Goal: Information Seeking & Learning: Learn about a topic

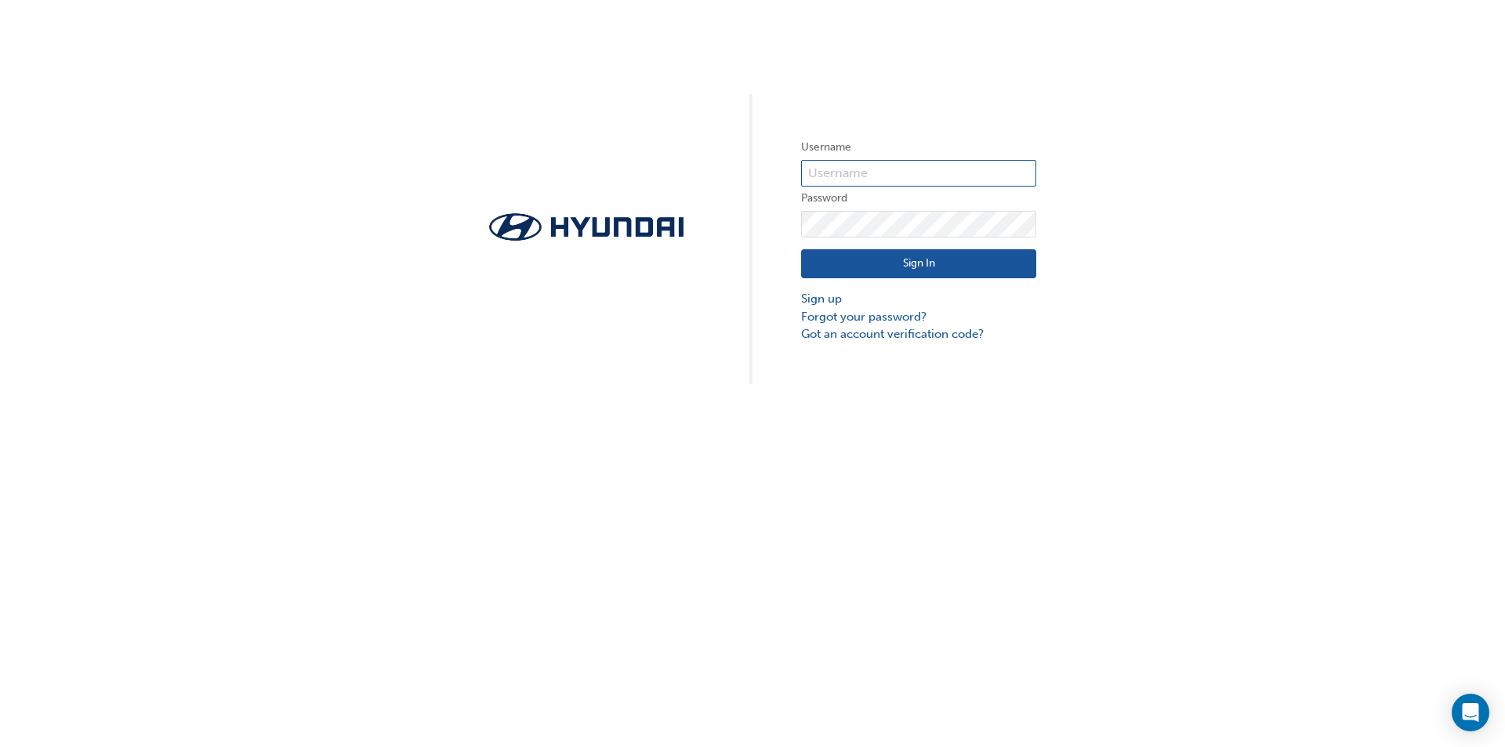
click at [847, 169] on input "text" at bounding box center [918, 173] width 235 height 27
type input "37010"
click at [801, 249] on button "Sign In" at bounding box center [918, 264] width 235 height 30
click button "Sign In" at bounding box center [918, 264] width 235 height 30
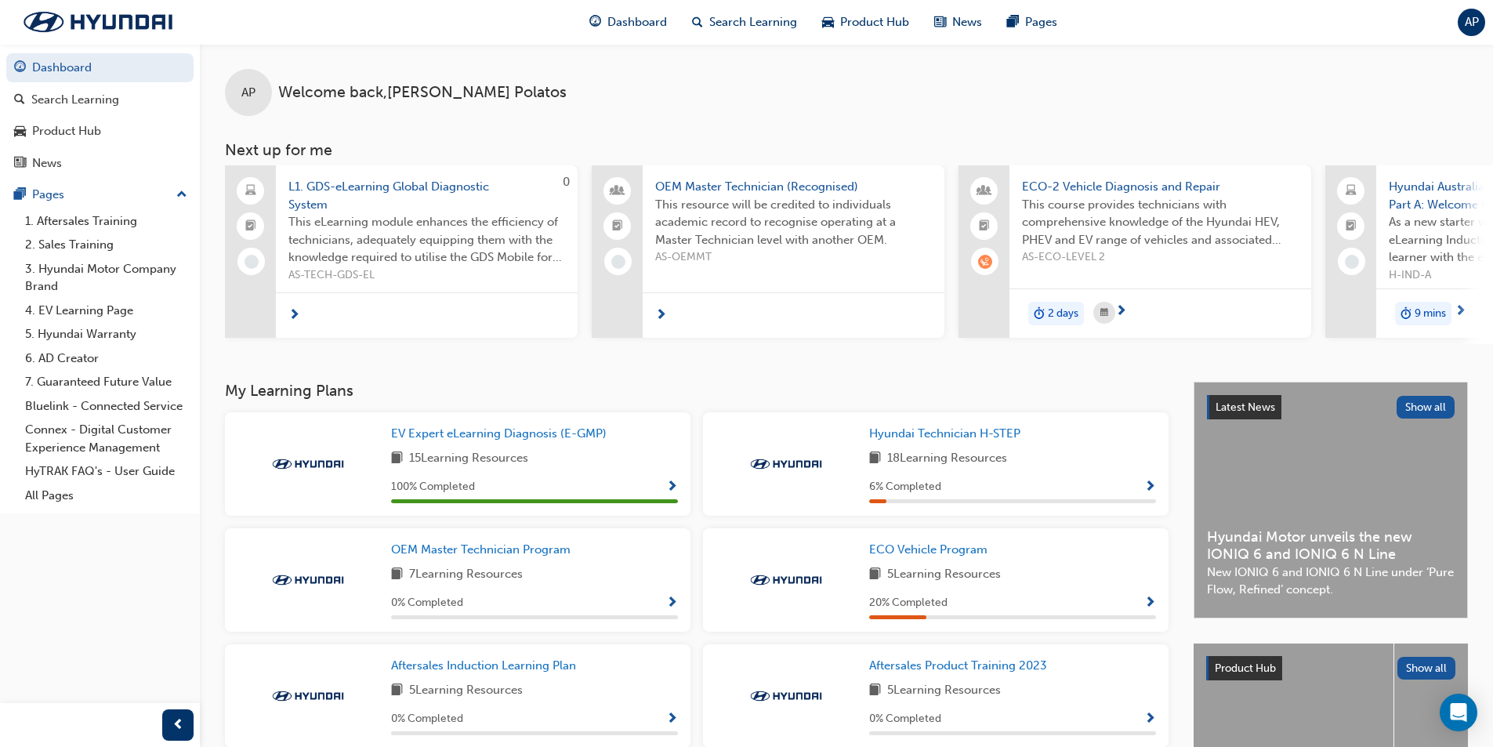
click at [420, 194] on span "L1. GDS-eLearning Global Diagnostic System" at bounding box center [426, 195] width 277 height 35
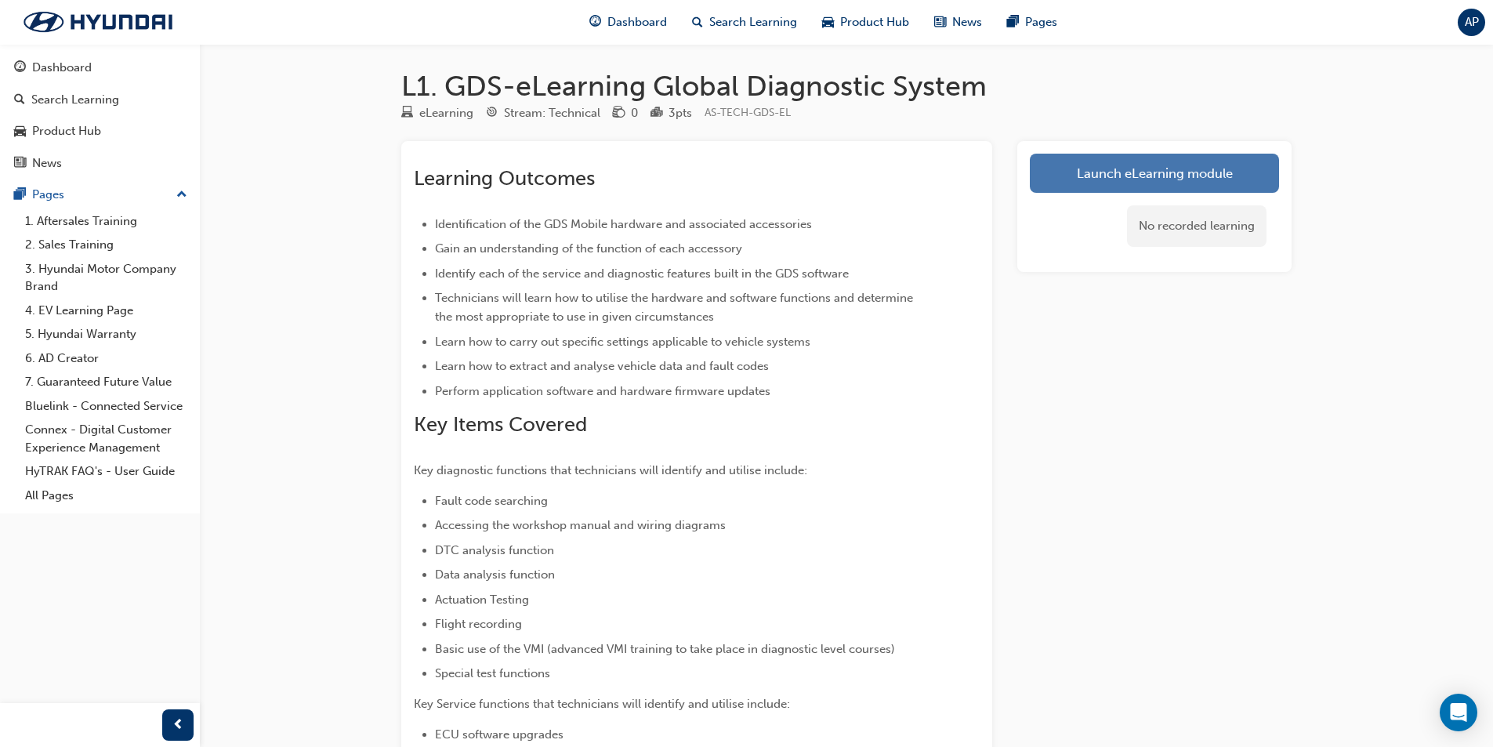
click at [1215, 187] on link "Launch eLearning module" at bounding box center [1154, 173] width 249 height 39
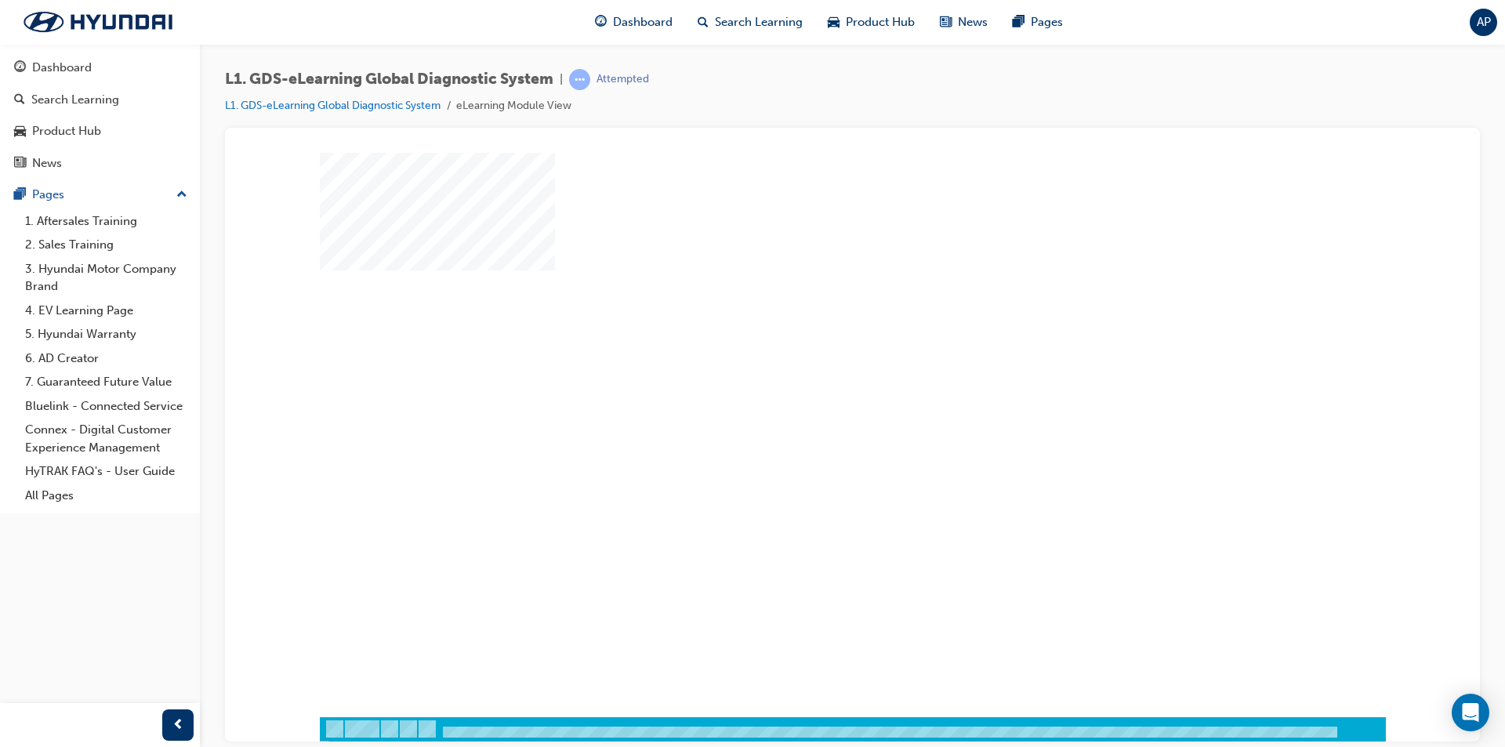
click at [805, 419] on div at bounding box center [853, 434] width 1066 height 564
click at [807, 389] on div "play" at bounding box center [807, 389] width 0 height 0
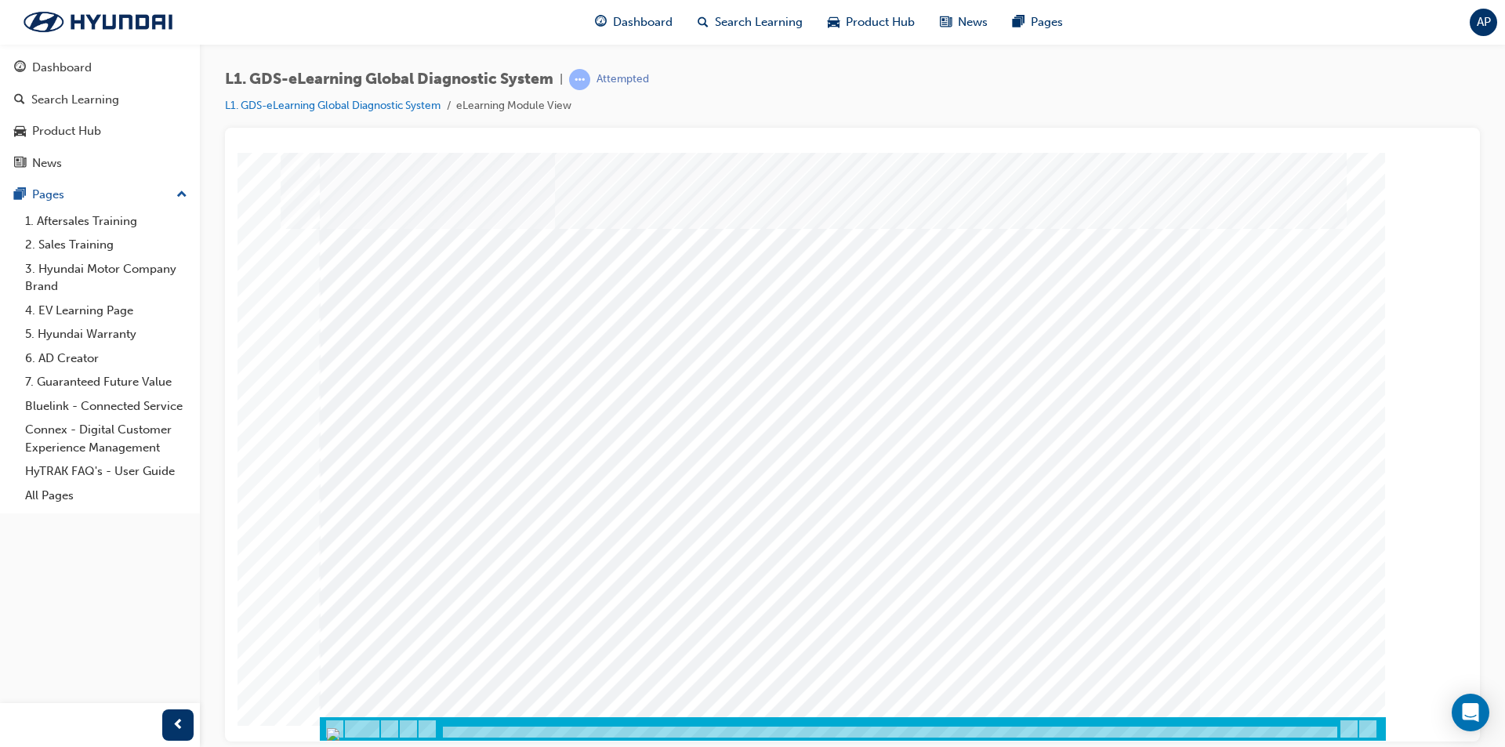
drag, startPoint x: 448, startPoint y: 730, endPoint x: 572, endPoint y: 736, distance: 124.0
click at [571, 738] on div at bounding box center [853, 728] width 1066 height 24
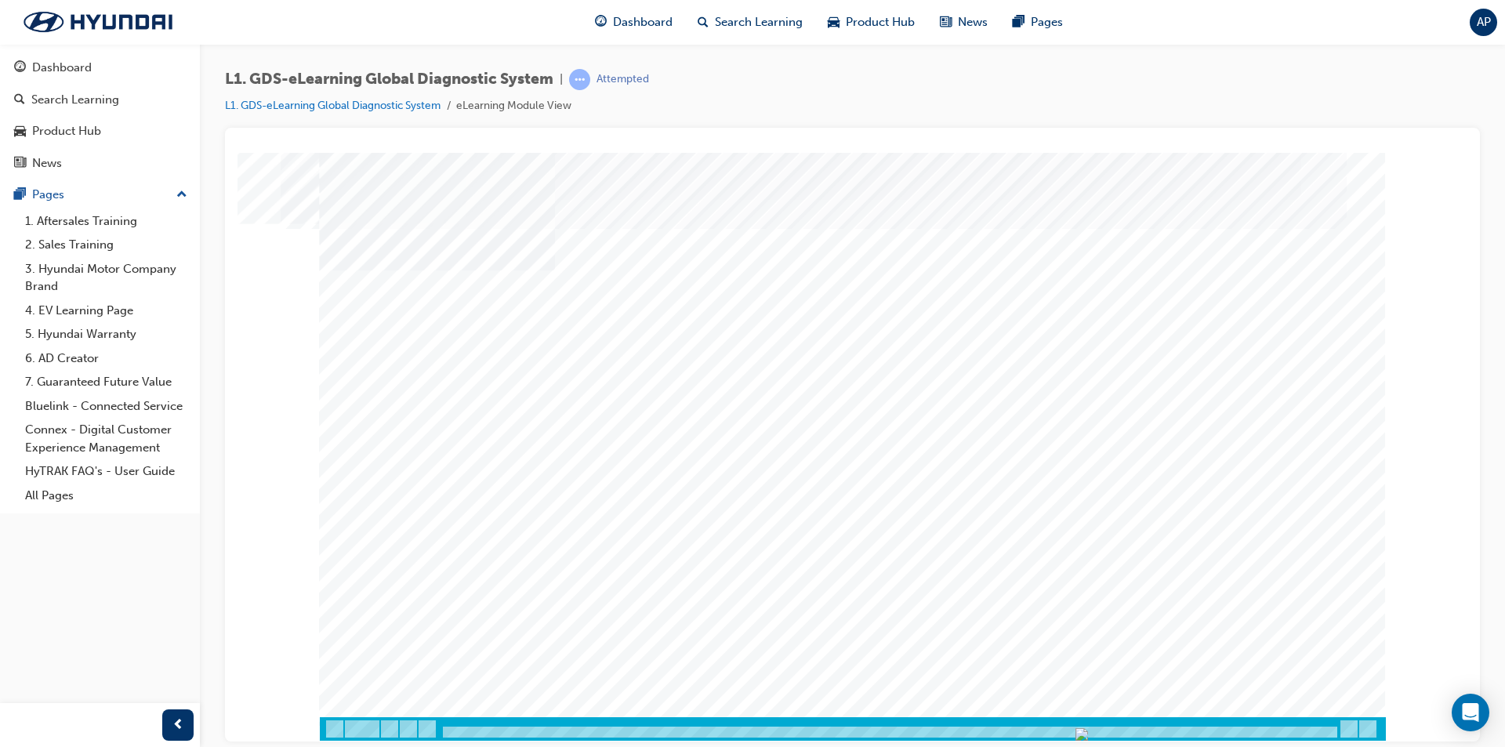
drag, startPoint x: 1280, startPoint y: 655, endPoint x: 1257, endPoint y: 654, distance: 23.6
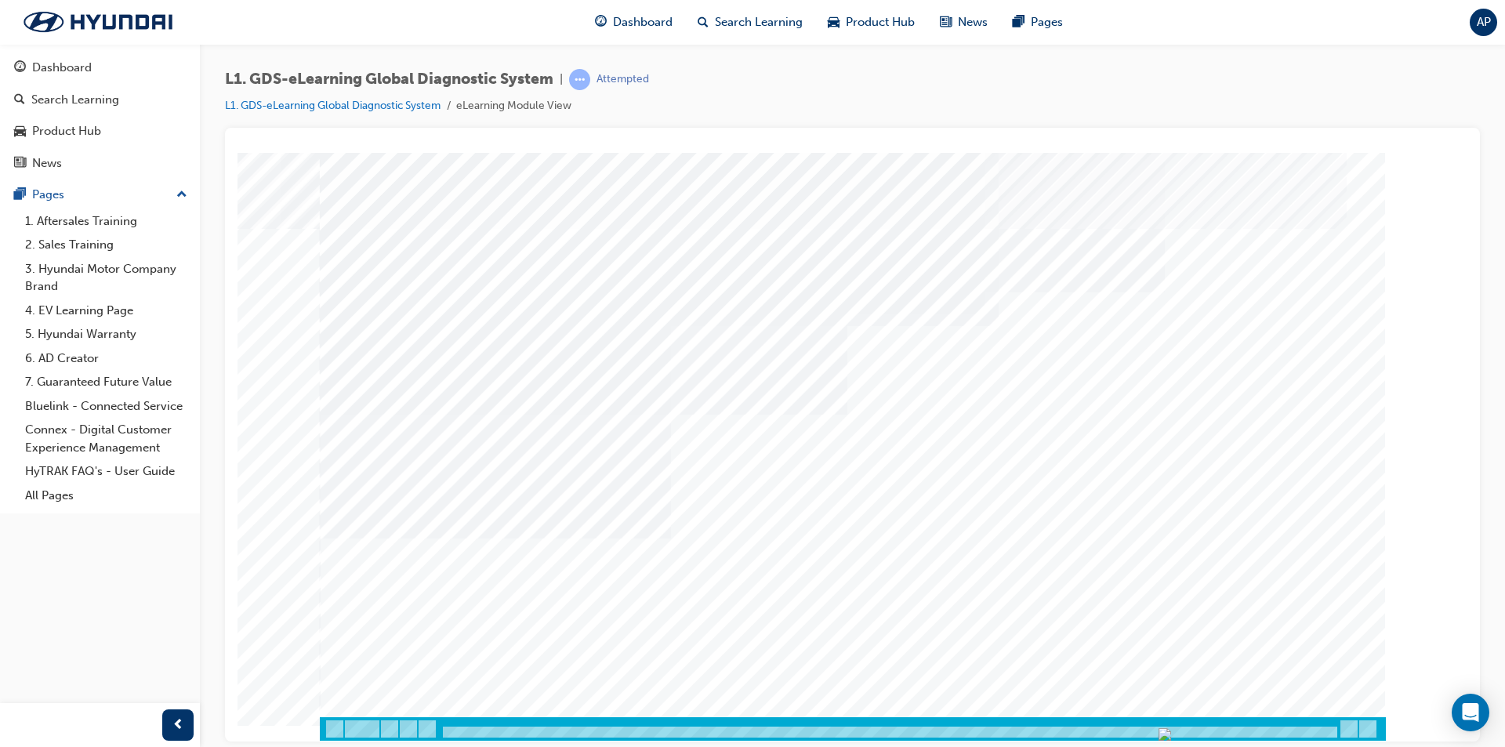
drag, startPoint x: 1318, startPoint y: 660, endPoint x: 1325, endPoint y: 664, distance: 8.1
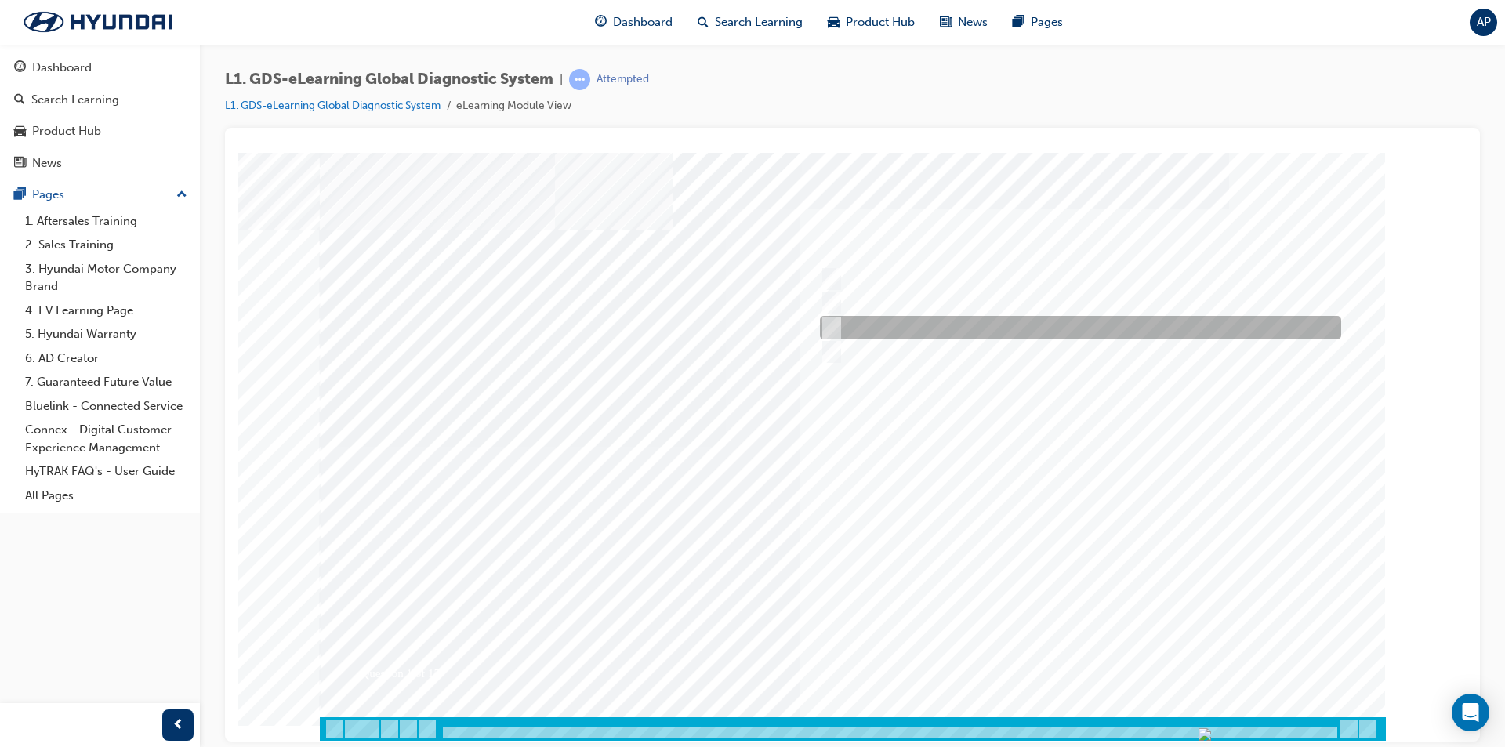
click at [901, 328] on div at bounding box center [1076, 328] width 521 height 24
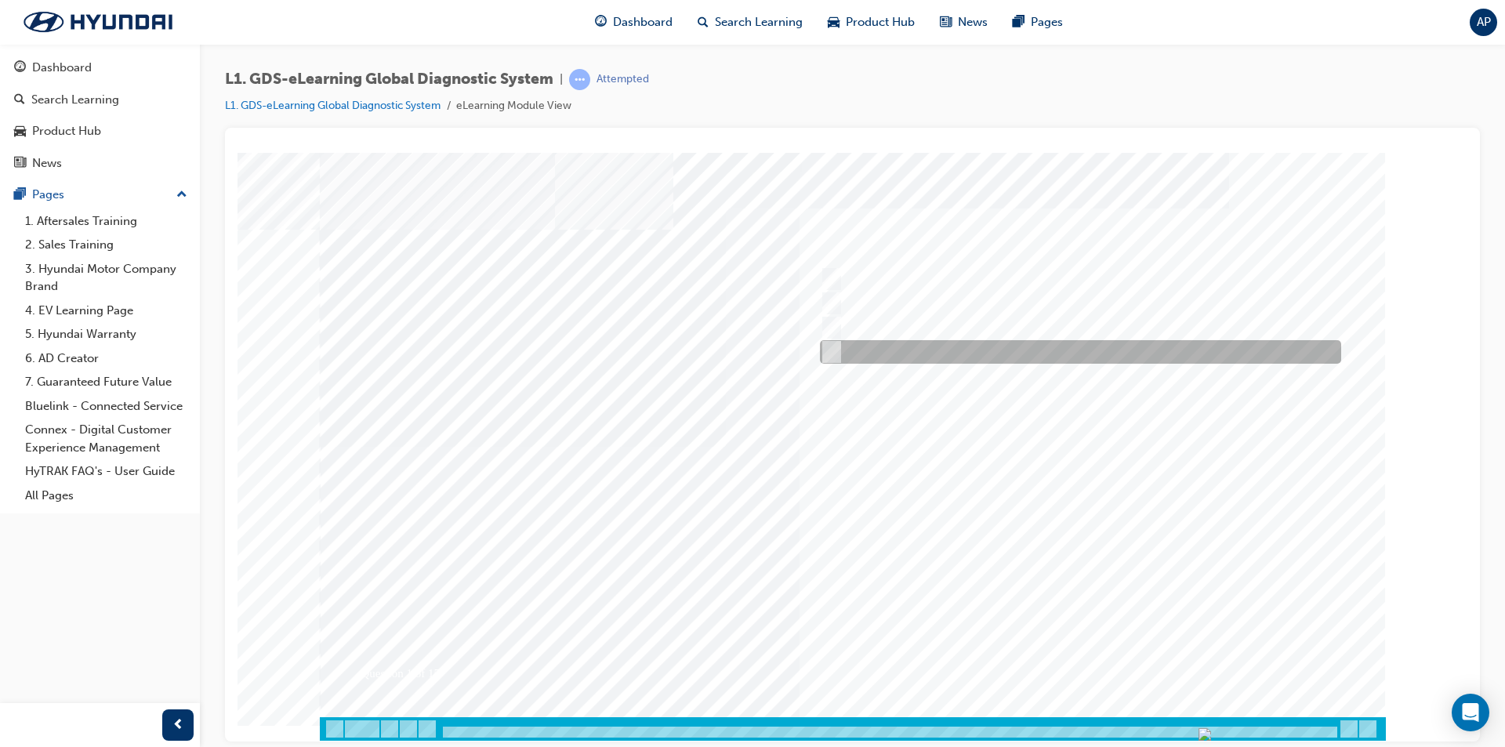
click at [881, 353] on div at bounding box center [1076, 352] width 521 height 24
radio input "false"
radio input "true"
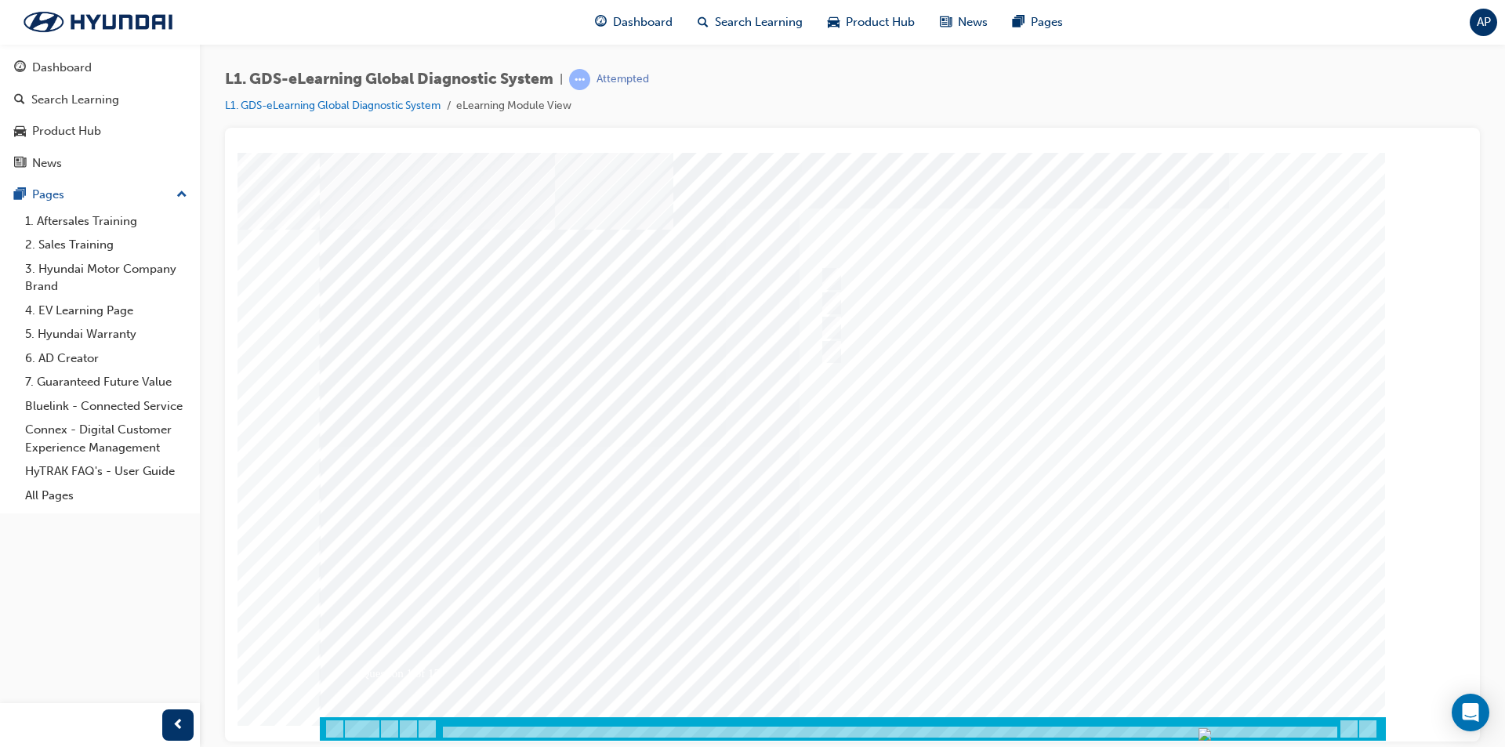
click at [864, 321] on div at bounding box center [853, 446] width 1066 height 588
click at [408, 110] on link "L1. GDS-eLearning Global Diagnostic System" at bounding box center [333, 105] width 216 height 13
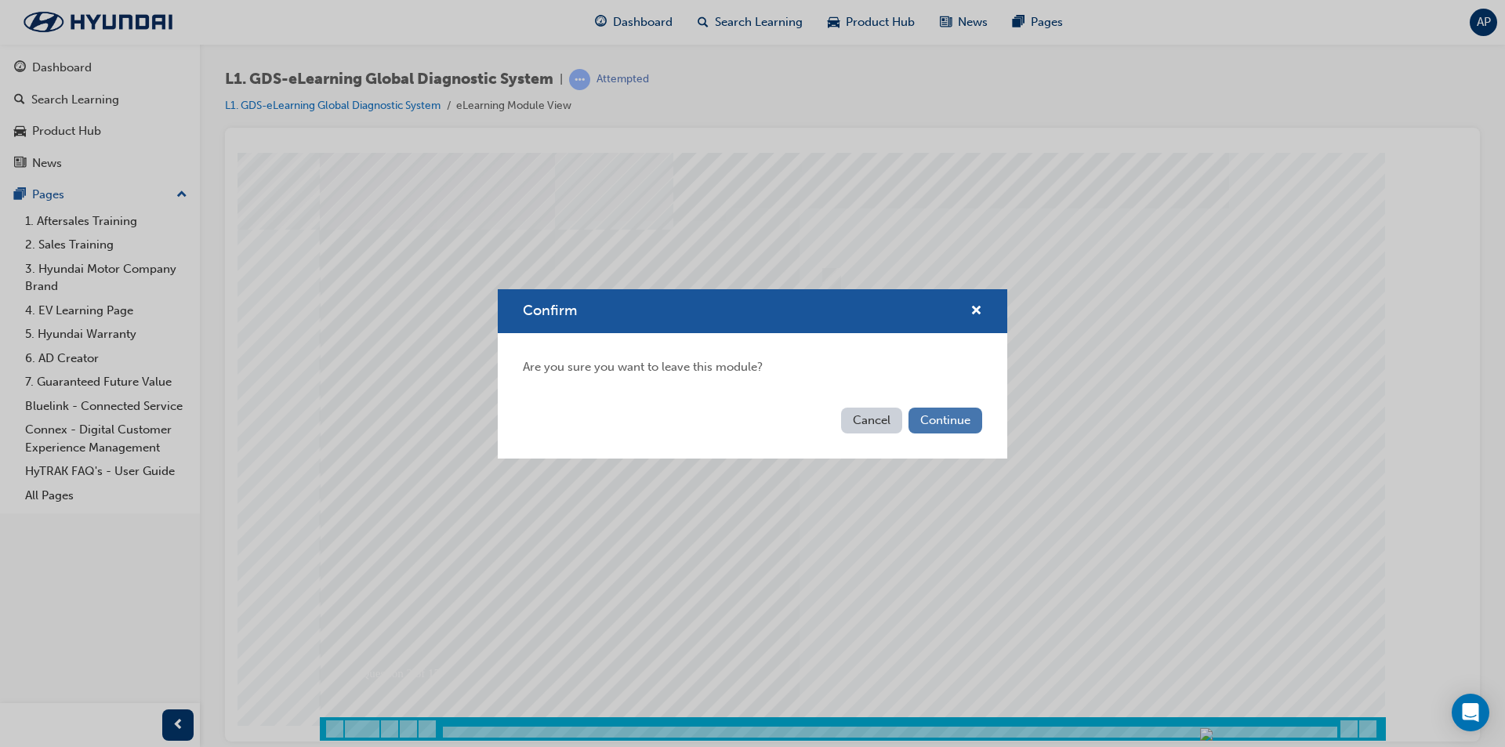
click at [941, 414] on button "Continue" at bounding box center [945, 421] width 74 height 26
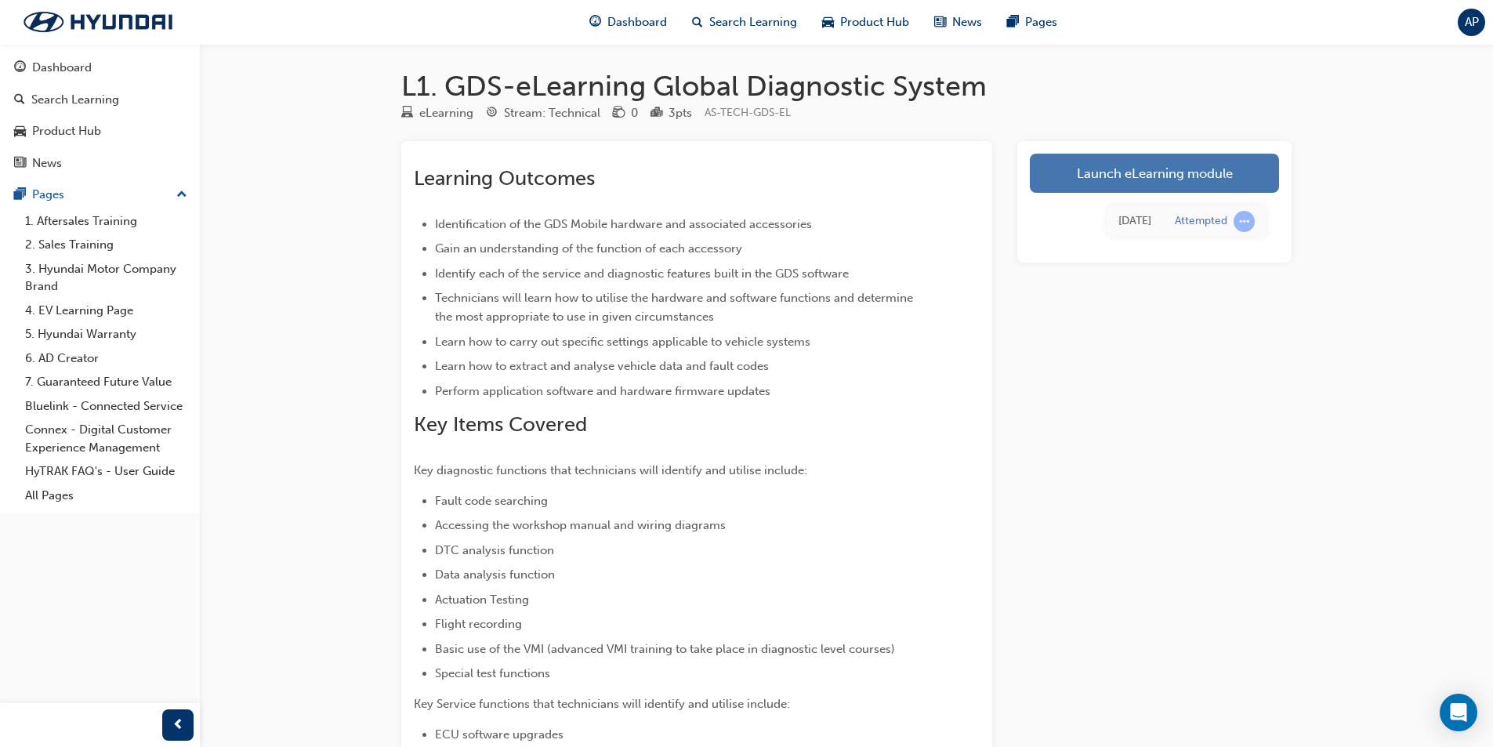
click at [1079, 170] on link "Launch eLearning module" at bounding box center [1154, 173] width 249 height 39
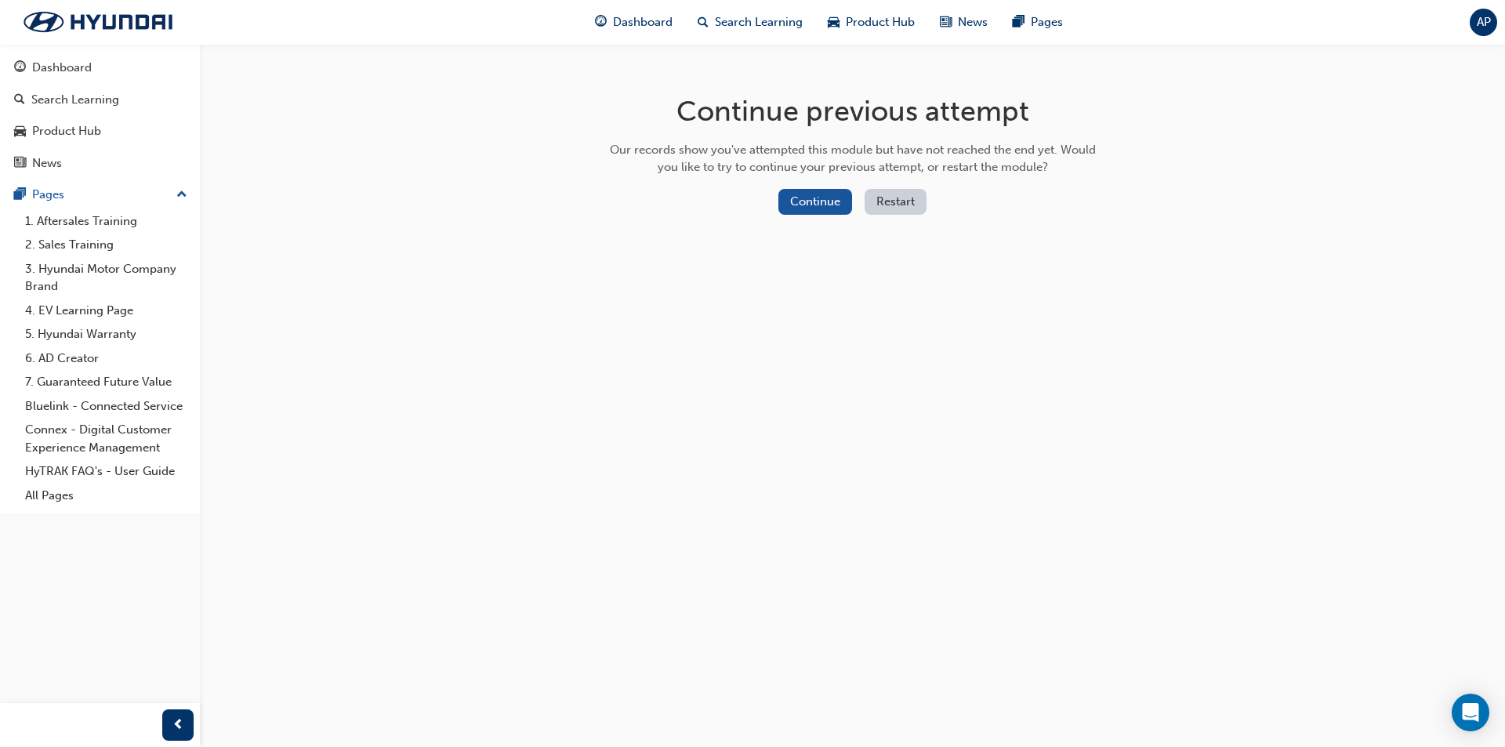
click at [926, 206] on button "Restart" at bounding box center [896, 202] width 62 height 26
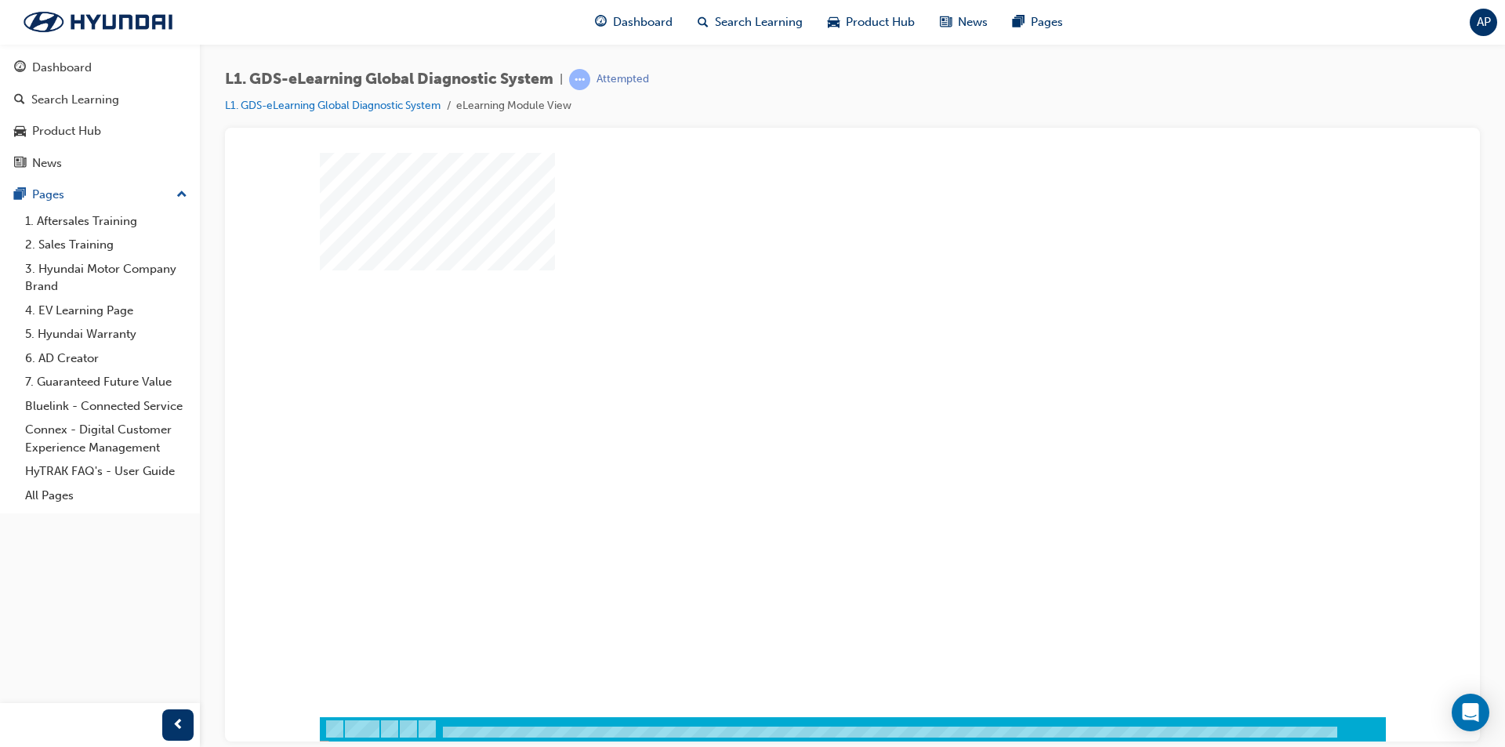
click at [807, 389] on div "play" at bounding box center [807, 389] width 0 height 0
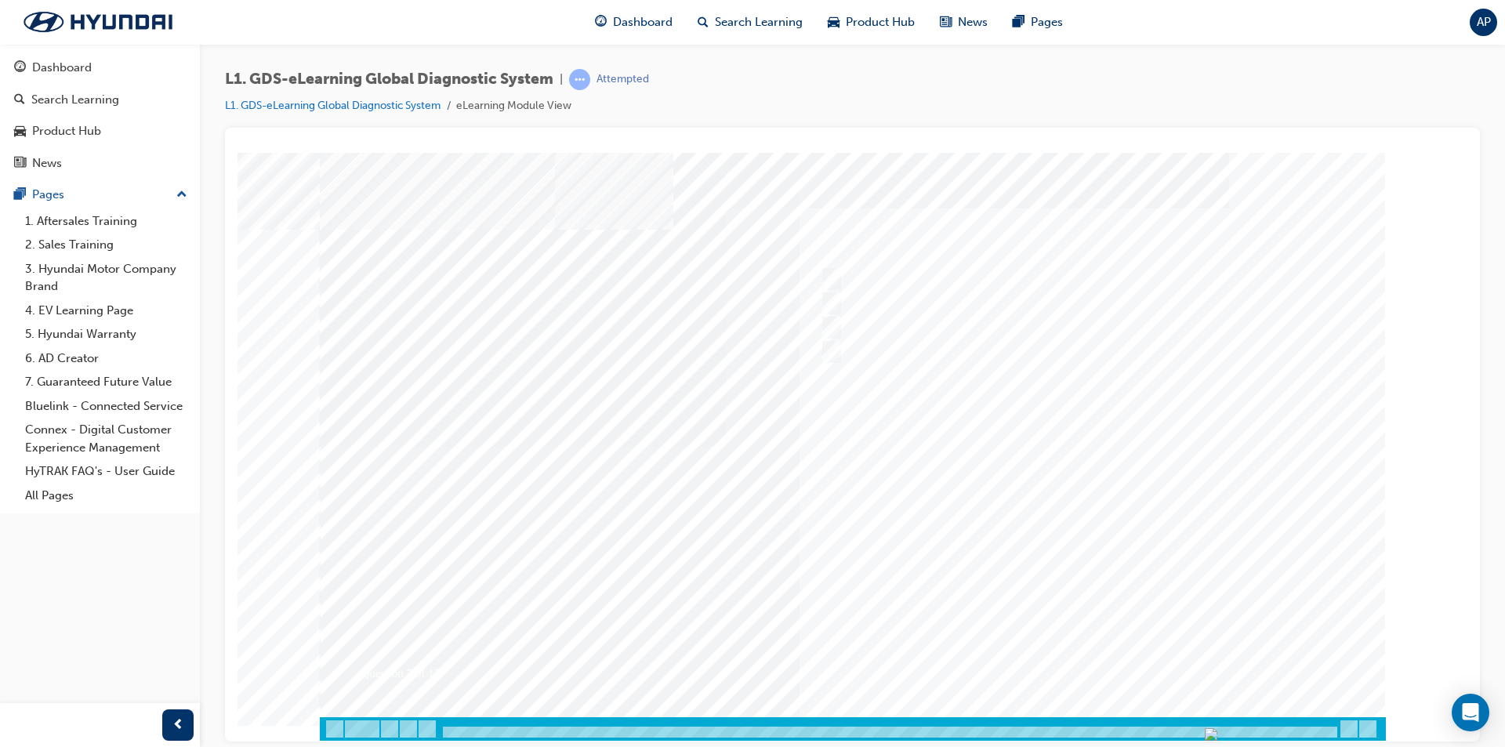
drag, startPoint x: 444, startPoint y: 727, endPoint x: 1385, endPoint y: 720, distance: 941.4
click at [1385, 720] on div at bounding box center [853, 728] width 1066 height 24
click at [1325, 726] on div at bounding box center [890, 732] width 898 height 13
click at [1318, 731] on div at bounding box center [890, 732] width 898 height 13
click at [1317, 731] on div at bounding box center [890, 732] width 898 height 13
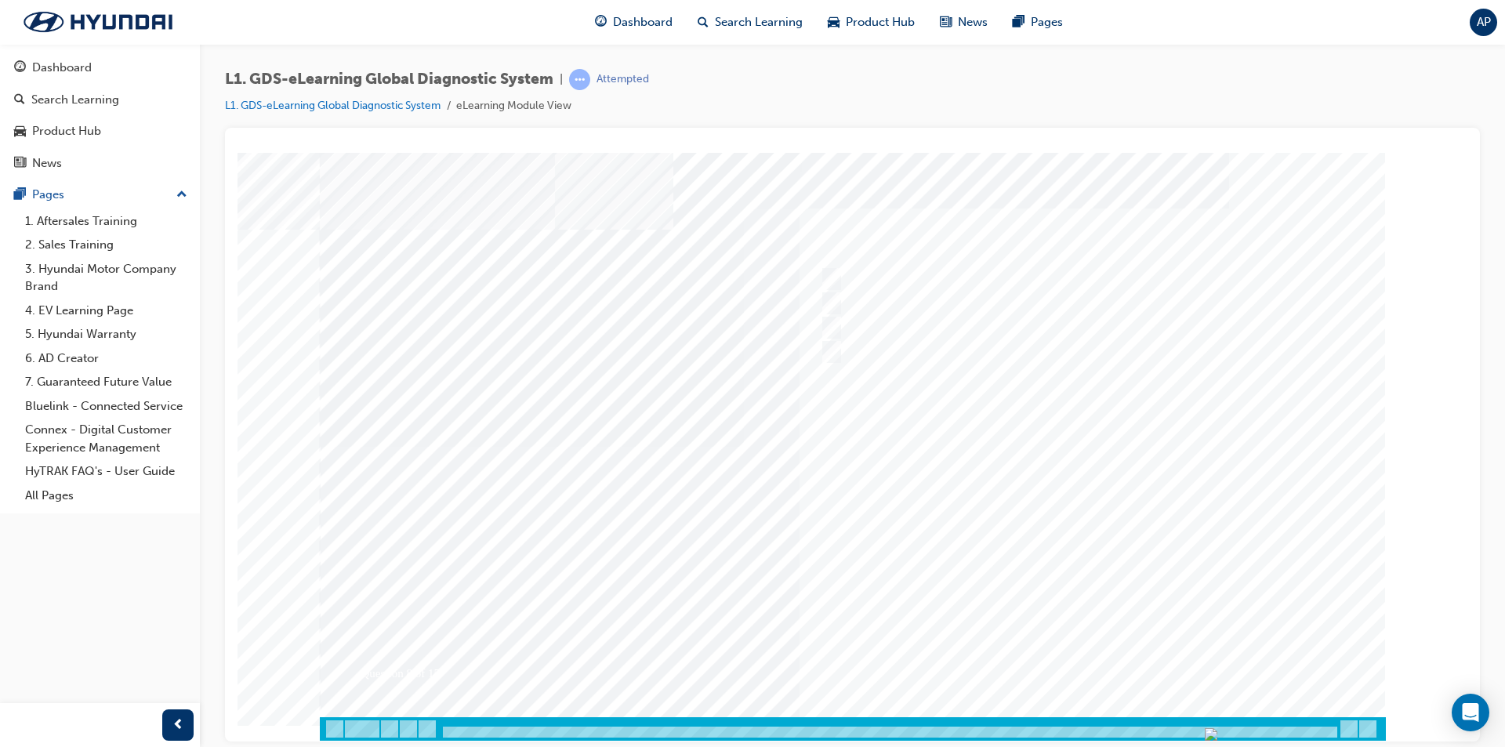
click at [1293, 726] on div at bounding box center [890, 732] width 898 height 13
click at [1257, 726] on div at bounding box center [890, 732] width 898 height 13
click at [900, 278] on div at bounding box center [1076, 279] width 521 height 24
radio input "true"
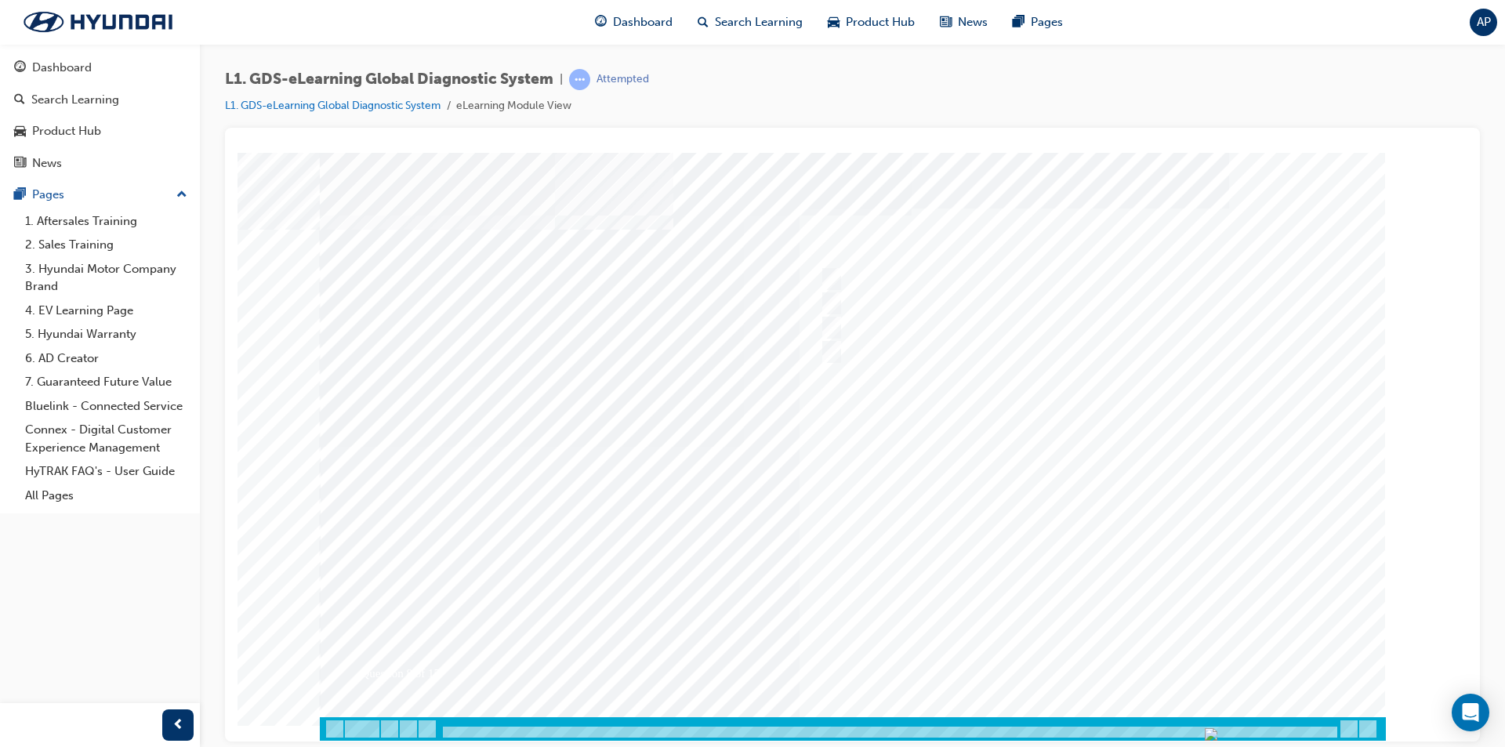
click at [1092, 650] on div at bounding box center [853, 446] width 1066 height 588
drag, startPoint x: 888, startPoint y: 274, endPoint x: 850, endPoint y: 221, distance: 65.1
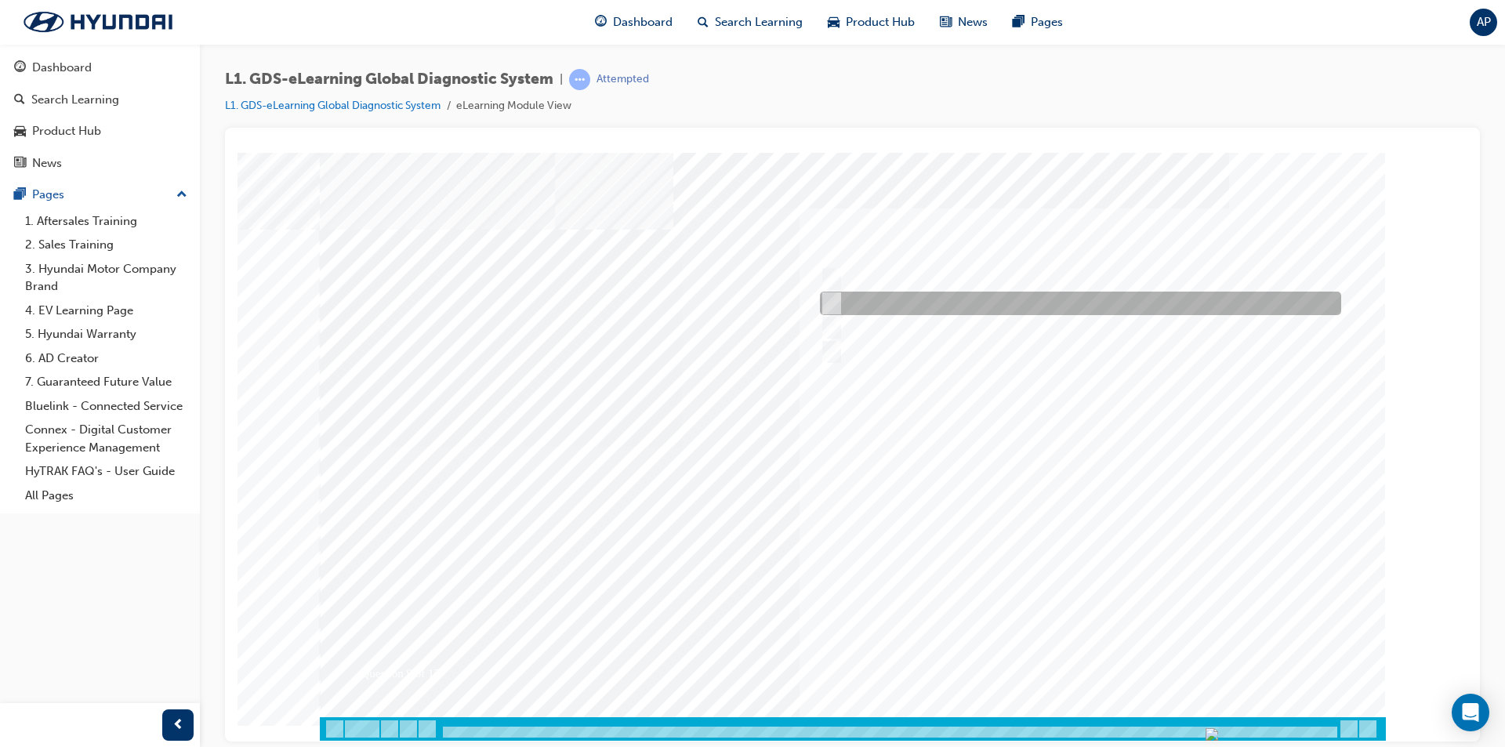
click at [944, 306] on div at bounding box center [1076, 304] width 521 height 24
radio input "true"
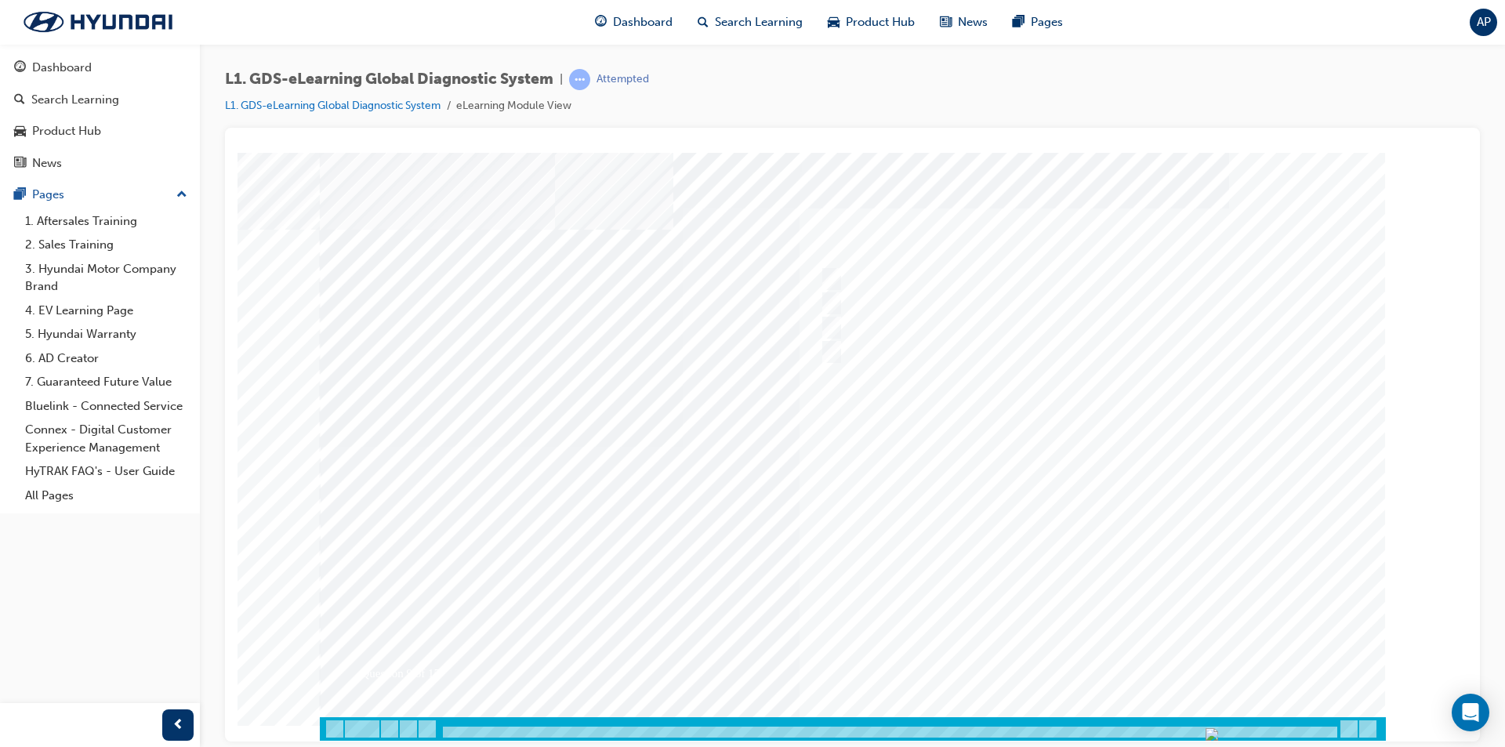
click at [1119, 647] on div at bounding box center [853, 446] width 1066 height 588
drag, startPoint x: 405, startPoint y: 699, endPoint x: 375, endPoint y: 593, distance: 110.1
click at [1322, 728] on div at bounding box center [890, 732] width 898 height 13
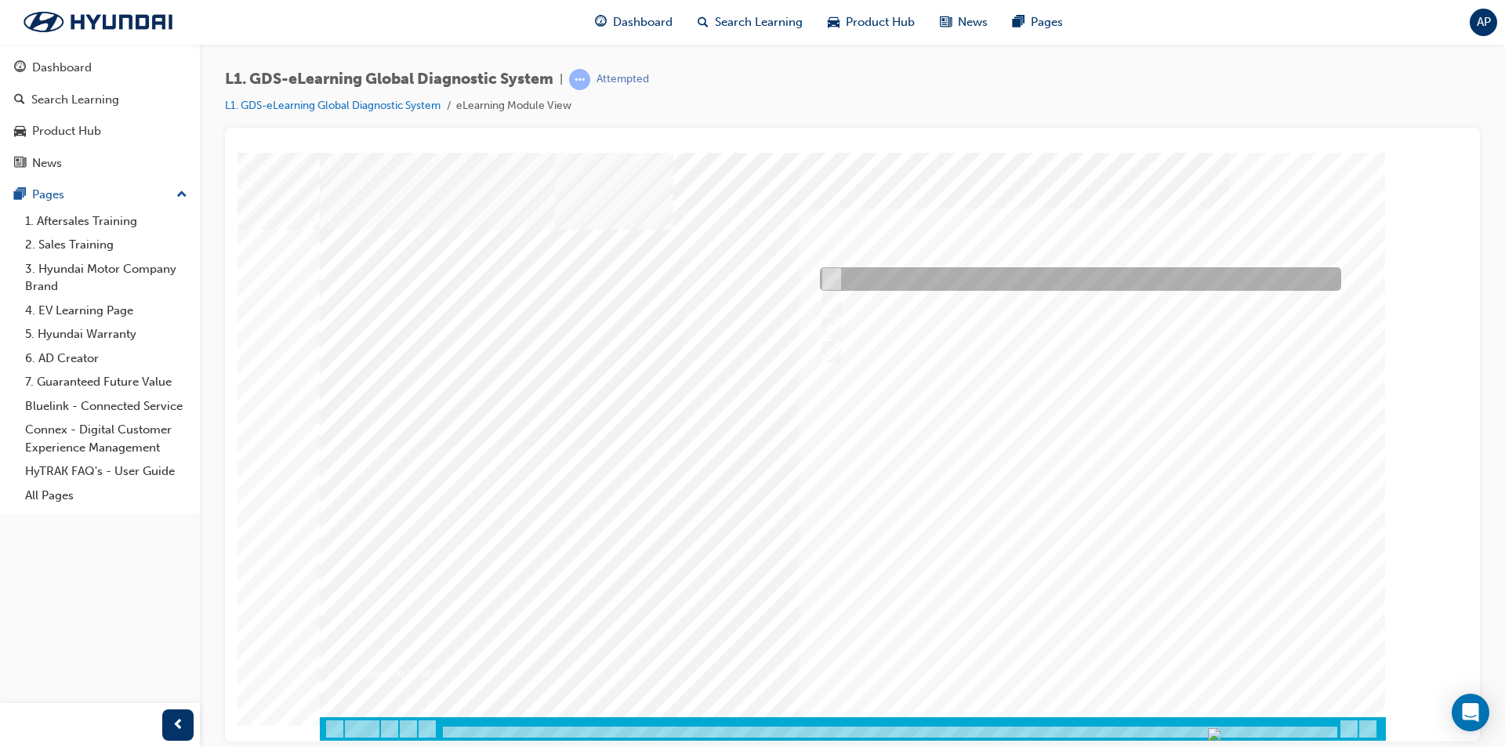
click at [881, 285] on div at bounding box center [1076, 279] width 521 height 24
radio input "true"
click at [1104, 653] on div at bounding box center [853, 446] width 1066 height 588
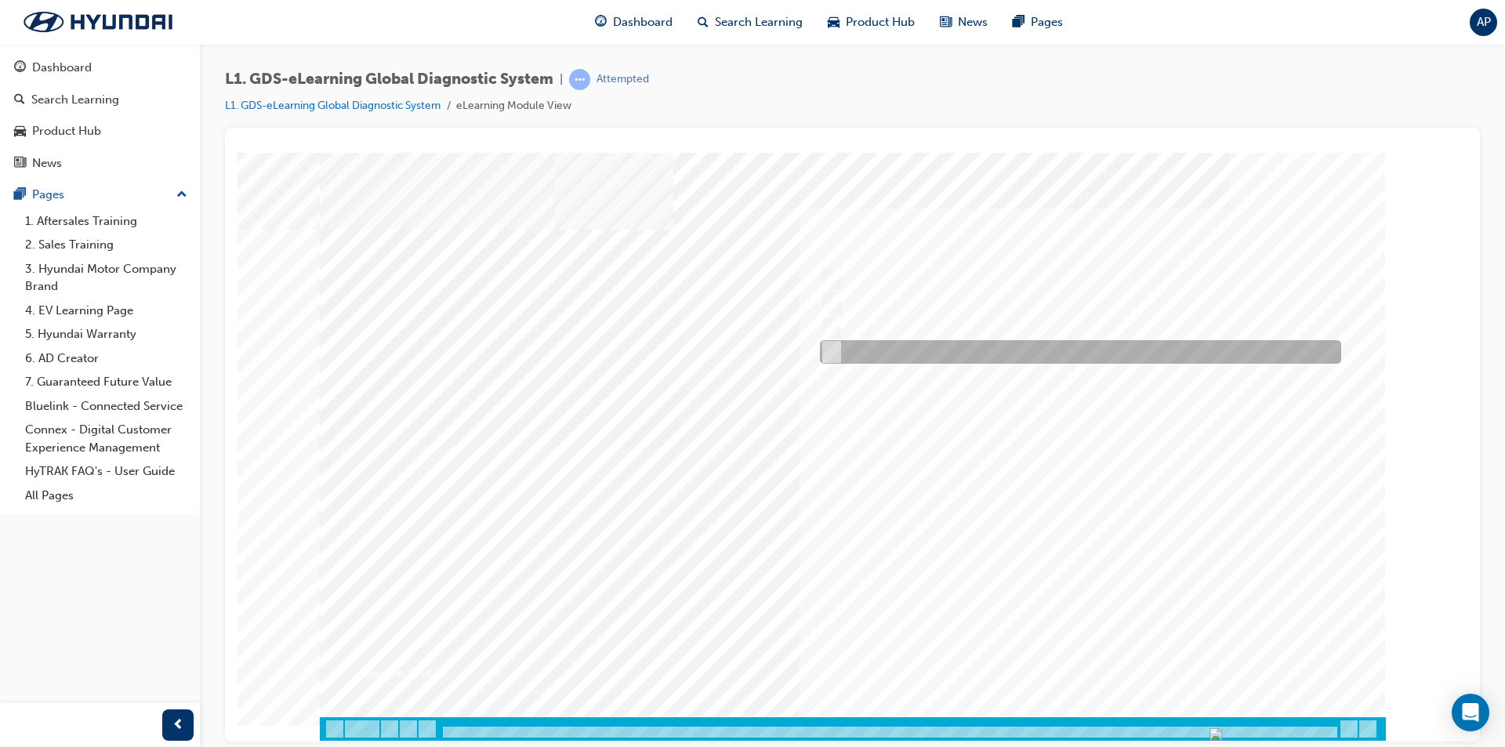
click at [880, 352] on div at bounding box center [1076, 352] width 521 height 24
radio input "true"
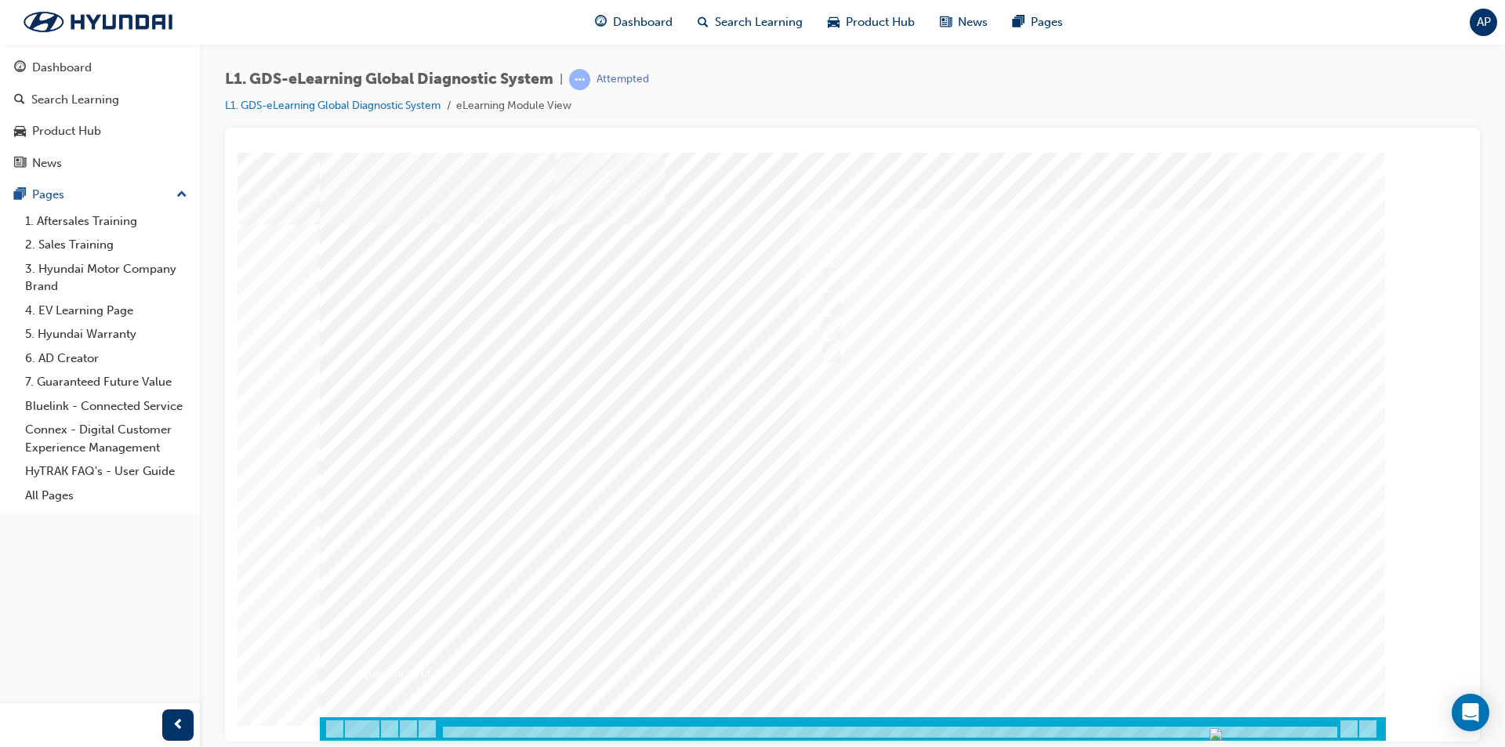
click at [1061, 657] on div at bounding box center [853, 446] width 1066 height 588
click at [1025, 277] on div at bounding box center [1076, 279] width 521 height 24
radio input "true"
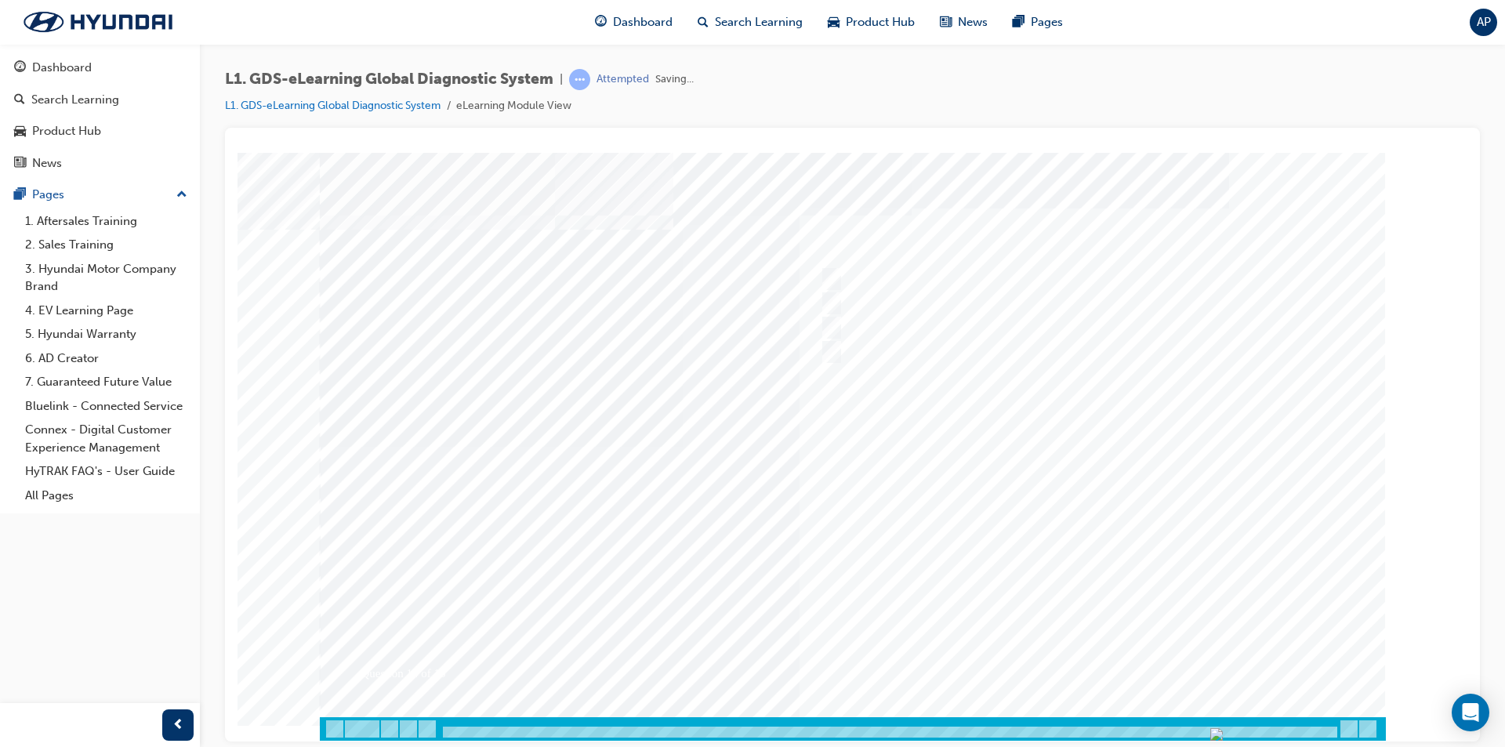
click at [1101, 660] on div at bounding box center [853, 446] width 1066 height 588
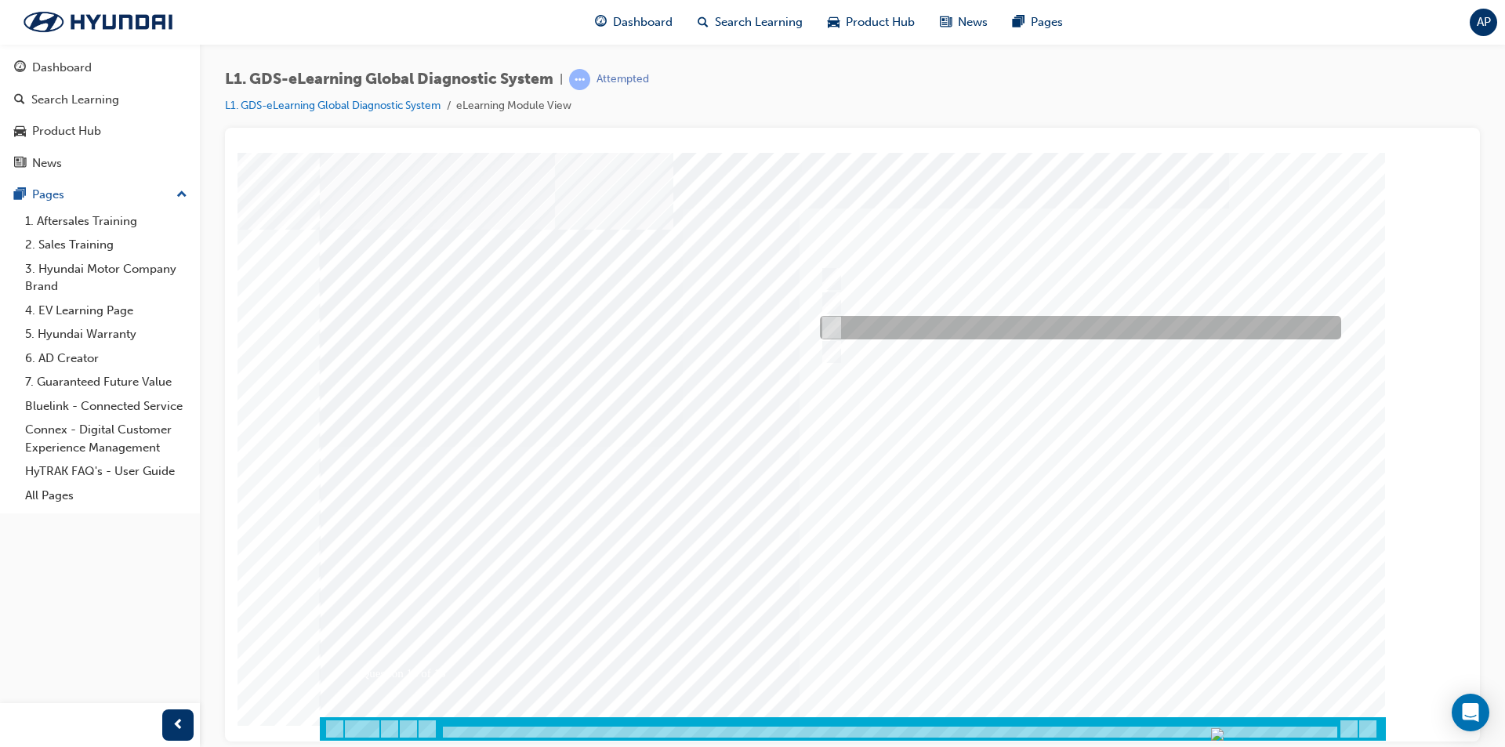
click at [825, 325] on input "0710" at bounding box center [828, 327] width 17 height 17
radio input "true"
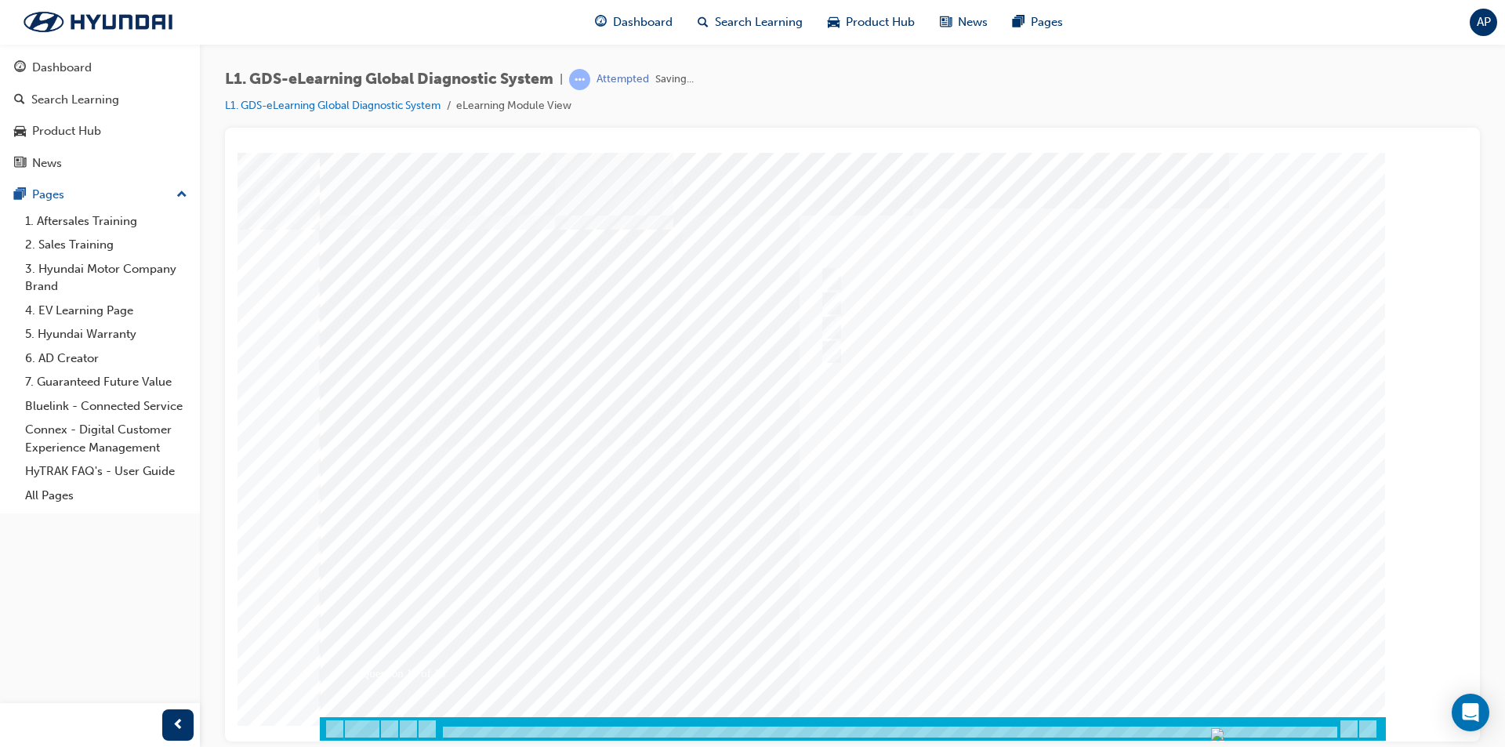
click at [1129, 678] on div at bounding box center [853, 446] width 1066 height 588
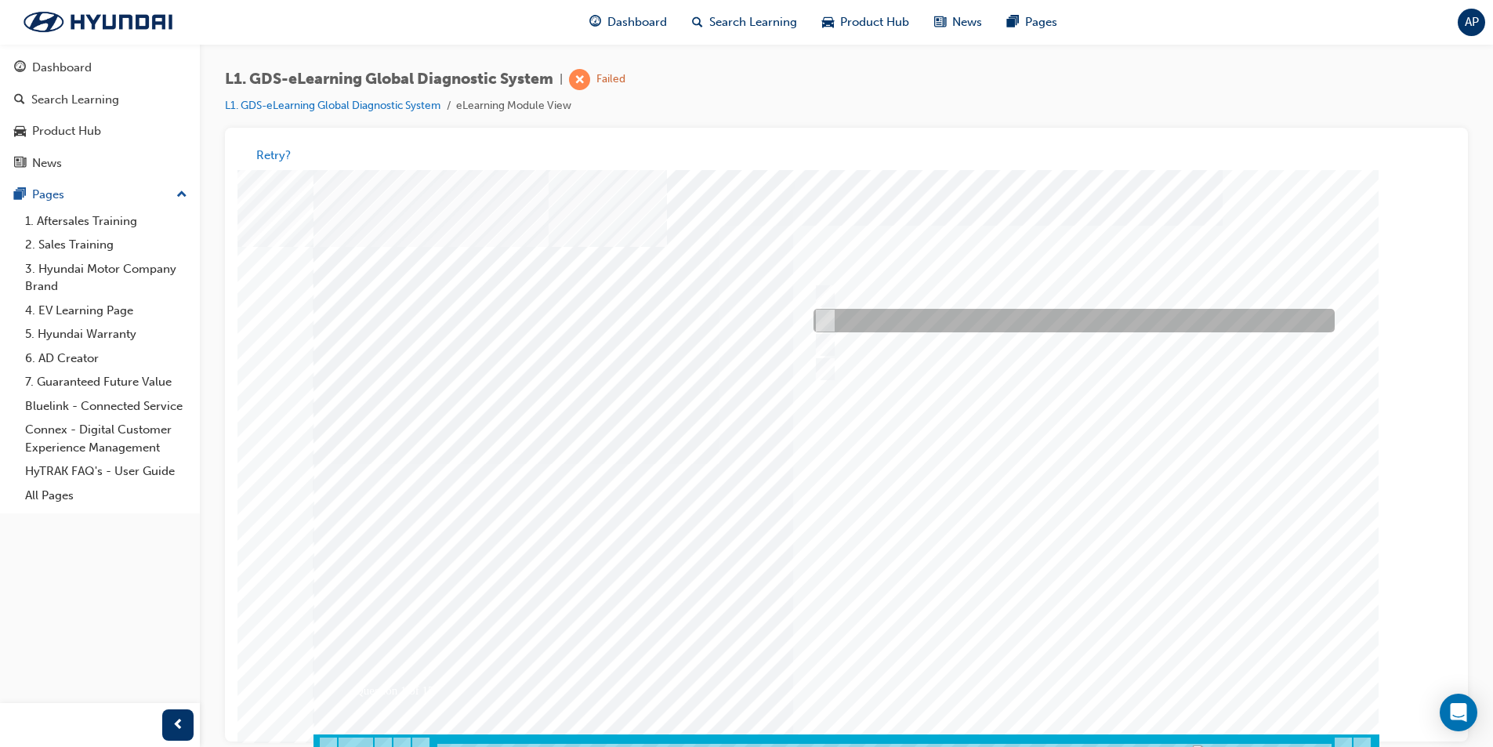
click at [873, 314] on div at bounding box center [1070, 322] width 521 height 24
radio input "true"
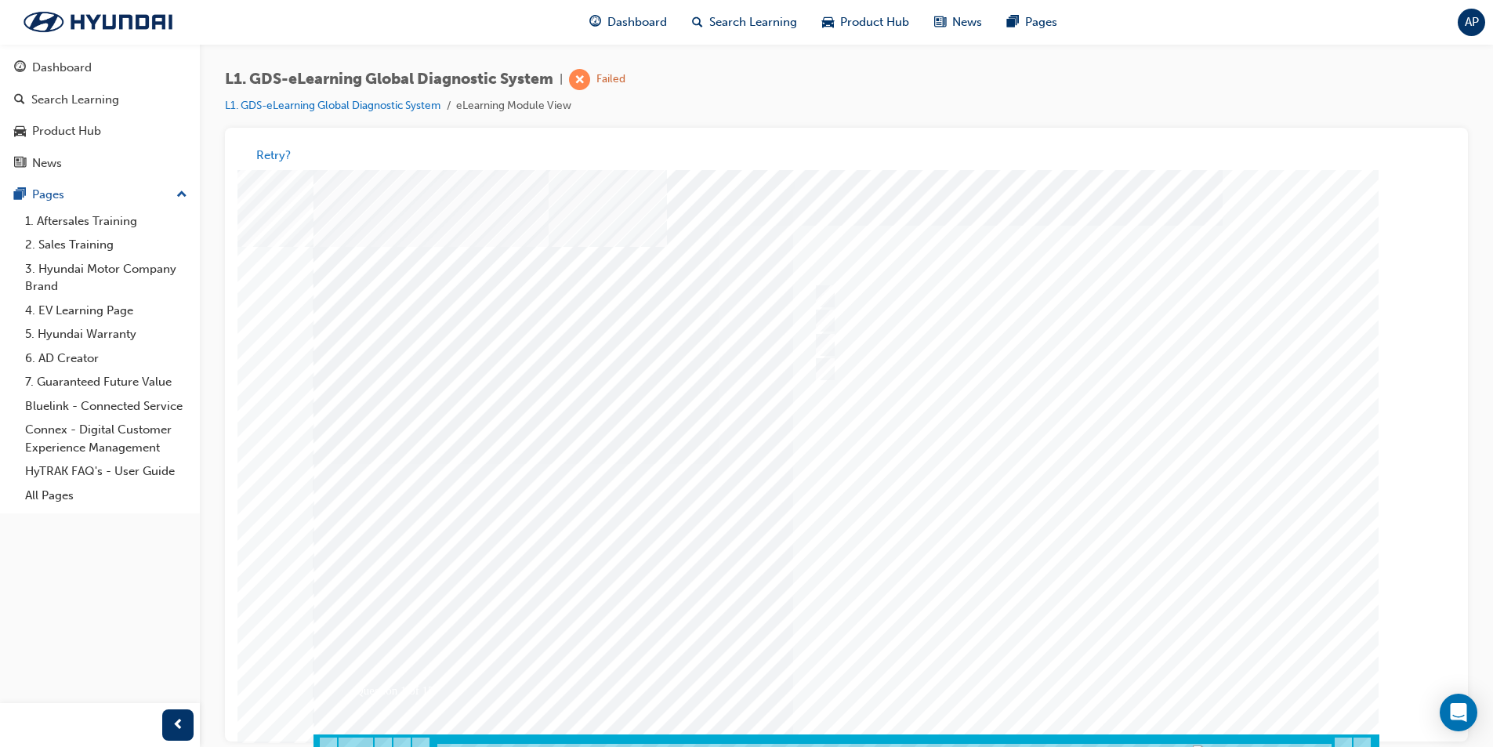
click at [1088, 681] on div at bounding box center [847, 464] width 1066 height 588
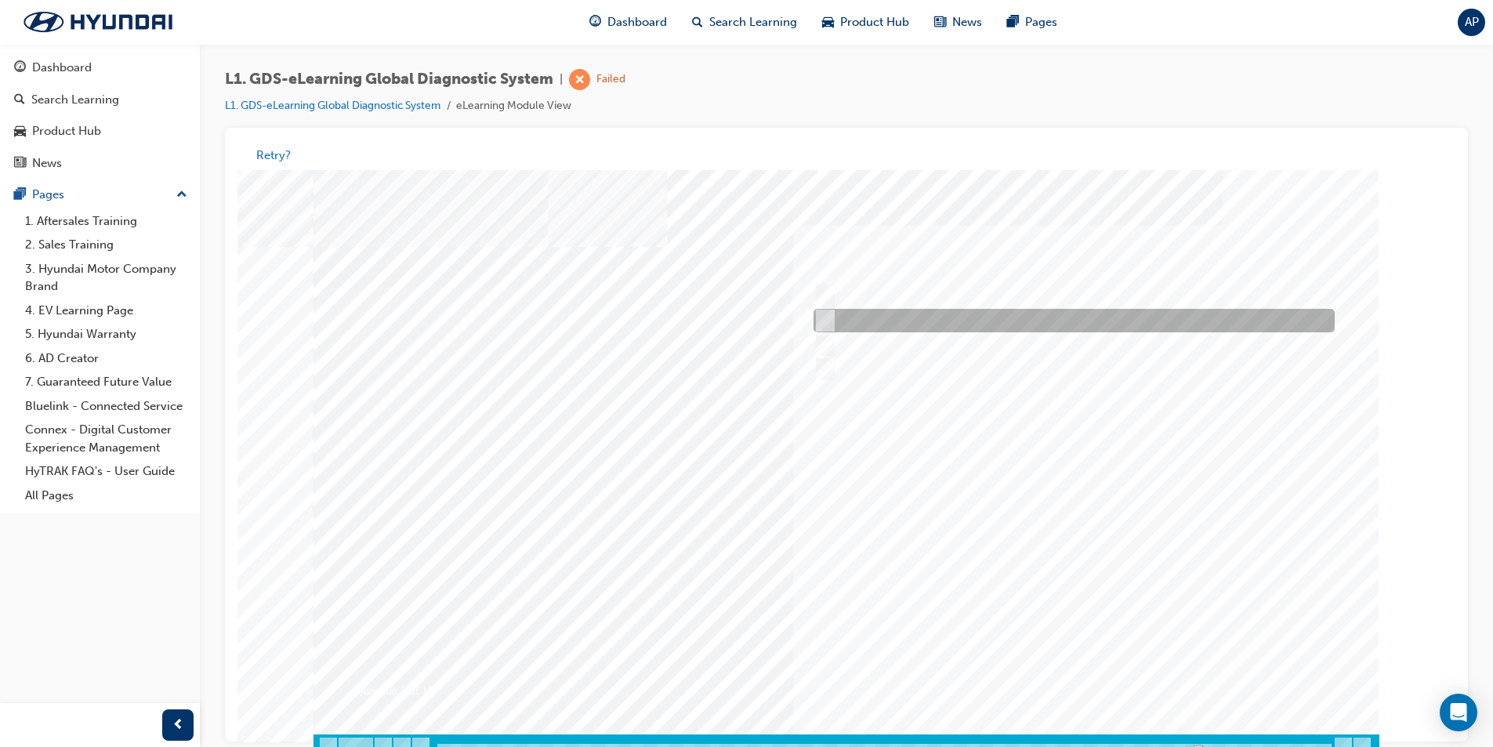
click at [933, 325] on div at bounding box center [1070, 322] width 521 height 24
radio input "true"
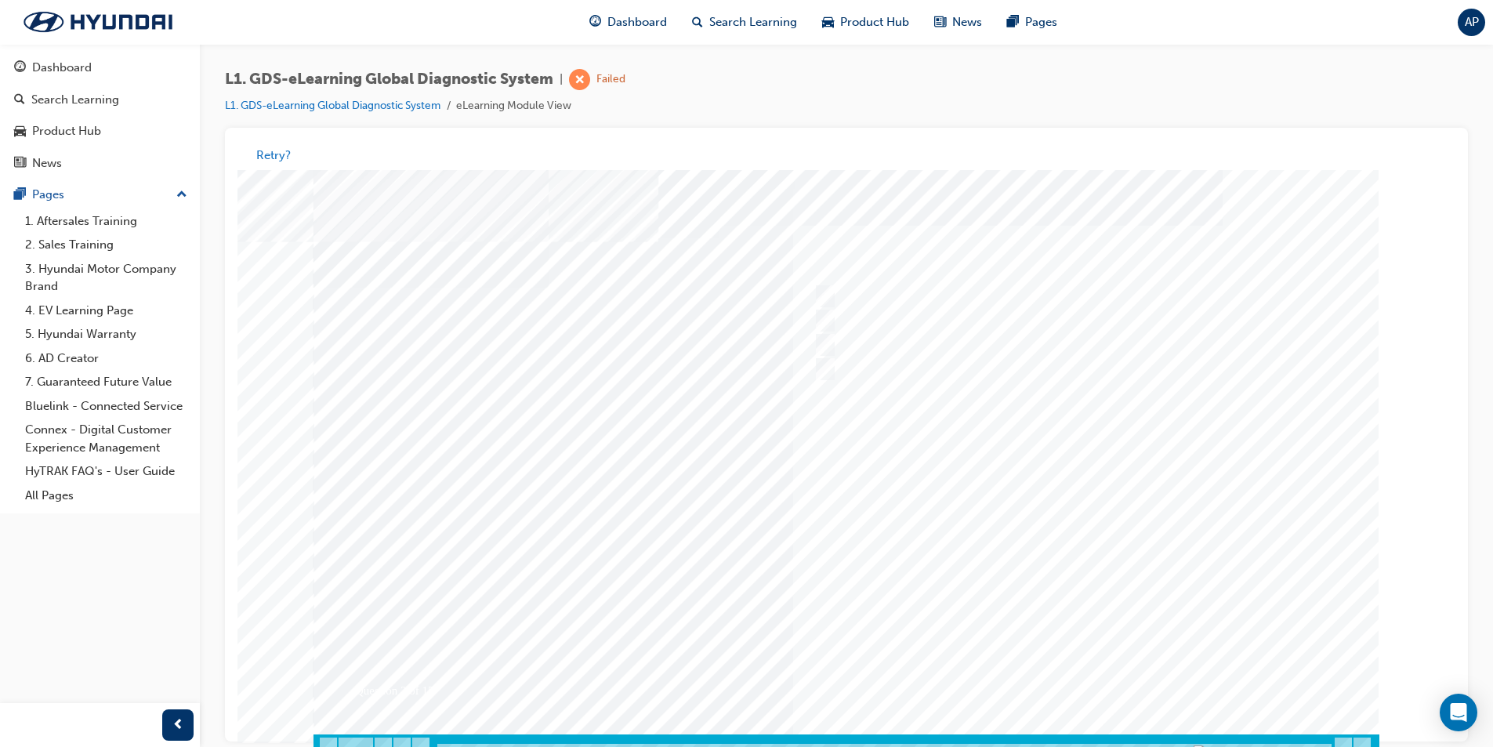
click at [1109, 678] on div at bounding box center [847, 464] width 1066 height 588
drag, startPoint x: 918, startPoint y: 288, endPoint x: 936, endPoint y: 317, distance: 34.1
click at [919, 290] on div at bounding box center [1070, 297] width 521 height 24
checkbox input "true"
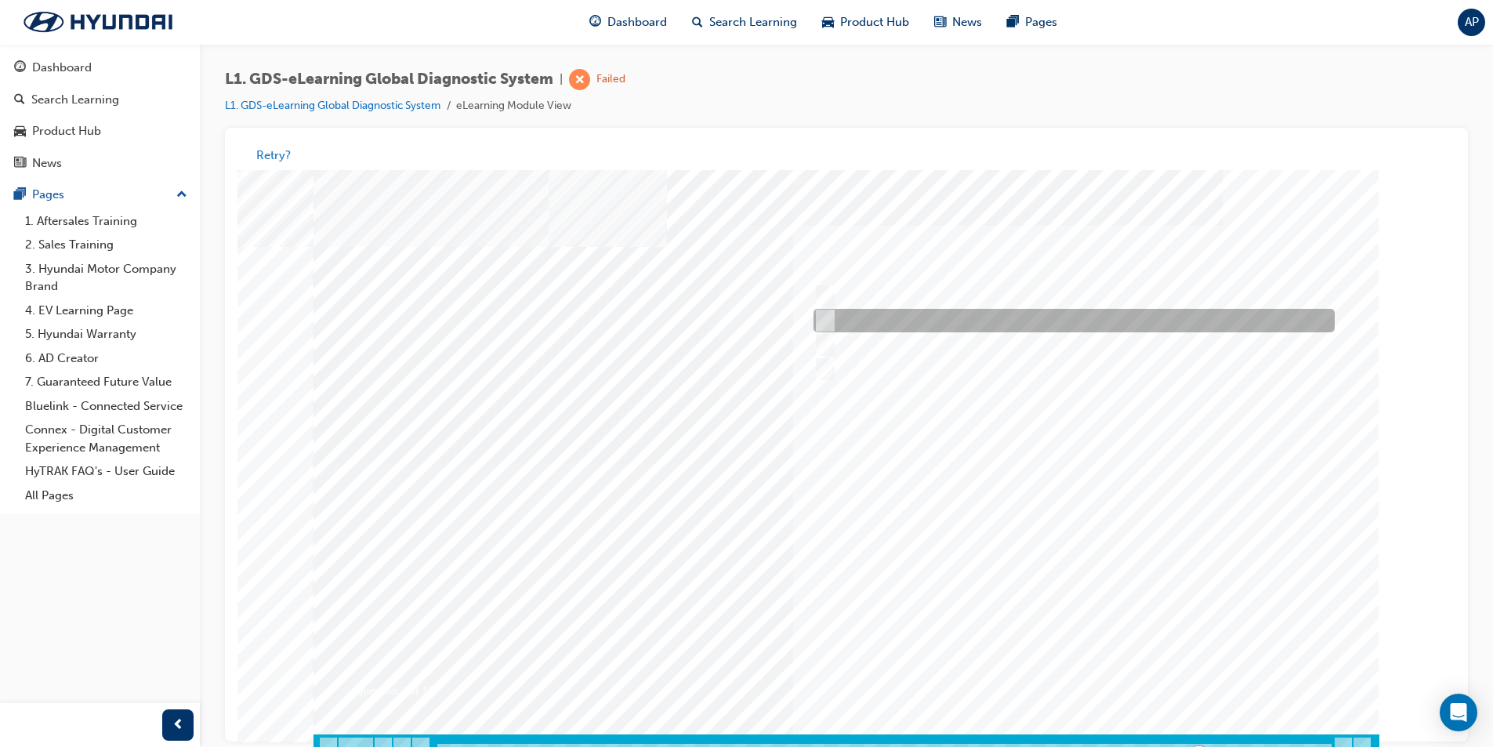
click at [936, 317] on div at bounding box center [1070, 322] width 521 height 24
checkbox input "true"
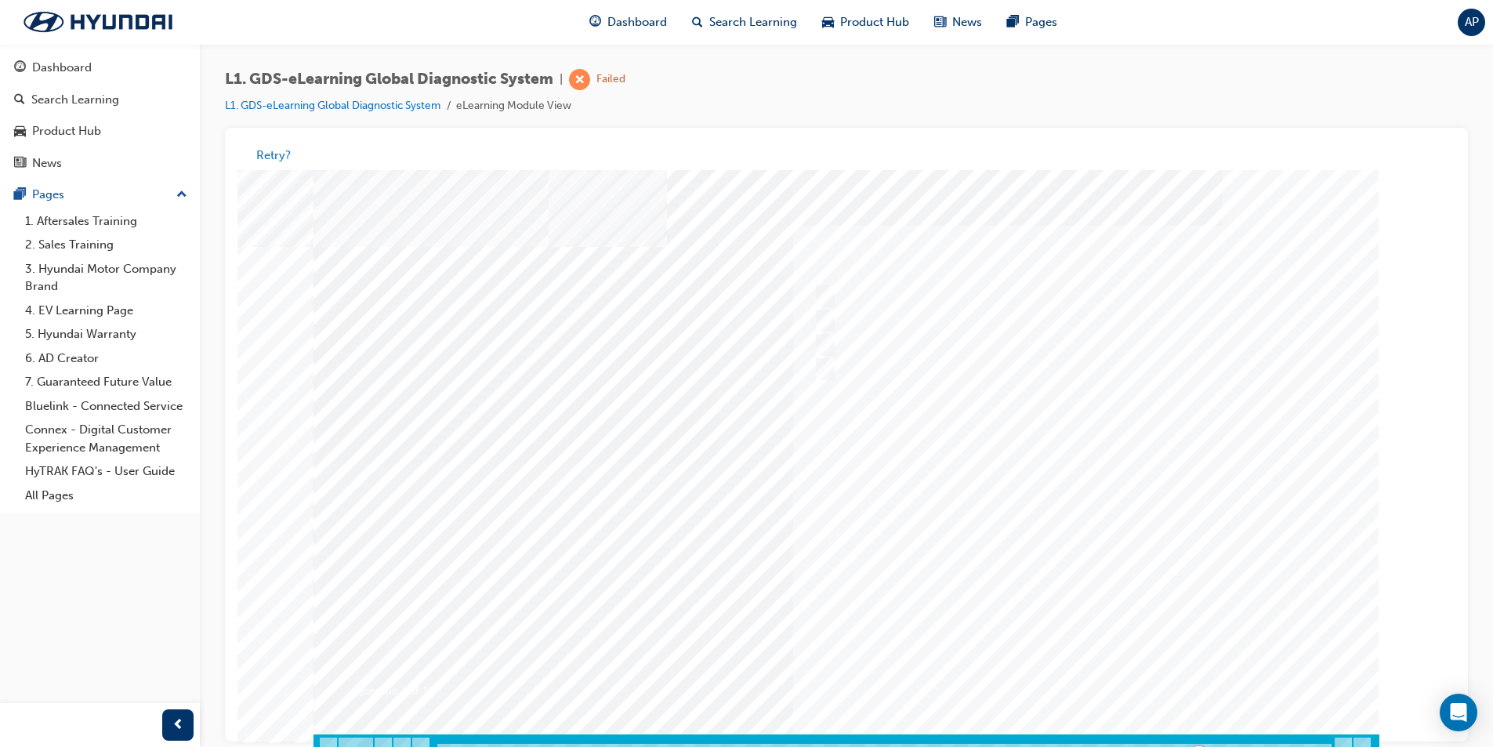
click at [1106, 671] on div at bounding box center [847, 464] width 1066 height 588
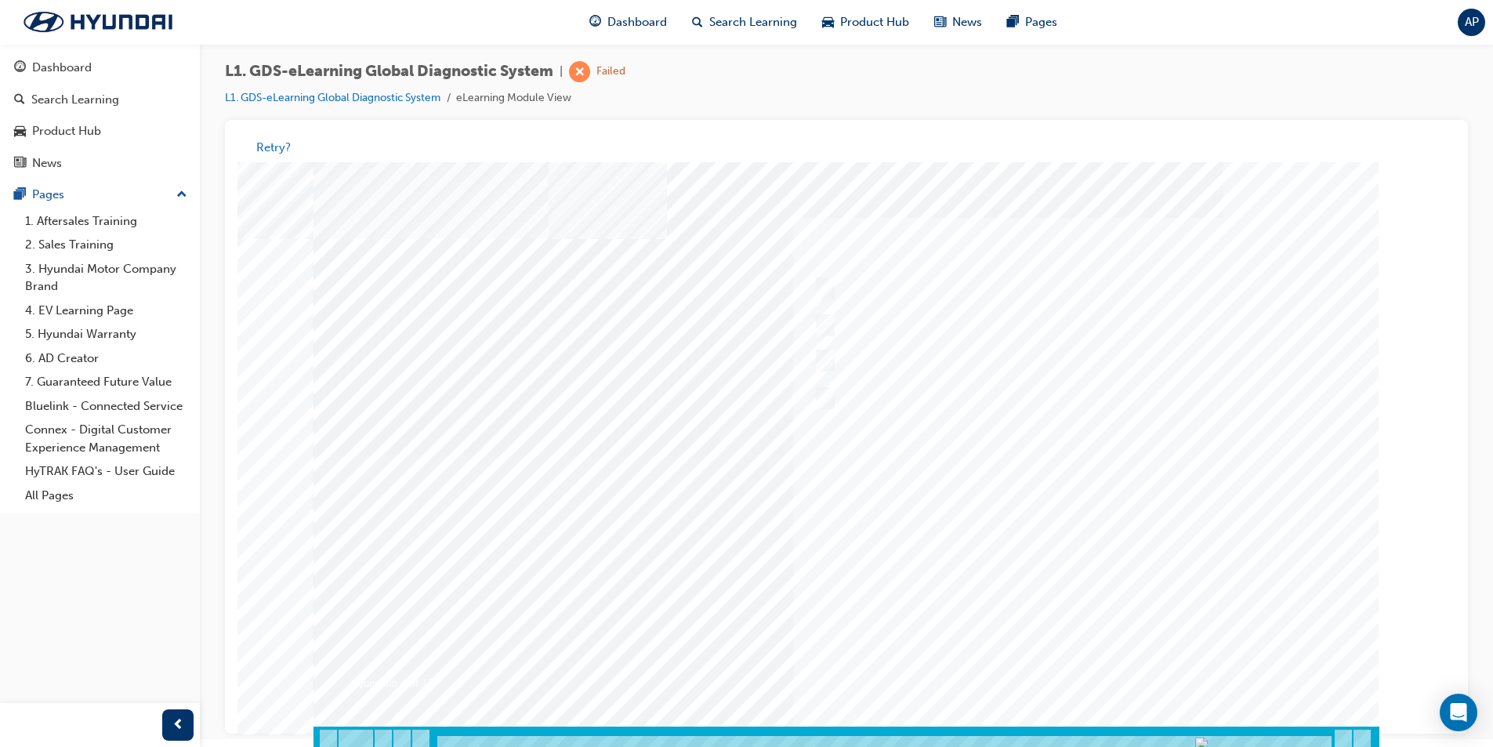
scroll to position [12, 0]
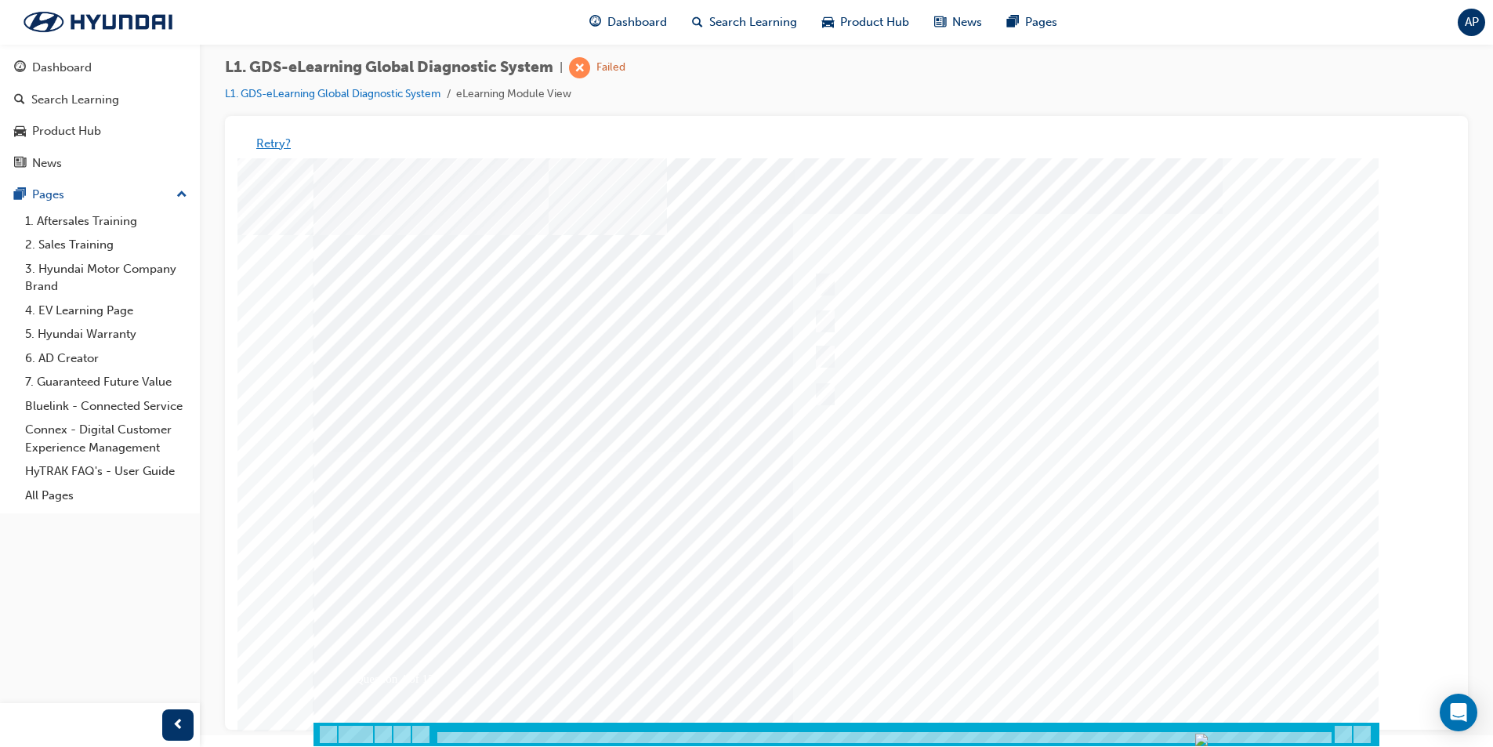
click at [274, 138] on button "Retry?" at bounding box center [273, 144] width 34 height 18
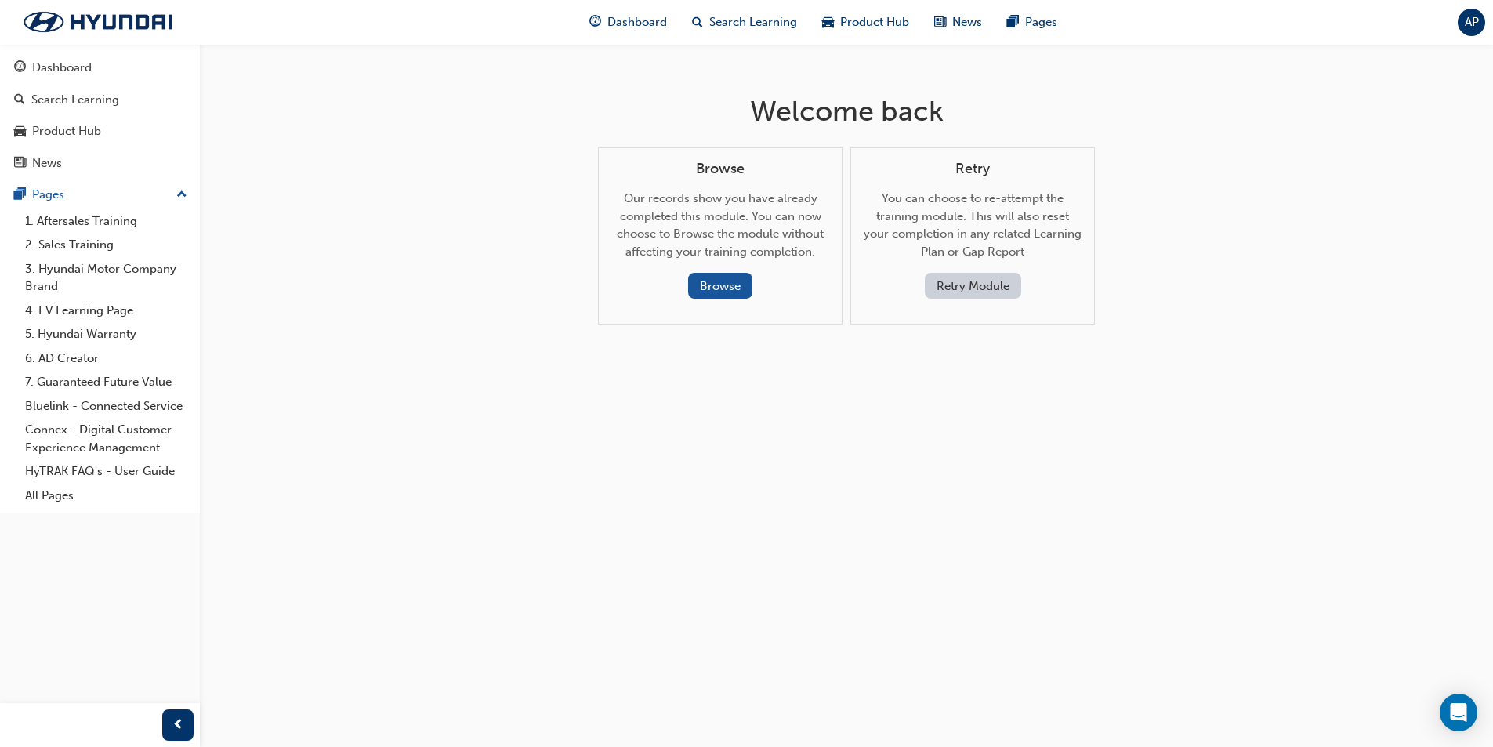
scroll to position [0, 0]
click at [951, 291] on button "Retry Module" at bounding box center [978, 286] width 96 height 26
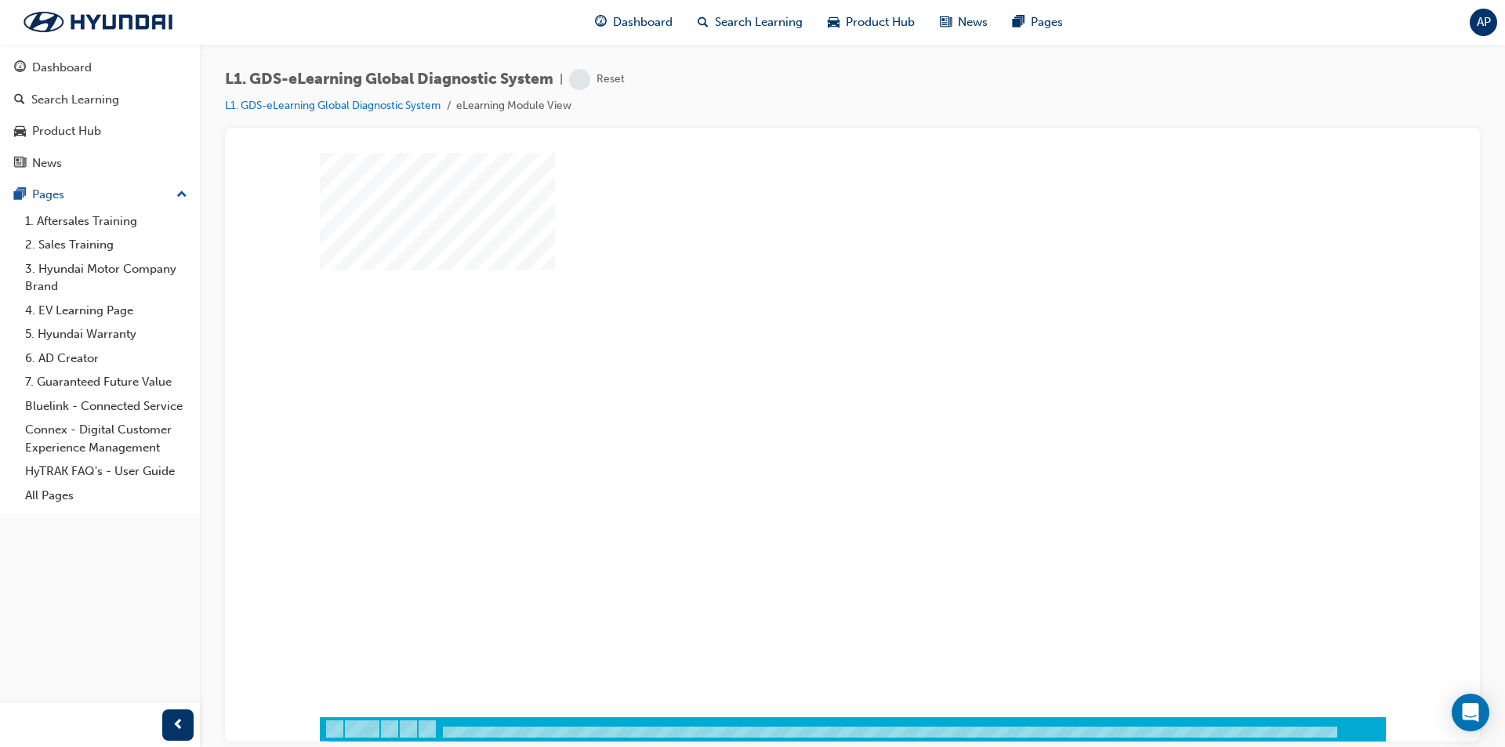
click at [807, 389] on div "play" at bounding box center [807, 389] width 0 height 0
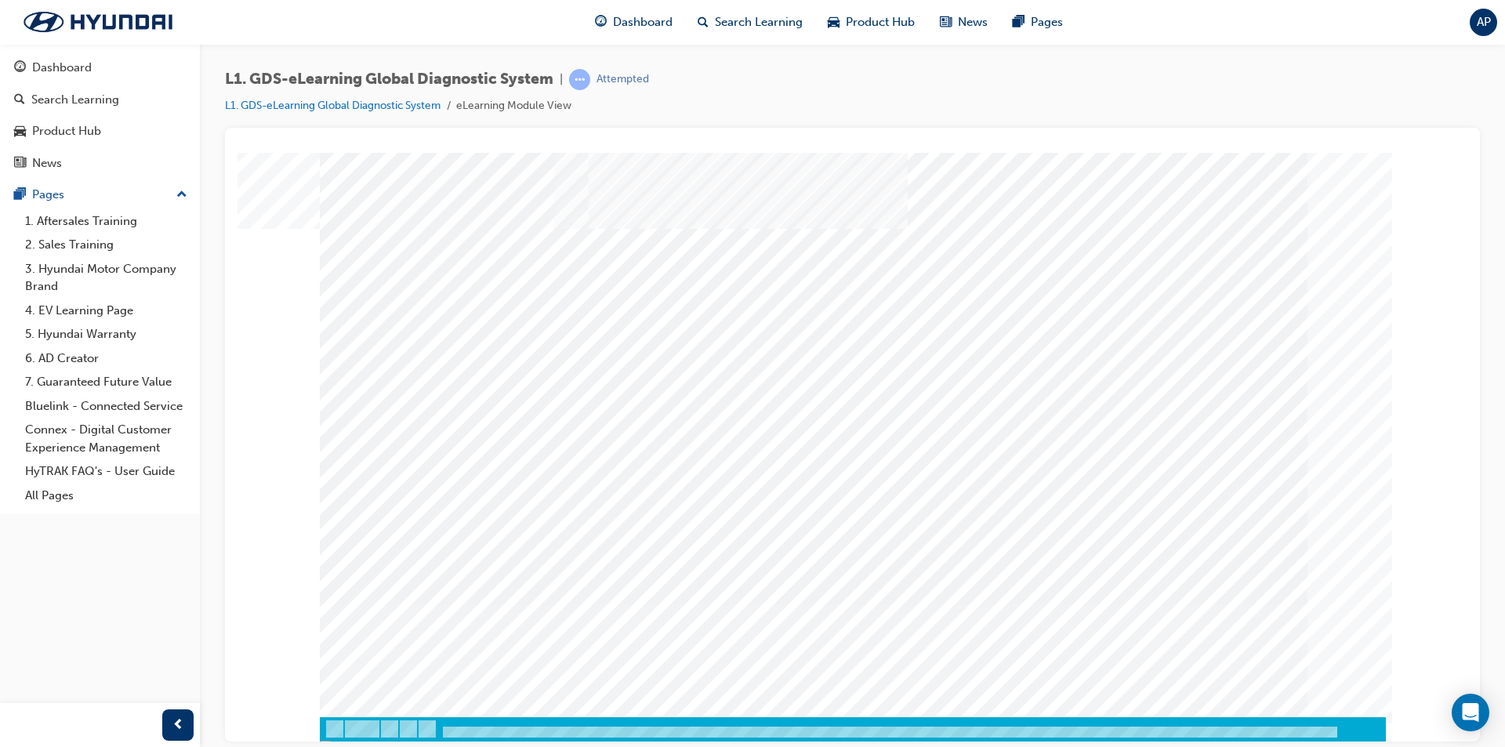
click at [459, 728] on div at bounding box center [853, 739] width 1066 height 27
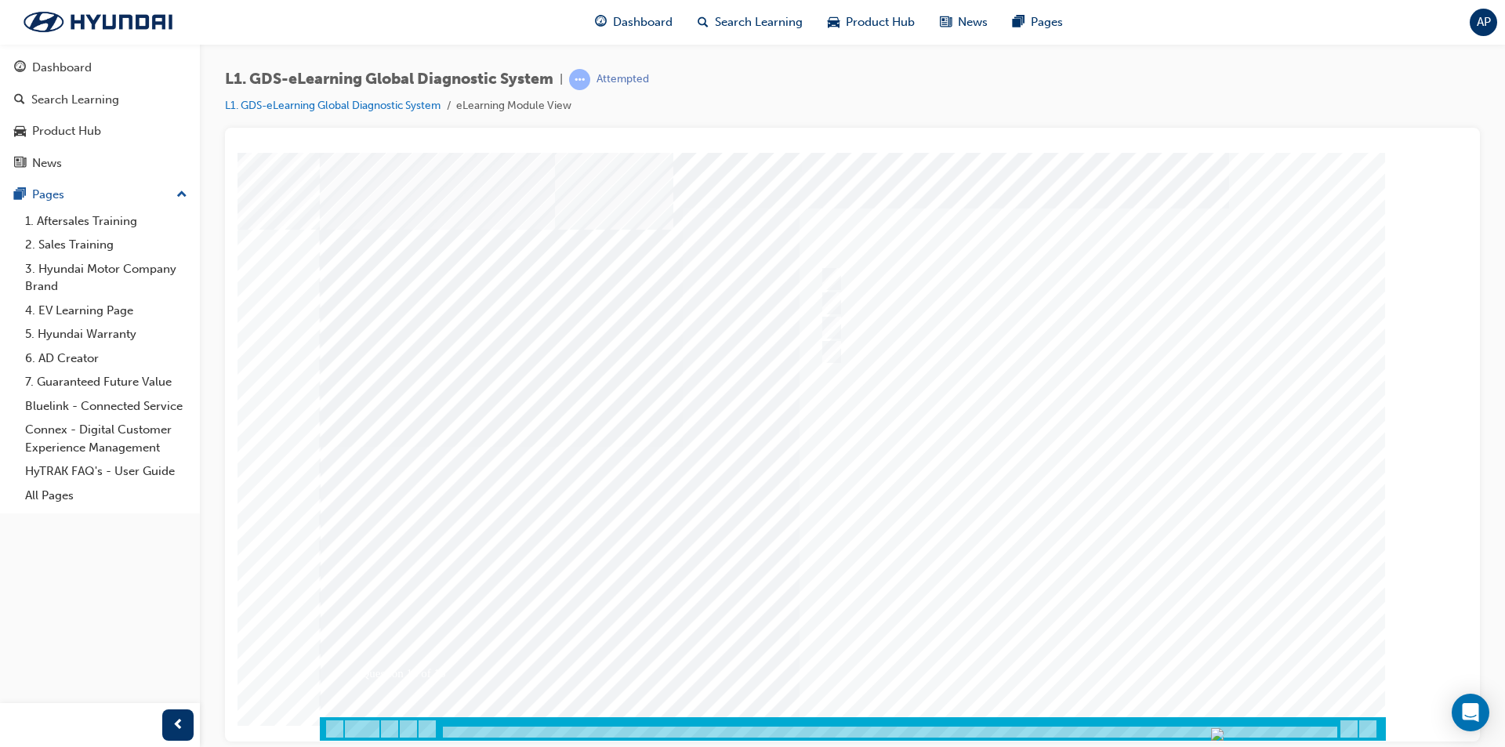
drag, startPoint x: 444, startPoint y: 729, endPoint x: 765, endPoint y: 684, distance: 323.8
click at [765, 684] on div "Question 15 of 15" at bounding box center [853, 446] width 1066 height 588
click at [860, 274] on div at bounding box center [1076, 279] width 521 height 24
radio input "true"
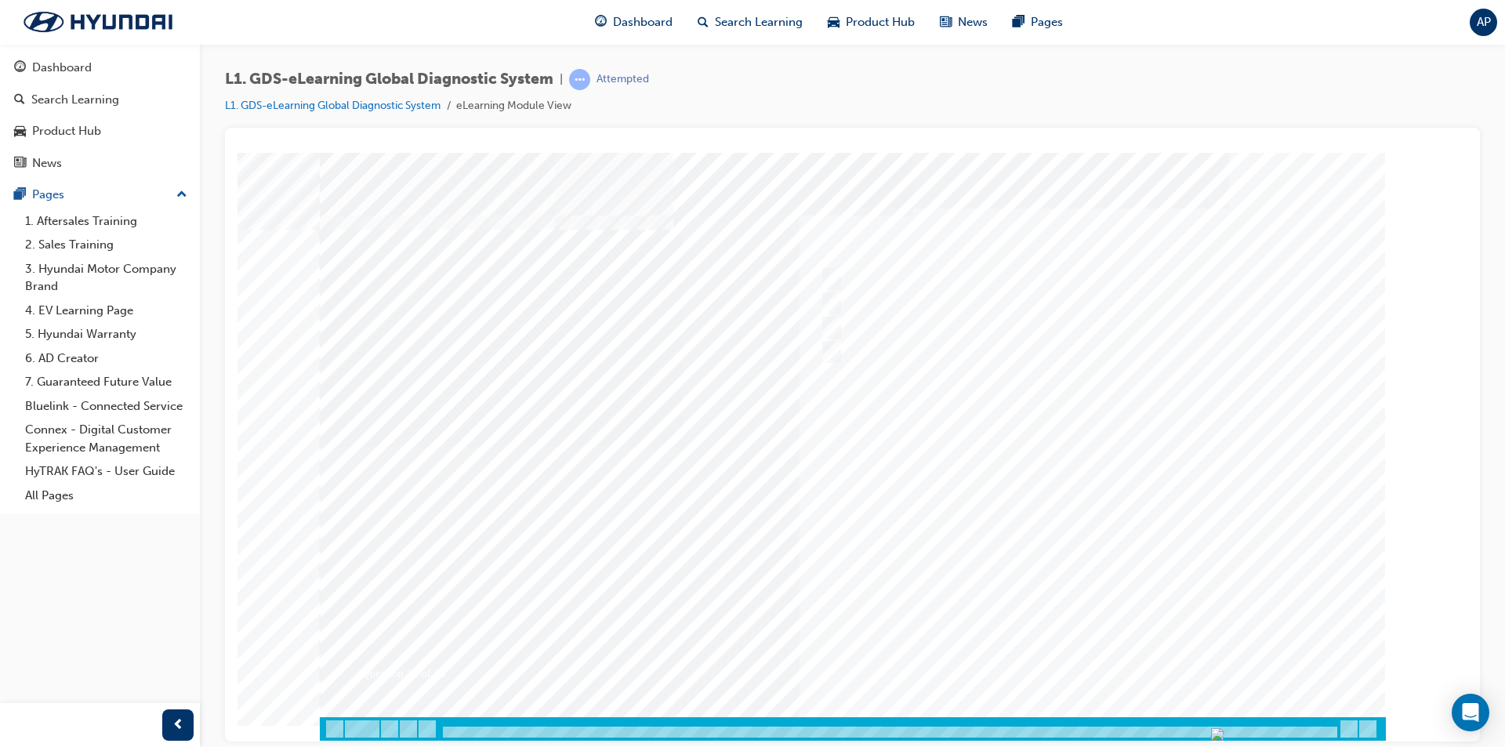
click at [1111, 664] on div at bounding box center [853, 446] width 1066 height 588
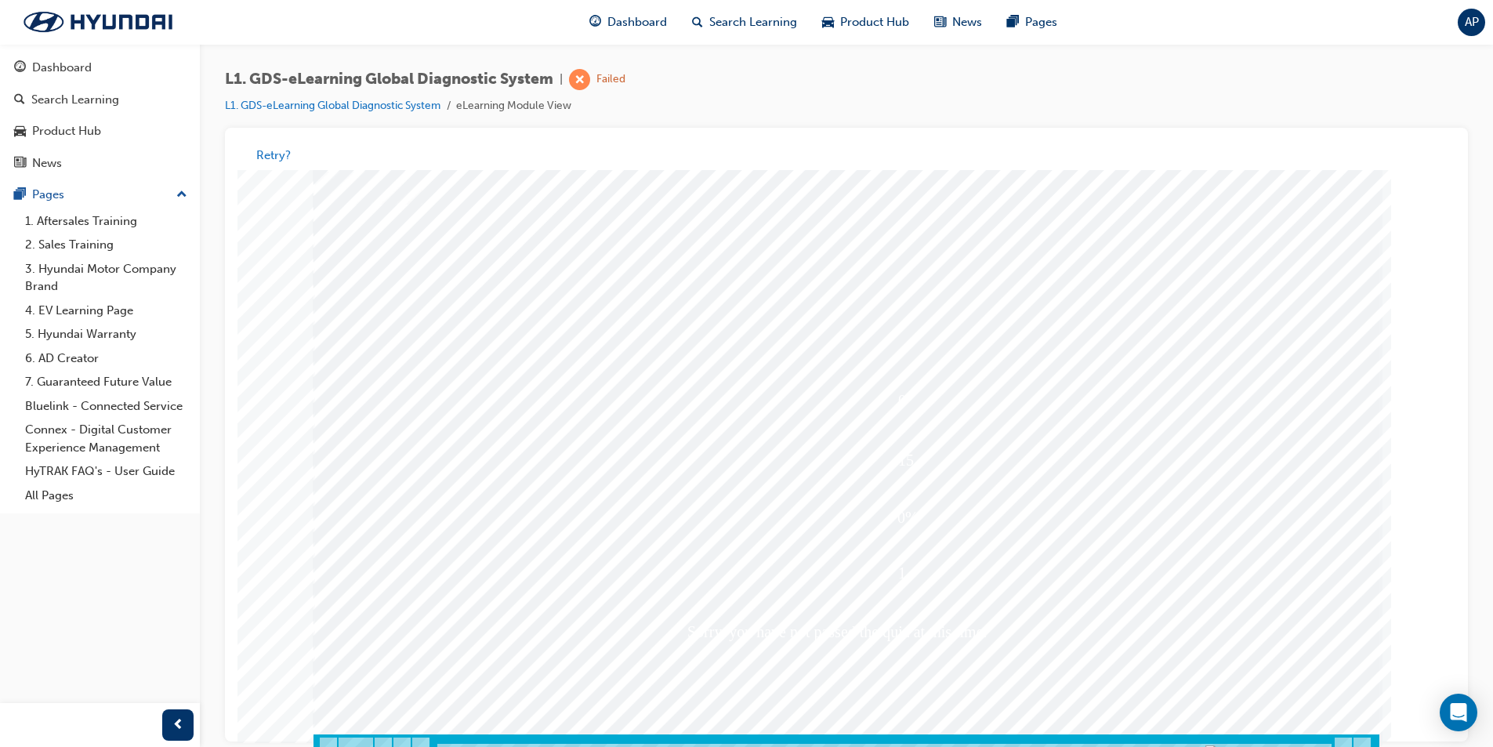
click at [887, 335] on div at bounding box center [1070, 346] width 521 height 24
radio input "true"
click at [1086, 675] on div at bounding box center [847, 464] width 1066 height 588
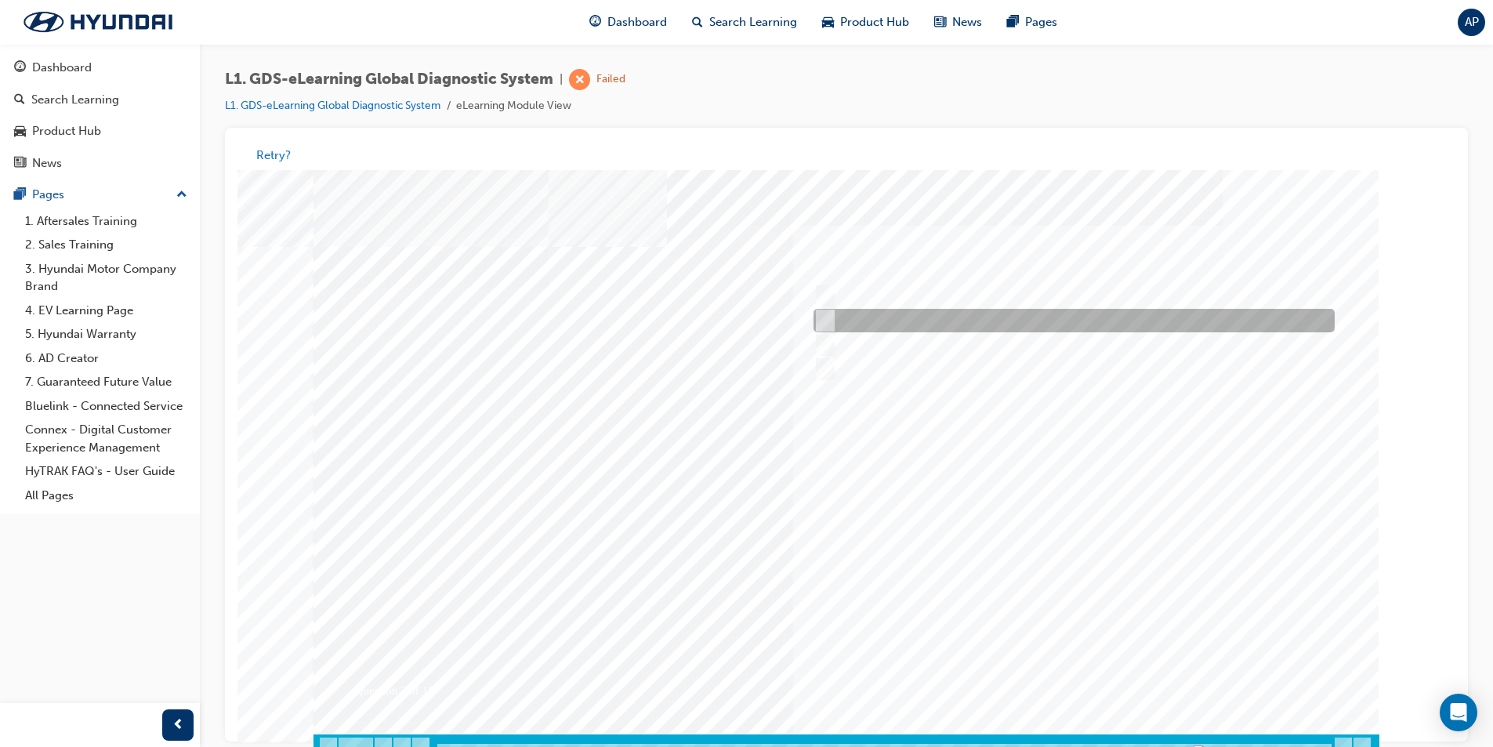
click at [944, 320] on div at bounding box center [1070, 322] width 521 height 24
radio input "true"
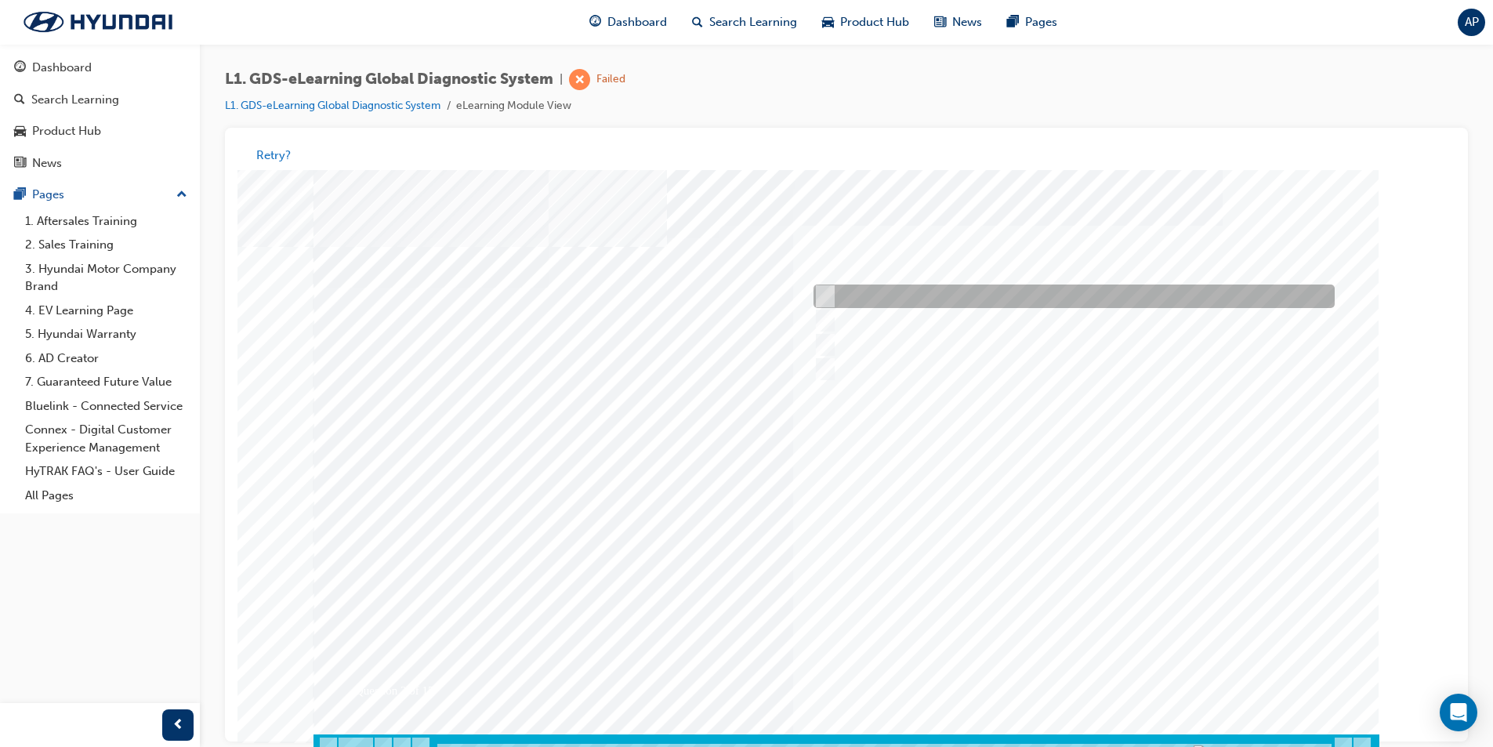
click at [999, 299] on div at bounding box center [1070, 297] width 521 height 24
radio input "true"
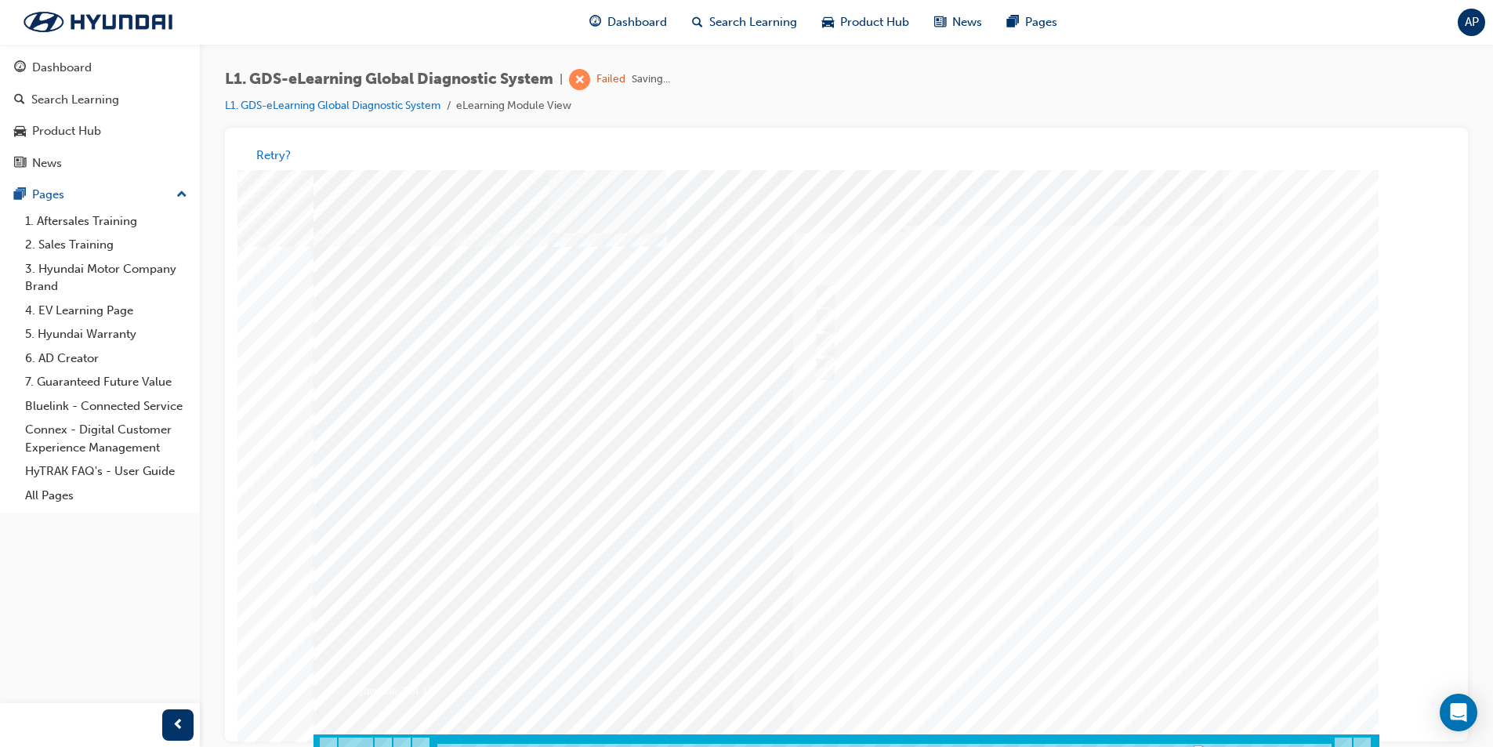
click at [1084, 681] on div at bounding box center [847, 464] width 1066 height 588
drag, startPoint x: 1011, startPoint y: 607, endPoint x: 965, endPoint y: 596, distance: 47.5
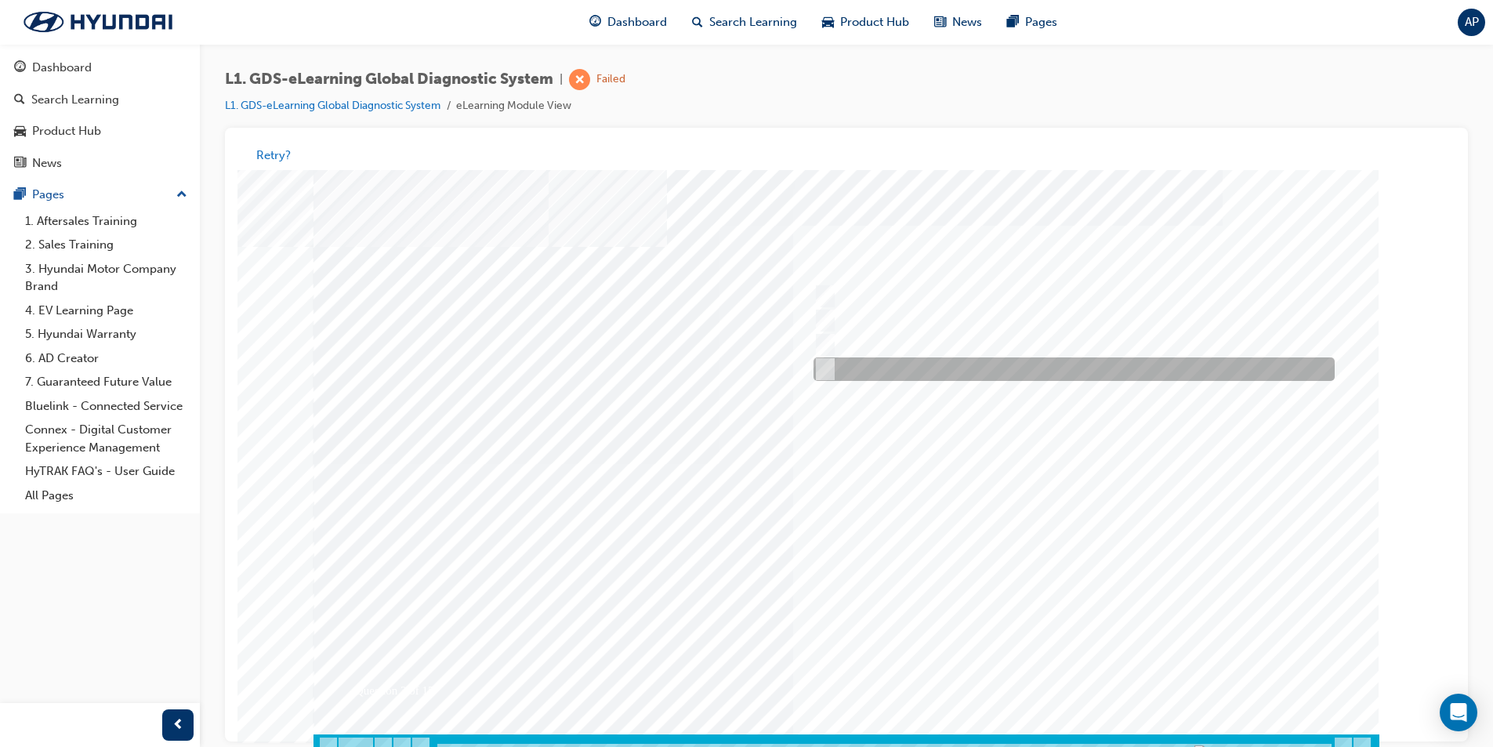
click at [847, 362] on div at bounding box center [1070, 370] width 521 height 24
checkbox input "true"
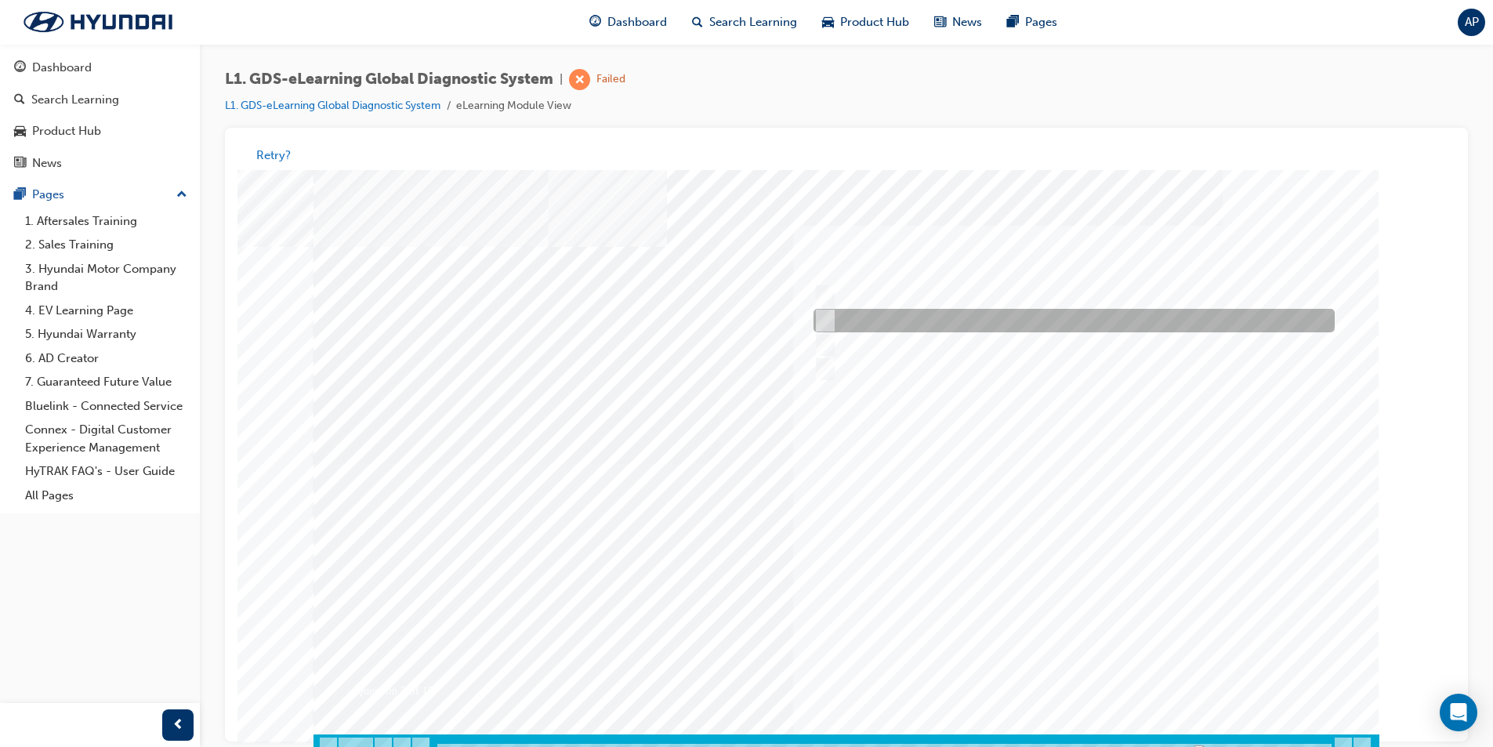
click at [844, 317] on div at bounding box center [1070, 322] width 521 height 24
checkbox input "true"
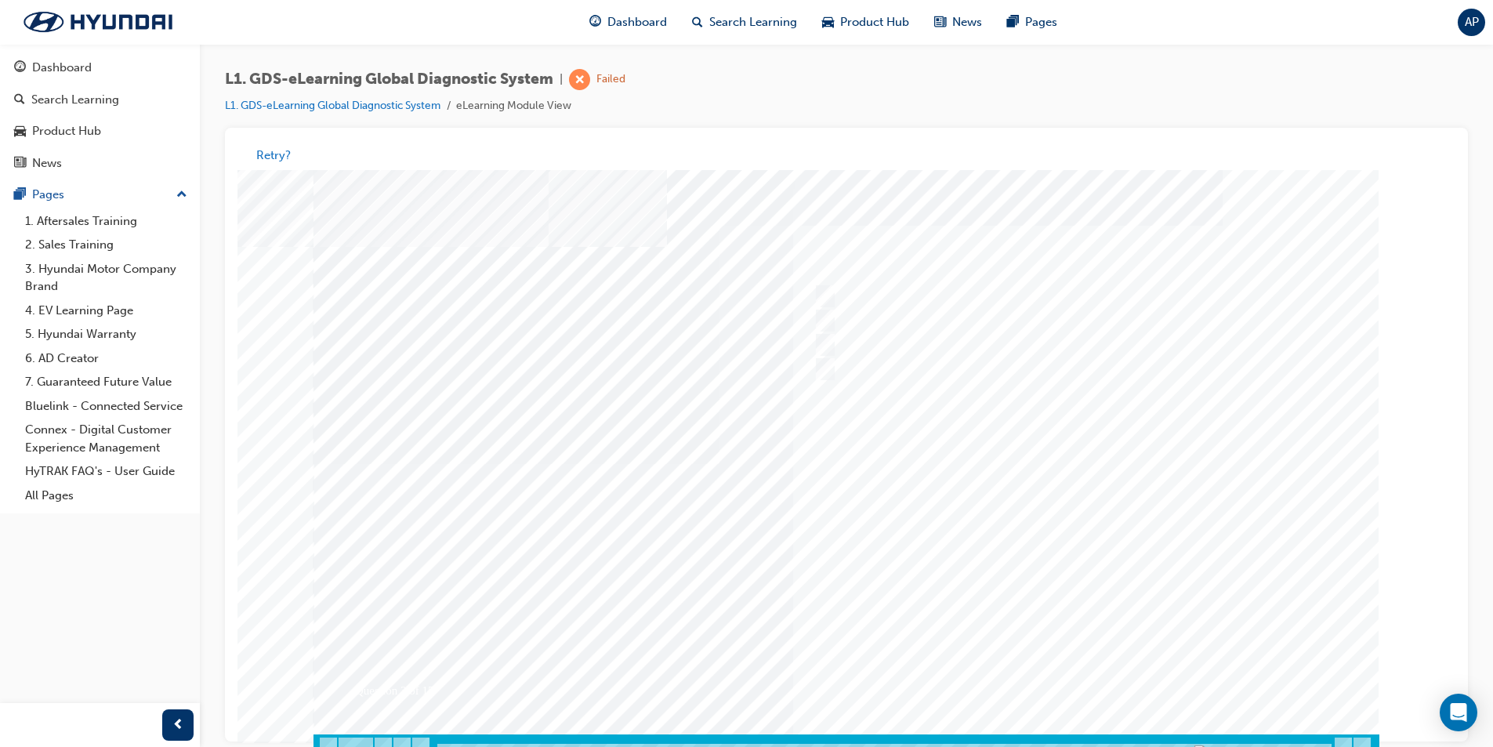
click at [275, 143] on div "Retry?" at bounding box center [847, 155] width 1218 height 31
click at [274, 151] on button "Retry?" at bounding box center [273, 156] width 34 height 18
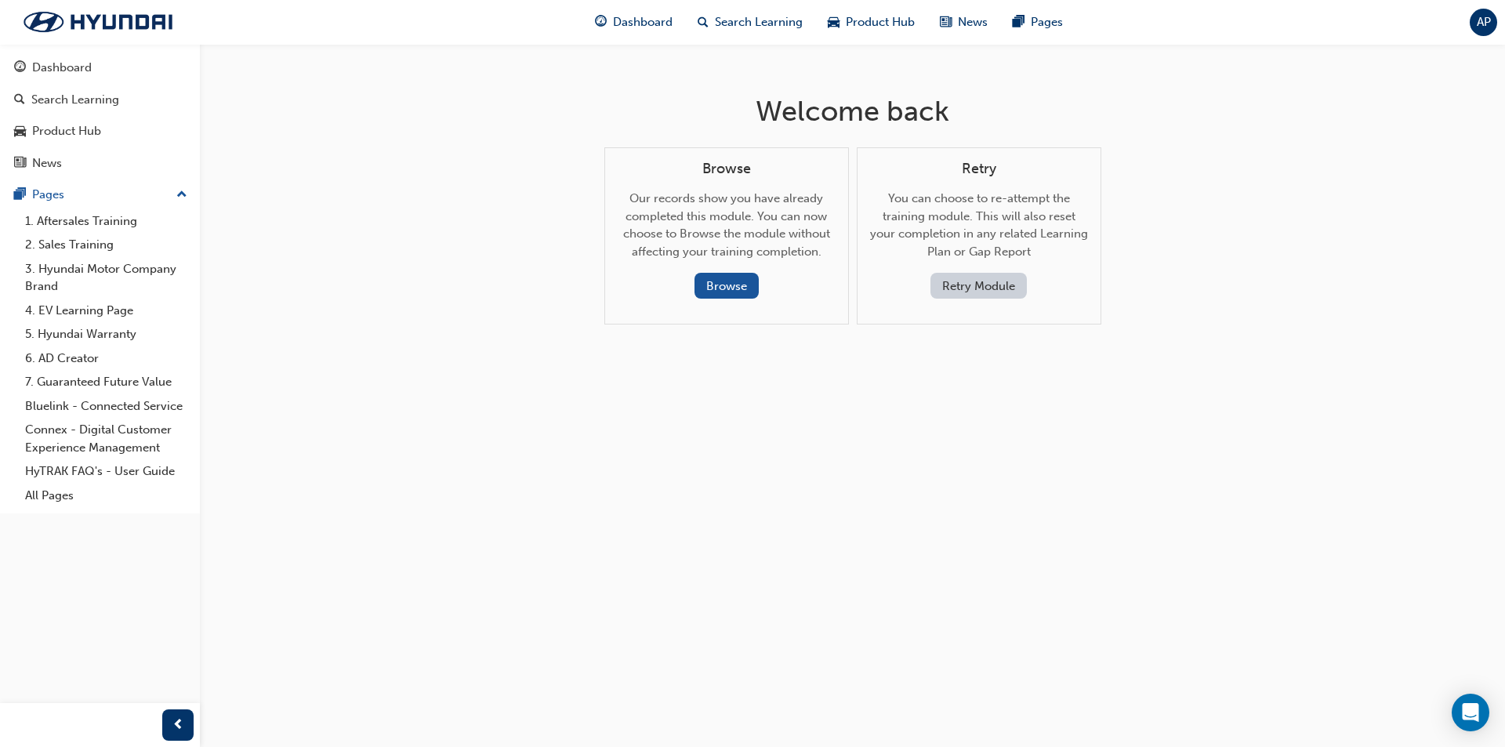
click at [950, 287] on button "Retry Module" at bounding box center [978, 286] width 96 height 26
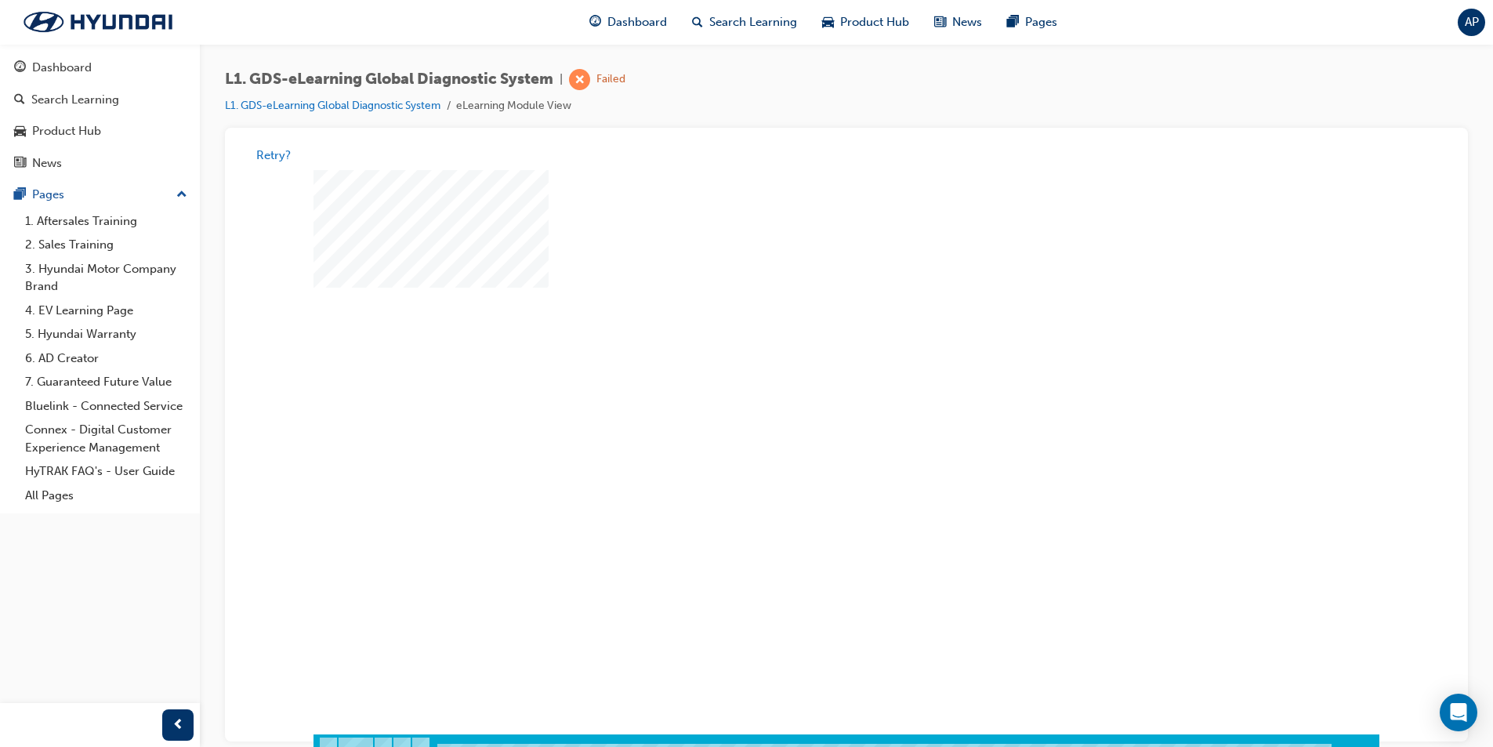
click at [801, 407] on div "play" at bounding box center [801, 407] width 0 height 0
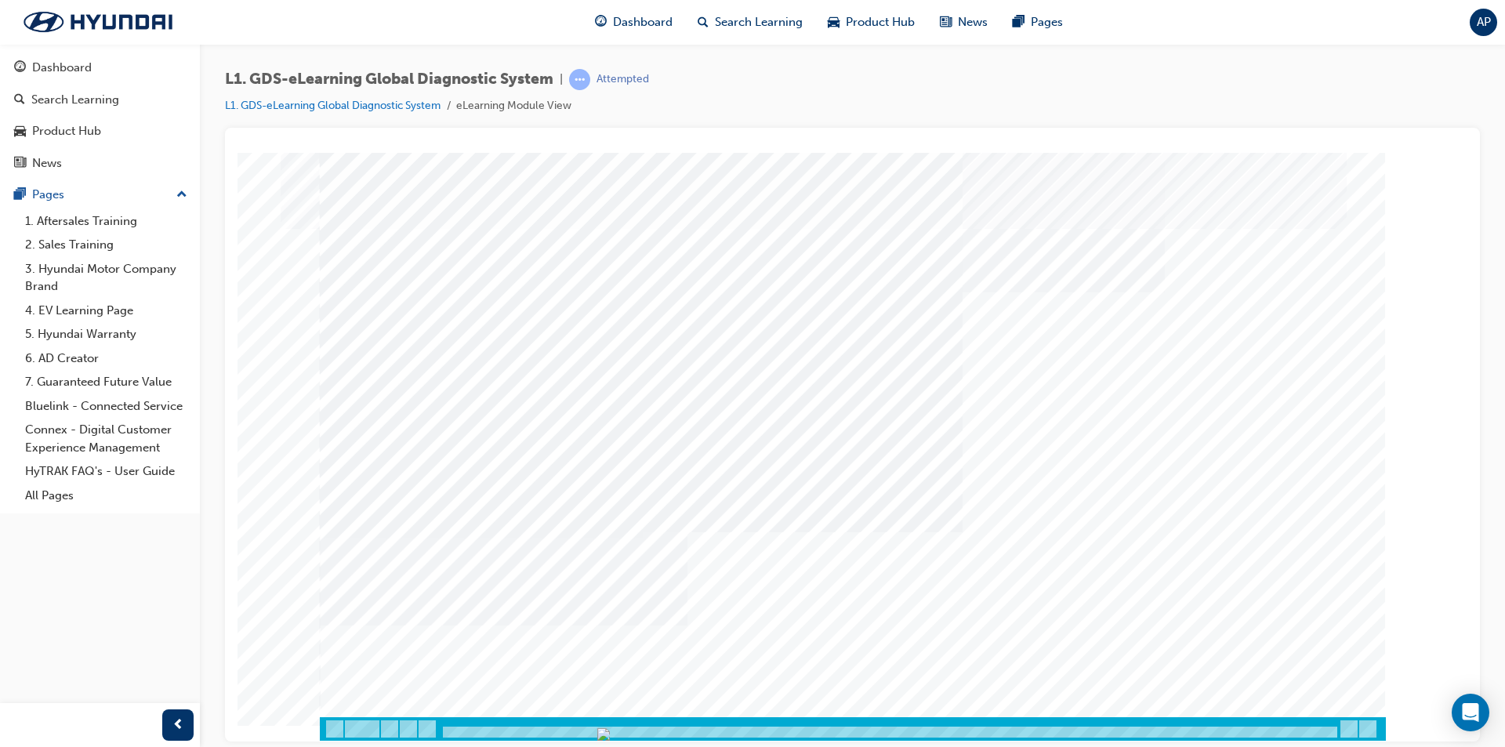
drag, startPoint x: 444, startPoint y: 730, endPoint x: 722, endPoint y: 542, distance: 334.8
click at [722, 542] on div "Content Image Right" at bounding box center [853, 446] width 1066 height 588
click at [841, 726] on div at bounding box center [890, 732] width 898 height 13
drag, startPoint x: 850, startPoint y: 727, endPoint x: 1504, endPoint y: 747, distance: 654.0
click at [1467, 158] on html "Question 13 of 15 Loading..." at bounding box center [853, 155] width 1230 height 6
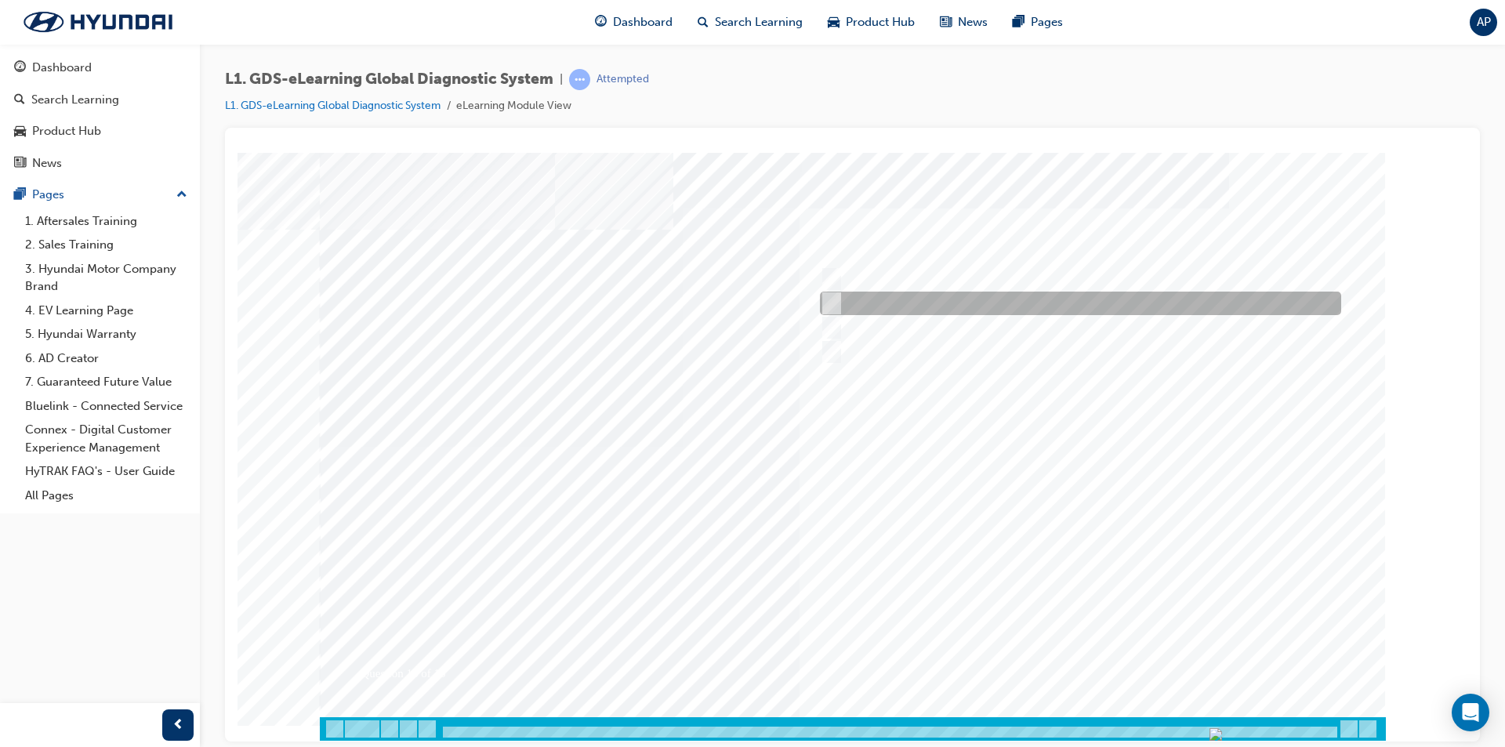
click at [1036, 301] on div at bounding box center [1076, 304] width 521 height 24
radio input "true"
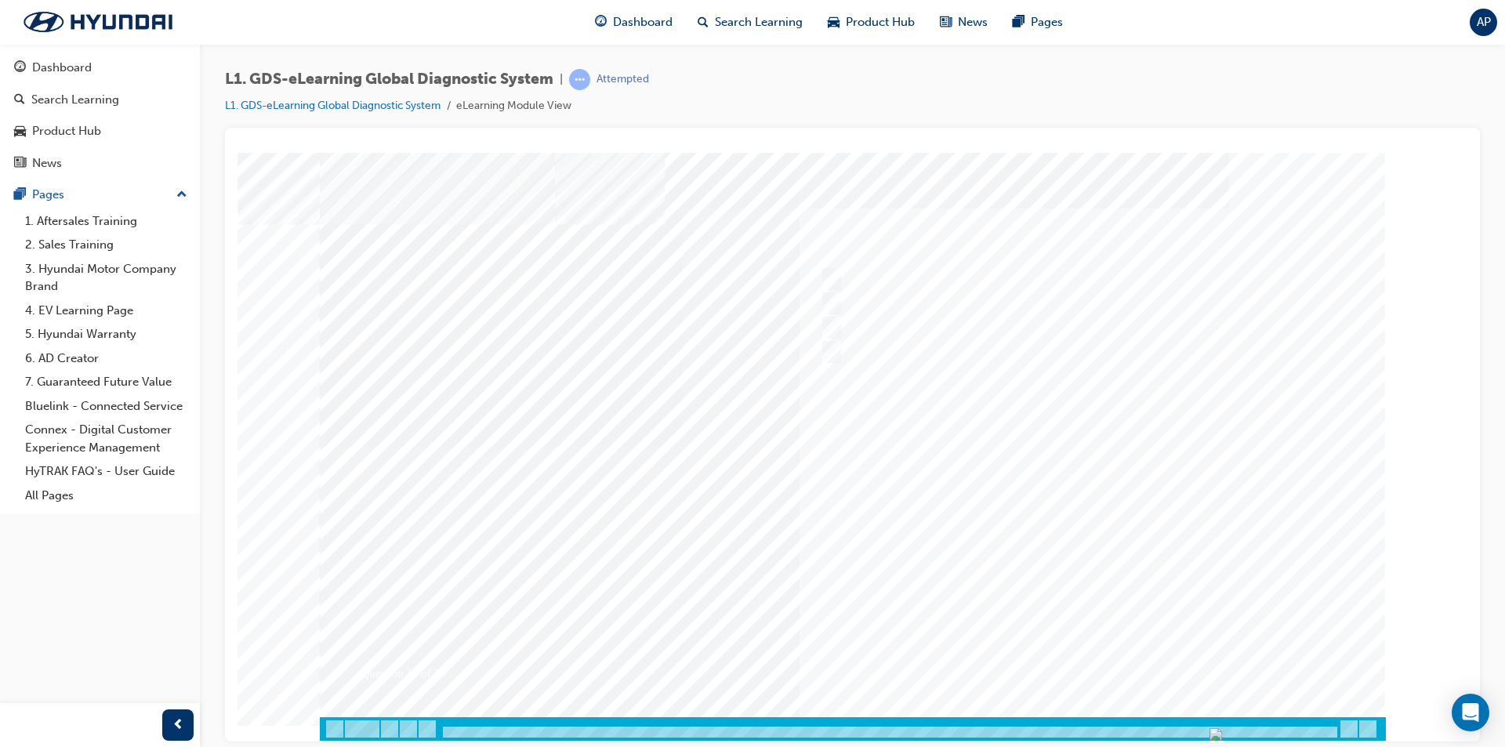
click at [1101, 662] on div at bounding box center [853, 446] width 1066 height 588
click at [886, 326] on div at bounding box center [1076, 328] width 521 height 24
radio input "true"
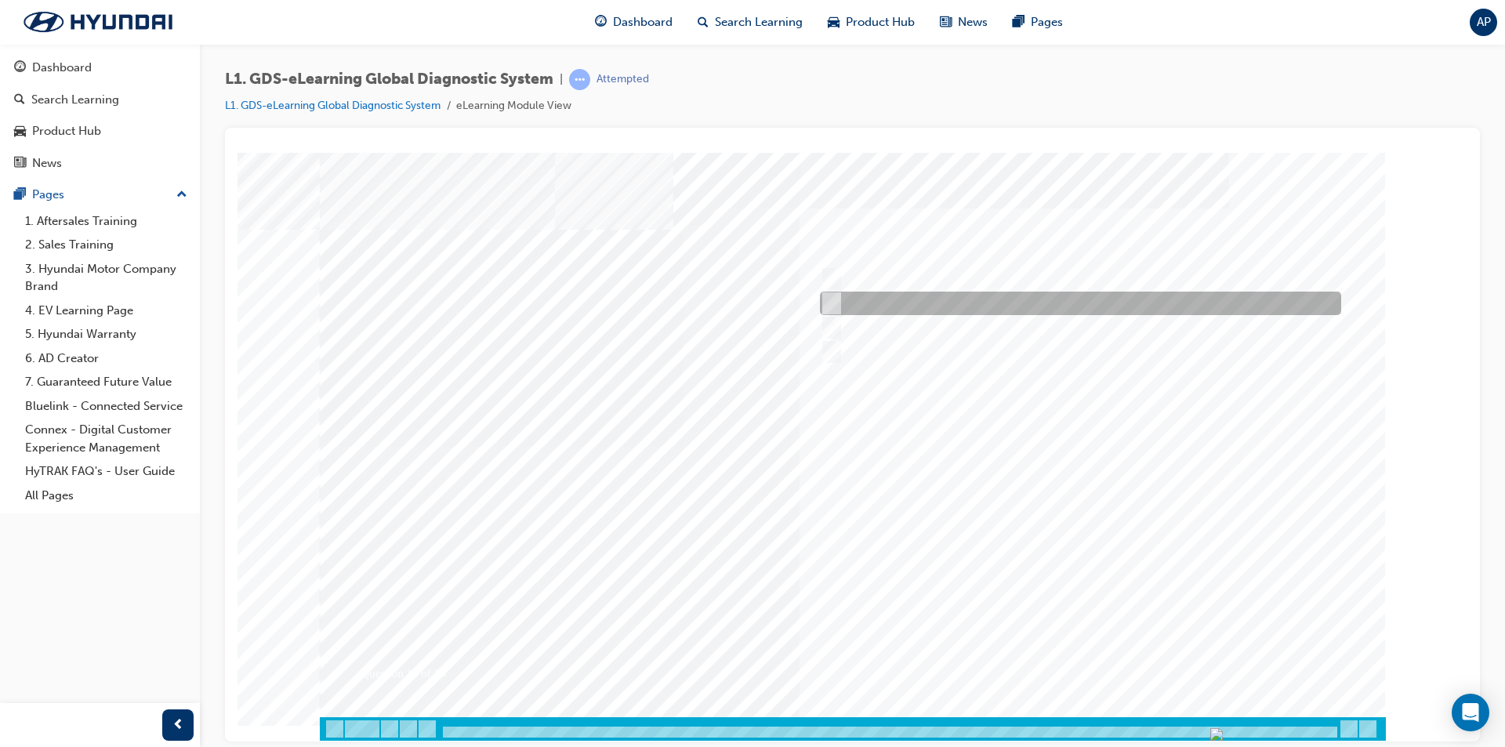
click at [968, 302] on div at bounding box center [1076, 304] width 521 height 24
radio input "true"
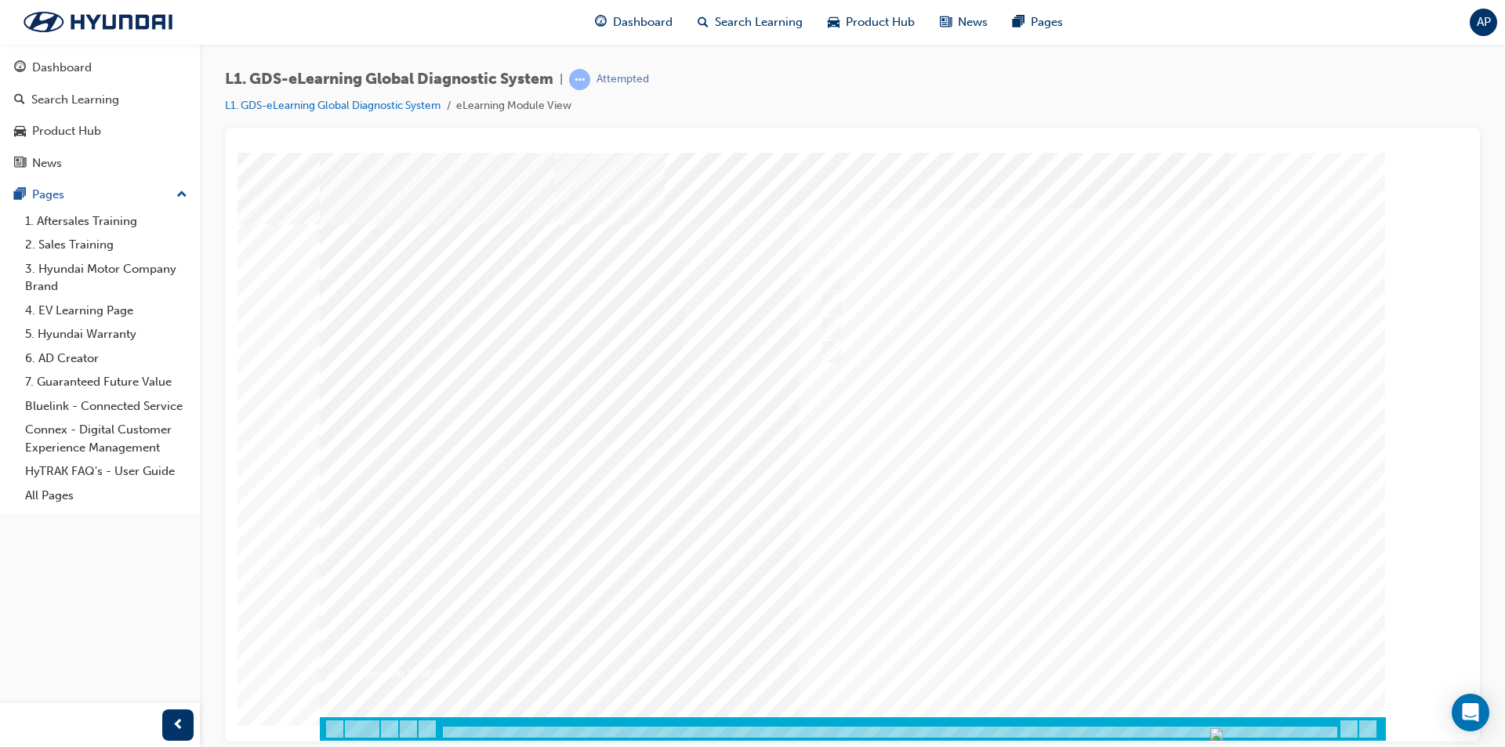
click at [1099, 651] on div at bounding box center [853, 446] width 1066 height 588
click at [919, 270] on div at bounding box center [1076, 279] width 521 height 24
radio input "true"
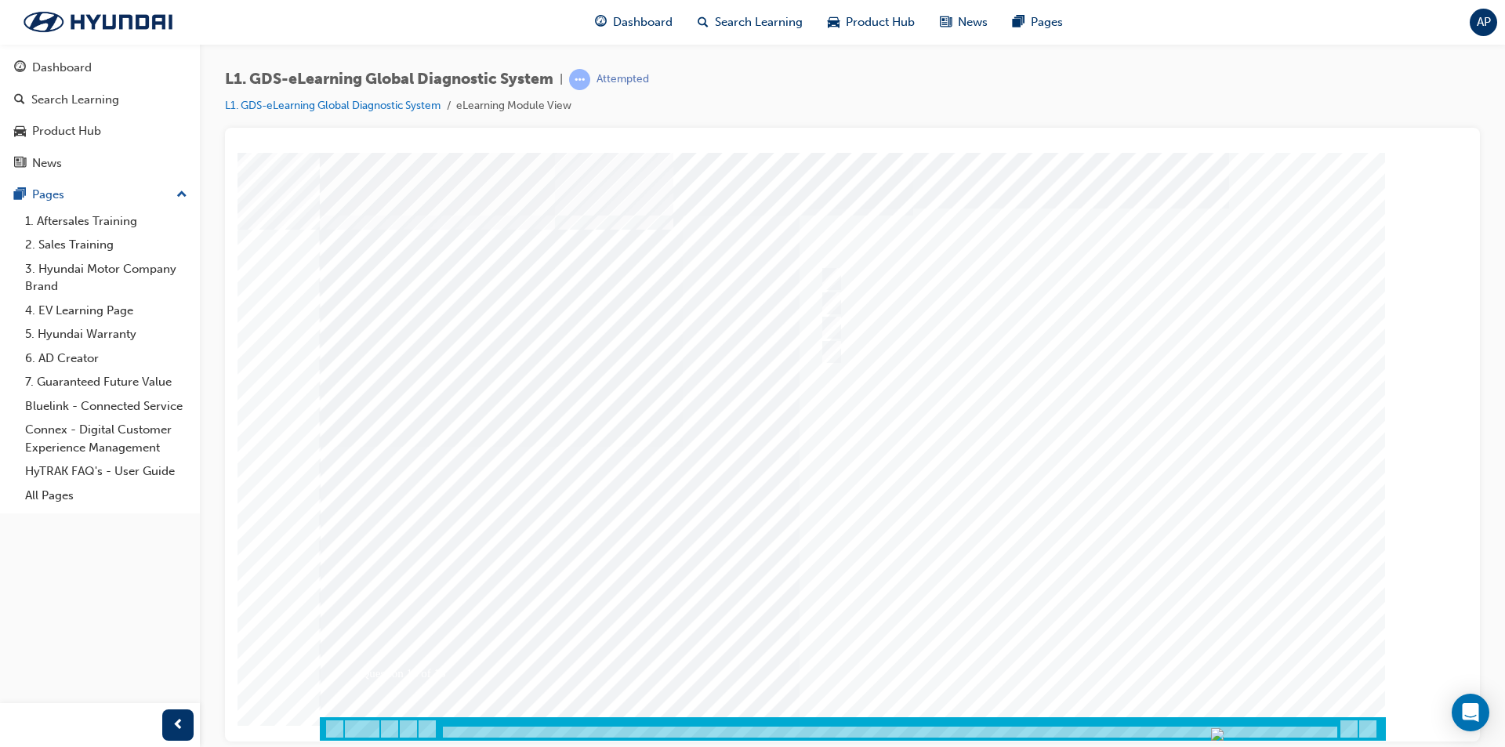
click at [1091, 630] on div at bounding box center [853, 446] width 1066 height 588
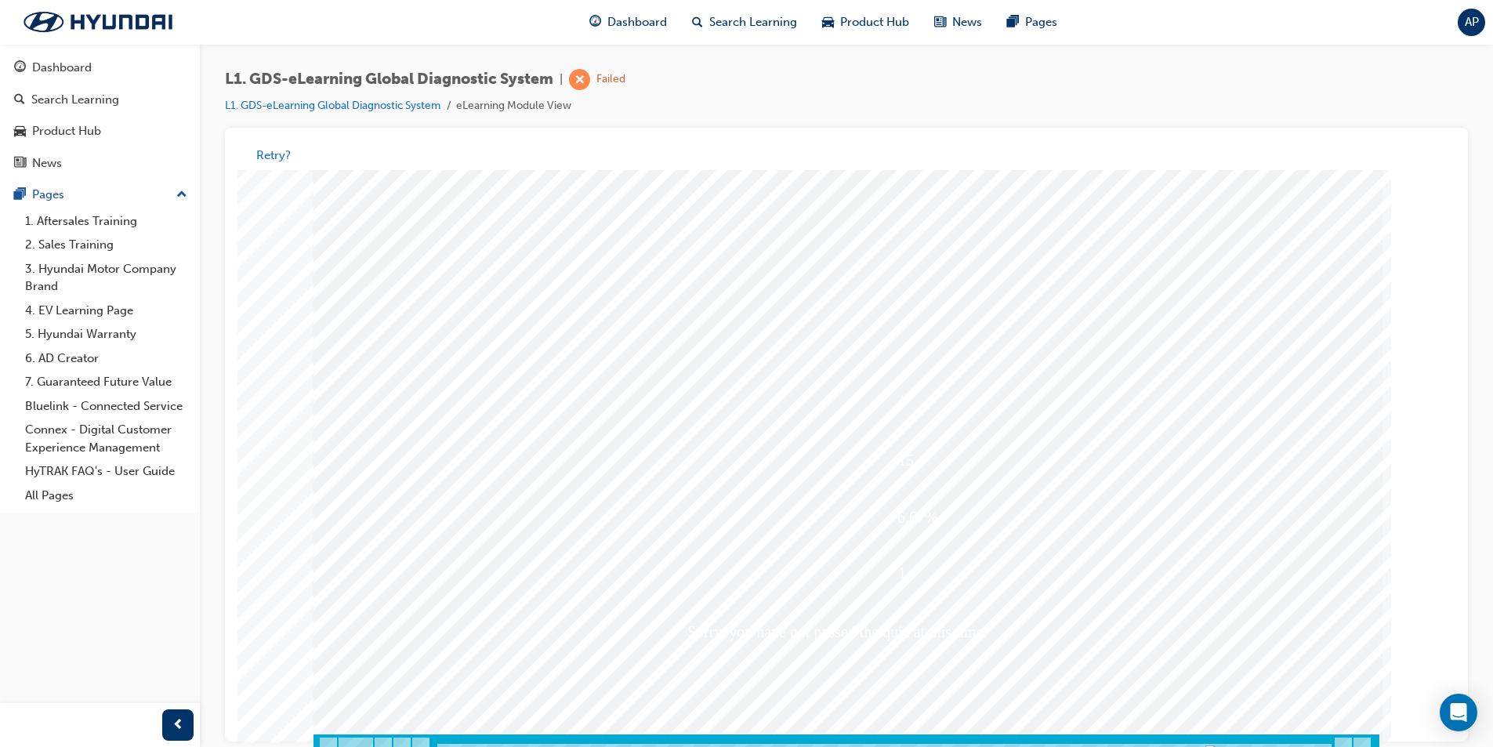
click at [872, 301] on div at bounding box center [1070, 297] width 521 height 24
radio input "true"
click at [1091, 677] on div at bounding box center [847, 464] width 1066 height 588
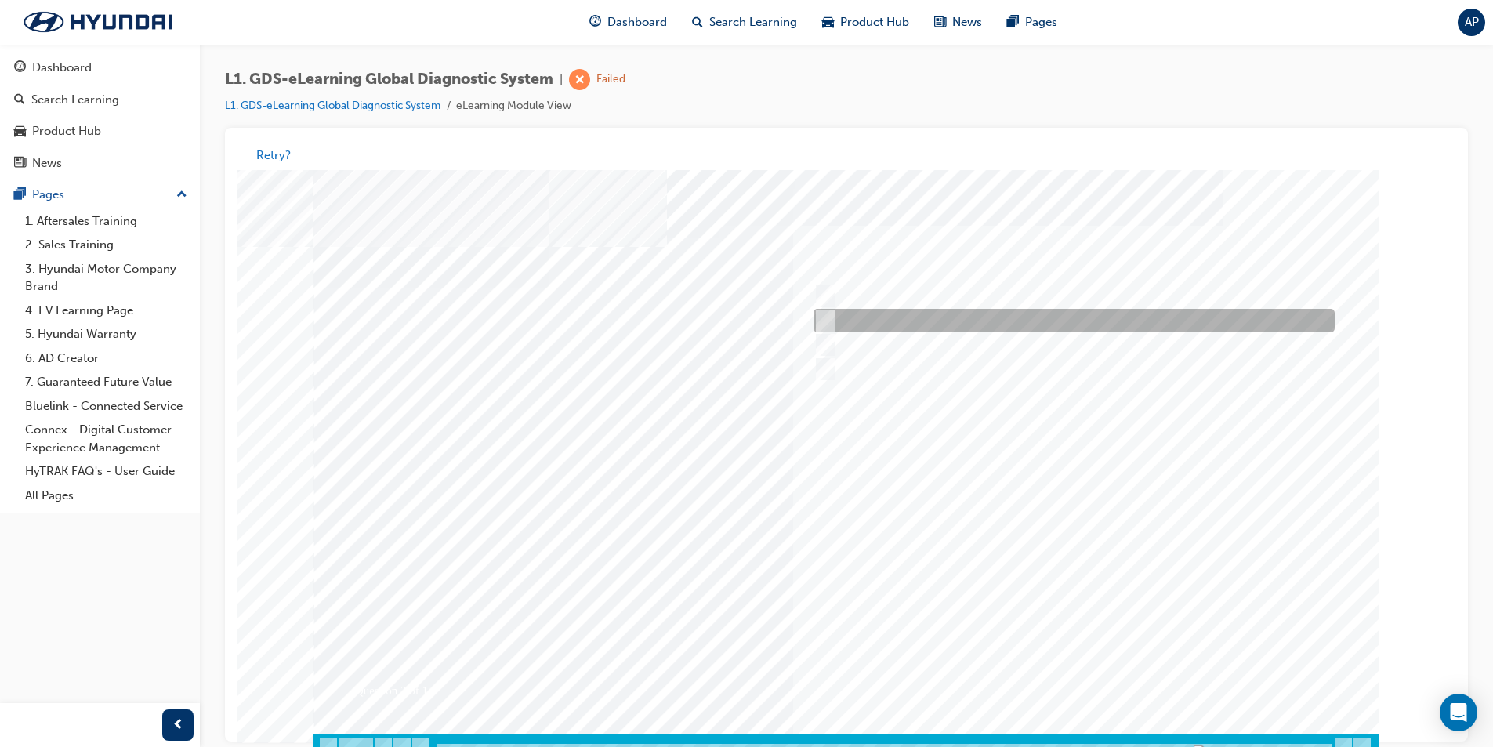
click at [945, 324] on div at bounding box center [1070, 322] width 521 height 24
radio input "true"
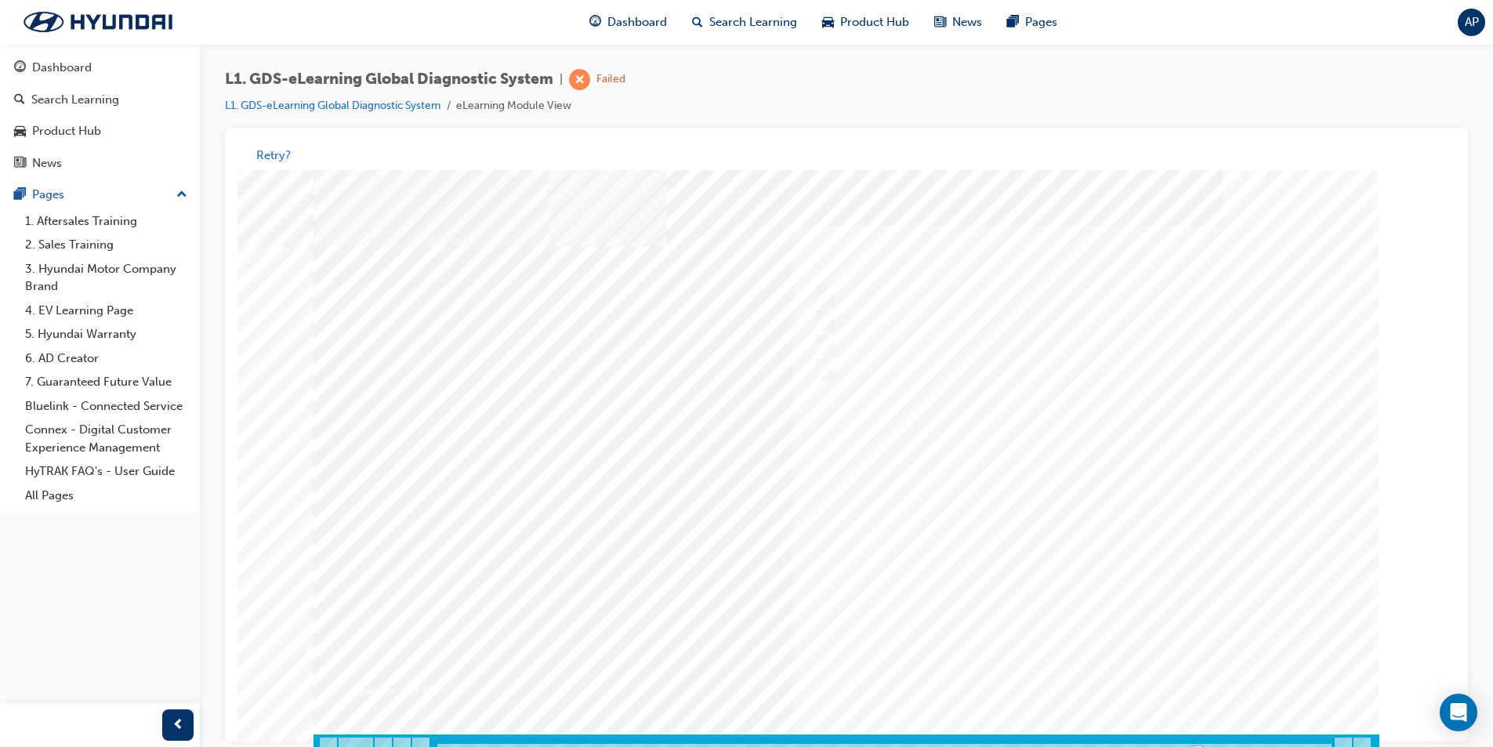
click at [1133, 684] on div at bounding box center [847, 464] width 1066 height 588
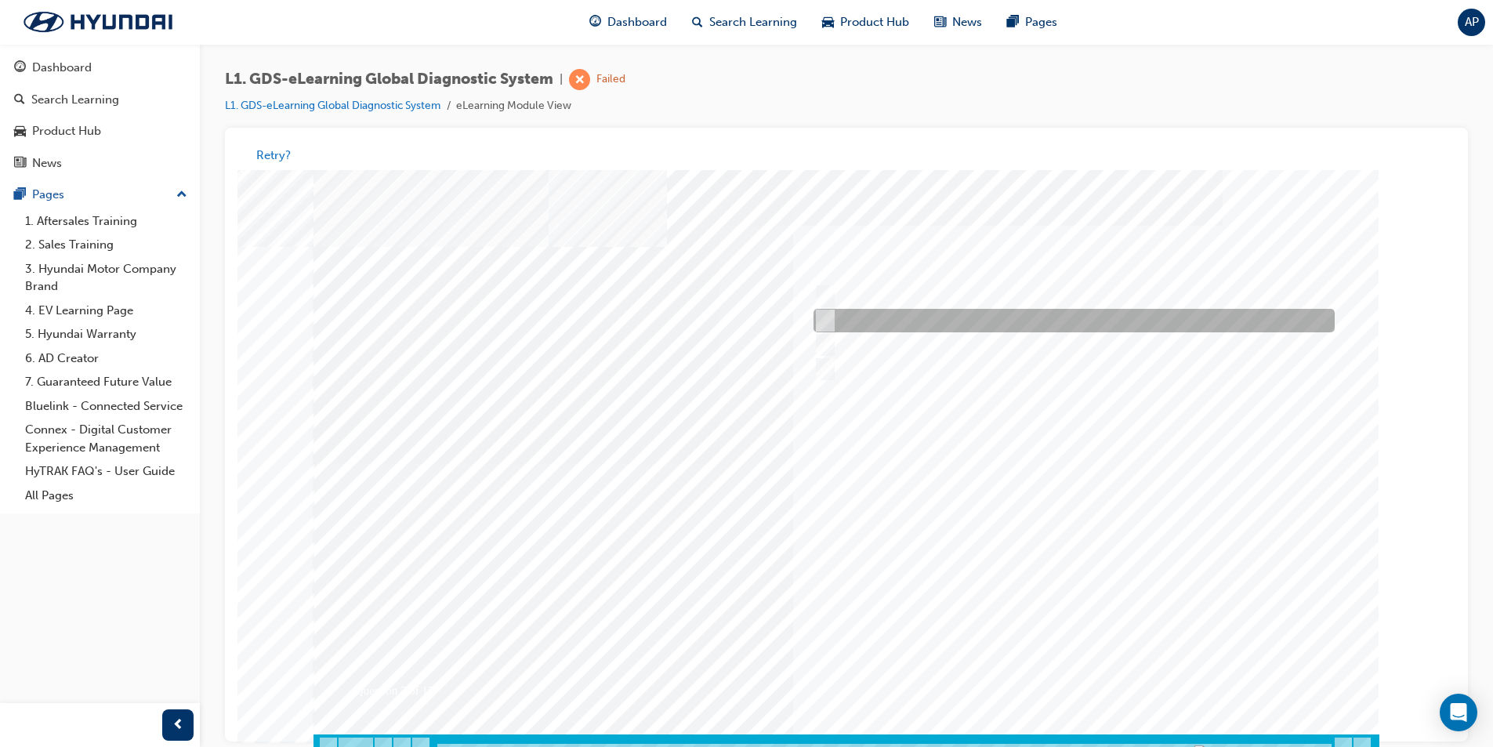
click at [948, 324] on div at bounding box center [1070, 322] width 521 height 24
checkbox input "true"
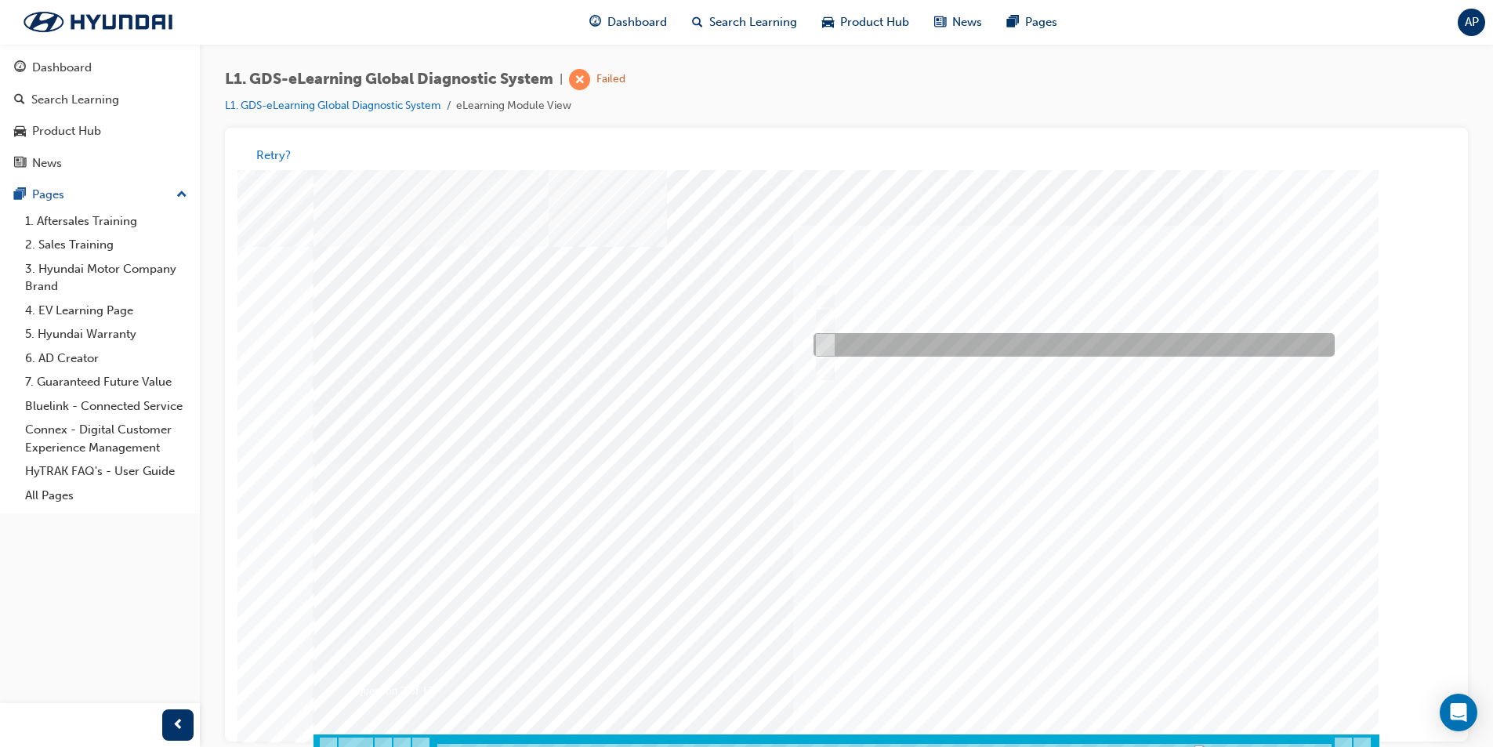
click at [965, 350] on div at bounding box center [1070, 346] width 521 height 24
checkbox input "true"
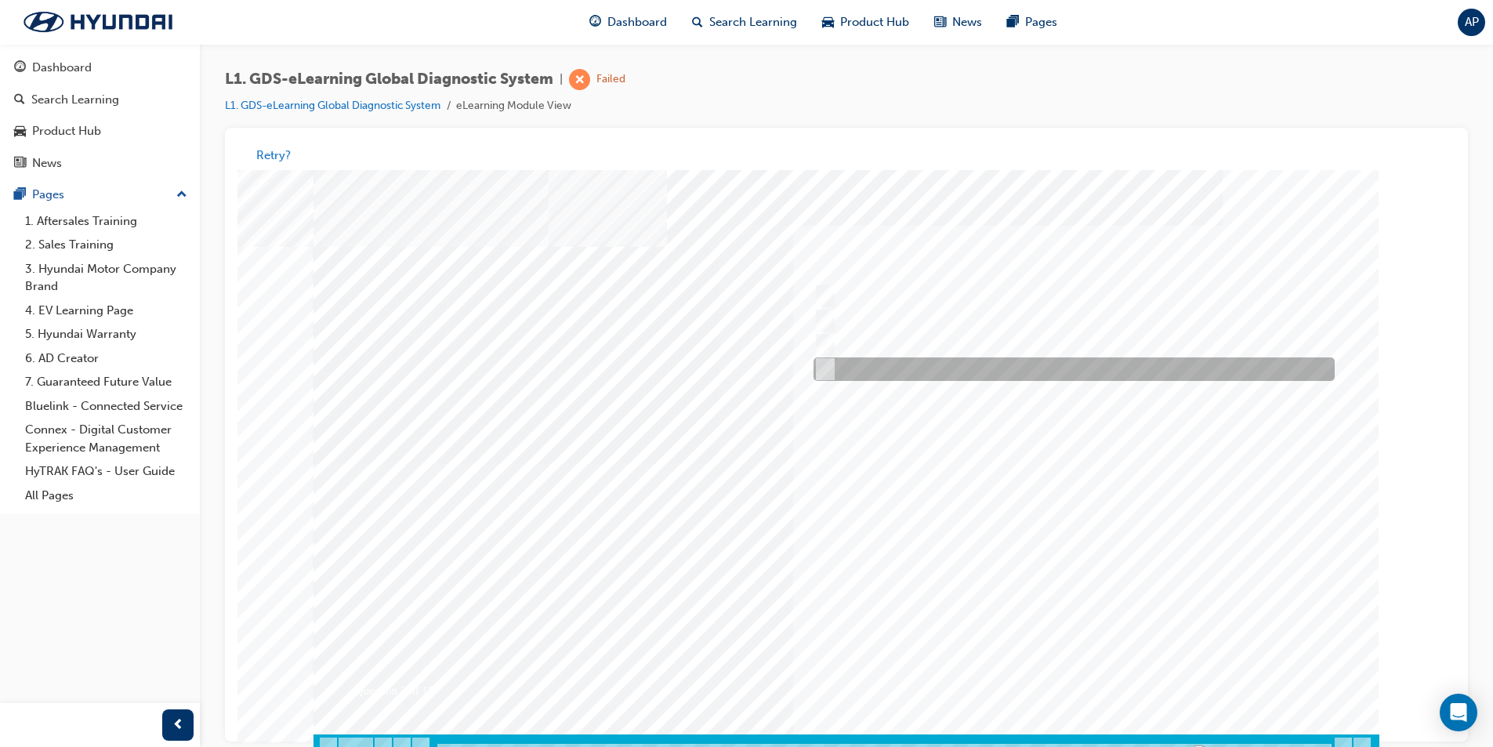
click at [1012, 367] on div at bounding box center [1070, 370] width 521 height 24
checkbox input "true"
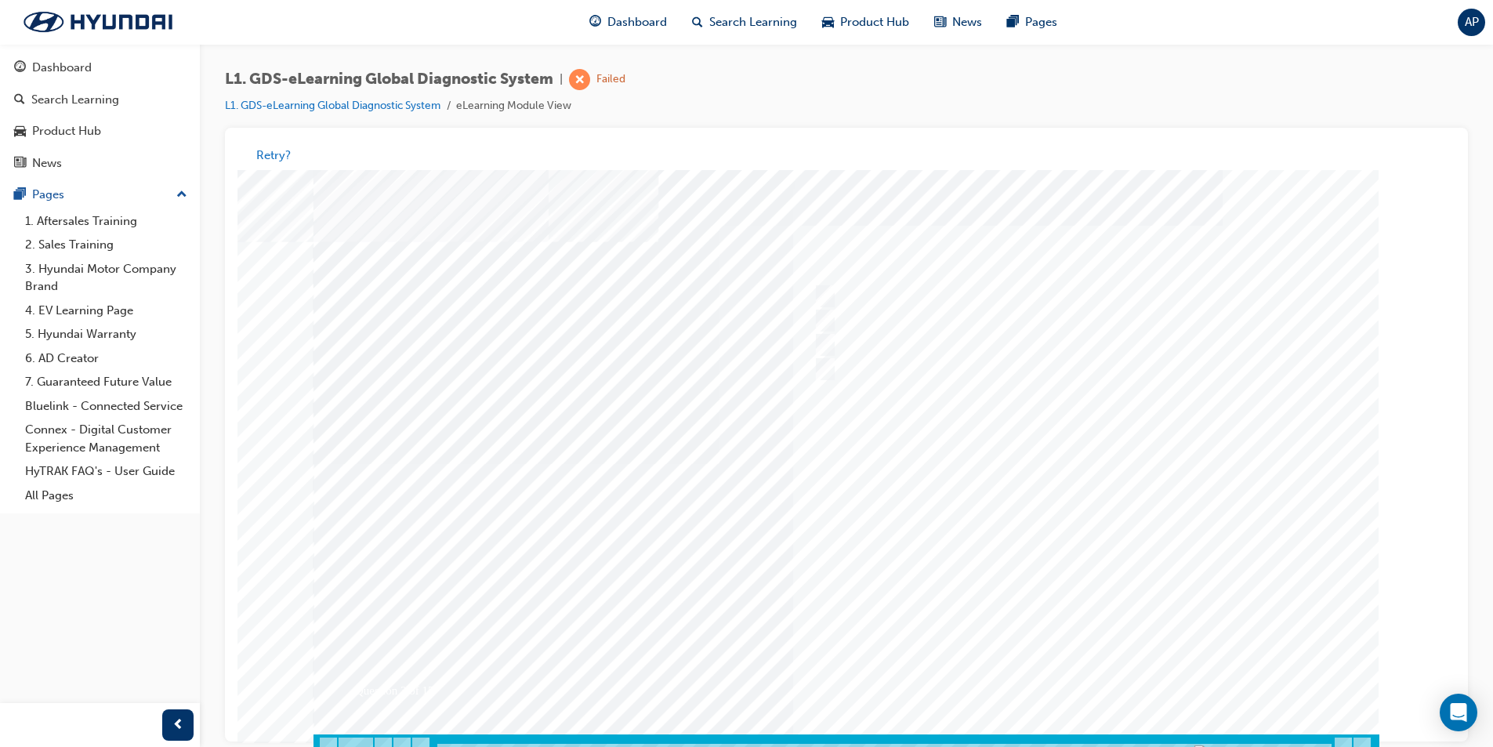
click at [1066, 667] on div at bounding box center [847, 464] width 1066 height 588
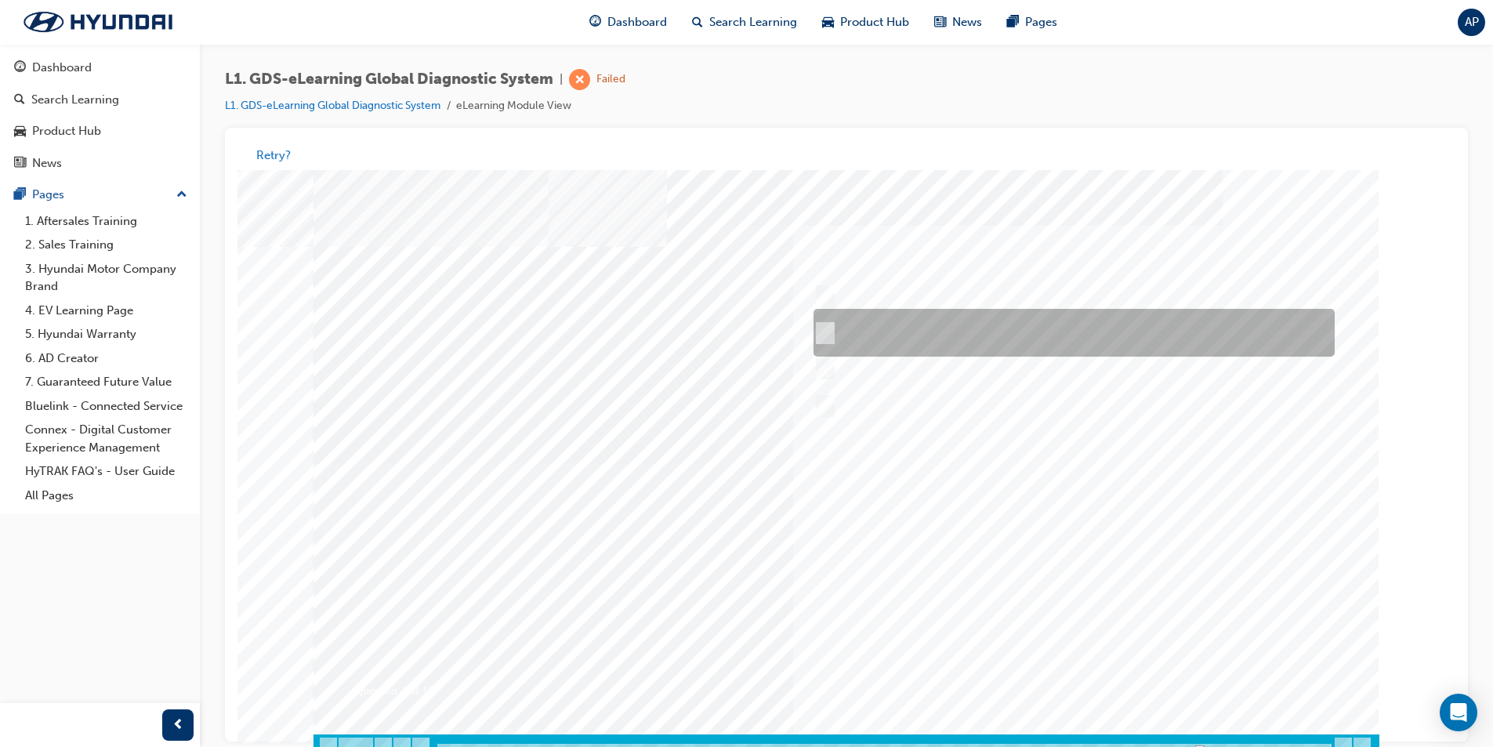
click at [1022, 325] on div at bounding box center [1070, 334] width 521 height 48
radio input "true"
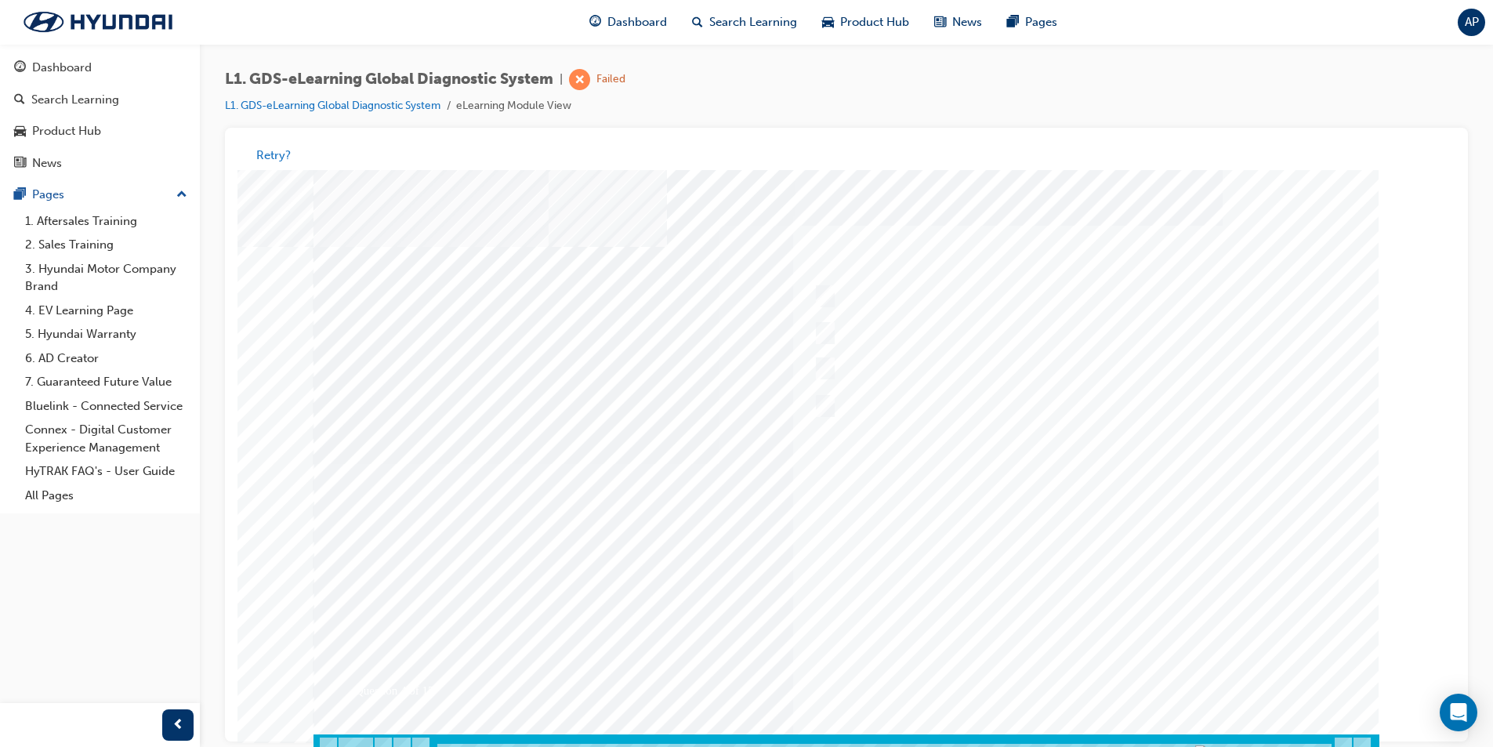
click at [1115, 658] on div at bounding box center [847, 464] width 1066 height 588
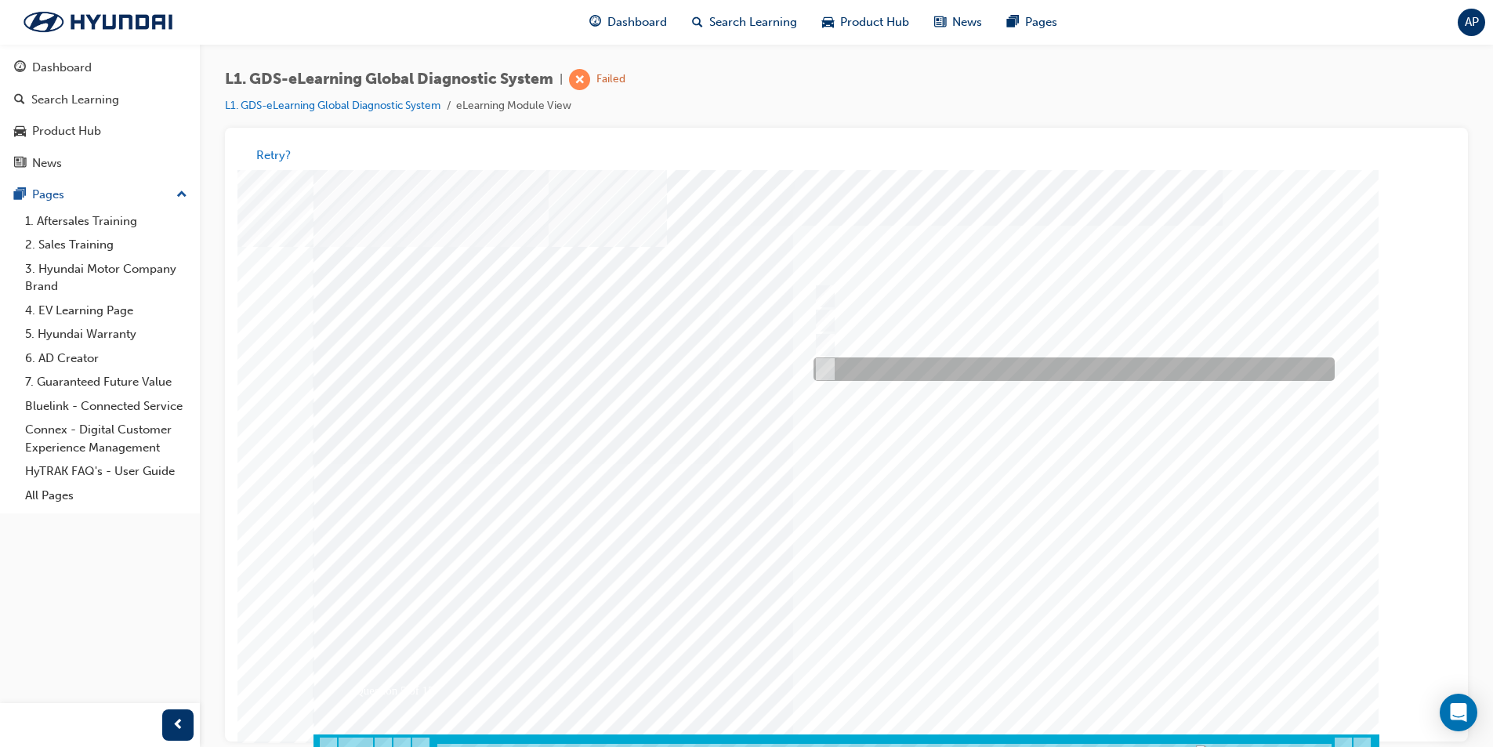
click at [1050, 380] on div at bounding box center [1070, 370] width 521 height 24
checkbox input "true"
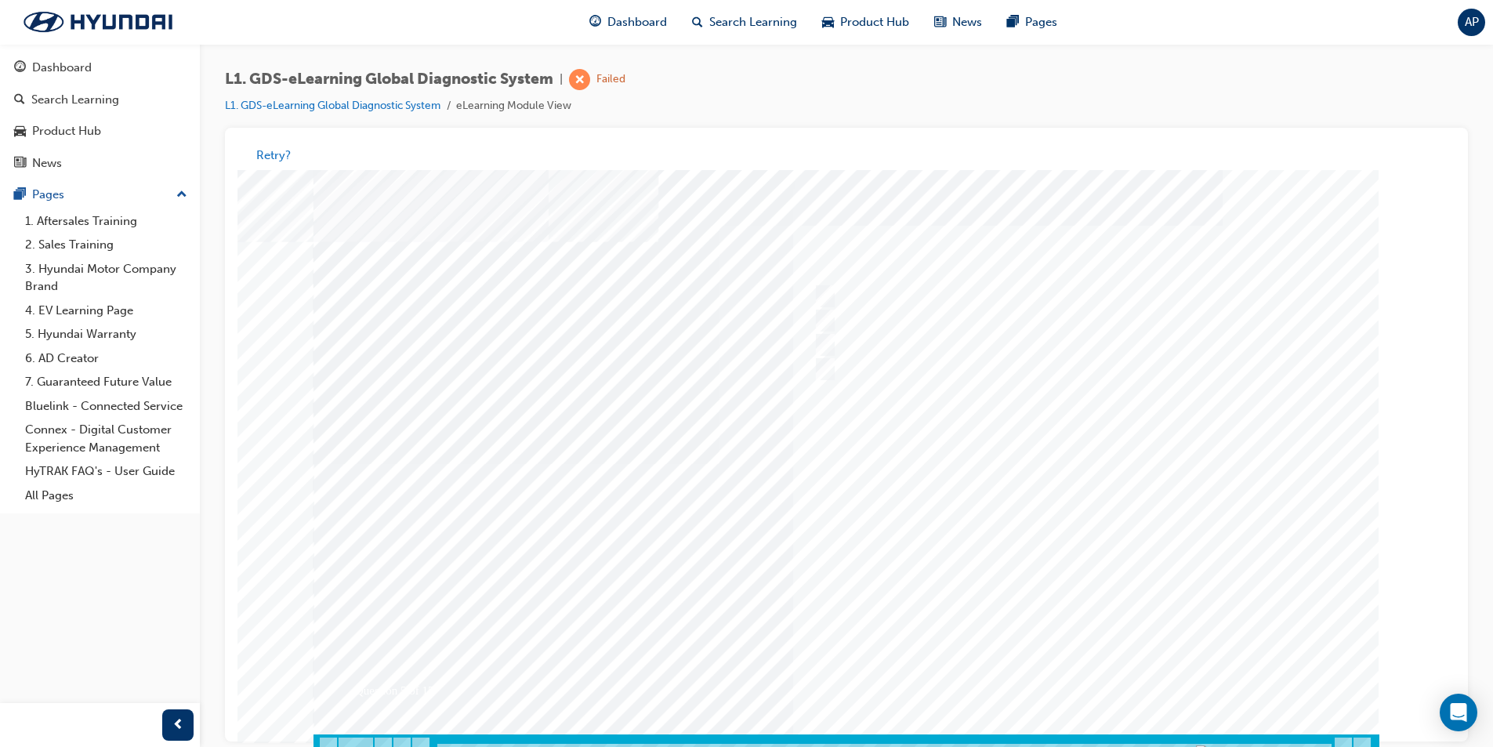
click at [1095, 654] on div at bounding box center [847, 464] width 1066 height 588
click at [1130, 299] on div at bounding box center [1070, 297] width 521 height 24
checkbox input "true"
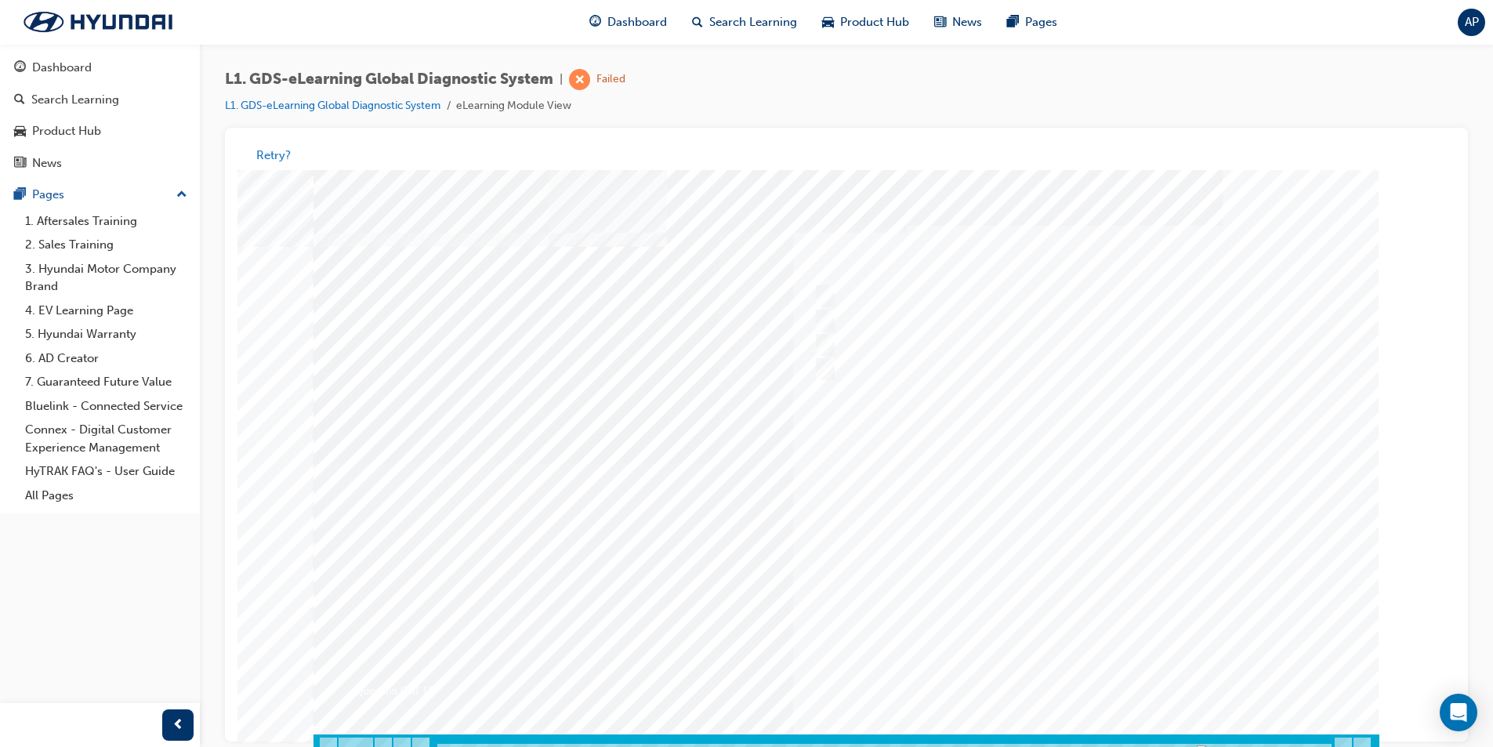
click at [1084, 662] on div at bounding box center [847, 464] width 1066 height 588
click at [1064, 289] on div at bounding box center [1070, 297] width 521 height 24
radio input "true"
click at [1104, 666] on div at bounding box center [847, 464] width 1066 height 588
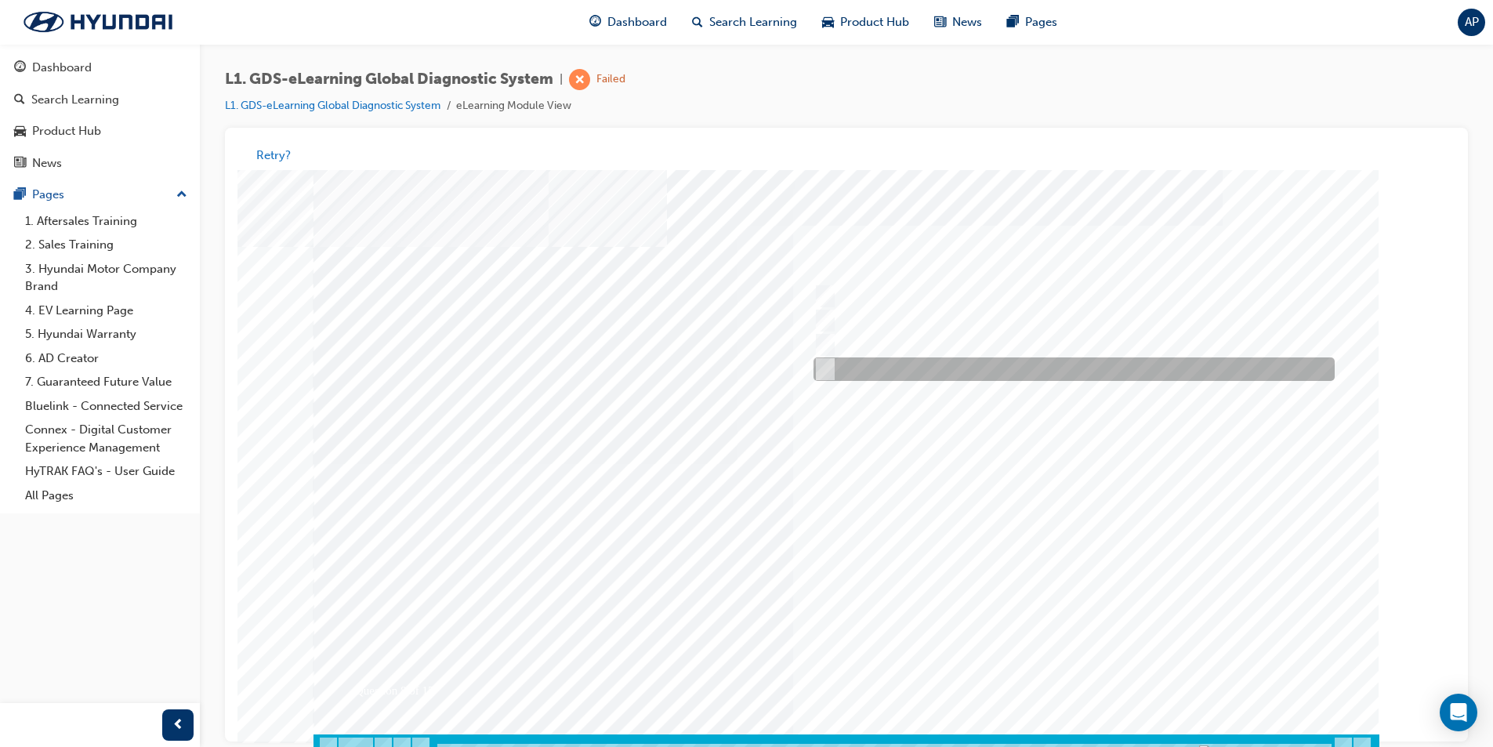
click at [865, 373] on div at bounding box center [1070, 370] width 521 height 24
radio input "true"
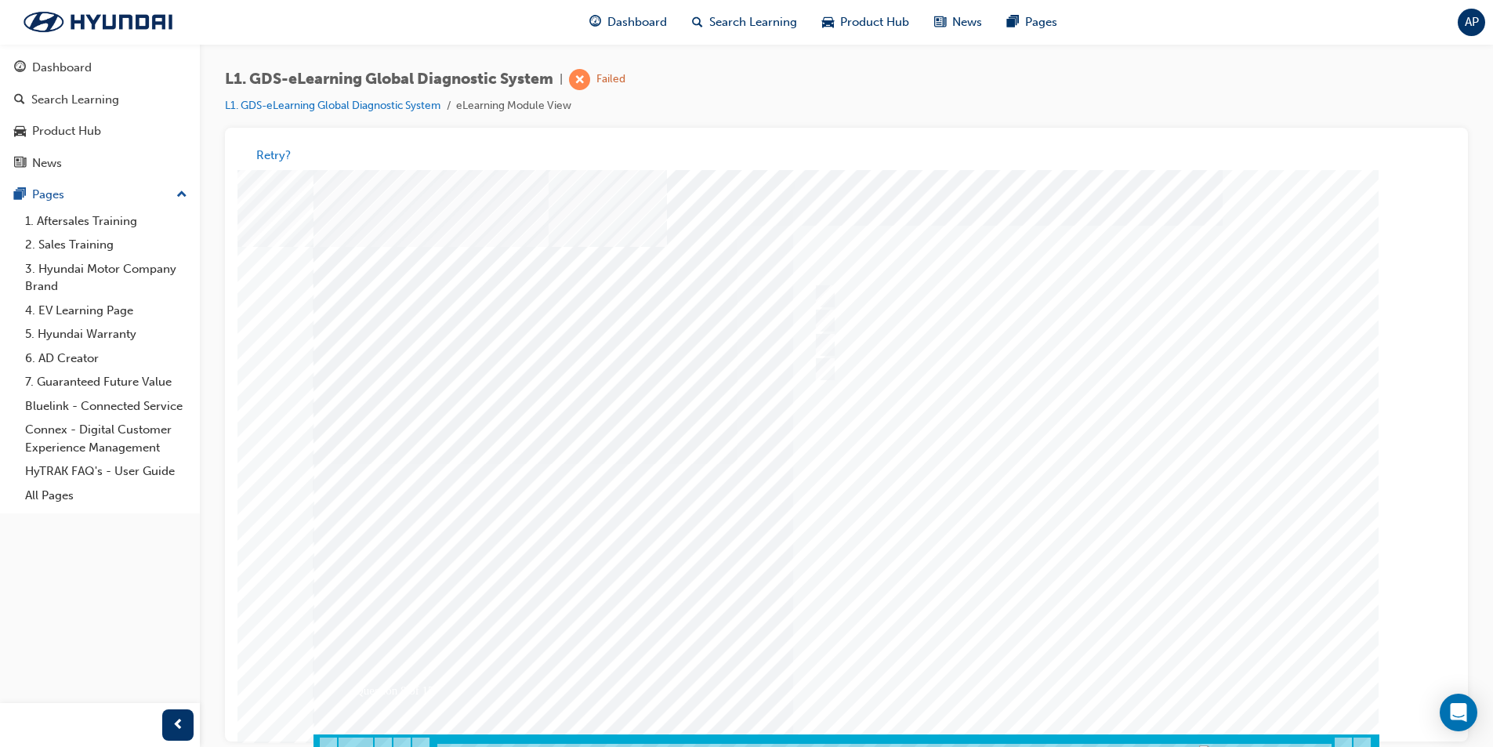
click at [1108, 669] on div at bounding box center [847, 464] width 1066 height 588
click at [928, 294] on div at bounding box center [1070, 297] width 521 height 24
radio input "true"
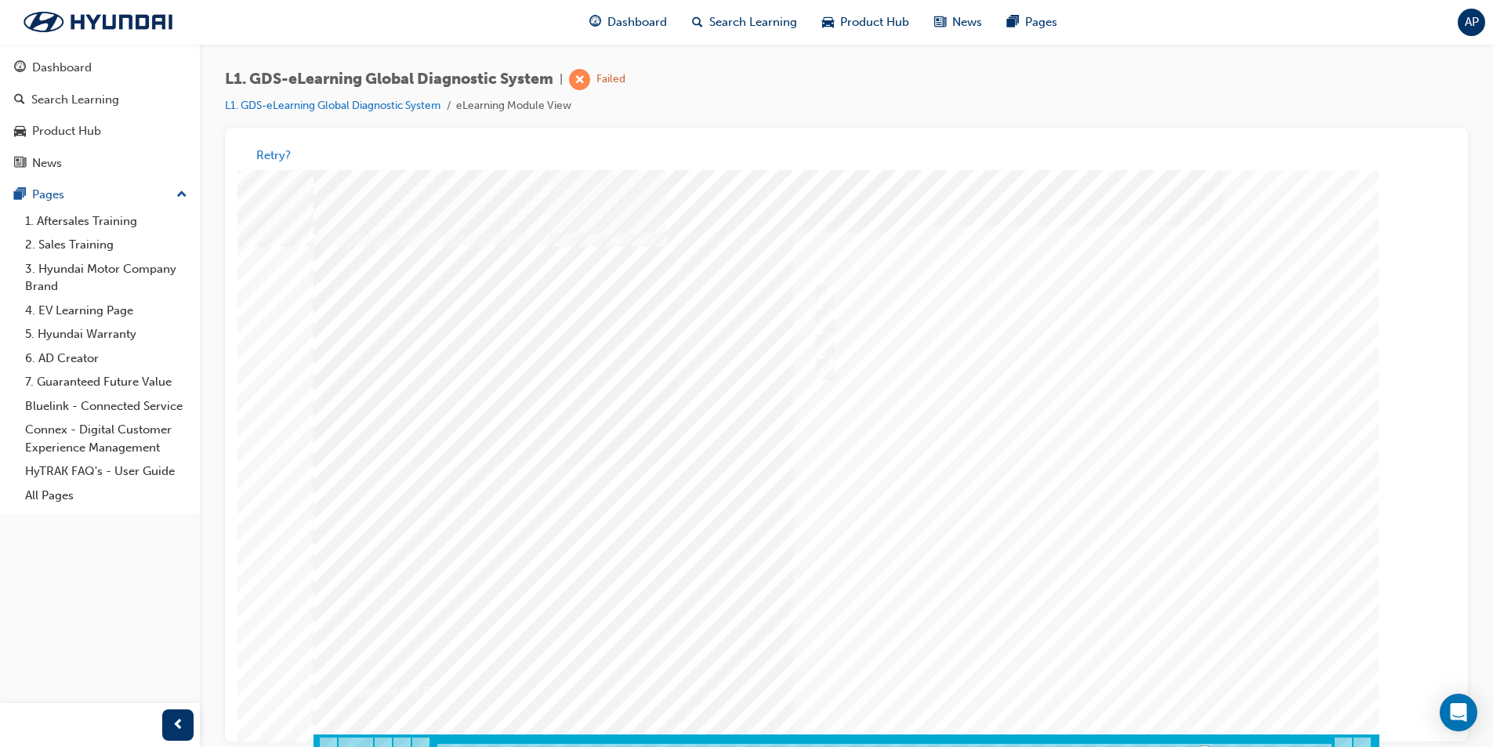
click at [1105, 668] on div at bounding box center [847, 464] width 1066 height 588
click at [948, 347] on div at bounding box center [1070, 346] width 521 height 24
radio input "true"
click at [1083, 681] on div at bounding box center [847, 464] width 1066 height 588
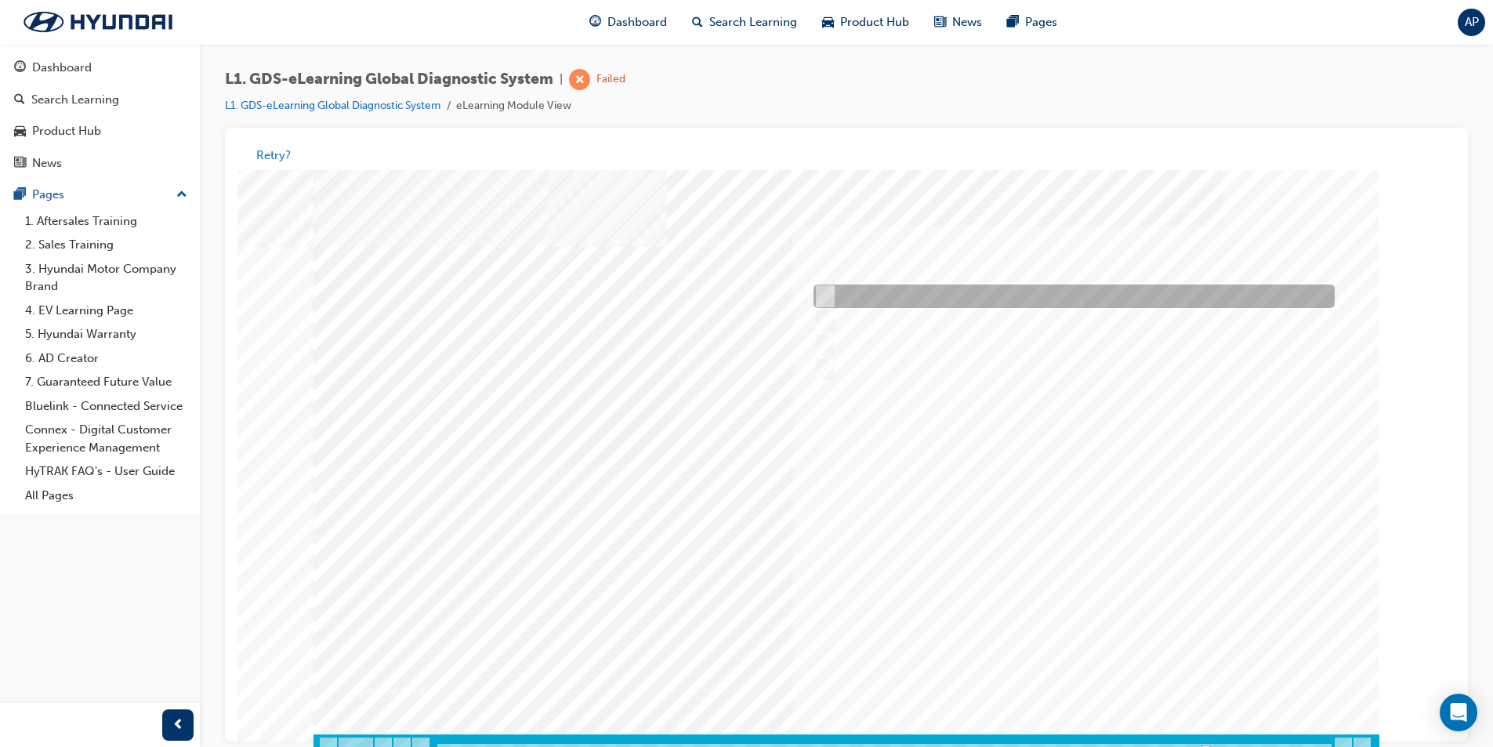
click at [1113, 299] on div at bounding box center [1070, 297] width 521 height 24
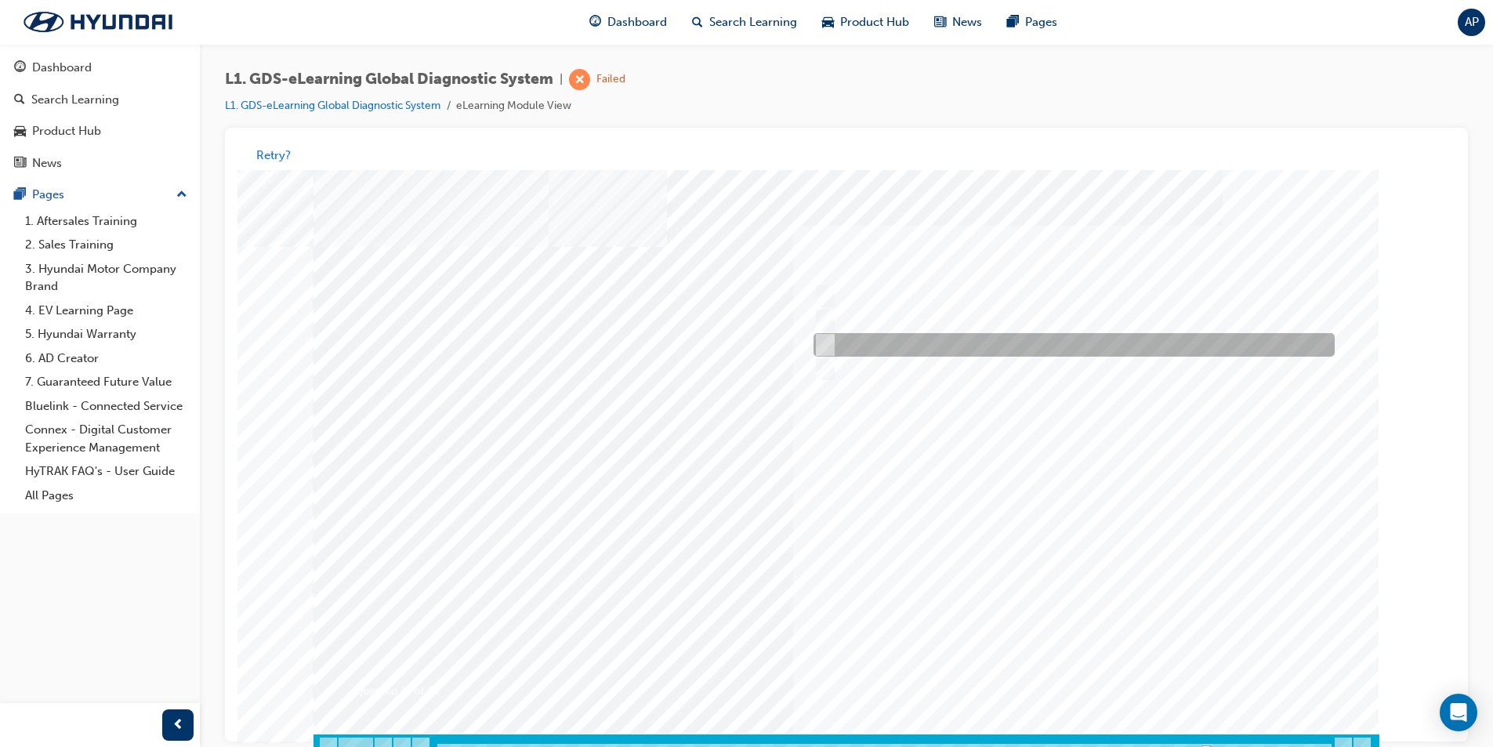
click at [1056, 342] on div at bounding box center [1070, 346] width 521 height 24
radio input "false"
radio input "true"
click at [1098, 689] on div at bounding box center [847, 464] width 1066 height 588
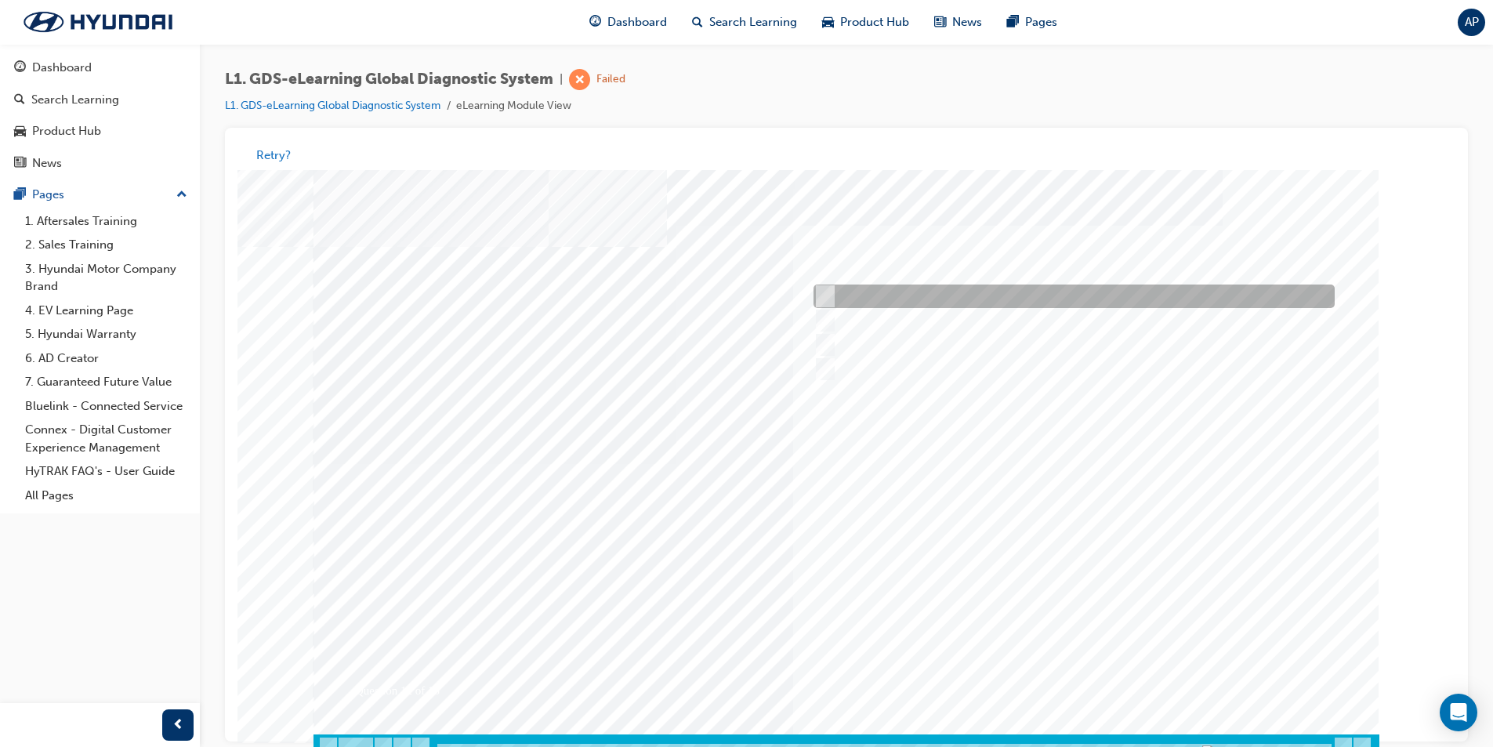
click at [990, 291] on div at bounding box center [1070, 297] width 521 height 24
radio input "true"
click at [1109, 687] on div at bounding box center [847, 464] width 1066 height 588
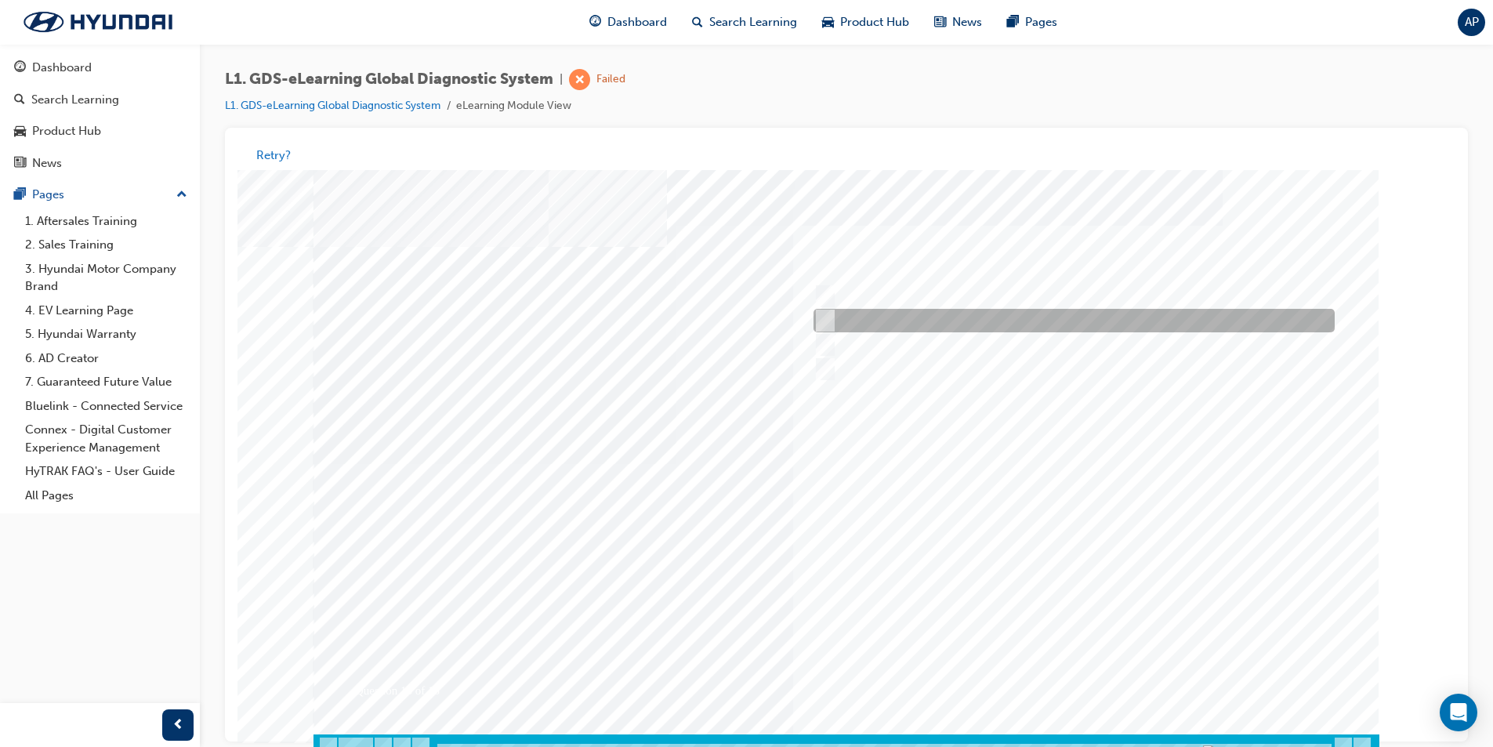
click at [1030, 321] on div at bounding box center [1070, 322] width 521 height 24
radio input "true"
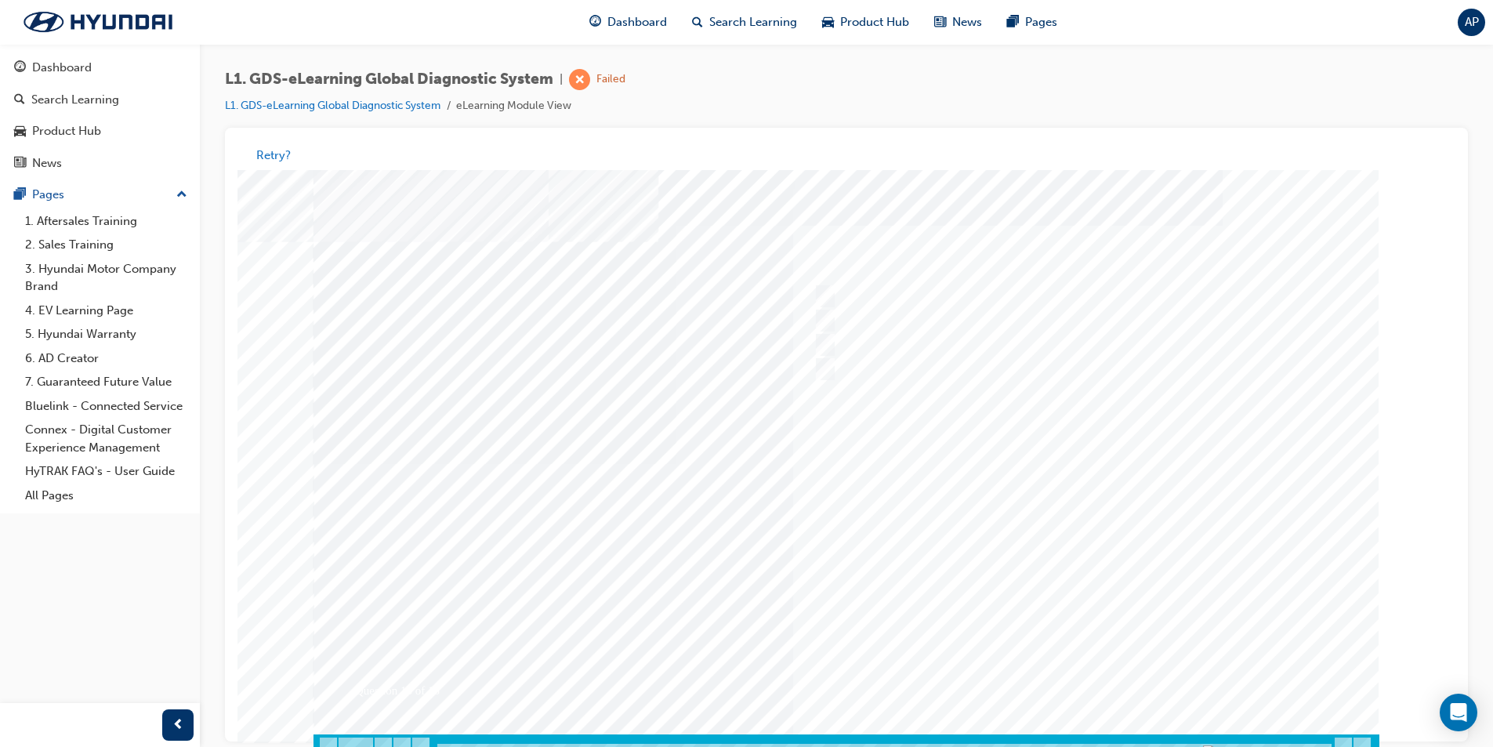
click at [1117, 674] on div at bounding box center [847, 464] width 1066 height 588
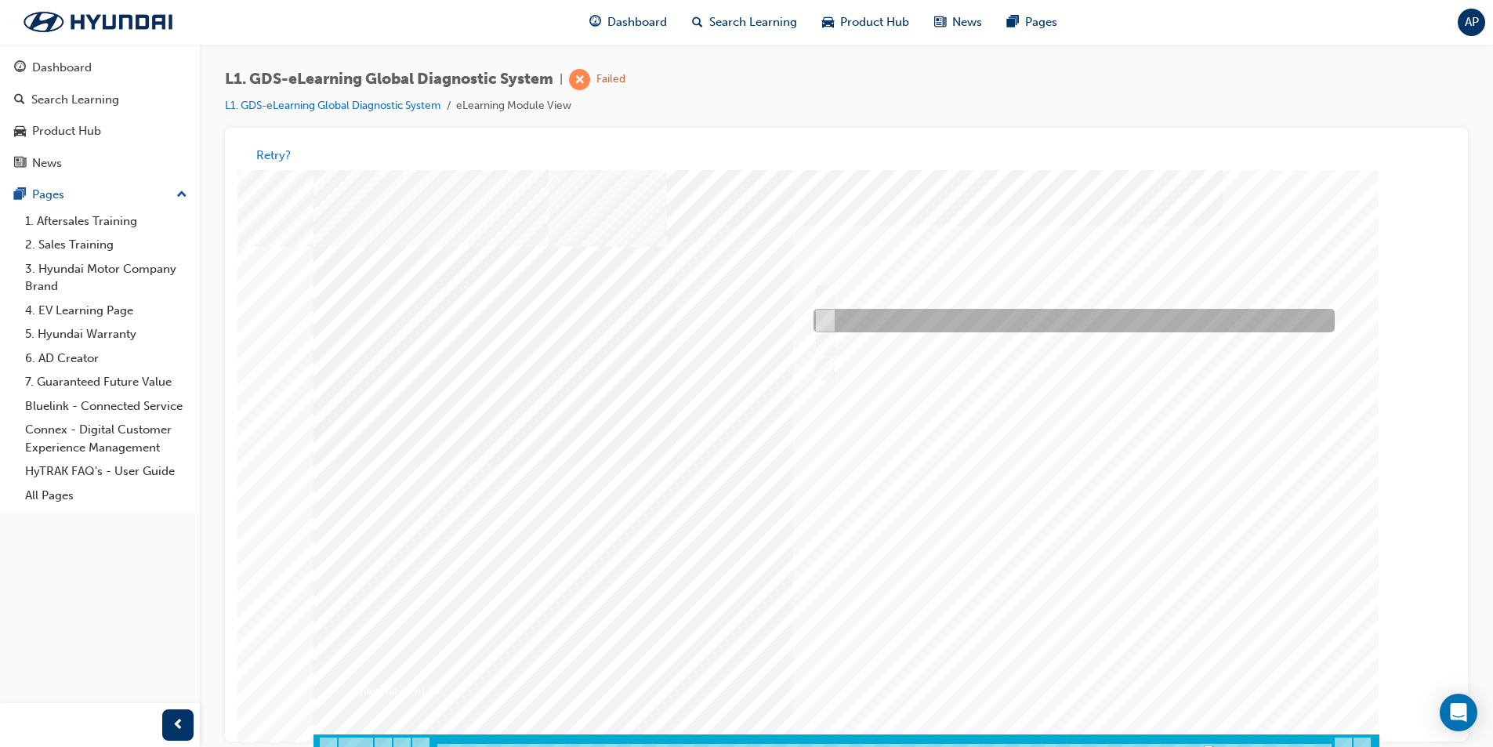
click at [1008, 310] on div at bounding box center [1070, 322] width 521 height 24
radio input "true"
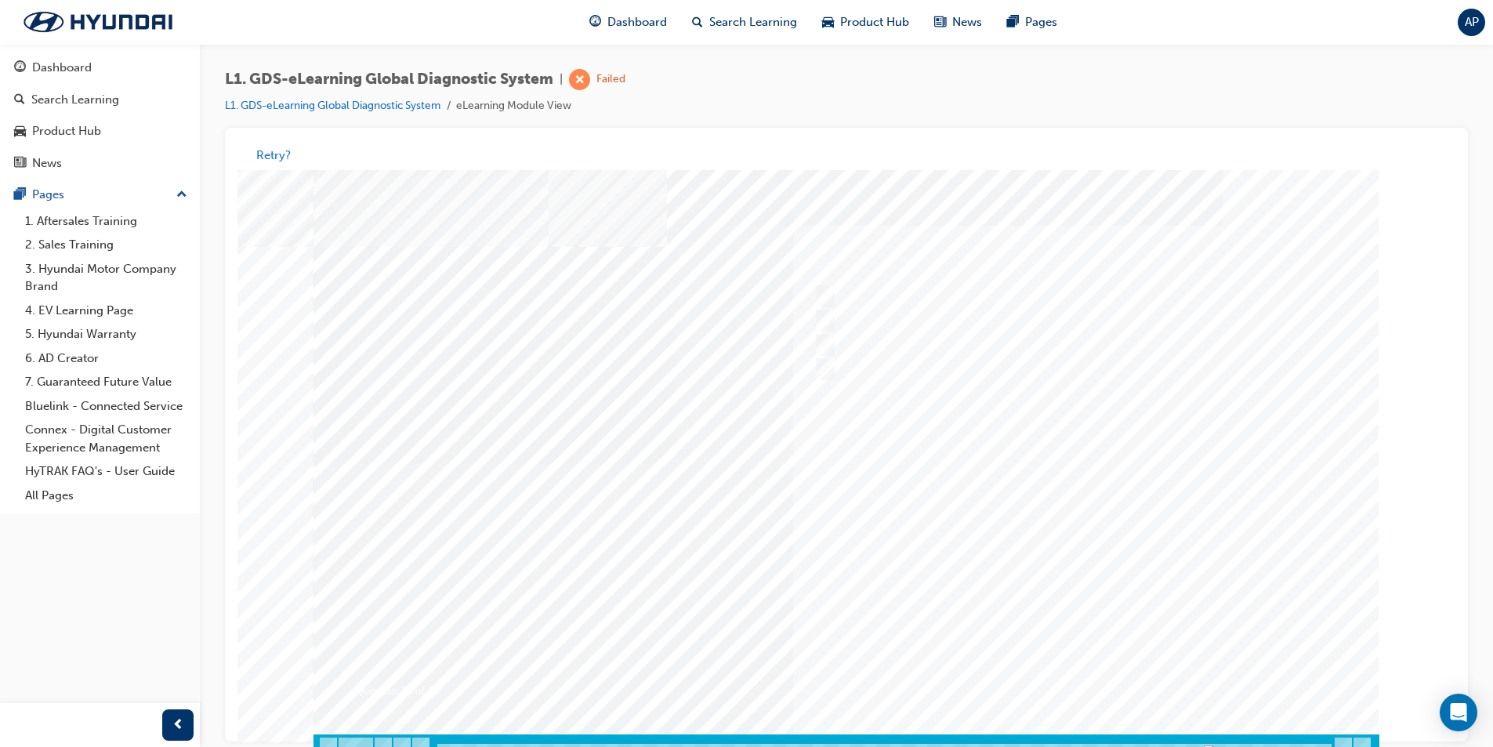
click at [1108, 689] on div at bounding box center [847, 464] width 1066 height 588
click at [894, 348] on div at bounding box center [1070, 346] width 521 height 24
radio input "true"
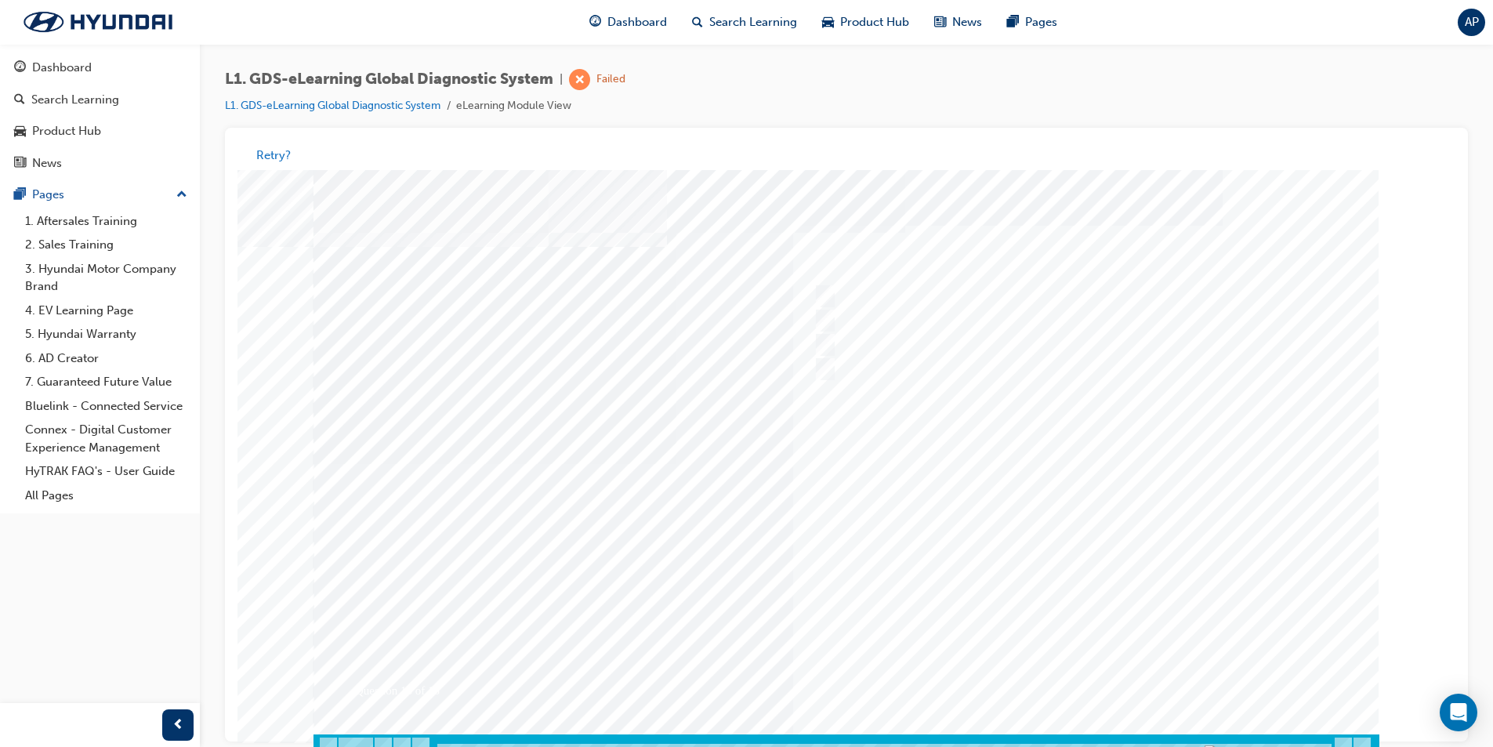
click at [1095, 662] on div at bounding box center [847, 464] width 1066 height 588
click at [875, 287] on div at bounding box center [1070, 297] width 521 height 24
radio input "true"
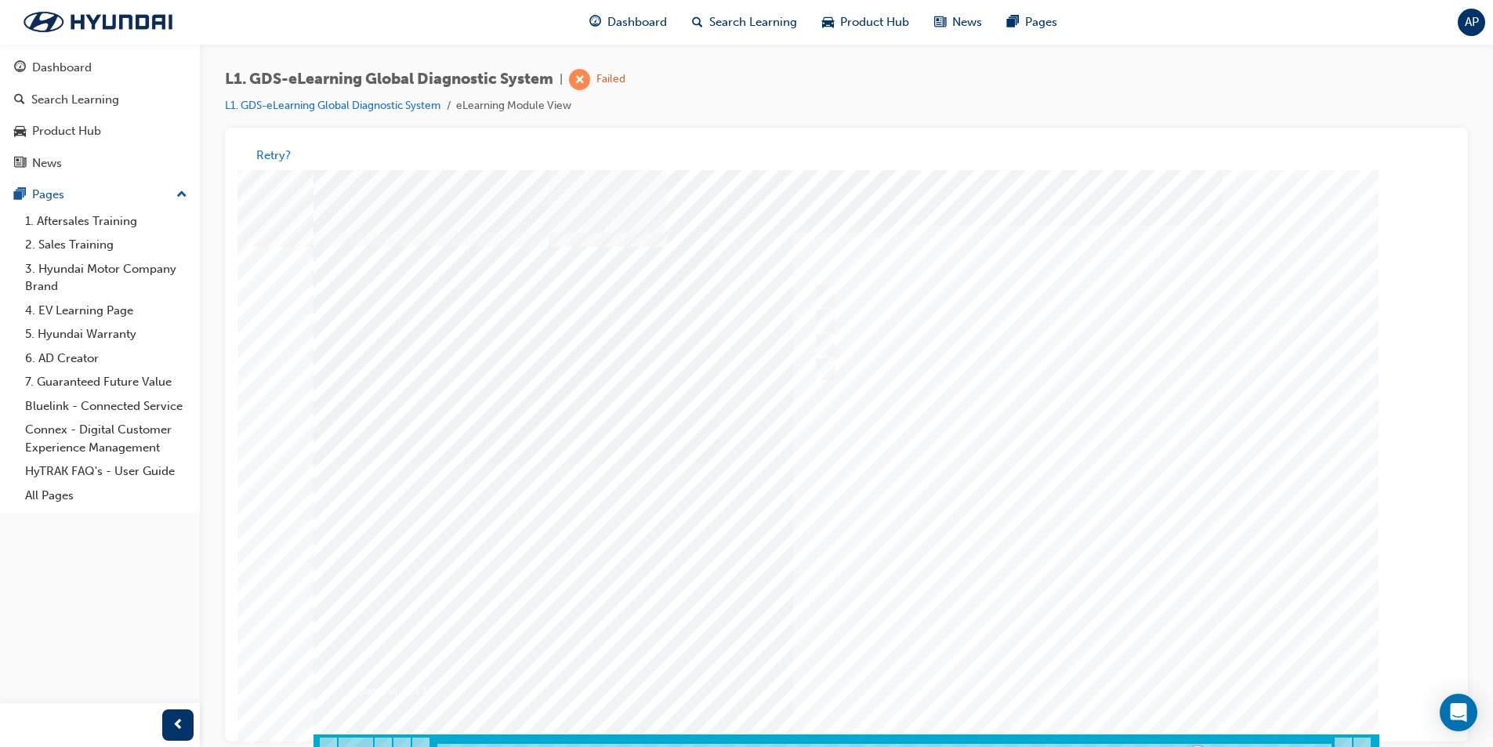
click at [1115, 680] on div at bounding box center [847, 464] width 1066 height 588
click at [990, 303] on div at bounding box center [1070, 297] width 521 height 24
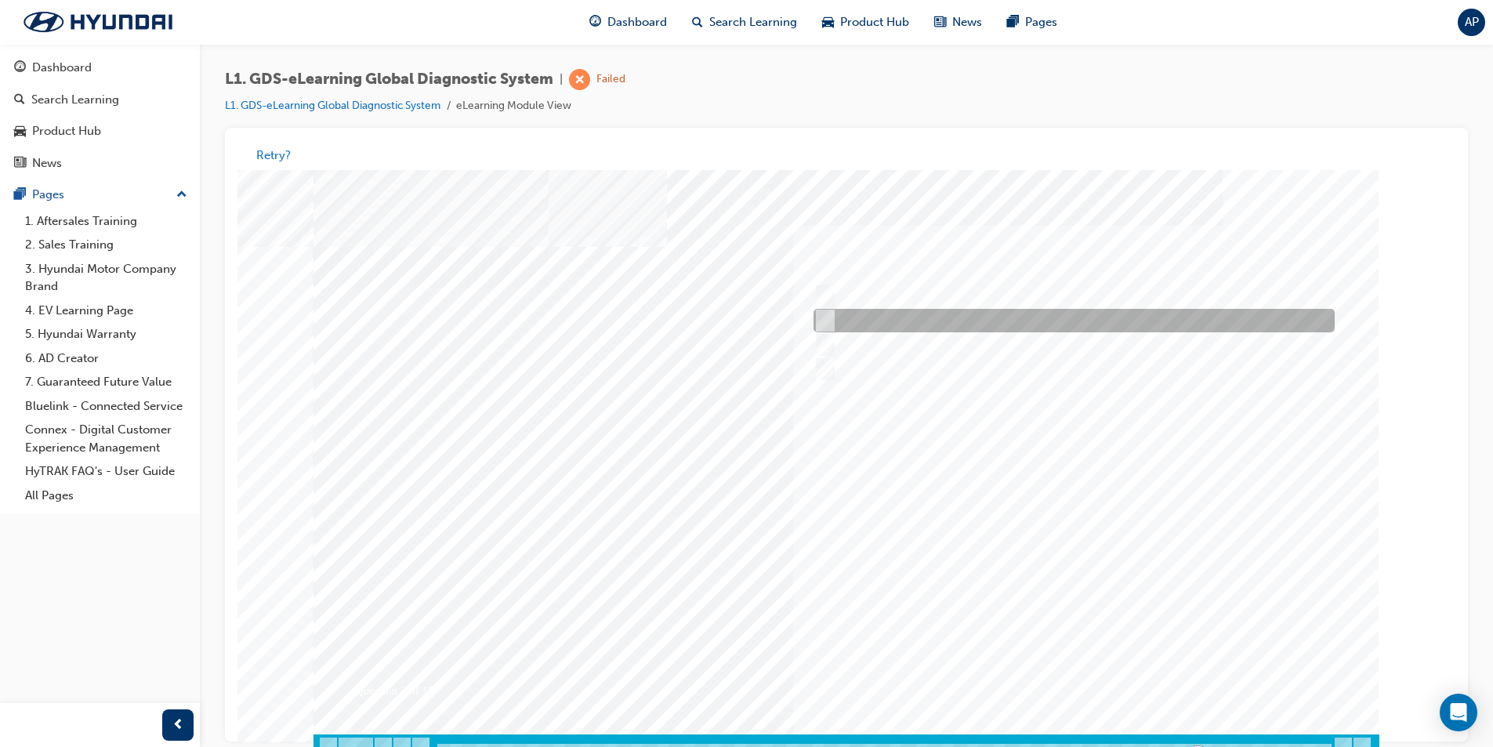
click at [971, 321] on div at bounding box center [1070, 322] width 521 height 24
radio input "false"
radio input "true"
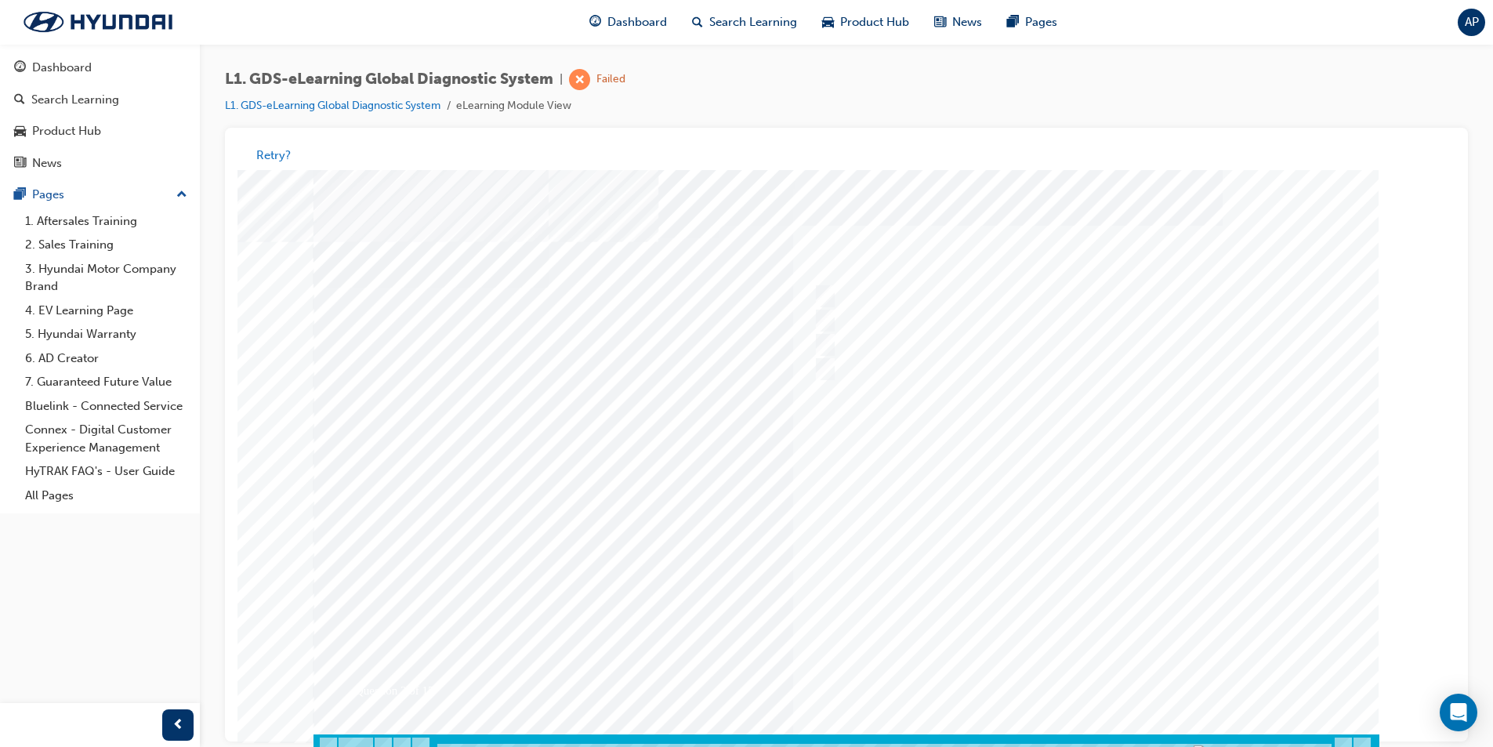
click at [1100, 664] on div at bounding box center [847, 464] width 1066 height 588
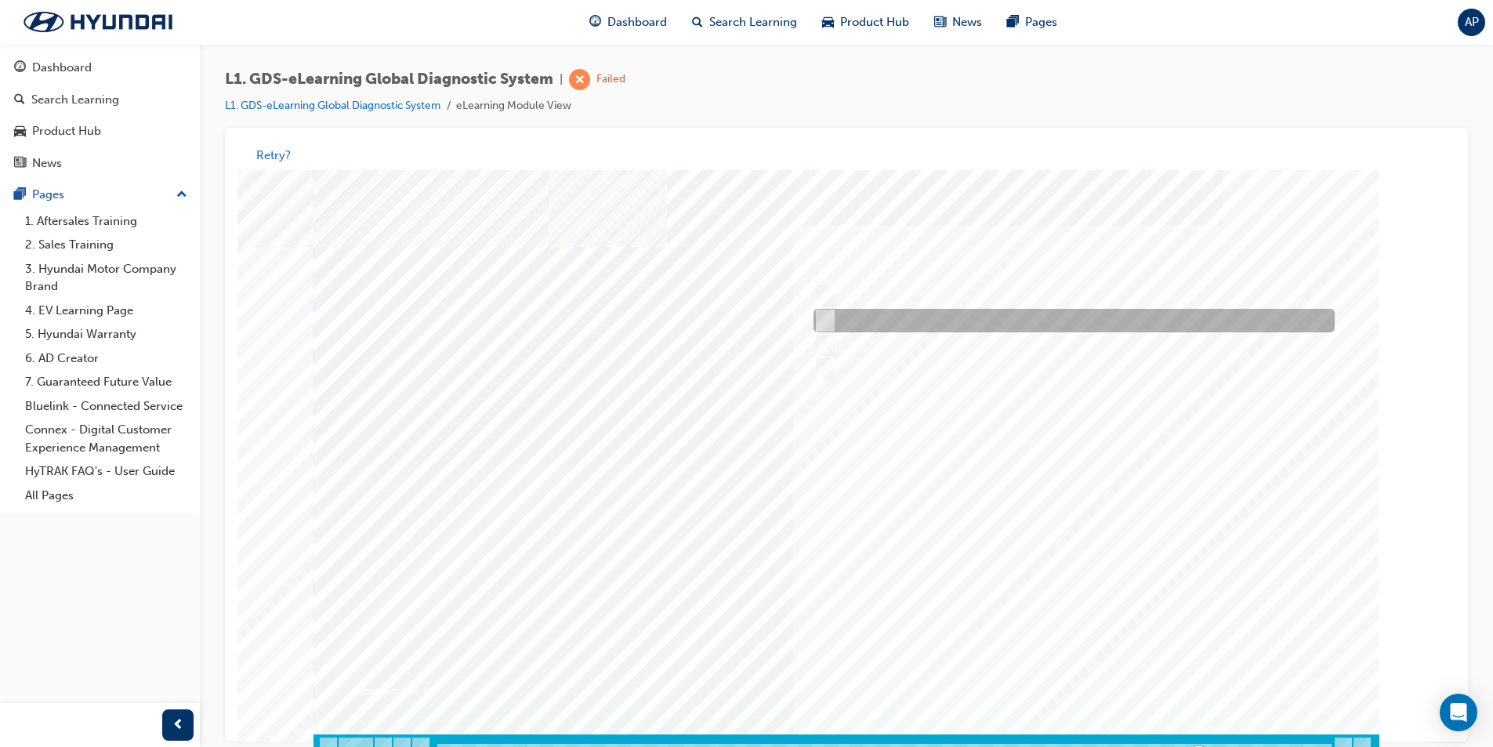
click at [944, 318] on div at bounding box center [1070, 322] width 521 height 24
click at [973, 314] on div at bounding box center [1070, 322] width 521 height 24
checkbox input "false"
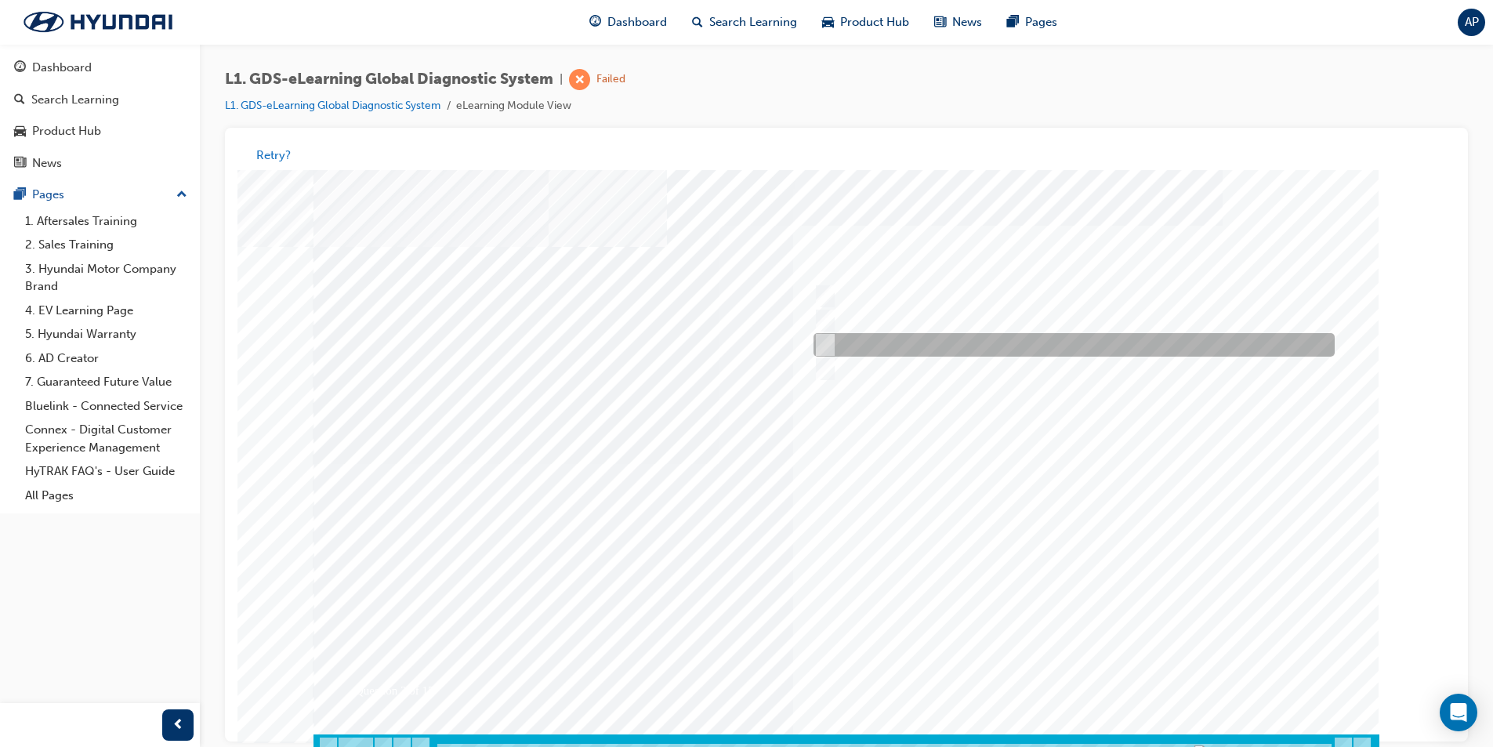
click at [970, 335] on div at bounding box center [1070, 346] width 521 height 24
checkbox input "true"
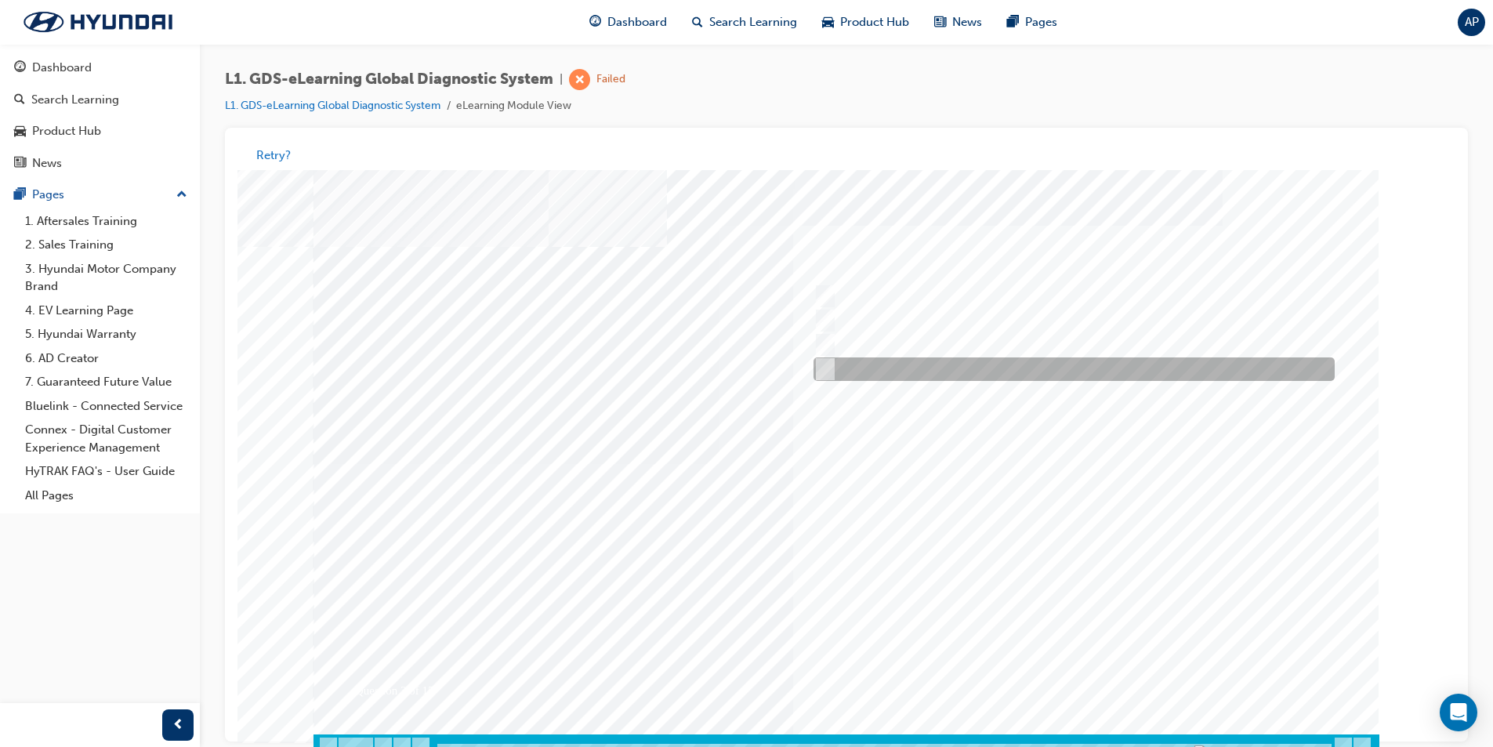
click at [971, 362] on div at bounding box center [1070, 370] width 521 height 24
checkbox input "true"
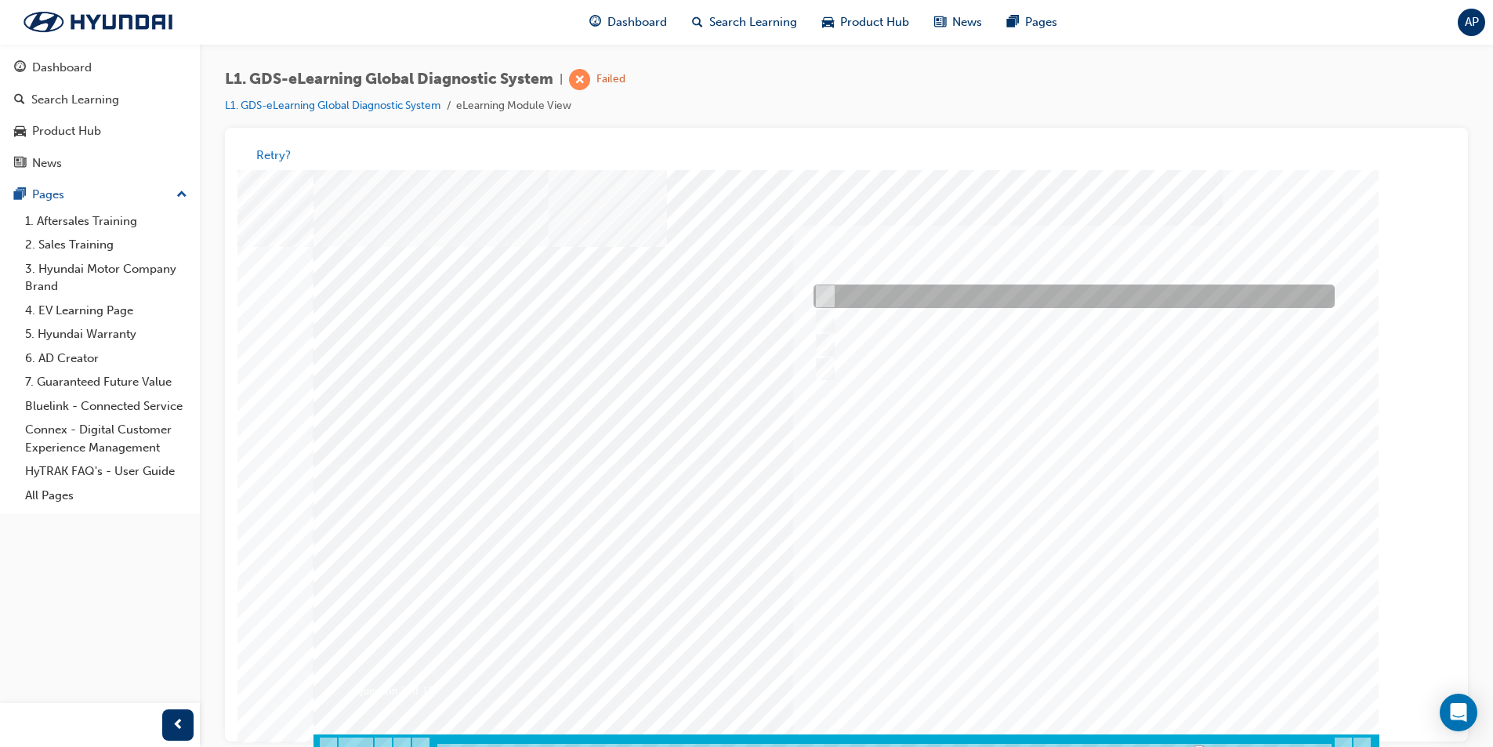
click at [993, 286] on div at bounding box center [1070, 297] width 521 height 24
click at [930, 290] on div at bounding box center [1070, 297] width 521 height 24
checkbox input "false"
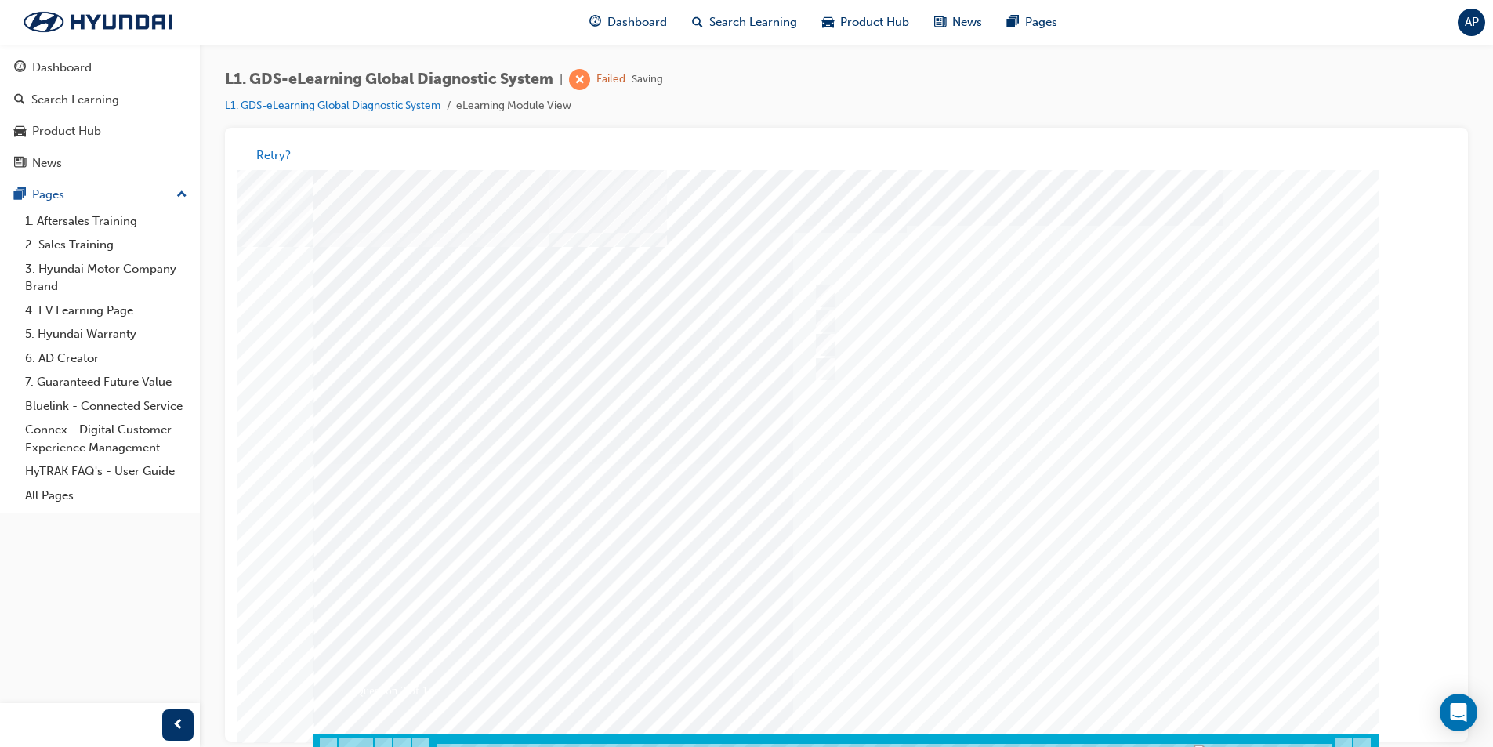
click at [1098, 662] on div at bounding box center [847, 464] width 1066 height 588
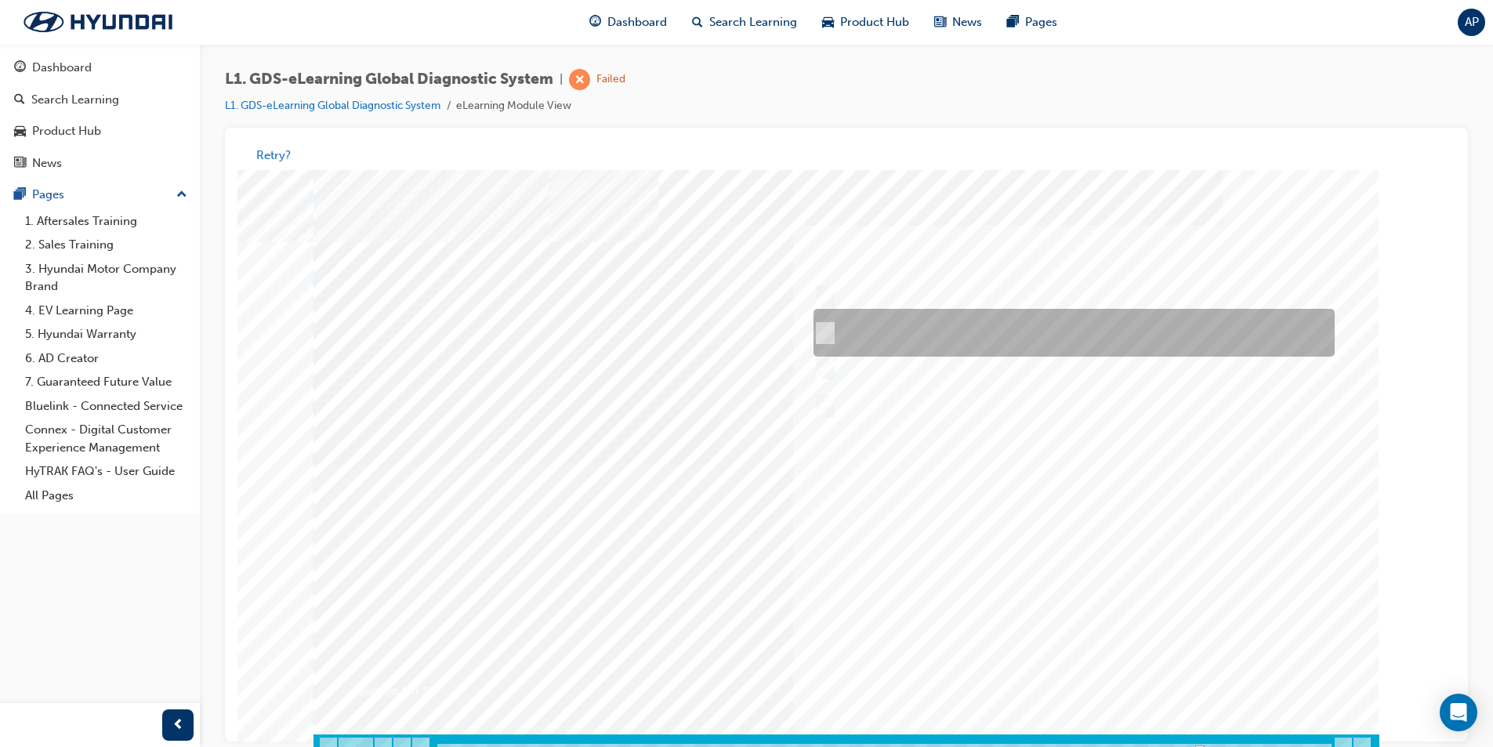
drag, startPoint x: 1097, startPoint y: 658, endPoint x: 972, endPoint y: 326, distance: 355.2
click at [972, 326] on div "Question 4 of 15" at bounding box center [847, 452] width 1066 height 564
click at [972, 326] on div at bounding box center [1070, 334] width 521 height 48
radio input "true"
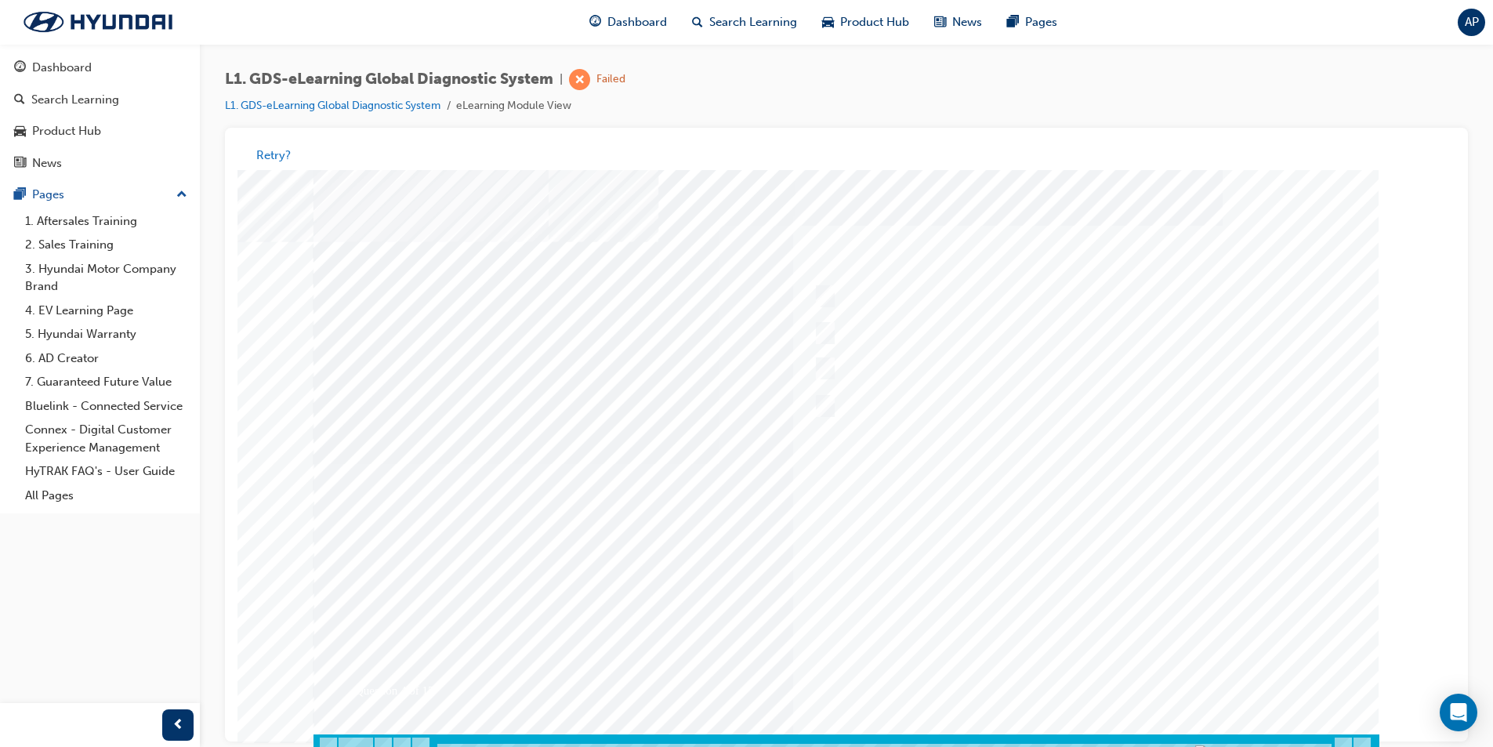
click at [1097, 672] on div at bounding box center [847, 464] width 1066 height 588
click at [804, 474] on div "Question 5 of 15" at bounding box center [847, 452] width 1066 height 564
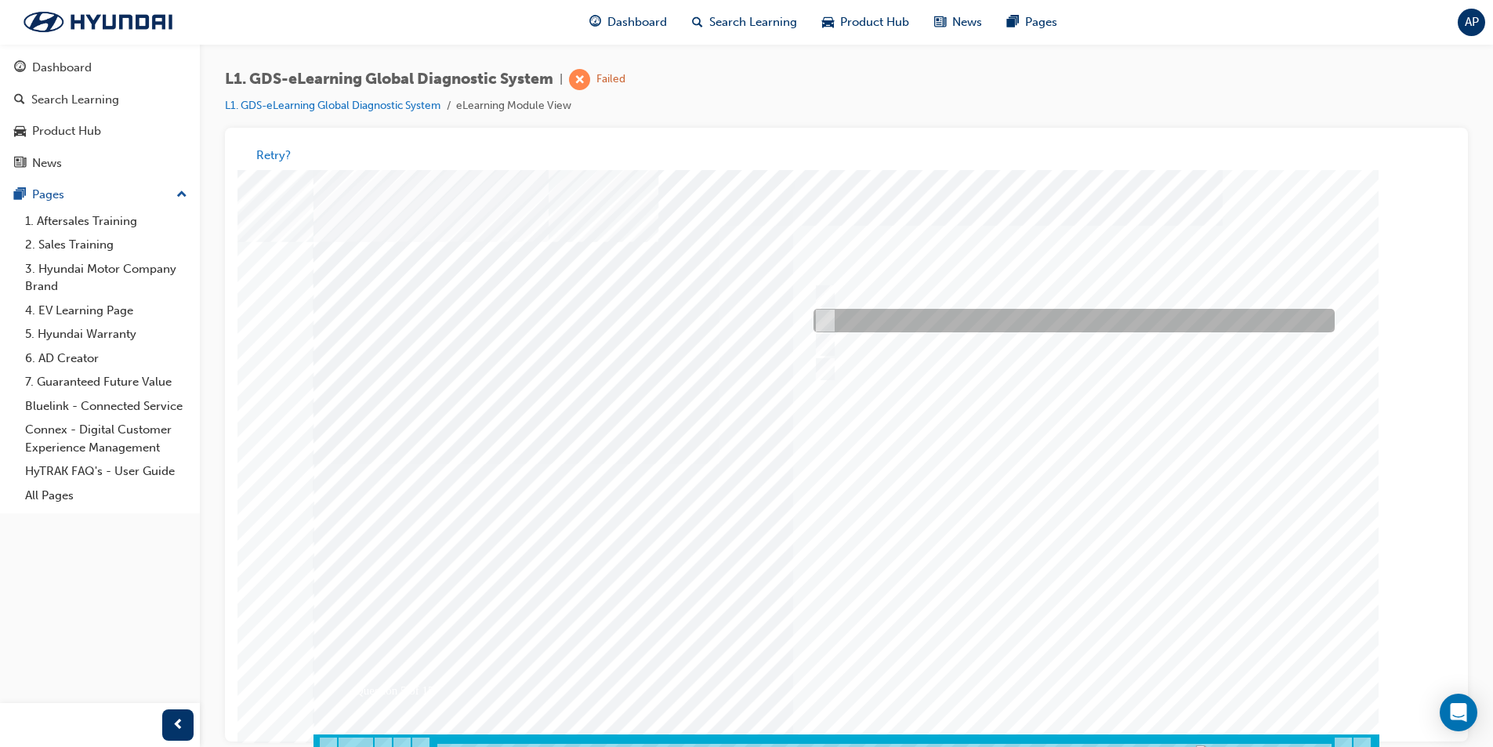
click at [1012, 313] on div at bounding box center [1070, 322] width 521 height 24
checkbox input "true"
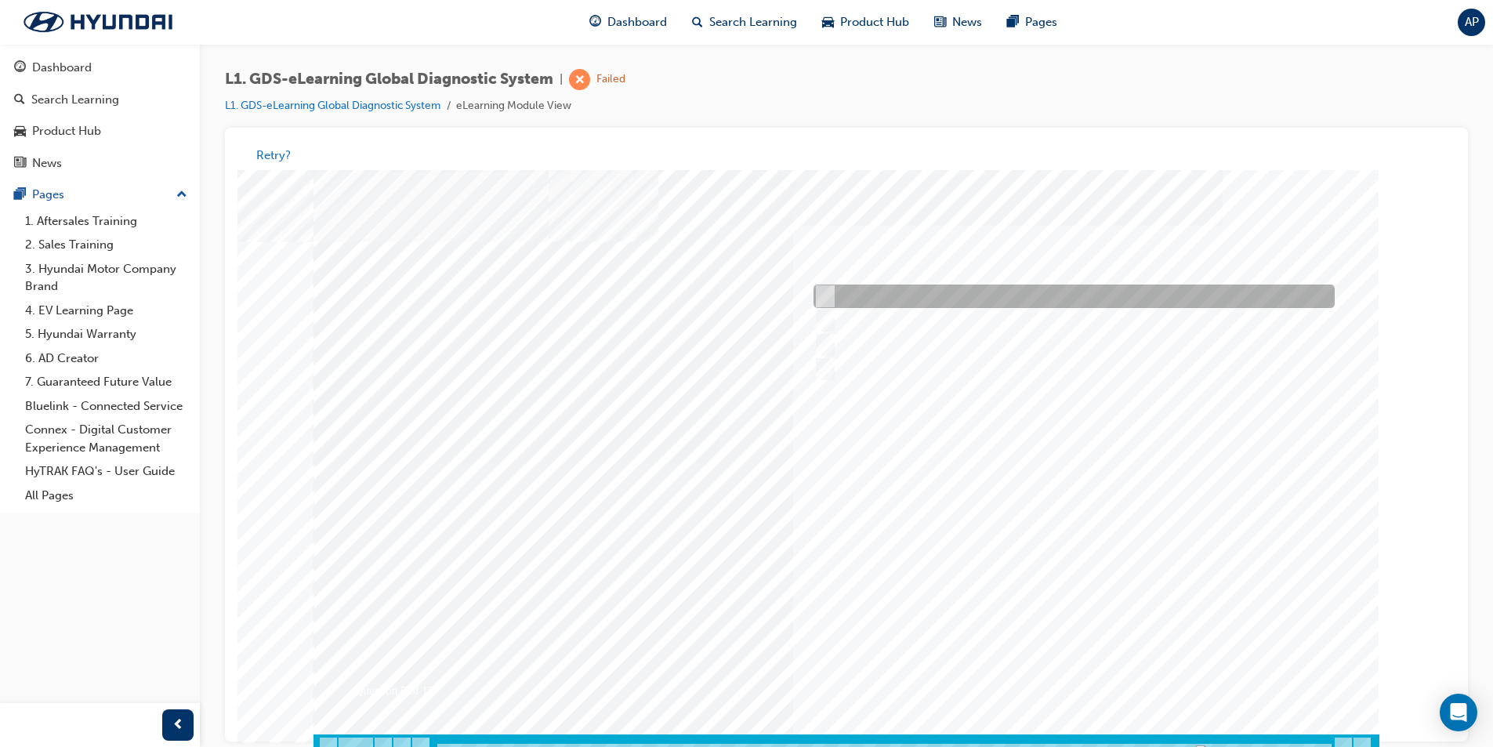
click at [1164, 301] on div at bounding box center [1070, 297] width 521 height 24
click at [985, 288] on div at bounding box center [1070, 297] width 521 height 24
checkbox input "false"
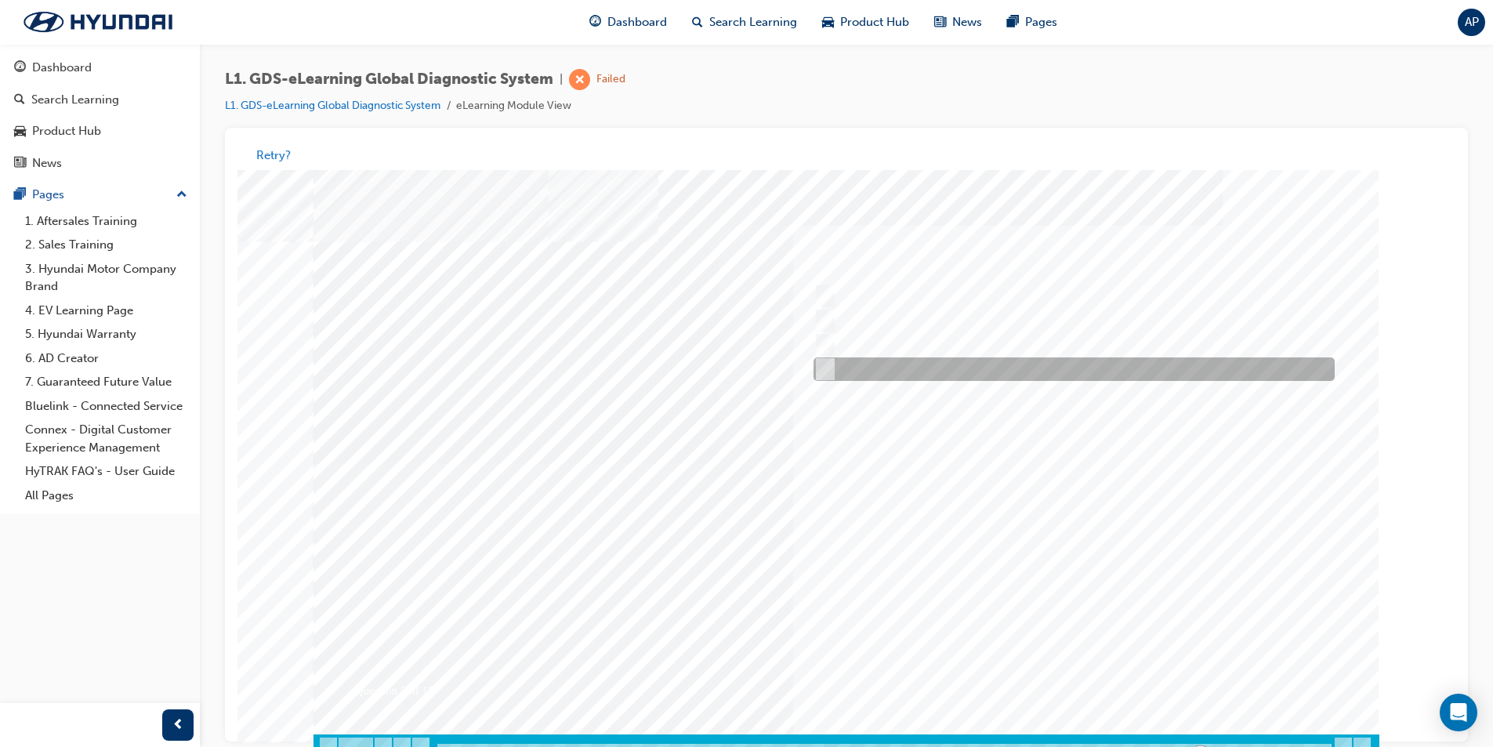
click at [1003, 369] on div at bounding box center [1070, 370] width 521 height 24
checkbox input "true"
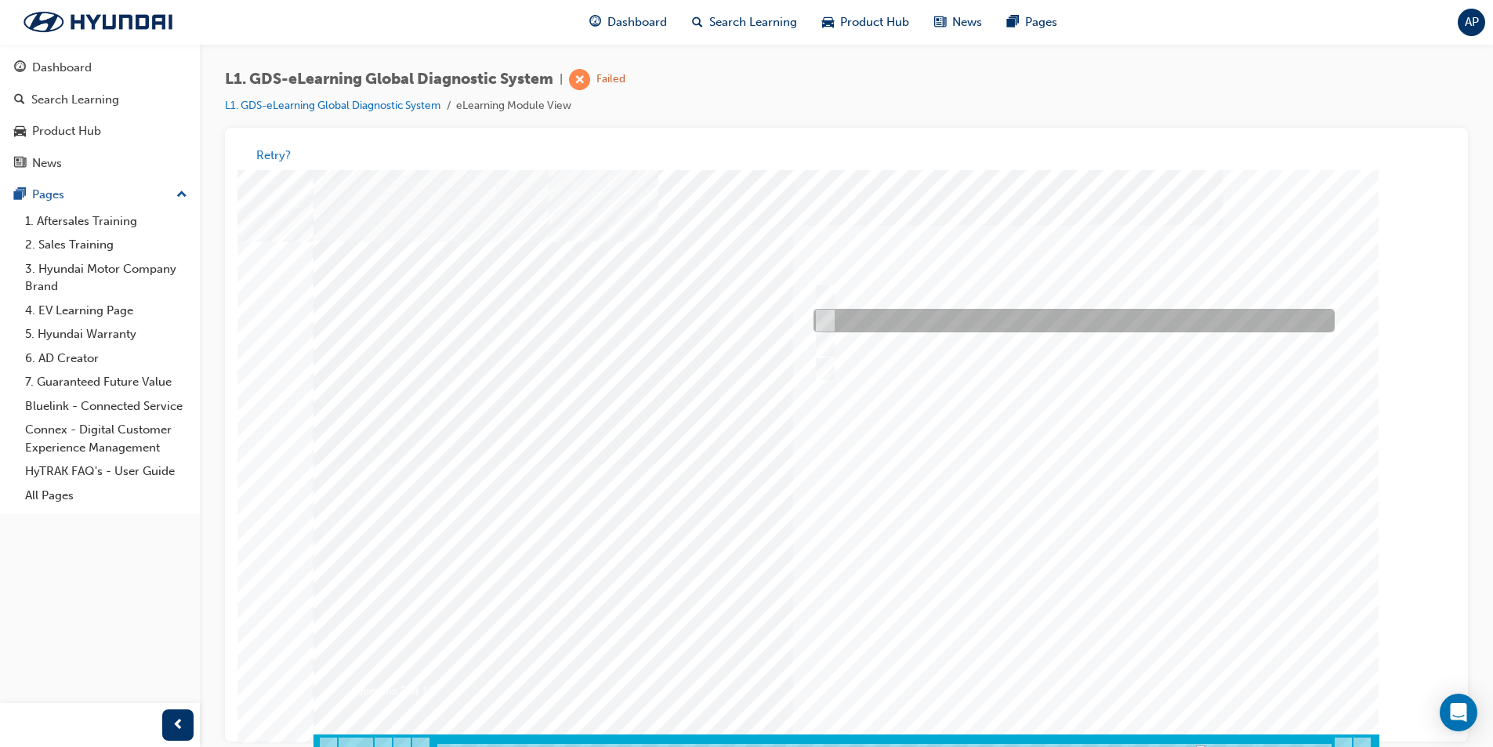
click at [1113, 324] on div at bounding box center [1070, 322] width 521 height 24
checkbox input "false"
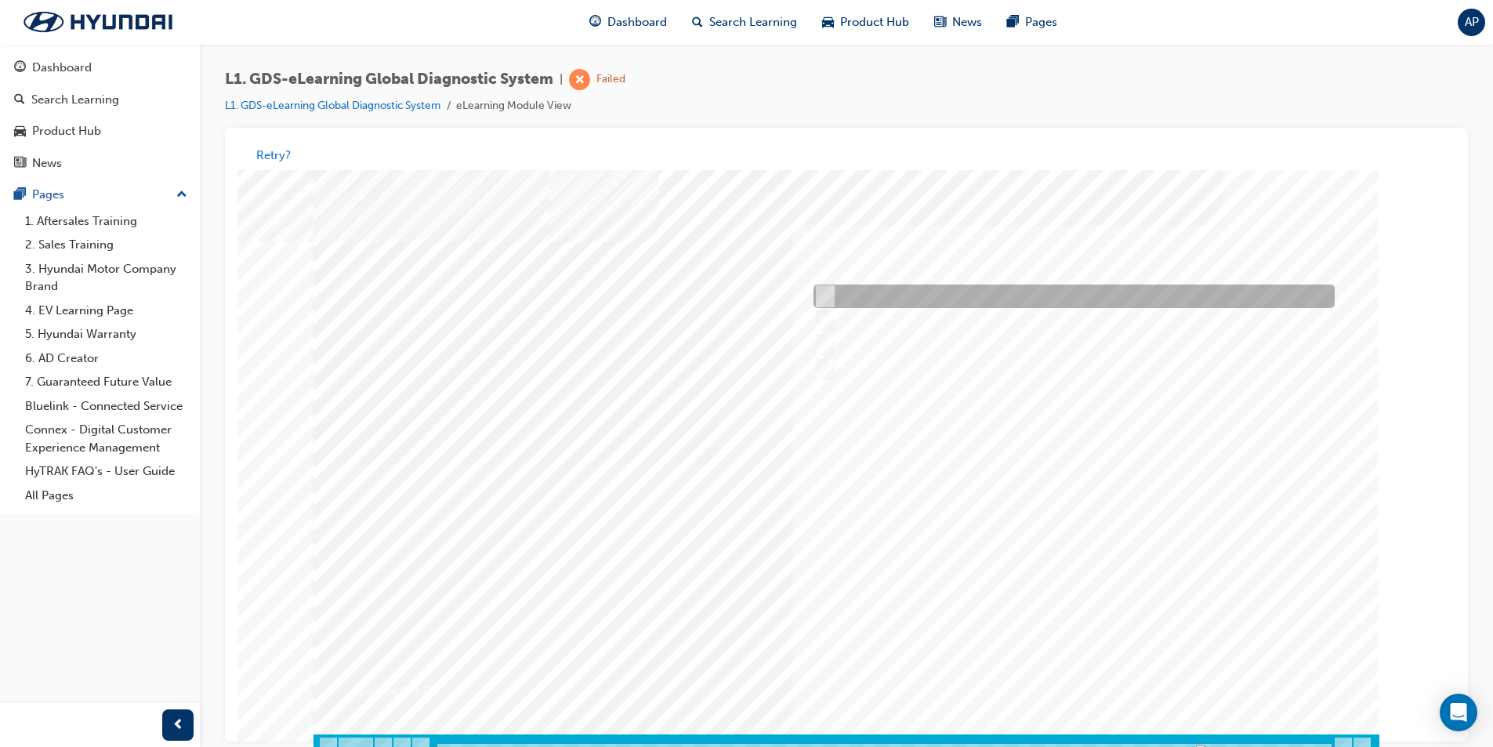
click at [1126, 286] on div at bounding box center [1070, 297] width 521 height 24
checkbox input "true"
click at [1100, 676] on div at bounding box center [847, 464] width 1066 height 588
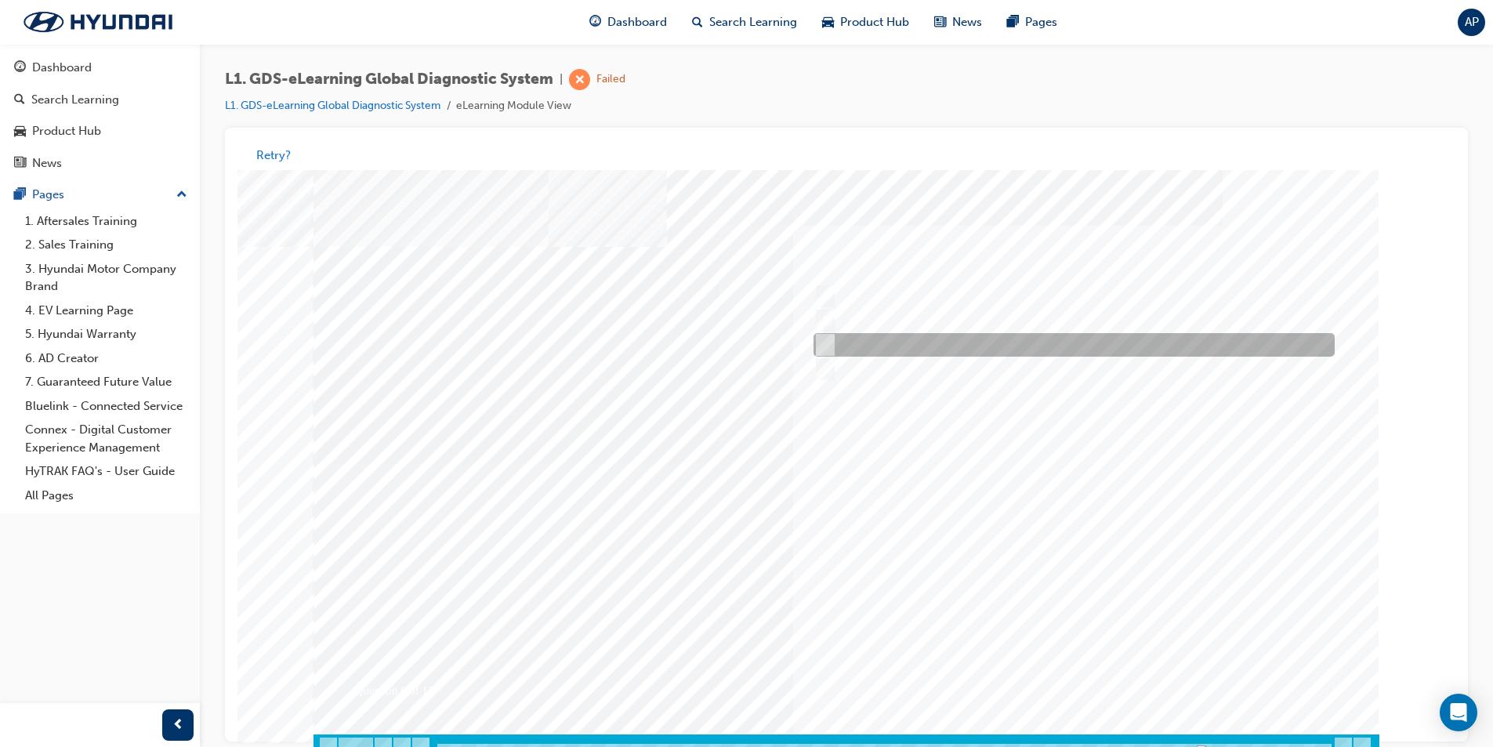
click at [969, 340] on div at bounding box center [1070, 346] width 521 height 24
checkbox input "true"
click at [1066, 673] on div at bounding box center [847, 464] width 1066 height 588
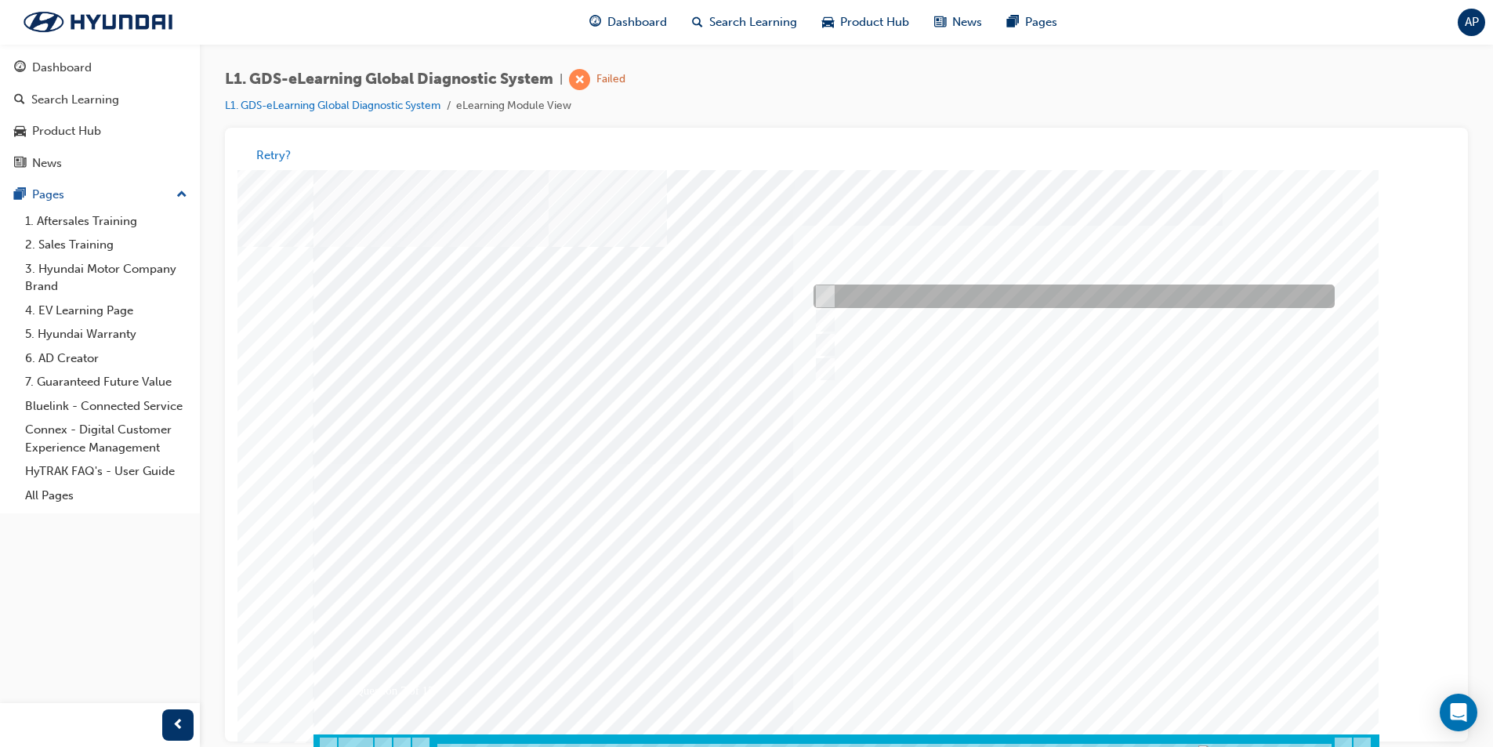
drag, startPoint x: 1024, startPoint y: 295, endPoint x: 1068, endPoint y: 333, distance: 58.3
click at [1024, 294] on div at bounding box center [1070, 297] width 521 height 24
radio input "true"
click at [1065, 658] on div at bounding box center [847, 464] width 1066 height 588
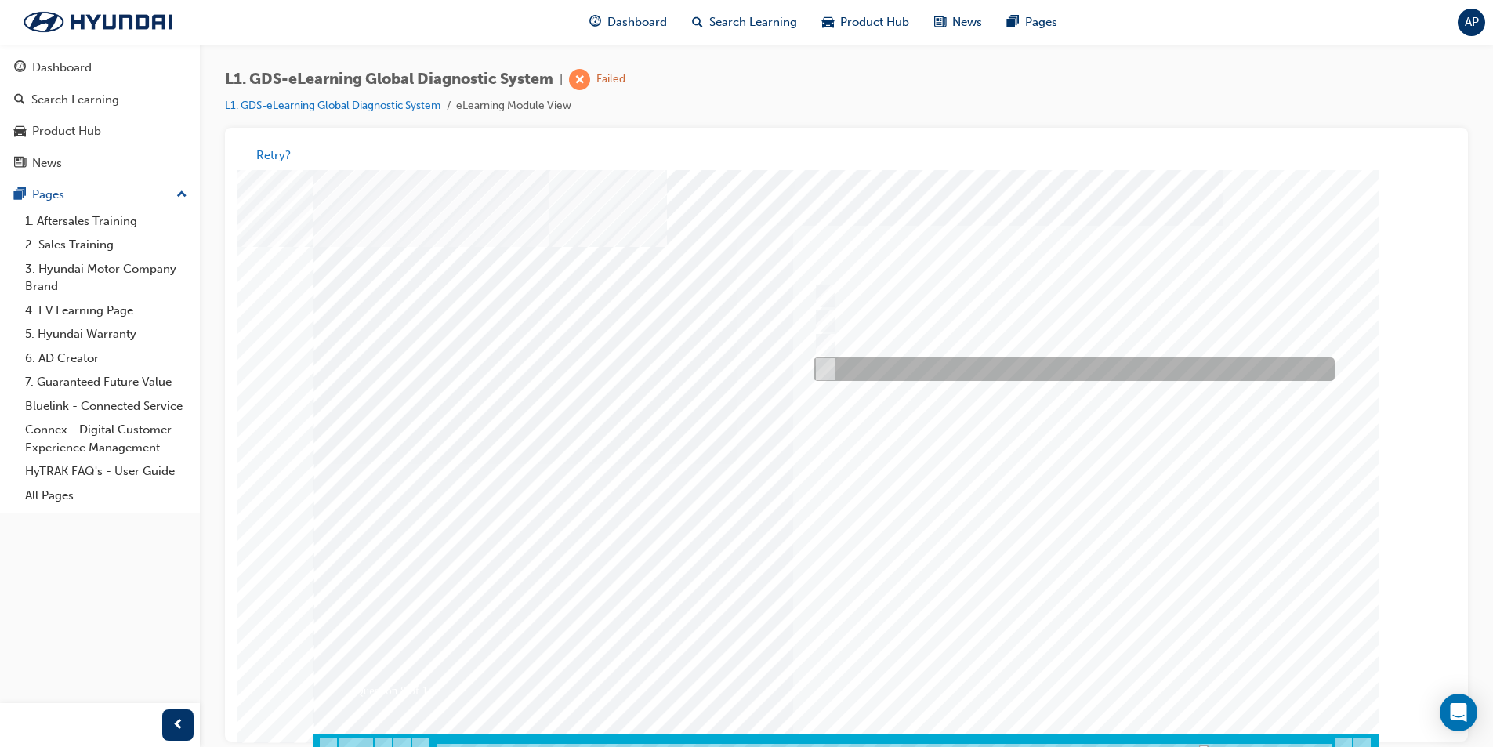
click at [899, 366] on div at bounding box center [1070, 370] width 521 height 24
radio input "true"
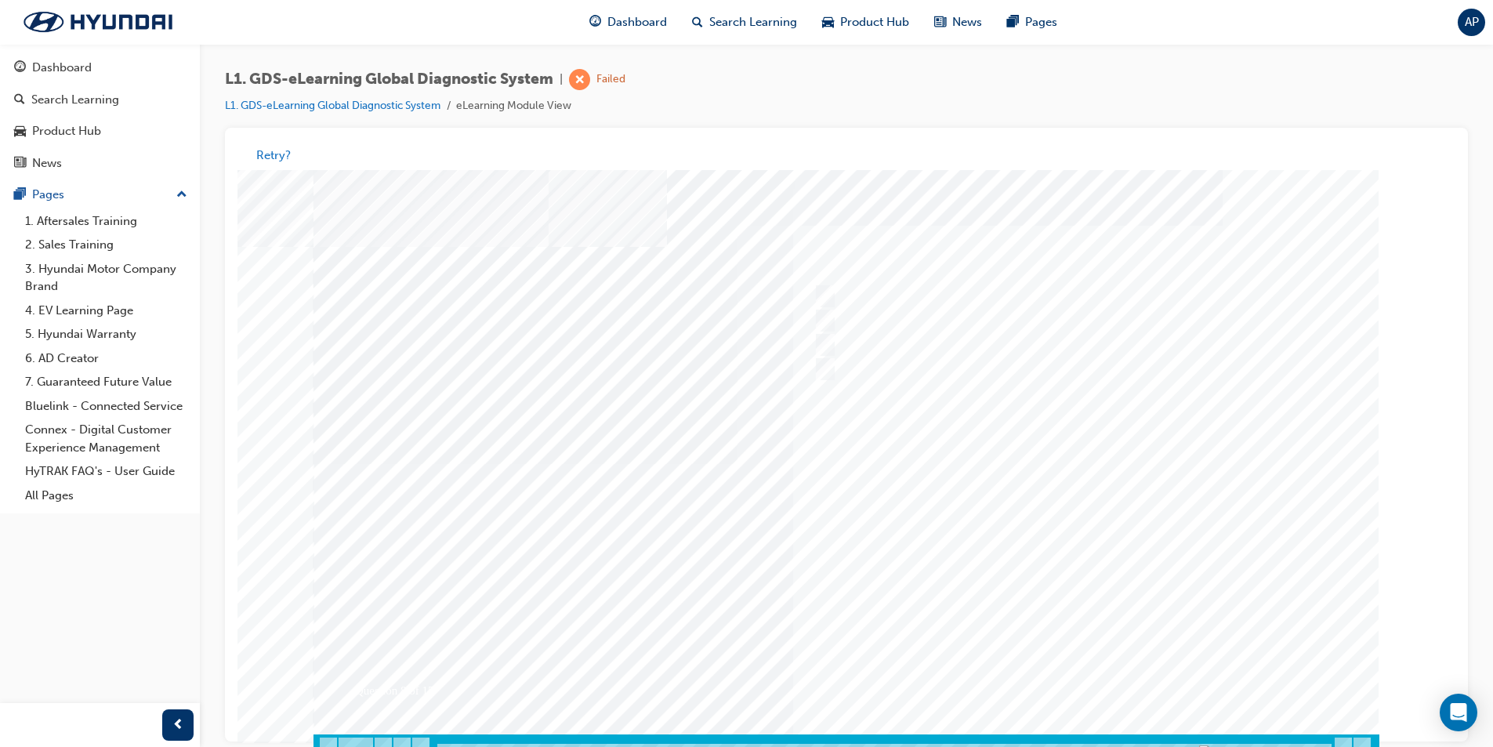
click at [1082, 658] on div at bounding box center [847, 464] width 1066 height 588
drag, startPoint x: 924, startPoint y: 292, endPoint x: 981, endPoint y: 335, distance: 71.0
click at [926, 293] on div at bounding box center [1070, 297] width 521 height 24
radio input "true"
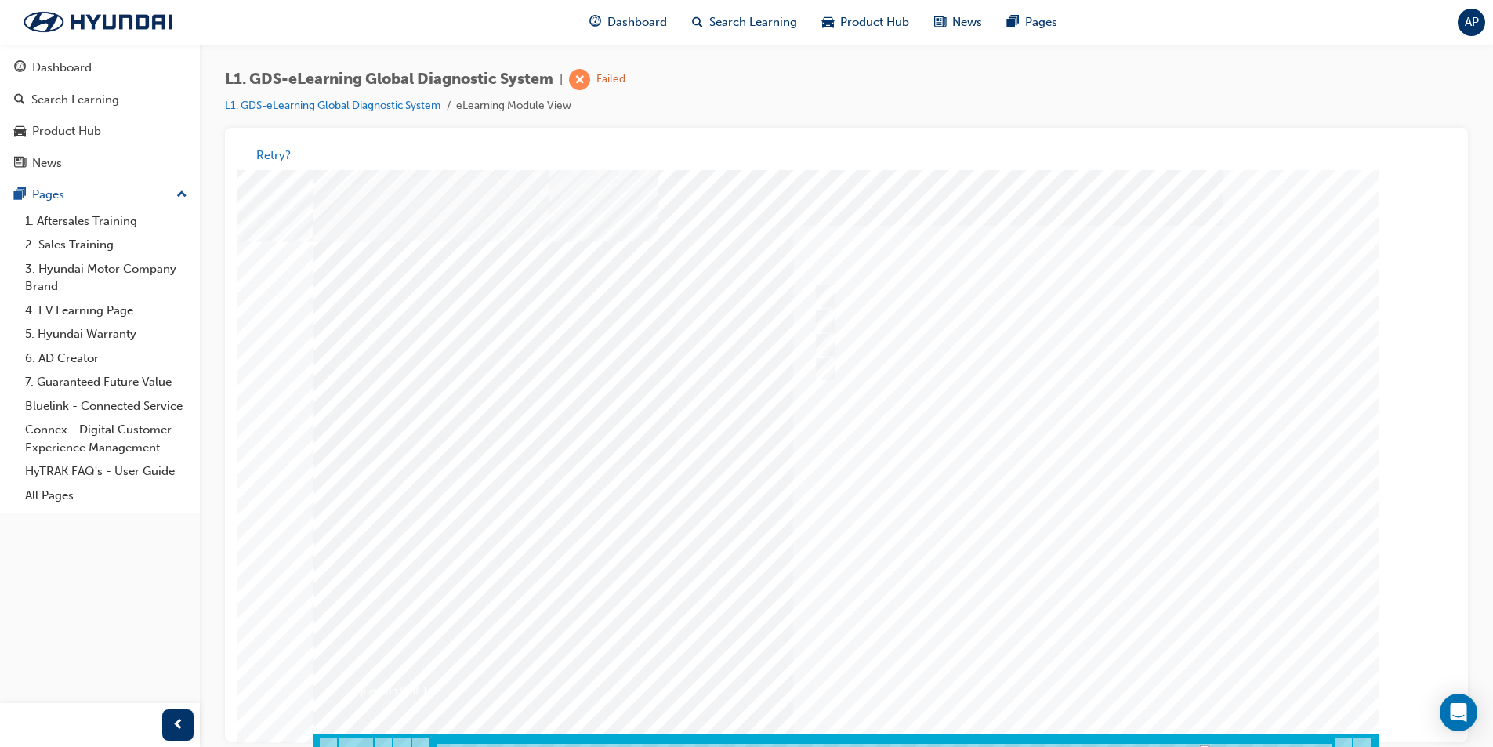
click at [1121, 667] on div at bounding box center [847, 464] width 1066 height 588
drag, startPoint x: 959, startPoint y: 342, endPoint x: 992, endPoint y: 375, distance: 47.1
click at [962, 342] on div at bounding box center [1070, 346] width 521 height 24
radio input "true"
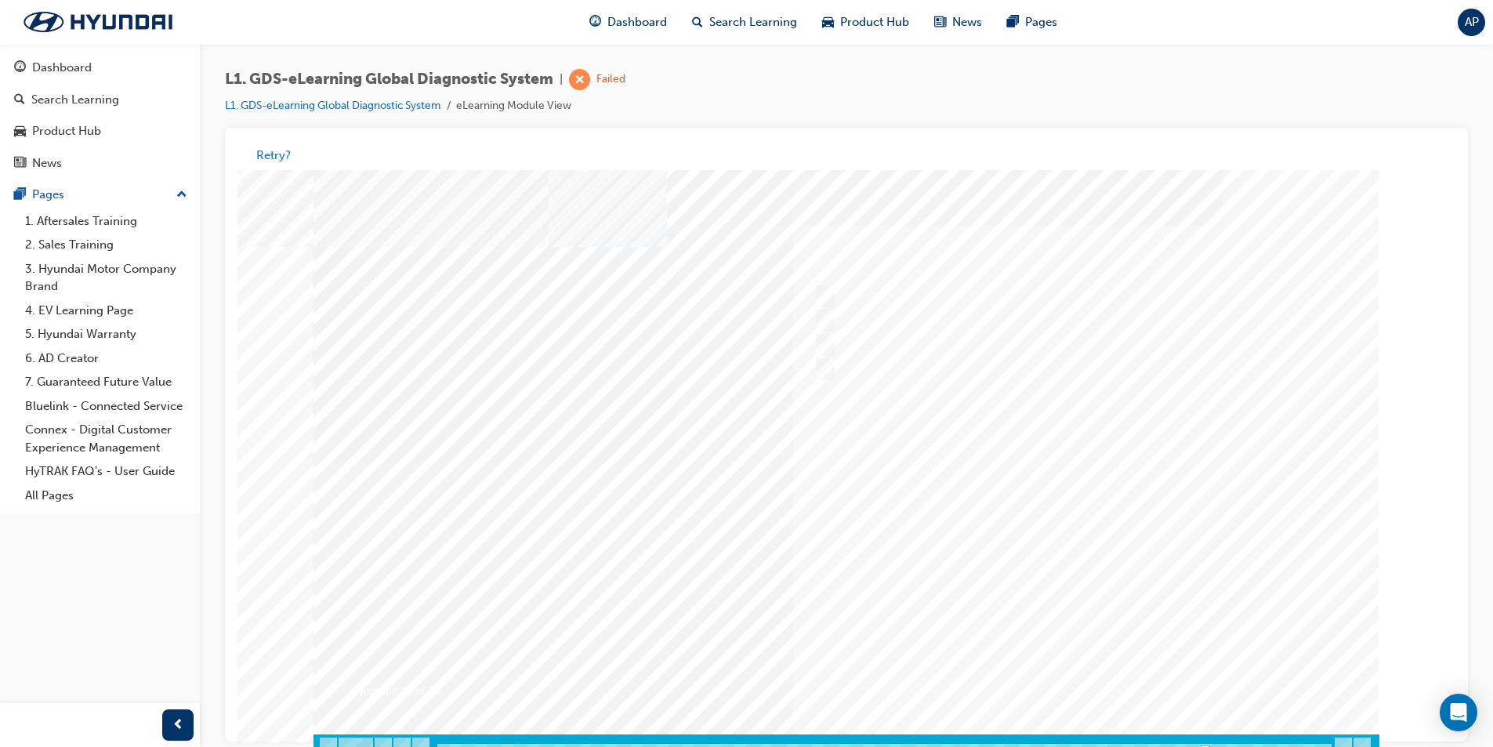
click at [1120, 694] on div at bounding box center [847, 464] width 1066 height 588
click at [1024, 292] on div at bounding box center [1070, 297] width 521 height 24
radio input "true"
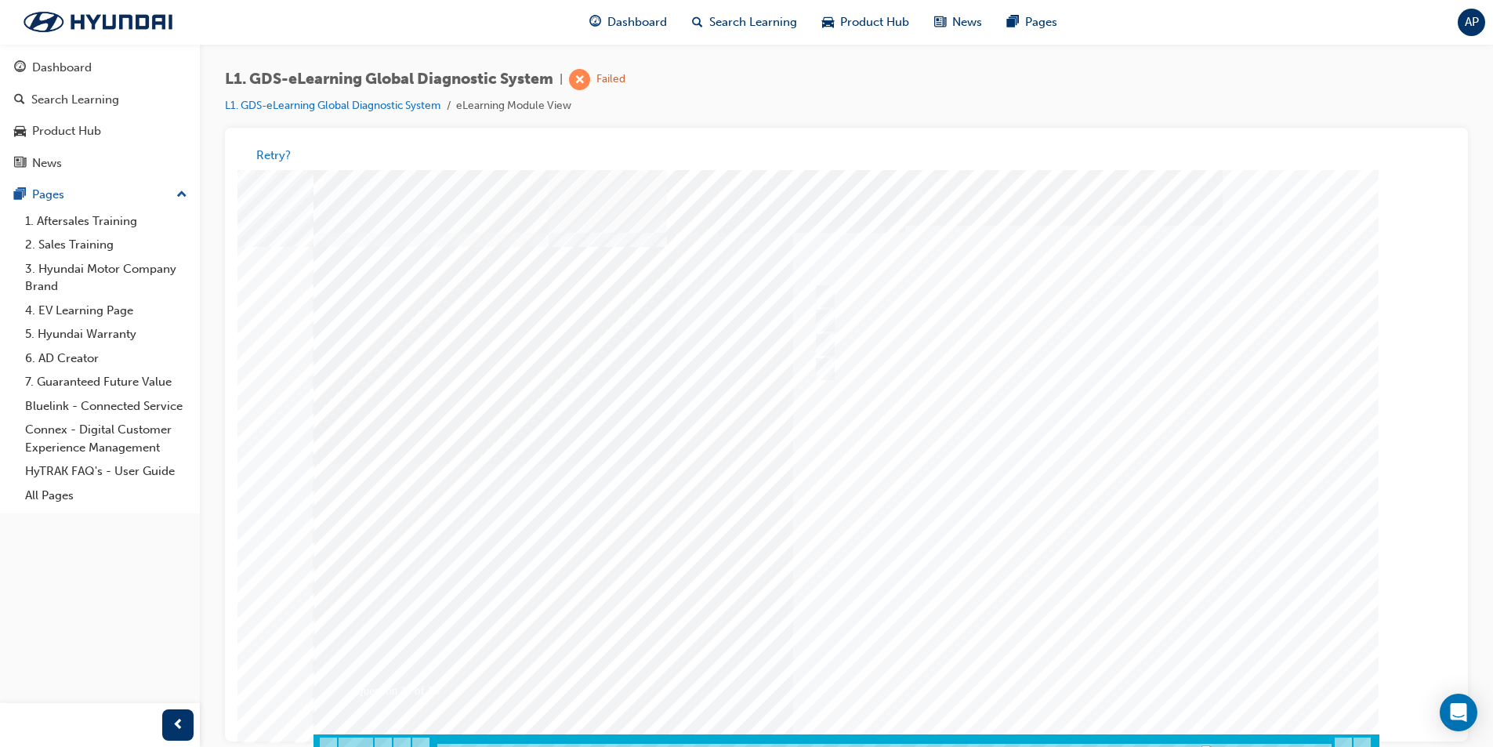
click at [1093, 678] on div at bounding box center [847, 464] width 1066 height 588
click at [939, 292] on div at bounding box center [1070, 297] width 521 height 24
radio input "true"
click at [1096, 669] on div at bounding box center [847, 464] width 1066 height 588
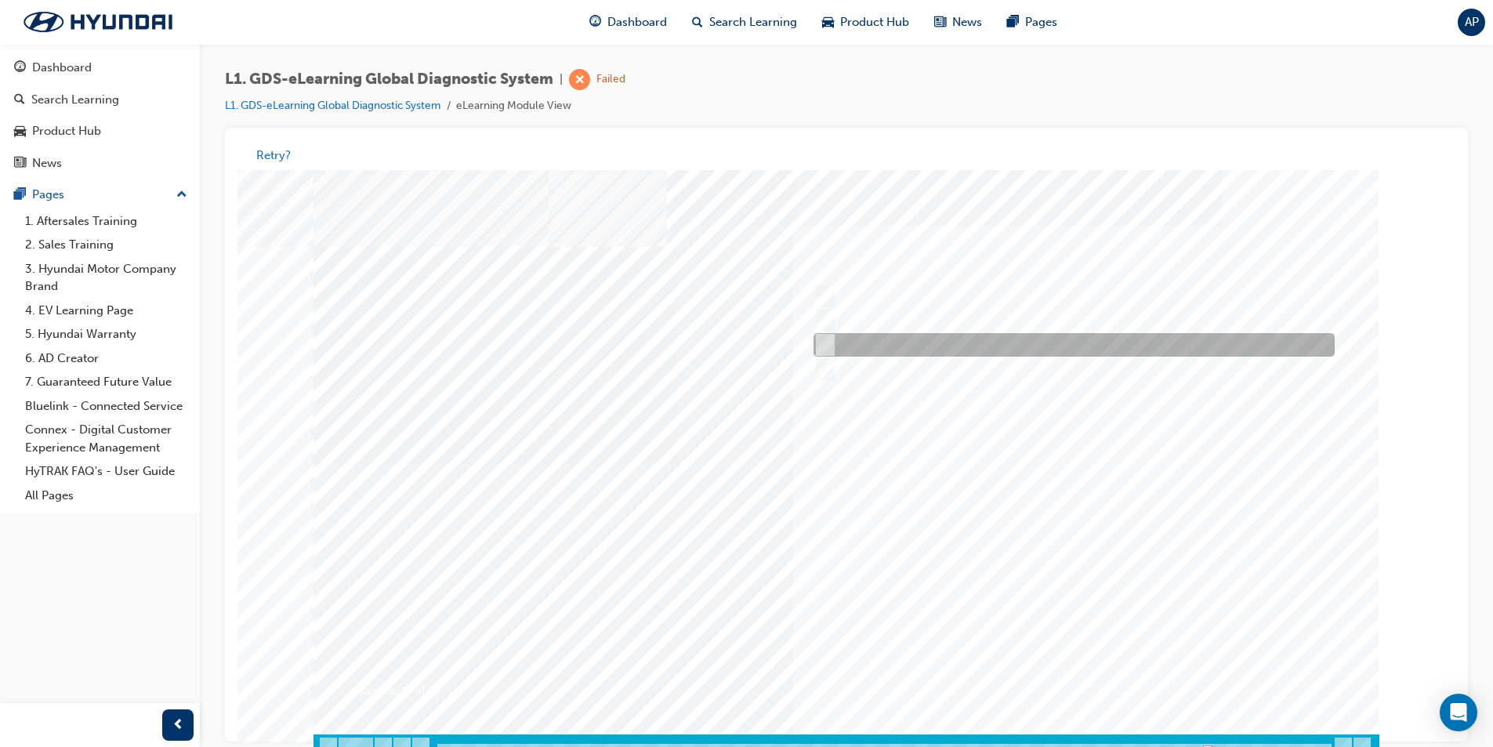
click at [1061, 349] on div at bounding box center [1070, 346] width 521 height 24
radio input "true"
click at [1085, 687] on div at bounding box center [847, 464] width 1066 height 588
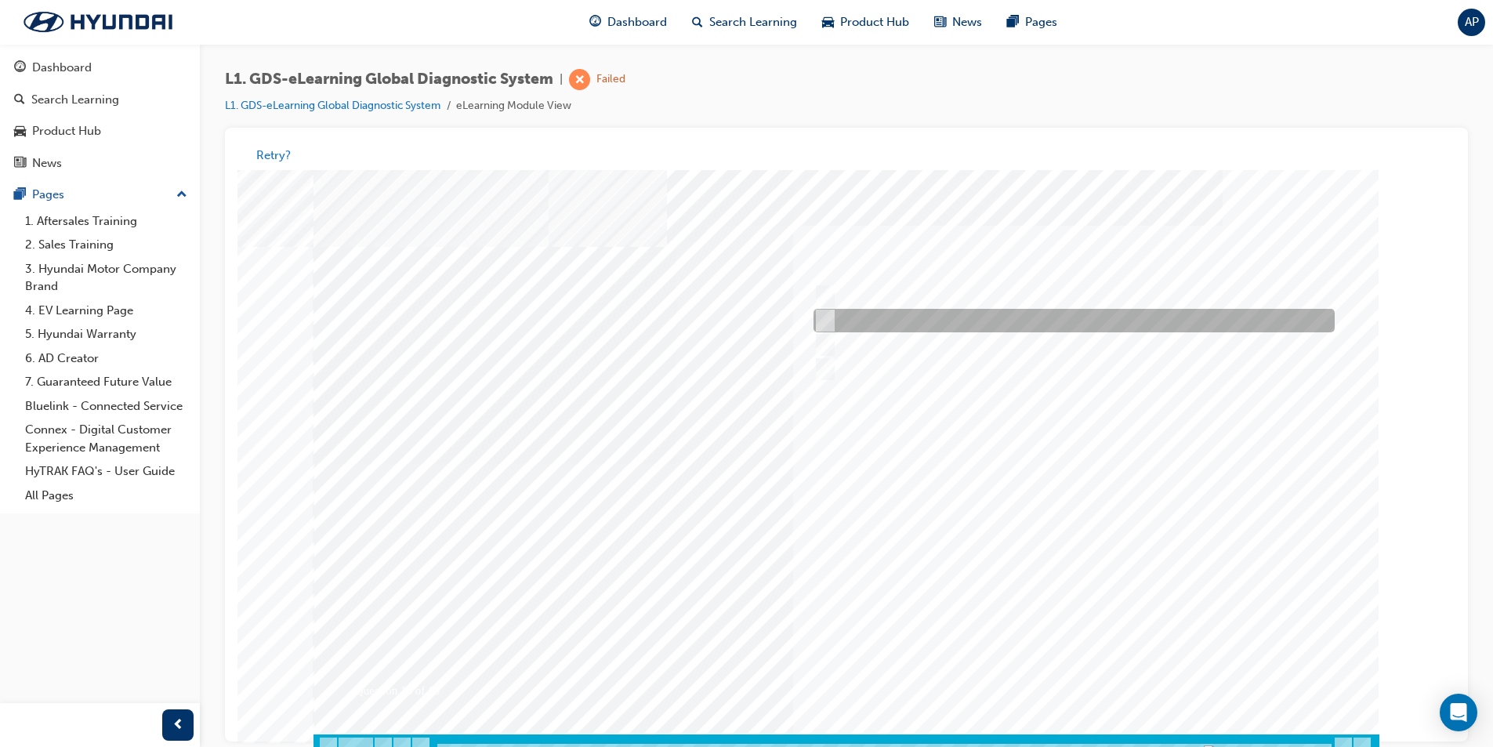
click at [1013, 313] on div at bounding box center [1070, 322] width 521 height 24
radio input "true"
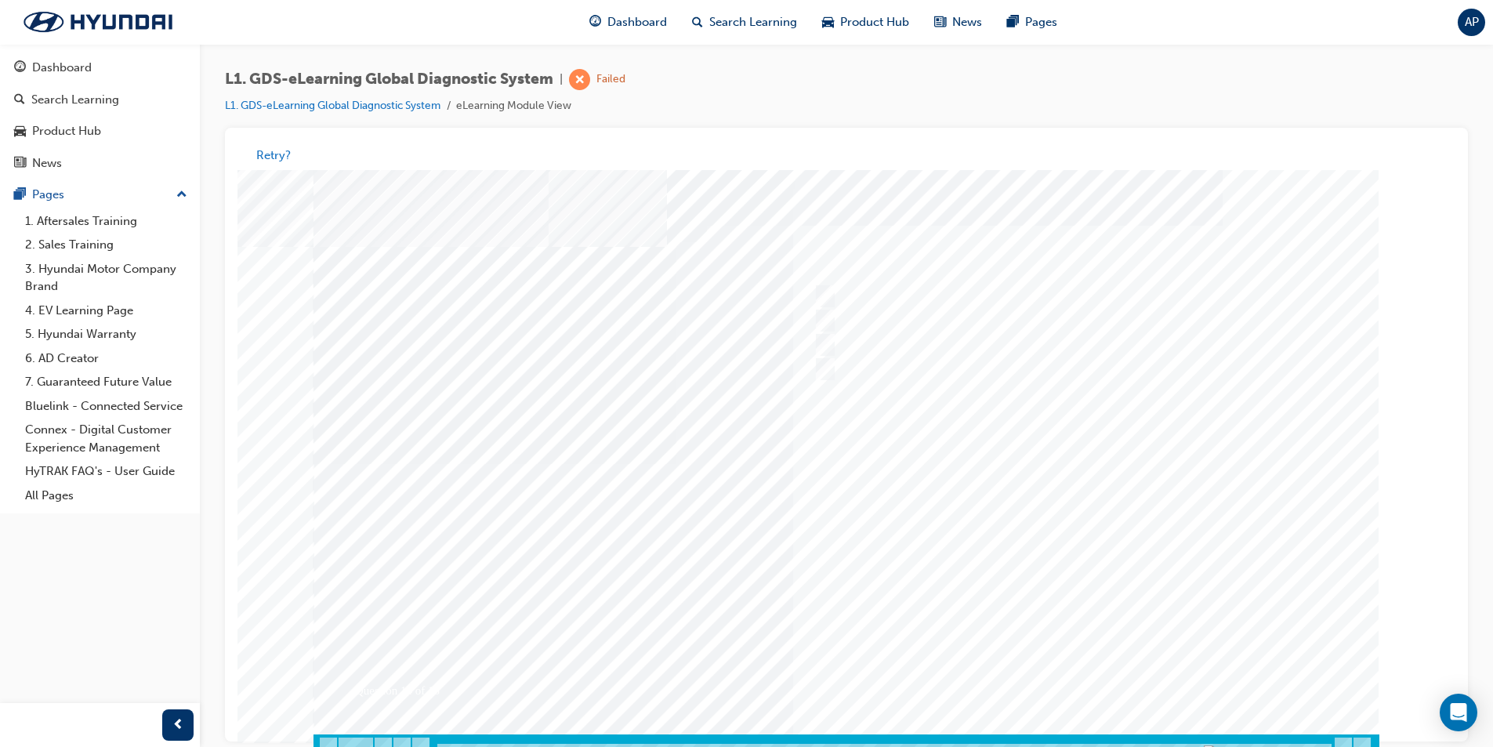
click at [1097, 680] on div at bounding box center [847, 464] width 1066 height 588
click at [989, 347] on div at bounding box center [1070, 346] width 521 height 24
radio input "true"
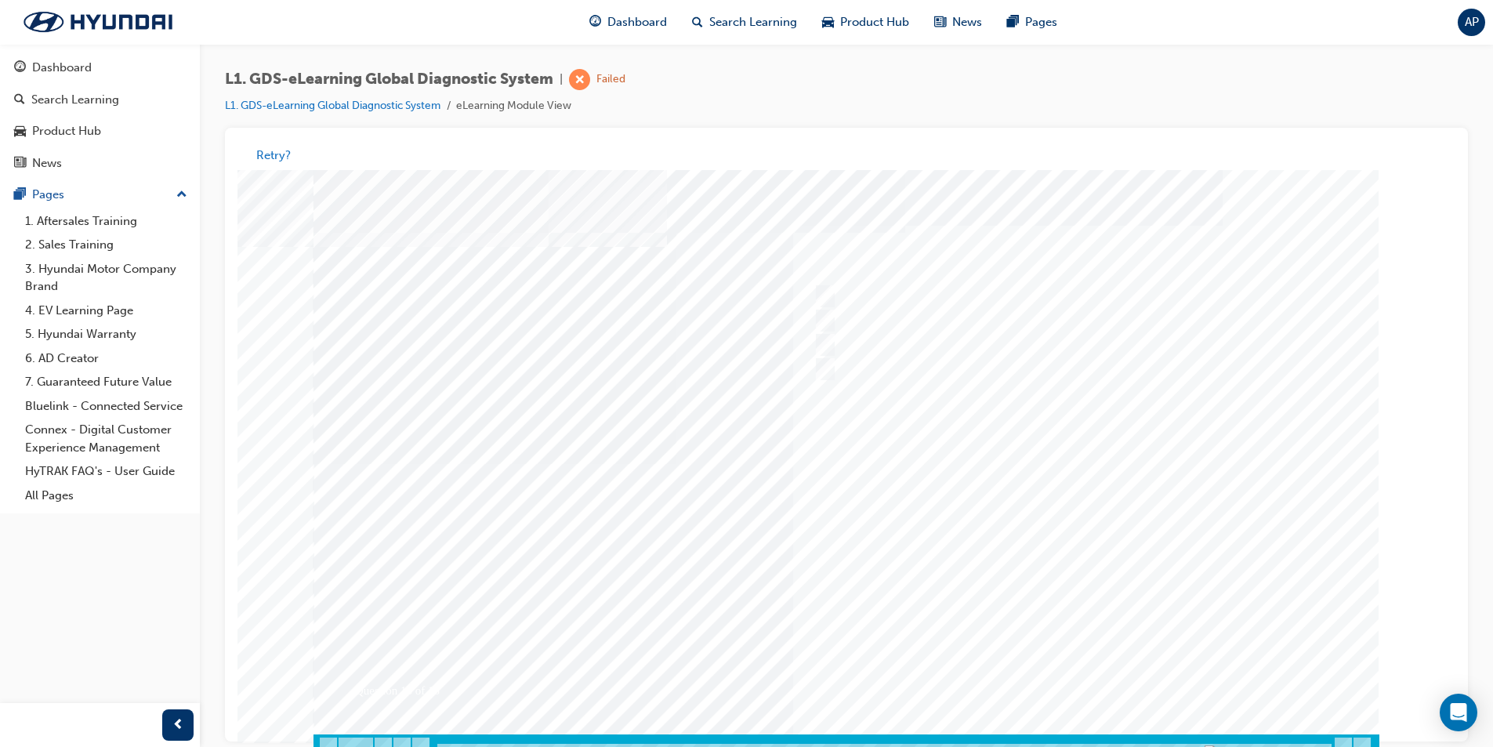
click at [1065, 686] on div at bounding box center [847, 464] width 1066 height 588
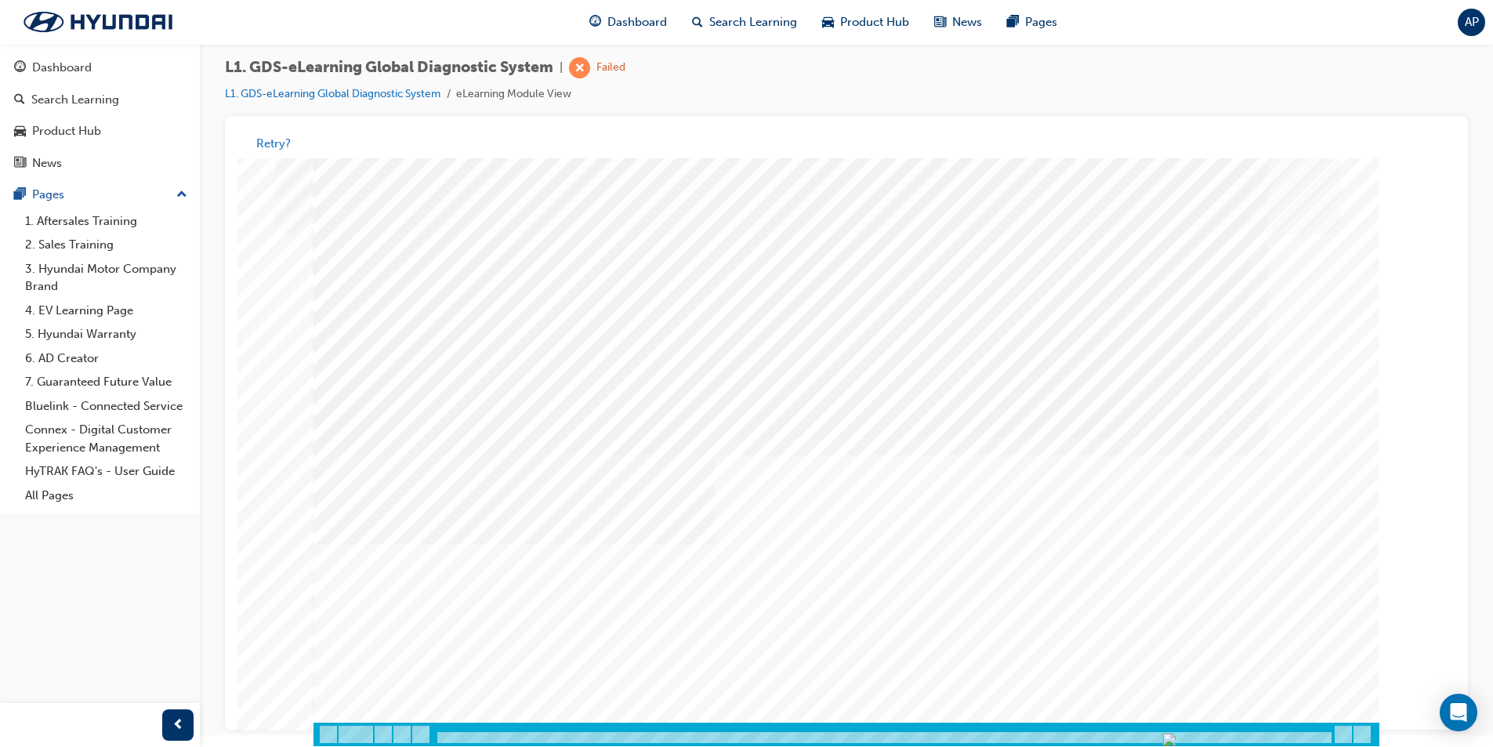
drag, startPoint x: 440, startPoint y: 738, endPoint x: 1288, endPoint y: 723, distance: 848.3
click at [1288, 732] on div at bounding box center [883, 738] width 898 height 13
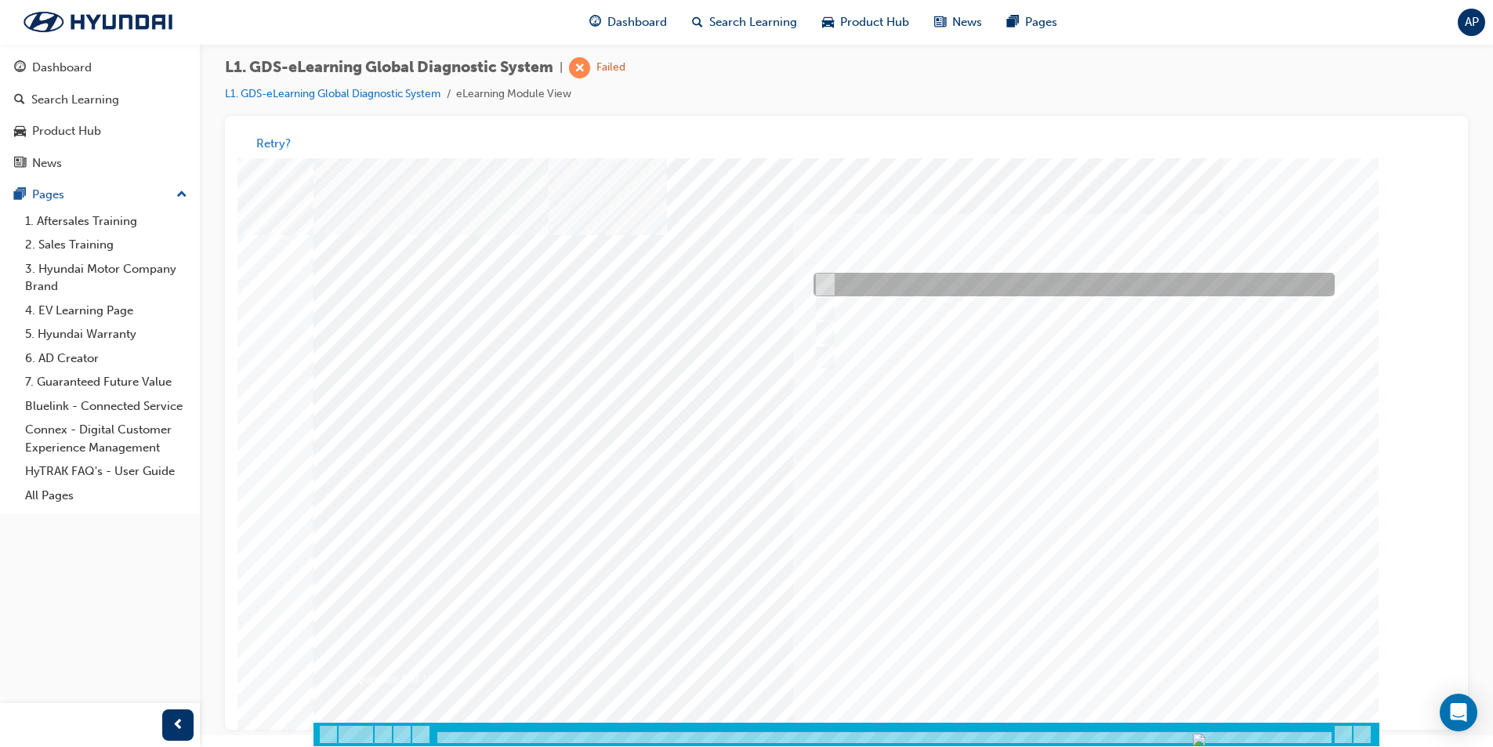
drag, startPoint x: 870, startPoint y: 292, endPoint x: 881, endPoint y: 325, distance: 34.0
click at [870, 292] on div at bounding box center [1070, 286] width 521 height 24
radio input "true"
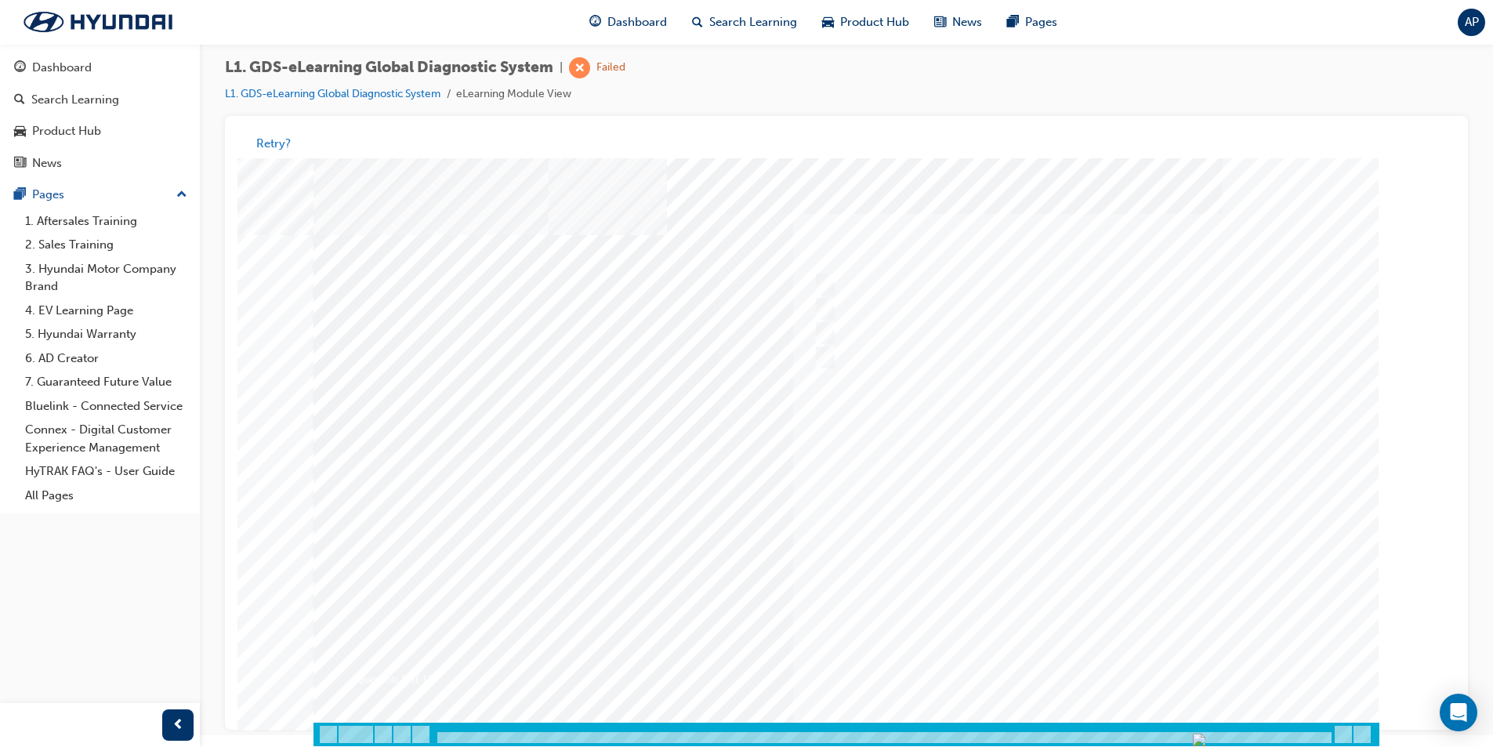
click at [1119, 668] on div at bounding box center [847, 452] width 1066 height 588
click at [896, 310] on div at bounding box center [1070, 310] width 521 height 24
radio input "true"
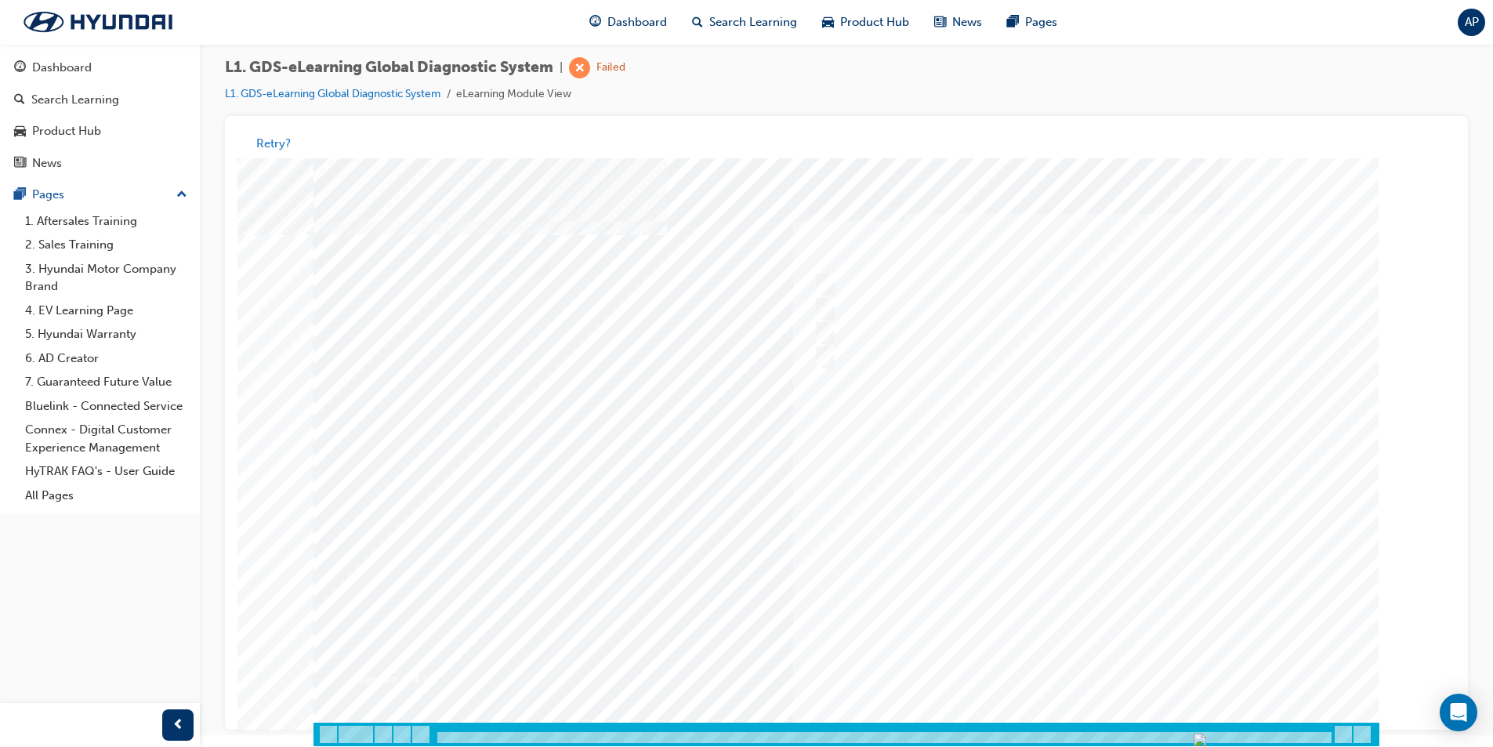
click at [1089, 661] on div at bounding box center [847, 452] width 1066 height 588
click at [907, 306] on div at bounding box center [1070, 310] width 521 height 24
checkbox input "true"
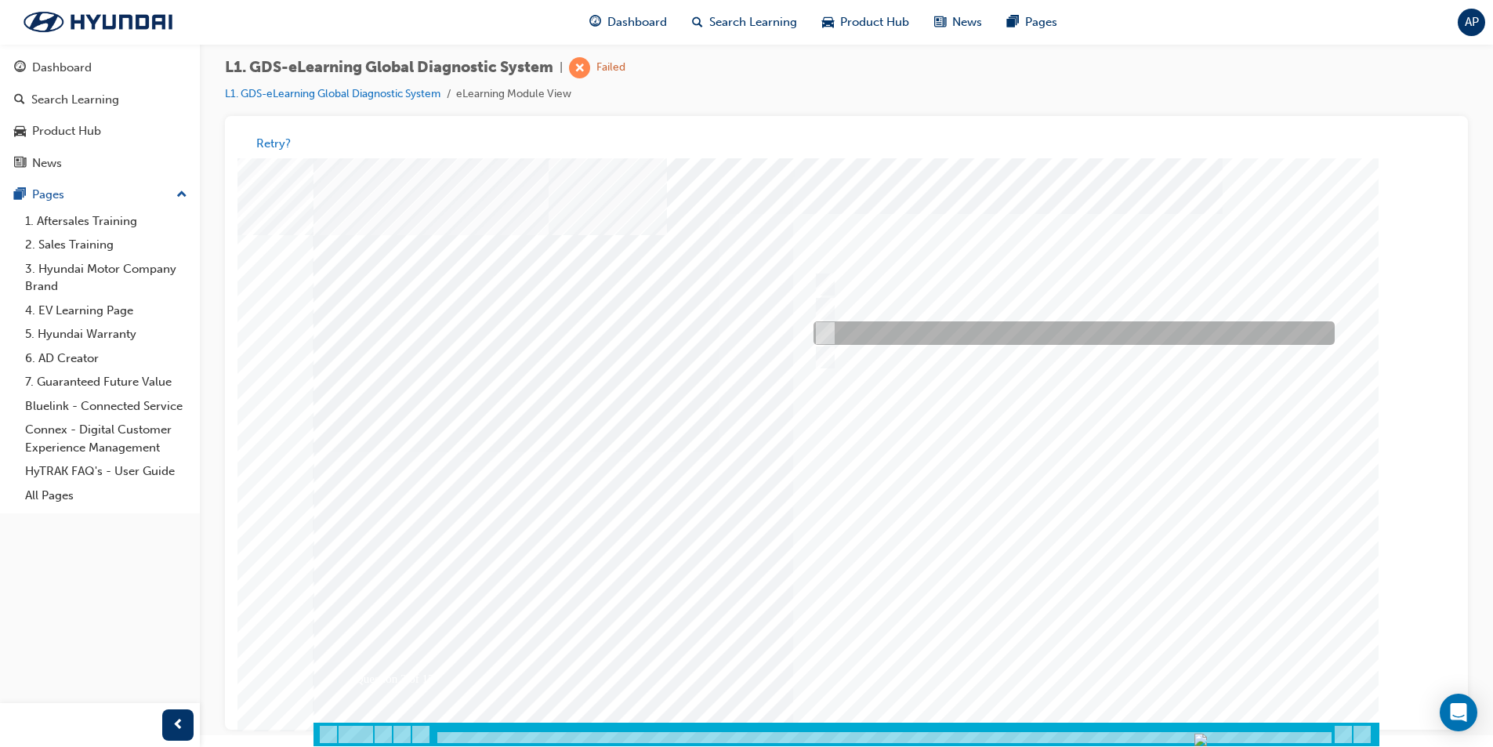
click at [913, 336] on div at bounding box center [1070, 334] width 521 height 24
checkbox input "true"
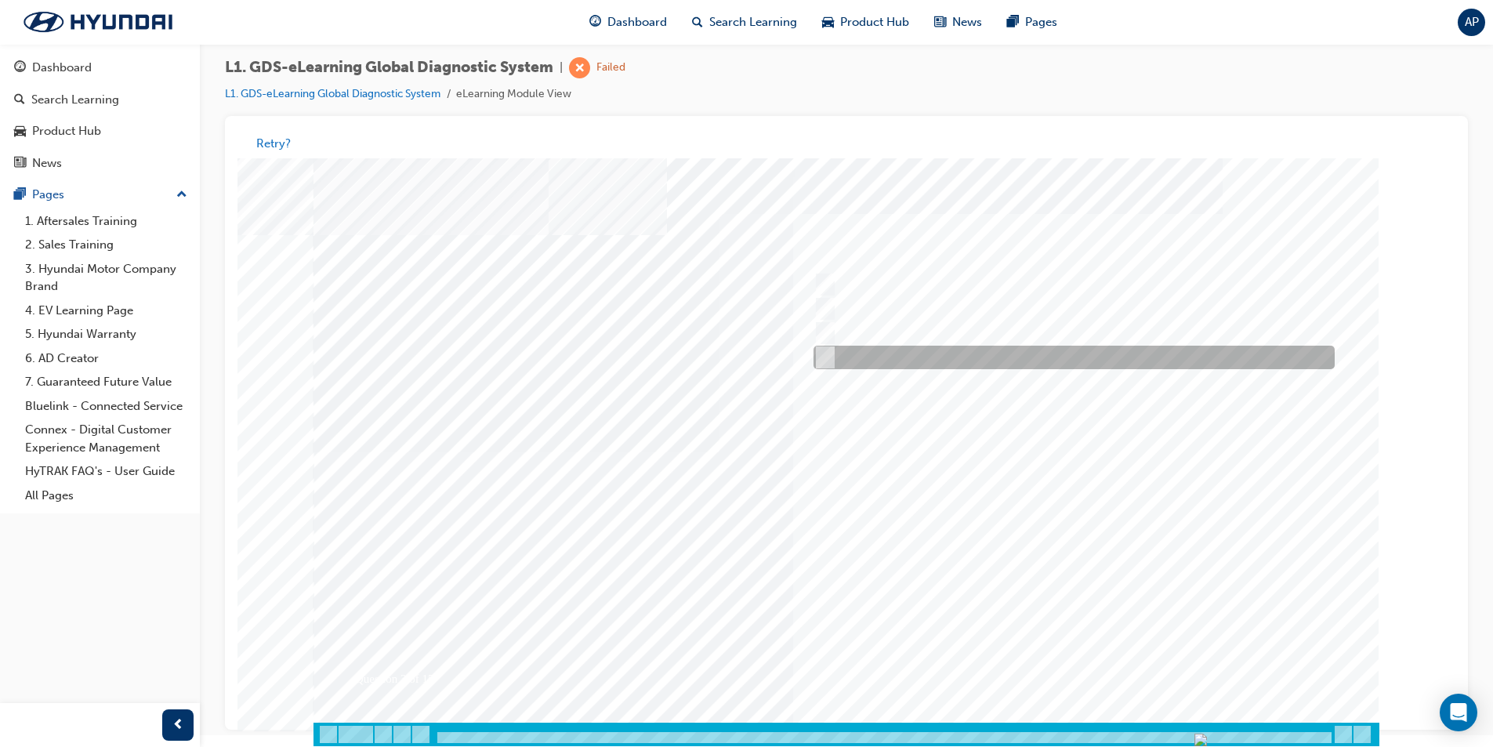
click at [920, 354] on div at bounding box center [1070, 358] width 521 height 24
checkbox input "true"
click at [267, 143] on button "Retry?" at bounding box center [273, 144] width 34 height 18
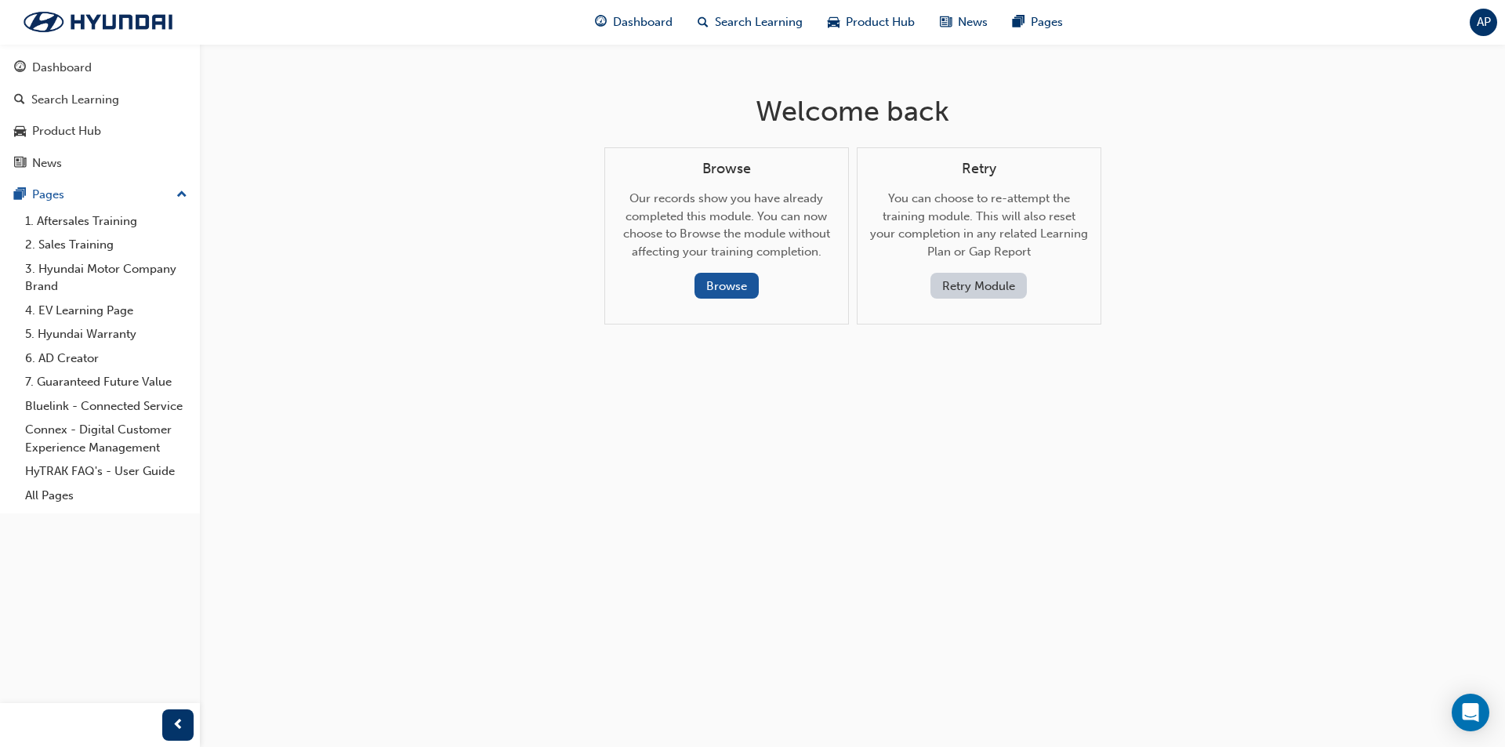
click at [969, 282] on button "Retry Module" at bounding box center [978, 286] width 96 height 26
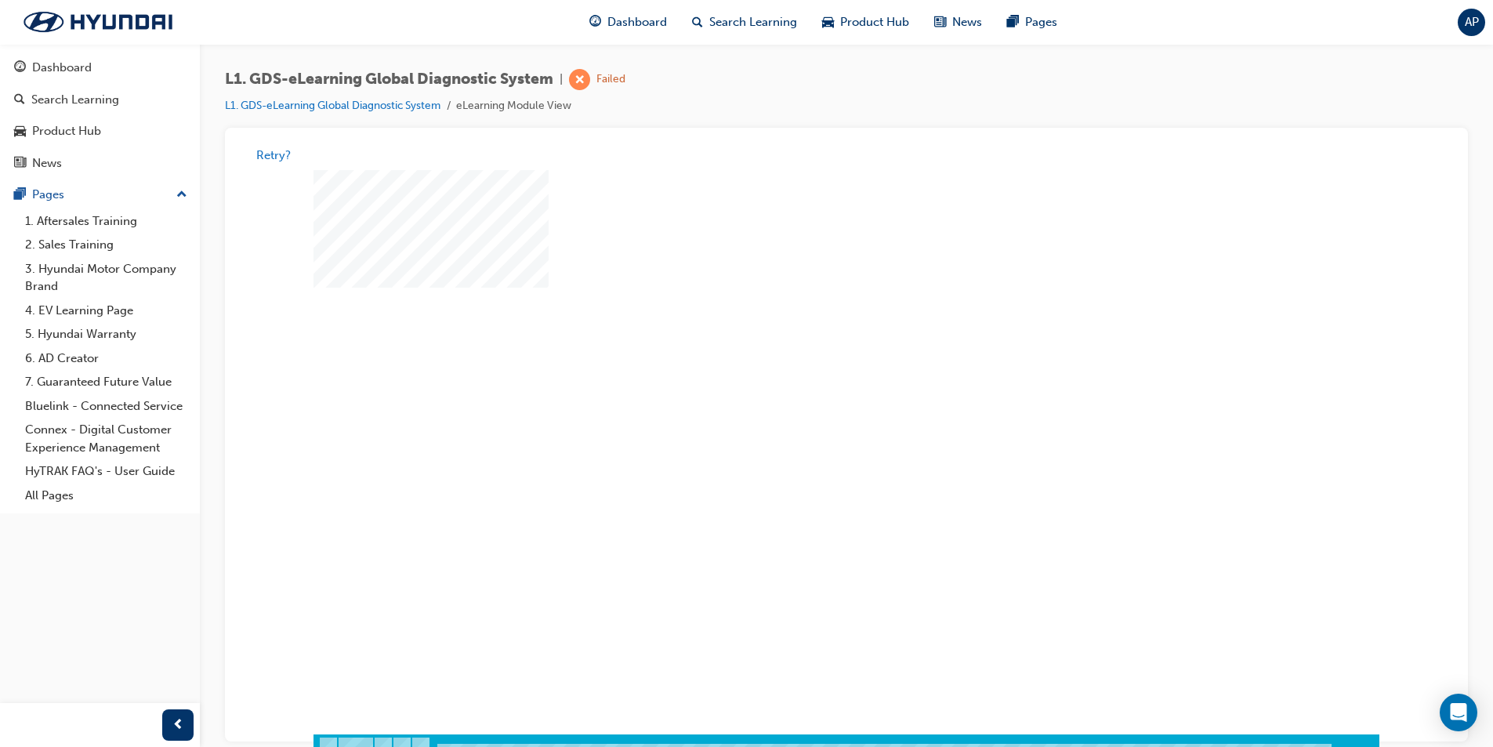
click at [801, 407] on div "play" at bounding box center [801, 407] width 0 height 0
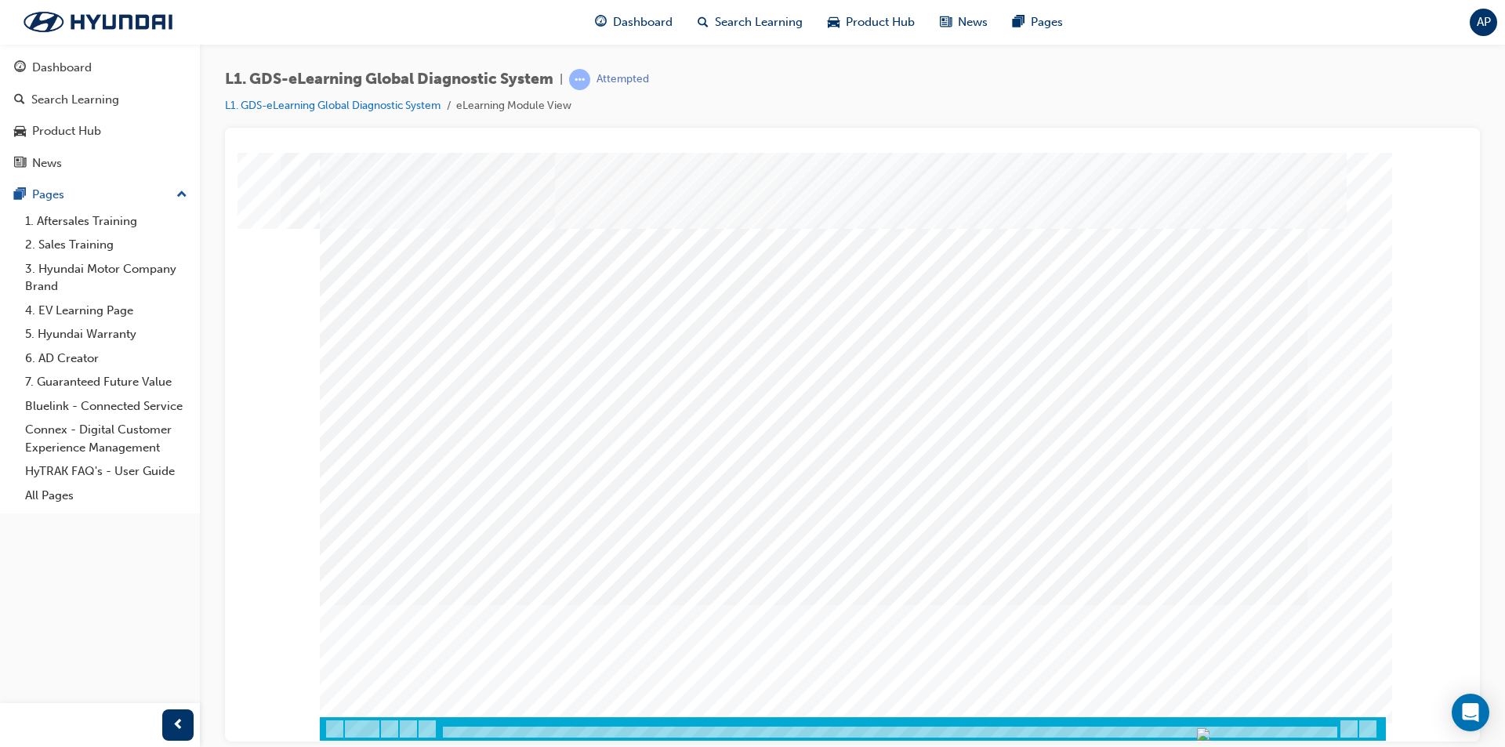
drag, startPoint x: 444, startPoint y: 728, endPoint x: 1322, endPoint y: 718, distance: 877.2
click at [1322, 726] on div at bounding box center [890, 732] width 898 height 13
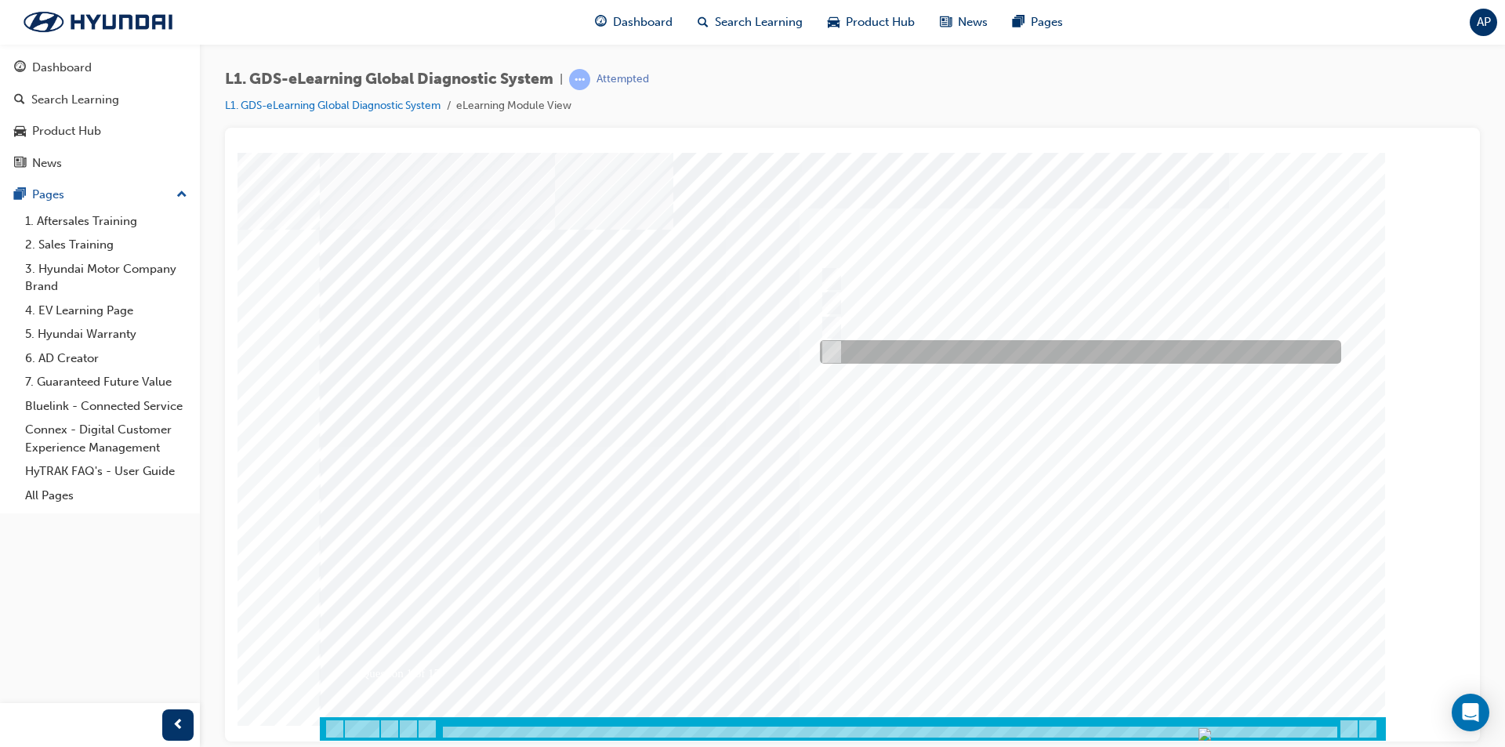
click at [885, 349] on div at bounding box center [1076, 352] width 521 height 24
radio input "true"
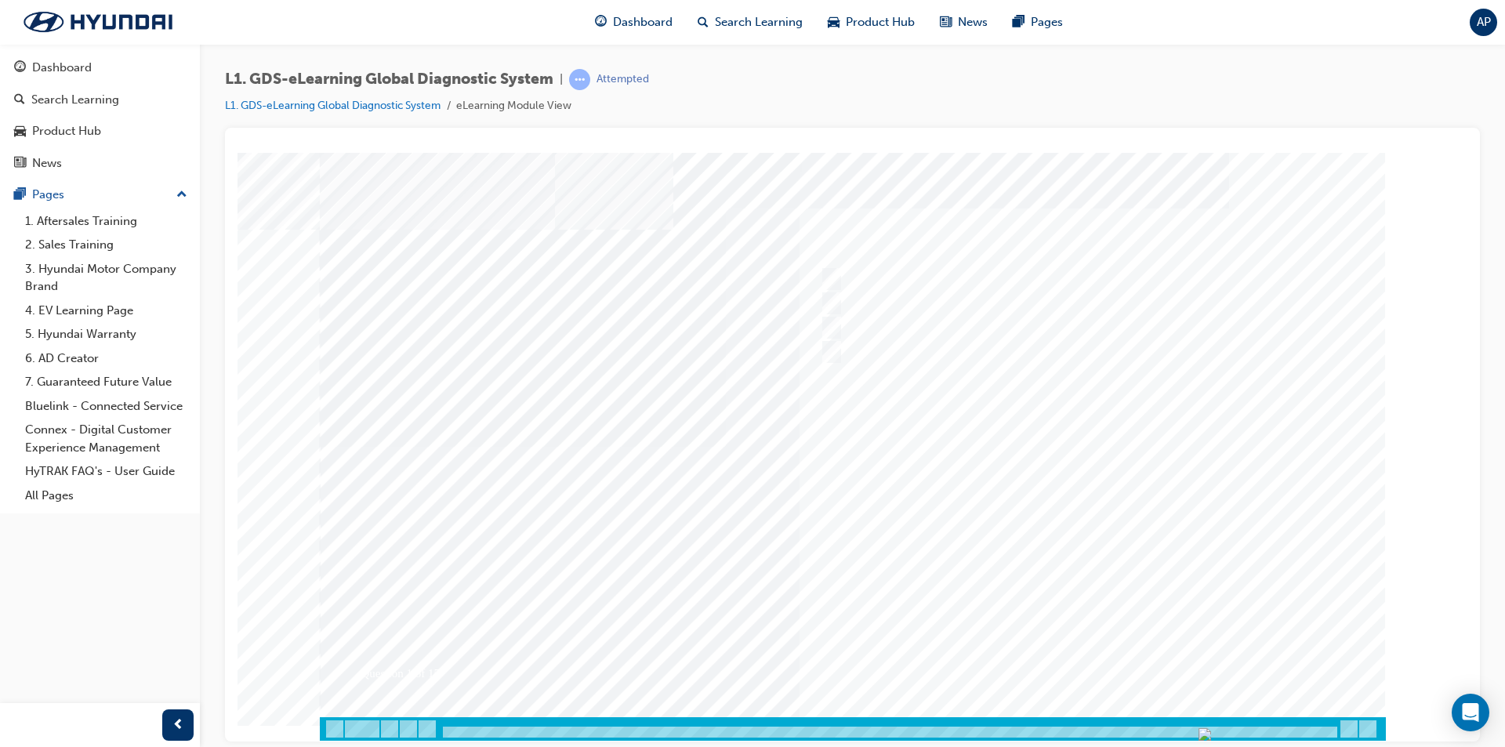
click at [1075, 644] on div at bounding box center [853, 446] width 1066 height 588
click at [937, 331] on div at bounding box center [1076, 328] width 521 height 24
radio input "true"
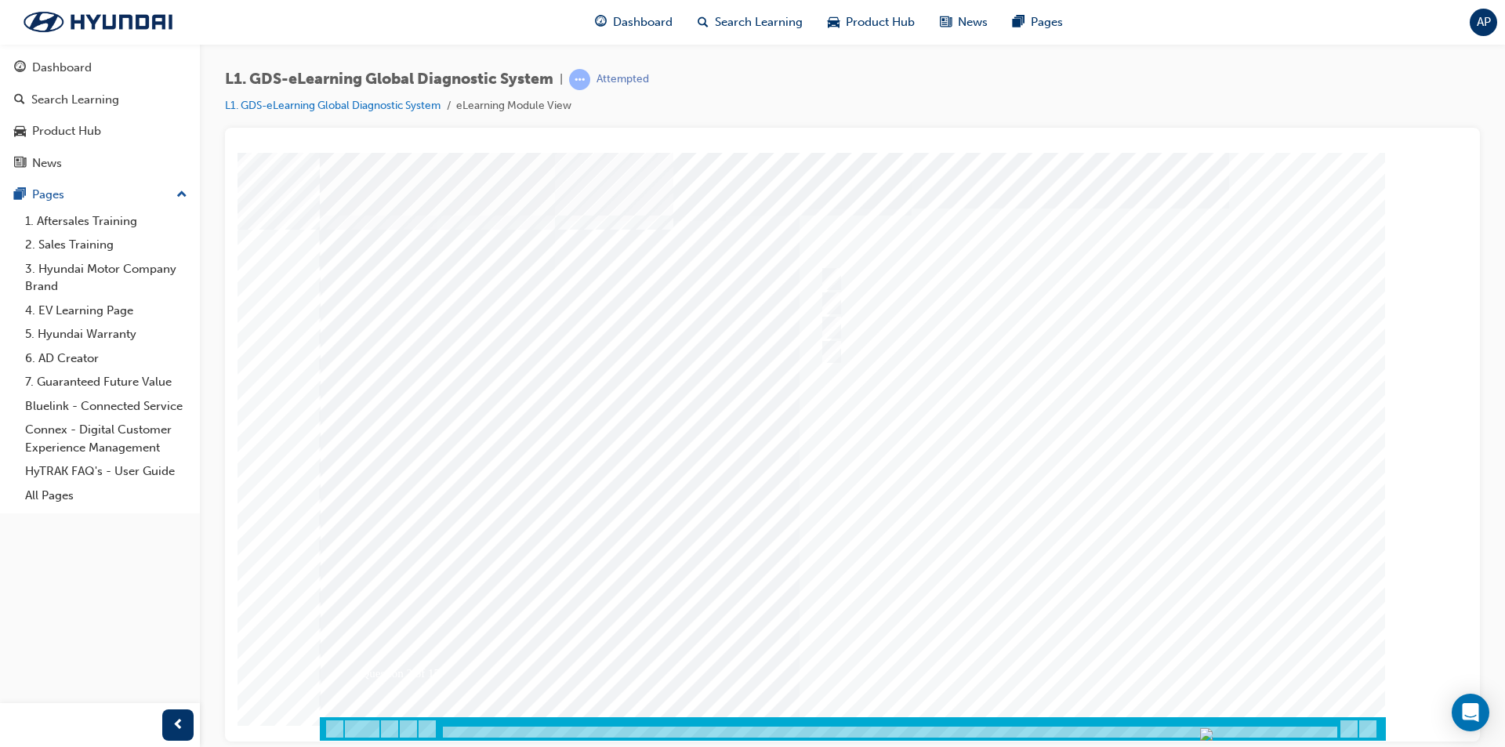
click at [1116, 650] on div at bounding box center [853, 446] width 1066 height 588
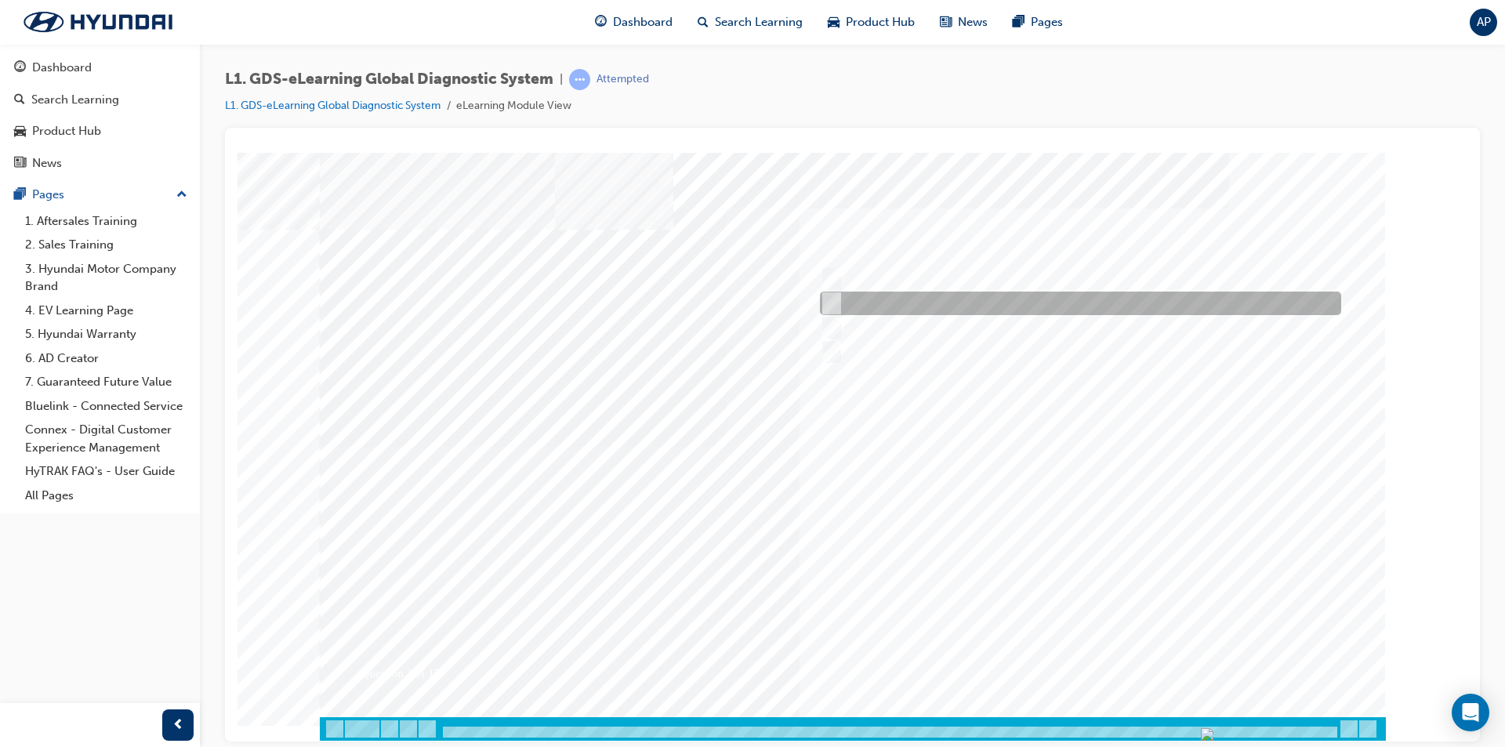
click at [905, 299] on div at bounding box center [1076, 304] width 521 height 24
checkbox input "true"
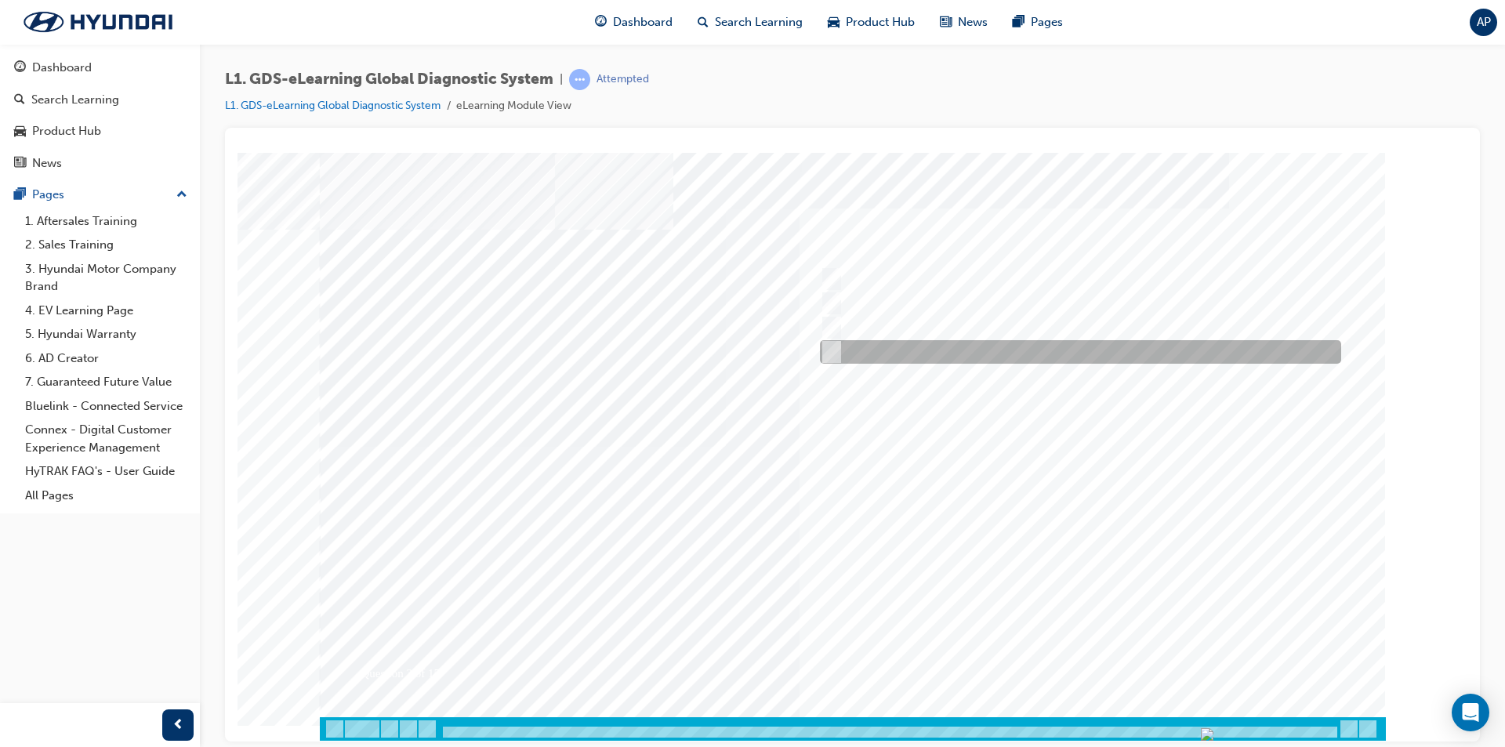
click at [883, 345] on div at bounding box center [1076, 352] width 521 height 24
checkbox input "true"
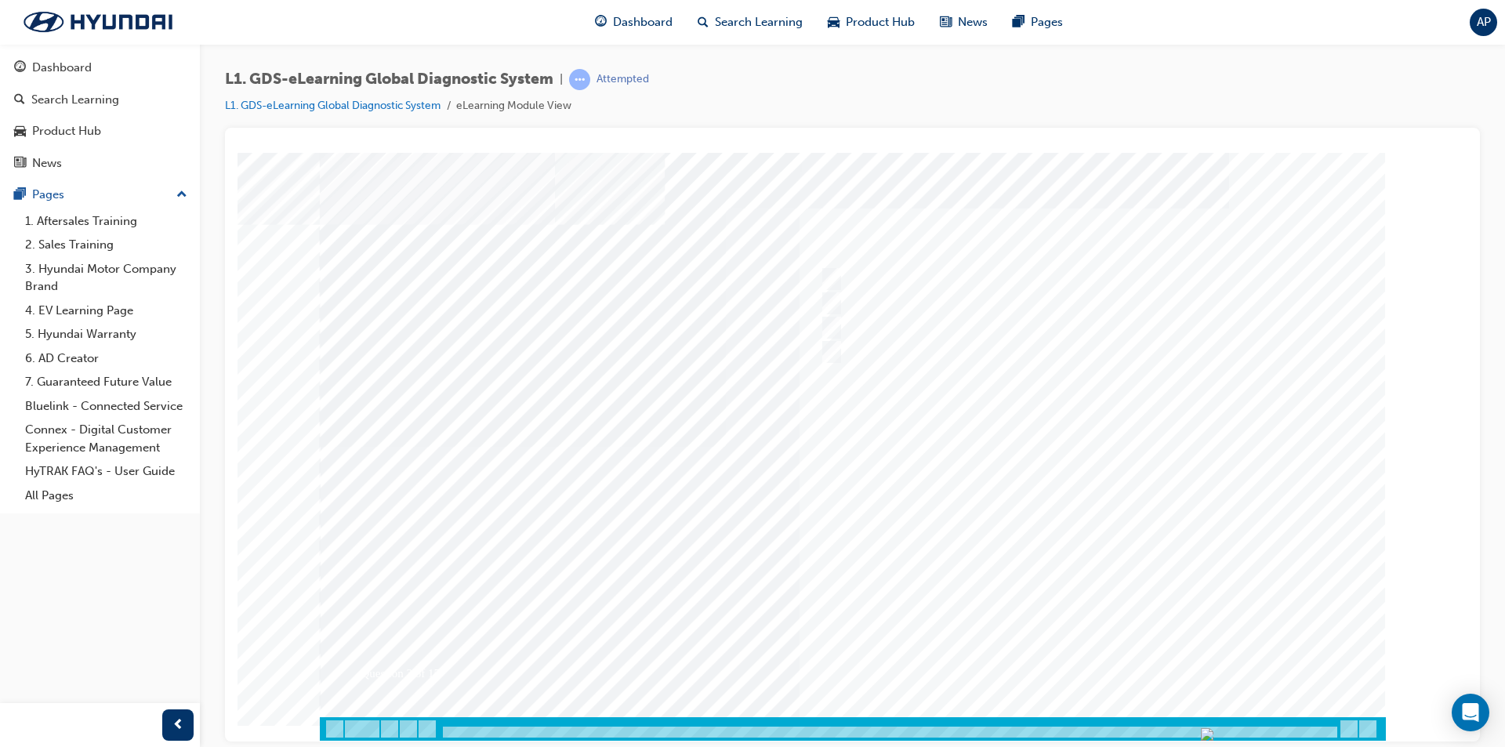
click at [1111, 645] on div at bounding box center [853, 446] width 1066 height 588
click at [390, 109] on link "L1. GDS-eLearning Global Diagnostic System" at bounding box center [333, 105] width 216 height 13
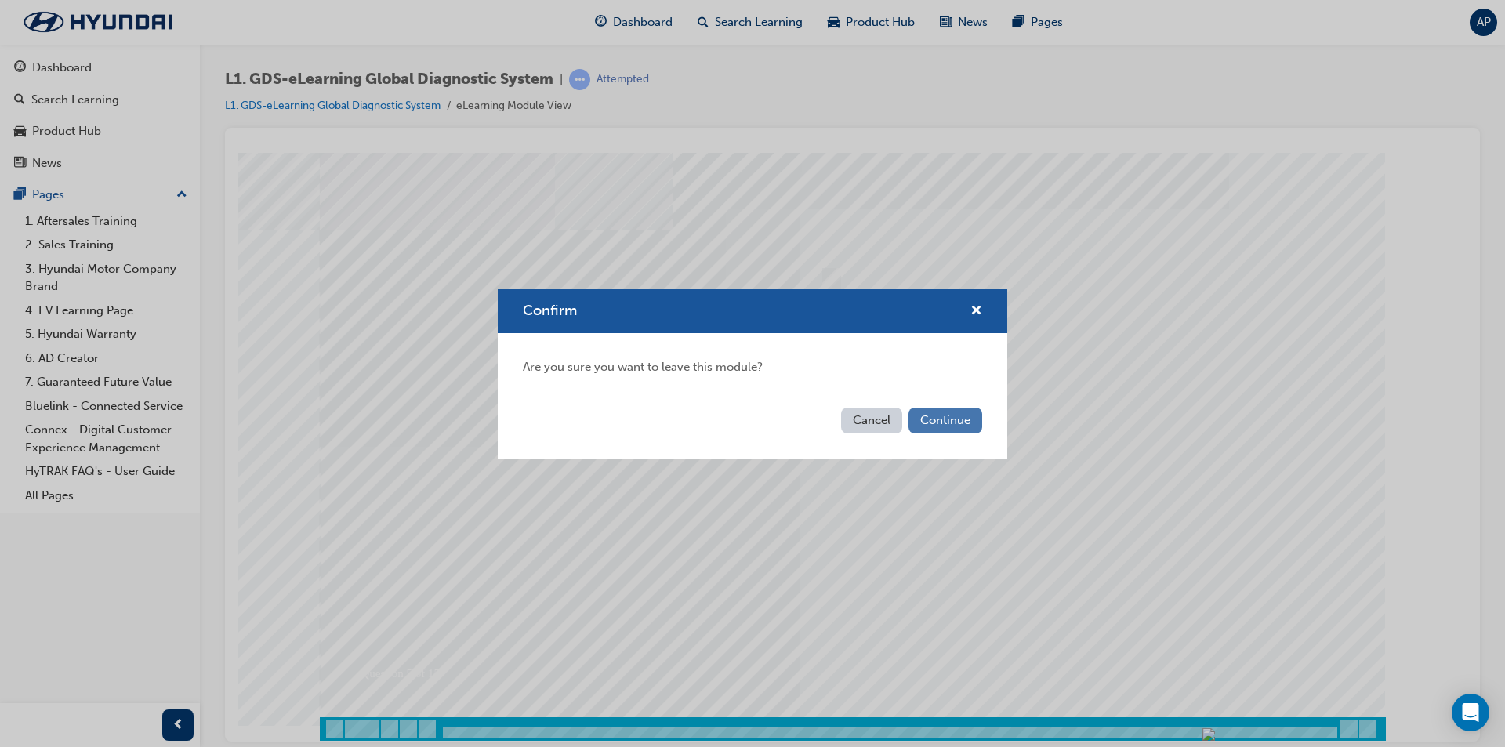
click at [928, 417] on button "Continue" at bounding box center [945, 421] width 74 height 26
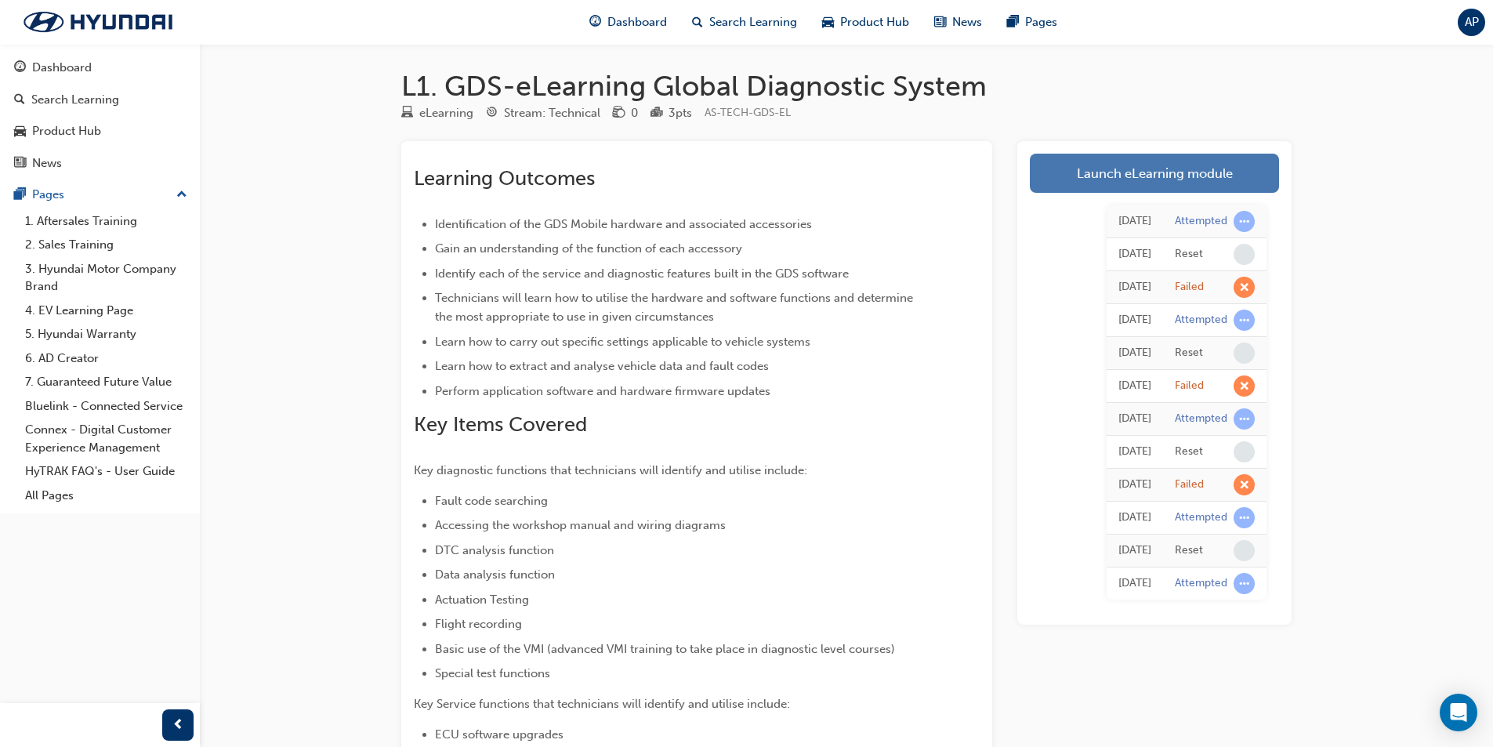
click at [1125, 183] on link "Launch eLearning module" at bounding box center [1154, 173] width 249 height 39
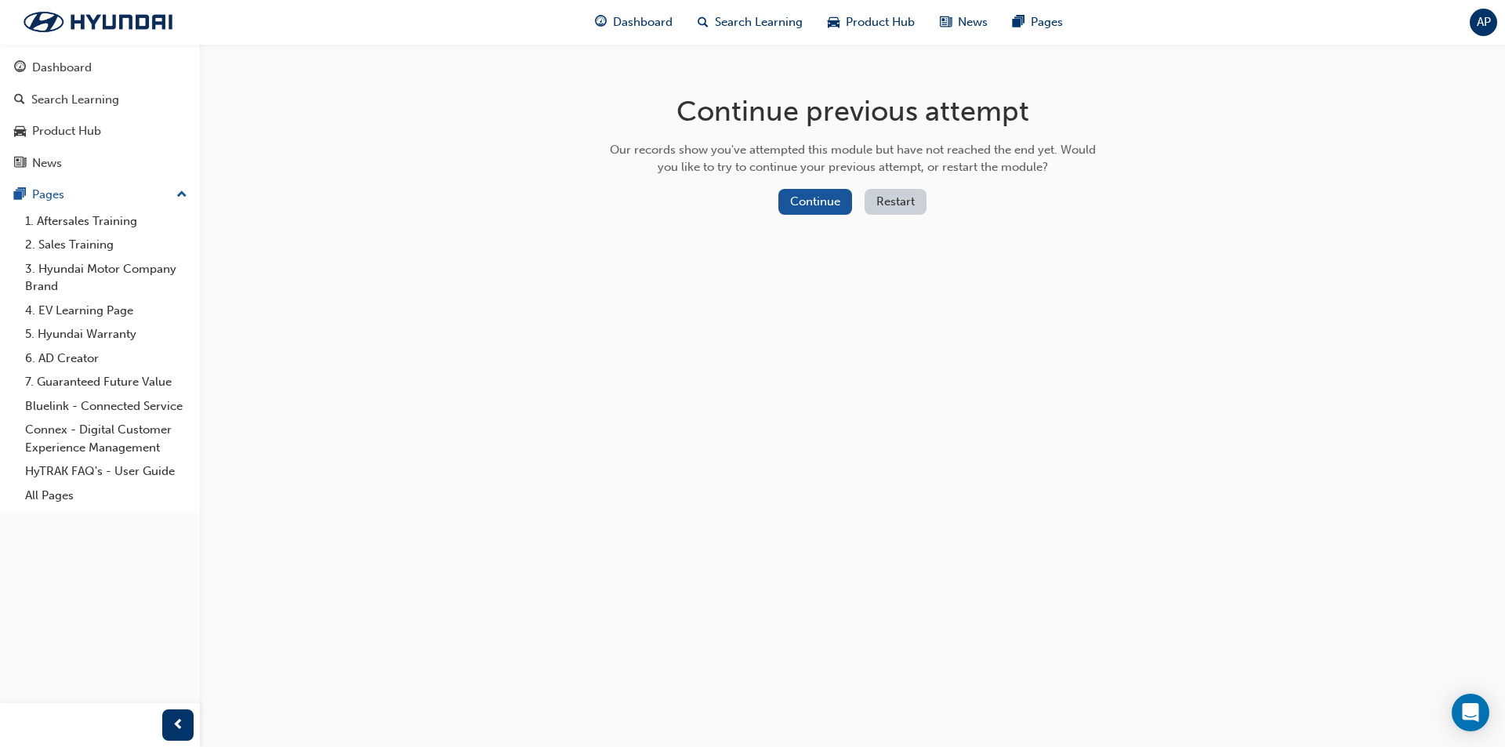
click at [874, 209] on button "Restart" at bounding box center [896, 202] width 62 height 26
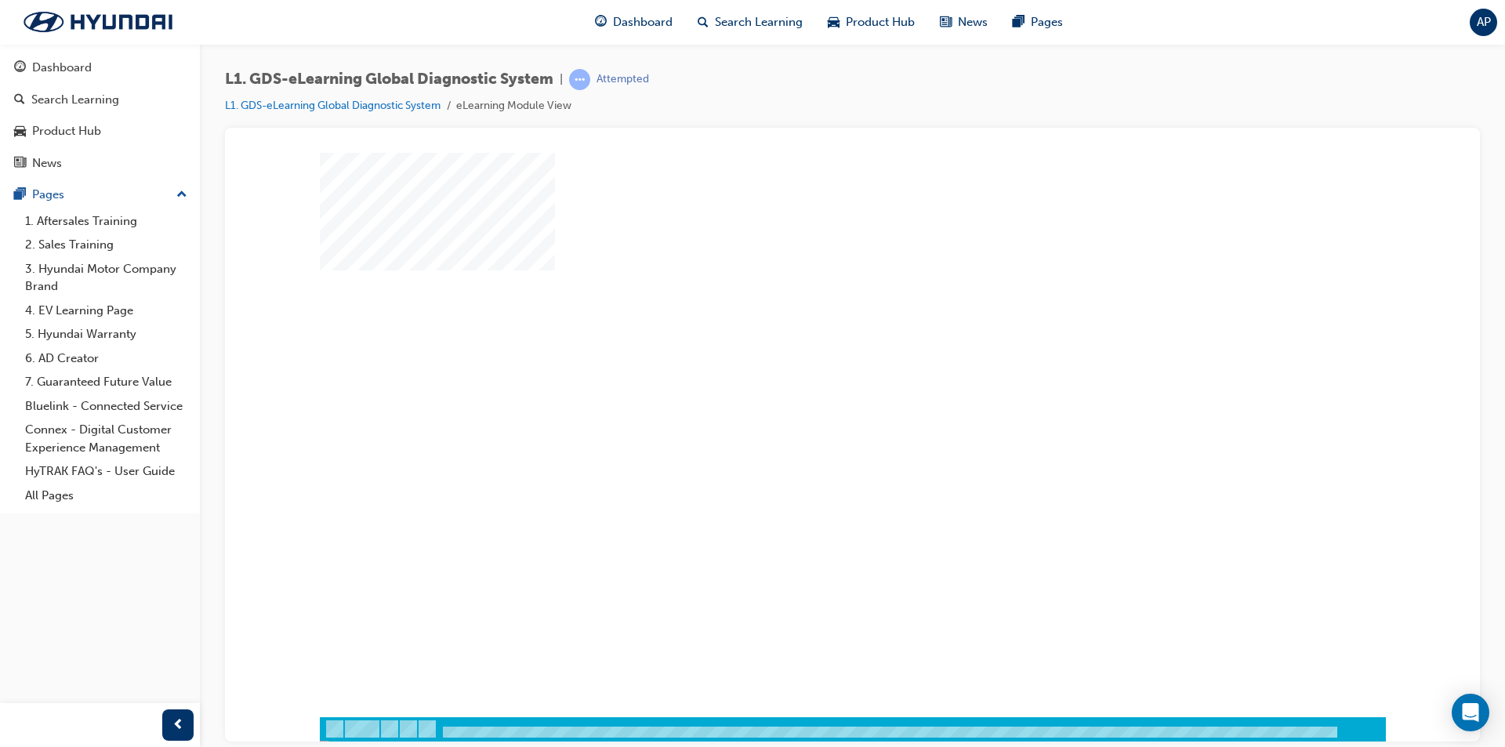
click at [807, 389] on div "play" at bounding box center [807, 389] width 0 height 0
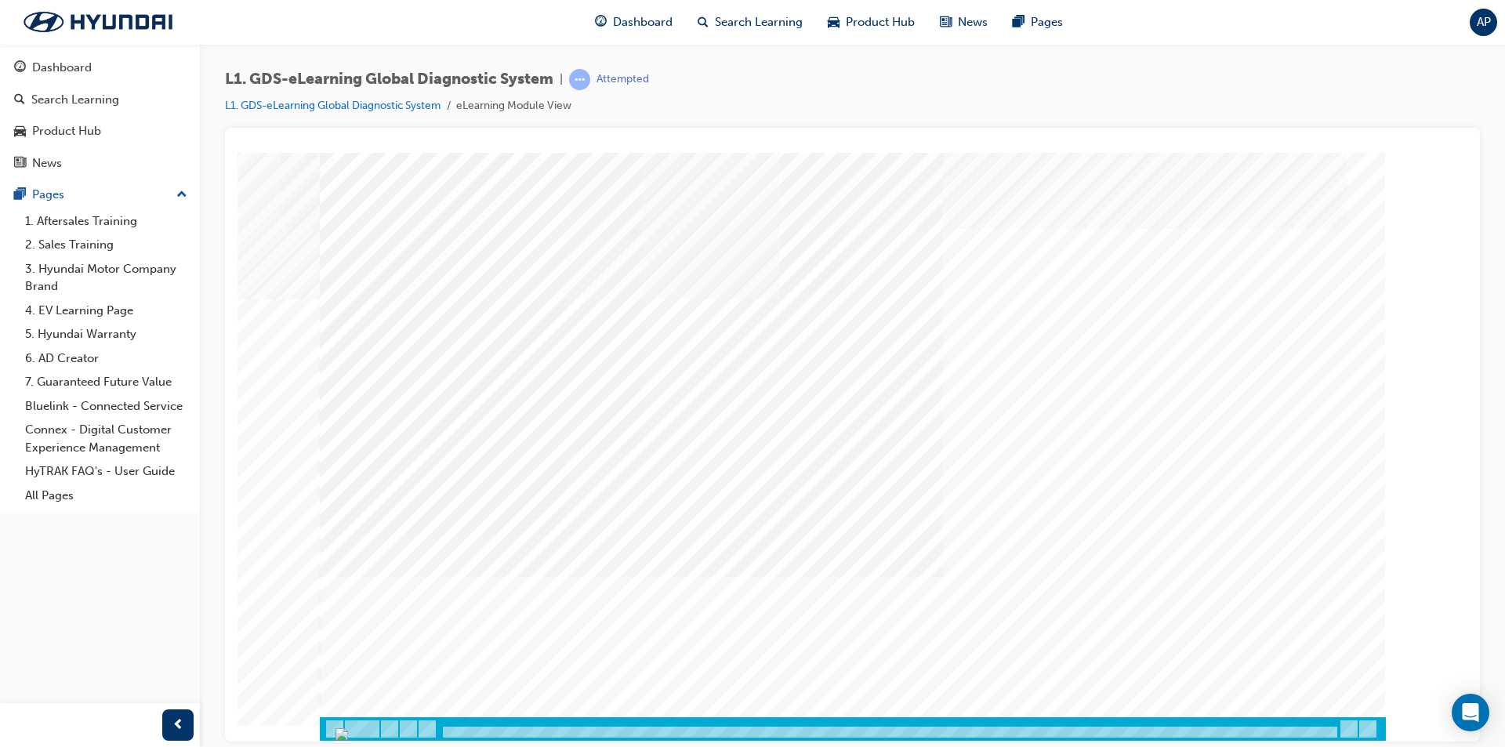
click at [458, 726] on div at bounding box center [890, 732] width 898 height 13
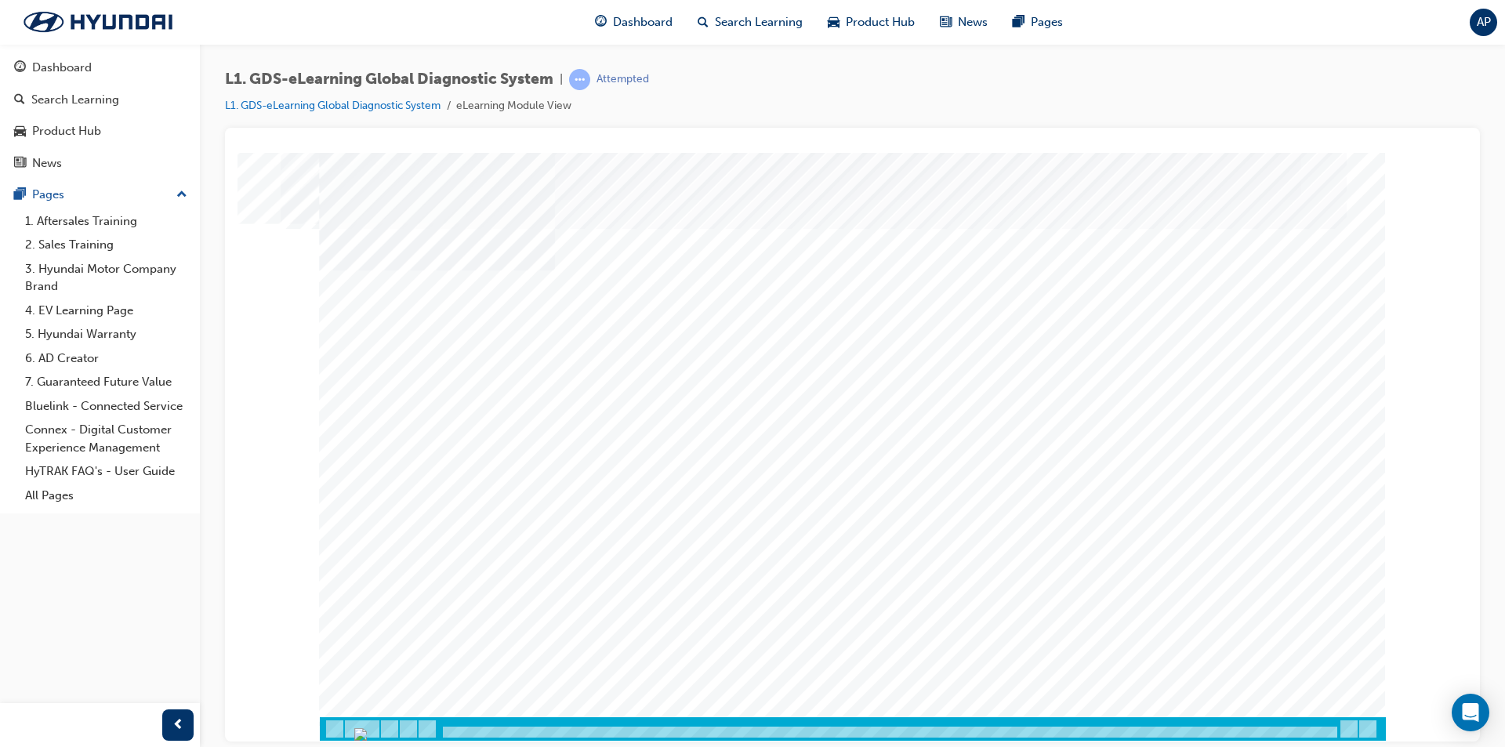
drag, startPoint x: 571, startPoint y: 531, endPoint x: 564, endPoint y: 581, distance: 50.0
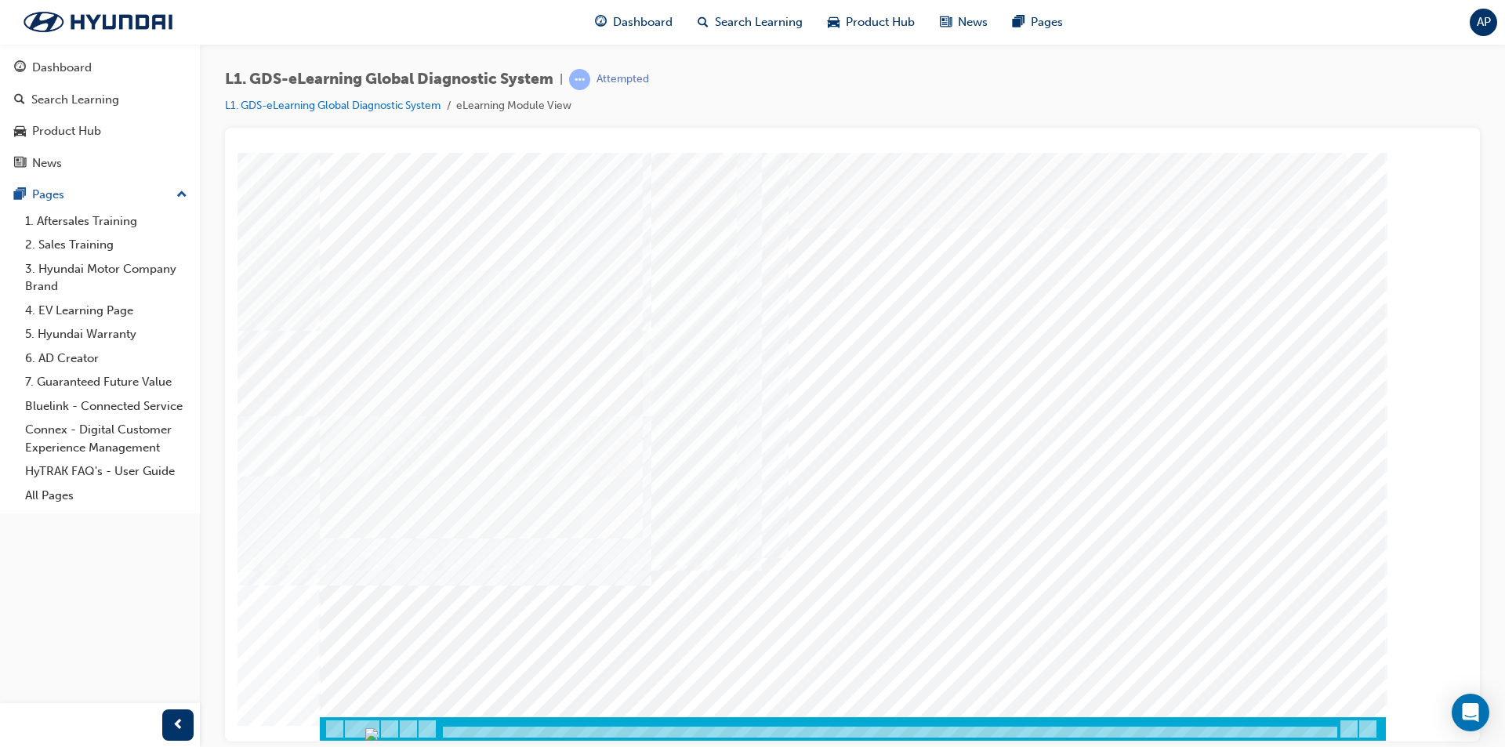
drag, startPoint x: 1061, startPoint y: 565, endPoint x: 1057, endPoint y: 578, distance: 13.4
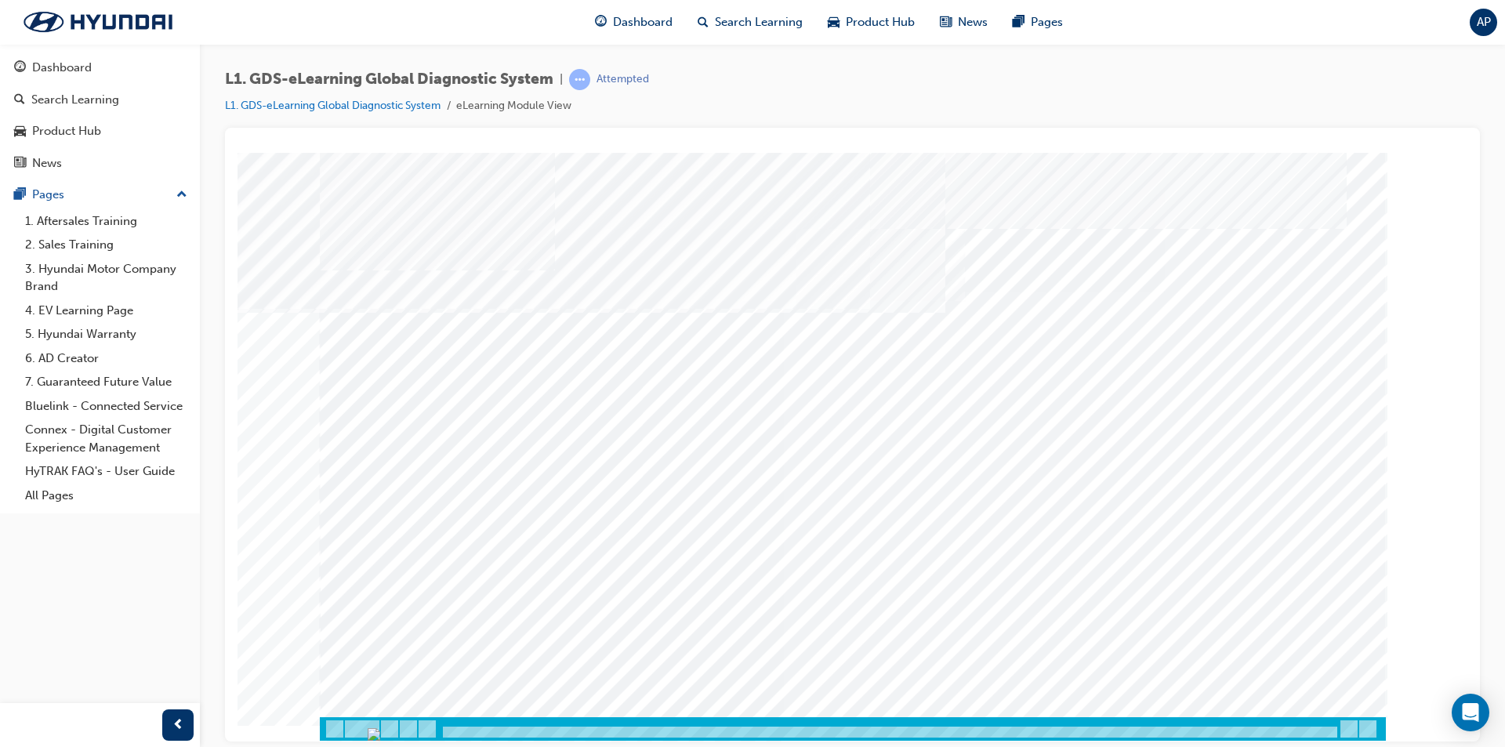
drag, startPoint x: 924, startPoint y: 588, endPoint x: 963, endPoint y: 586, distance: 39.3
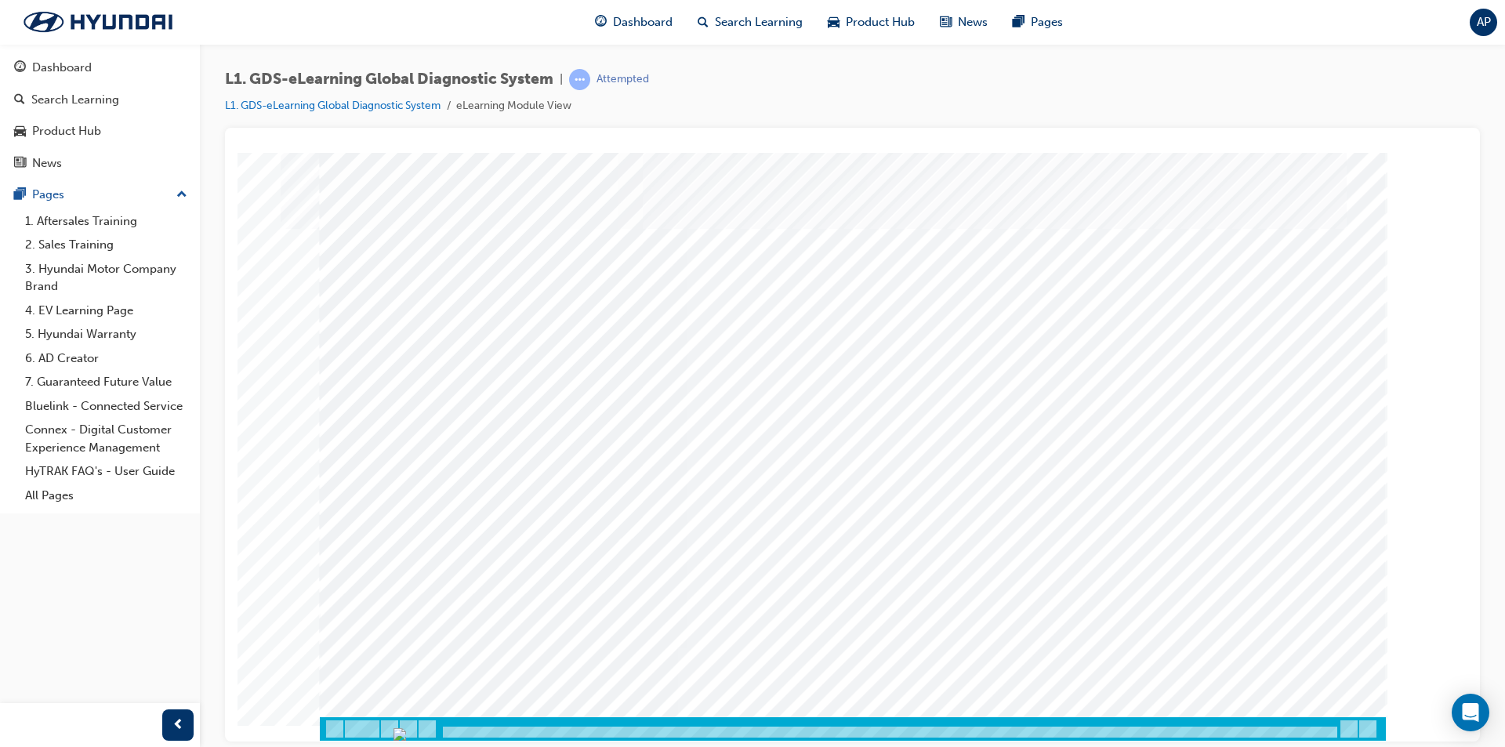
drag, startPoint x: 821, startPoint y: 502, endPoint x: 685, endPoint y: 448, distance: 146.4
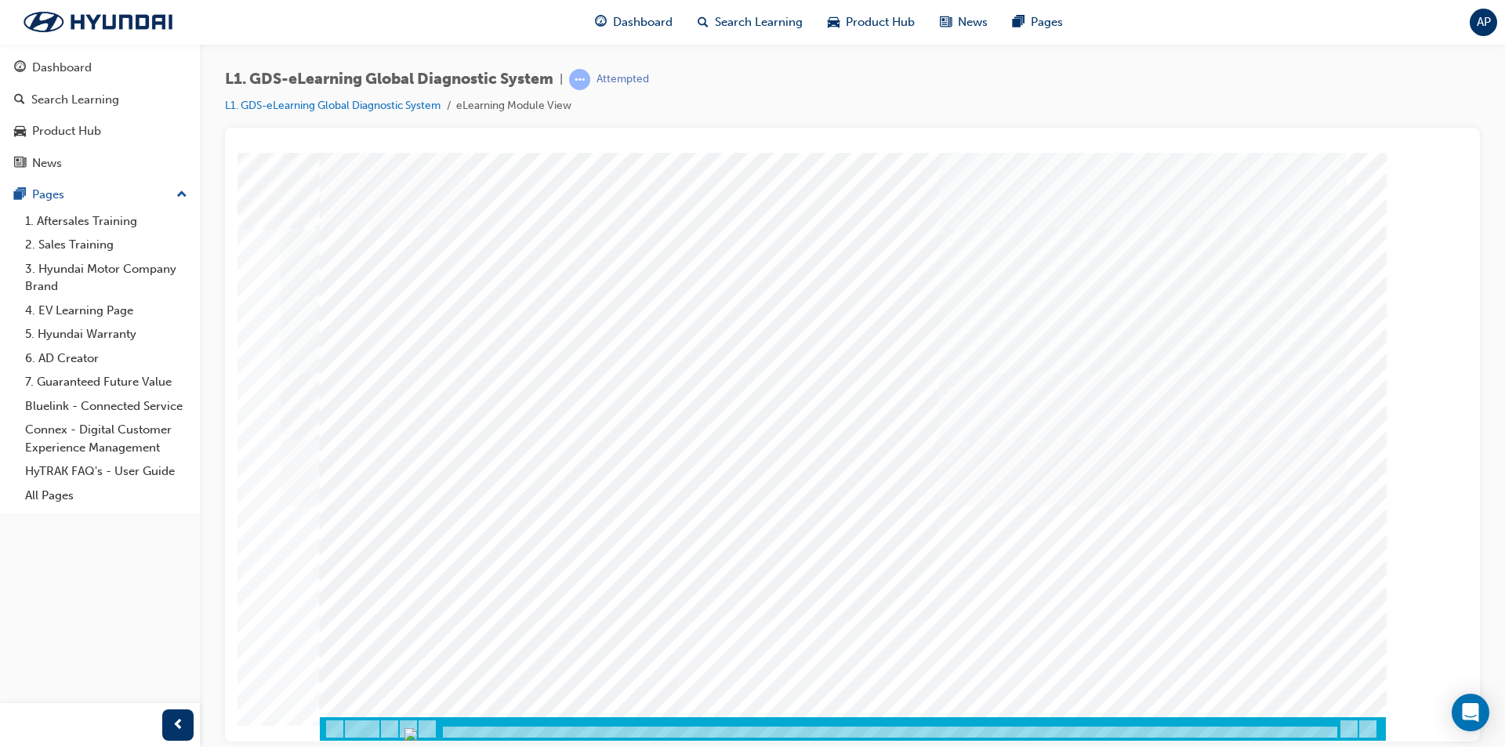
drag, startPoint x: 492, startPoint y: 396, endPoint x: 890, endPoint y: 543, distance: 423.9
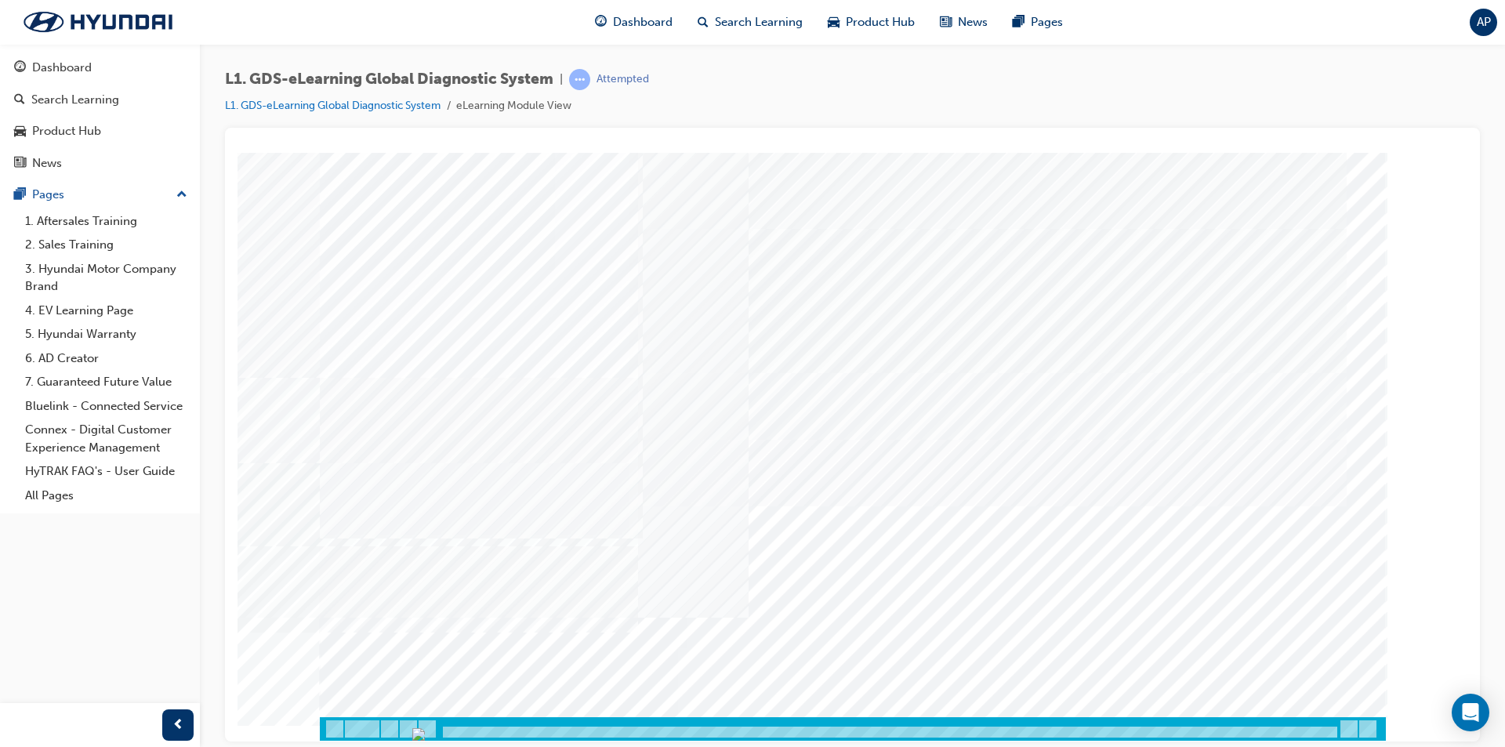
drag, startPoint x: 793, startPoint y: 586, endPoint x: 693, endPoint y: 575, distance: 100.9
drag, startPoint x: 452, startPoint y: 521, endPoint x: 444, endPoint y: 530, distance: 12.2
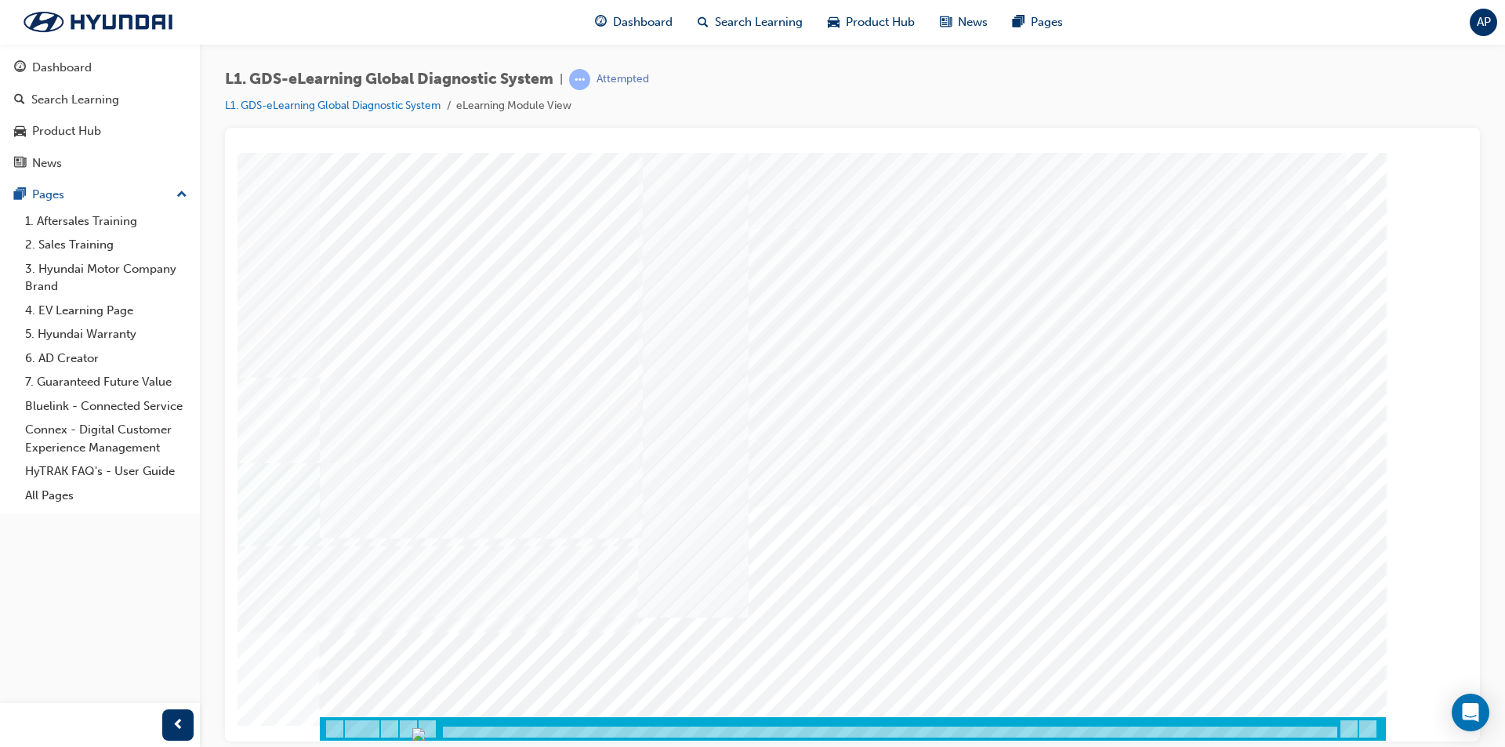
drag, startPoint x: 1097, startPoint y: 523, endPoint x: 1096, endPoint y: 543, distance: 20.4
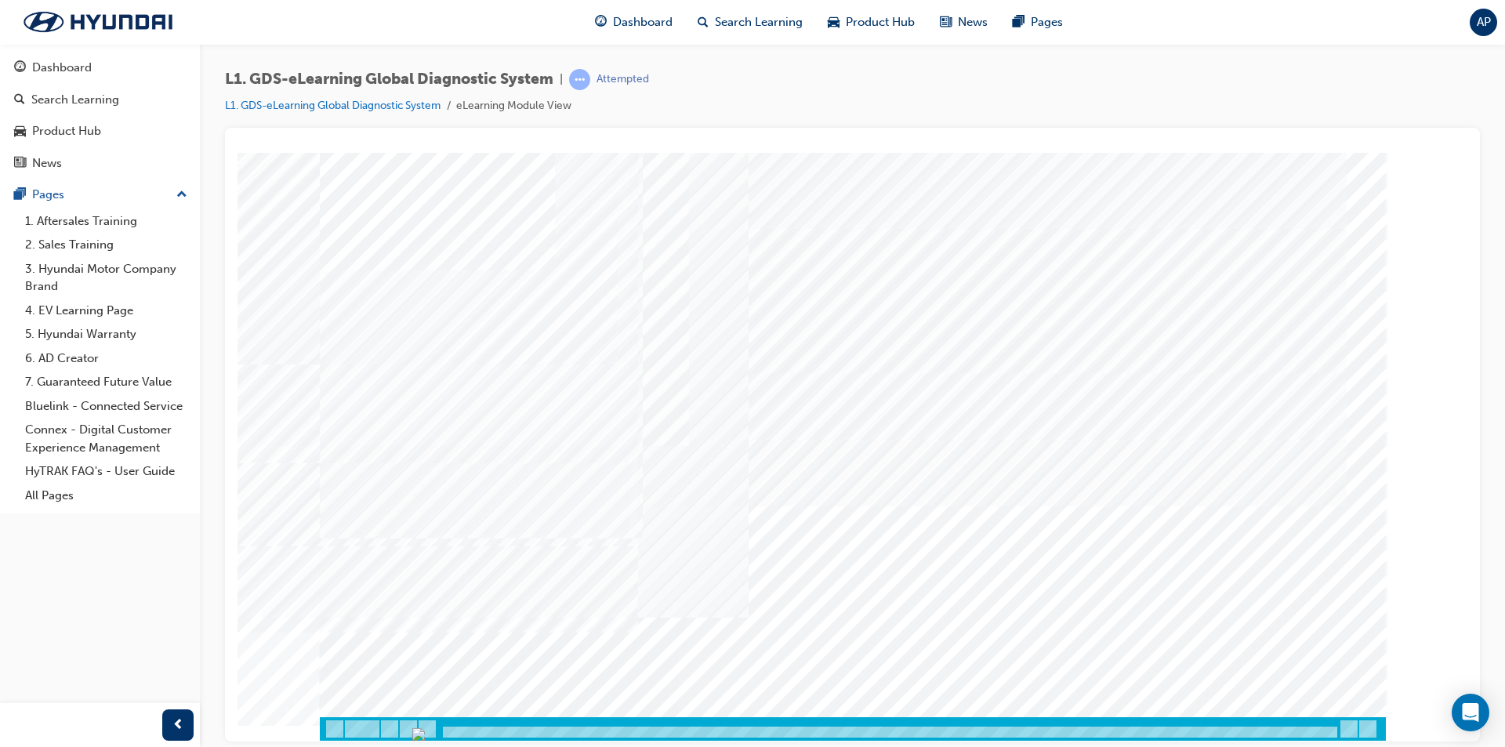
drag, startPoint x: 1082, startPoint y: 313, endPoint x: 1045, endPoint y: 318, distance: 38.0
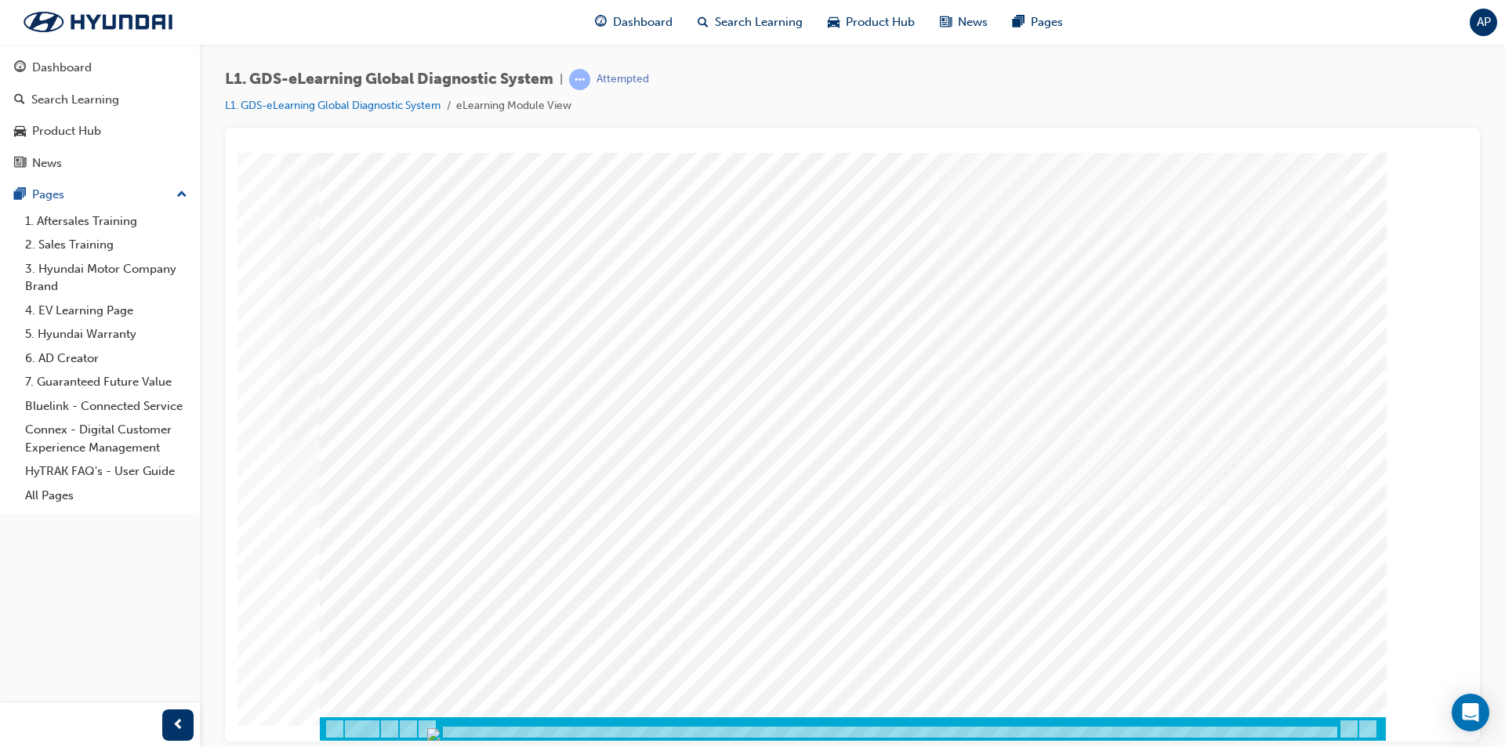
drag, startPoint x: 626, startPoint y: 485, endPoint x: 532, endPoint y: 493, distance: 94.4
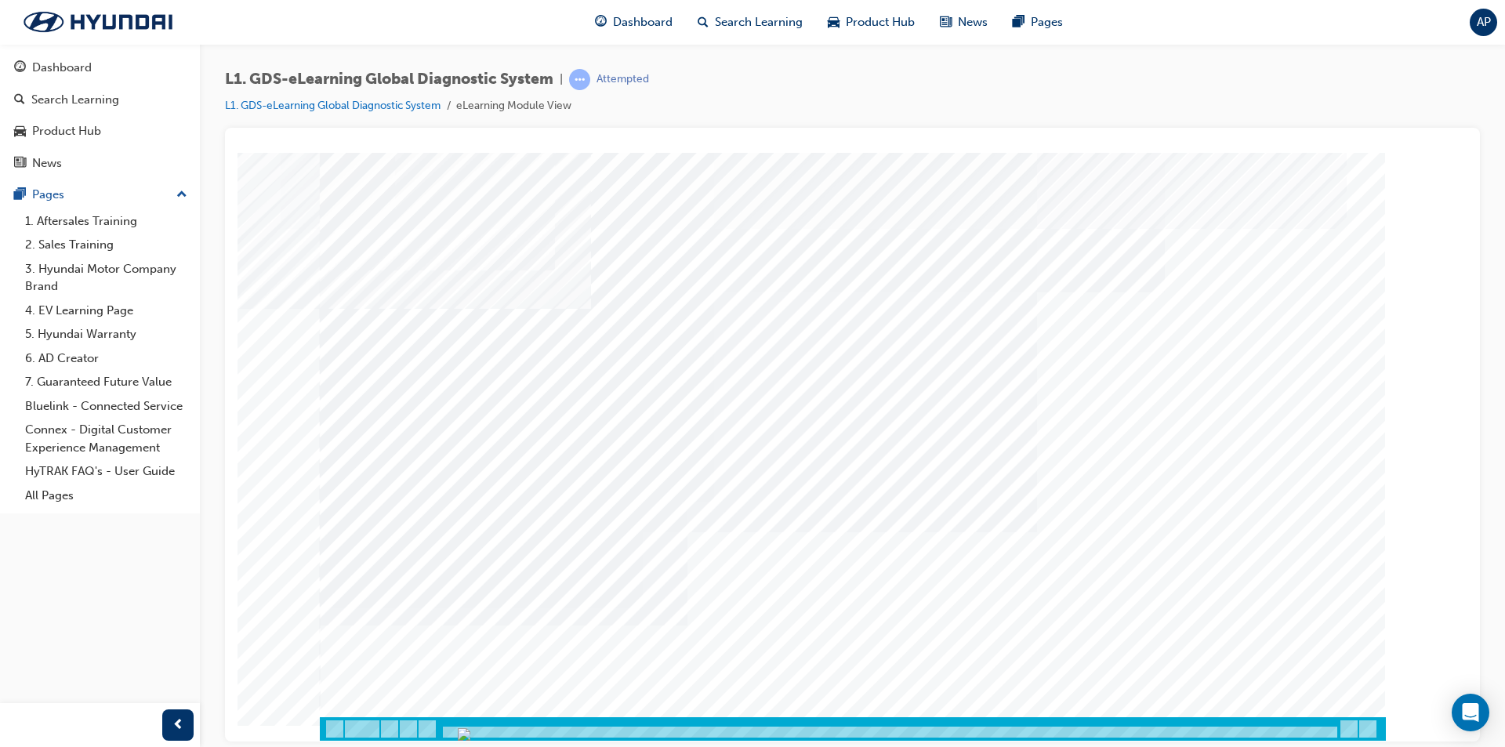
click at [865, 158] on html "multistate Loading..." at bounding box center [853, 155] width 1230 height 6
click at [1344, 723] on div at bounding box center [853, 728] width 1066 height 24
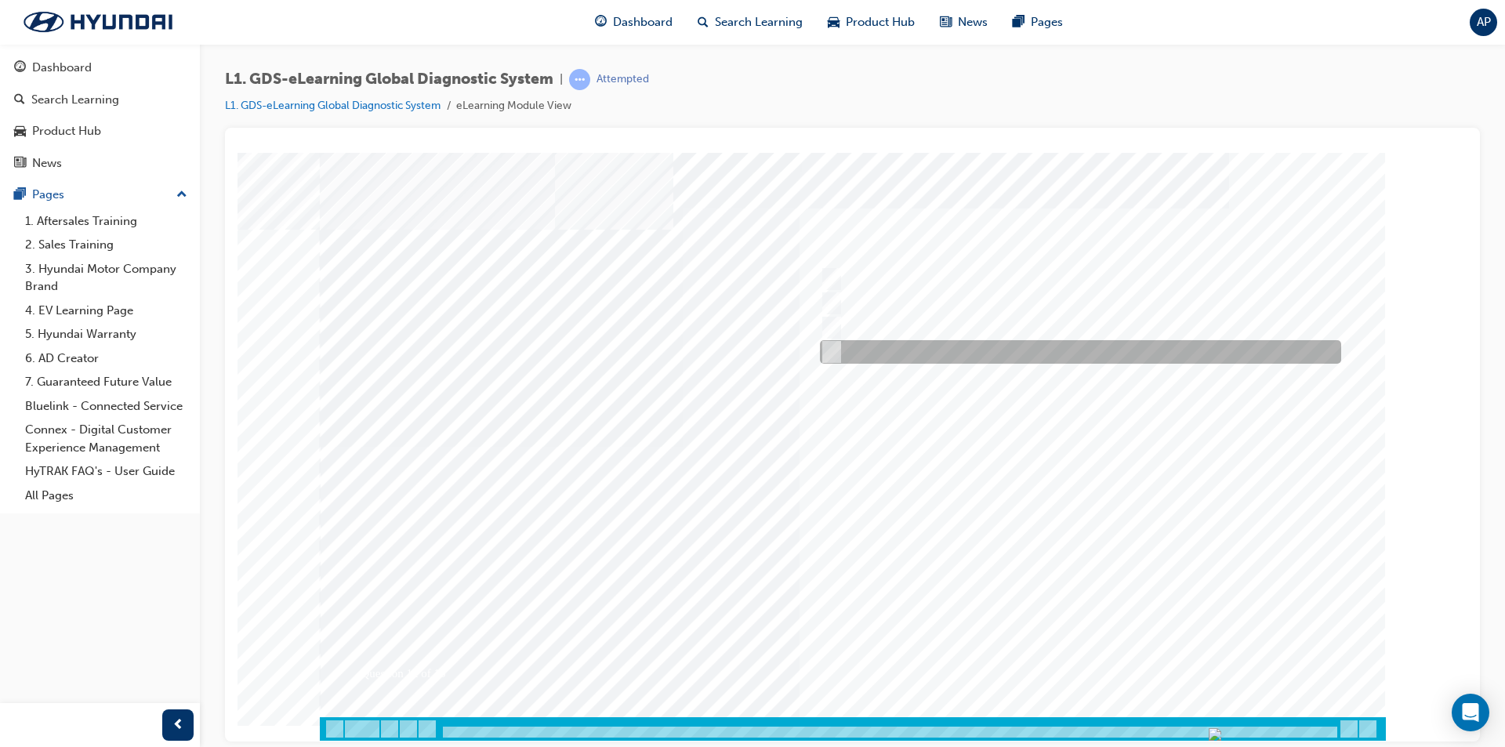
click at [948, 341] on div at bounding box center [1076, 352] width 521 height 24
radio input "true"
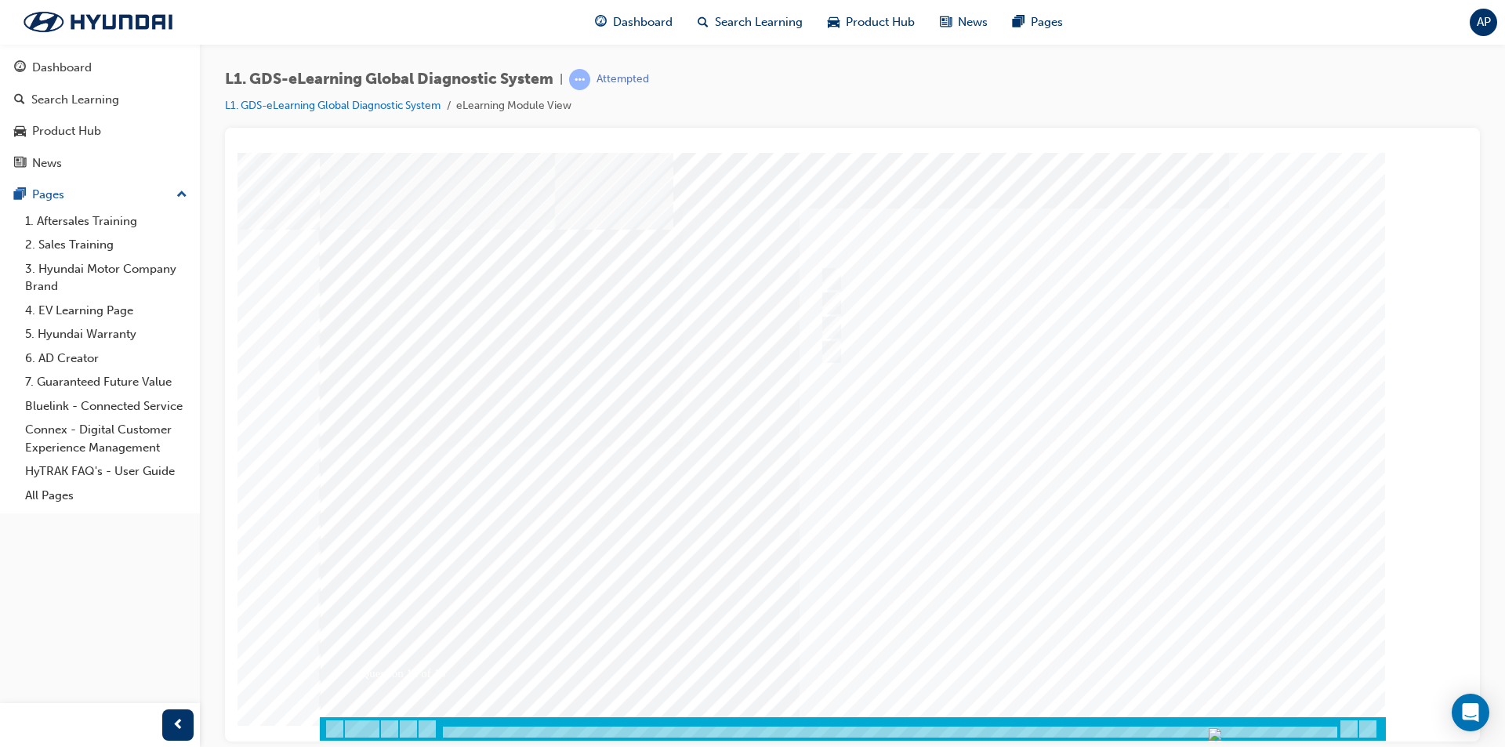
click at [1106, 641] on div at bounding box center [853, 446] width 1066 height 588
click at [914, 333] on div at bounding box center [1076, 328] width 521 height 24
radio input "true"
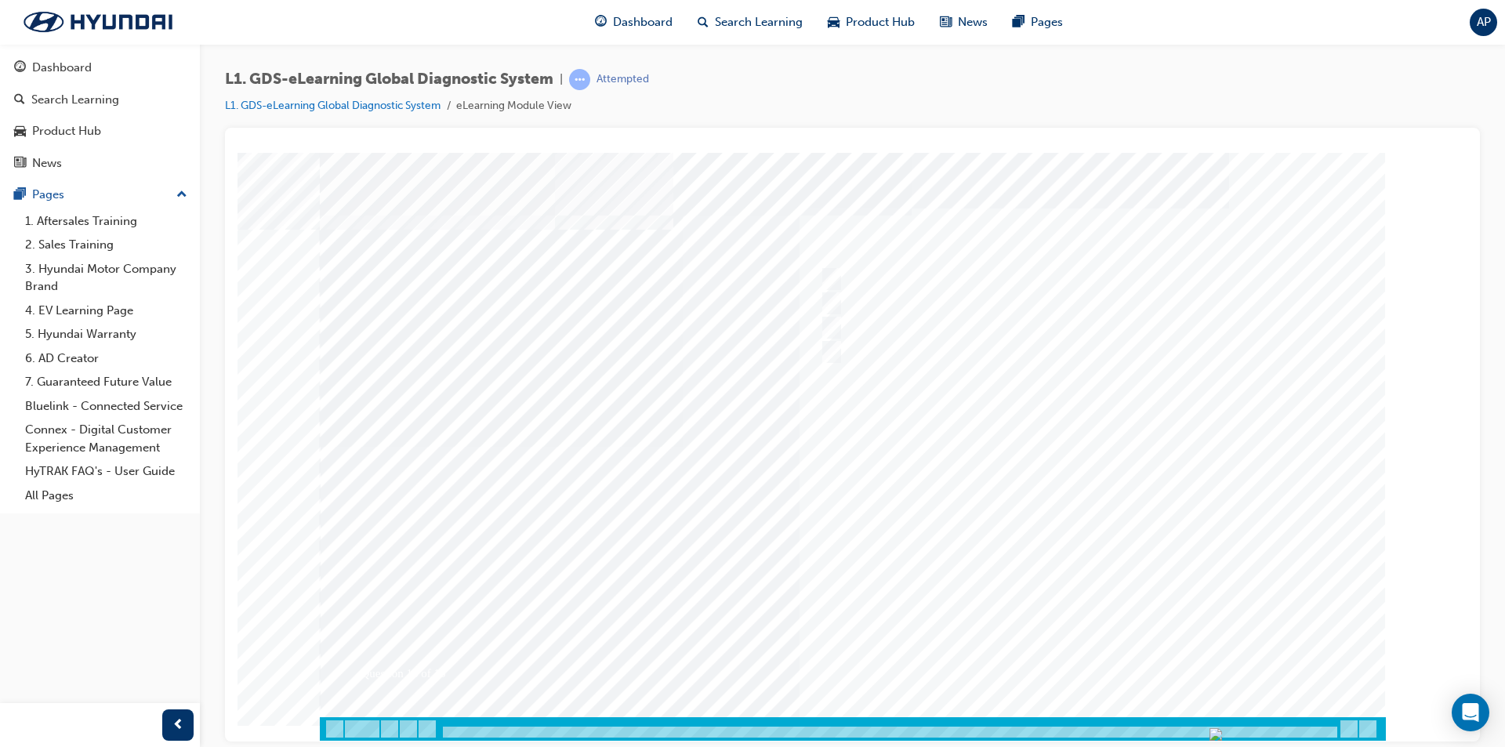
click at [1101, 640] on div at bounding box center [853, 446] width 1066 height 588
click at [1053, 333] on div at bounding box center [1076, 328] width 521 height 24
radio input "true"
click at [1081, 288] on div at bounding box center [1076, 279] width 521 height 24
radio input "true"
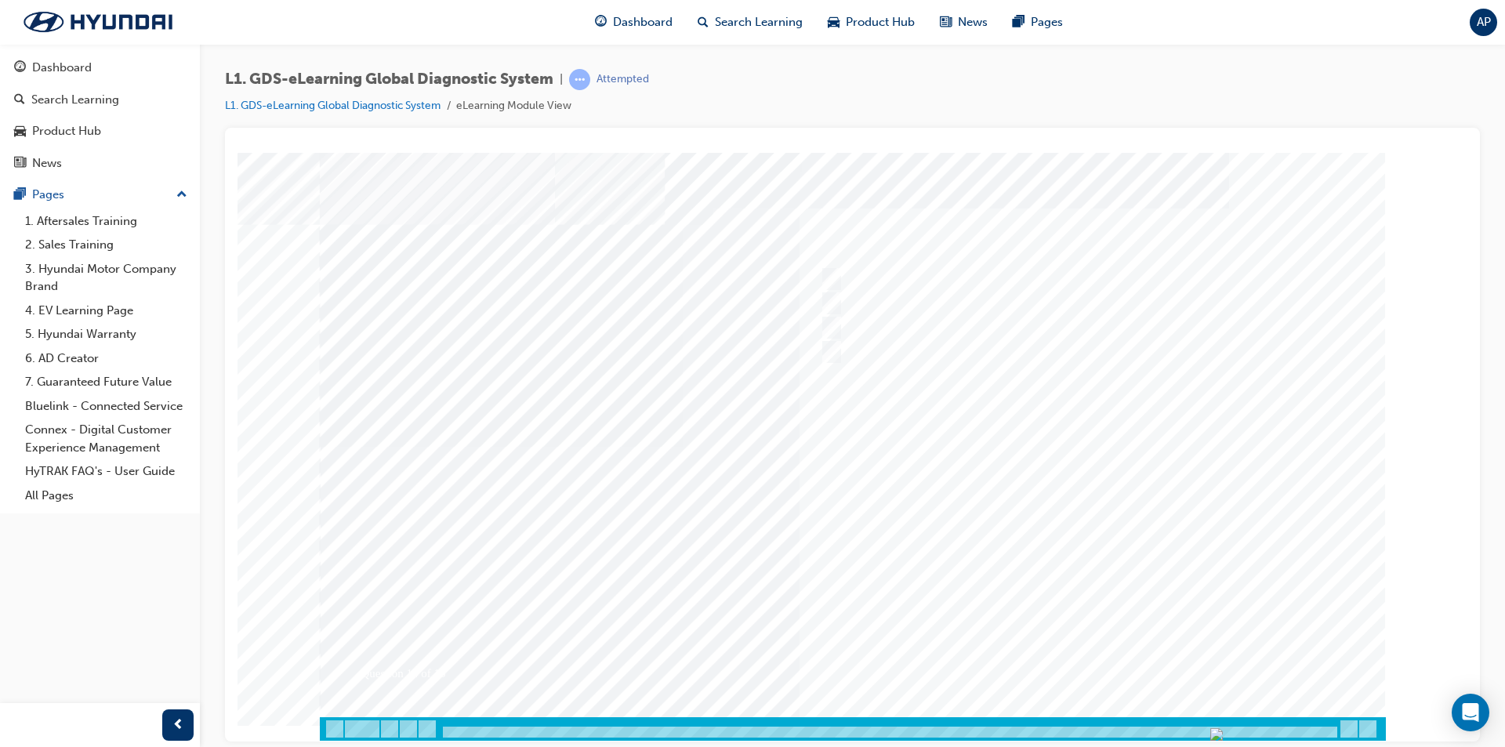
click at [1115, 665] on div at bounding box center [853, 446] width 1066 height 588
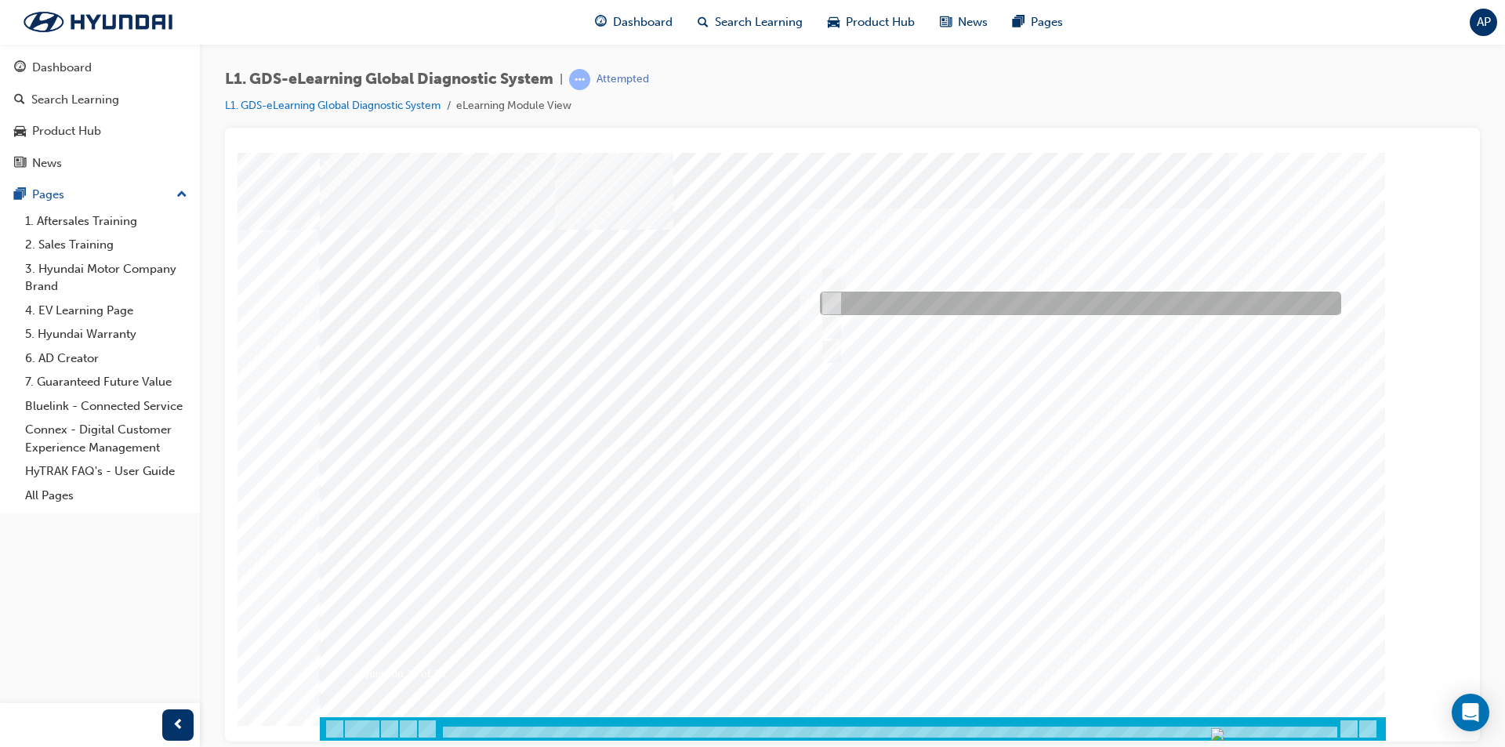
click at [894, 292] on div at bounding box center [1076, 304] width 521 height 24
radio input "true"
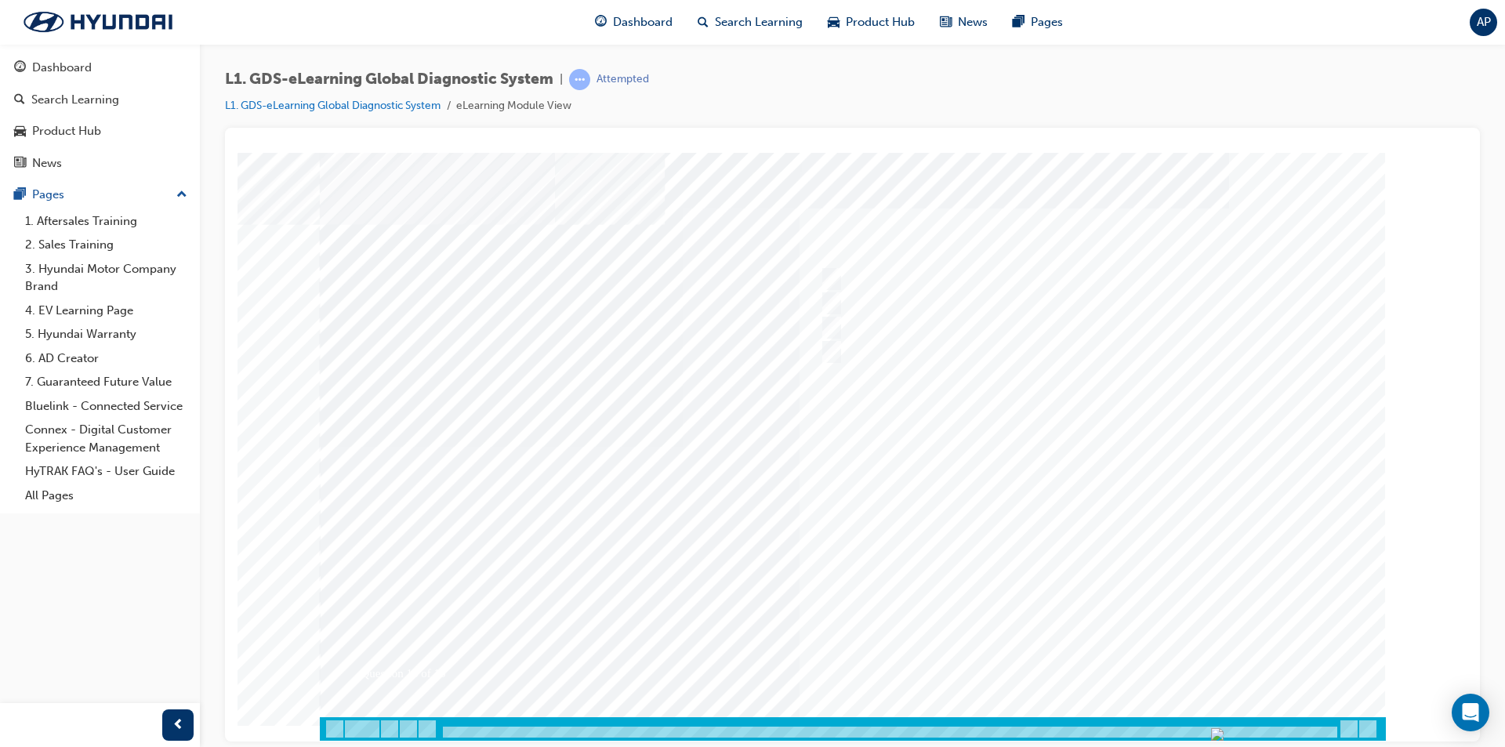
drag, startPoint x: 1095, startPoint y: 652, endPoint x: 1094, endPoint y: 590, distance: 61.9
drag, startPoint x: 1094, startPoint y: 590, endPoint x: 1039, endPoint y: 617, distance: 61.7
click at [1039, 615] on div at bounding box center [853, 446] width 1066 height 588
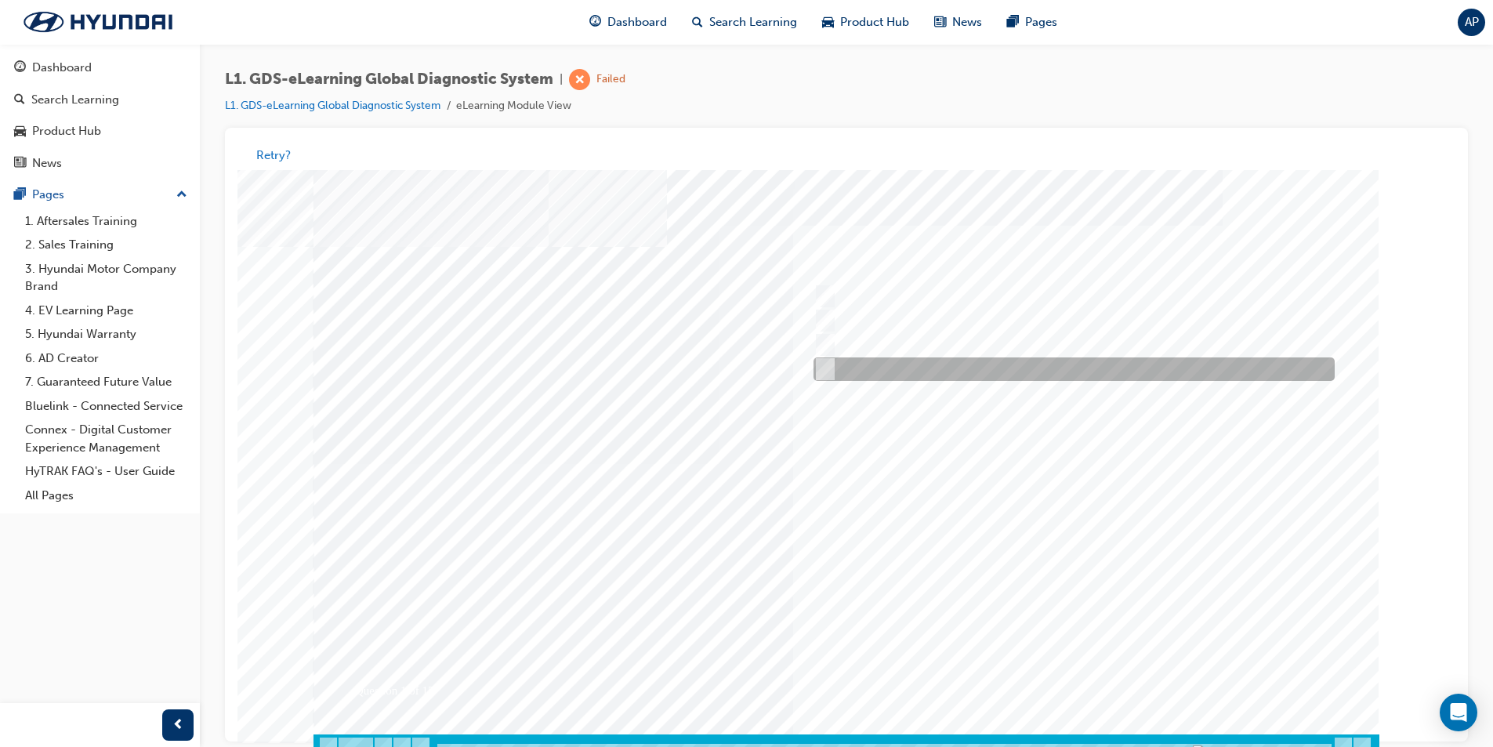
click at [885, 375] on div at bounding box center [1070, 370] width 521 height 24
radio input "true"
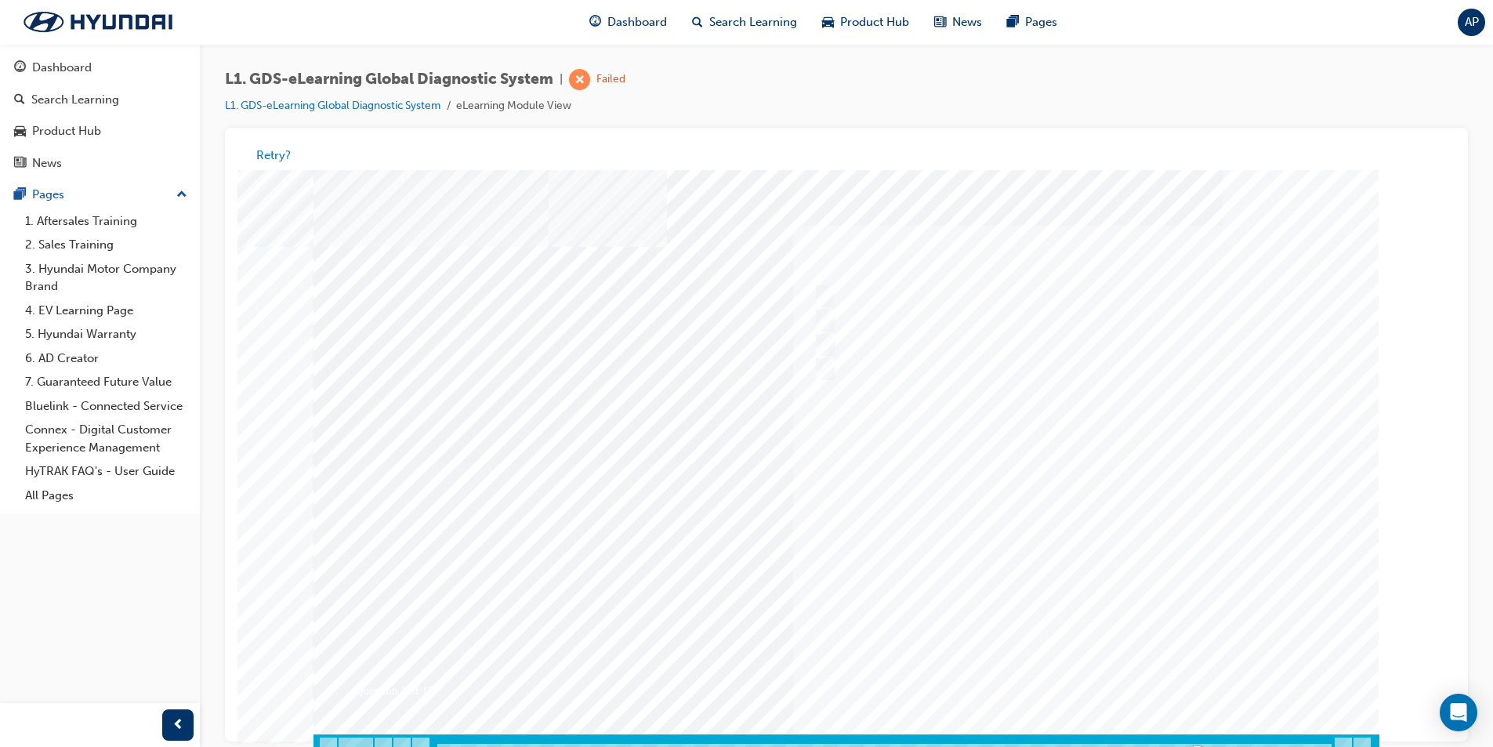
click at [1075, 668] on div at bounding box center [847, 464] width 1066 height 588
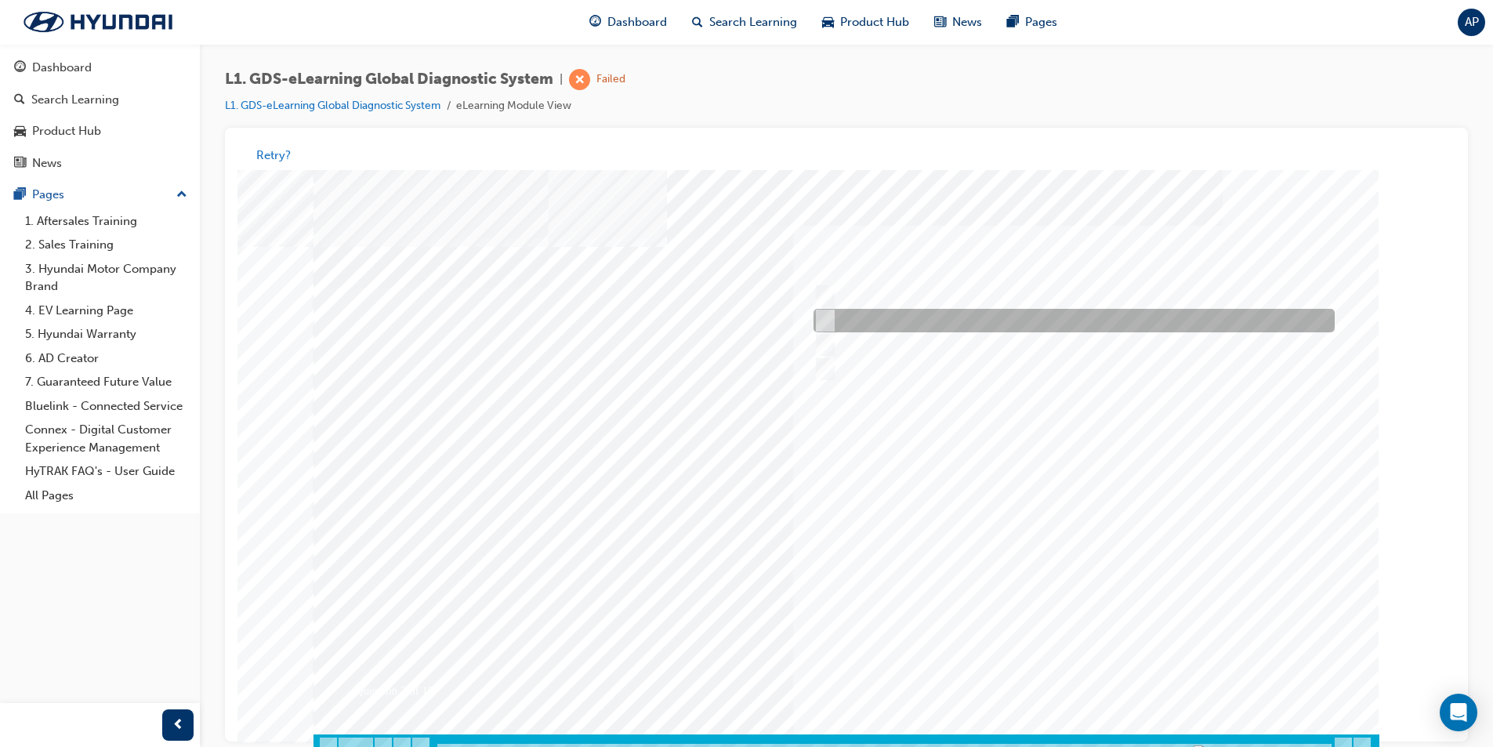
click at [935, 322] on div at bounding box center [1070, 322] width 521 height 24
radio input "true"
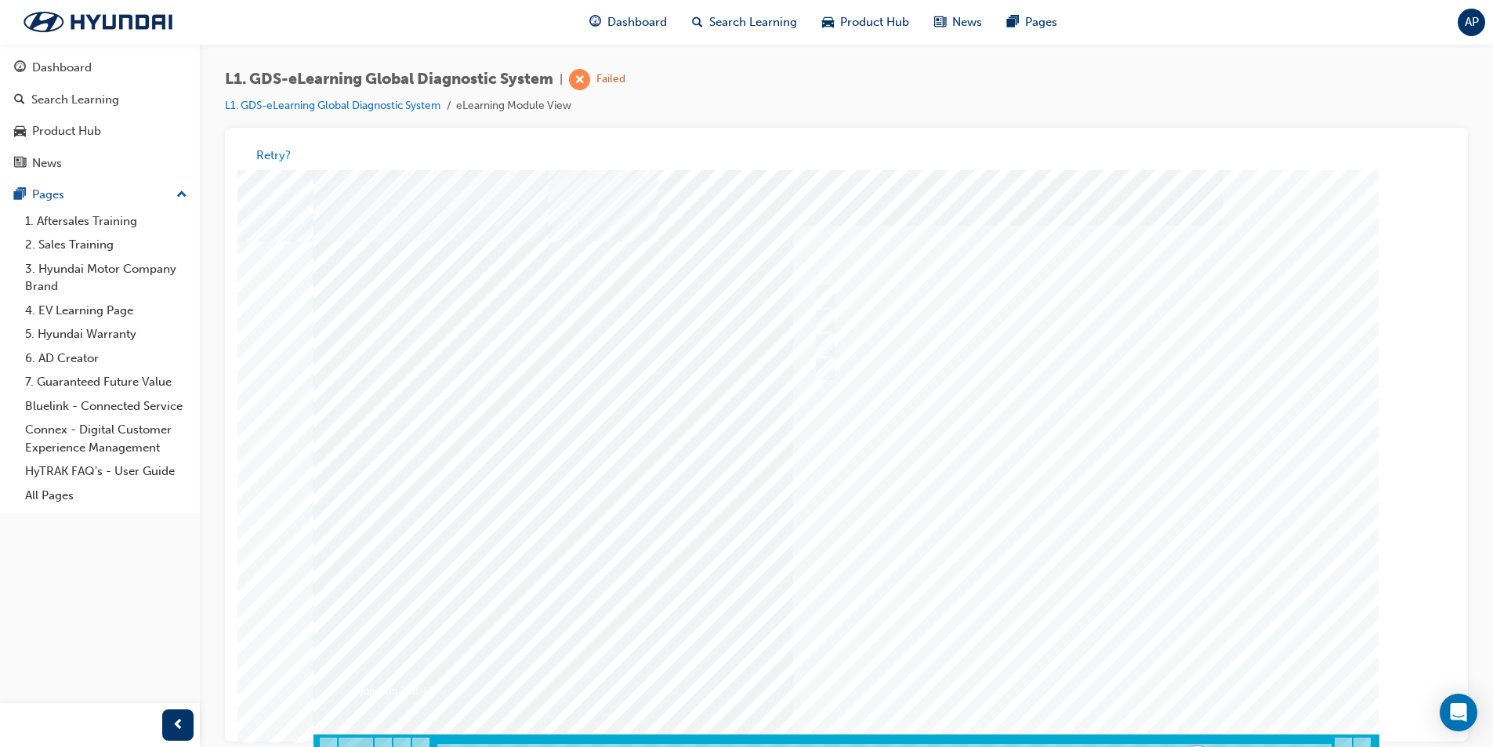
click at [1127, 682] on div at bounding box center [847, 464] width 1066 height 588
click at [985, 349] on div at bounding box center [1070, 346] width 521 height 24
checkbox input "true"
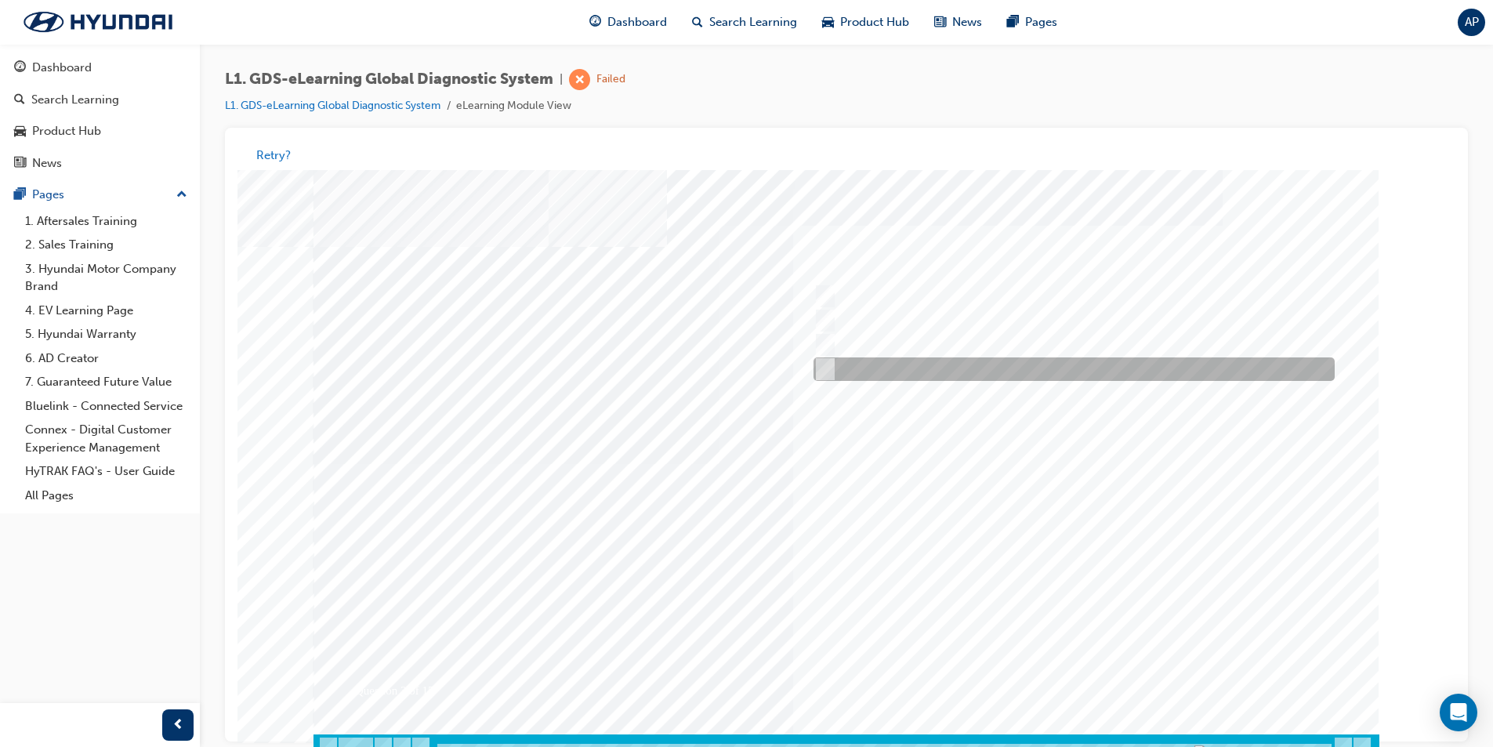
click at [983, 358] on div at bounding box center [1070, 370] width 521 height 24
checkbox input "true"
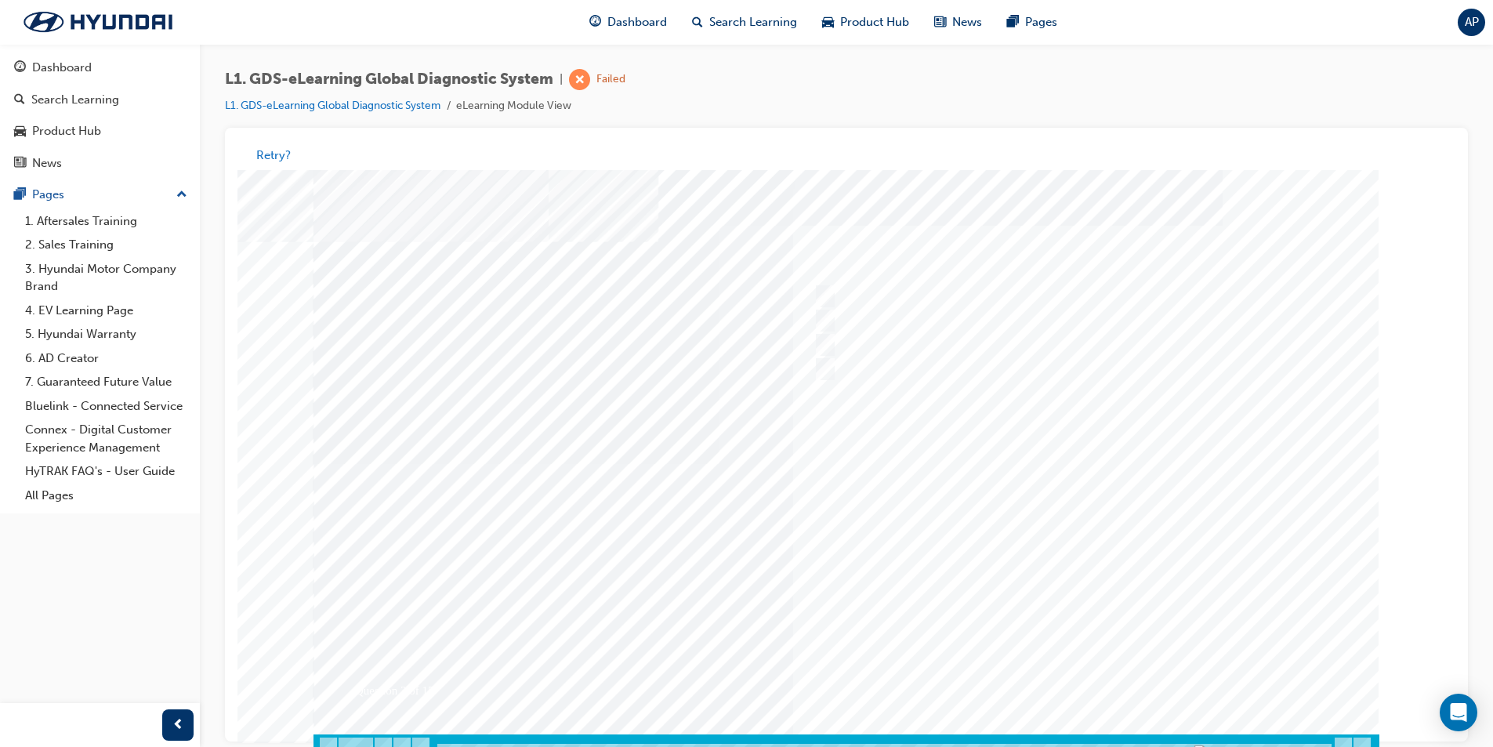
drag, startPoint x: 1090, startPoint y: 669, endPoint x: 1097, endPoint y: 664, distance: 9.1
click at [1093, 666] on div at bounding box center [847, 464] width 1066 height 588
click at [271, 148] on button "Retry?" at bounding box center [273, 156] width 34 height 18
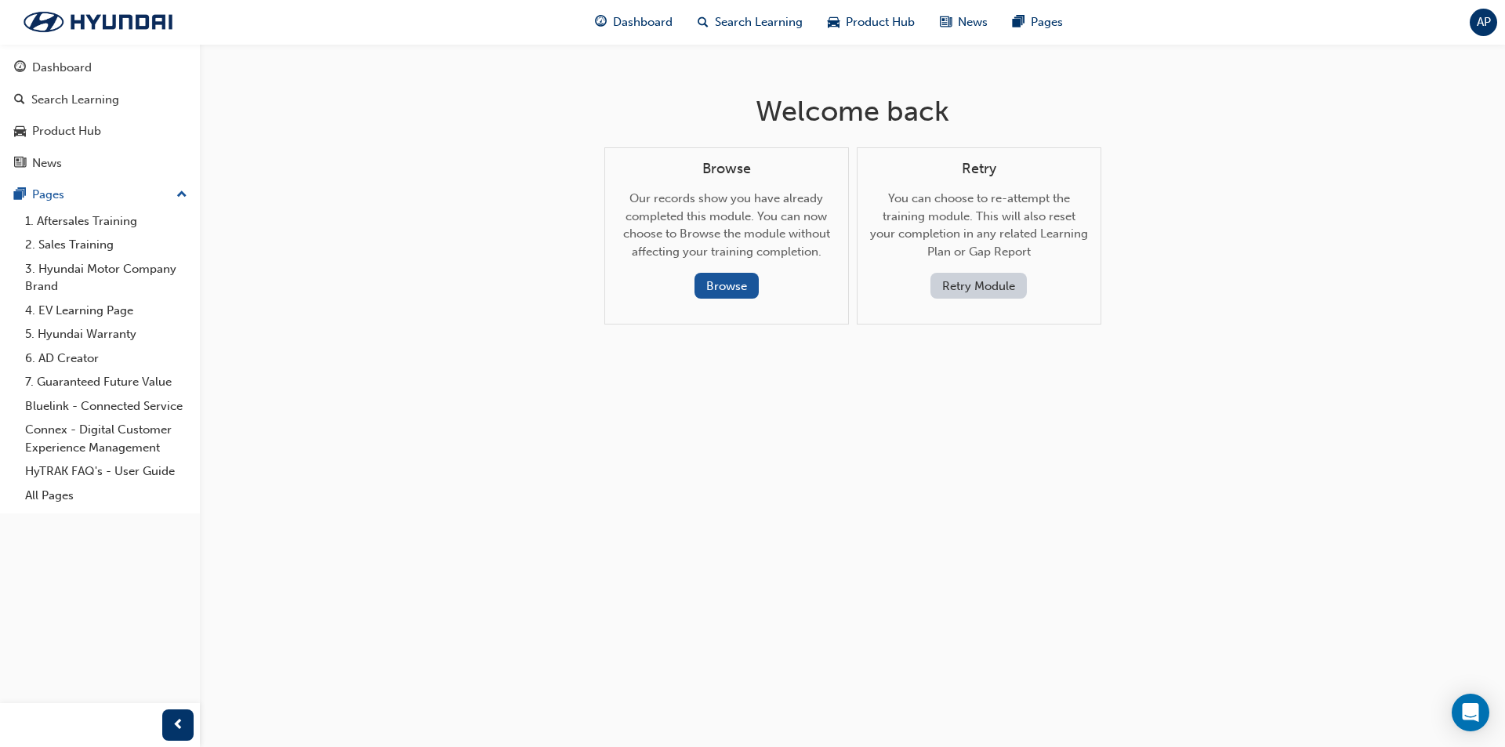
click at [1022, 289] on button "Retry Module" at bounding box center [978, 286] width 96 height 26
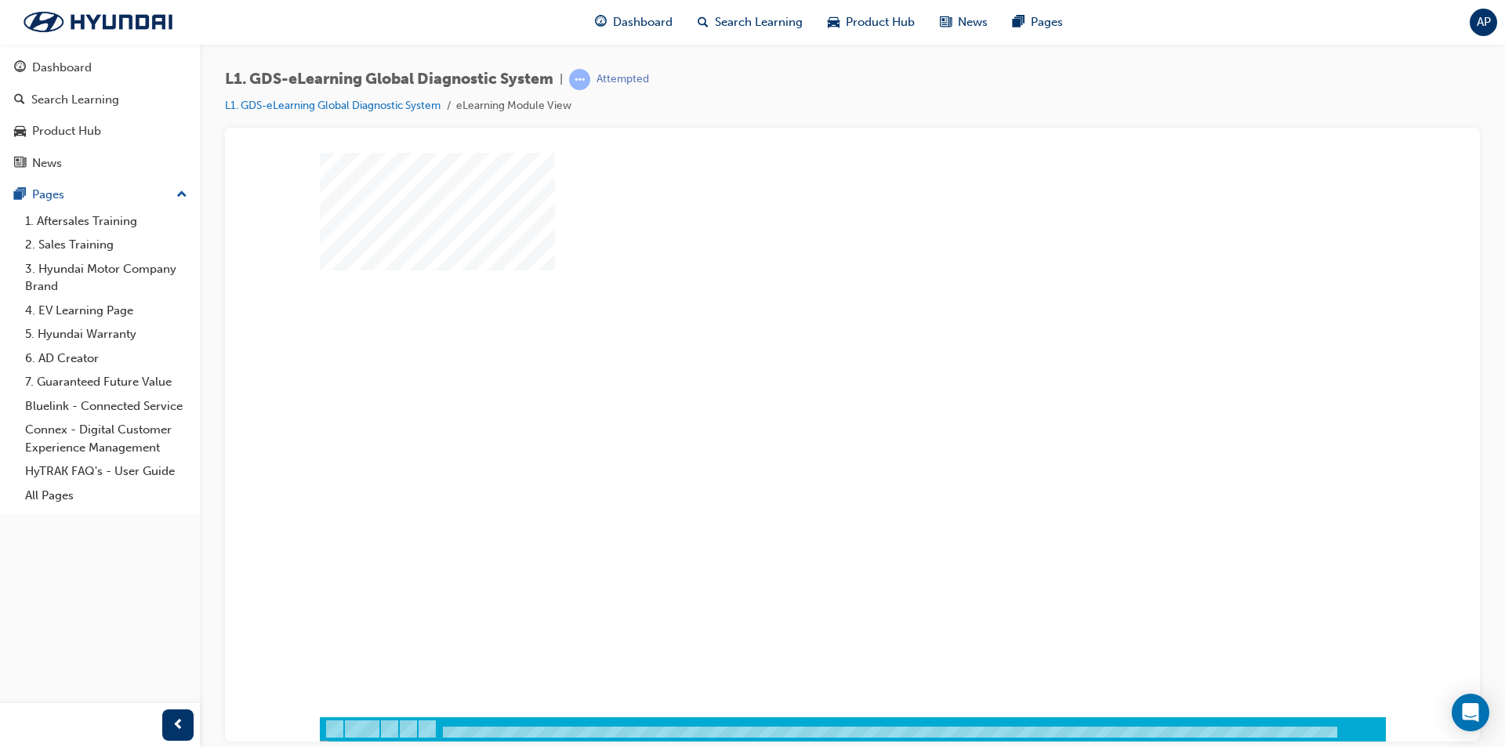
click at [807, 389] on div "play" at bounding box center [807, 389] width 0 height 0
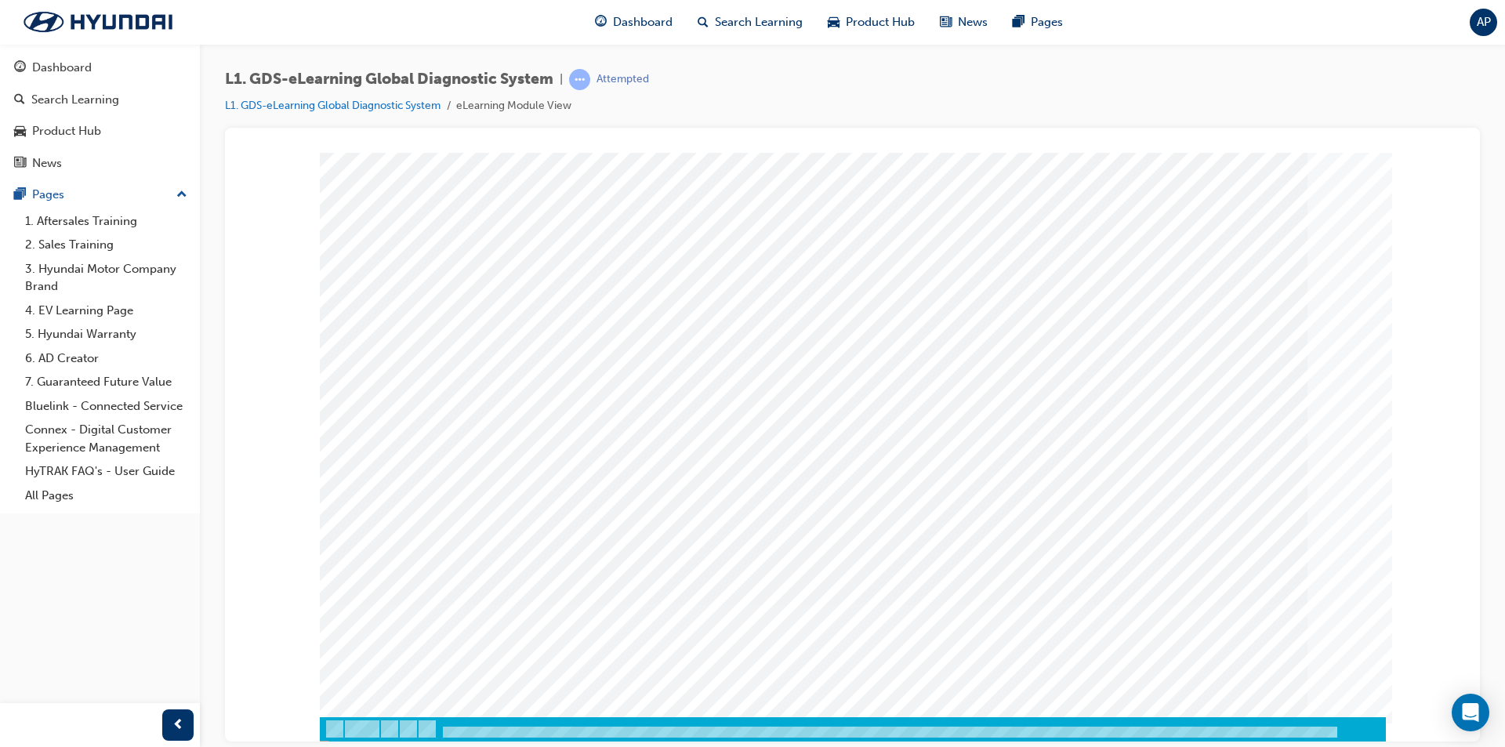
click at [444, 726] on div at bounding box center [853, 739] width 1066 height 27
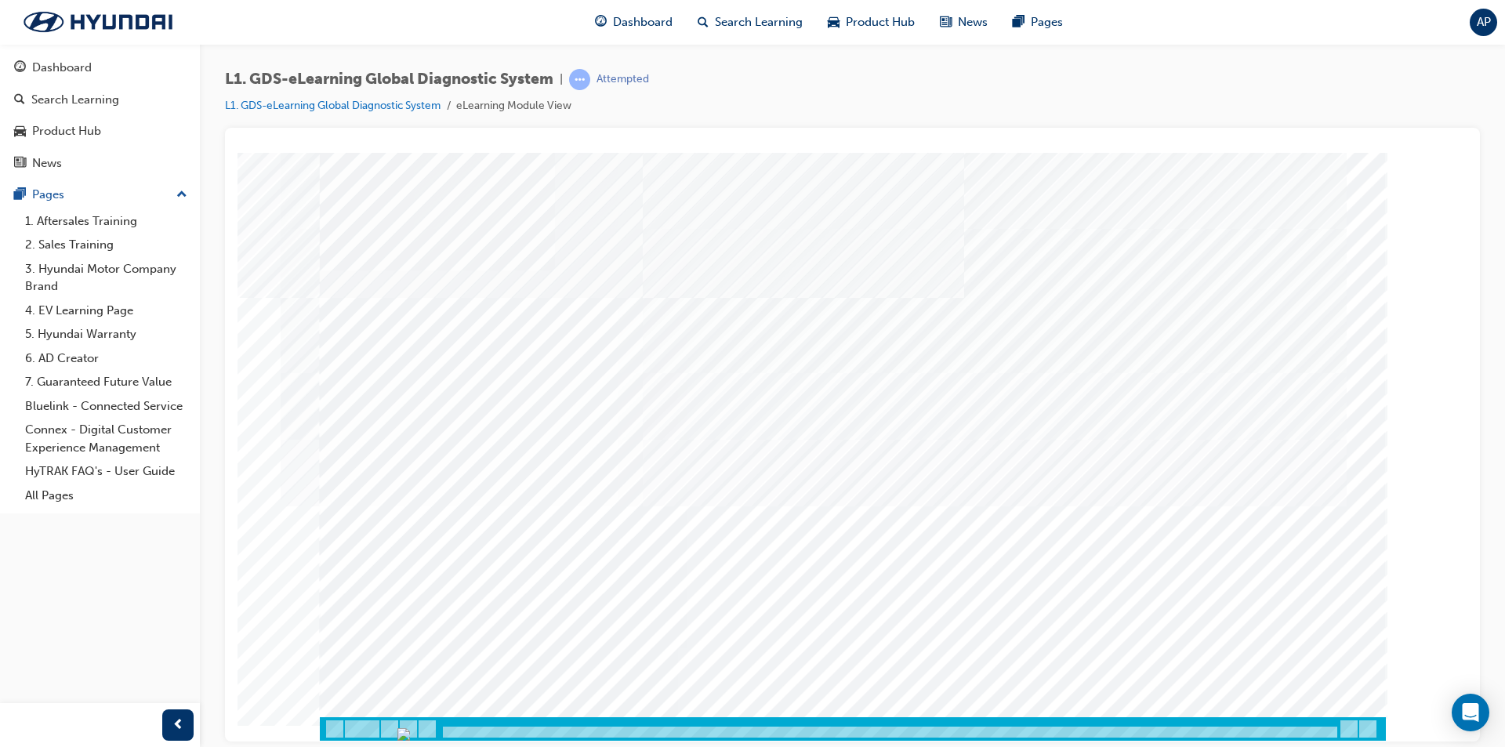
drag, startPoint x: 443, startPoint y: 731, endPoint x: 519, endPoint y: 697, distance: 83.2
click at [520, 698] on div "multistate" at bounding box center [853, 446] width 1066 height 588
drag, startPoint x: 520, startPoint y: 731, endPoint x: 1382, endPoint y: 769, distance: 862.3
click at [1382, 158] on html "Content Image Right Loading..." at bounding box center [853, 155] width 1230 height 6
click at [1204, 733] on img "Progress, Slide 1 of 83" at bounding box center [1197, 733] width 13 height 13
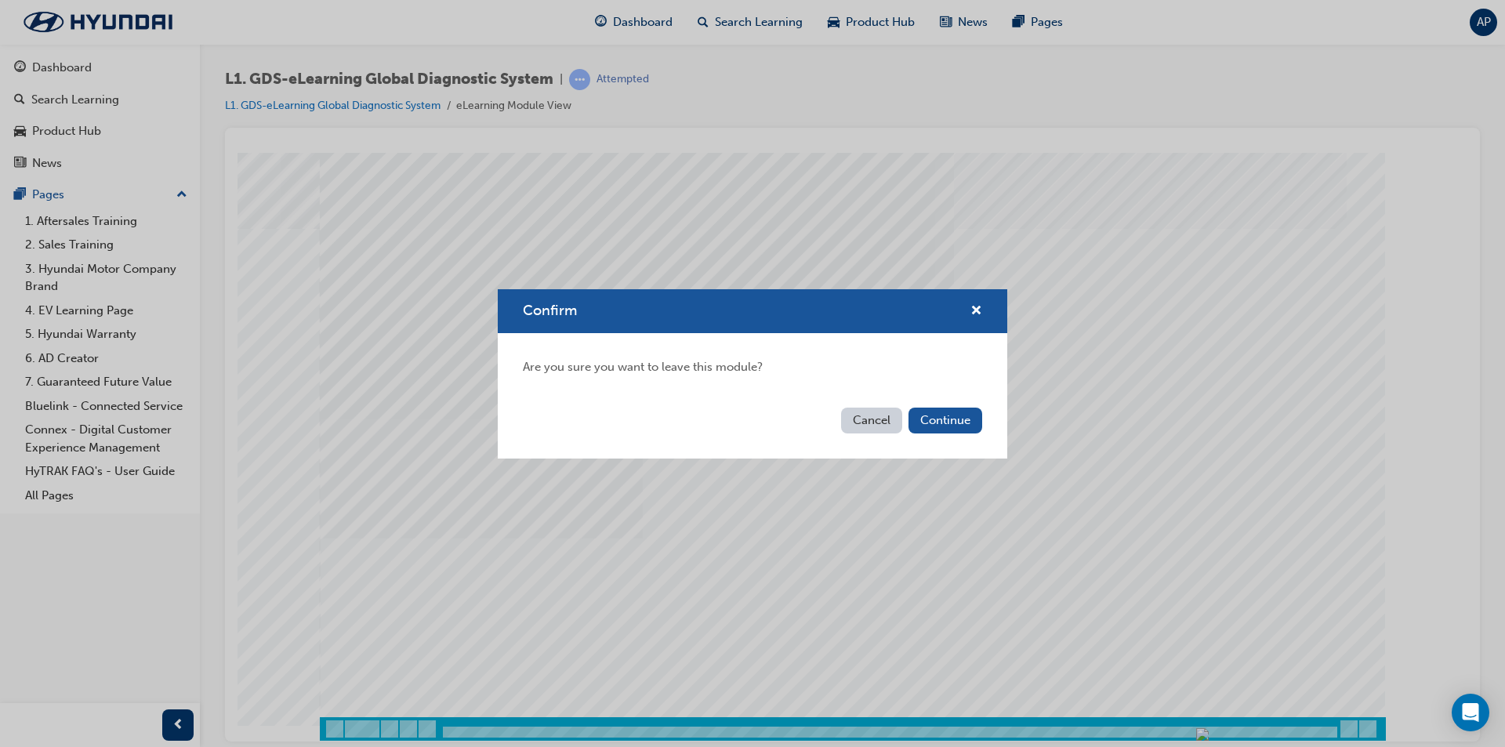
click at [964, 311] on div "Confirm" at bounding box center [970, 312] width 24 height 20
drag, startPoint x: 972, startPoint y: 307, endPoint x: 762, endPoint y: 190, distance: 240.7
click at [972, 307] on span "cross-icon" at bounding box center [976, 312] width 12 height 14
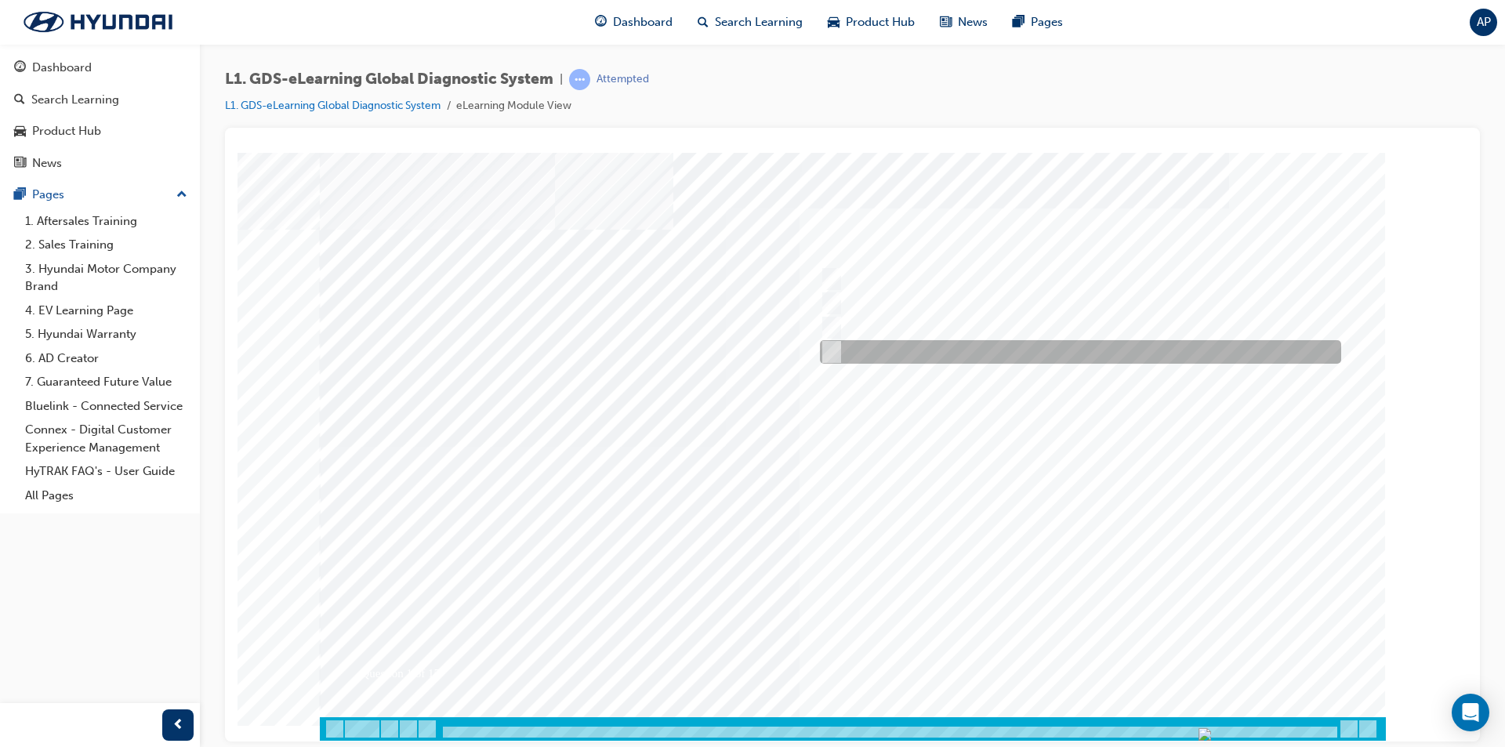
click at [888, 343] on div at bounding box center [1076, 352] width 521 height 24
radio input "true"
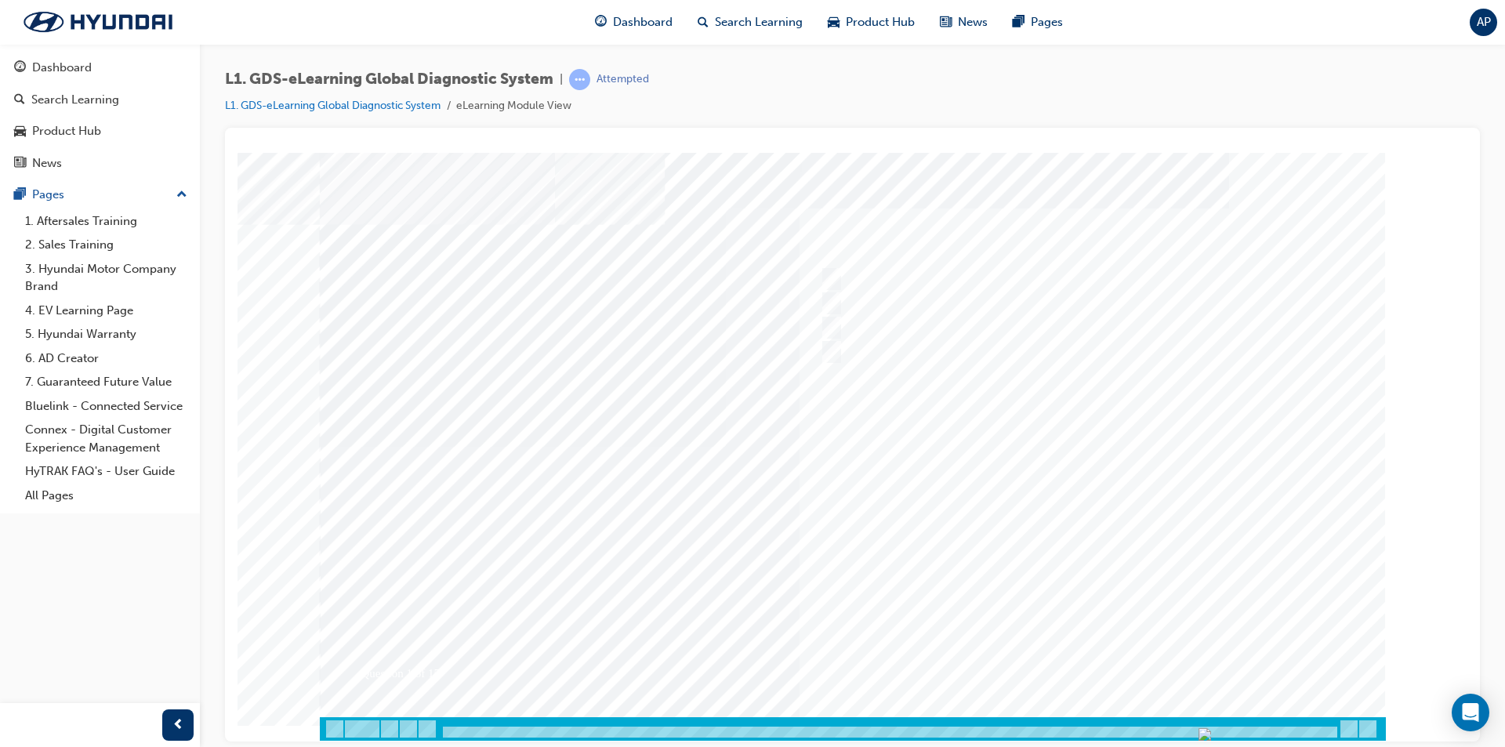
click at [1118, 658] on div at bounding box center [853, 446] width 1066 height 588
click at [910, 329] on div at bounding box center [1076, 328] width 521 height 24
radio input "true"
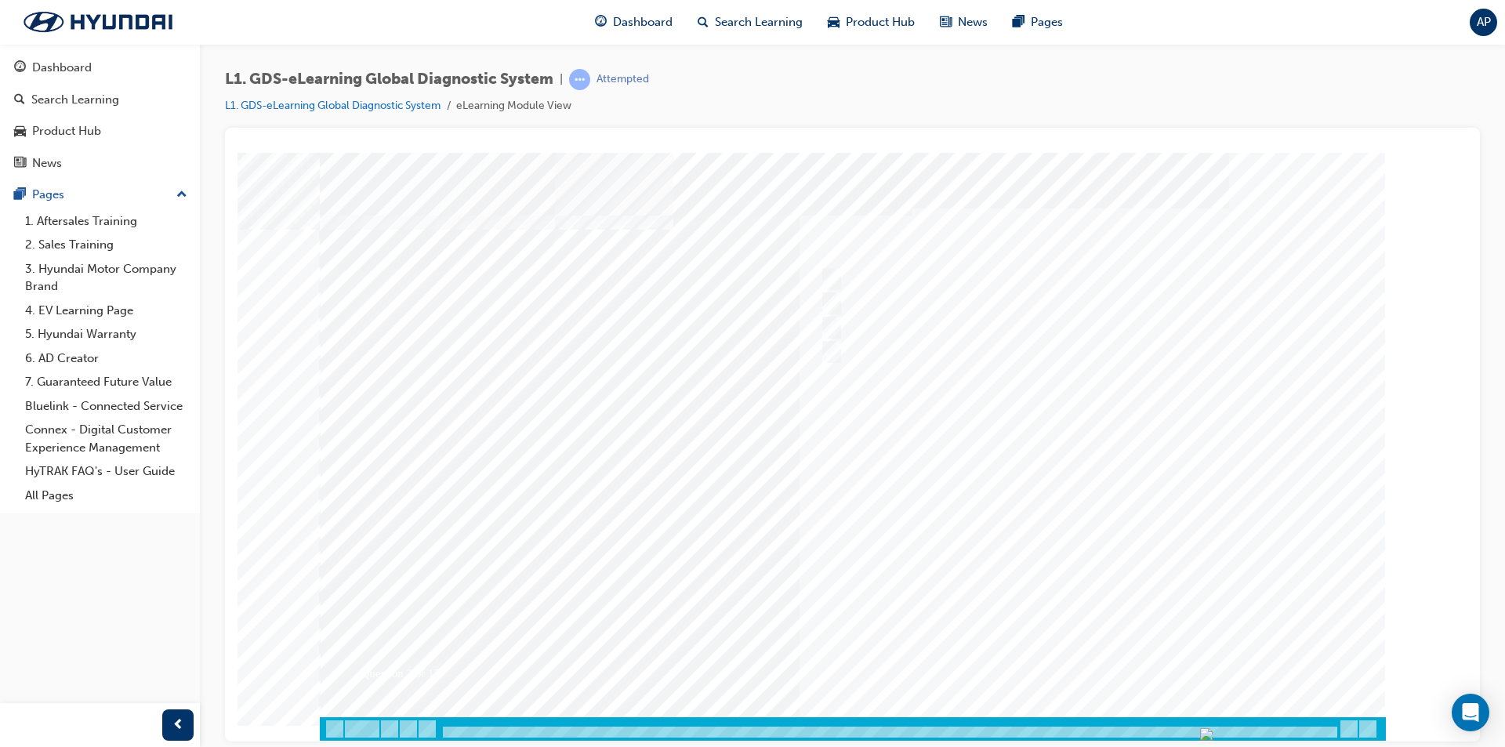
click at [1097, 654] on div at bounding box center [853, 446] width 1066 height 588
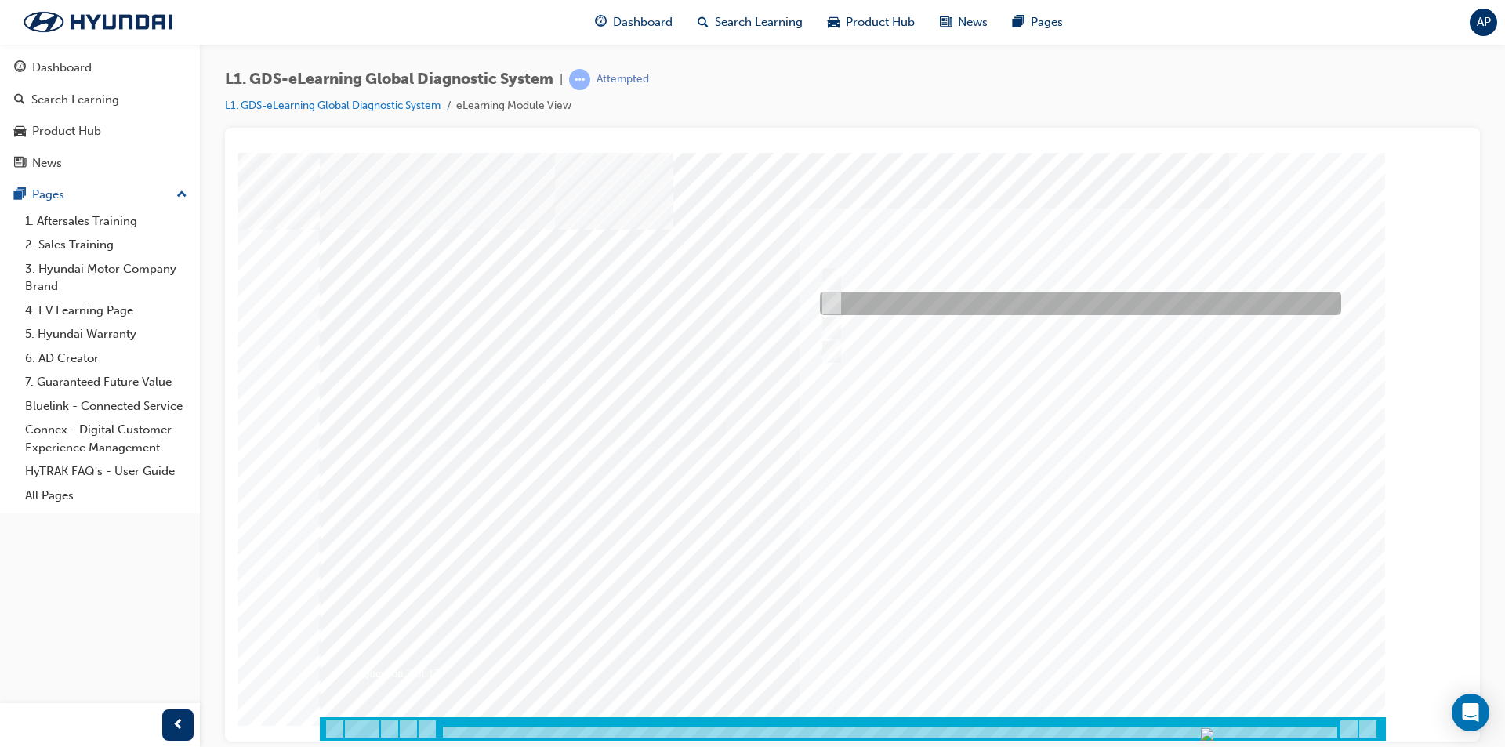
click at [983, 303] on div at bounding box center [1076, 304] width 521 height 24
click at [988, 296] on div at bounding box center [1076, 304] width 521 height 24
checkbox input "false"
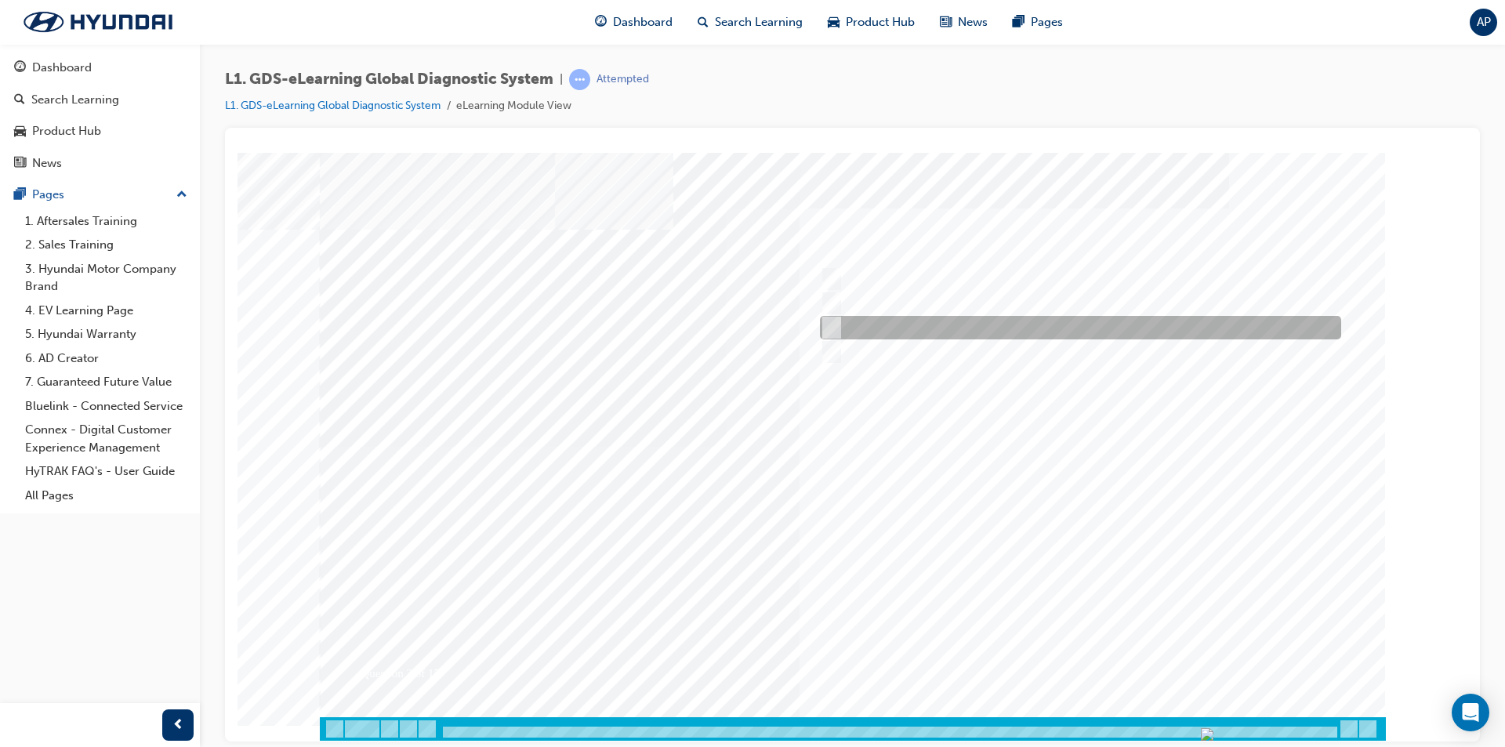
click at [927, 322] on div at bounding box center [1076, 328] width 521 height 24
checkbox input "true"
click at [861, 302] on div at bounding box center [853, 446] width 1066 height 588
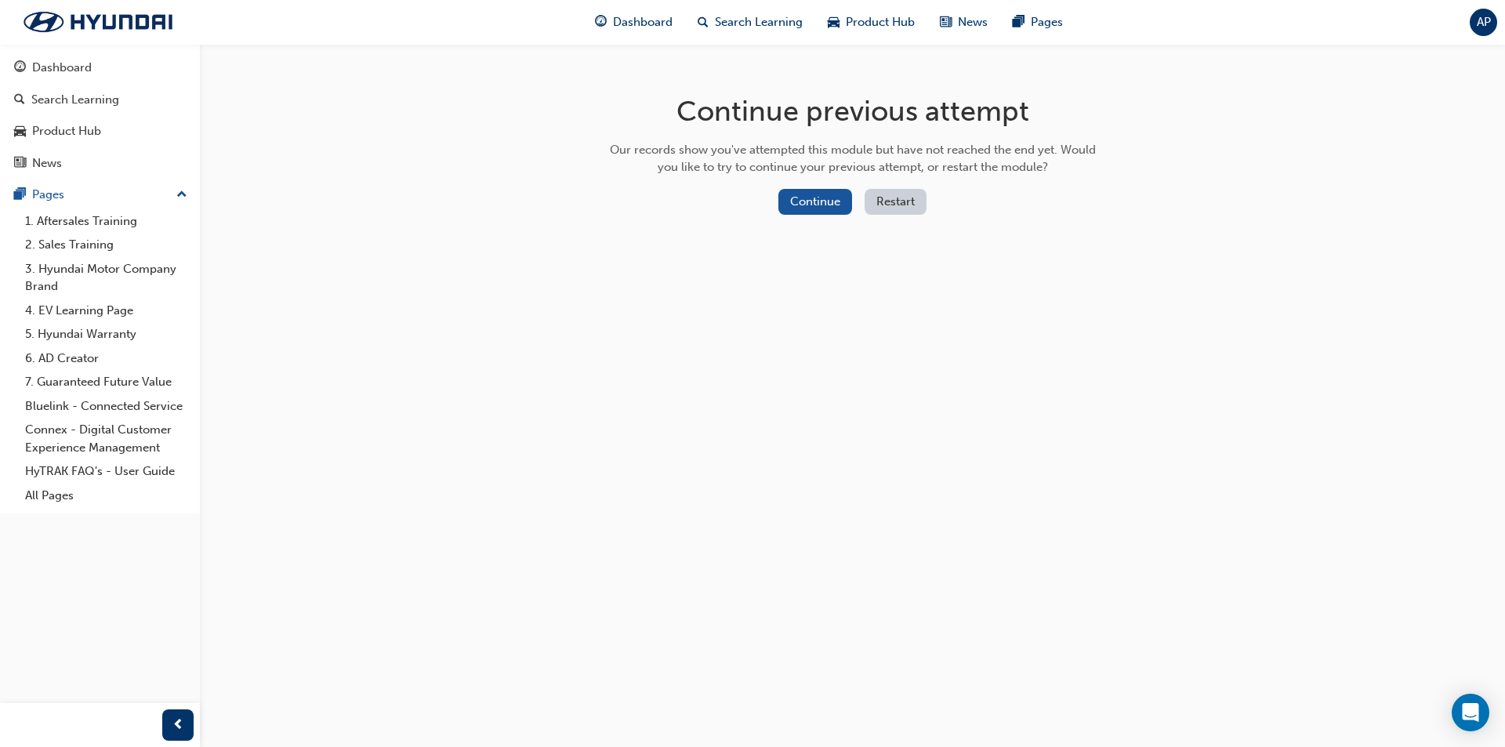
click at [906, 212] on button "Restart" at bounding box center [896, 202] width 62 height 26
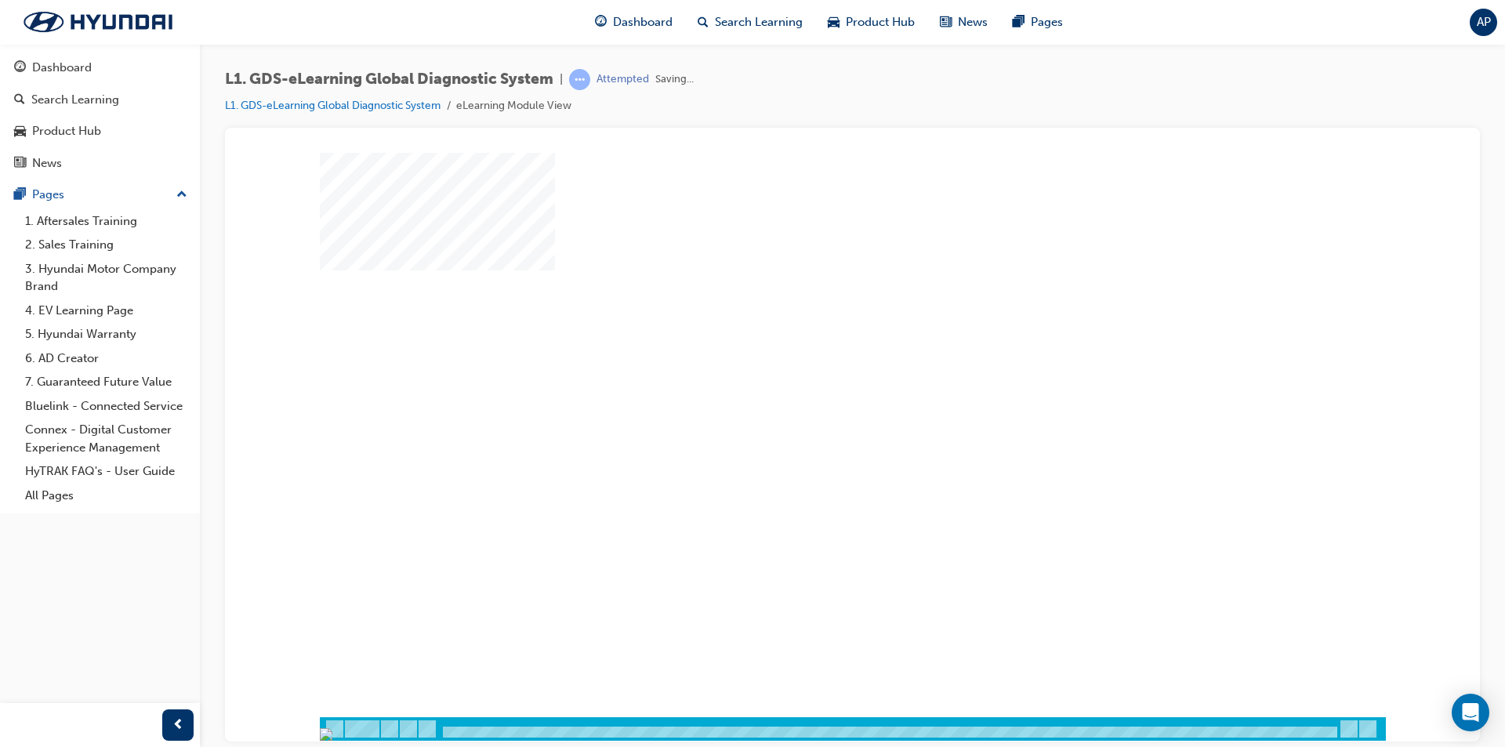
drag, startPoint x: 442, startPoint y: 729, endPoint x: 795, endPoint y: 472, distance: 436.5
click at [604, 697] on div at bounding box center [853, 446] width 1066 height 588
click at [807, 389] on div "play" at bounding box center [807, 389] width 0 height 0
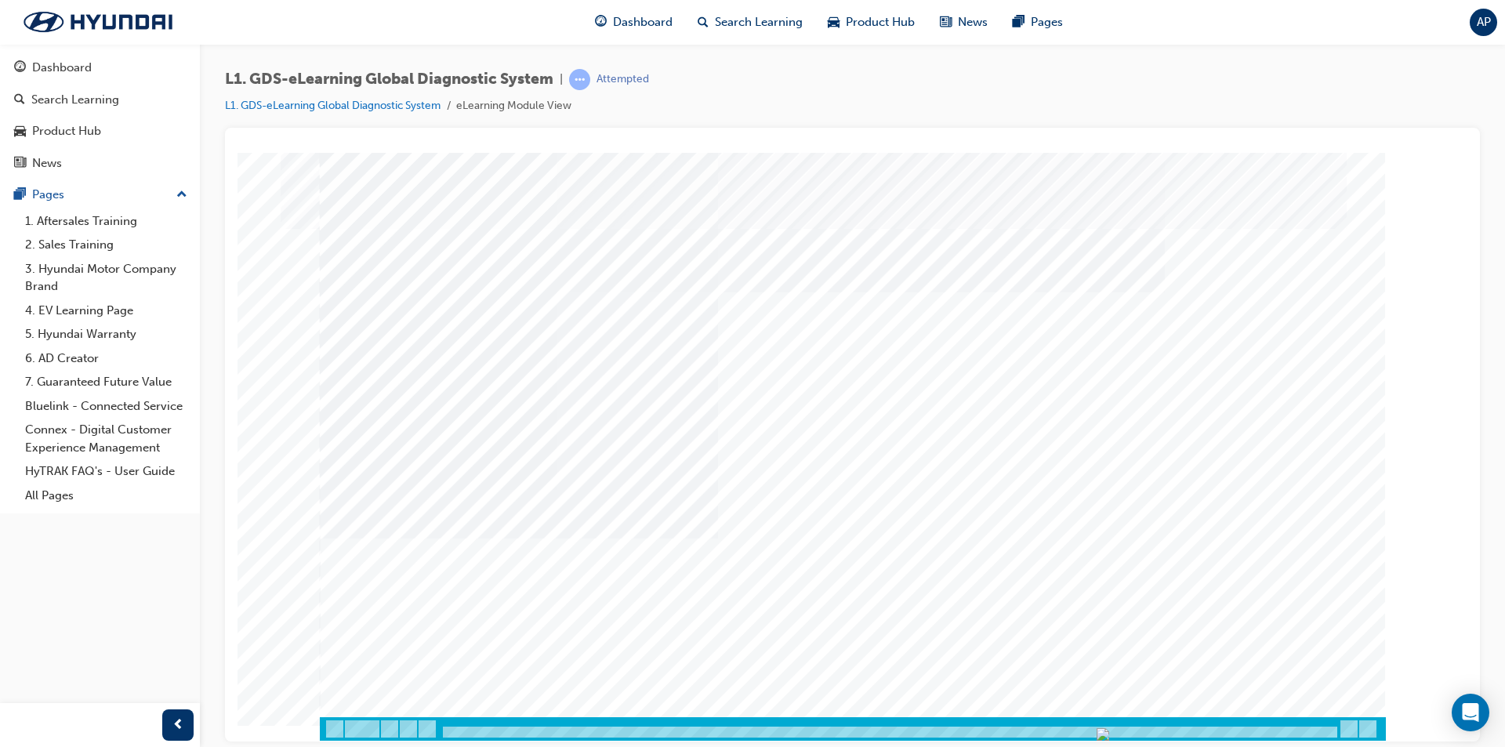
click at [1203, 726] on div at bounding box center [890, 732] width 898 height 13
click at [1097, 730] on img "Progress, Slide 1 of 83" at bounding box center [1090, 733] width 13 height 13
click at [1320, 680] on div "Content Image Right" at bounding box center [853, 446] width 1066 height 588
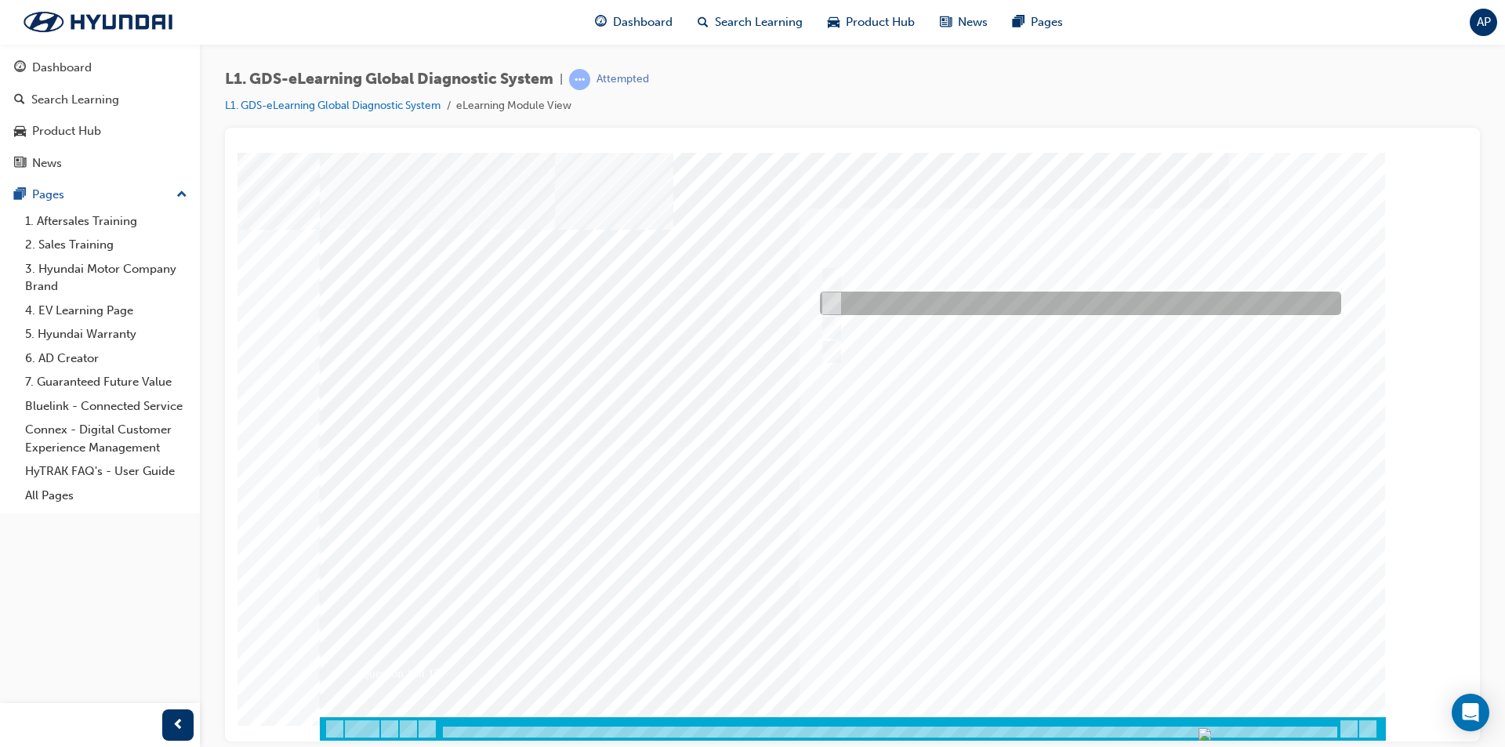
click at [901, 297] on div at bounding box center [1076, 304] width 521 height 24
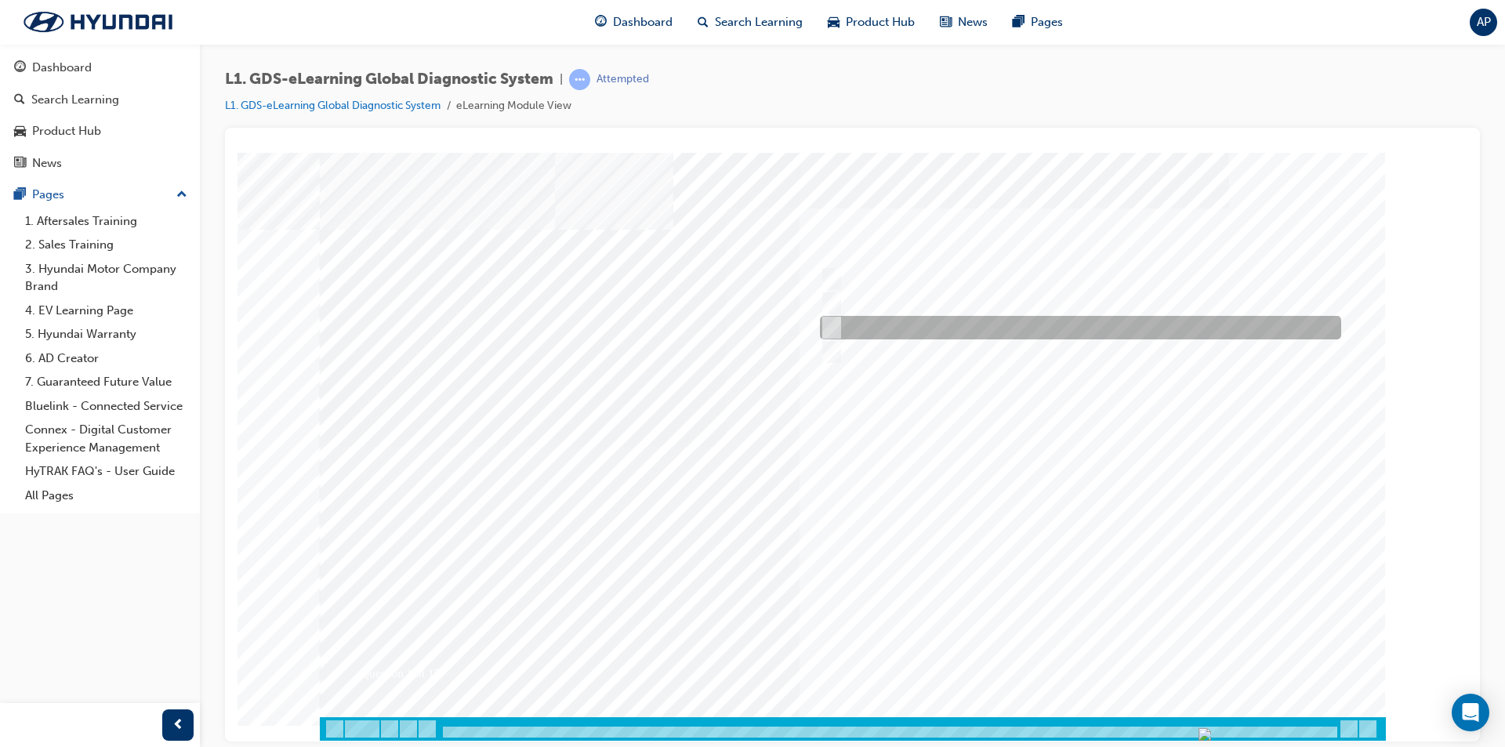
click at [884, 330] on div at bounding box center [1076, 328] width 521 height 24
radio input "false"
radio input "true"
click at [1119, 660] on div at bounding box center [853, 446] width 1066 height 588
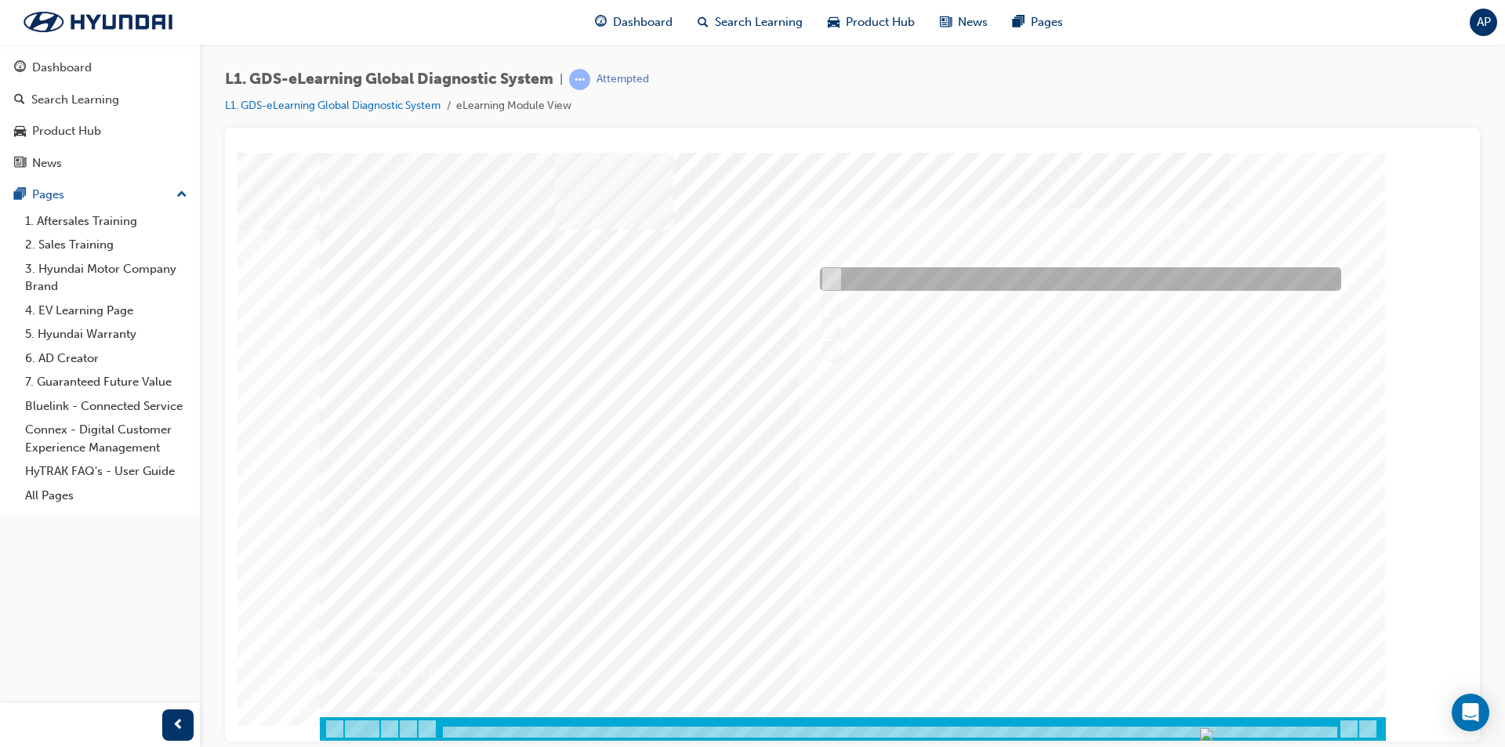
click at [1016, 285] on div at bounding box center [1076, 279] width 521 height 24
radio input "true"
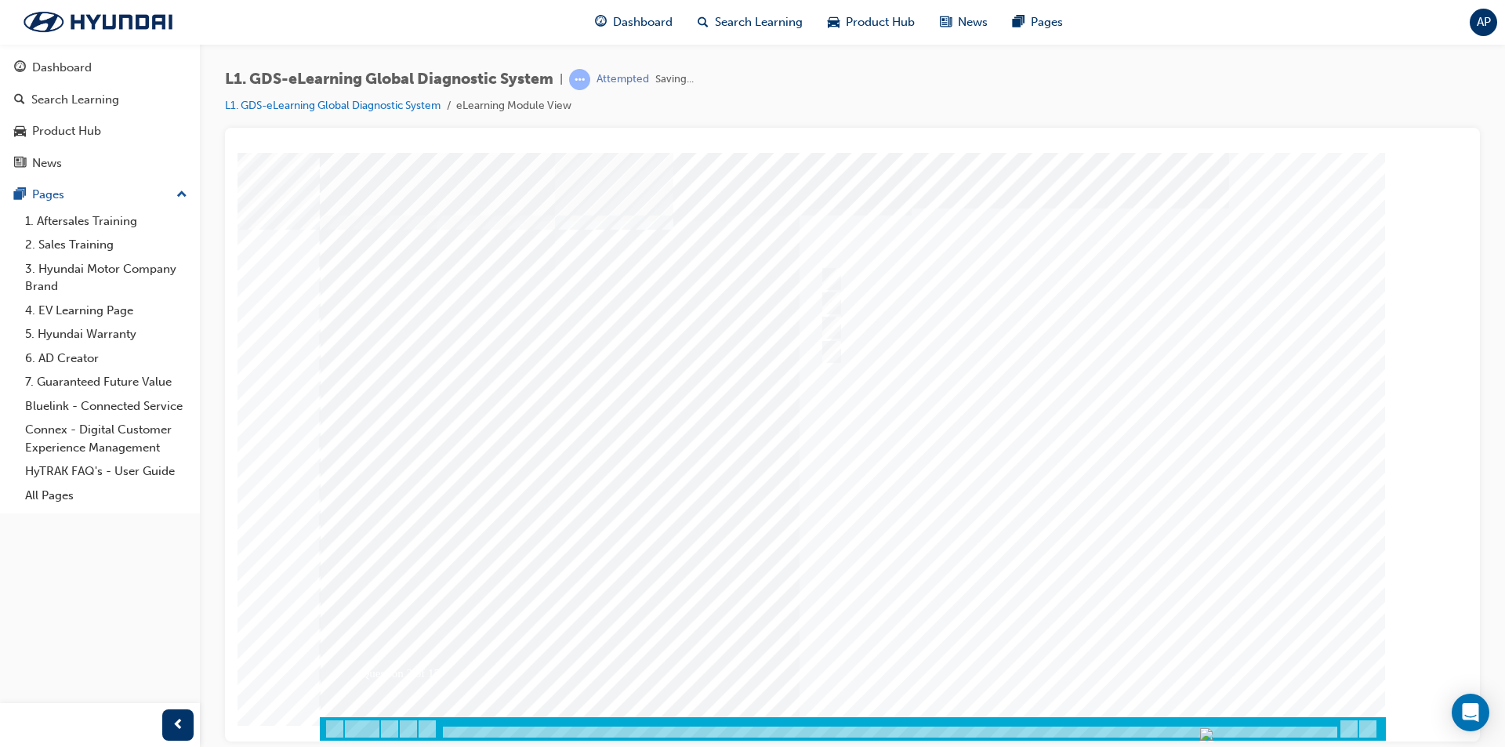
click at [1086, 644] on div at bounding box center [853, 446] width 1066 height 588
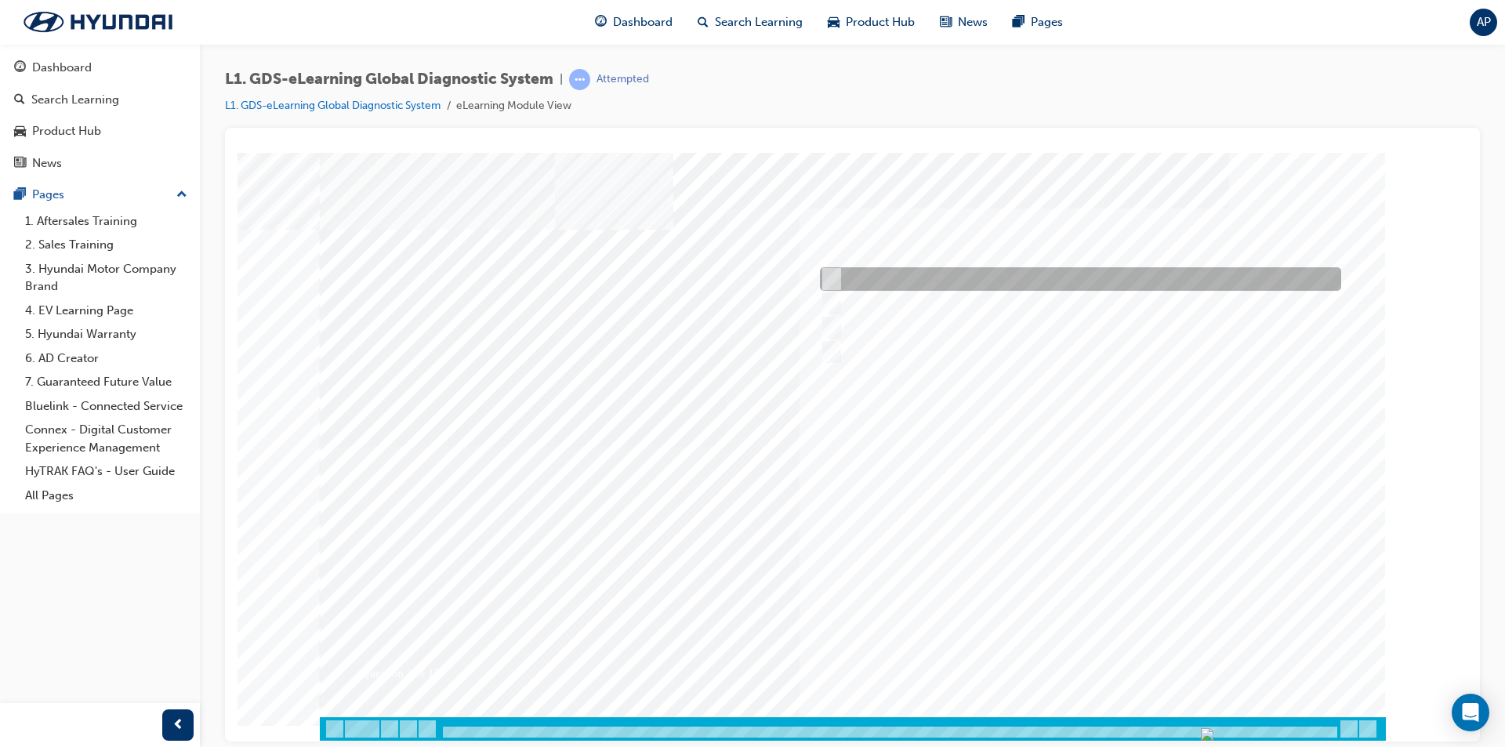
click at [886, 269] on div at bounding box center [1076, 279] width 521 height 24
checkbox input "true"
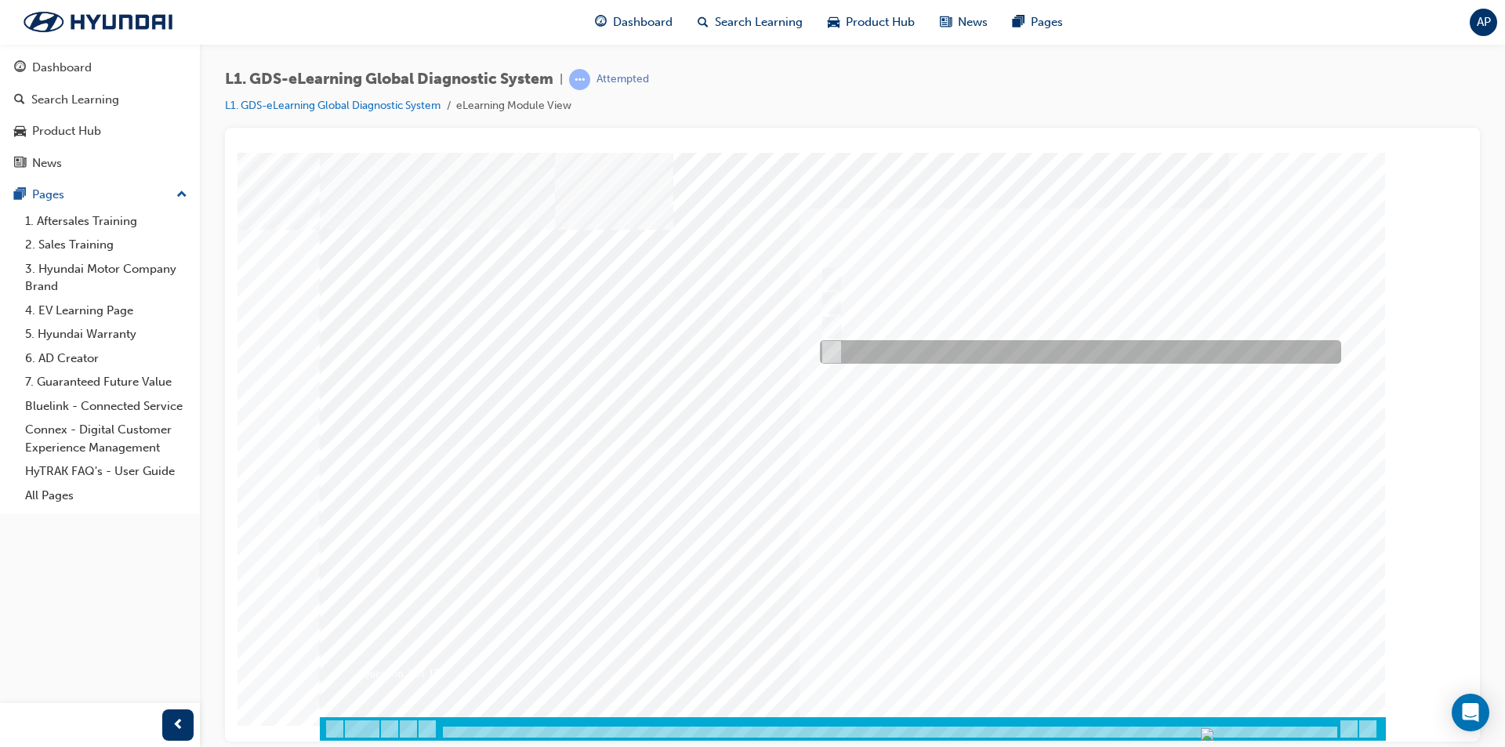
click at [896, 344] on div at bounding box center [1076, 352] width 521 height 24
checkbox input "true"
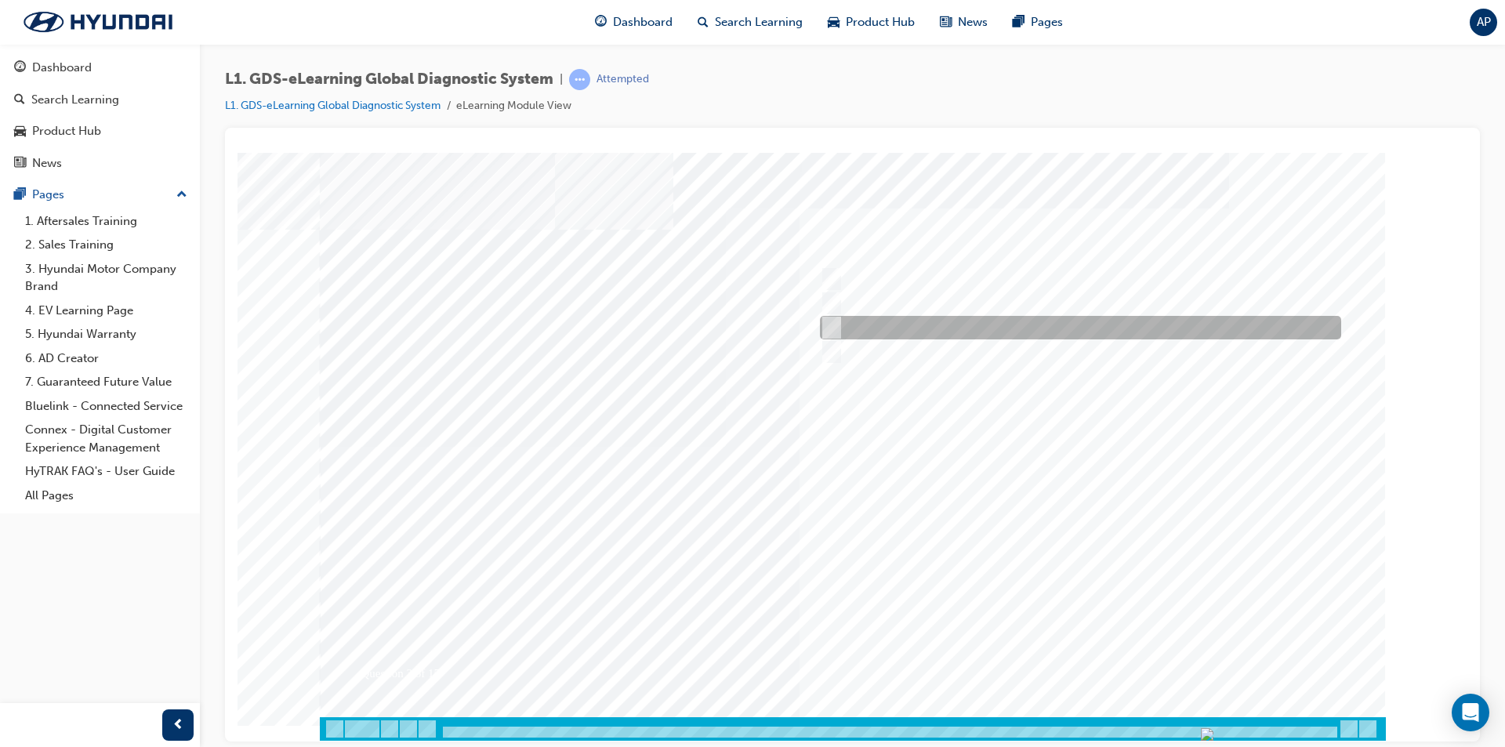
click at [901, 322] on div at bounding box center [1076, 328] width 521 height 24
checkbox input "true"
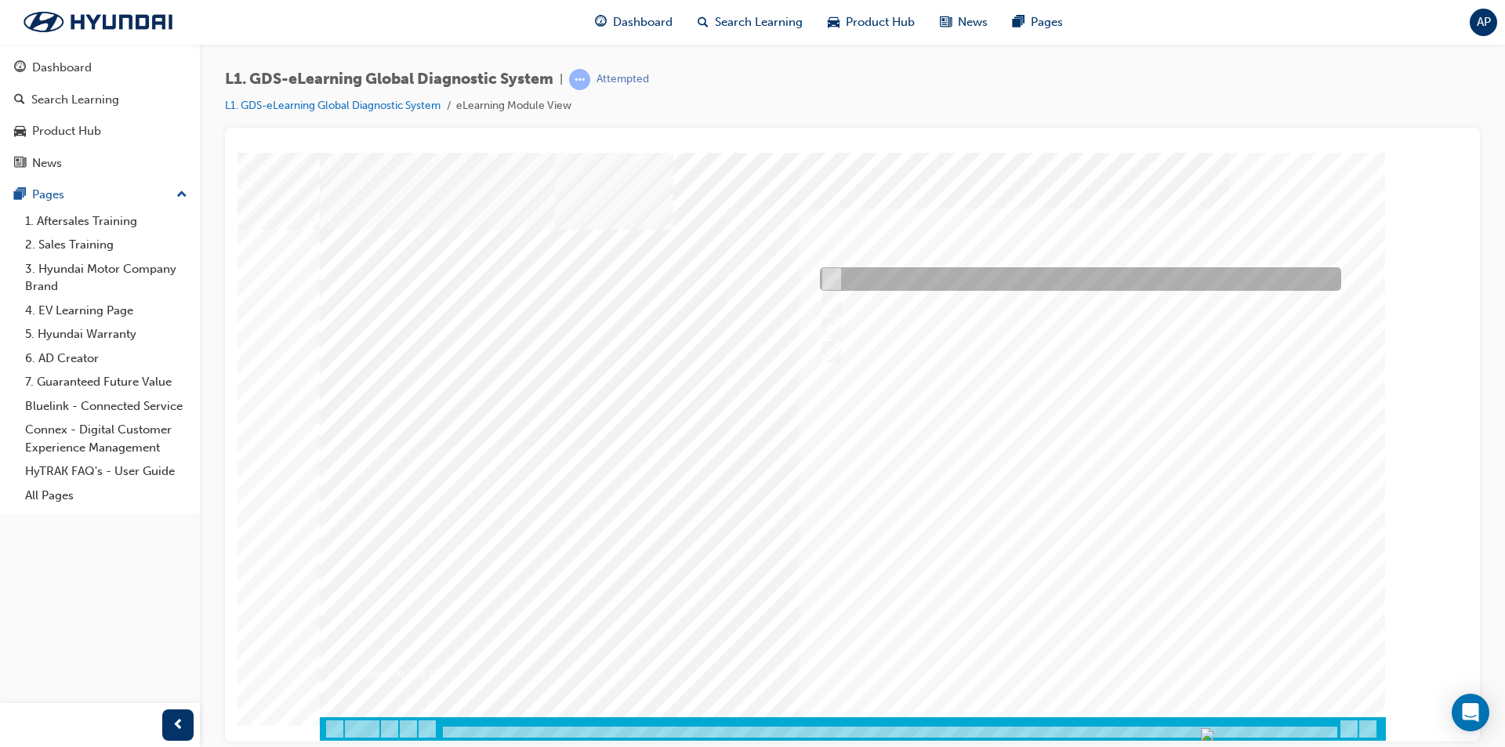
click at [887, 277] on div at bounding box center [1076, 279] width 521 height 24
click at [854, 279] on div at bounding box center [1076, 279] width 521 height 24
checkbox input "true"
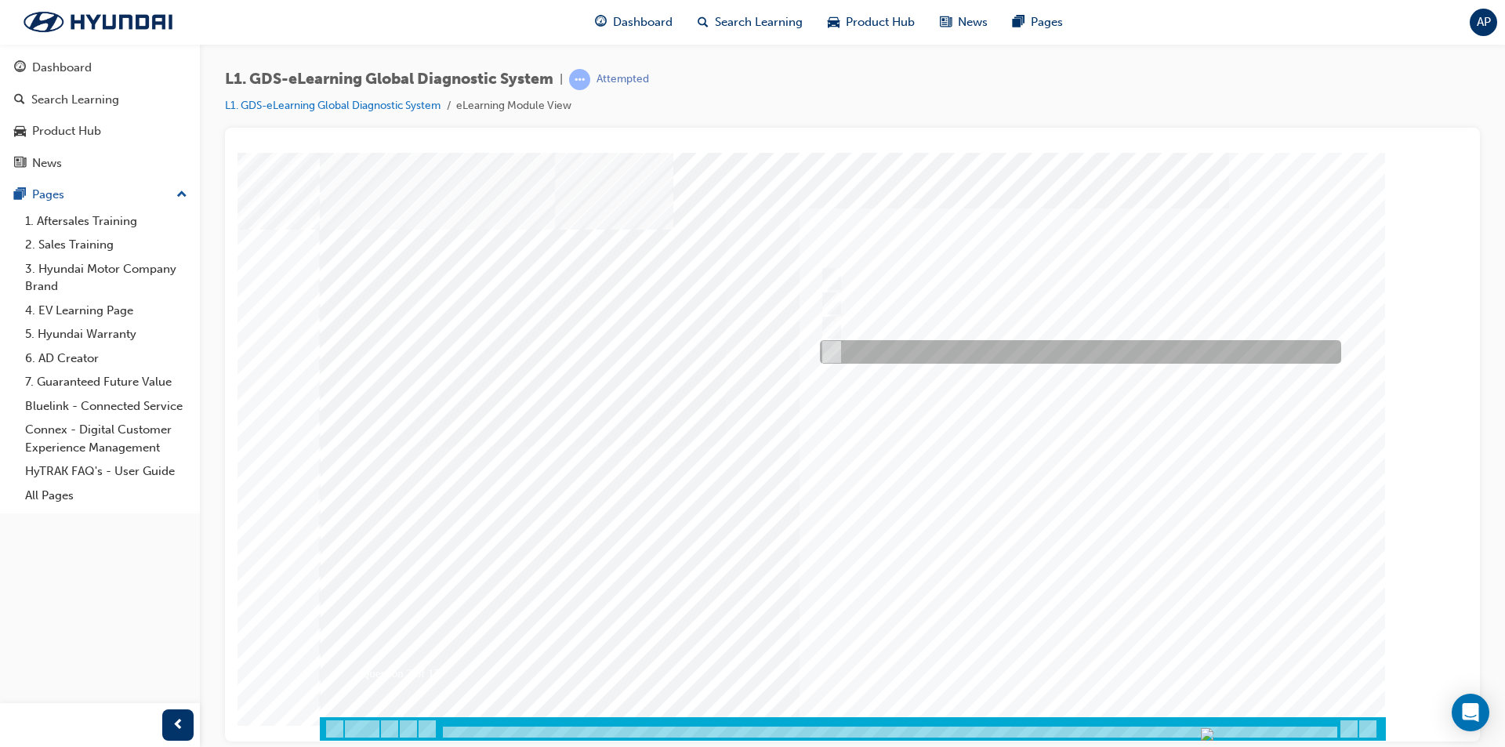
click at [860, 354] on div at bounding box center [1076, 352] width 521 height 24
checkbox input "false"
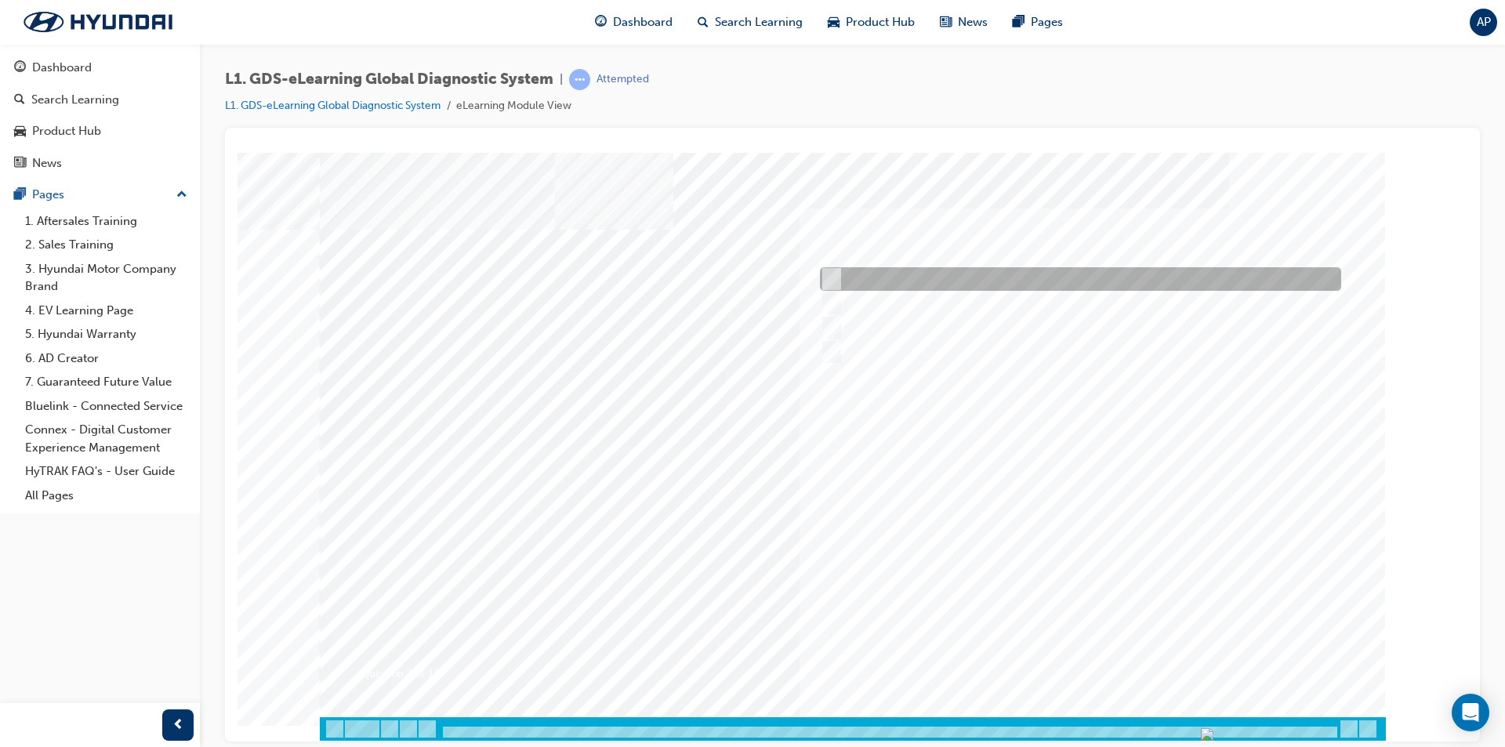
click at [847, 271] on div at bounding box center [1076, 279] width 521 height 24
checkbox input "false"
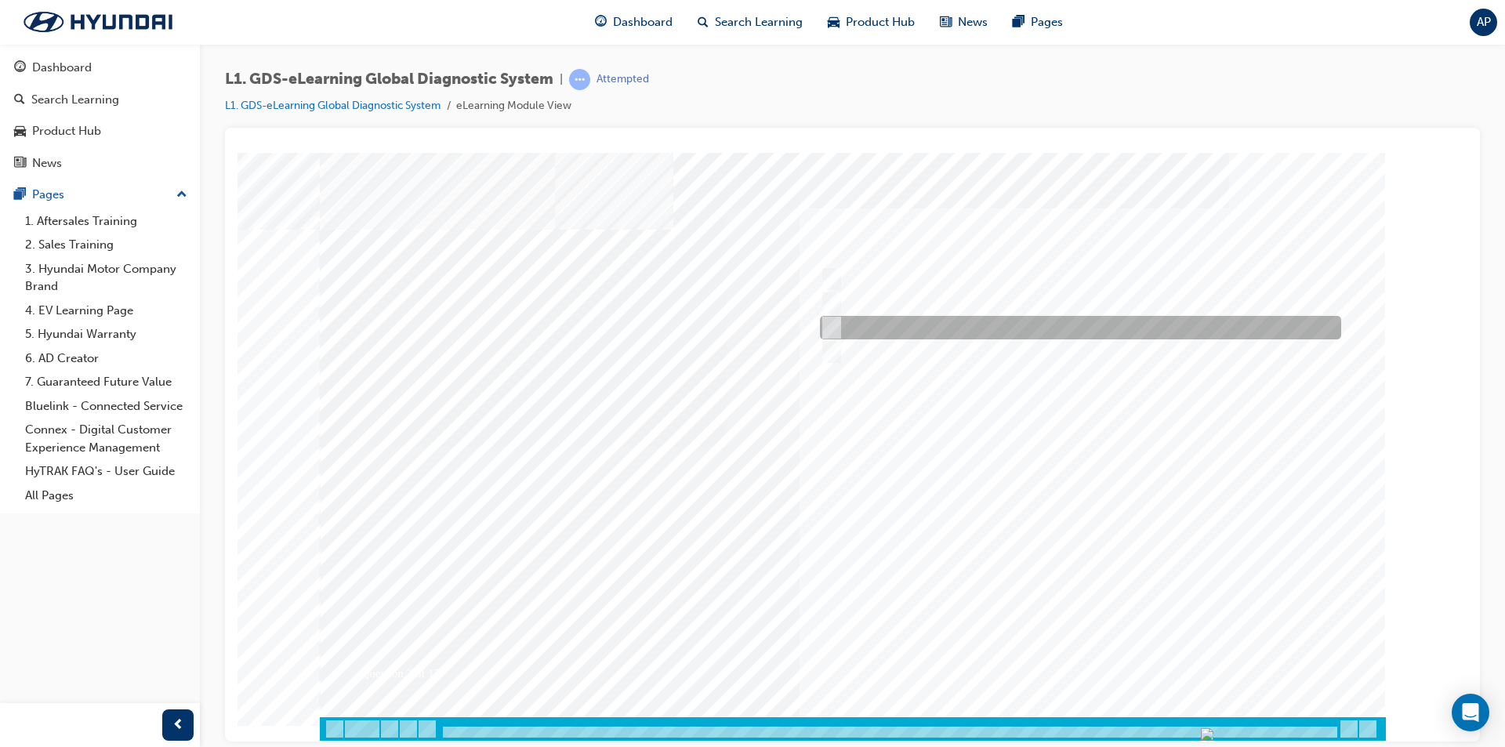
click at [847, 319] on div at bounding box center [1076, 328] width 521 height 24
checkbox input "false"
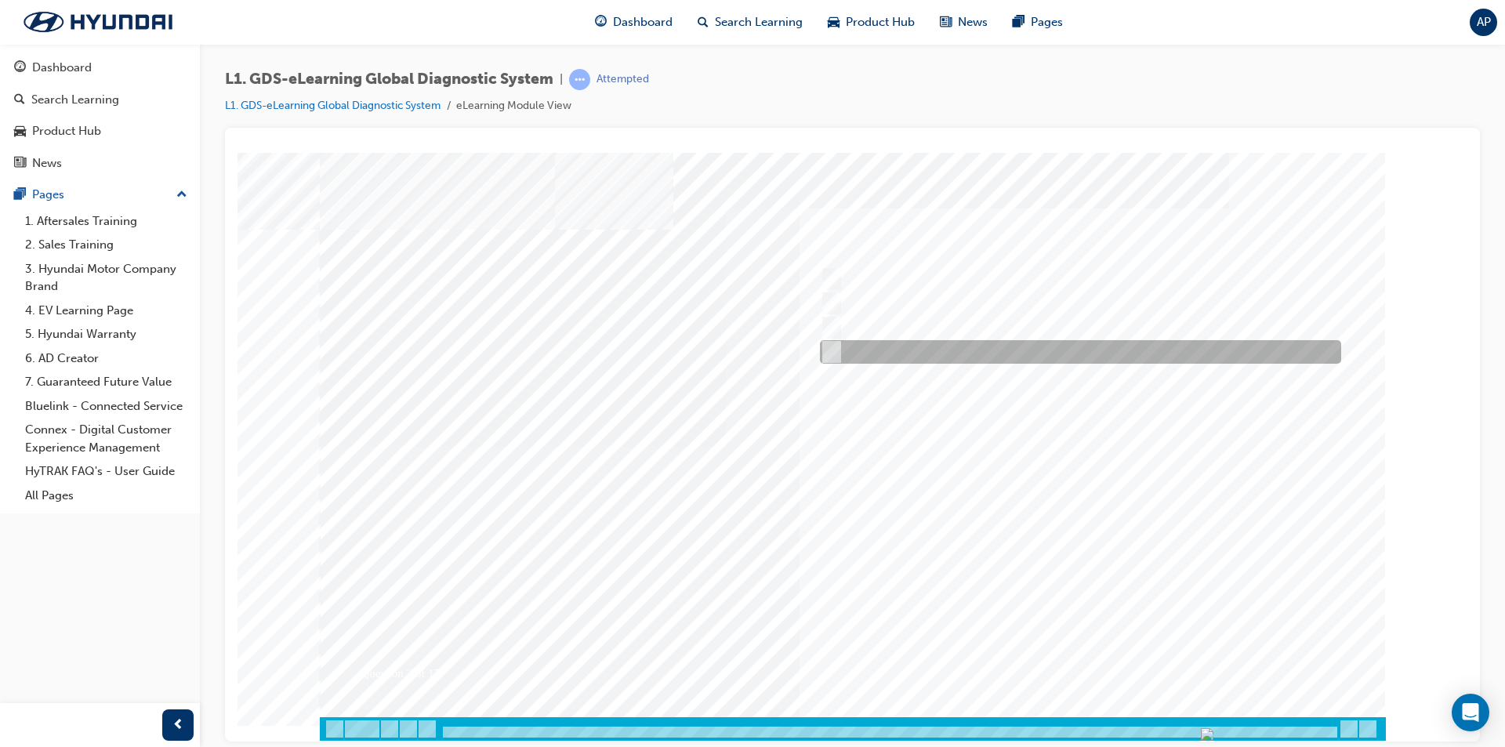
drag, startPoint x: 847, startPoint y: 345, endPoint x: 861, endPoint y: 318, distance: 30.2
click at [847, 344] on div at bounding box center [1076, 352] width 521 height 24
checkbox input "true"
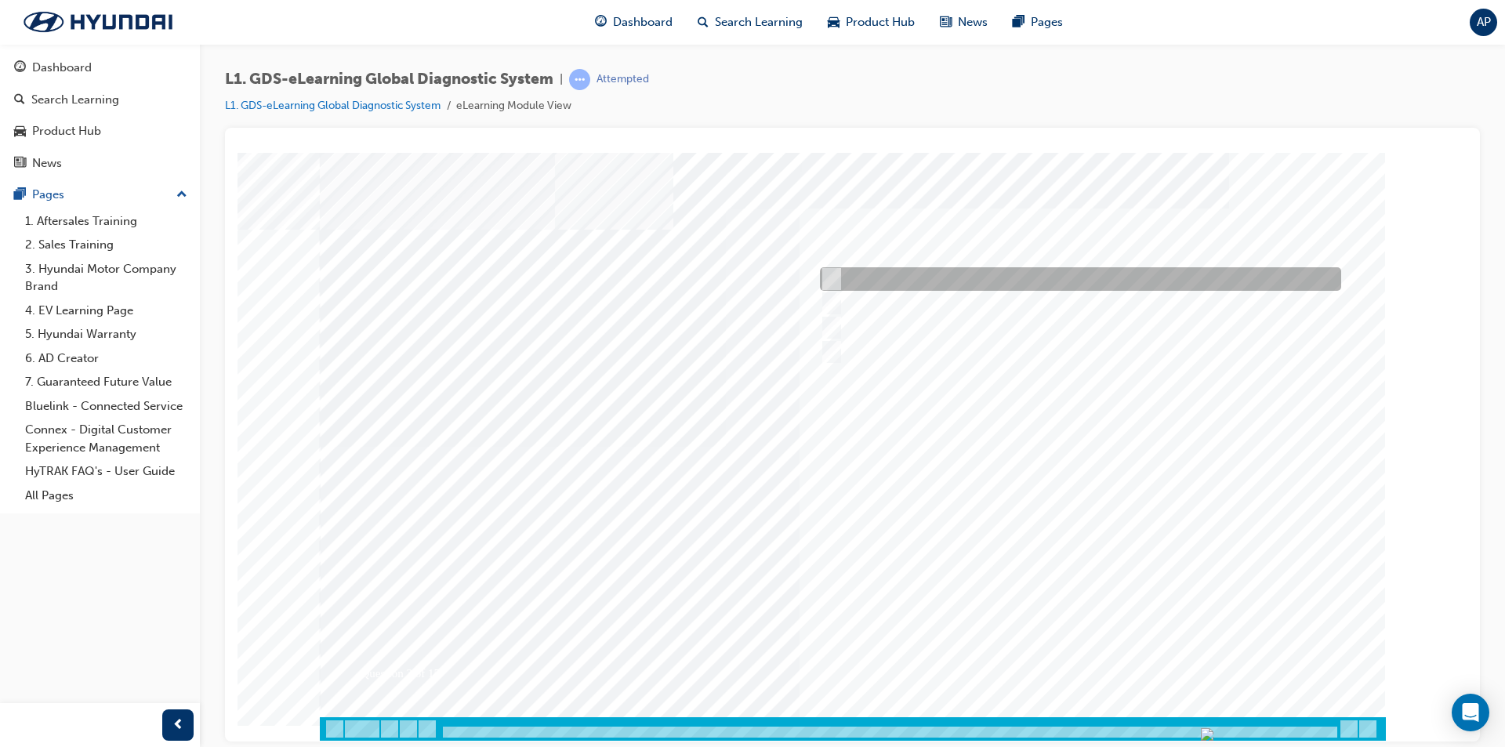
click at [863, 277] on div at bounding box center [1076, 279] width 521 height 24
click at [868, 279] on div at bounding box center [1076, 279] width 521 height 24
checkbox input "false"
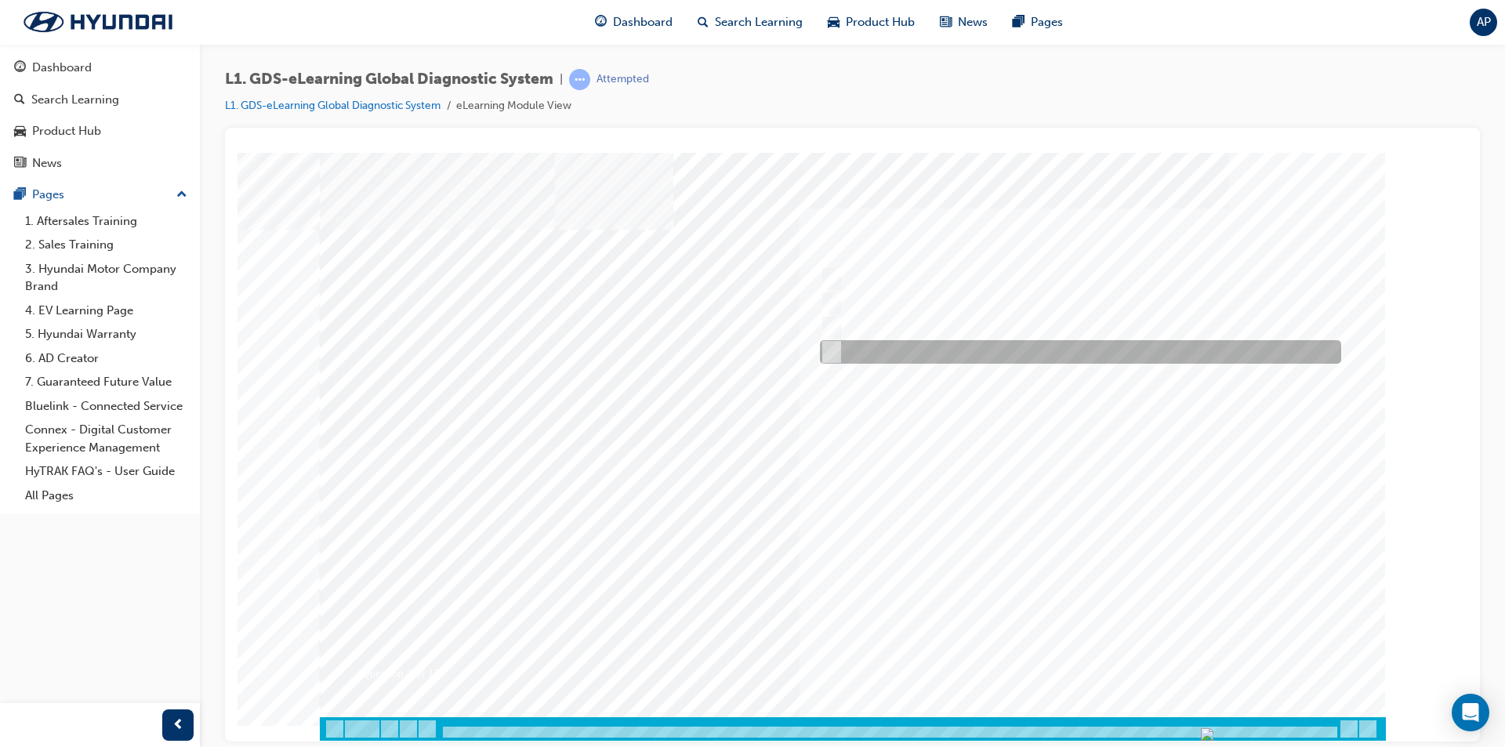
click at [869, 354] on div at bounding box center [1076, 352] width 521 height 24
checkbox input "false"
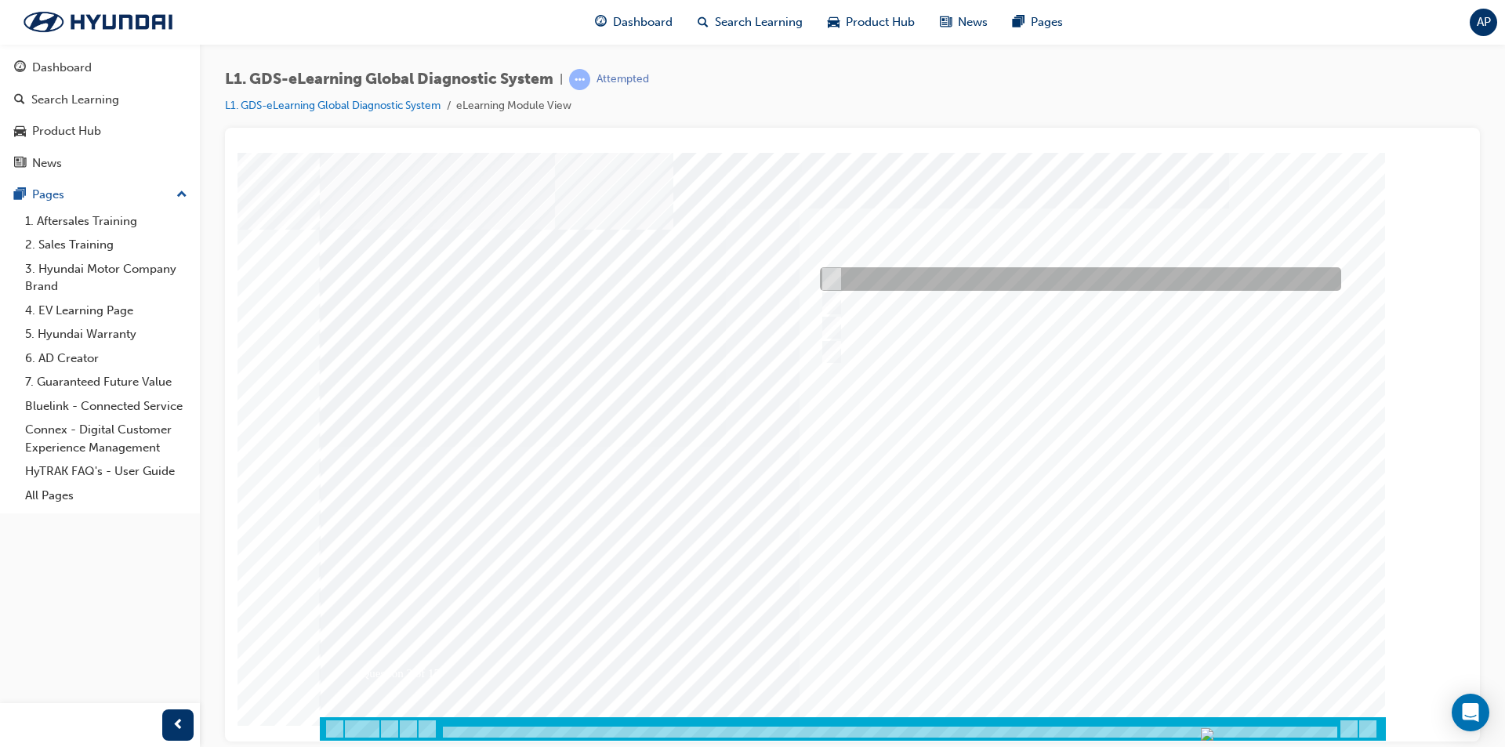
click at [839, 276] on div at bounding box center [1076, 279] width 521 height 24
checkbox input "true"
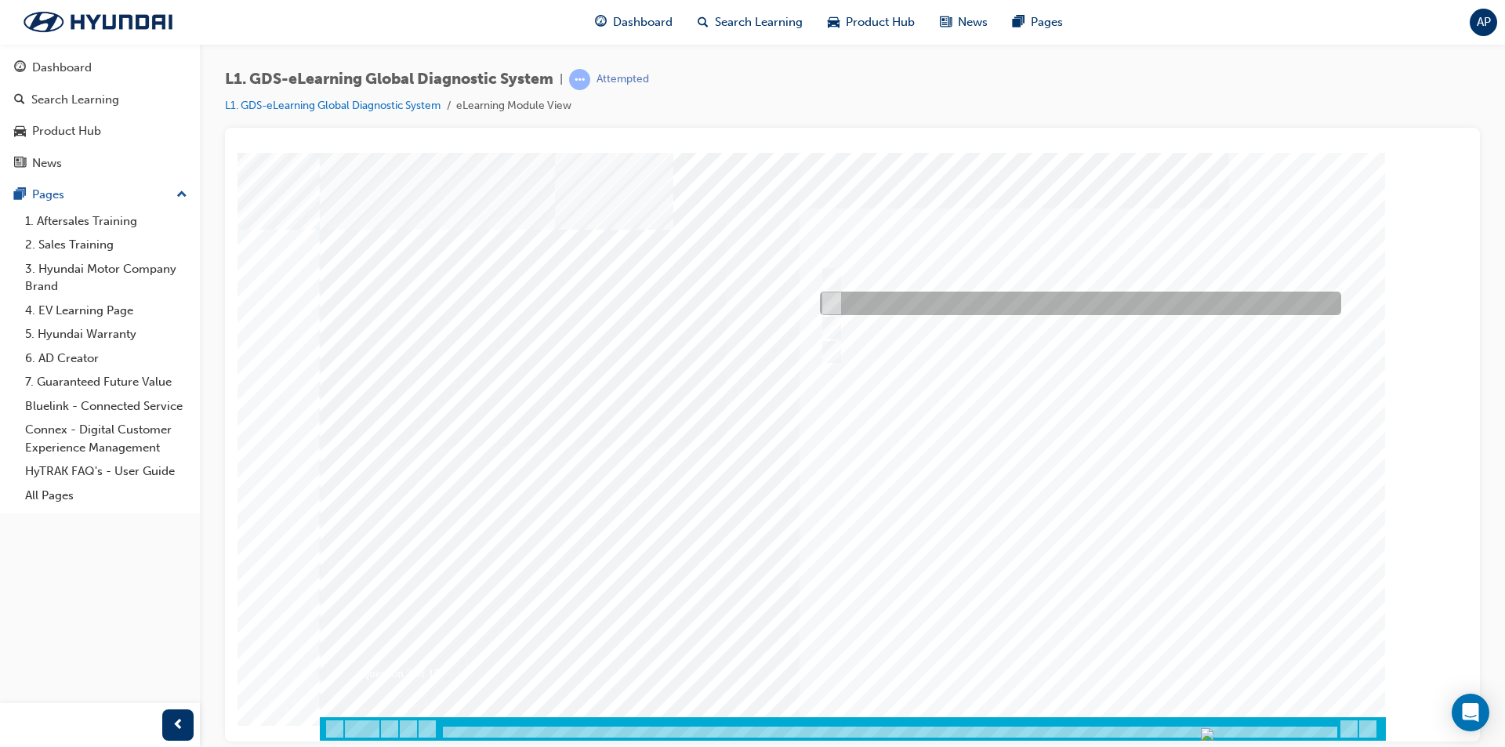
click at [841, 300] on div at bounding box center [1076, 304] width 521 height 24
checkbox input "true"
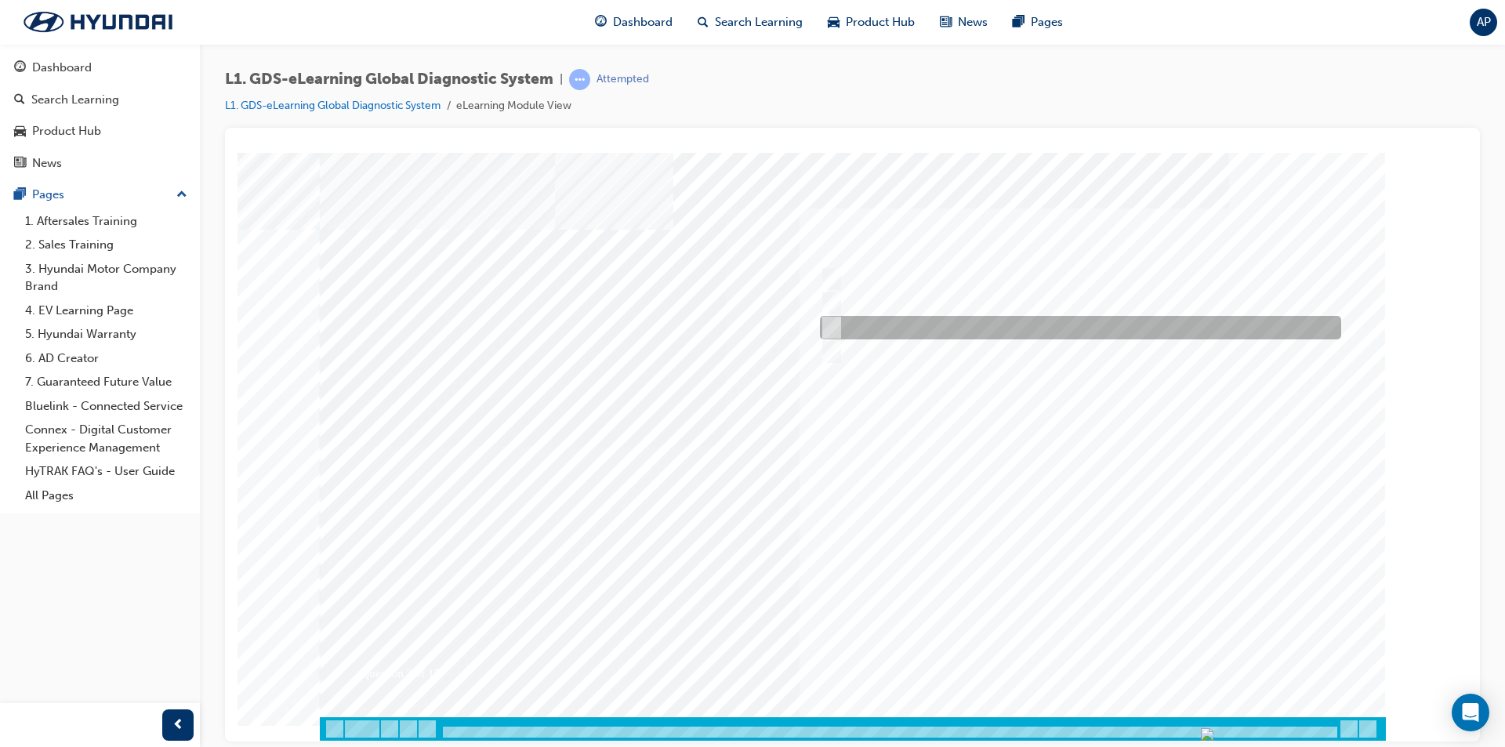
click at [845, 328] on div at bounding box center [1076, 328] width 521 height 24
checkbox input "true"
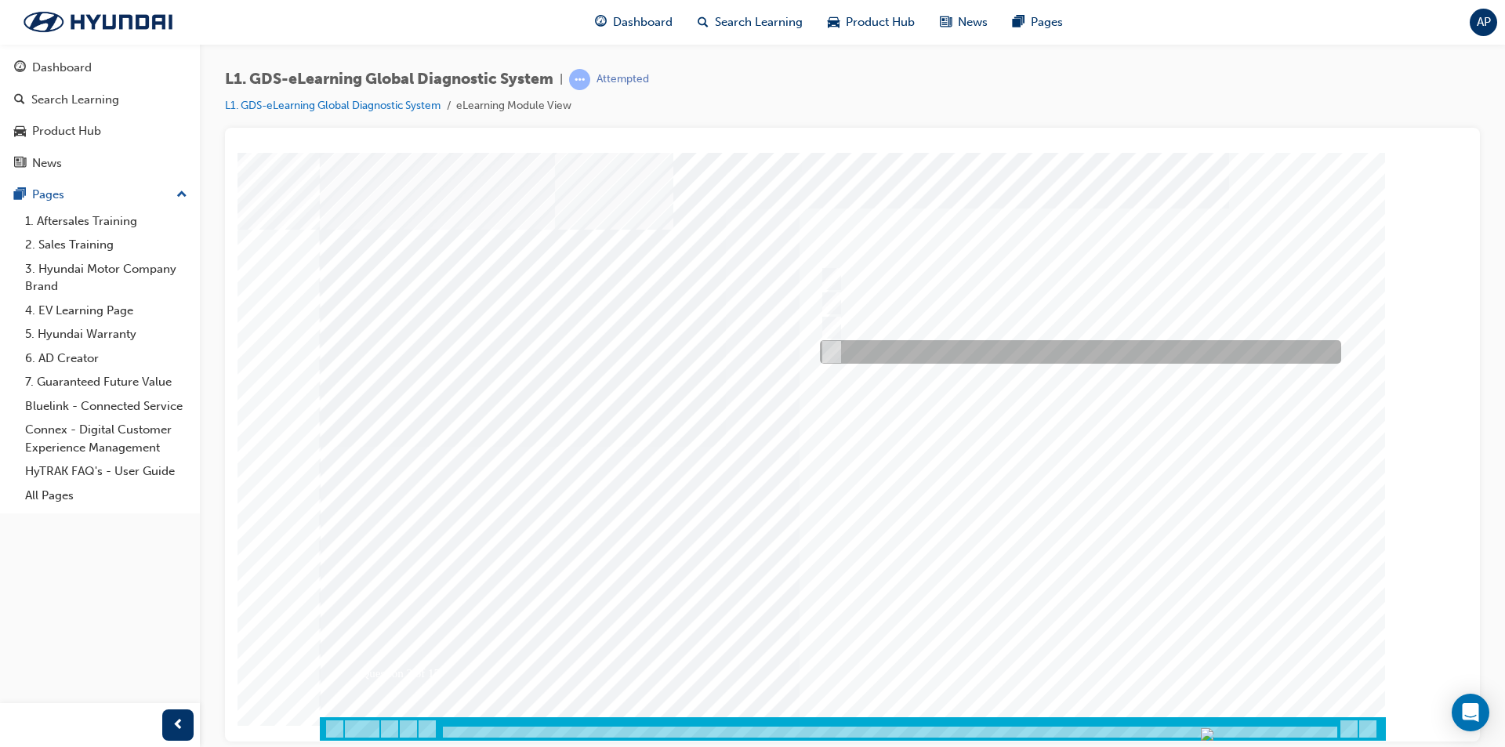
click at [850, 345] on div at bounding box center [1076, 352] width 521 height 24
checkbox input "true"
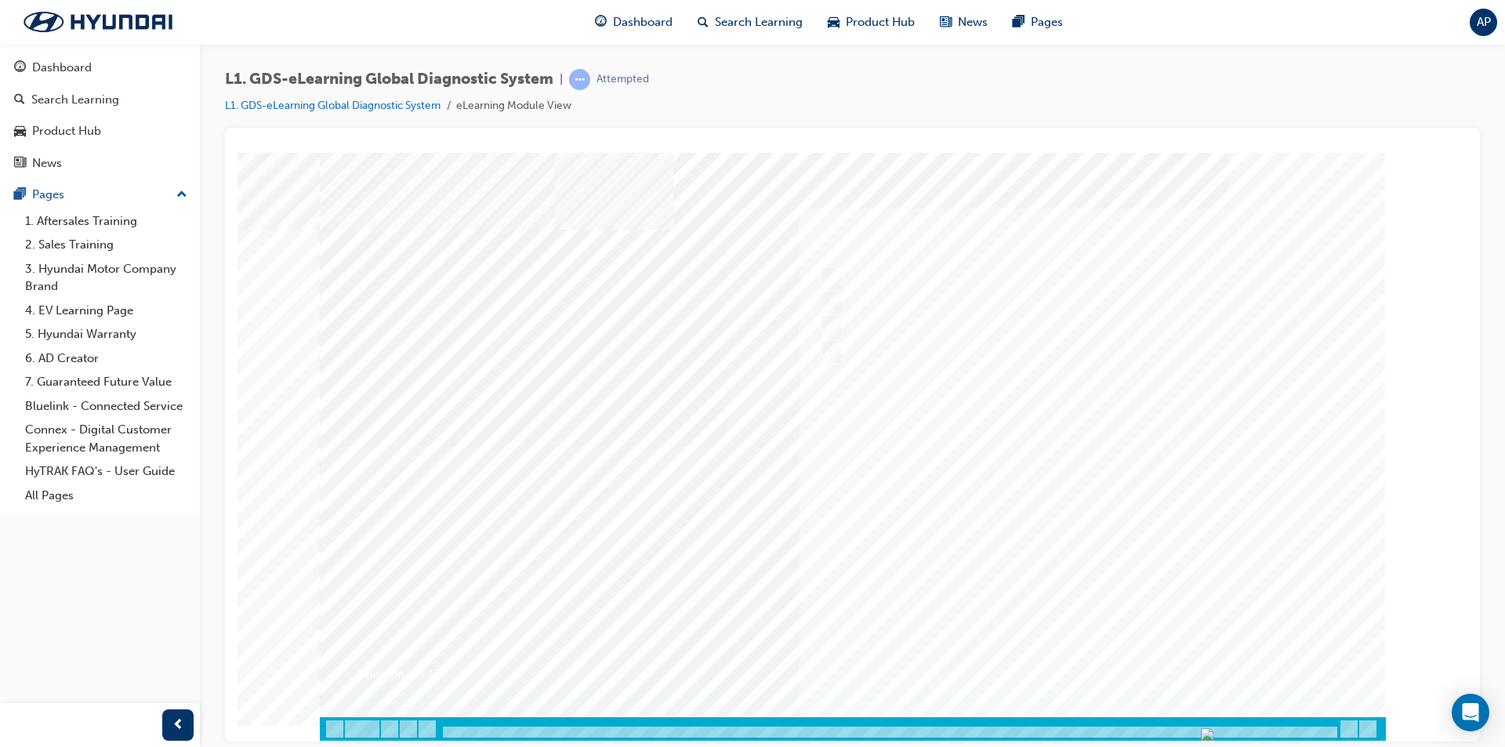
click at [1082, 639] on div at bounding box center [853, 446] width 1066 height 588
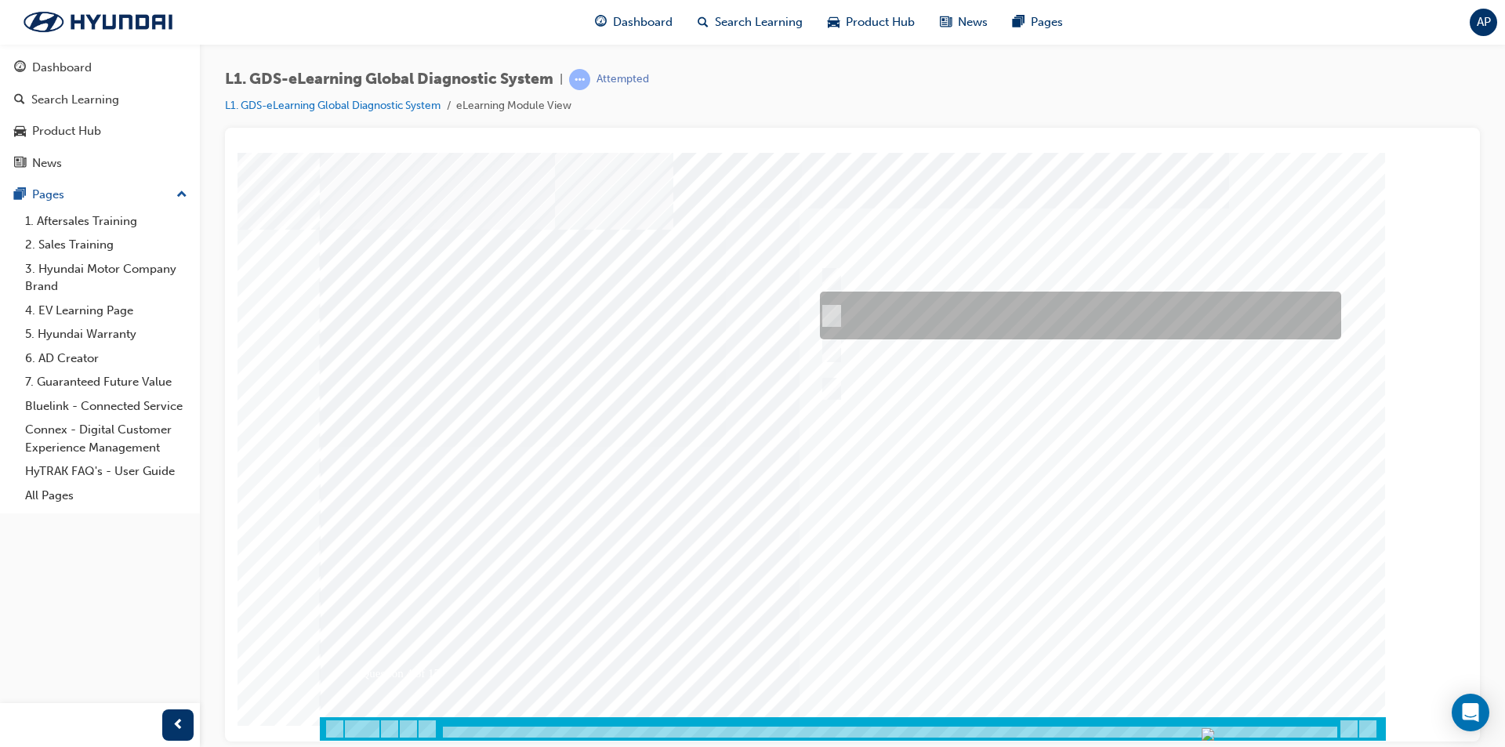
click at [1076, 318] on div at bounding box center [1076, 316] width 521 height 48
radio input "true"
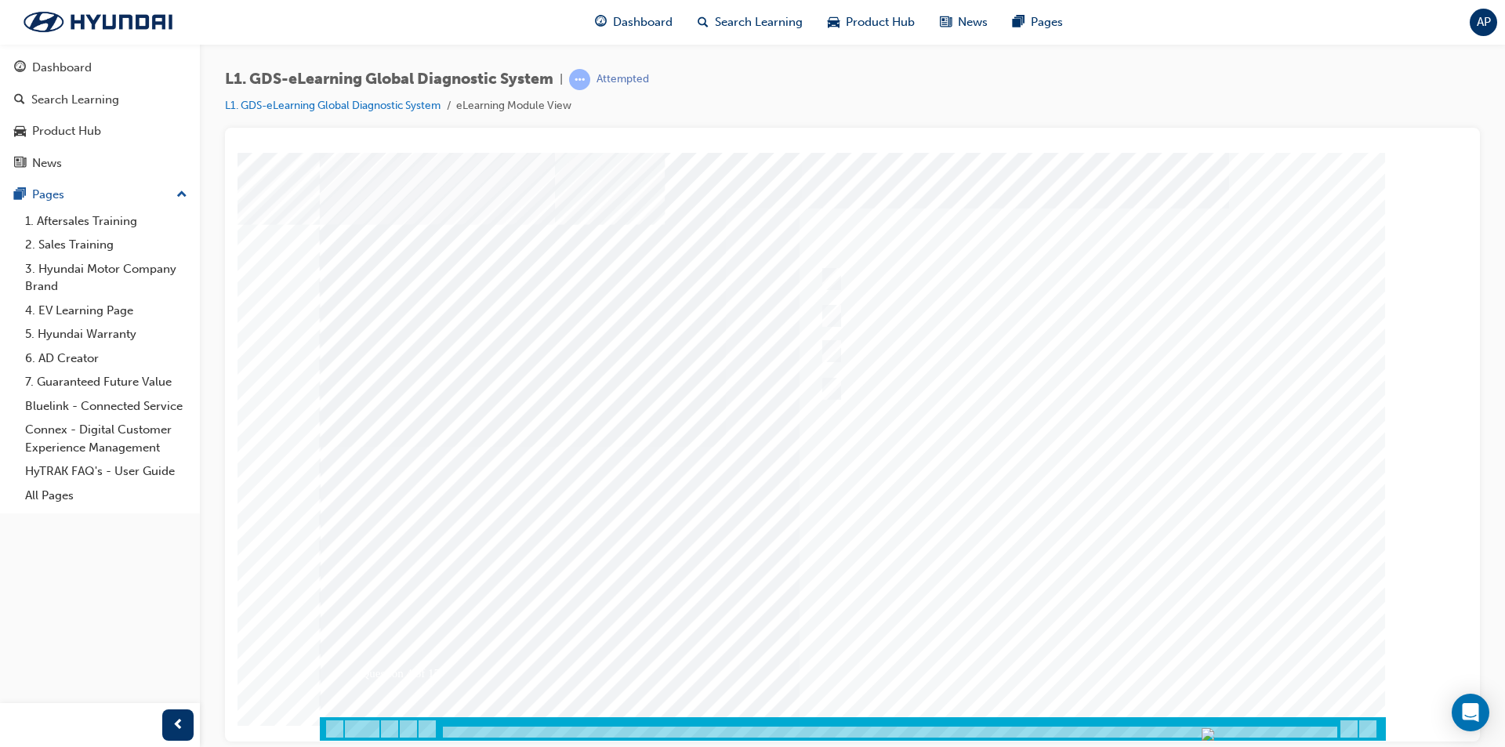
click at [1108, 660] on div at bounding box center [853, 446] width 1066 height 588
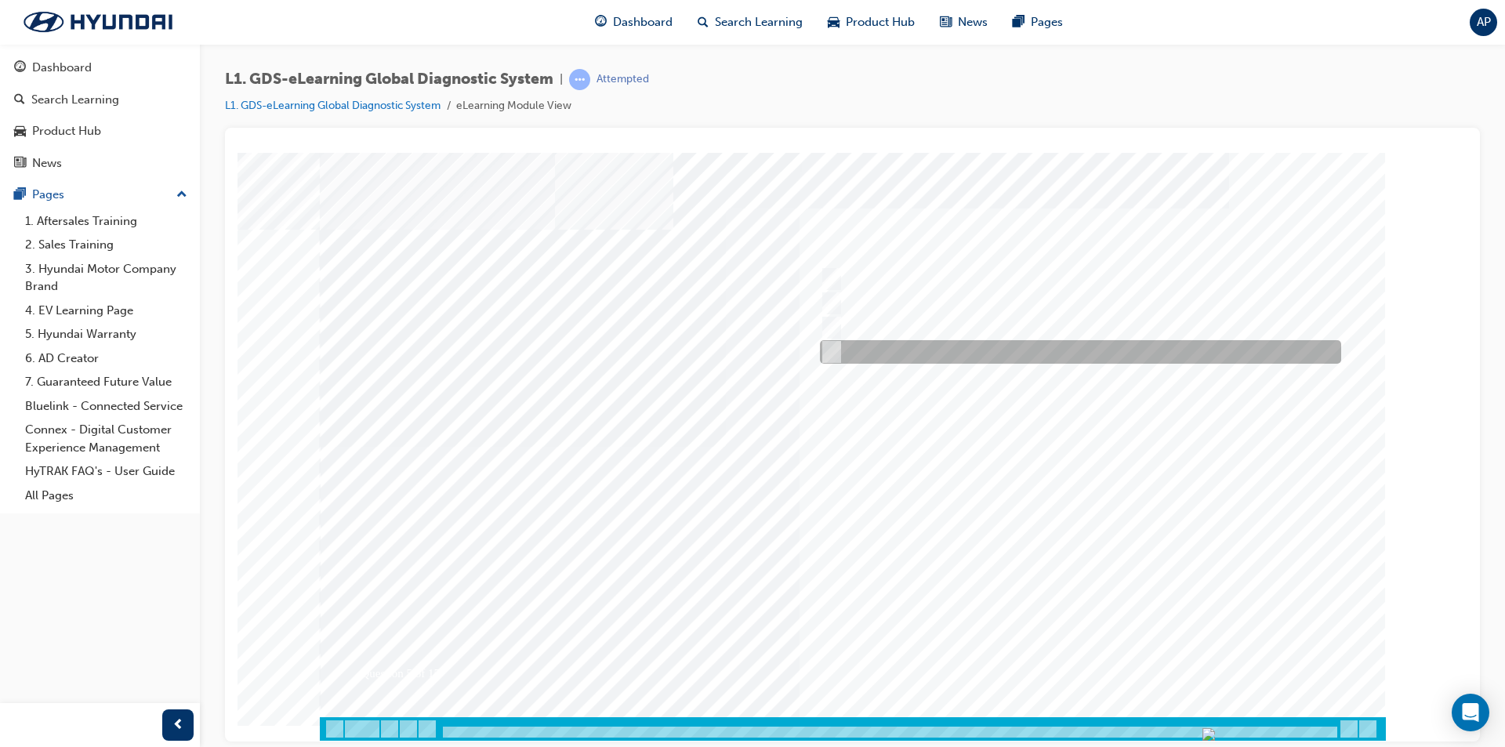
click at [1177, 359] on div at bounding box center [1076, 352] width 521 height 24
checkbox input "true"
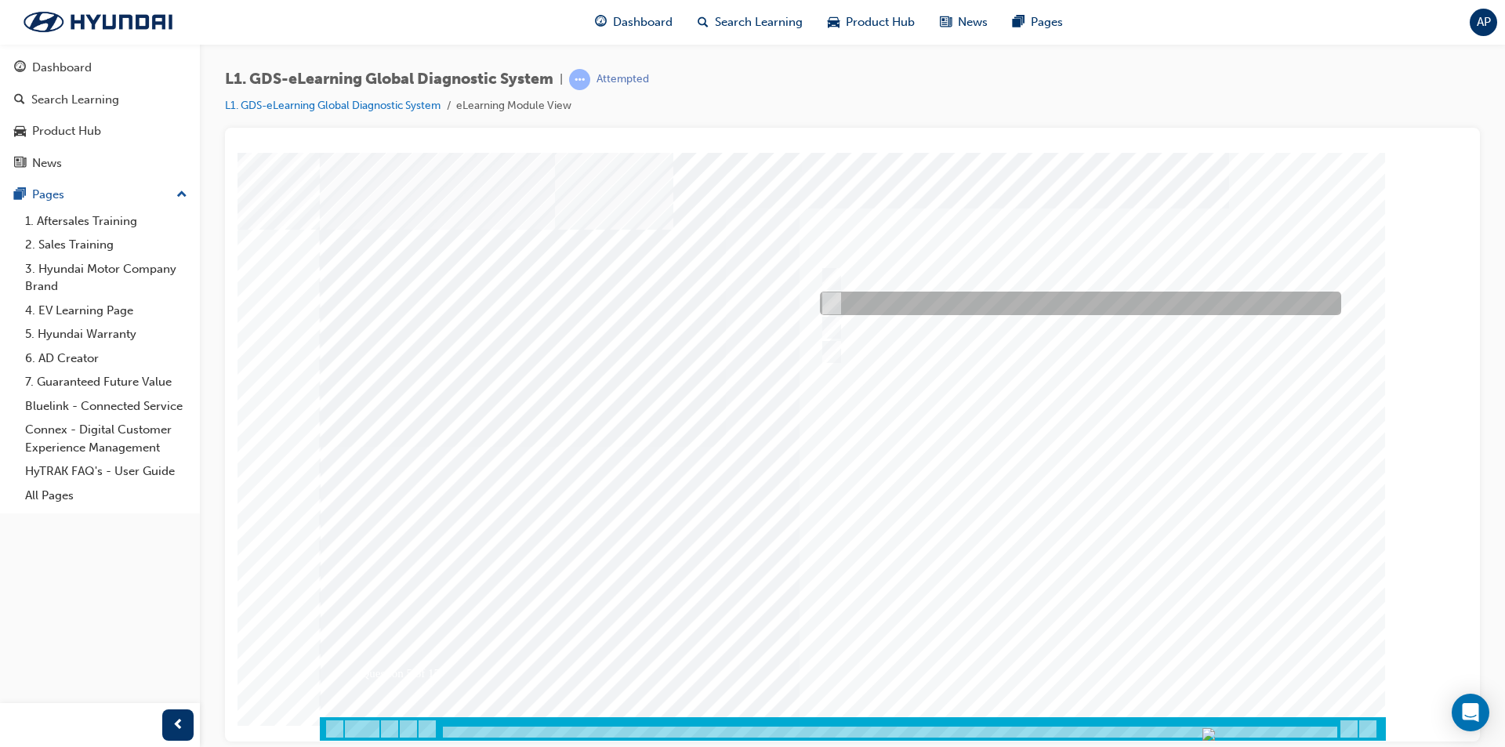
click at [1167, 310] on div at bounding box center [1076, 304] width 521 height 24
checkbox input "true"
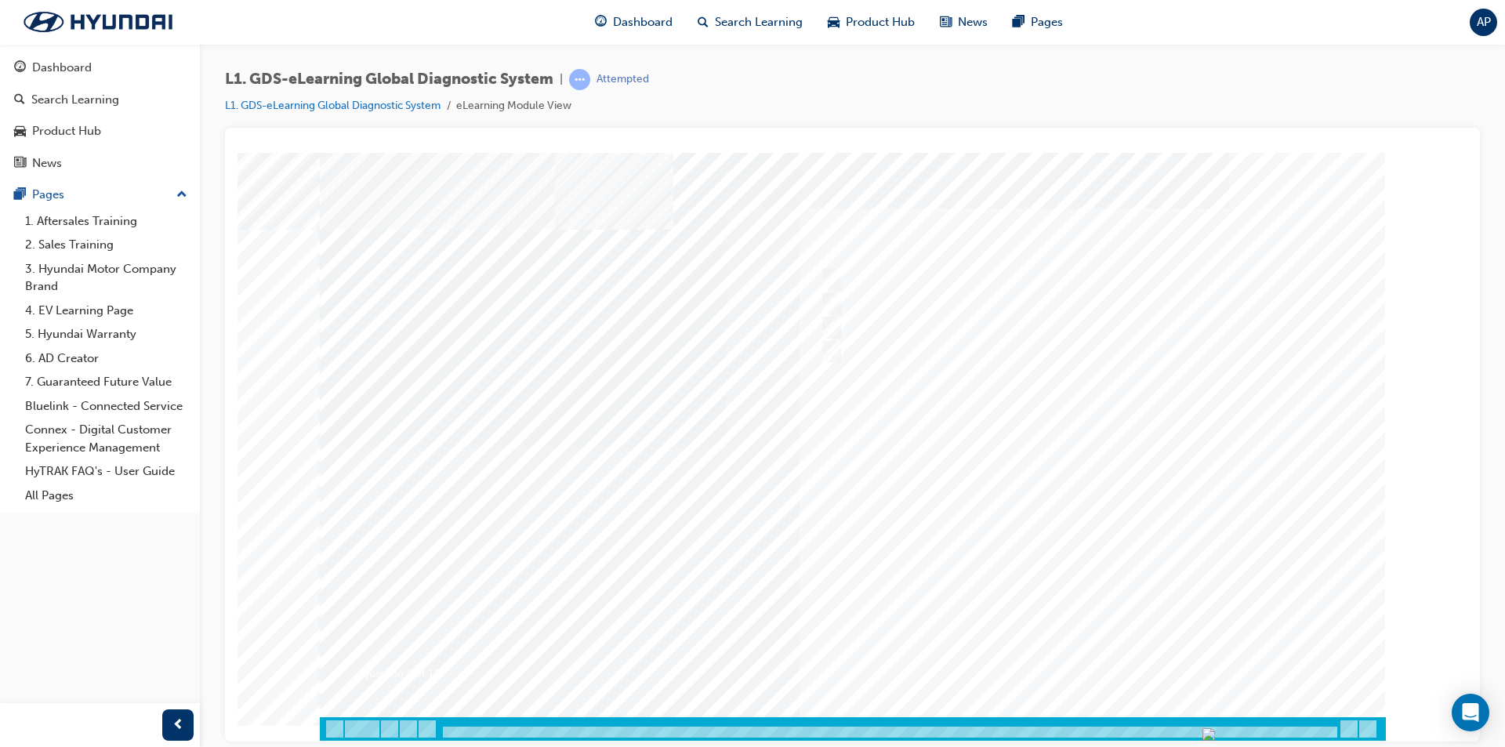
click at [1111, 644] on div at bounding box center [853, 446] width 1066 height 588
click at [1010, 328] on div at bounding box center [1076, 328] width 521 height 24
checkbox input "true"
click at [1018, 305] on div at bounding box center [1076, 304] width 521 height 24
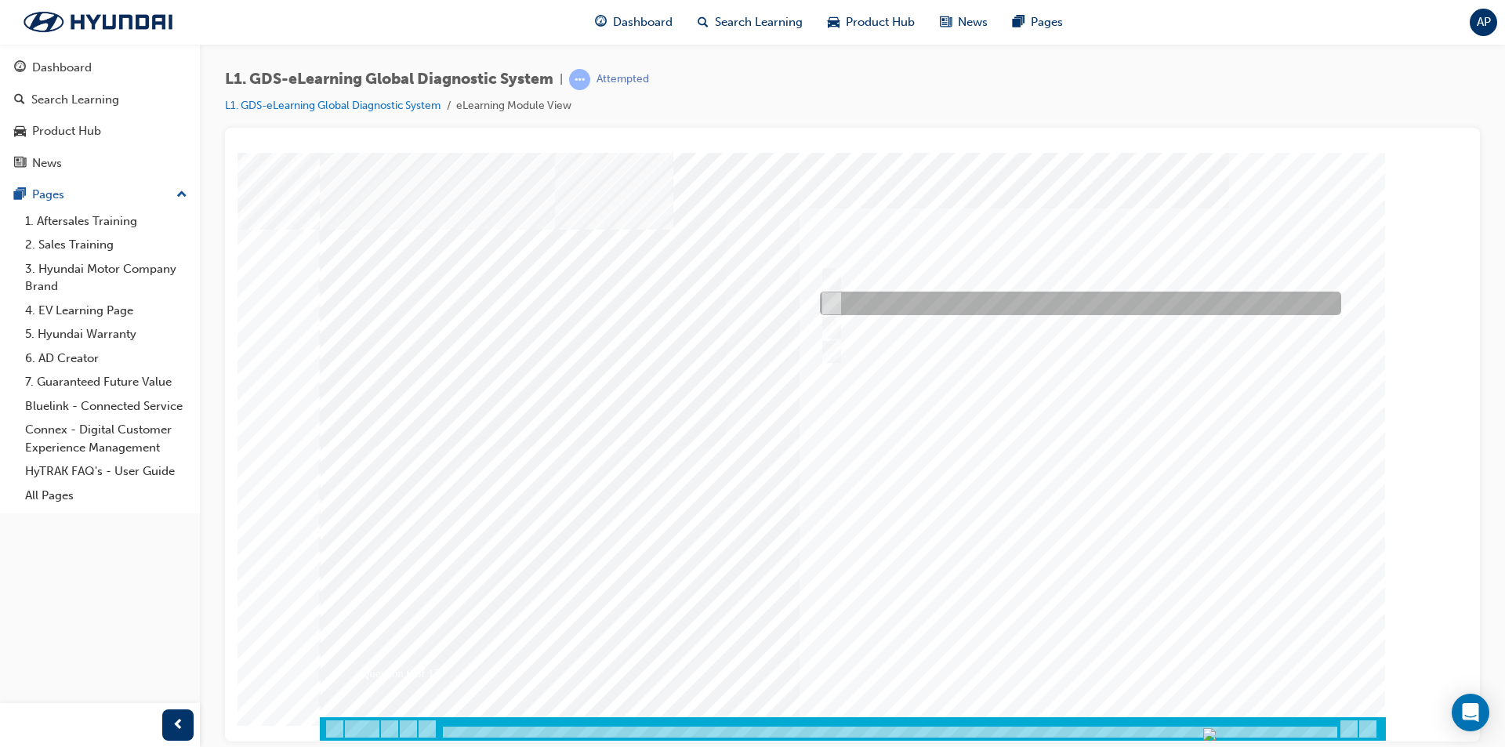
click at [1014, 312] on div at bounding box center [1076, 304] width 521 height 24
checkbox input "false"
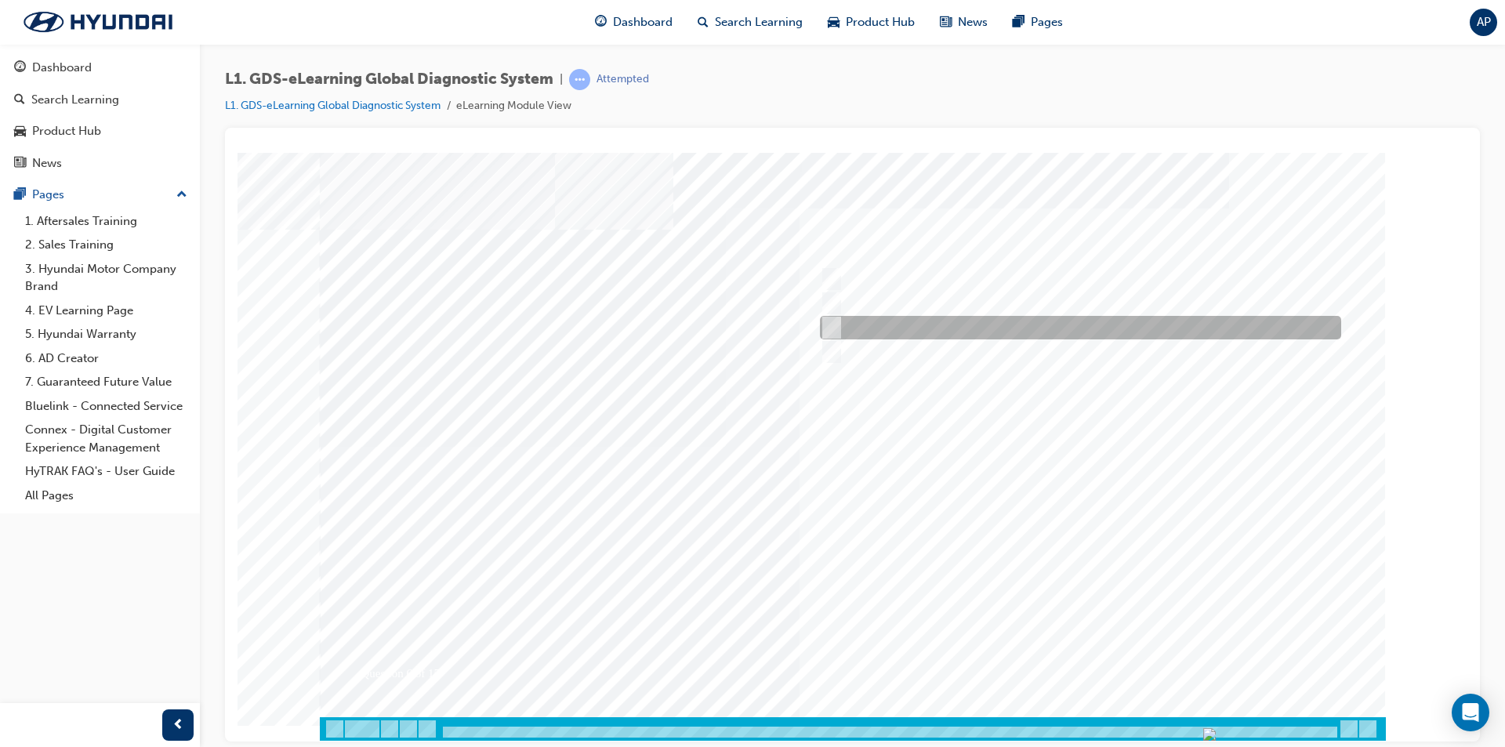
click at [1014, 328] on div at bounding box center [1076, 328] width 521 height 24
click at [1024, 335] on div at bounding box center [1076, 328] width 521 height 24
checkbox input "true"
click at [1072, 352] on div at bounding box center [853, 446] width 1066 height 588
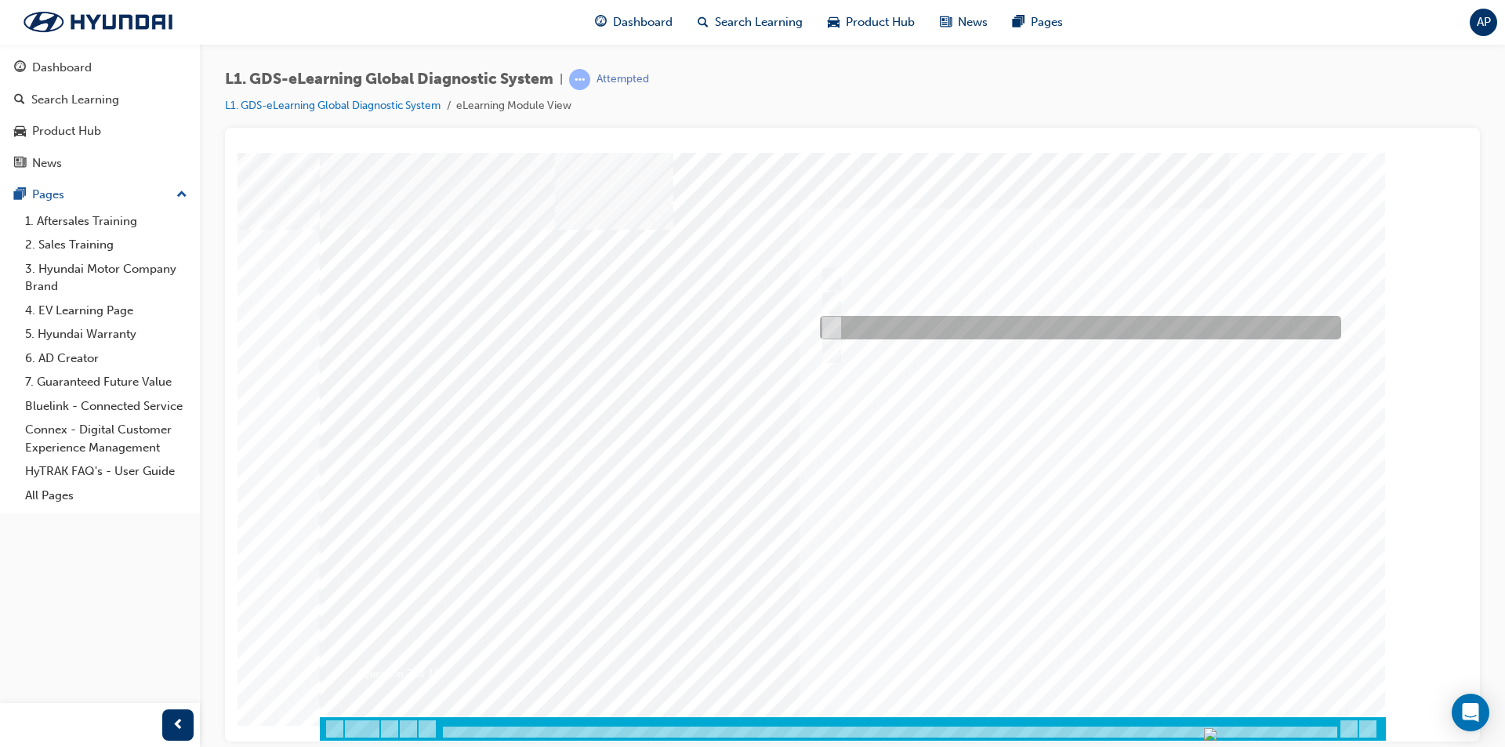
click at [1002, 318] on div at bounding box center [1076, 328] width 521 height 24
radio input "true"
click at [1081, 644] on div at bounding box center [853, 446] width 1066 height 588
click at [926, 319] on div at bounding box center [1076, 328] width 521 height 24
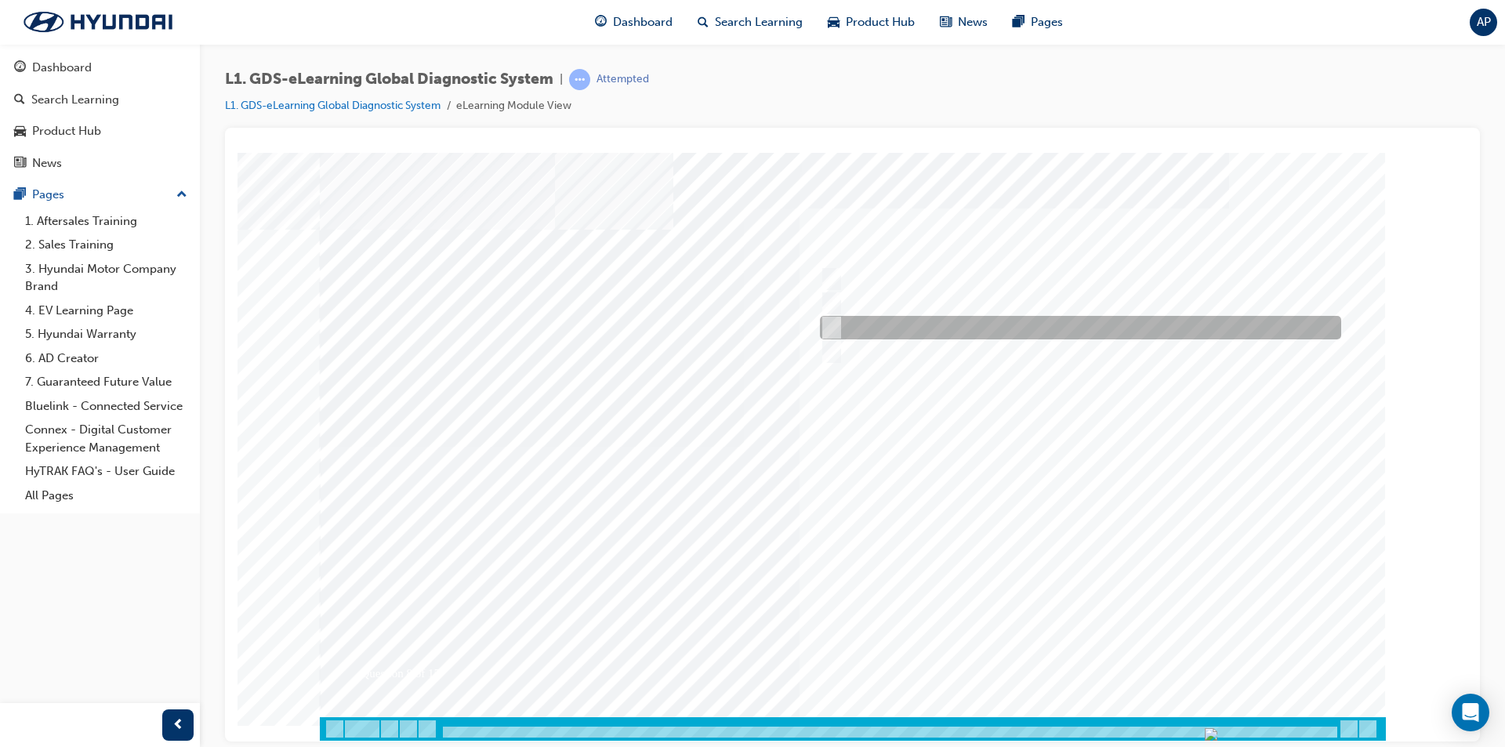
radio input "true"
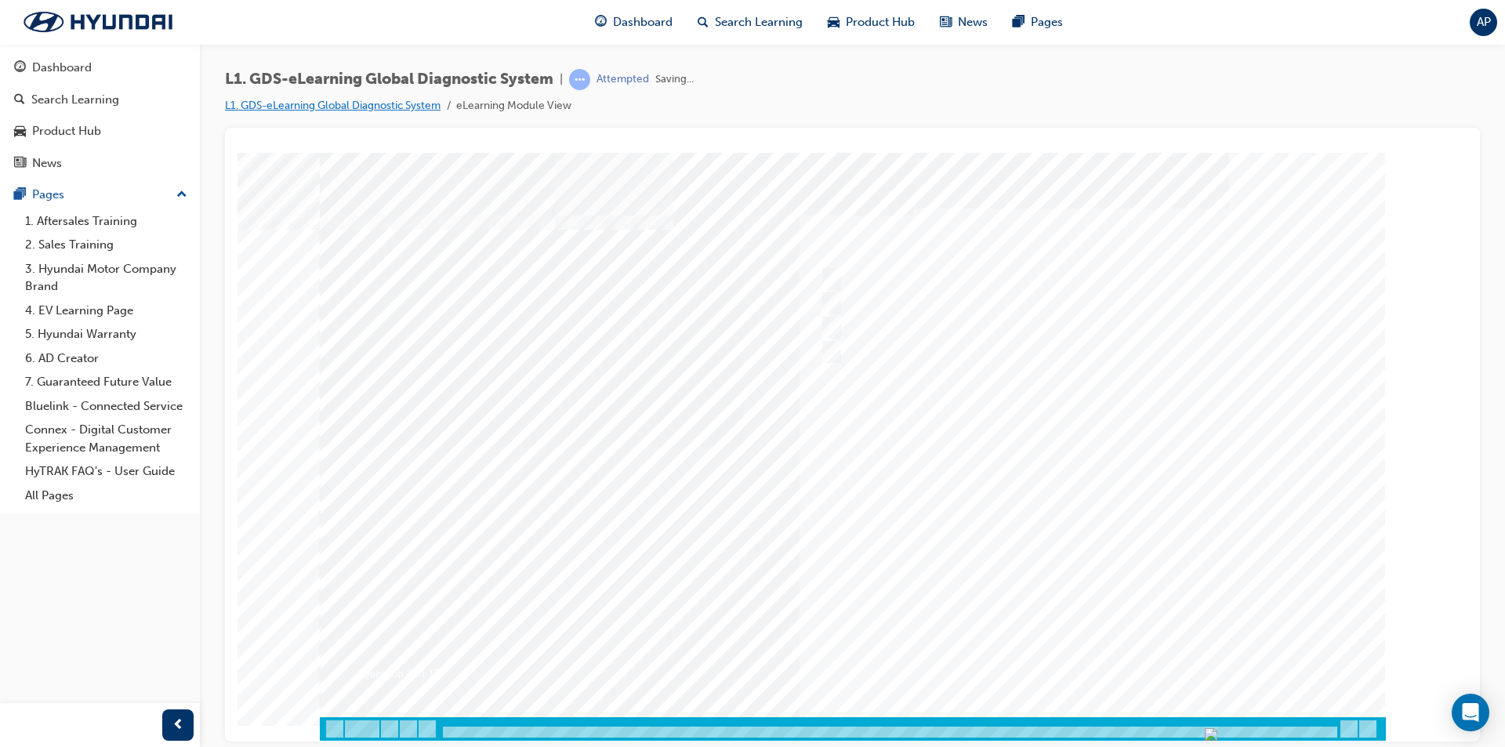
click at [340, 108] on link "L1. GDS-eLearning Global Diagnostic System" at bounding box center [333, 105] width 216 height 13
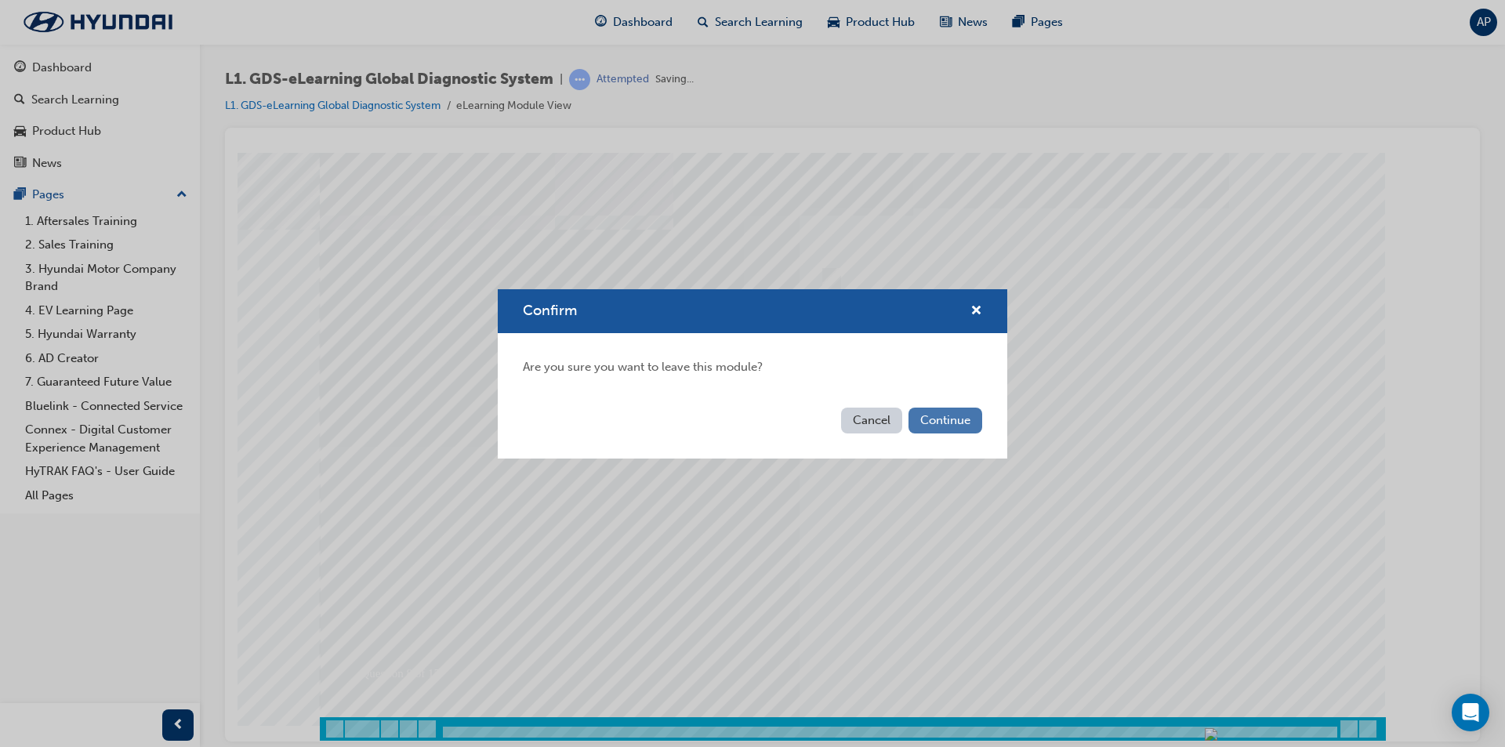
click at [961, 419] on button "Continue" at bounding box center [945, 421] width 74 height 26
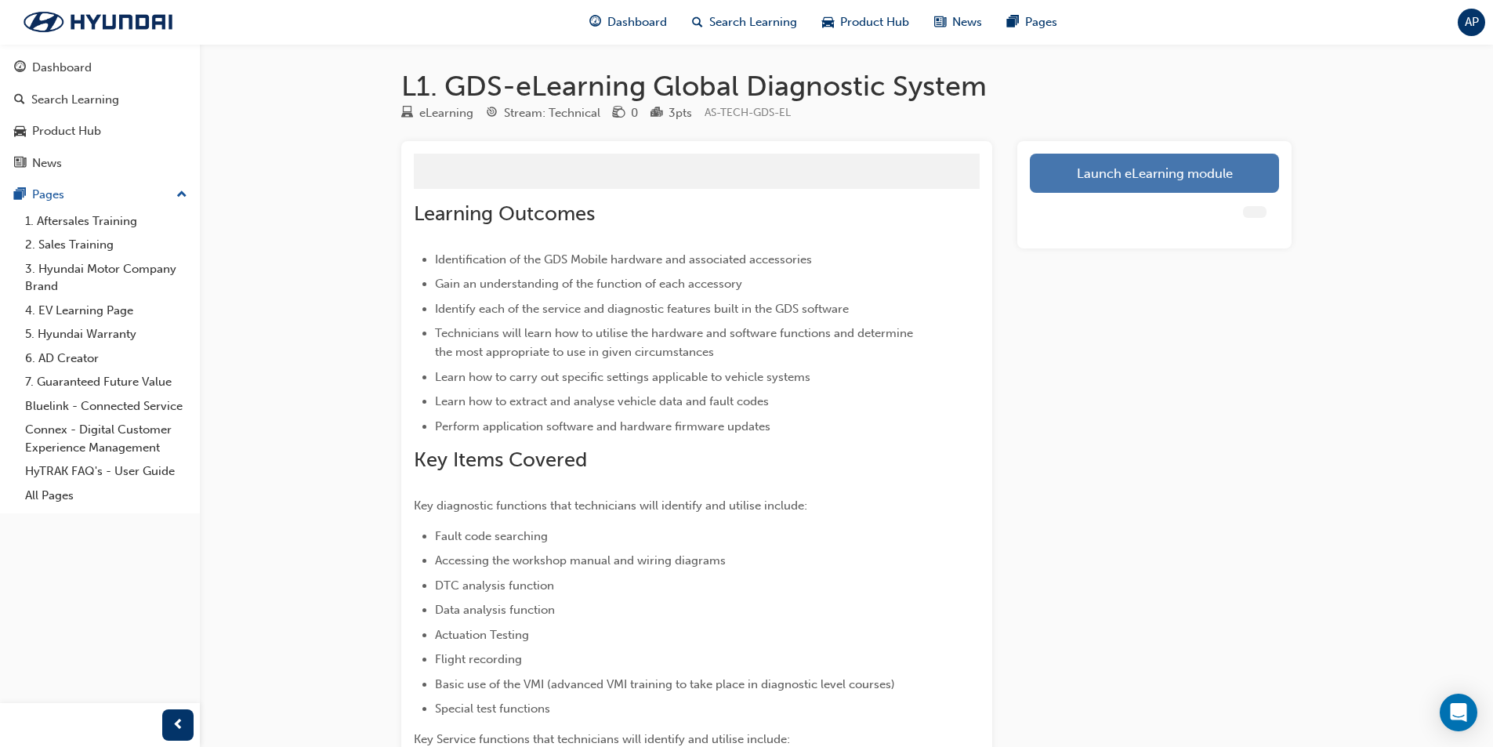
click at [1185, 181] on link "Launch eLearning module" at bounding box center [1154, 173] width 249 height 39
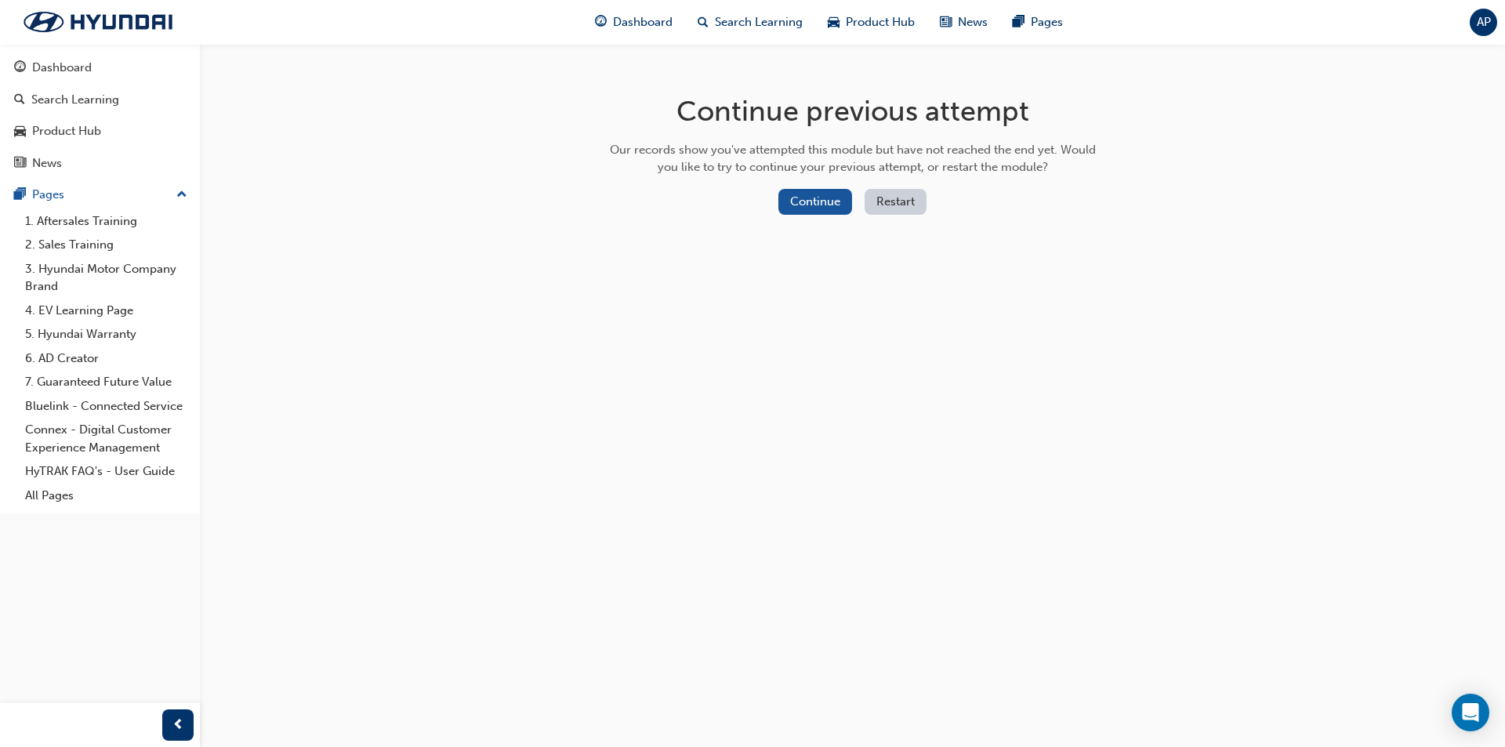
click at [880, 209] on button "Restart" at bounding box center [896, 202] width 62 height 26
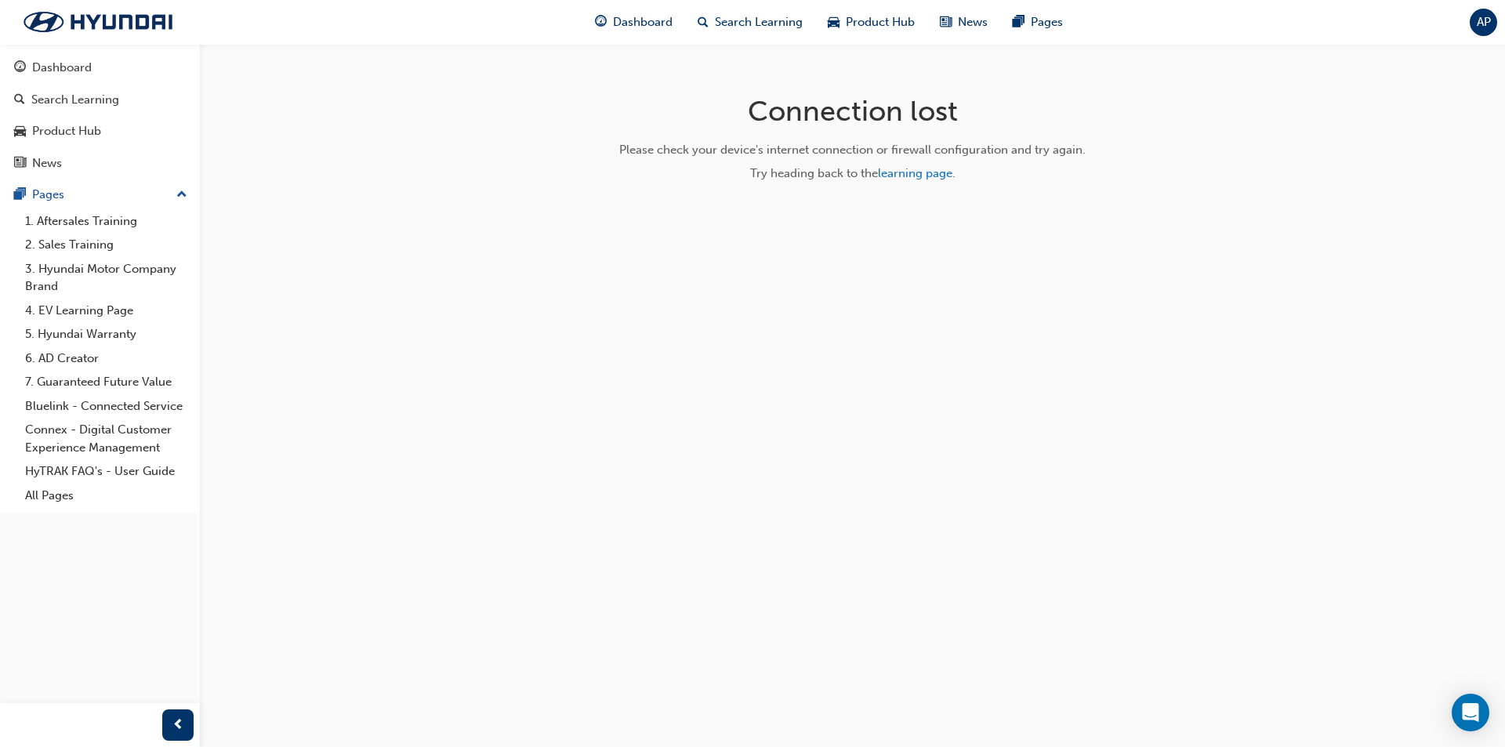
drag, startPoint x: 897, startPoint y: 532, endPoint x: 740, endPoint y: 410, distance: 198.8
click at [740, 410] on div "Connection lost Please check your device's internet connection or firewall conf…" at bounding box center [752, 373] width 1505 height 747
click at [1347, 210] on div "Connection lost Please check your device's internet connection or firewall conf…" at bounding box center [752, 373] width 1505 height 747
drag, startPoint x: 1053, startPoint y: 397, endPoint x: 1060, endPoint y: 390, distance: 9.4
click at [1055, 394] on div "Connection lost Please check your device's internet connection or firewall conf…" at bounding box center [752, 373] width 1505 height 747
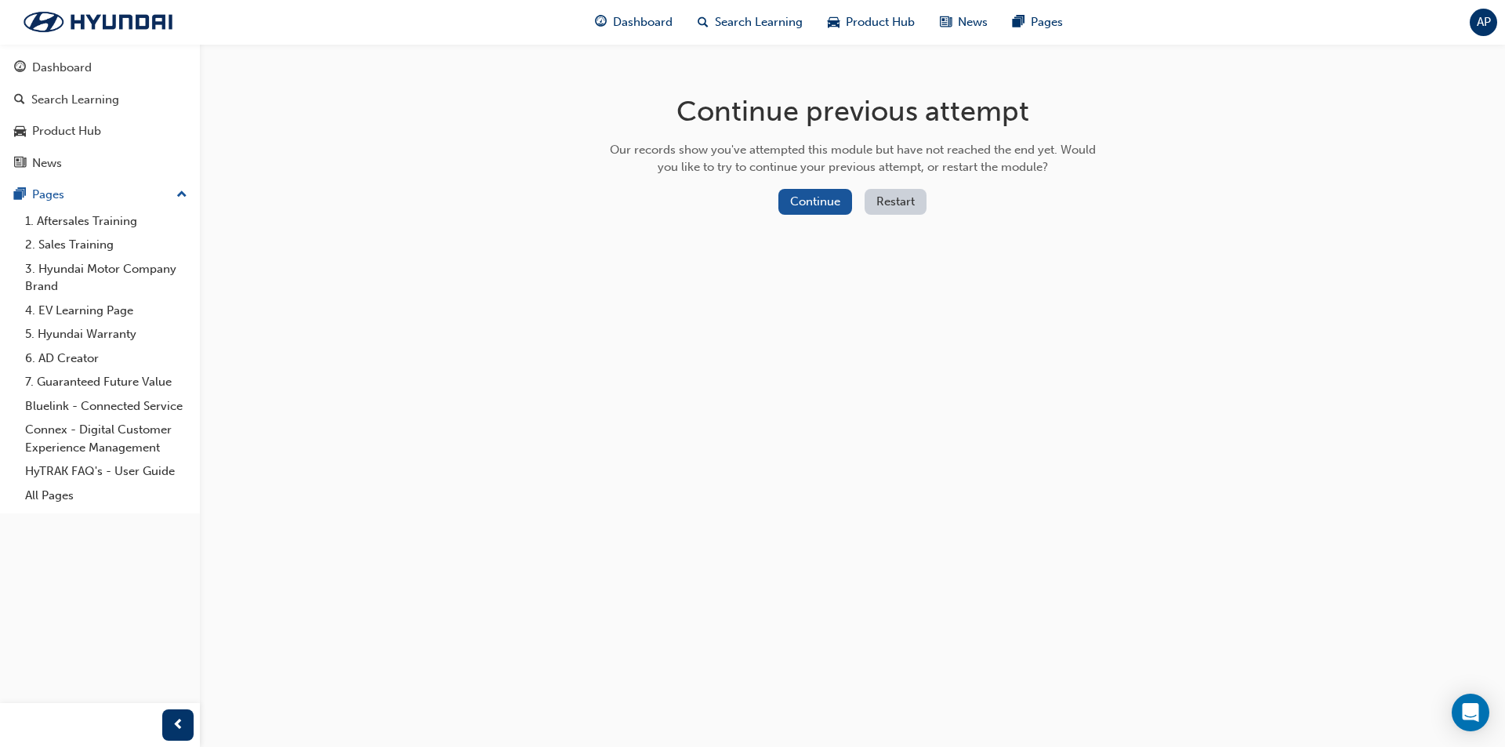
click at [881, 207] on button "Restart" at bounding box center [896, 202] width 62 height 26
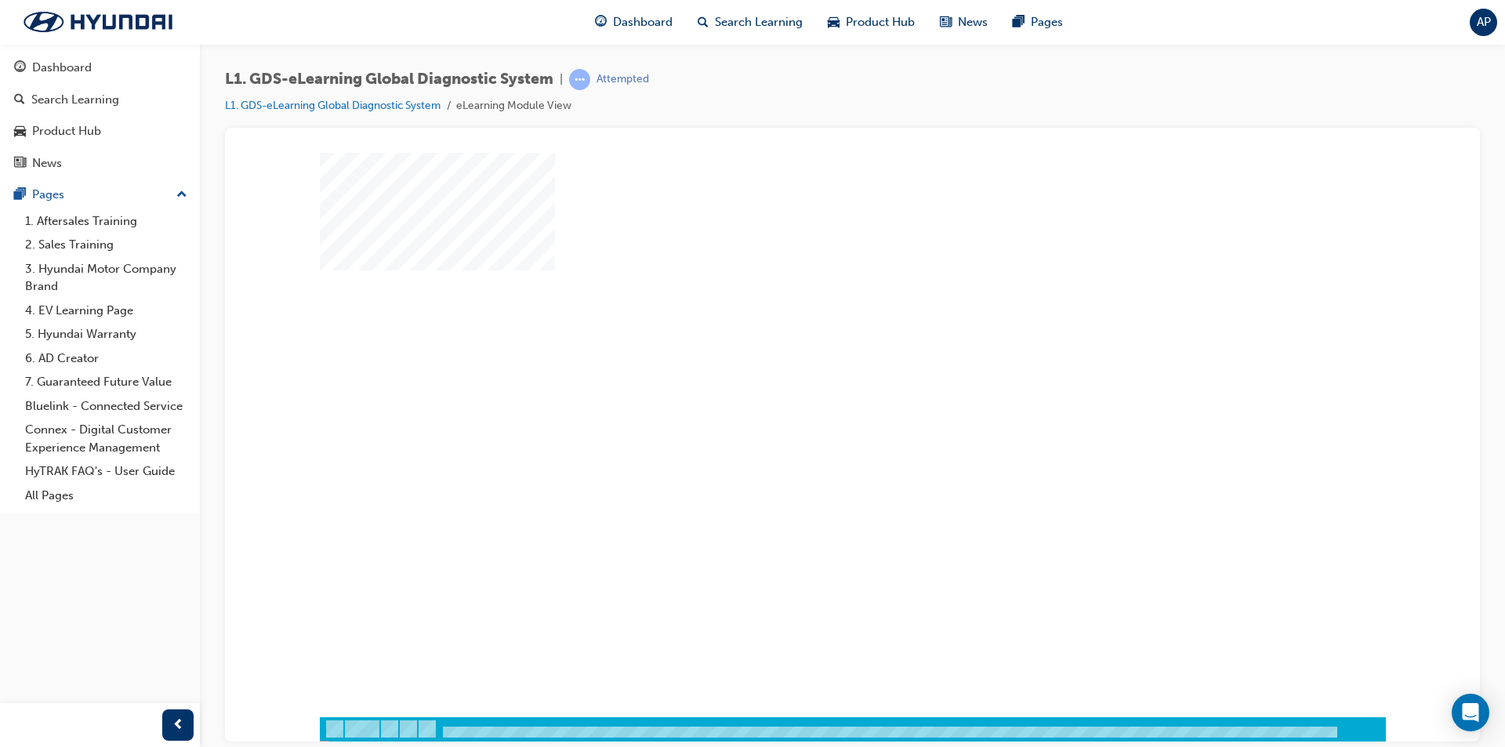
click at [807, 389] on div "play" at bounding box center [807, 389] width 0 height 0
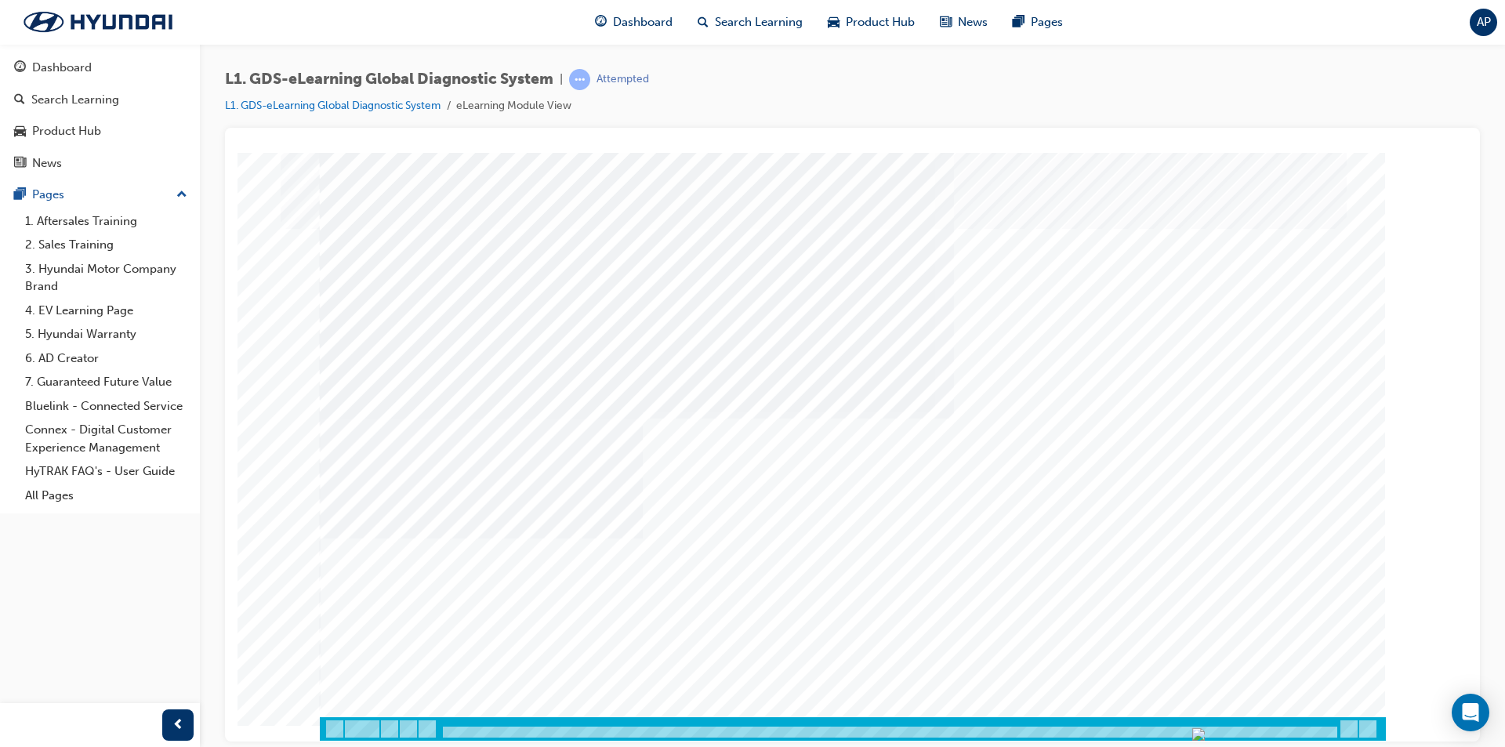
click at [1317, 726] on div at bounding box center [890, 732] width 898 height 13
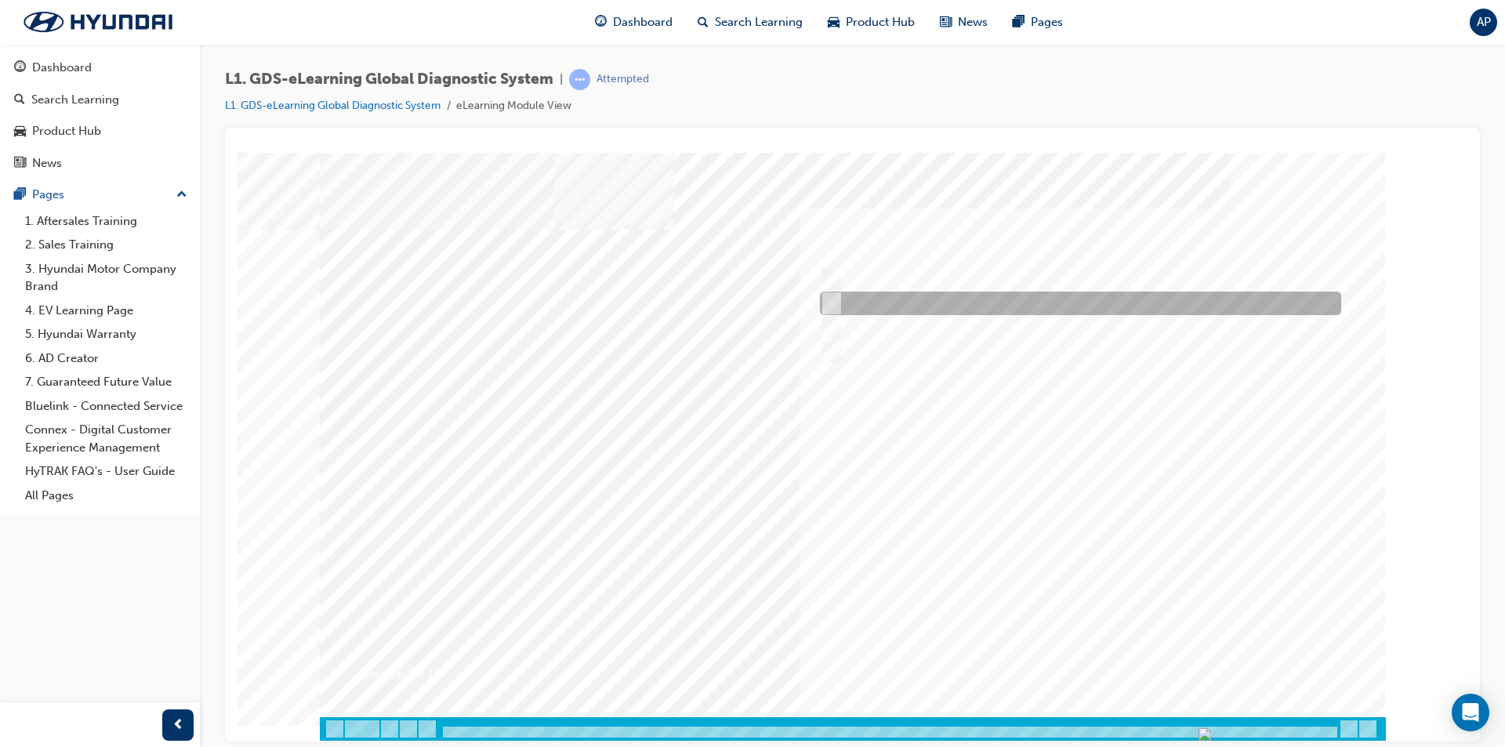
click at [879, 300] on div at bounding box center [1076, 304] width 521 height 24
radio input "true"
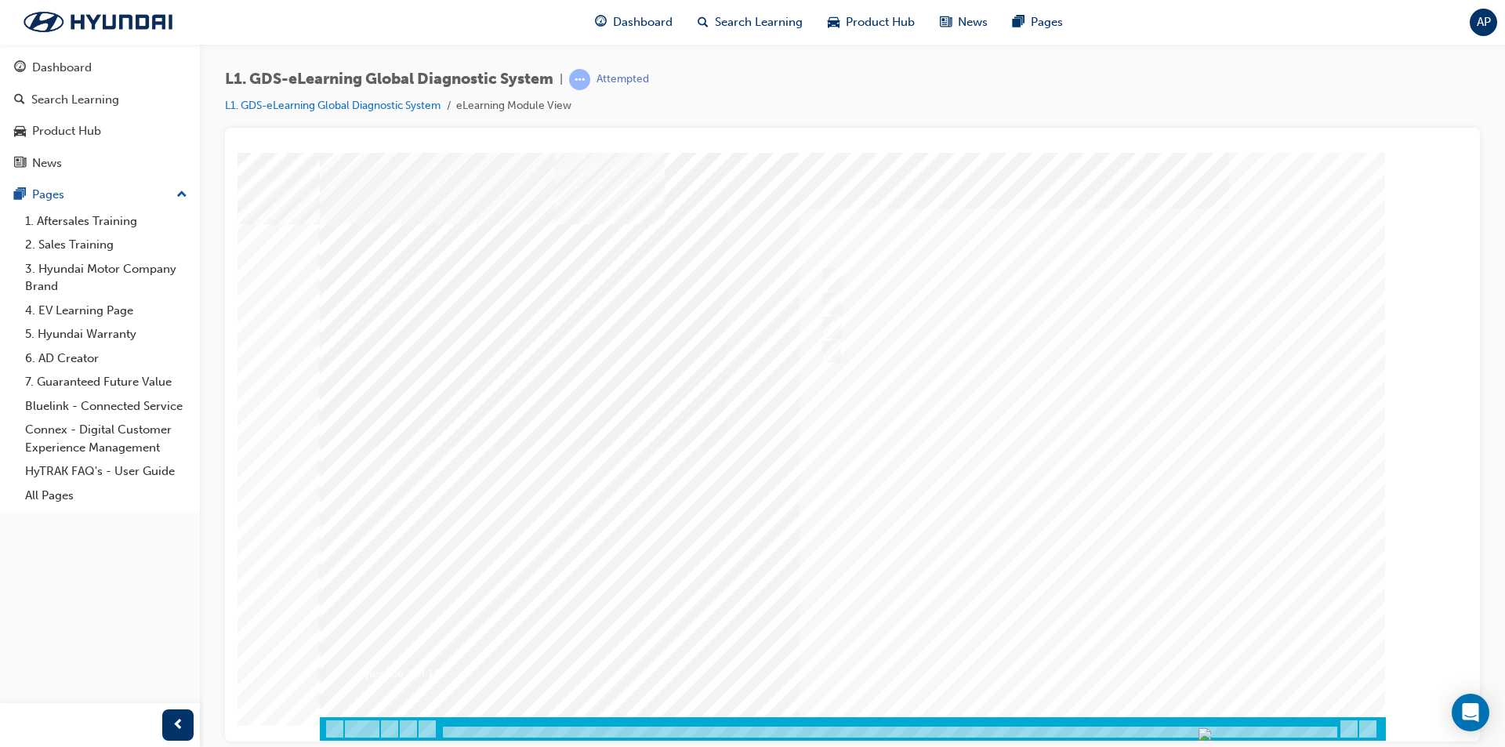
click at [1129, 660] on div at bounding box center [853, 446] width 1066 height 588
click at [879, 327] on div at bounding box center [1076, 328] width 521 height 24
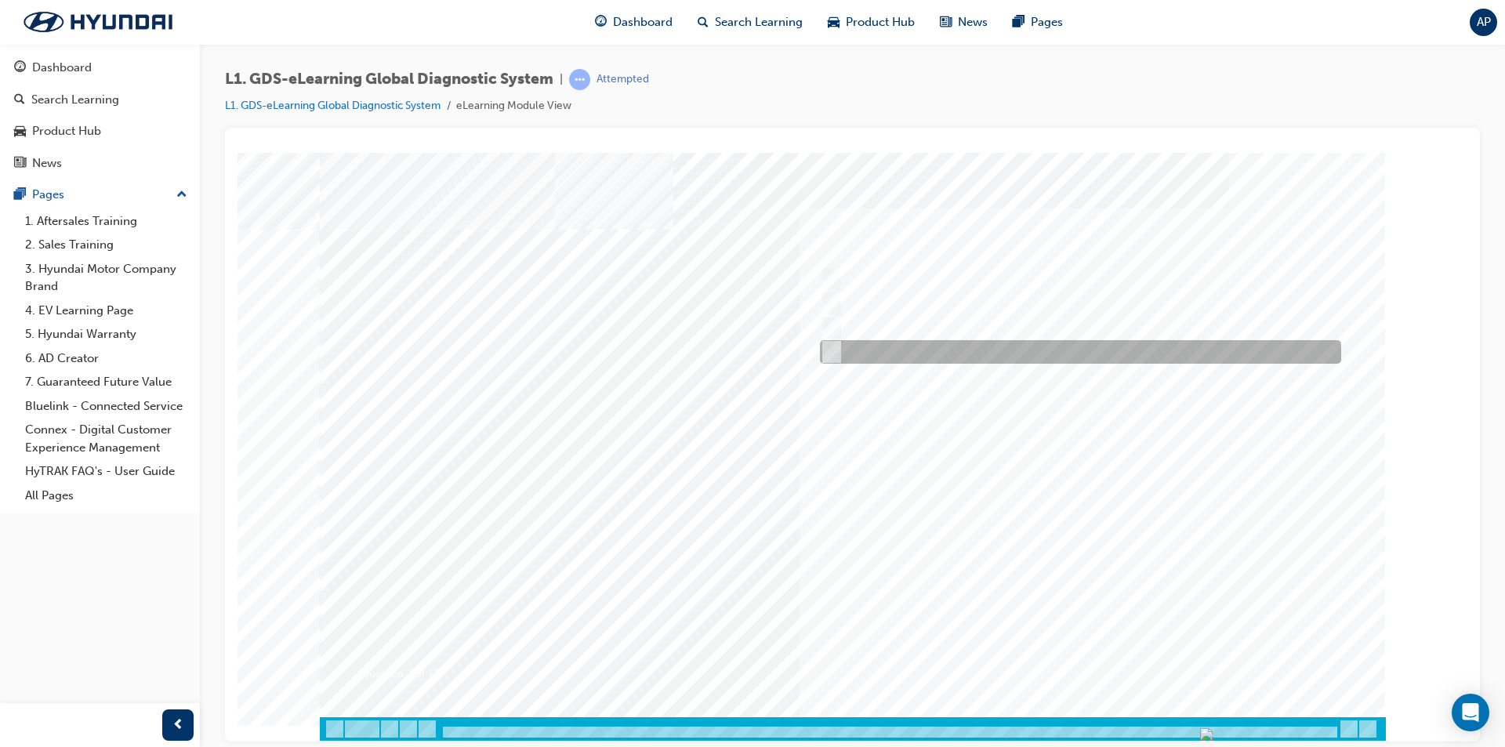
click at [953, 349] on div at bounding box center [1076, 352] width 521 height 24
radio input "false"
radio input "true"
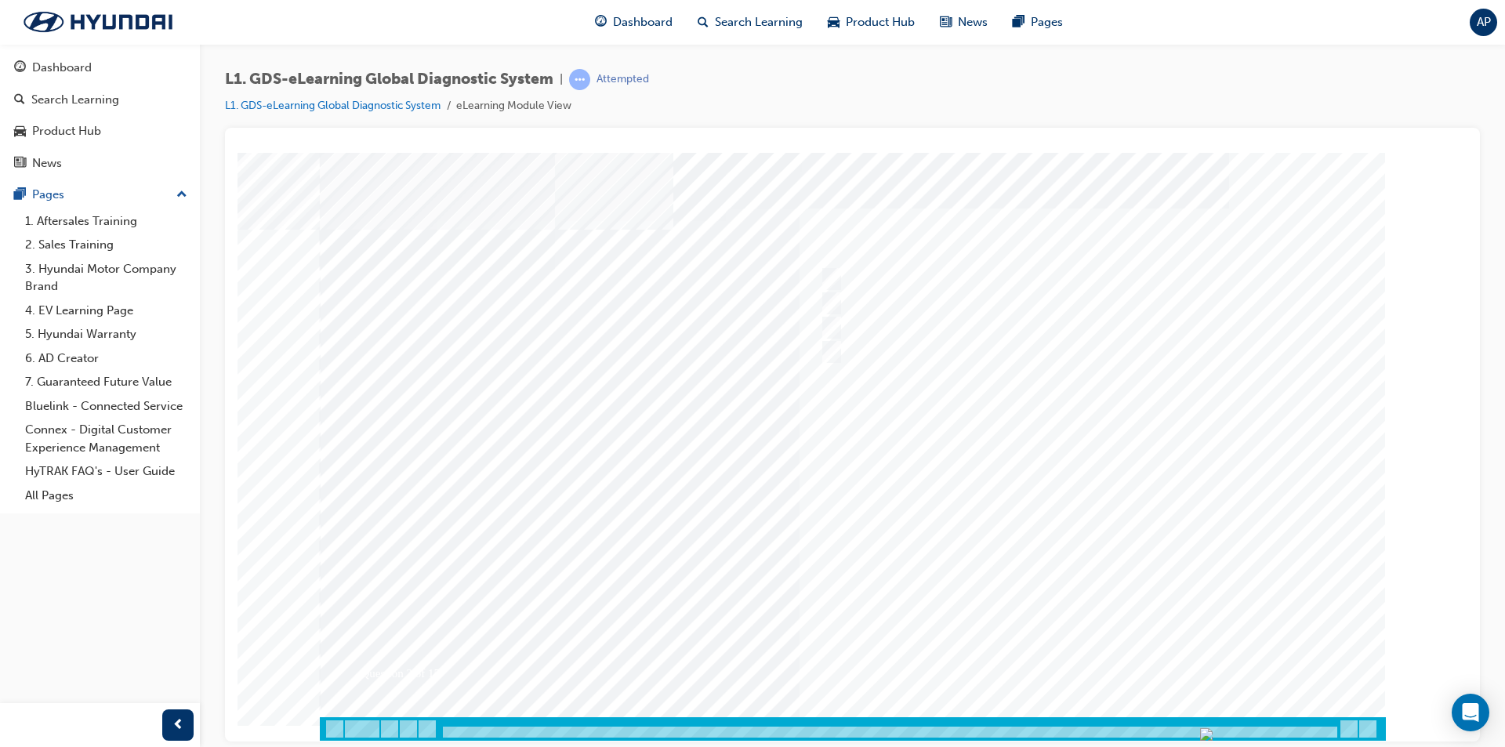
click at [1096, 666] on div at bounding box center [853, 446] width 1066 height 588
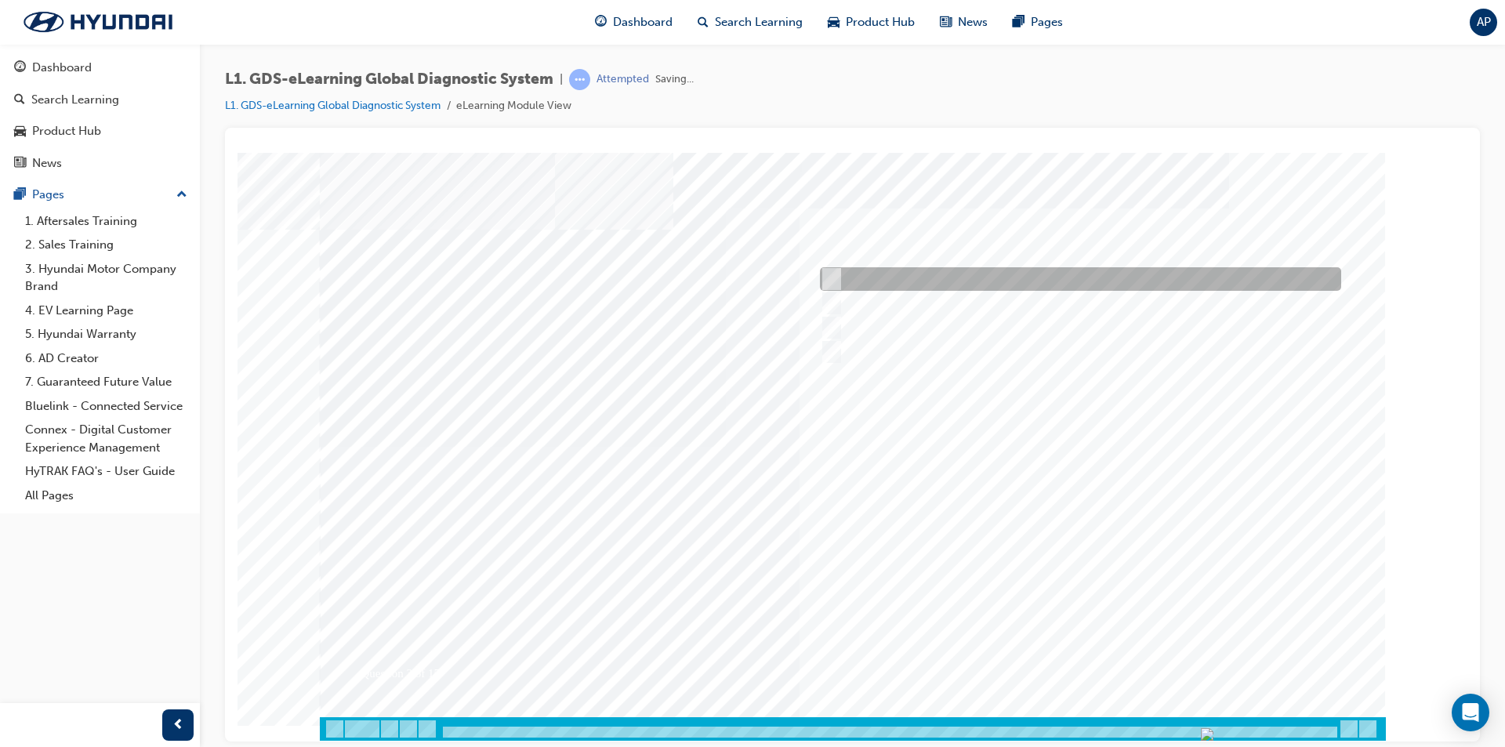
click at [914, 274] on div at bounding box center [1076, 279] width 521 height 24
checkbox input "true"
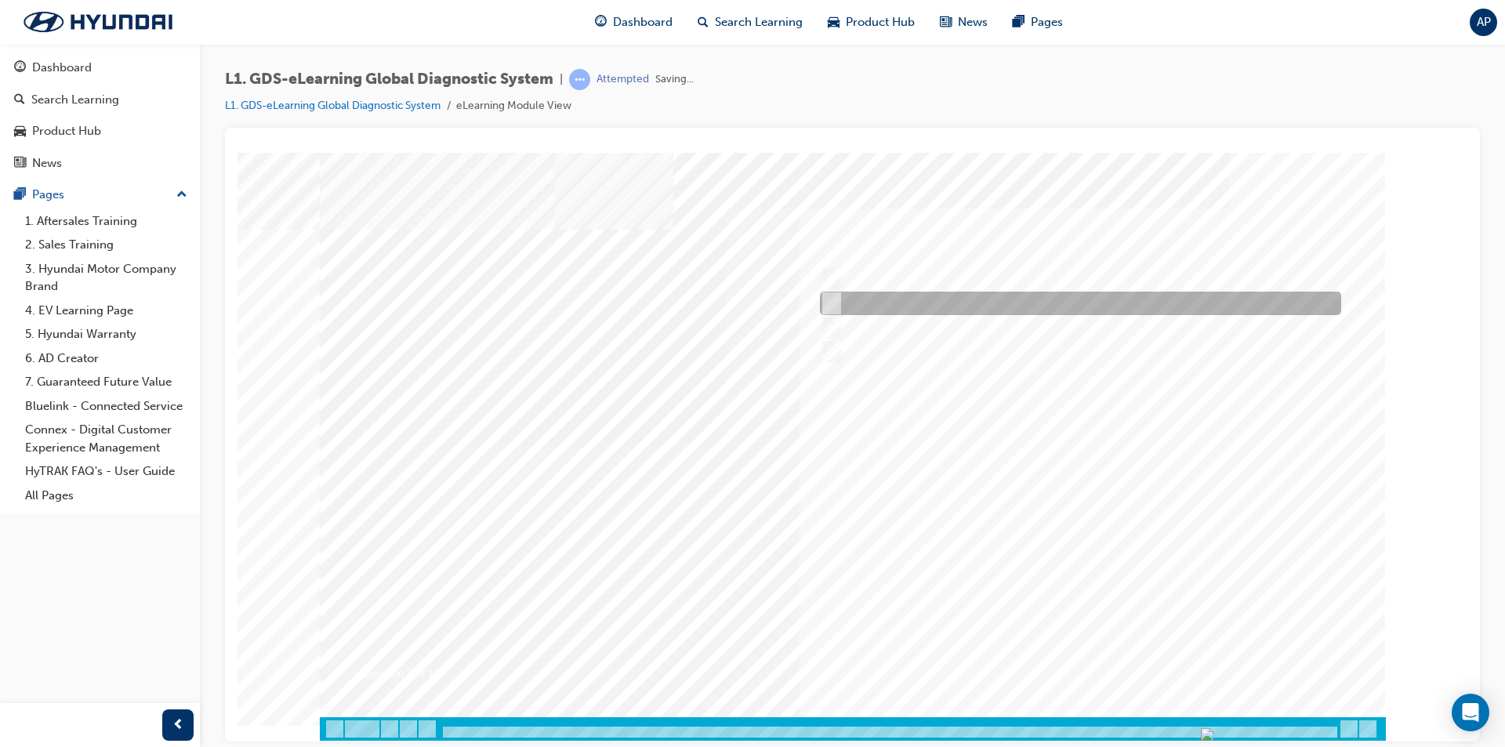
click at [914, 313] on div at bounding box center [1076, 304] width 521 height 24
checkbox input "true"
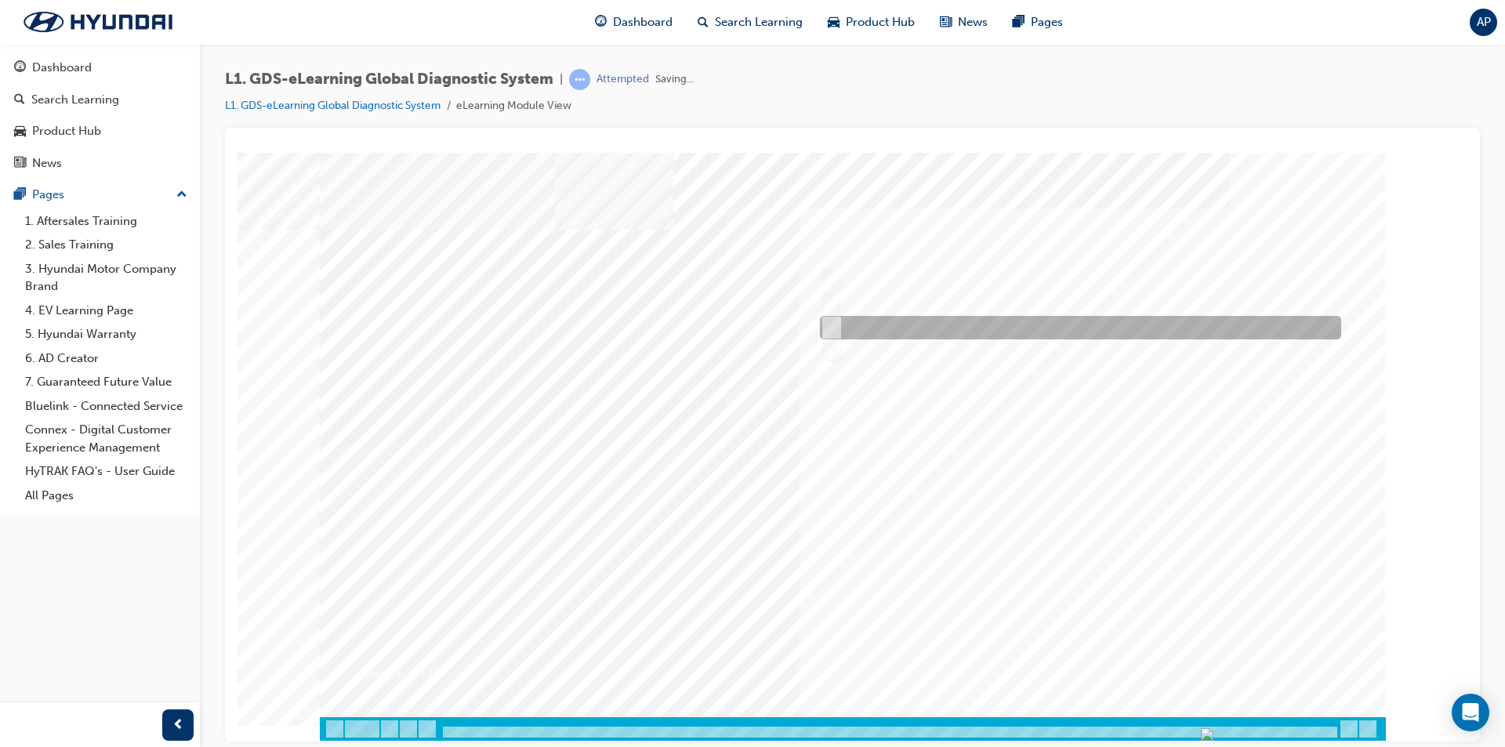
click at [916, 329] on div at bounding box center [1076, 328] width 521 height 24
checkbox input "true"
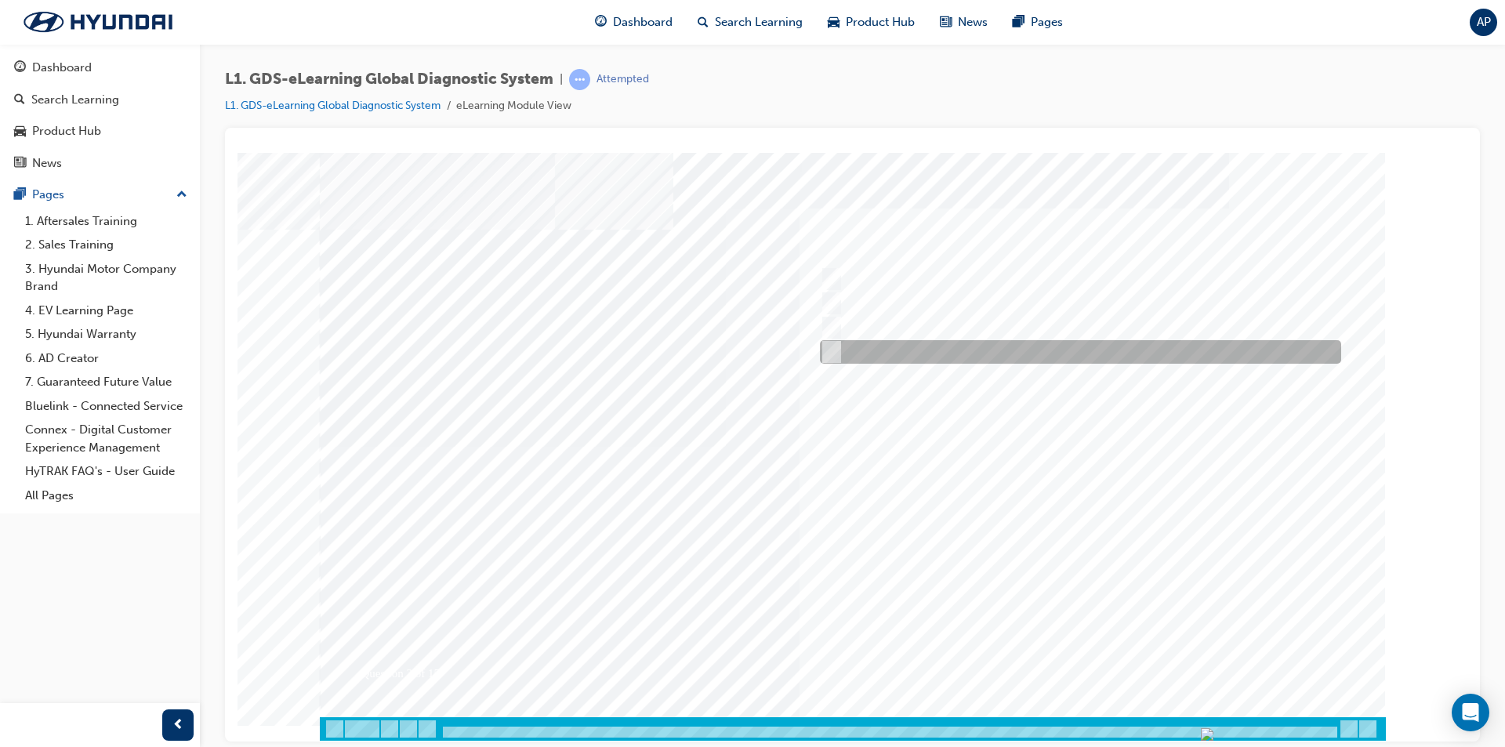
click at [923, 360] on div at bounding box center [1076, 352] width 521 height 24
checkbox input "true"
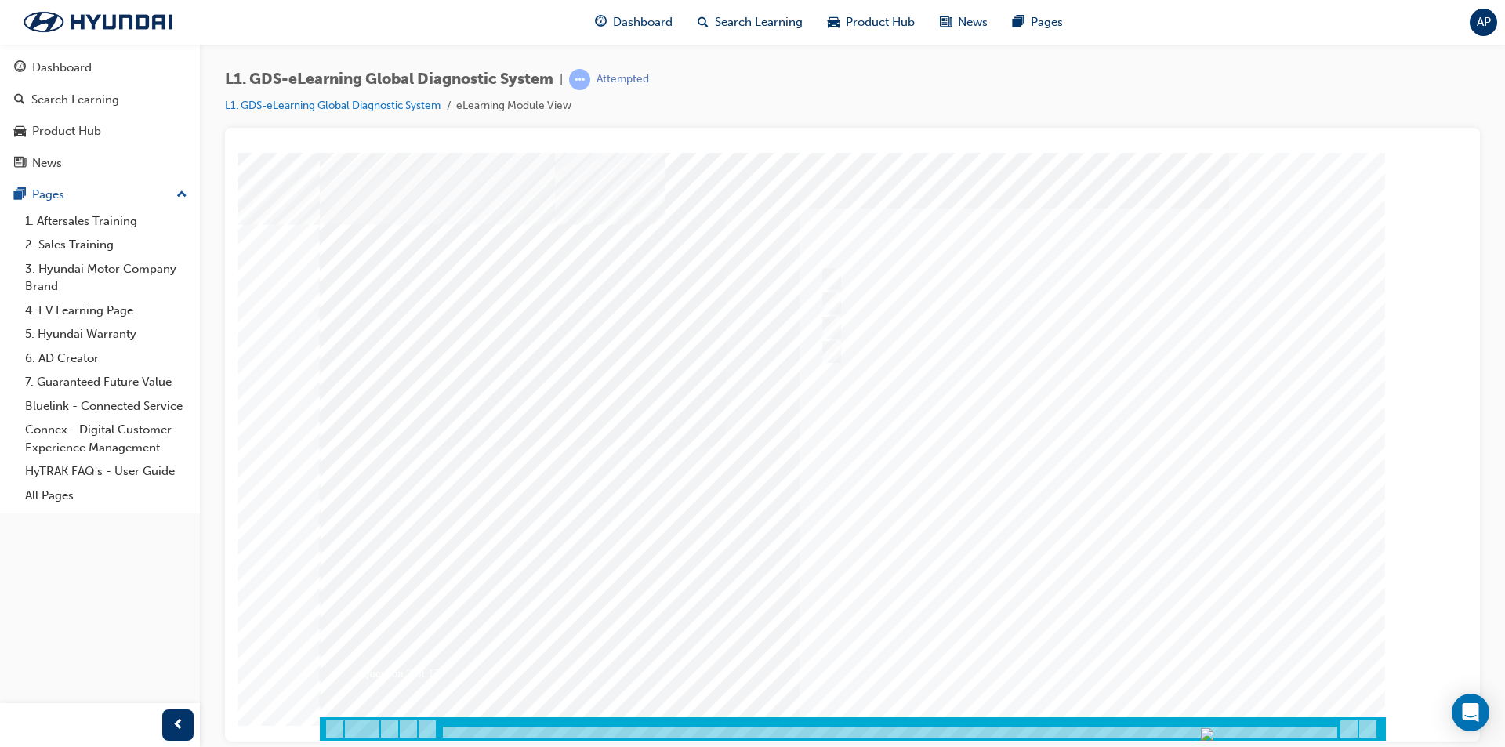
click at [1090, 651] on div at bounding box center [853, 446] width 1066 height 588
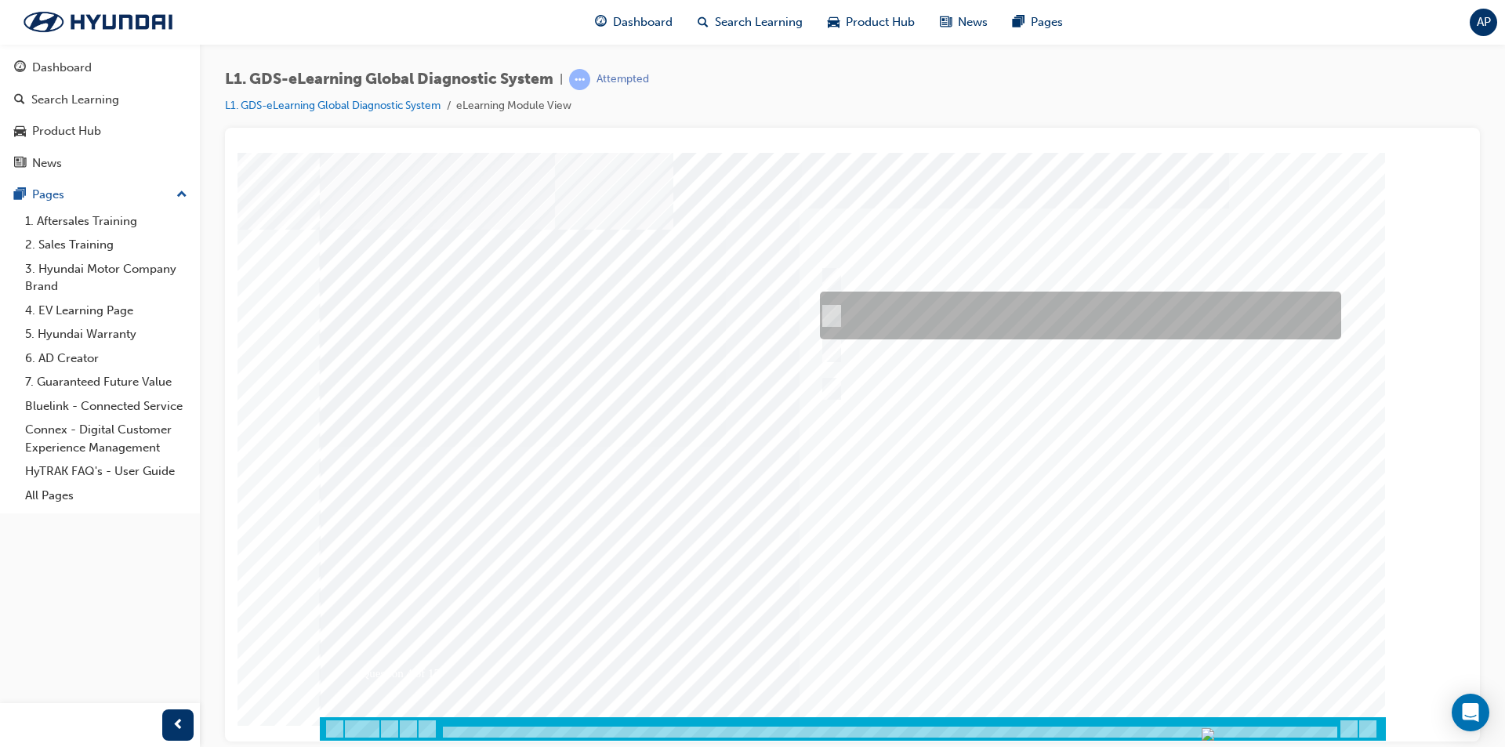
click at [913, 328] on div at bounding box center [1076, 316] width 521 height 48
radio input "true"
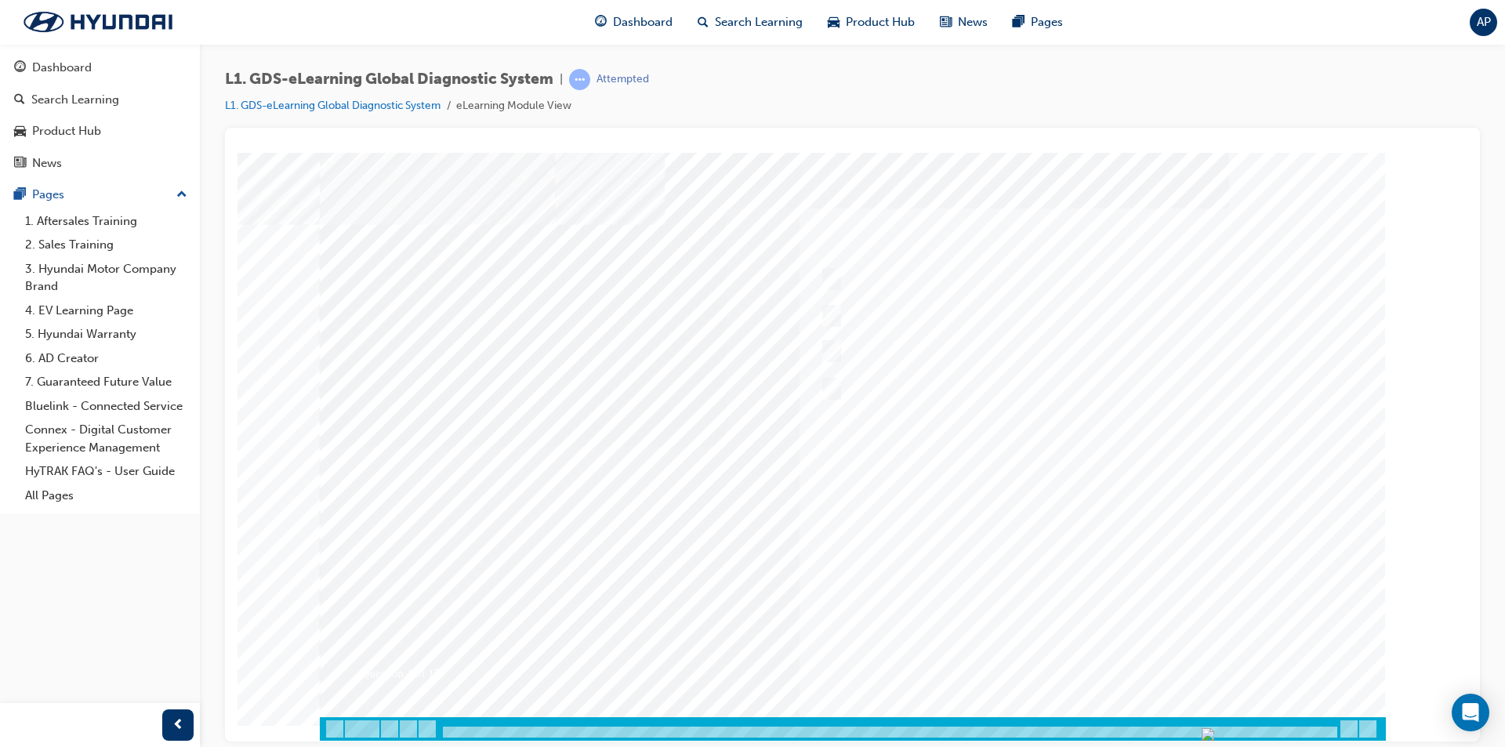
click at [1096, 657] on div at bounding box center [853, 446] width 1066 height 588
click at [1046, 326] on div at bounding box center [1076, 328] width 521 height 24
checkbox input "true"
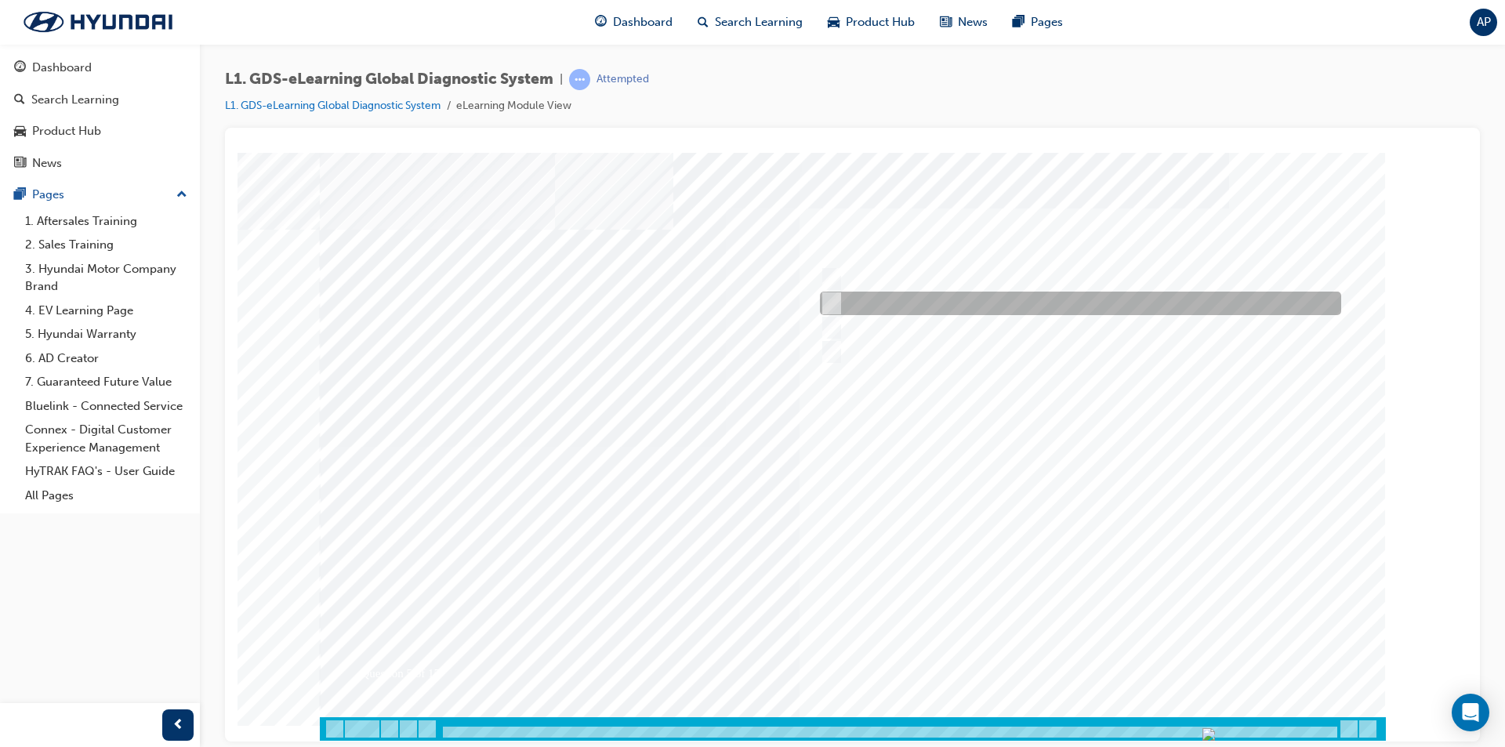
click at [1089, 304] on div at bounding box center [1076, 304] width 521 height 24
checkbox input "true"
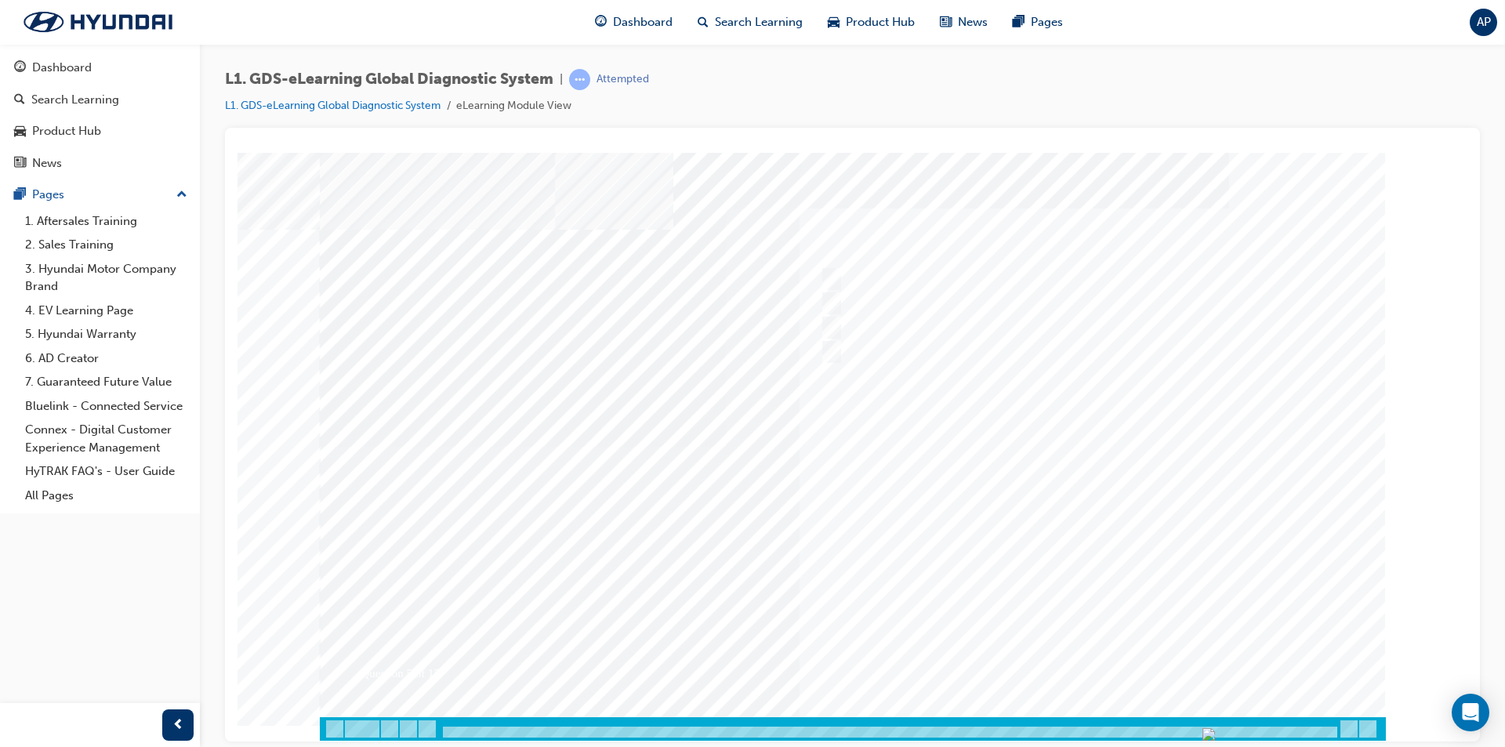
click at [1113, 652] on div at bounding box center [853, 446] width 1066 height 588
click at [1060, 330] on div at bounding box center [1076, 328] width 521 height 24
checkbox input "true"
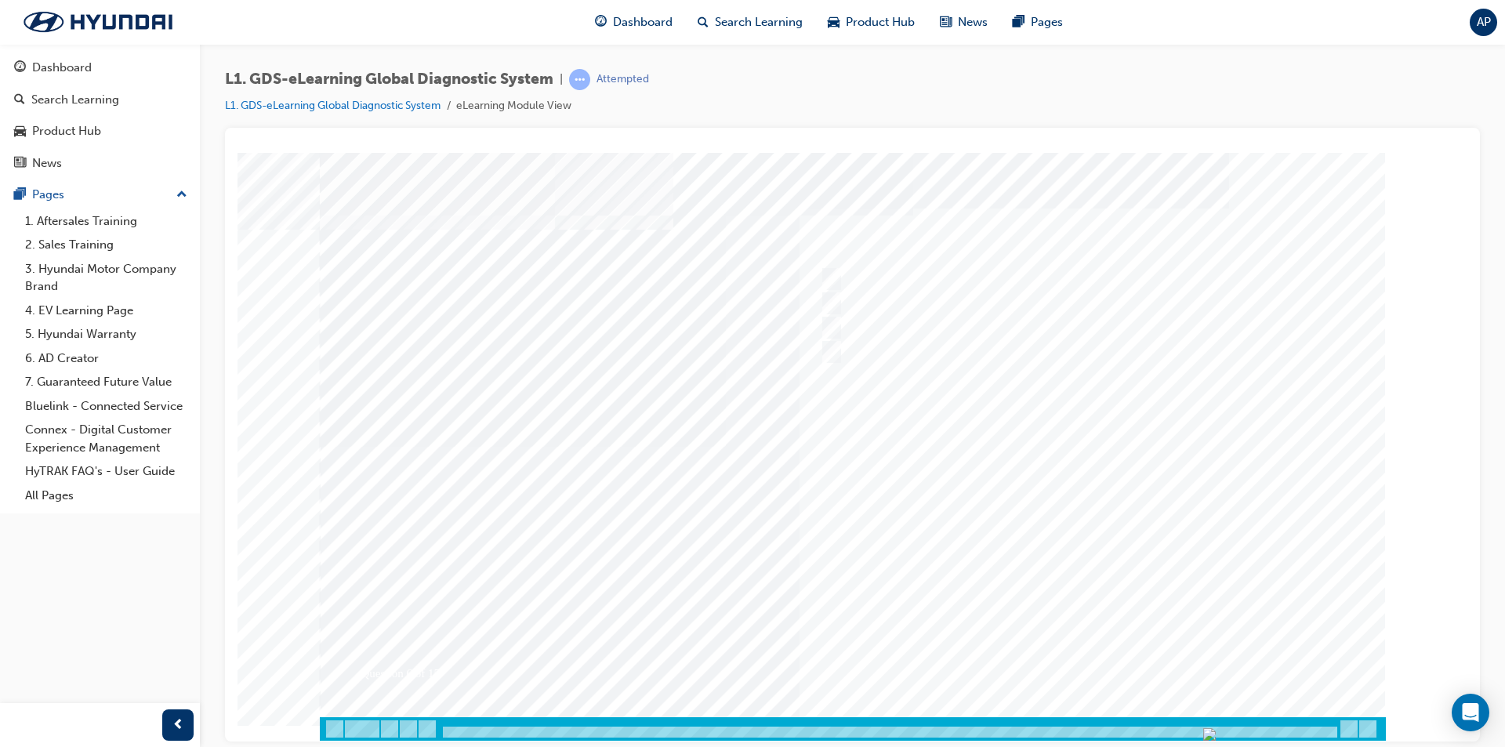
click at [849, 306] on div at bounding box center [853, 446] width 1066 height 588
click at [353, 105] on link "L1. GDS-eLearning Global Diagnostic System" at bounding box center [333, 105] width 216 height 13
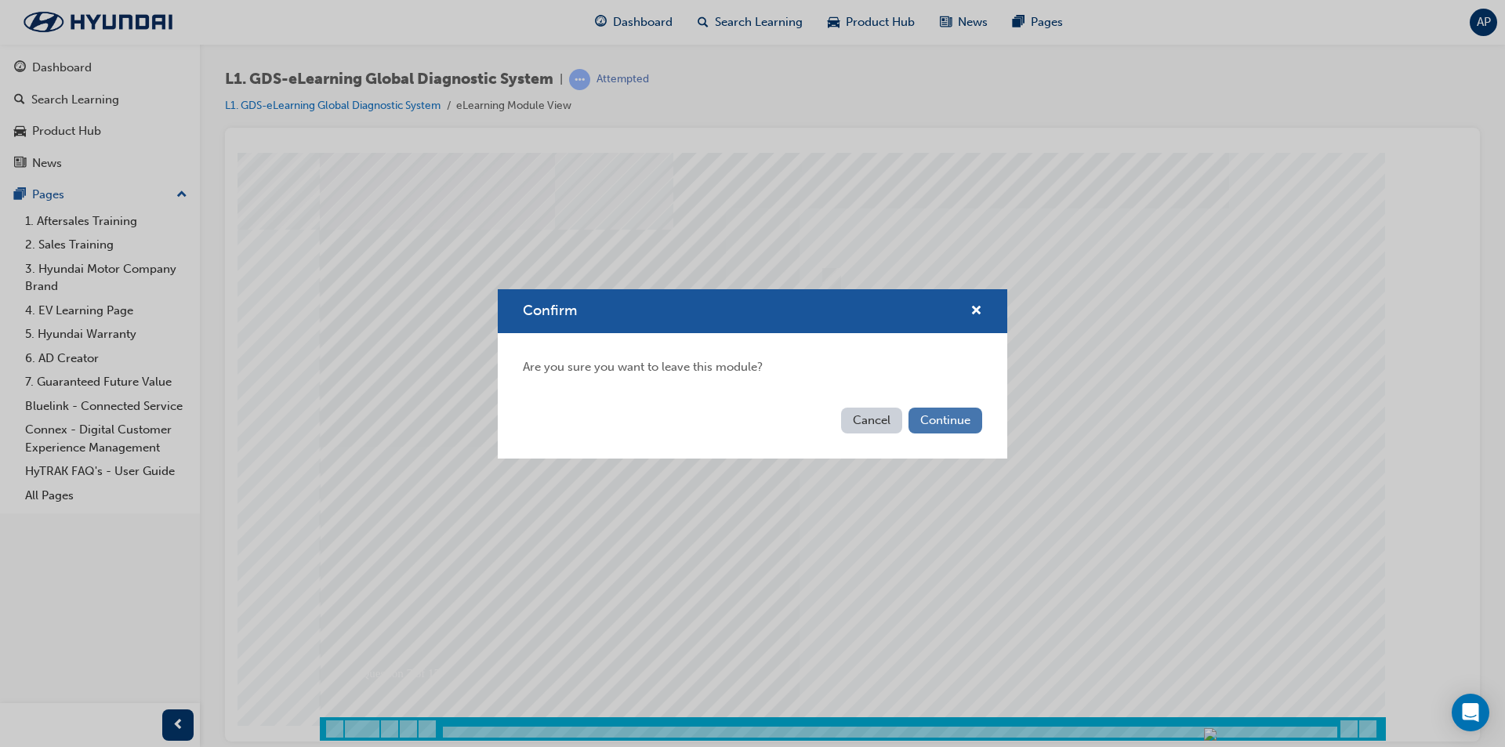
click at [919, 417] on button "Continue" at bounding box center [945, 421] width 74 height 26
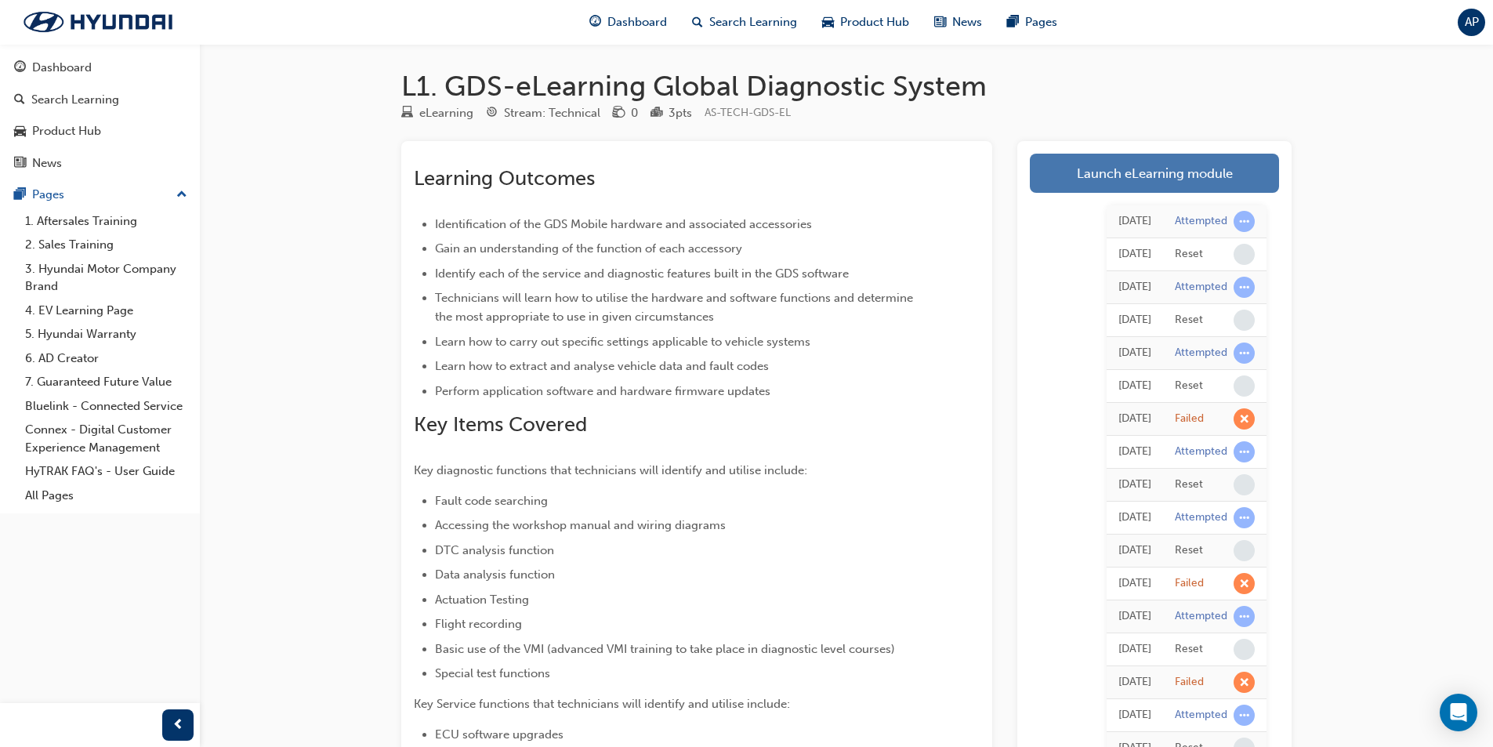
click at [1165, 179] on link "Launch eLearning module" at bounding box center [1154, 173] width 249 height 39
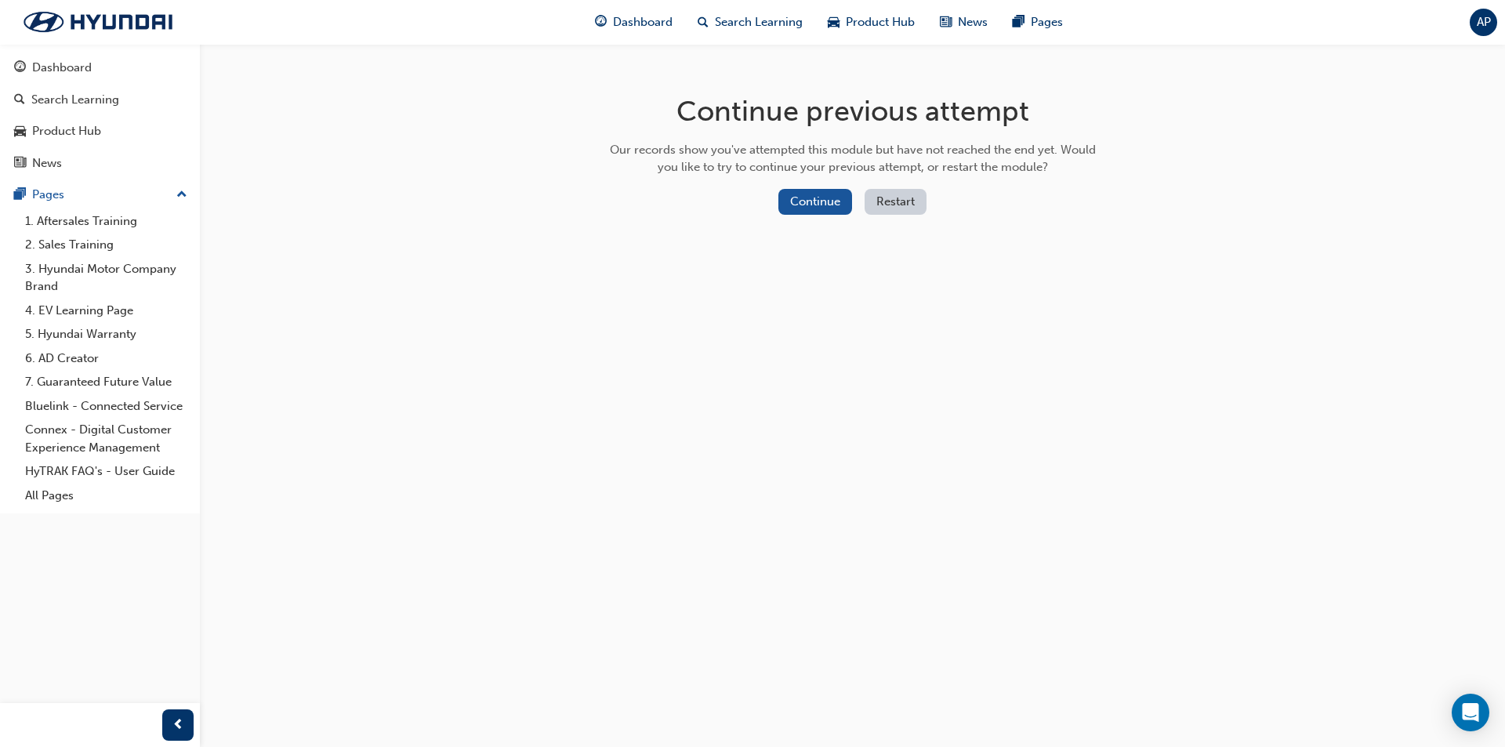
click at [887, 209] on button "Restart" at bounding box center [896, 202] width 62 height 26
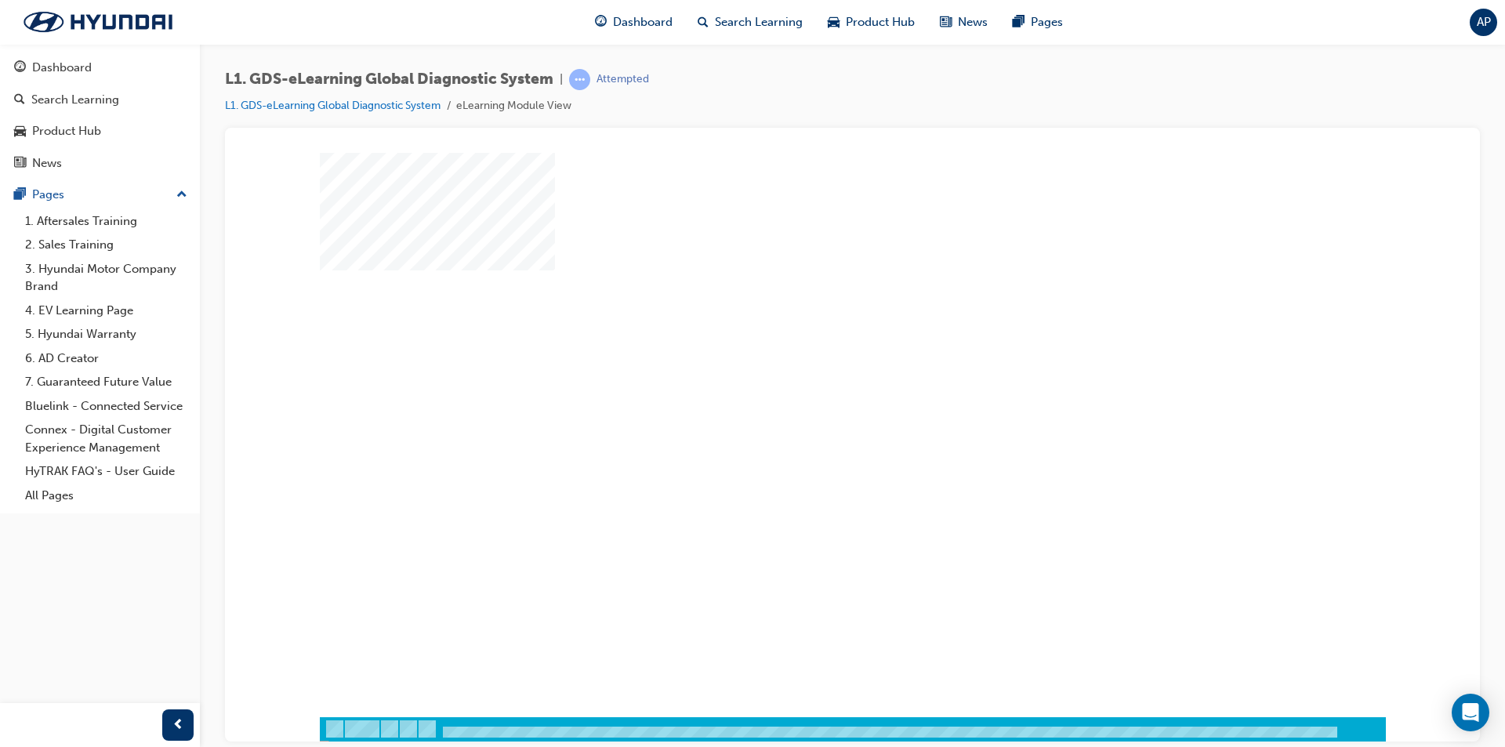
click at [807, 389] on div "play" at bounding box center [807, 389] width 0 height 0
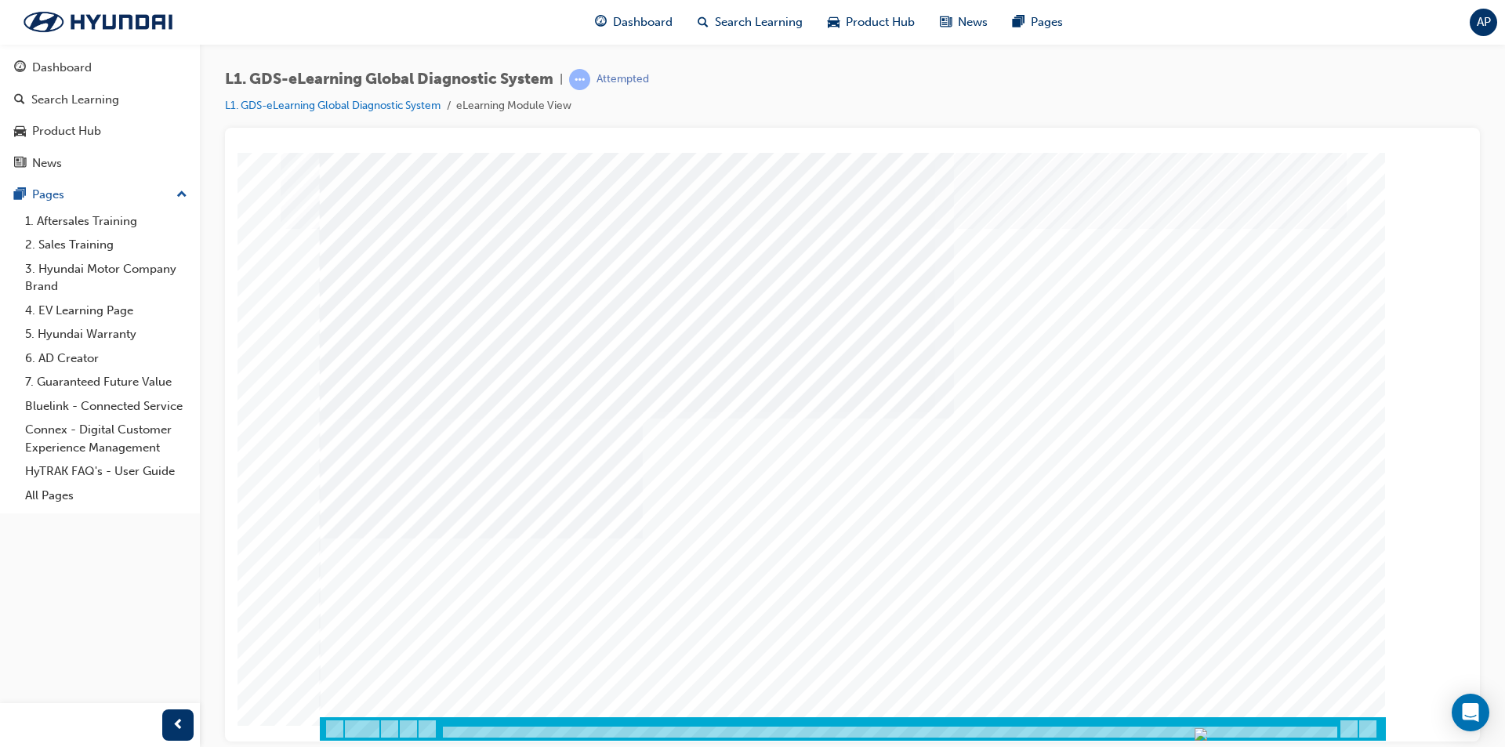
drag, startPoint x: 454, startPoint y: 731, endPoint x: 1320, endPoint y: 727, distance: 866.2
click at [1207, 727] on img "Progress, Slide 1 of 83" at bounding box center [1201, 733] width 13 height 13
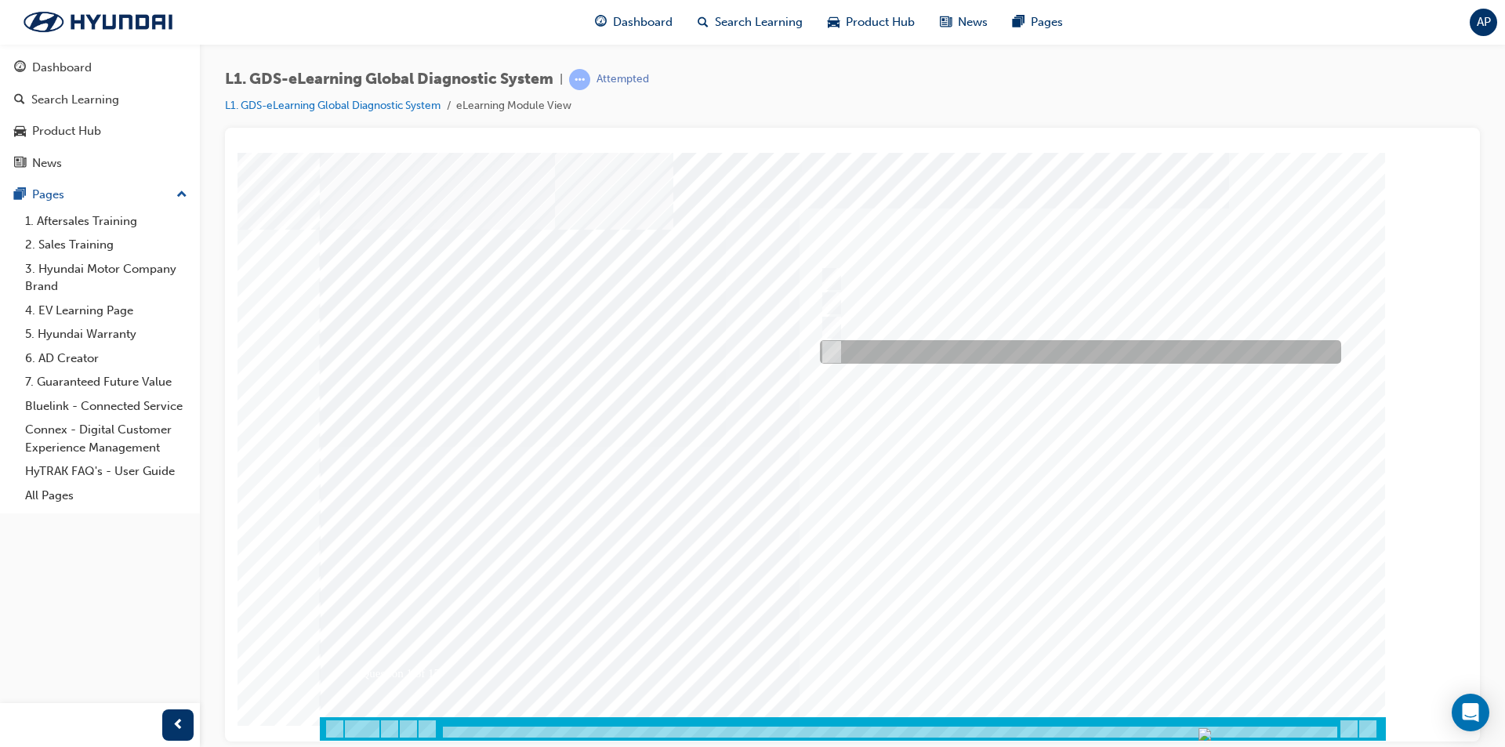
click at [907, 346] on div at bounding box center [1076, 352] width 521 height 24
radio input "true"
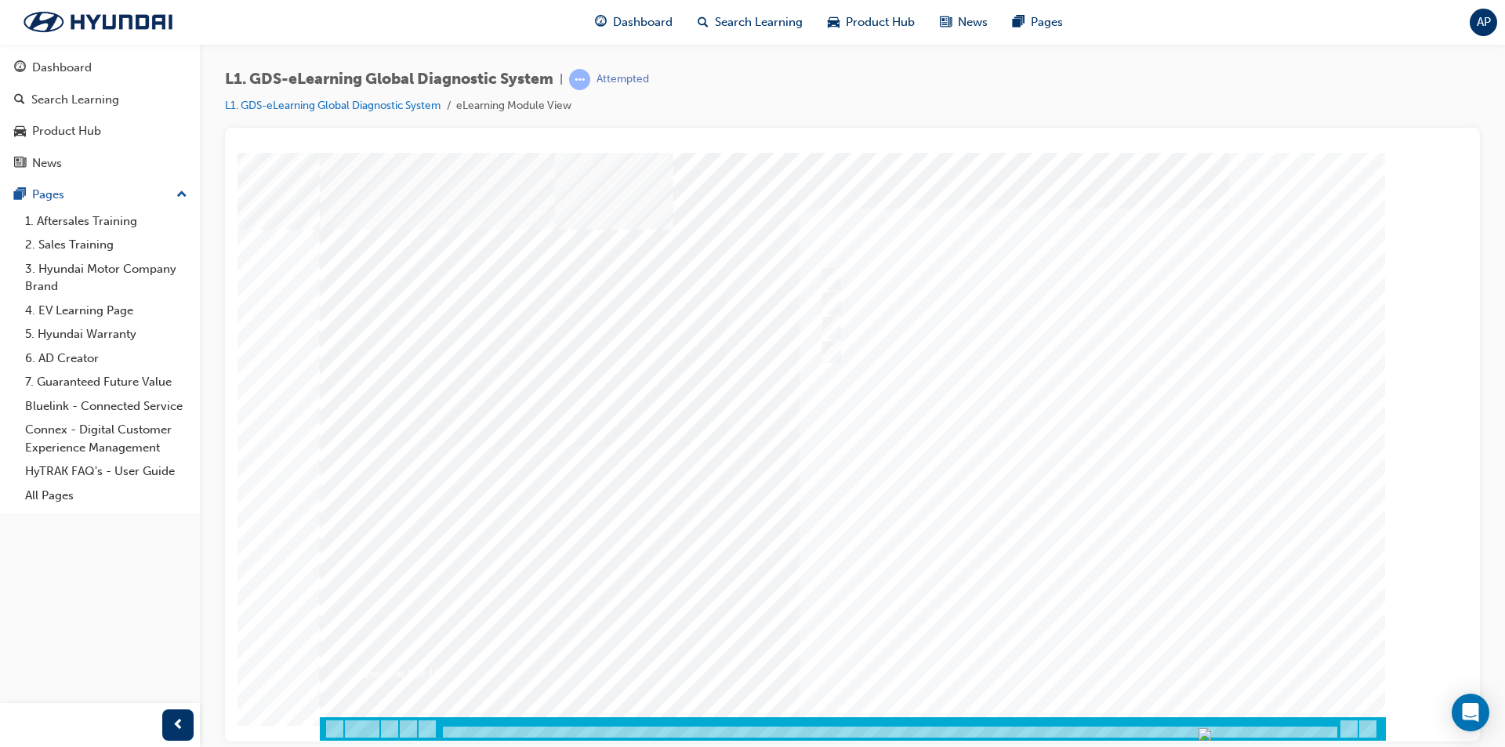
click at [1068, 643] on div at bounding box center [853, 446] width 1066 height 588
click at [943, 332] on div at bounding box center [1076, 328] width 521 height 24
radio input "true"
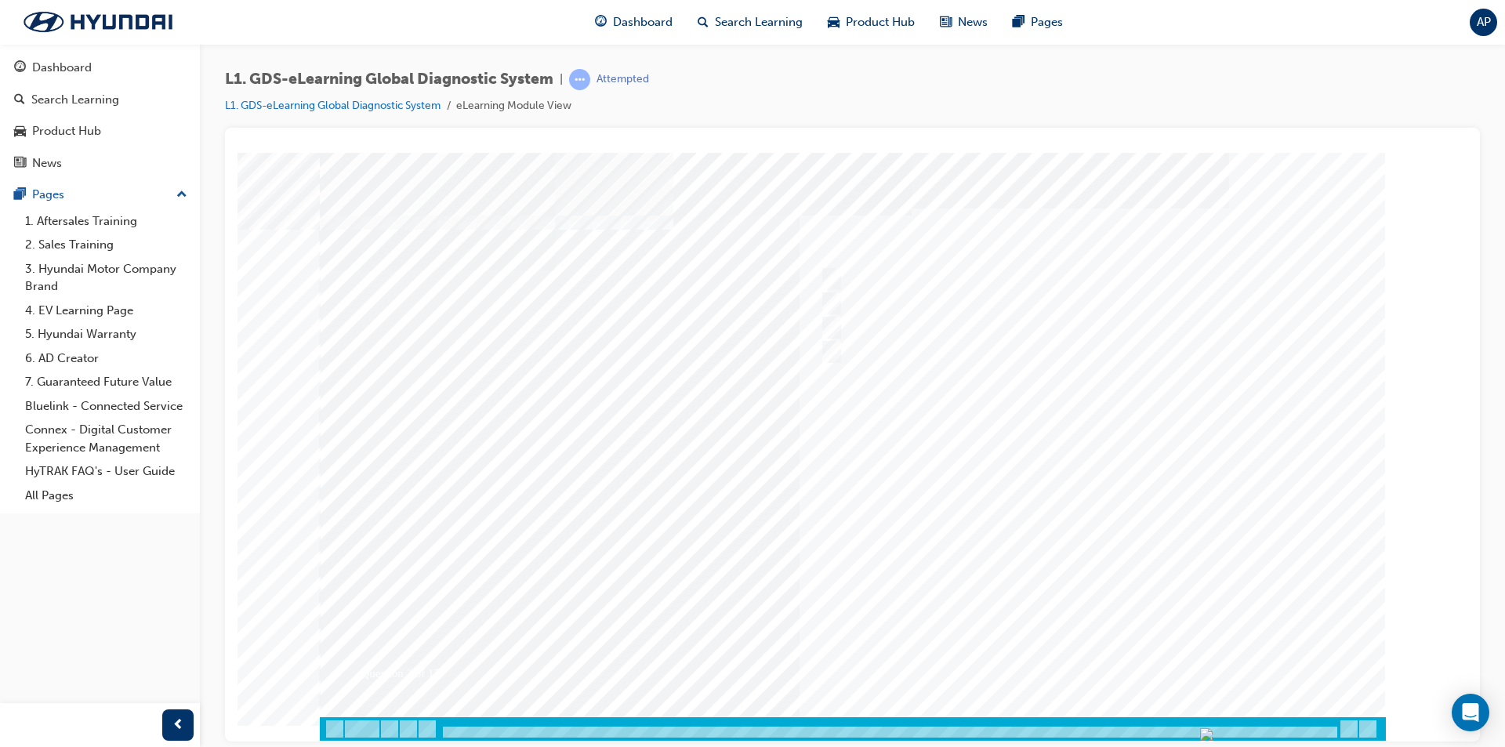
click at [1118, 664] on div at bounding box center [853, 446] width 1066 height 588
click at [879, 267] on div at bounding box center [1076, 279] width 521 height 24
checkbox input "true"
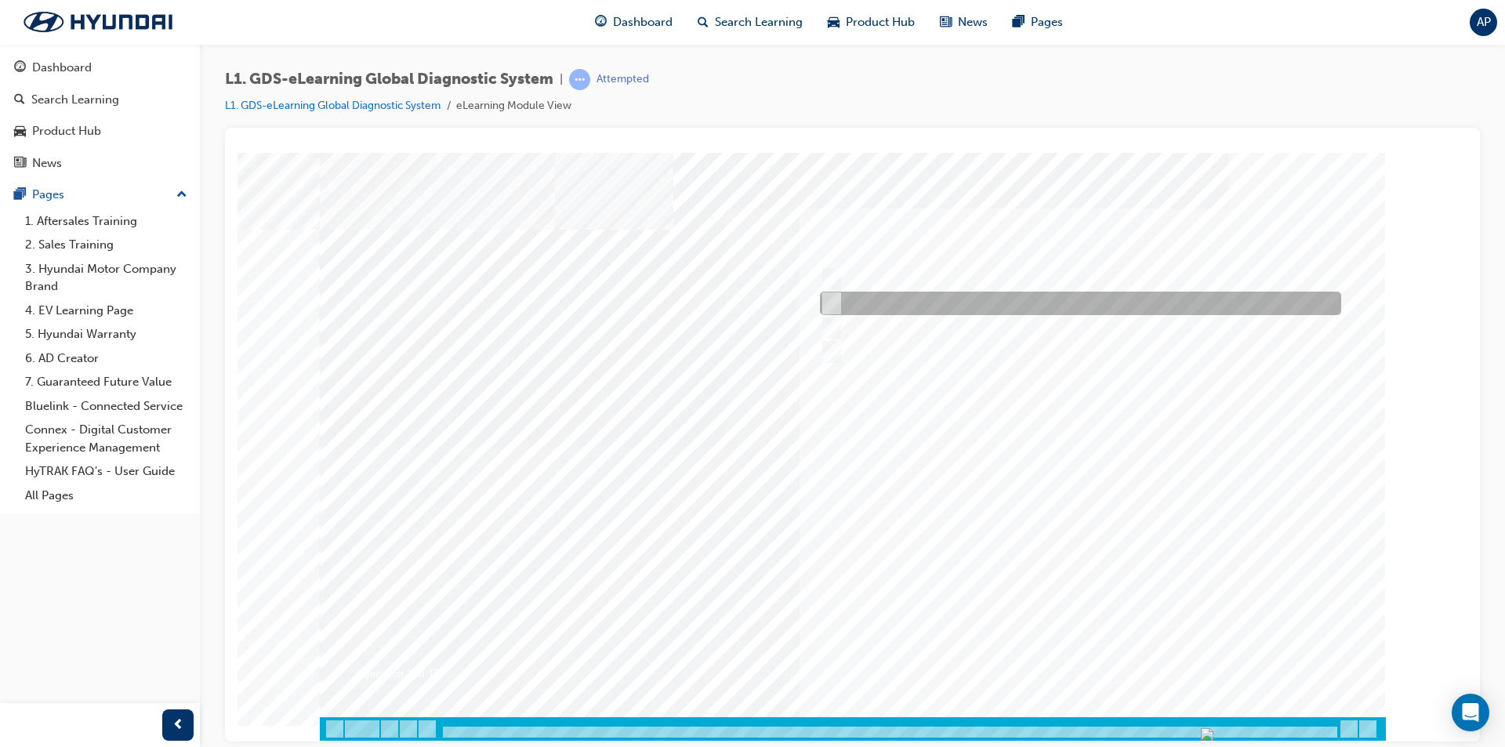
drag, startPoint x: 874, startPoint y: 291, endPoint x: 880, endPoint y: 307, distance: 17.6
click at [875, 296] on div at bounding box center [1076, 304] width 521 height 24
checkbox input "true"
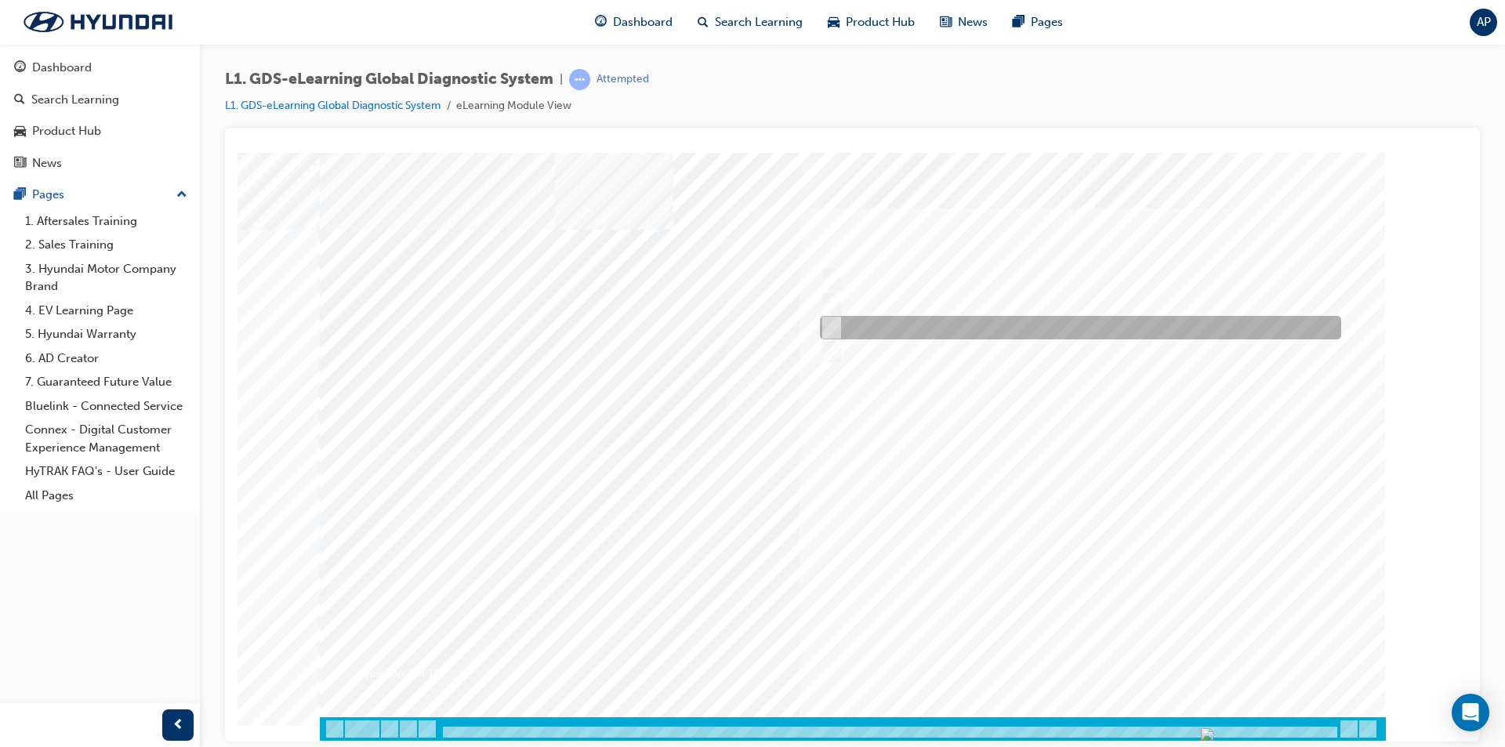
click at [890, 321] on div at bounding box center [1076, 328] width 521 height 24
checkbox input "true"
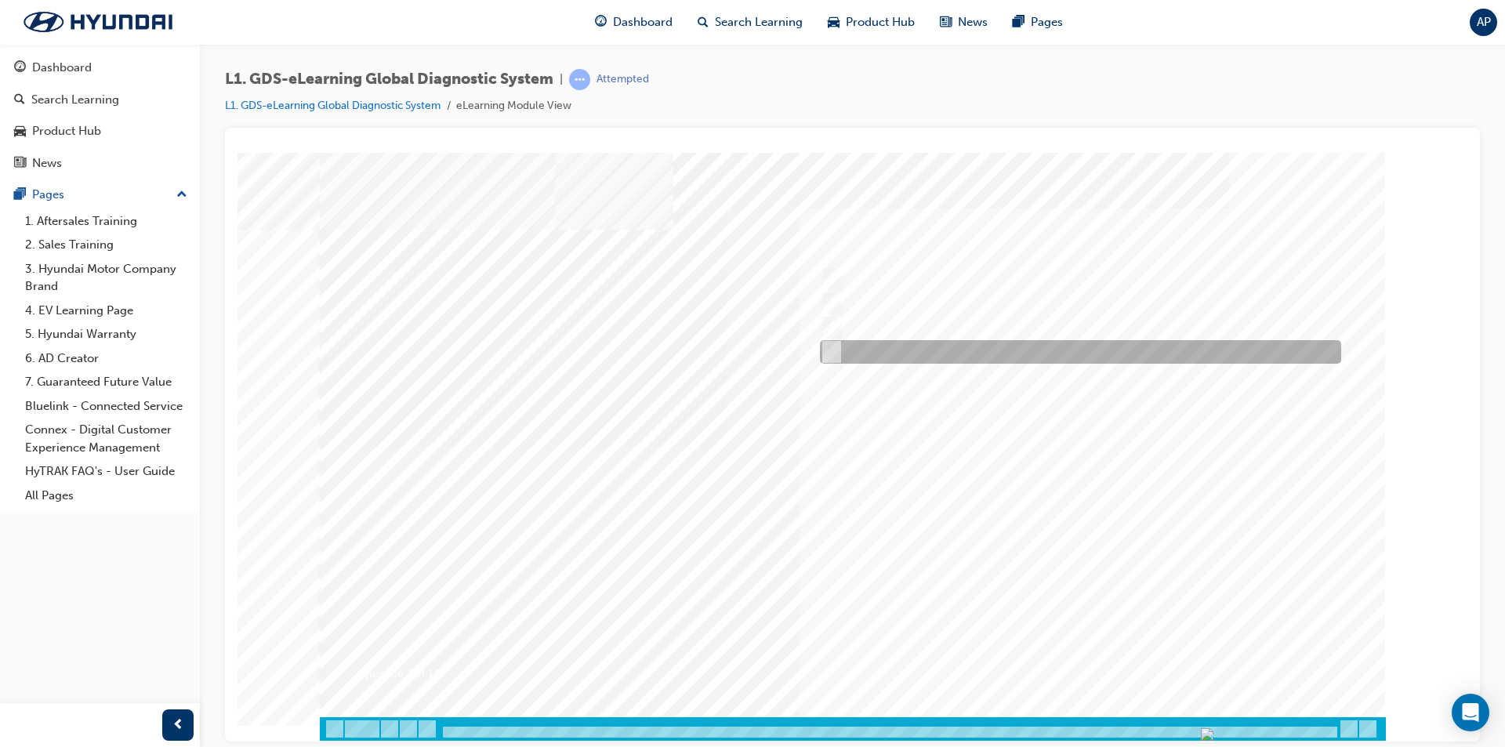
click at [891, 342] on div at bounding box center [1076, 352] width 521 height 24
checkbox input "true"
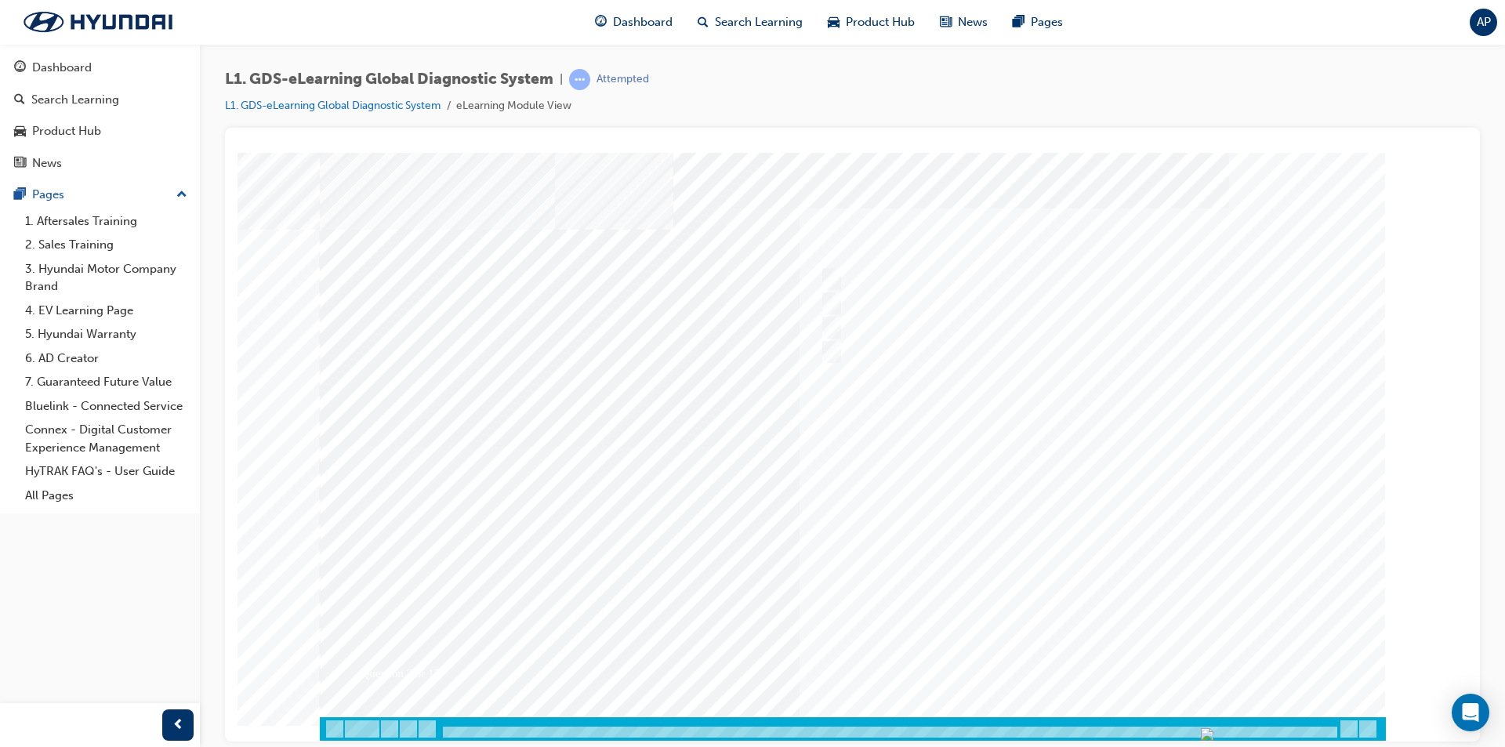
click at [1073, 643] on div at bounding box center [853, 446] width 1066 height 588
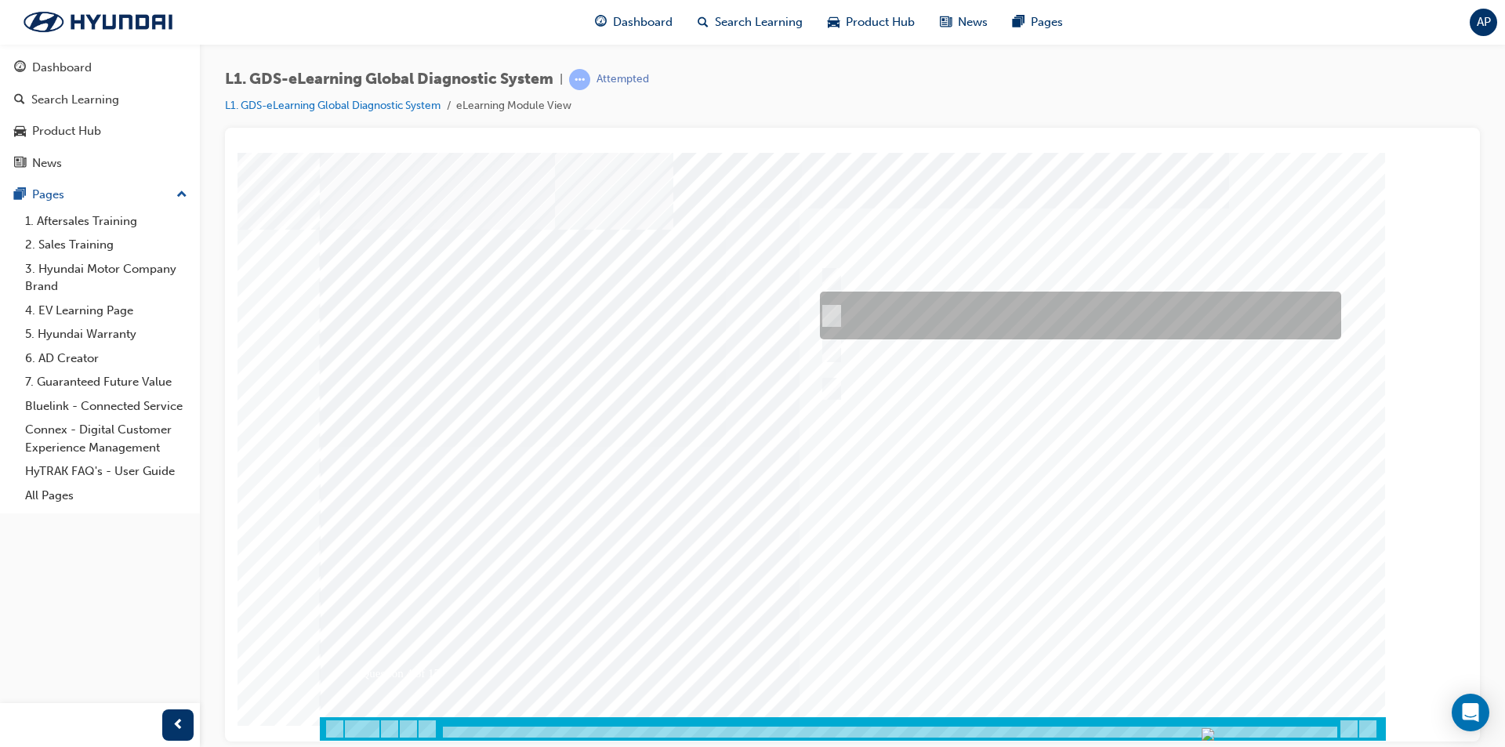
click at [1006, 330] on div at bounding box center [1076, 316] width 521 height 48
radio input "true"
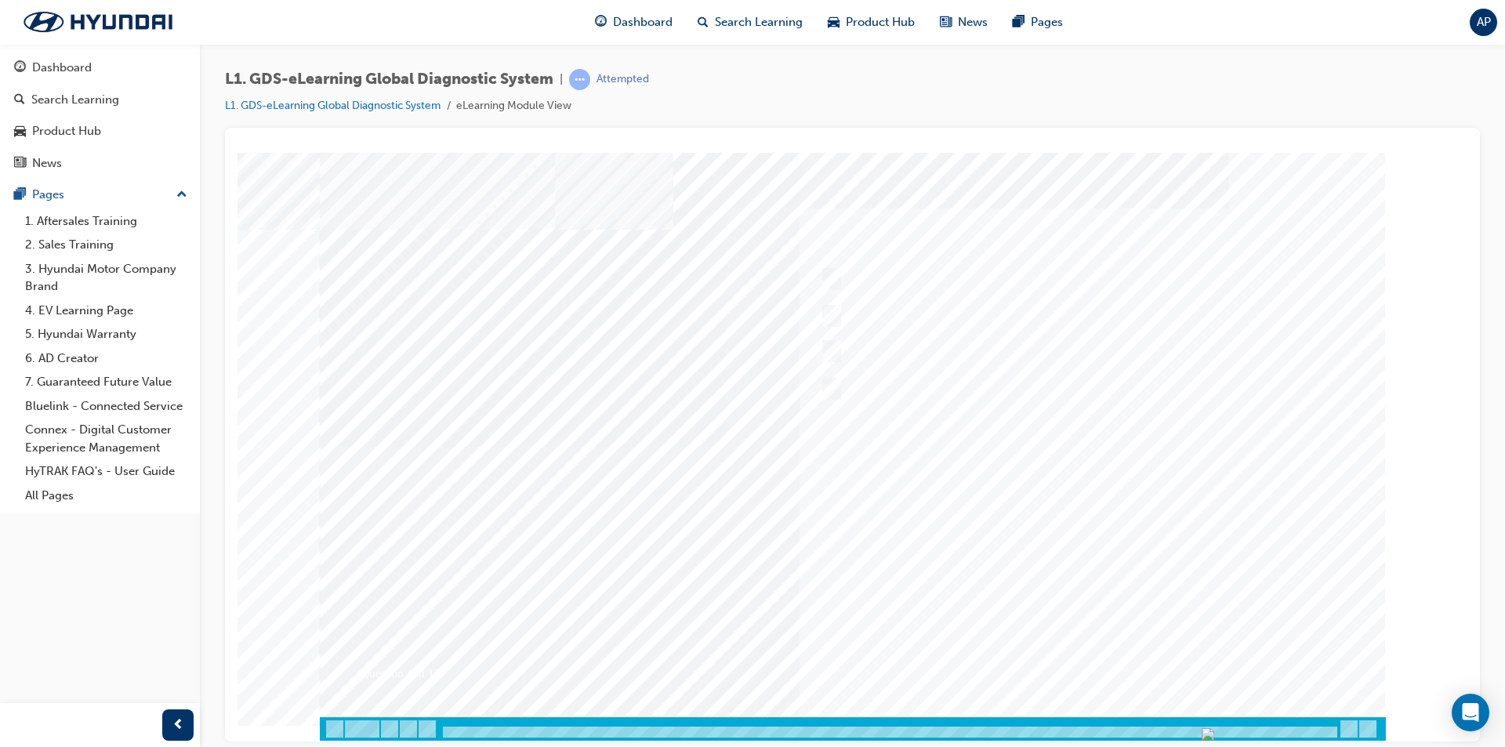
click at [1083, 662] on div at bounding box center [853, 446] width 1066 height 588
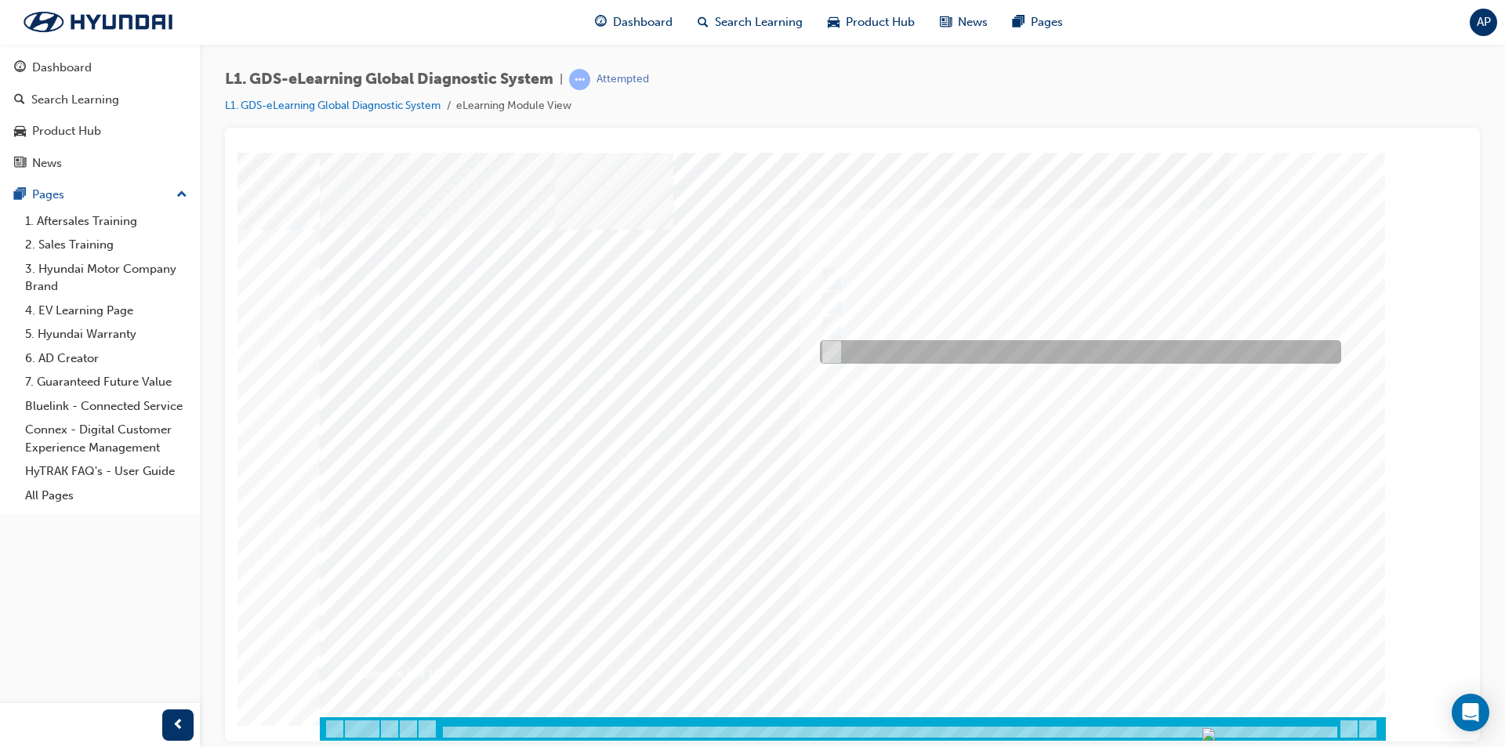
drag, startPoint x: 1017, startPoint y: 364, endPoint x: 962, endPoint y: 355, distance: 55.5
click at [962, 355] on div at bounding box center [1076, 352] width 521 height 24
click at [1015, 349] on div at bounding box center [1076, 352] width 521 height 24
checkbox input "true"
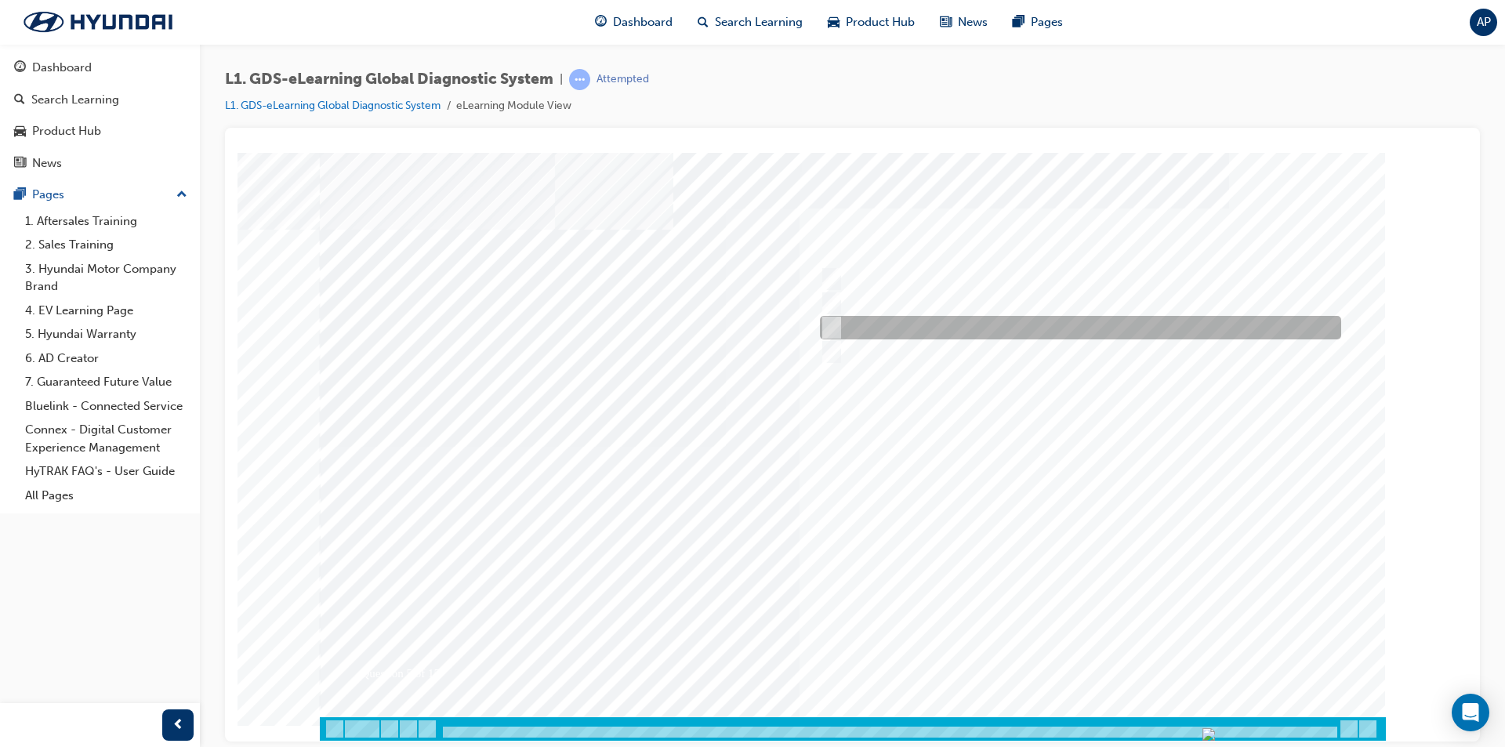
click at [1059, 330] on div at bounding box center [1076, 328] width 521 height 24
checkbox input "true"
click at [1126, 647] on div at bounding box center [853, 446] width 1066 height 588
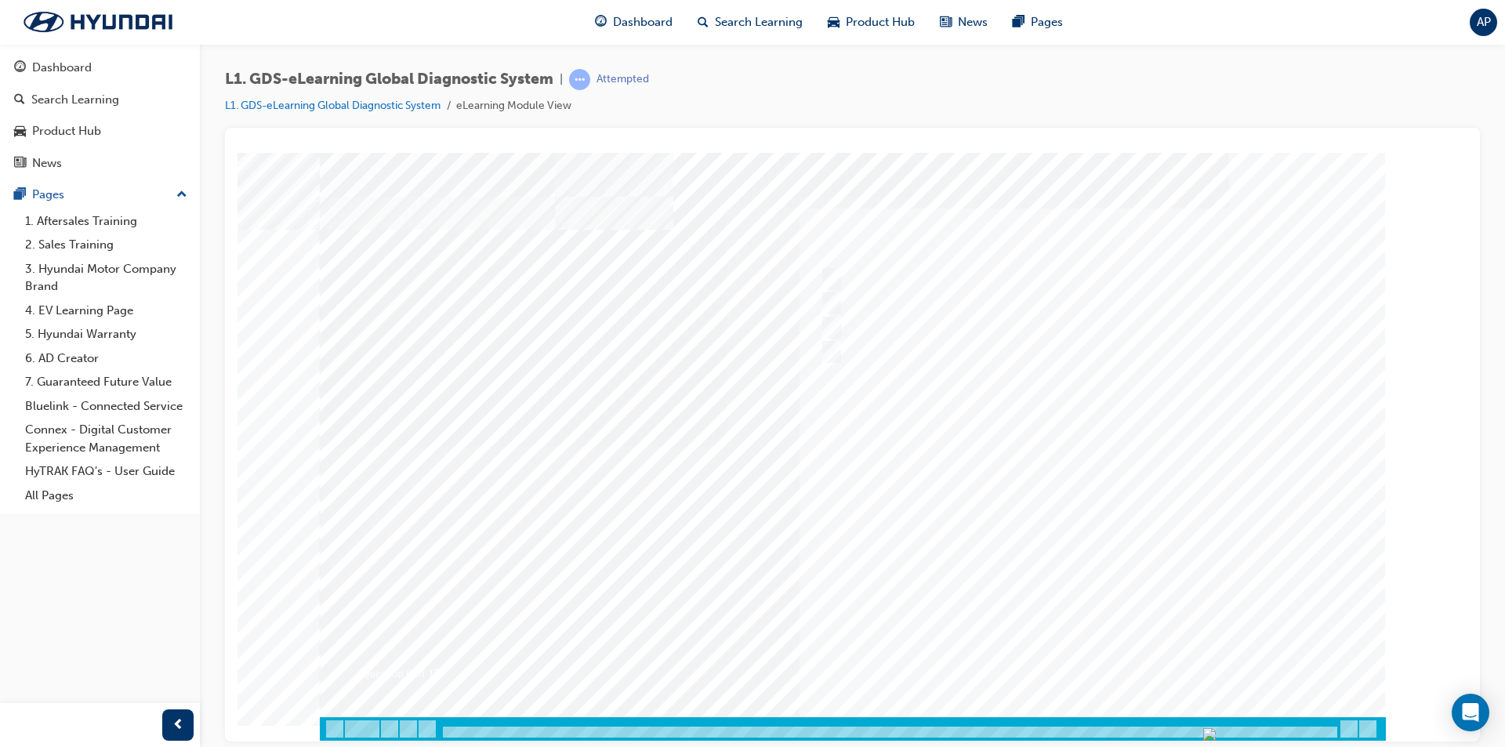
click at [1046, 558] on div at bounding box center [853, 446] width 1066 height 588
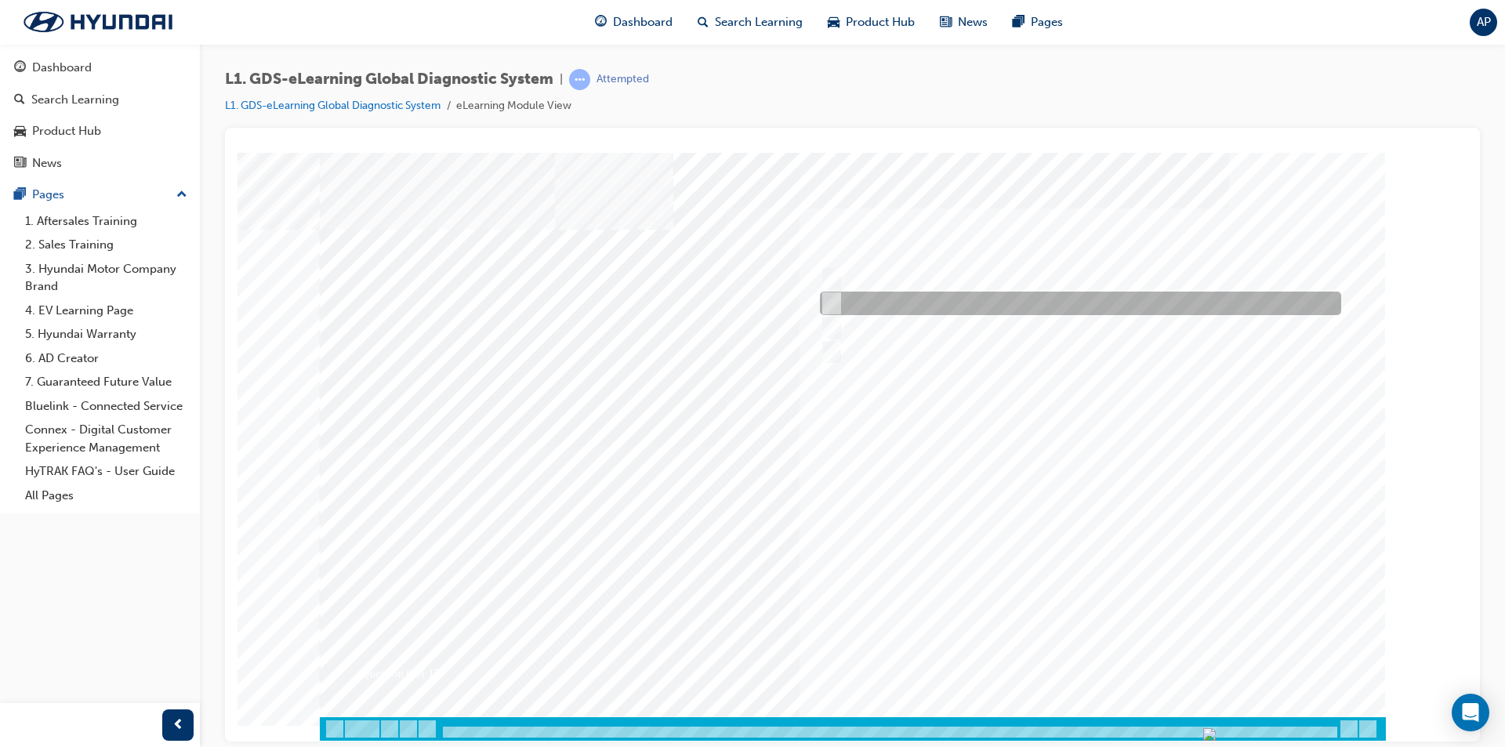
click at [927, 309] on div at bounding box center [1076, 304] width 521 height 24
checkbox input "true"
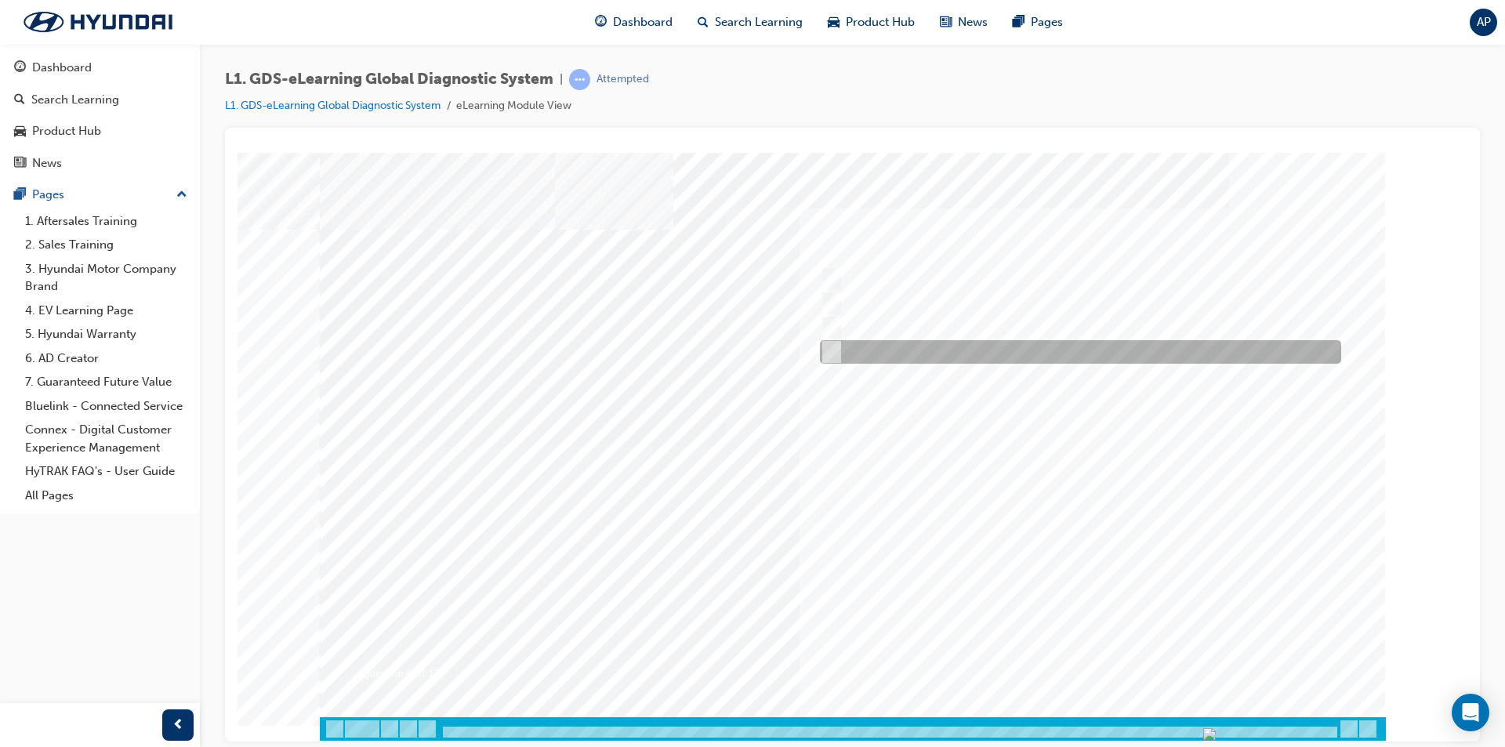
click at [974, 354] on div at bounding box center [1076, 352] width 521 height 24
checkbox input "true"
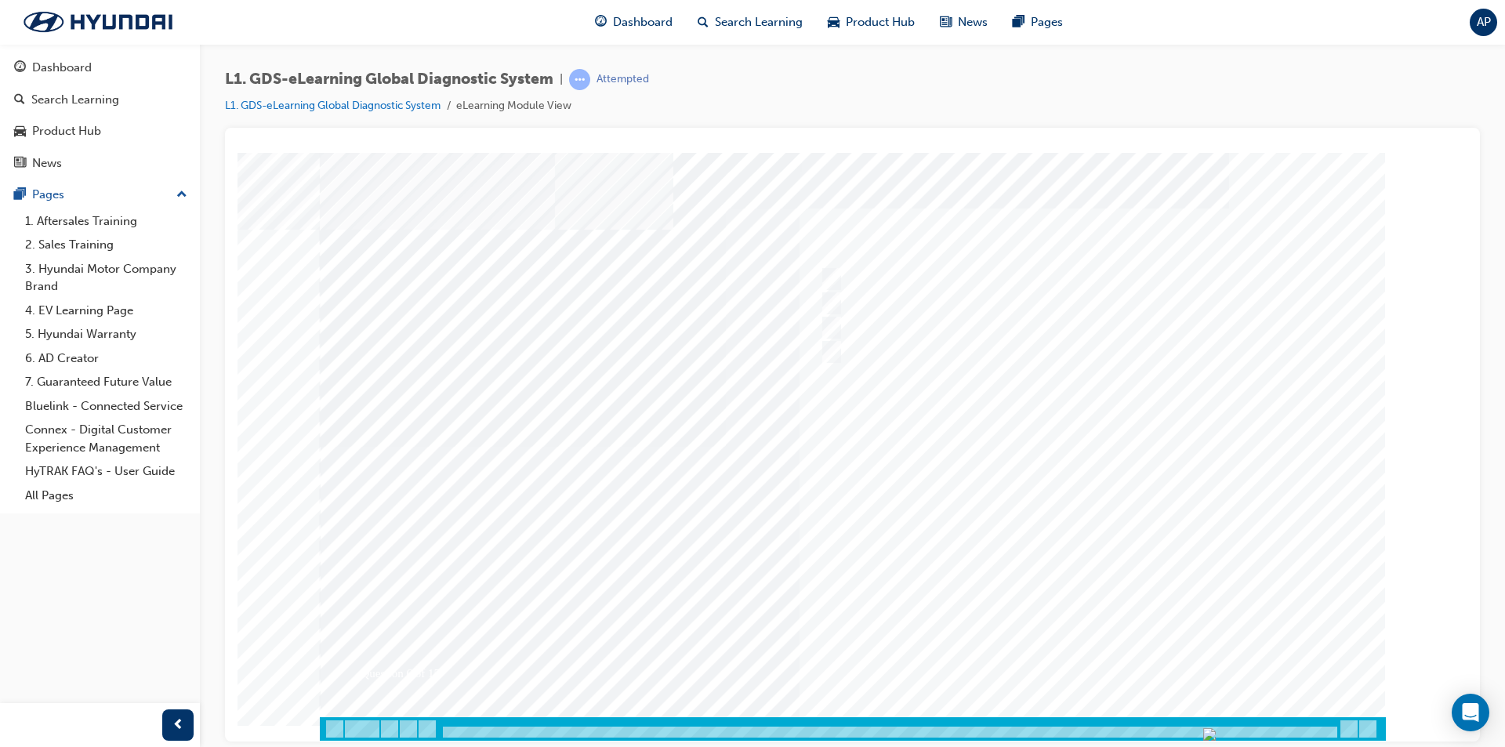
click at [376, 105] on link "L1. GDS-eLearning Global Diagnostic System" at bounding box center [333, 105] width 216 height 13
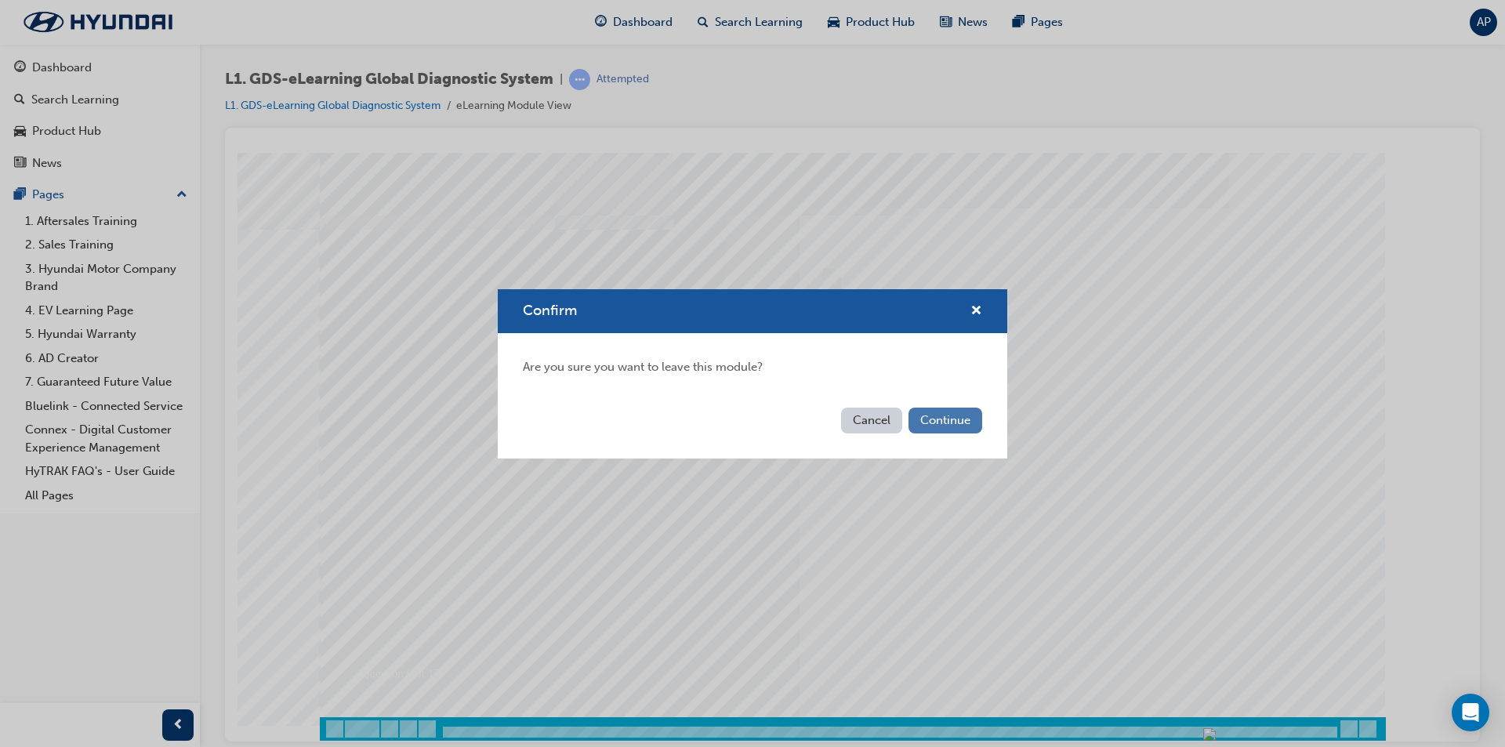
click at [920, 428] on button "Continue" at bounding box center [945, 421] width 74 height 26
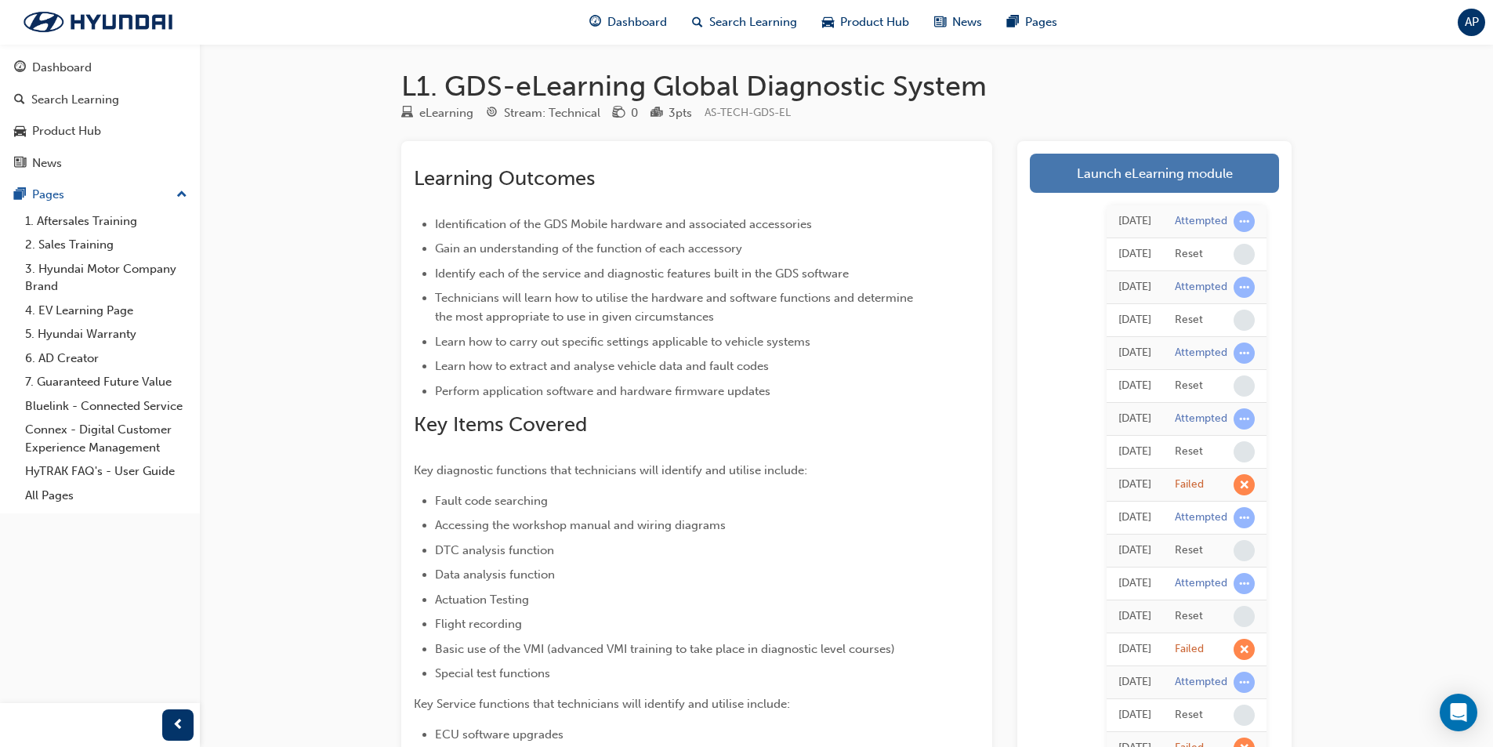
click at [1125, 170] on link "Launch eLearning module" at bounding box center [1154, 173] width 249 height 39
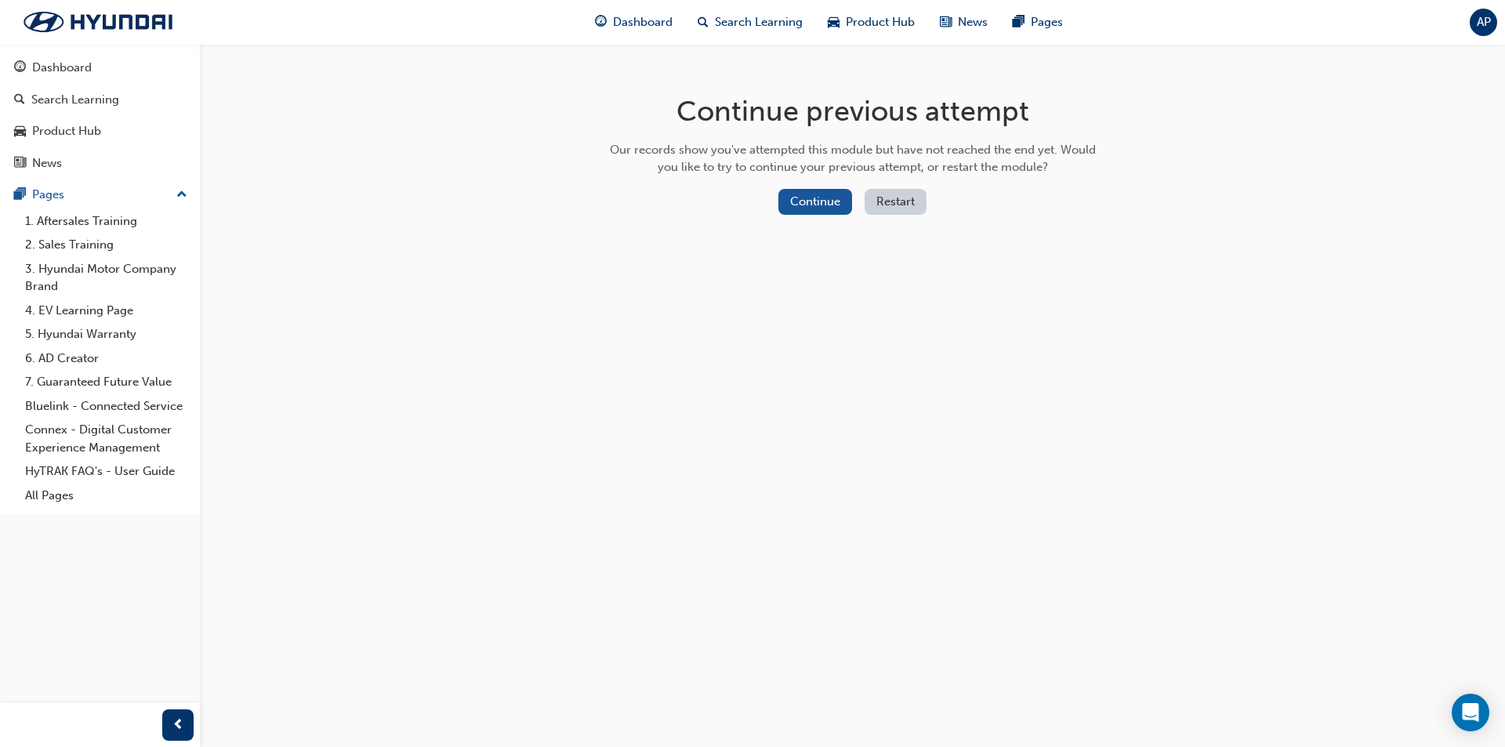
click at [904, 201] on button "Restart" at bounding box center [896, 202] width 62 height 26
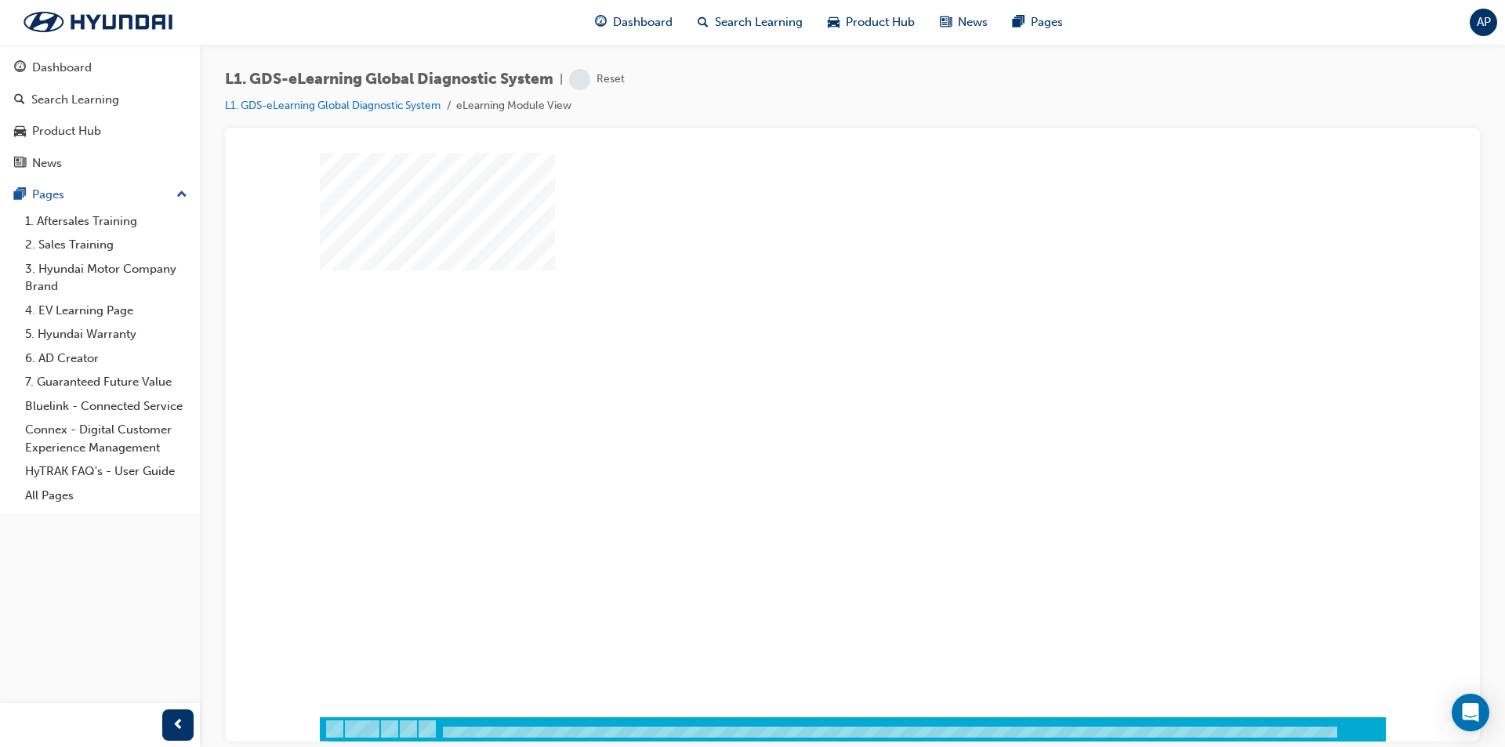
click at [807, 389] on div "play" at bounding box center [807, 389] width 0 height 0
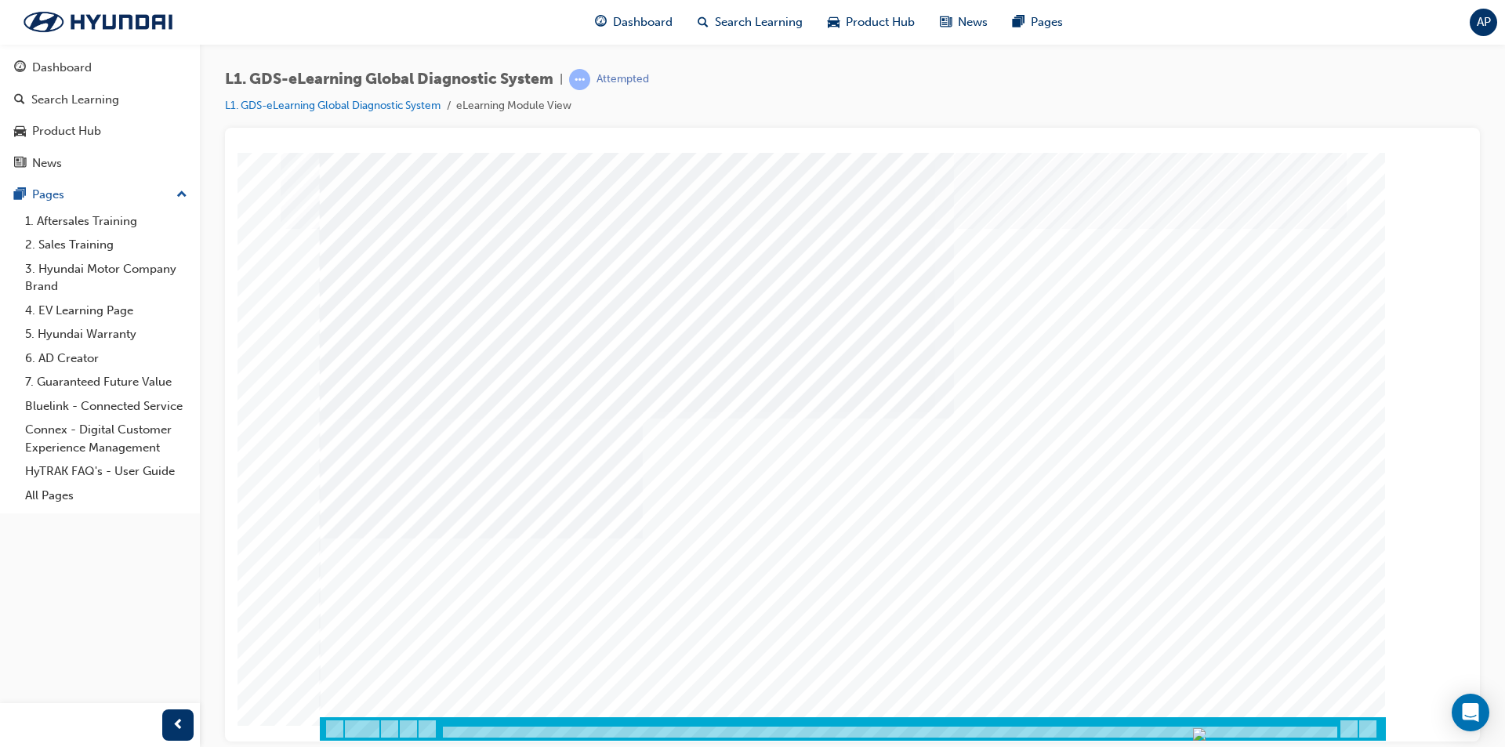
drag, startPoint x: 445, startPoint y: 734, endPoint x: 1315, endPoint y: 729, distance: 870.1
click at [1206, 730] on img "Progress, Slide 1 of 83" at bounding box center [1199, 733] width 13 height 13
drag, startPoint x: 636, startPoint y: 666, endPoint x: 1296, endPoint y: 665, distance: 660.0
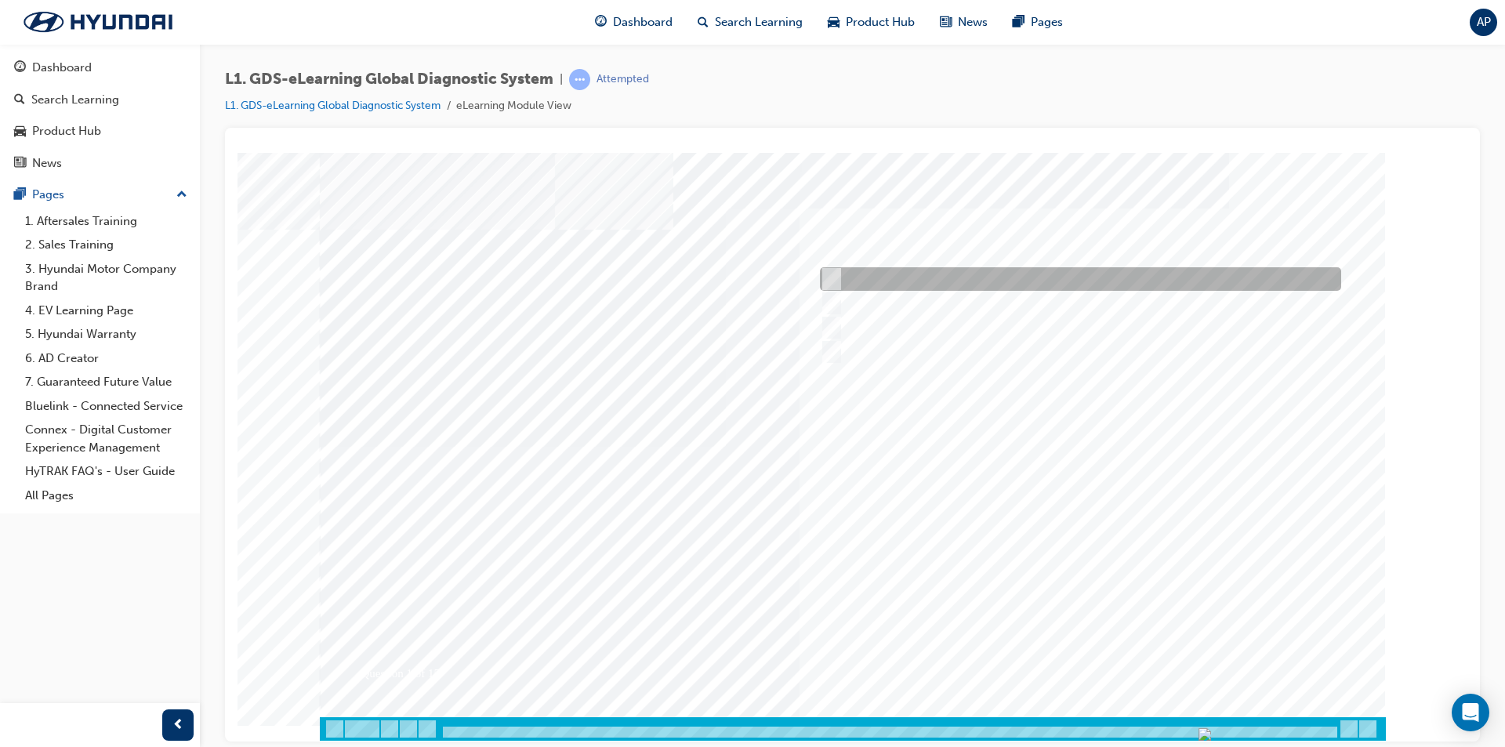
click at [854, 287] on div at bounding box center [1076, 279] width 521 height 24
radio input "true"
click at [1092, 662] on div at bounding box center [853, 446] width 1066 height 588
click at [974, 278] on div at bounding box center [1076, 279] width 521 height 24
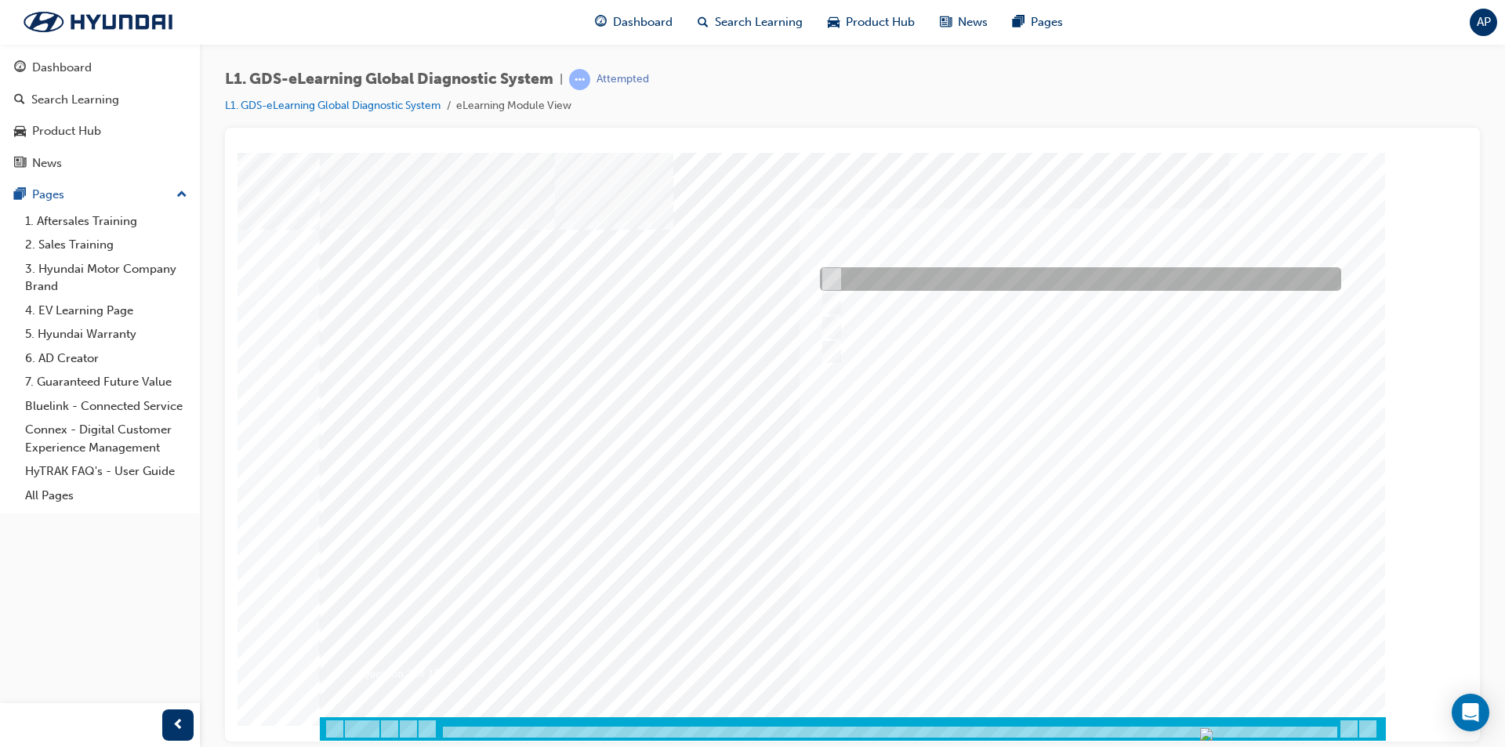
radio input "true"
click at [1119, 657] on div at bounding box center [853, 446] width 1066 height 588
click at [930, 282] on div at bounding box center [1076, 279] width 521 height 24
checkbox input "true"
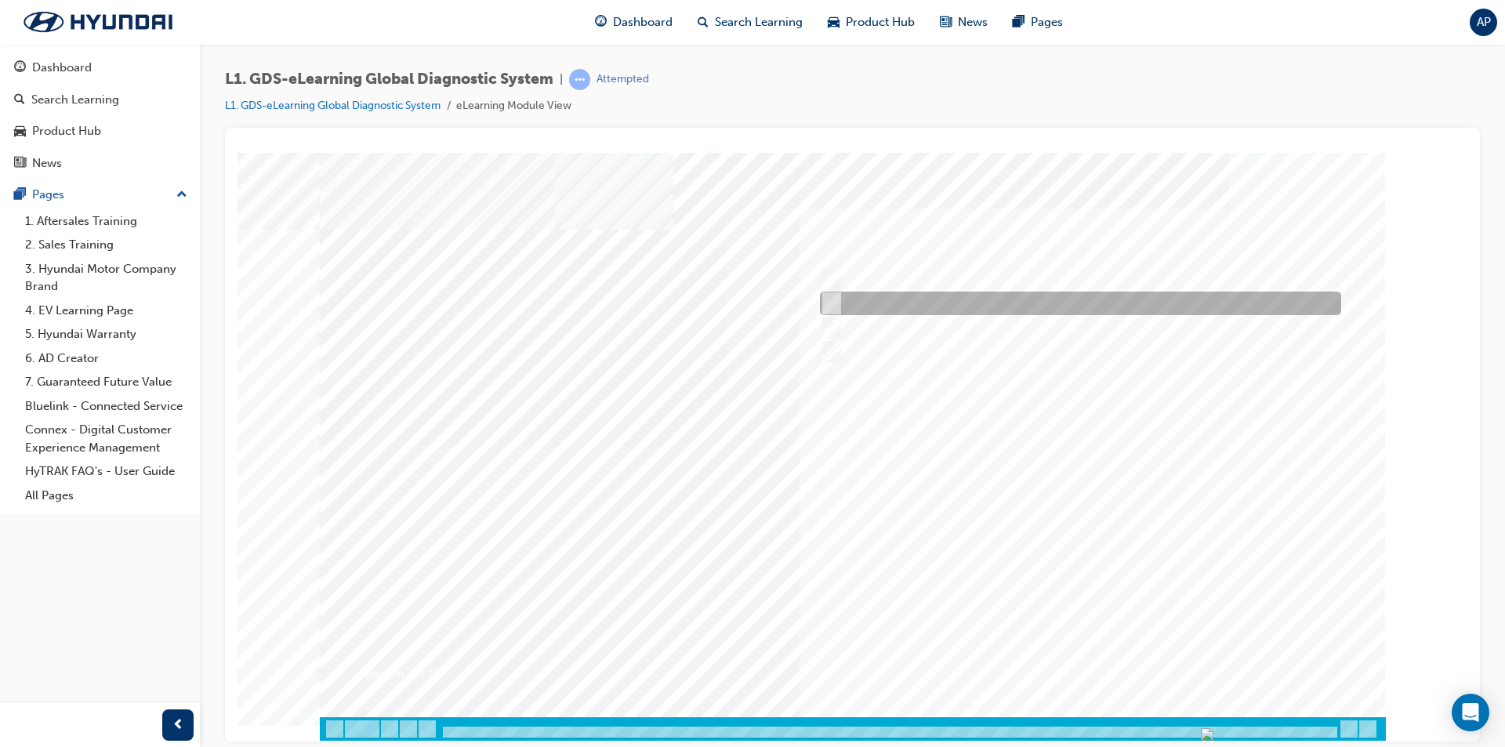
click at [929, 298] on div at bounding box center [1076, 304] width 521 height 24
checkbox input "true"
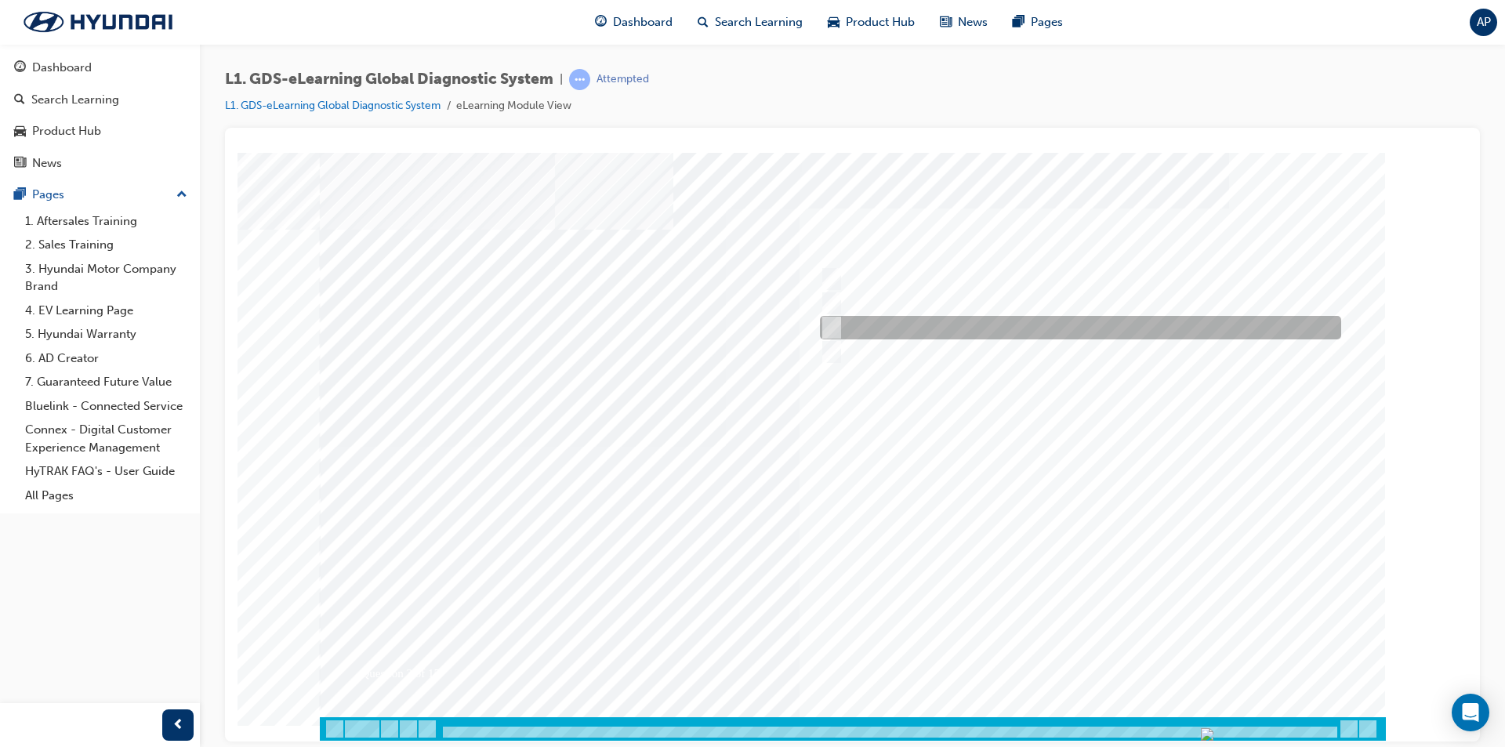
click at [924, 319] on div at bounding box center [1076, 328] width 521 height 24
click at [924, 336] on div at bounding box center [1076, 328] width 521 height 24
click at [960, 331] on div at bounding box center [1076, 328] width 521 height 24
checkbox input "true"
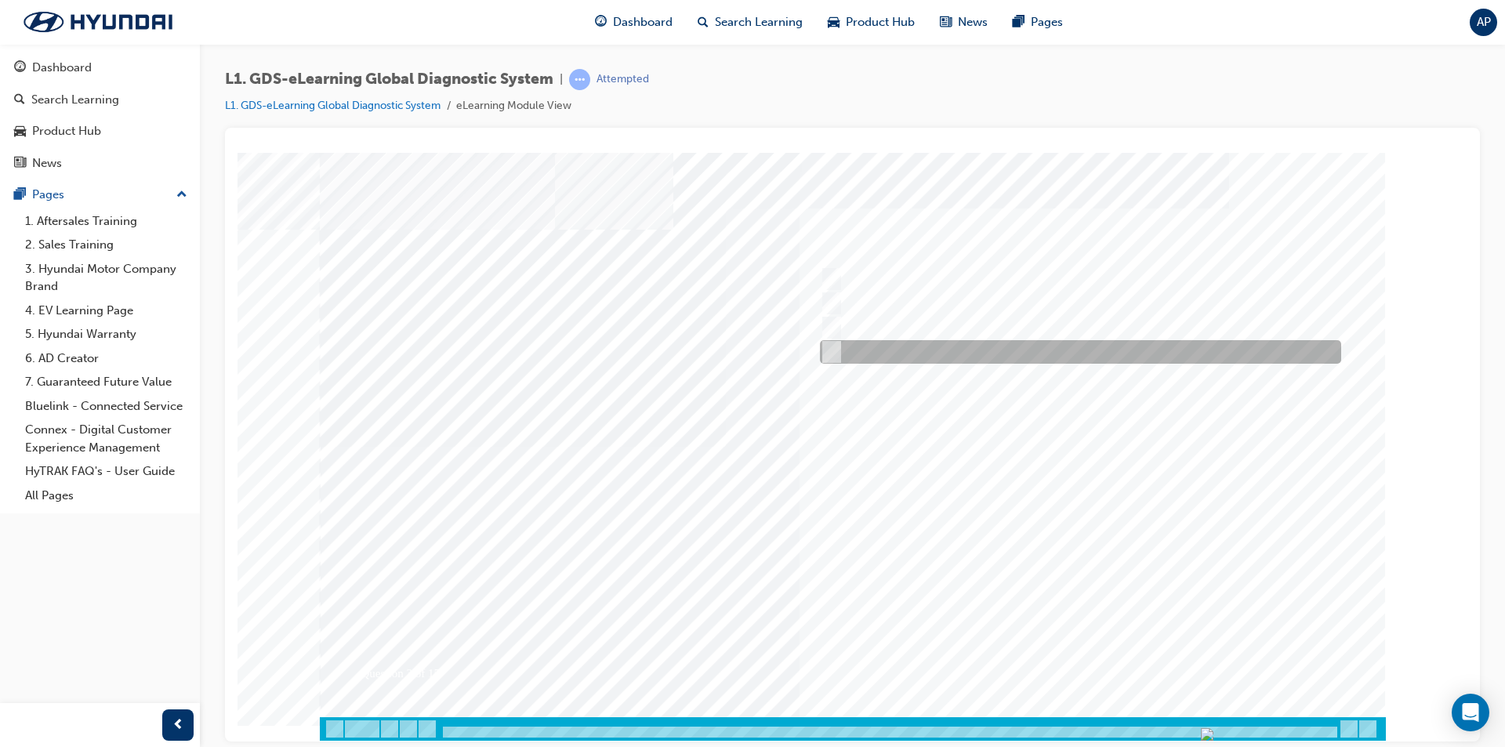
click at [959, 346] on div at bounding box center [1076, 352] width 521 height 24
checkbox input "true"
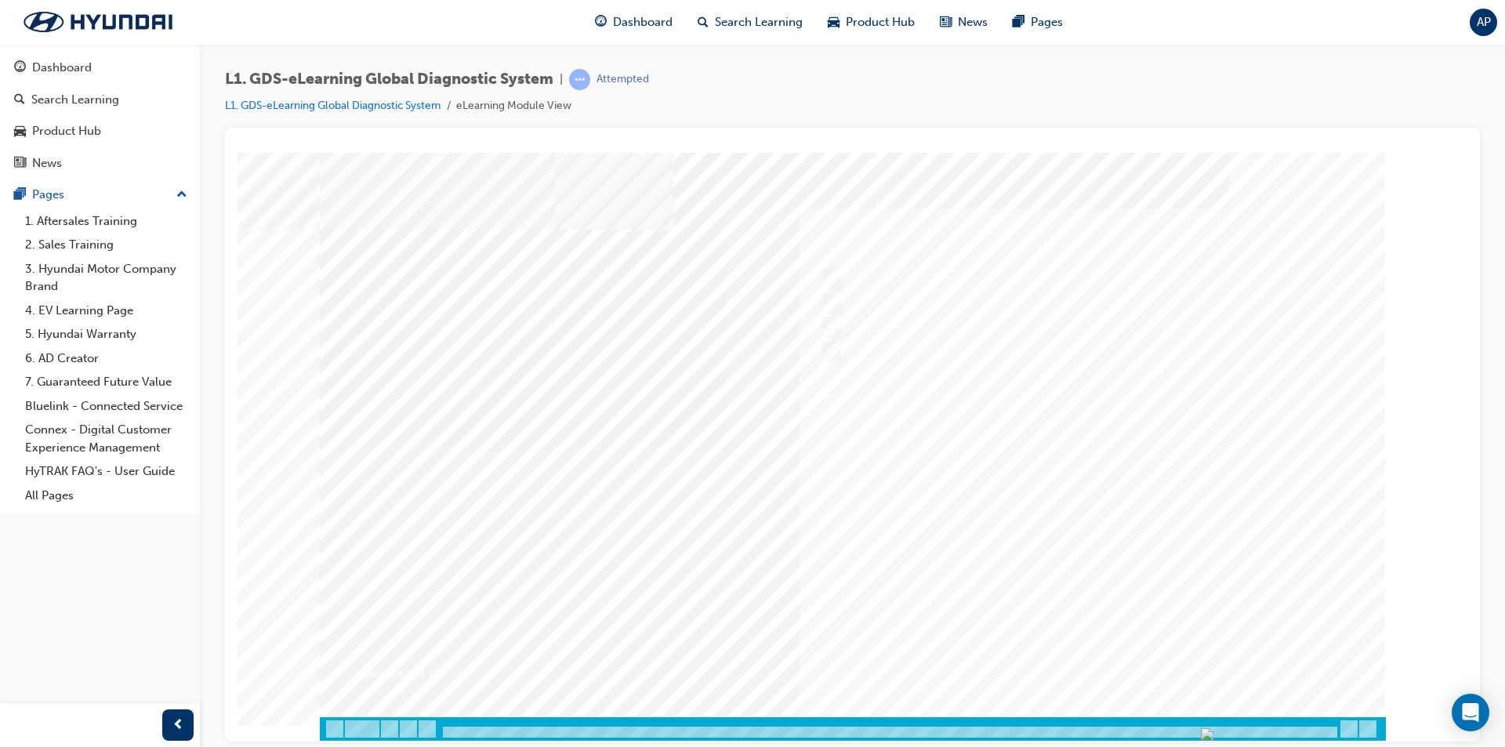
click at [1091, 647] on div at bounding box center [853, 446] width 1066 height 588
drag, startPoint x: 1083, startPoint y: 620, endPoint x: 1014, endPoint y: 582, distance: 78.6
click at [1025, 562] on div "Question 4 of 15" at bounding box center [853, 434] width 1066 height 564
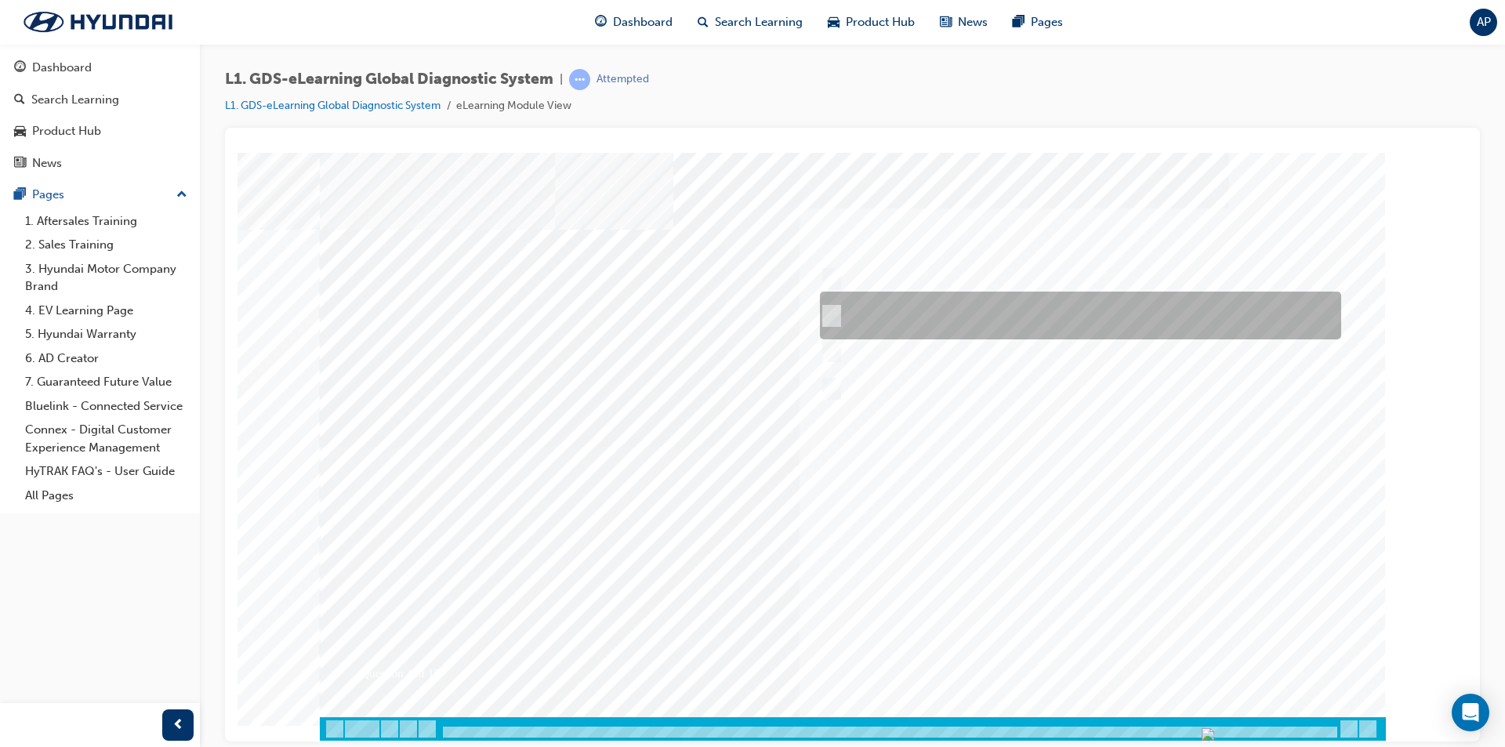
click at [1032, 321] on div at bounding box center [1076, 316] width 521 height 48
radio input "true"
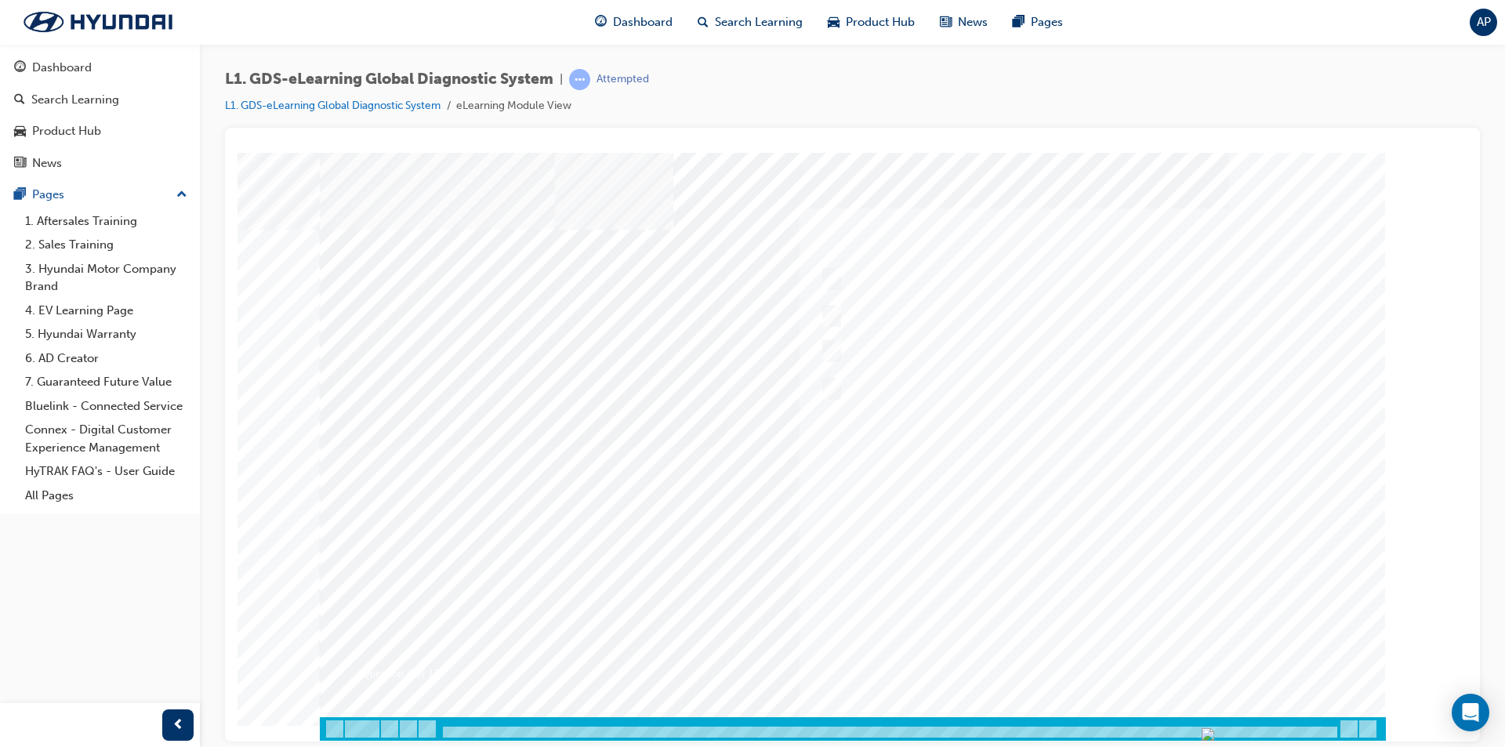
drag, startPoint x: 1076, startPoint y: 668, endPoint x: 1072, endPoint y: 678, distance: 11.2
click at [1072, 678] on div at bounding box center [853, 446] width 1066 height 588
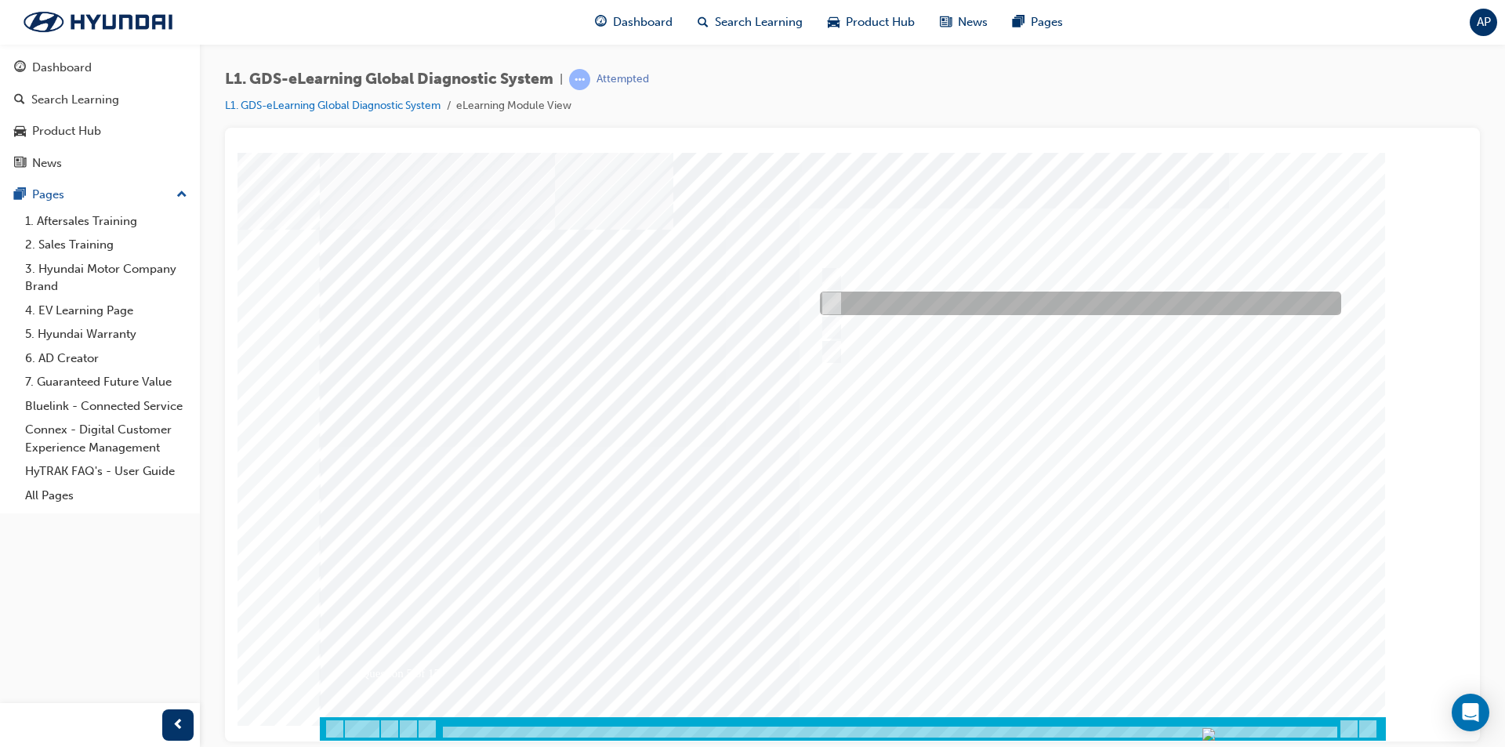
click at [952, 299] on div at bounding box center [1076, 304] width 521 height 24
checkbox input "true"
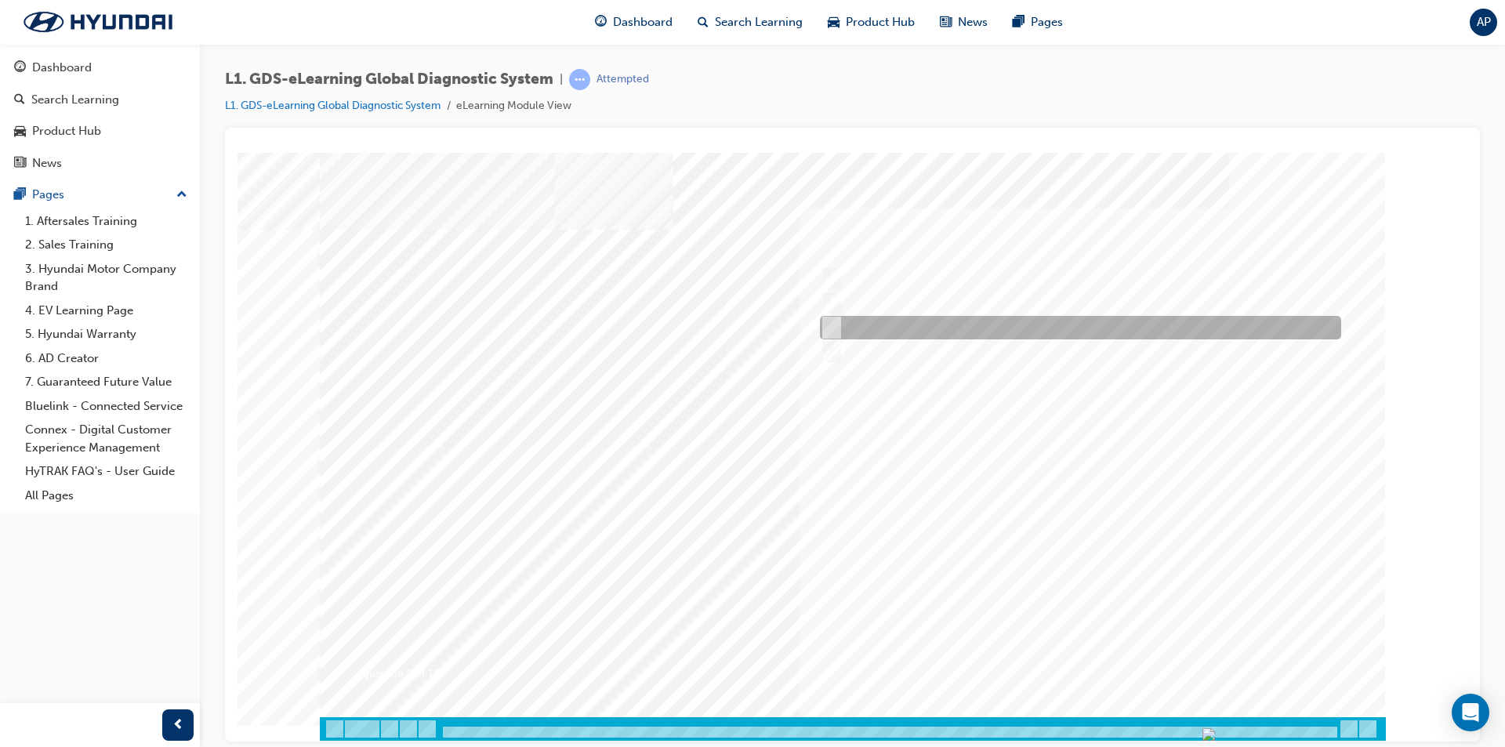
click at [969, 332] on div at bounding box center [1076, 328] width 521 height 24
checkbox input "false"
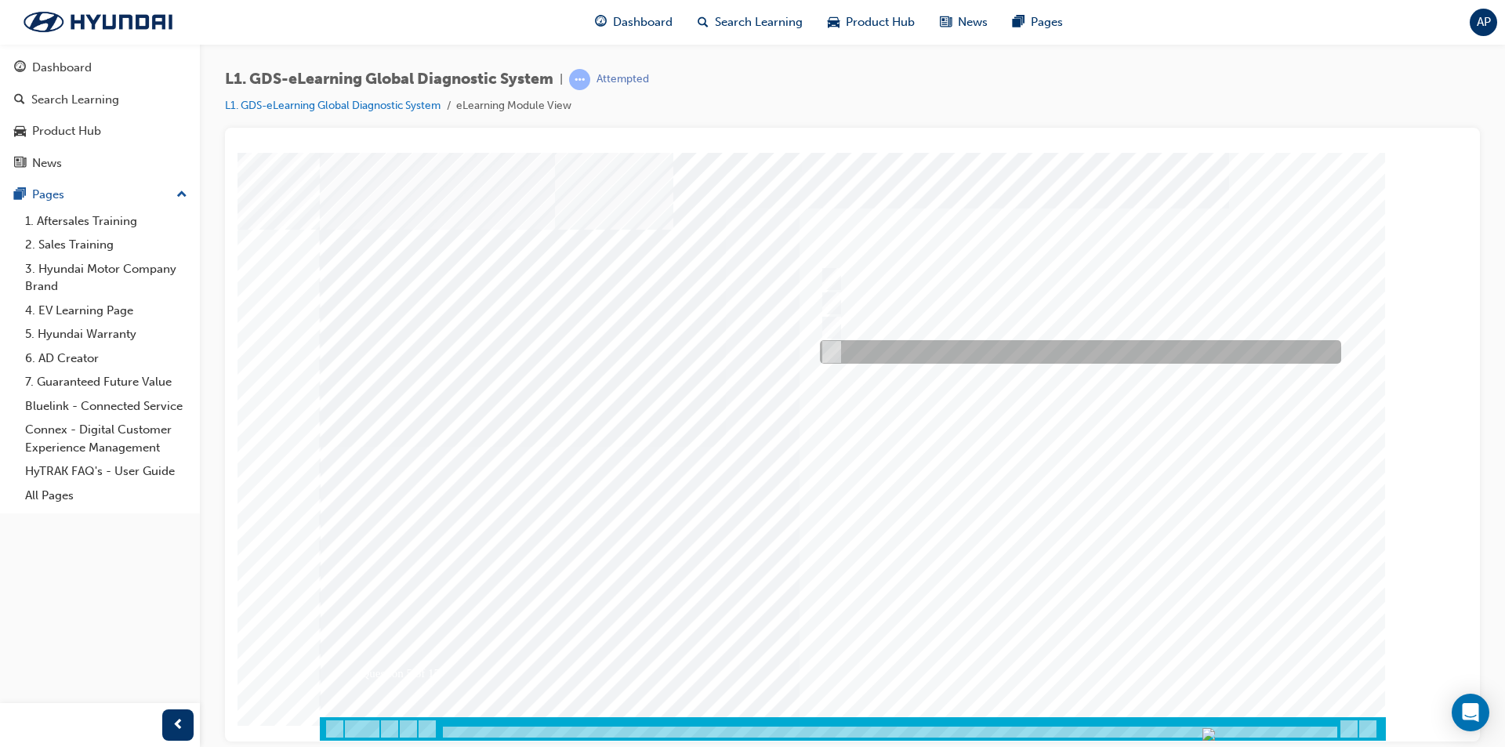
click at [992, 354] on div at bounding box center [1076, 352] width 521 height 24
checkbox input "true"
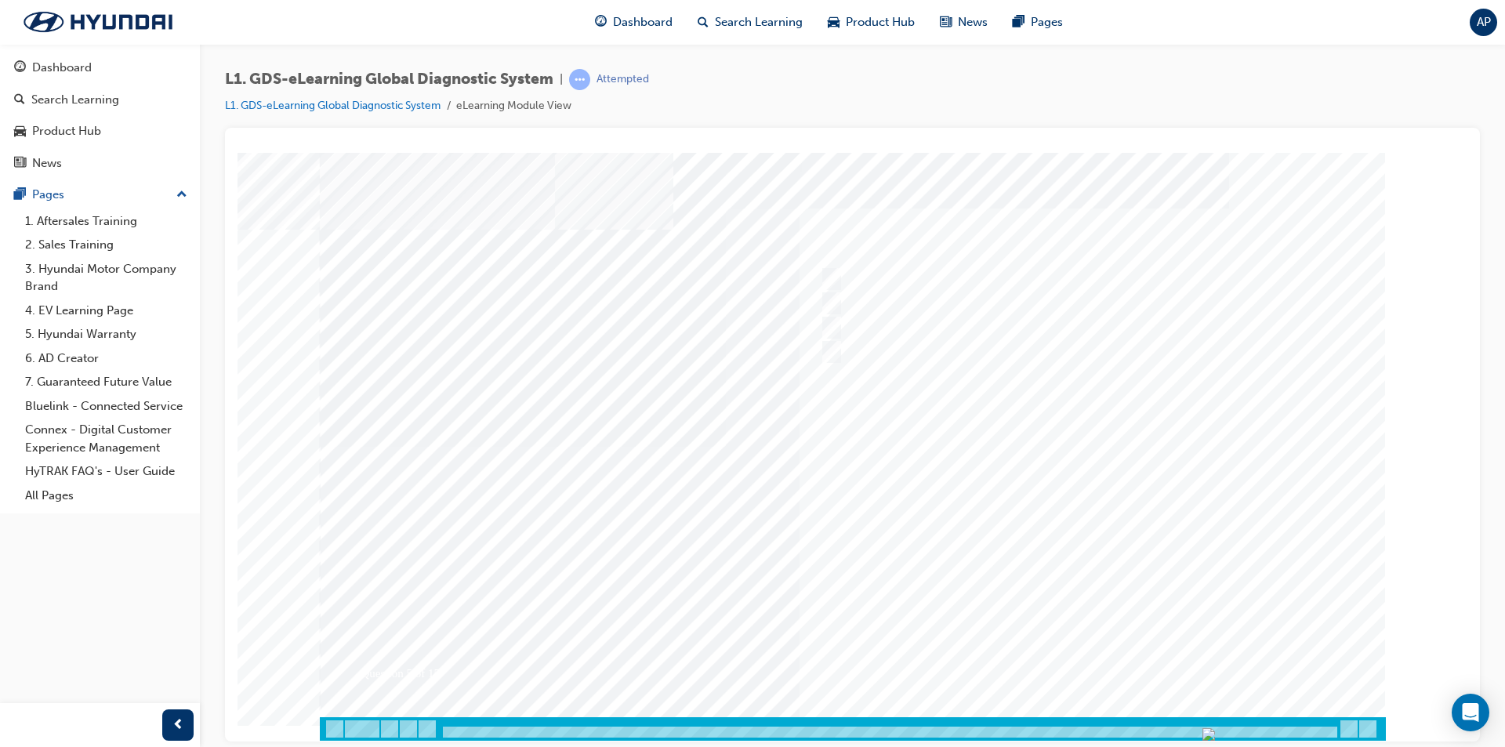
click at [1109, 652] on div at bounding box center [853, 446] width 1066 height 588
click at [841, 277] on div at bounding box center [1076, 279] width 521 height 24
checkbox input "true"
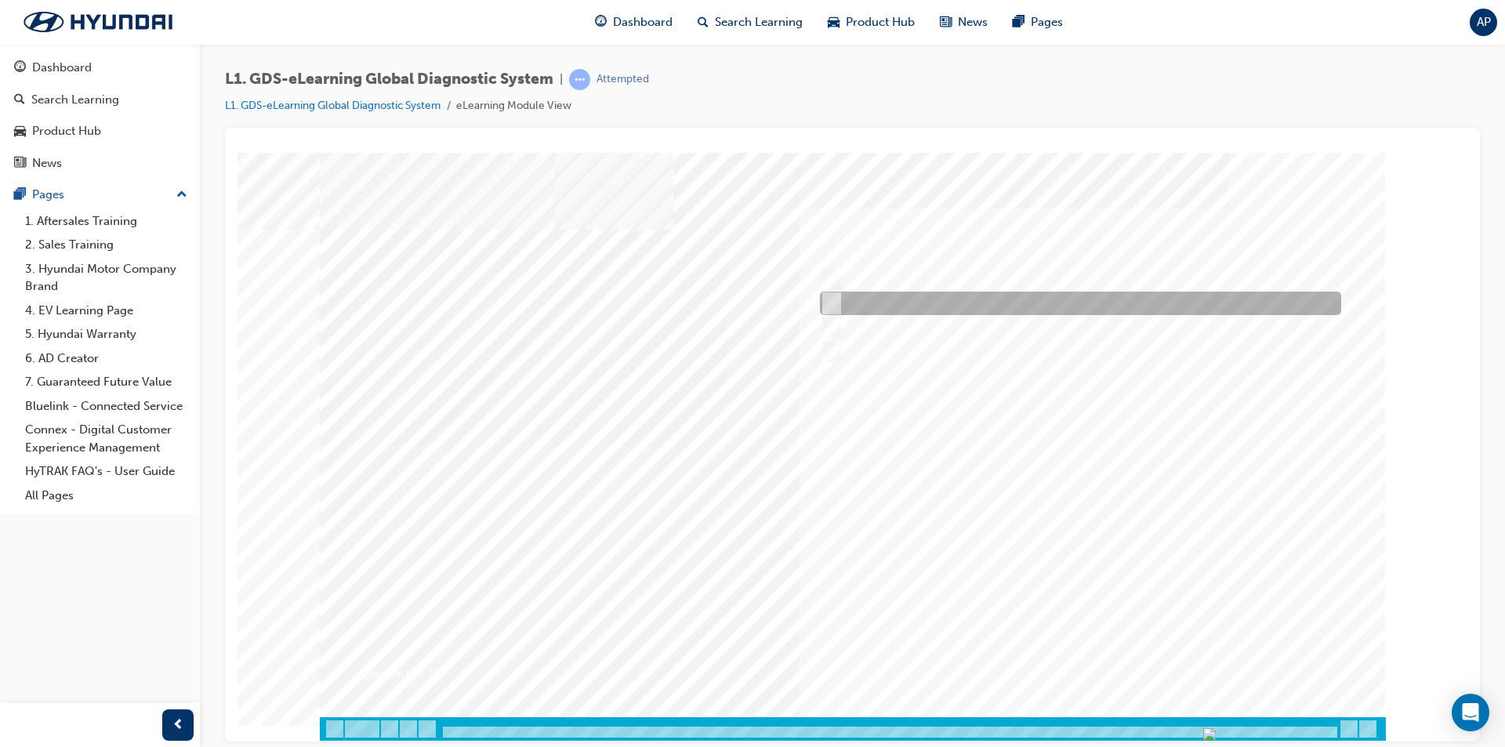
drag, startPoint x: 840, startPoint y: 293, endPoint x: 838, endPoint y: 306, distance: 12.6
click at [840, 295] on div at bounding box center [1076, 304] width 521 height 24
checkbox input "true"
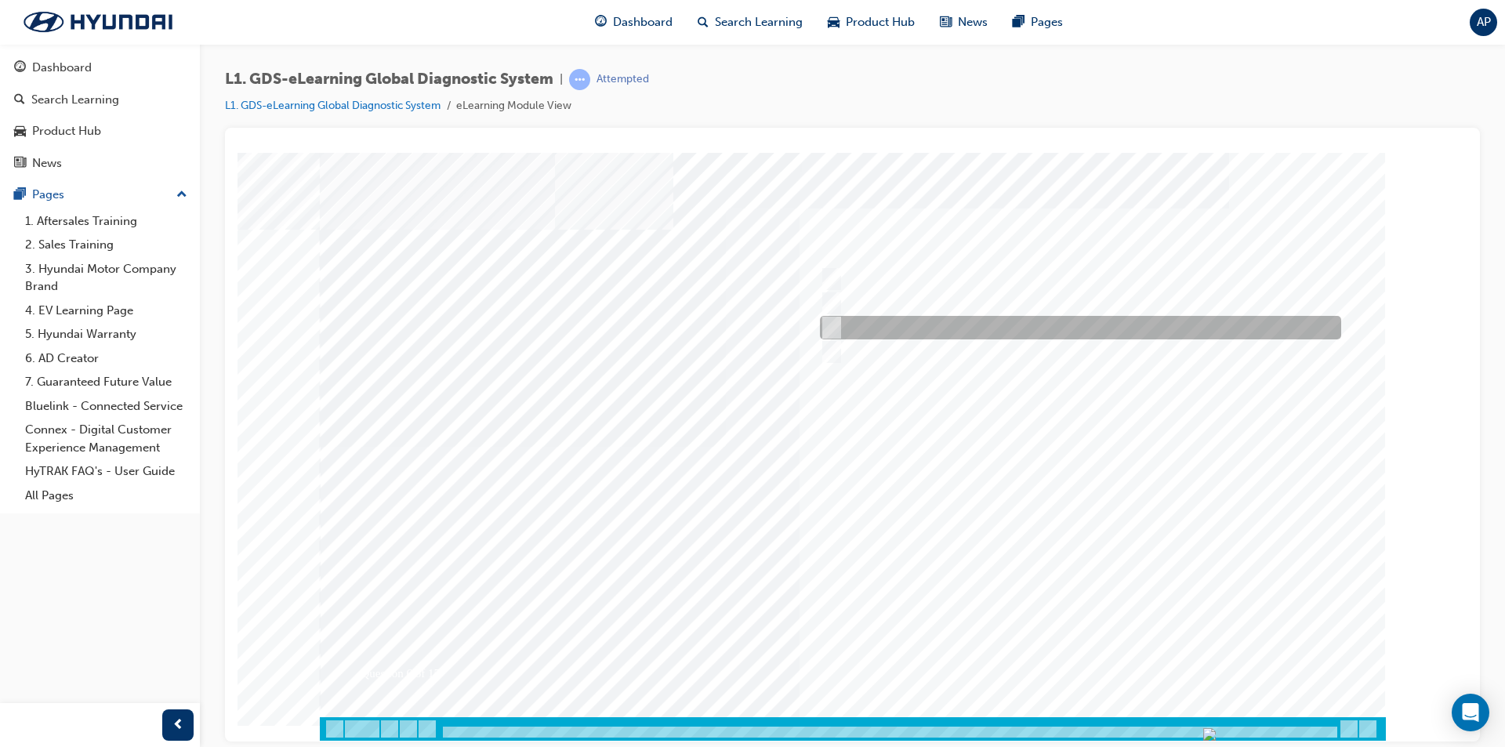
drag, startPoint x: 837, startPoint y: 323, endPoint x: 837, endPoint y: 336, distance: 13.3
click at [837, 331] on div at bounding box center [1076, 328] width 521 height 24
checkbox input "true"
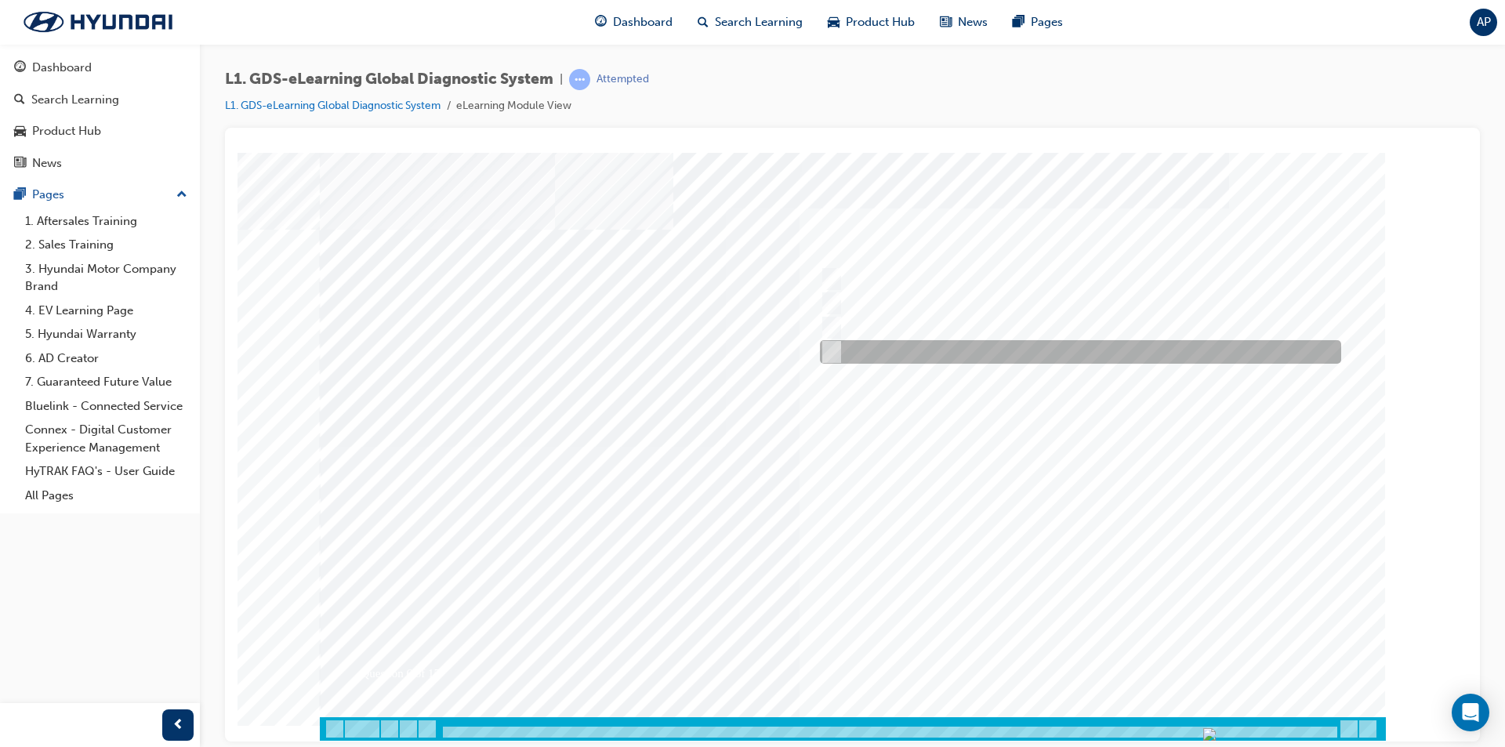
drag, startPoint x: 839, startPoint y: 350, endPoint x: 861, endPoint y: 363, distance: 25.7
click at [840, 350] on div at bounding box center [1076, 352] width 521 height 24
checkbox input "true"
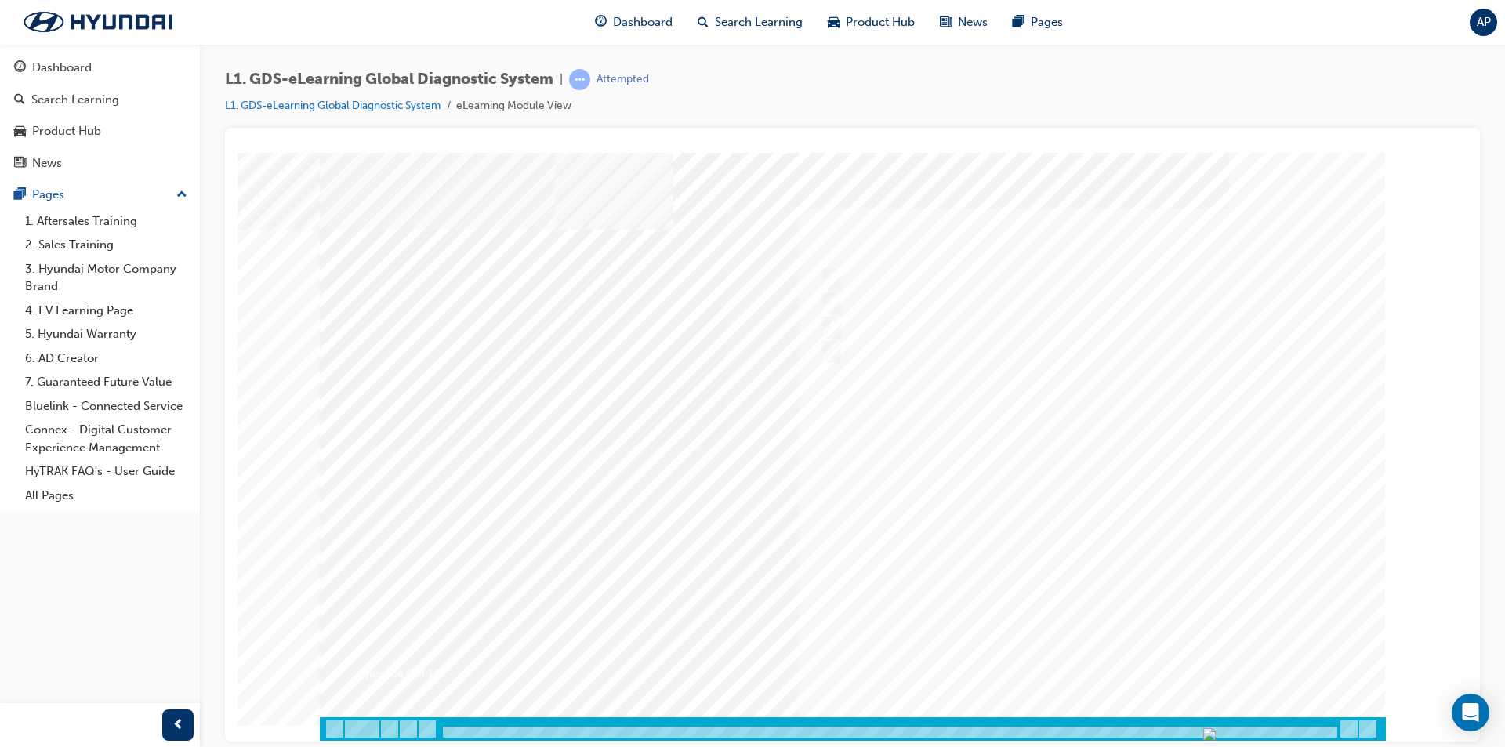
click at [323, 110] on link "L1. GDS-eLearning Global Diagnostic System" at bounding box center [333, 105] width 216 height 13
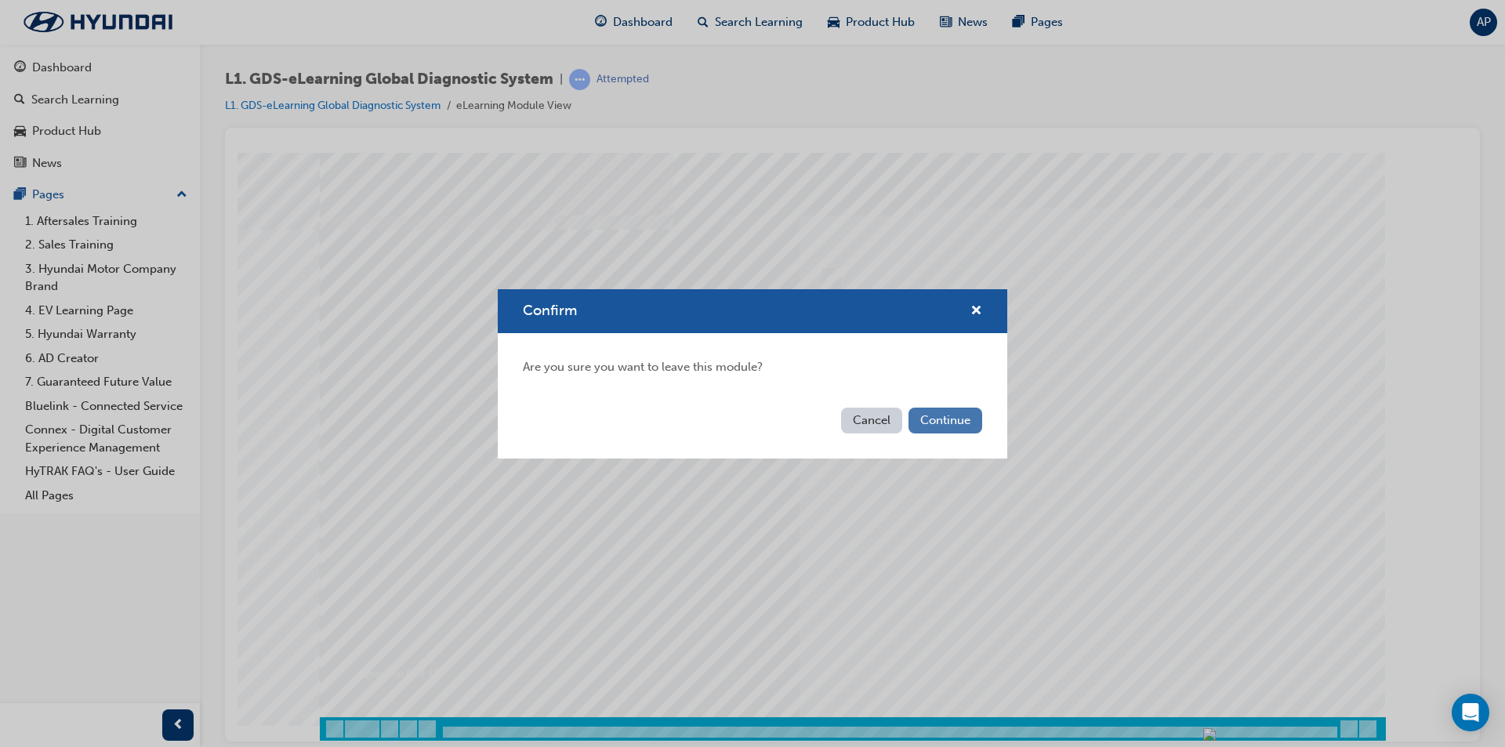
click at [919, 426] on button "Continue" at bounding box center [945, 421] width 74 height 26
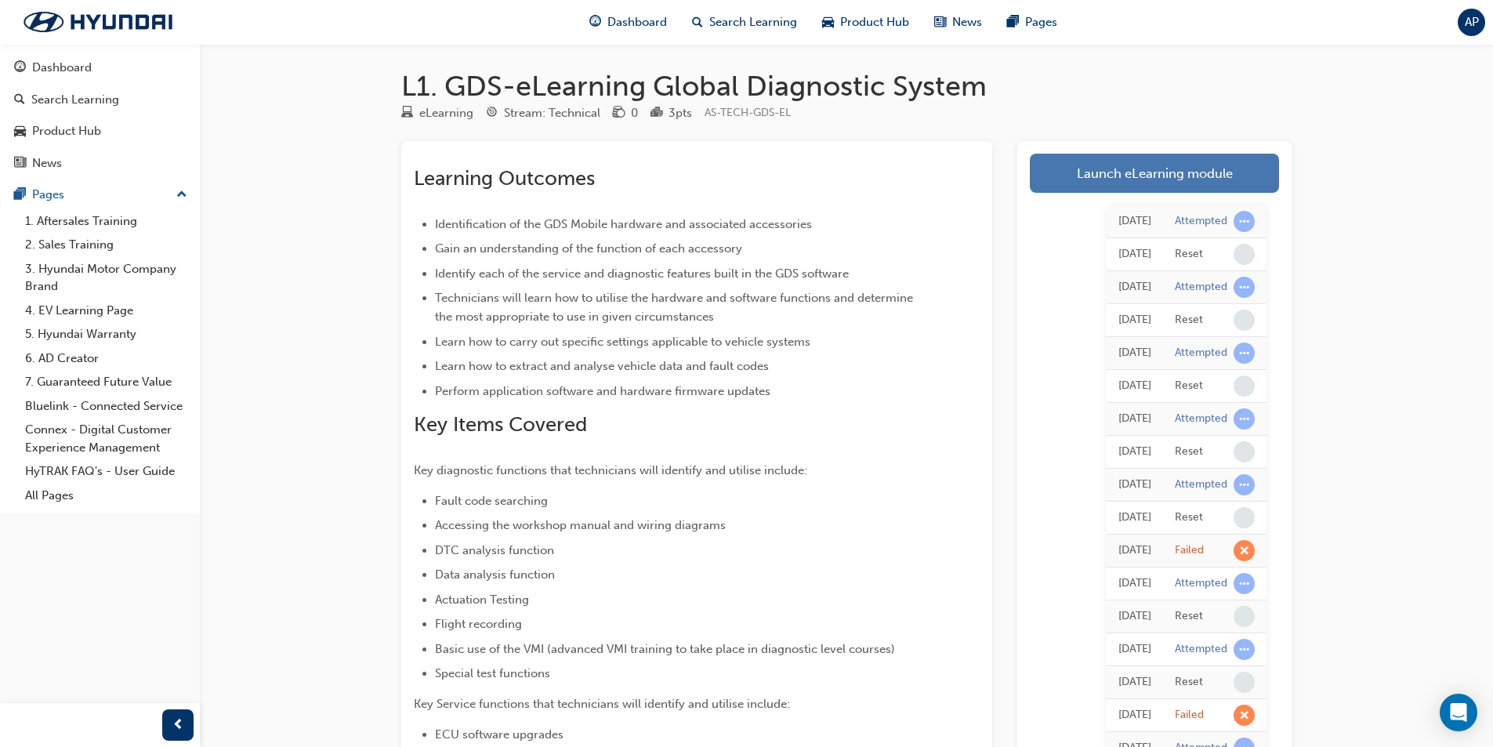
click at [1145, 172] on link "Launch eLearning module" at bounding box center [1154, 173] width 249 height 39
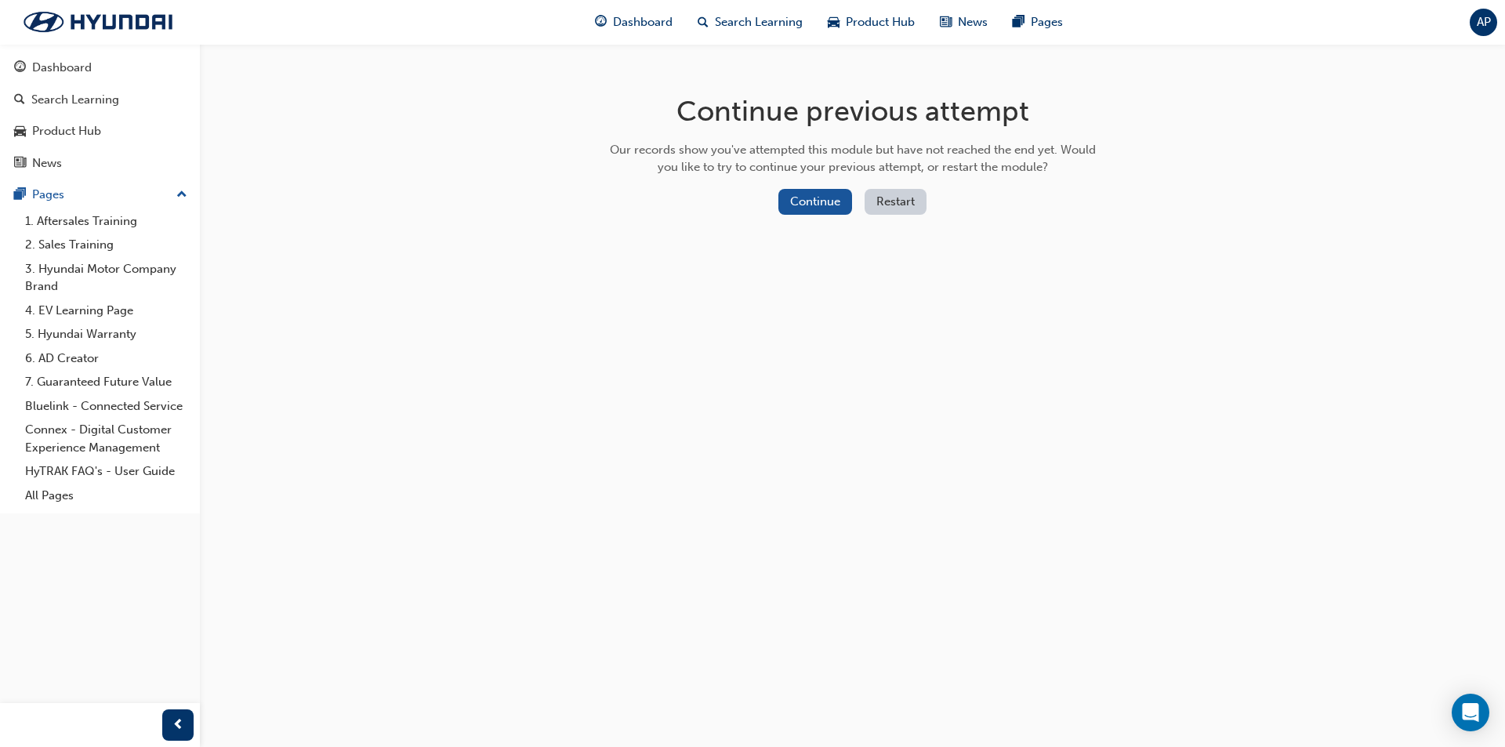
click at [906, 191] on button "Restart" at bounding box center [896, 202] width 62 height 26
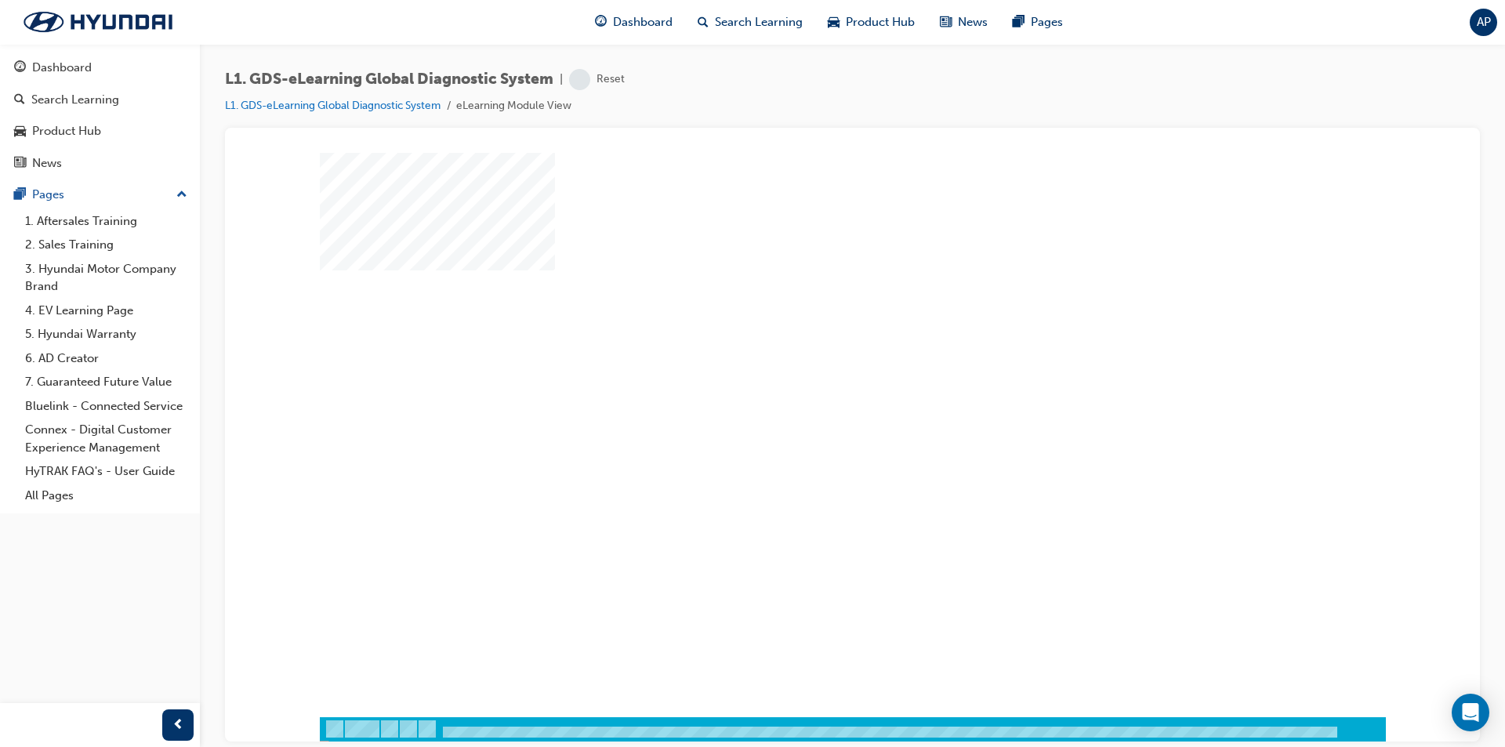
click at [807, 389] on div "play" at bounding box center [807, 389] width 0 height 0
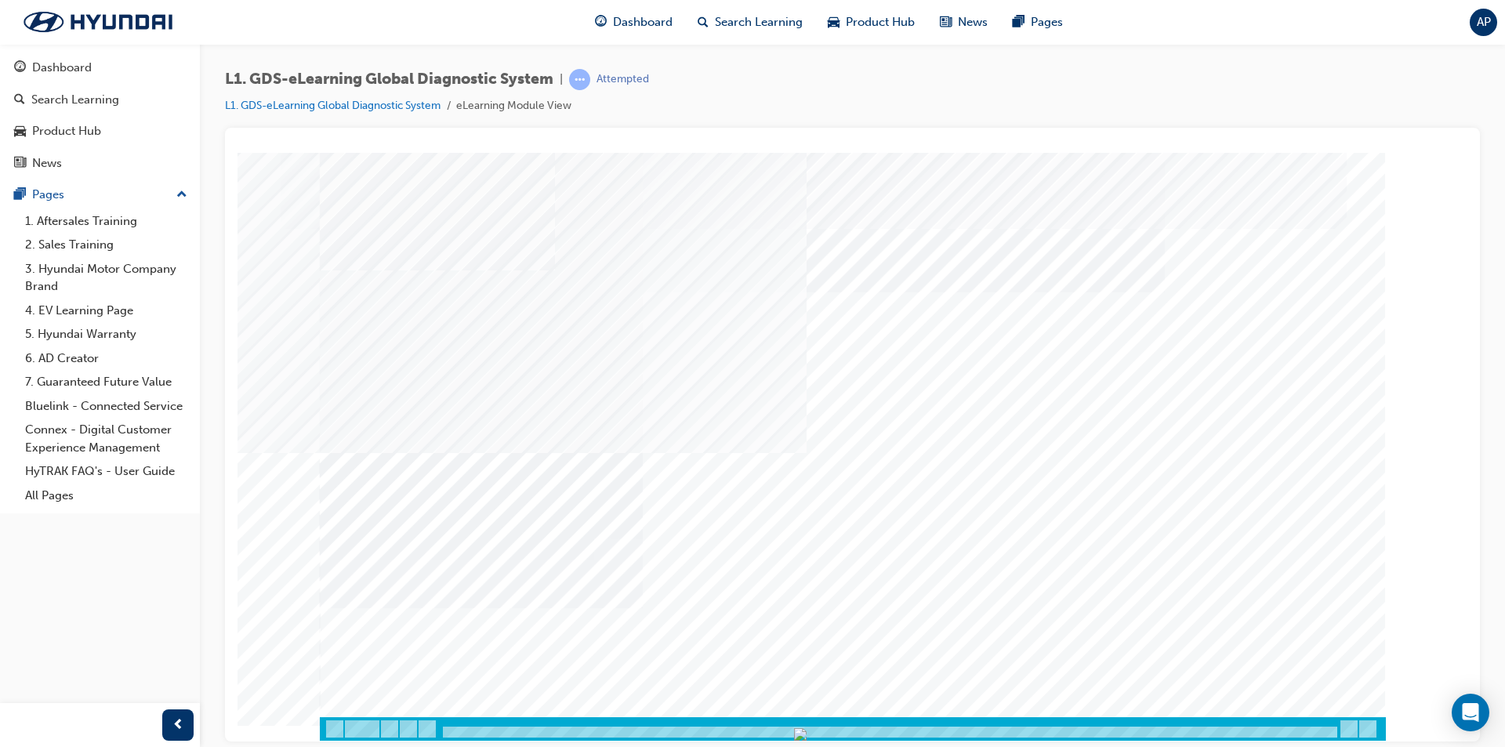
drag, startPoint x: 441, startPoint y: 727, endPoint x: 915, endPoint y: 673, distance: 477.3
click at [915, 673] on div "Content Image Right" at bounding box center [853, 446] width 1066 height 588
click at [974, 715] on div "Content Image Right" at bounding box center [853, 446] width 1066 height 588
click at [1317, 726] on div at bounding box center [890, 732] width 898 height 13
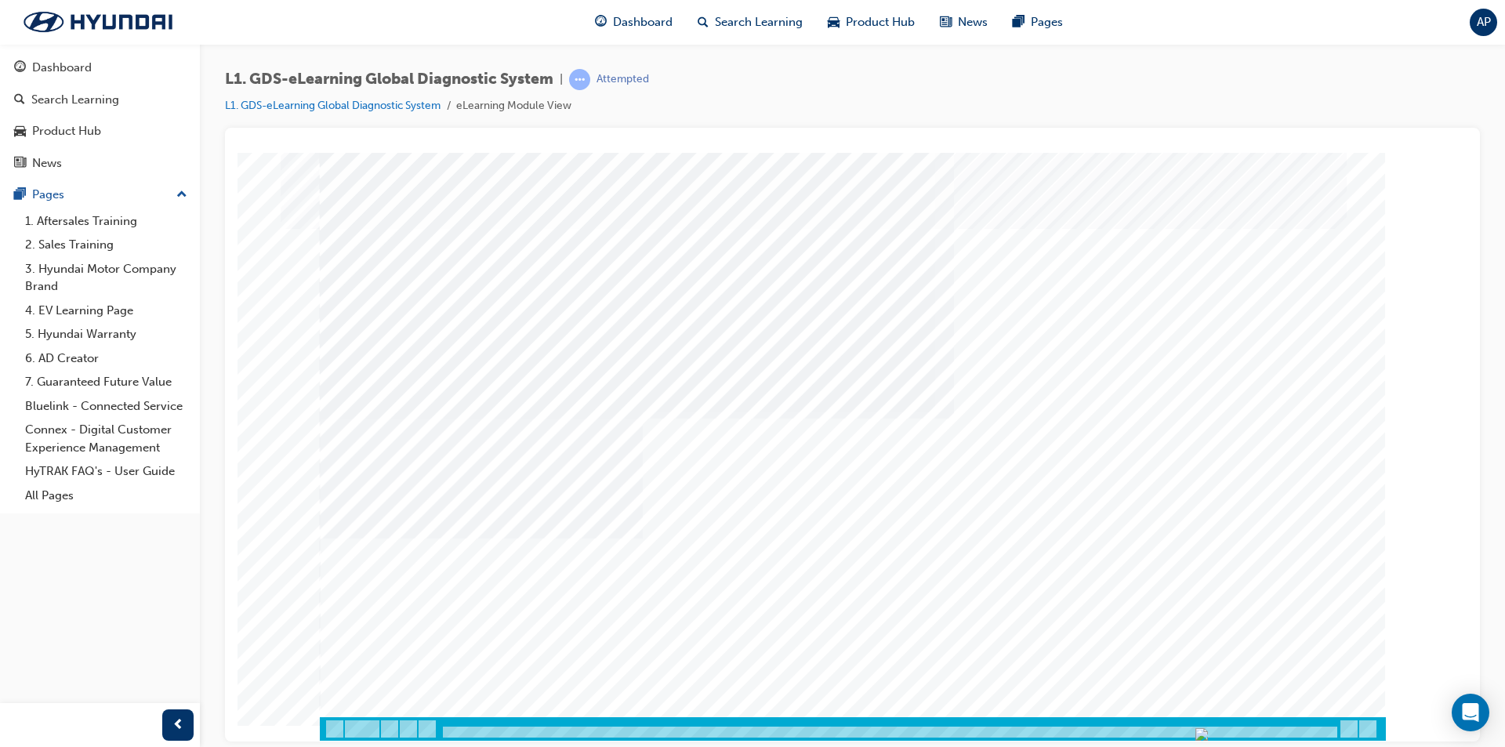
drag, startPoint x: 993, startPoint y: 731, endPoint x: 1329, endPoint y: 565, distance: 374.7
click at [1322, 673] on div "Content Image Right" at bounding box center [853, 434] width 1066 height 564
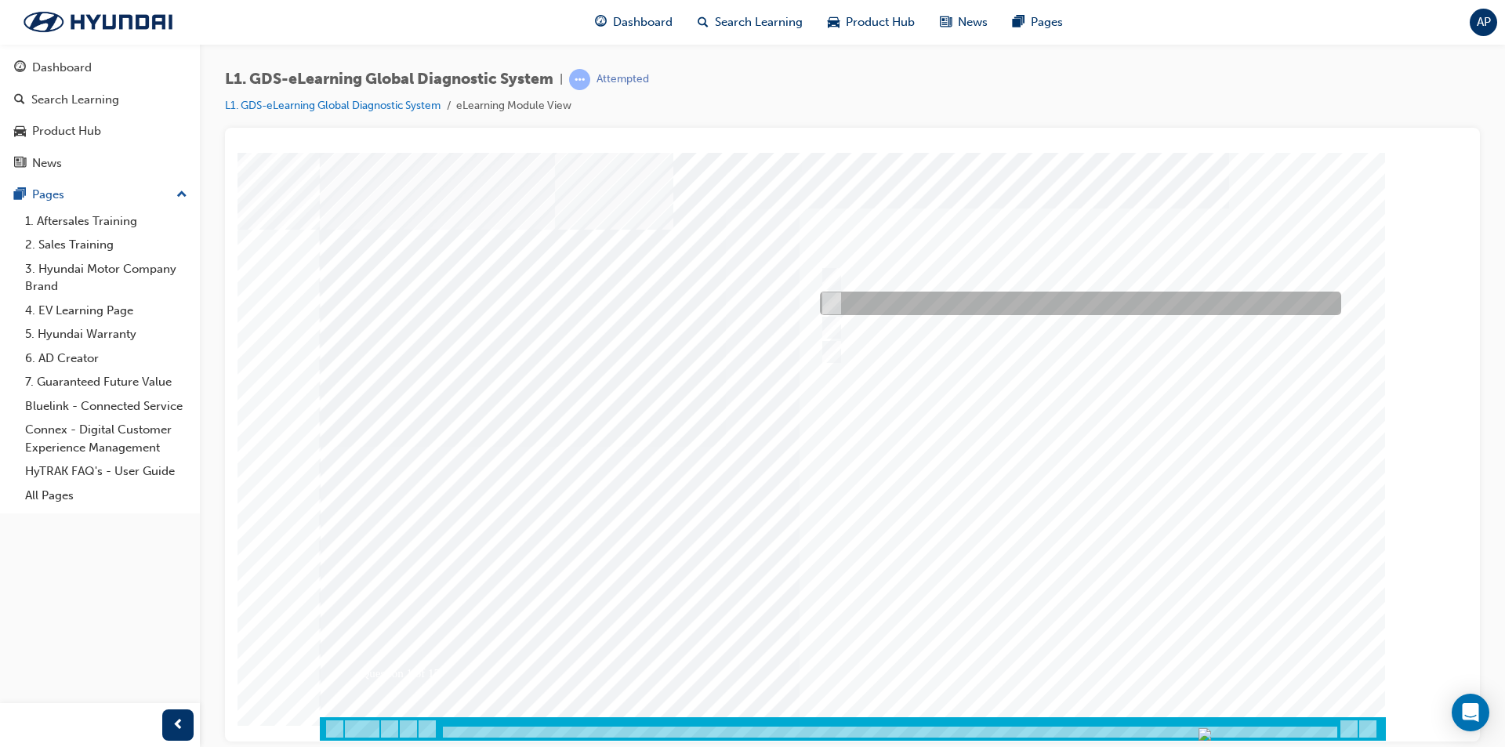
click at [849, 294] on div at bounding box center [1076, 304] width 521 height 24
radio input "true"
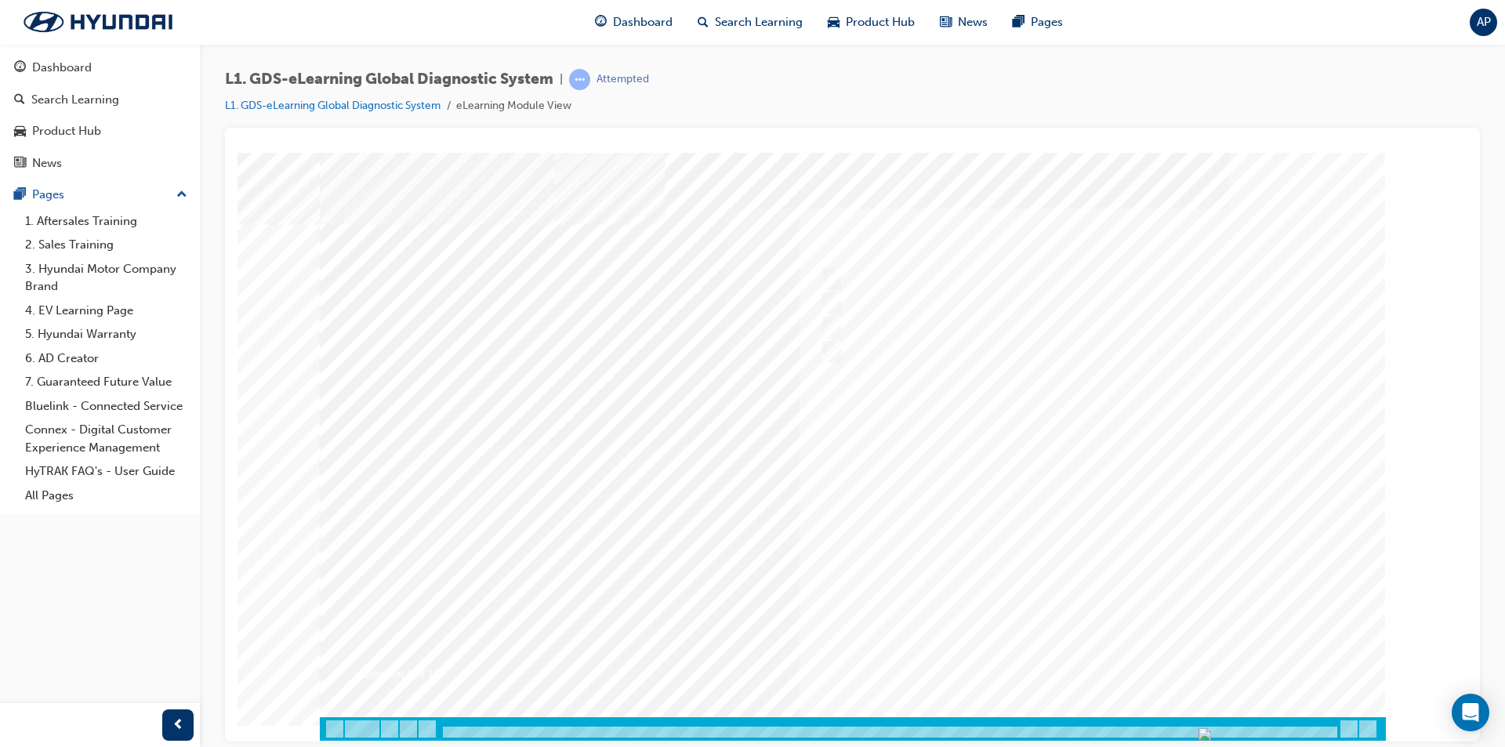
click at [1105, 673] on div at bounding box center [853, 446] width 1066 height 588
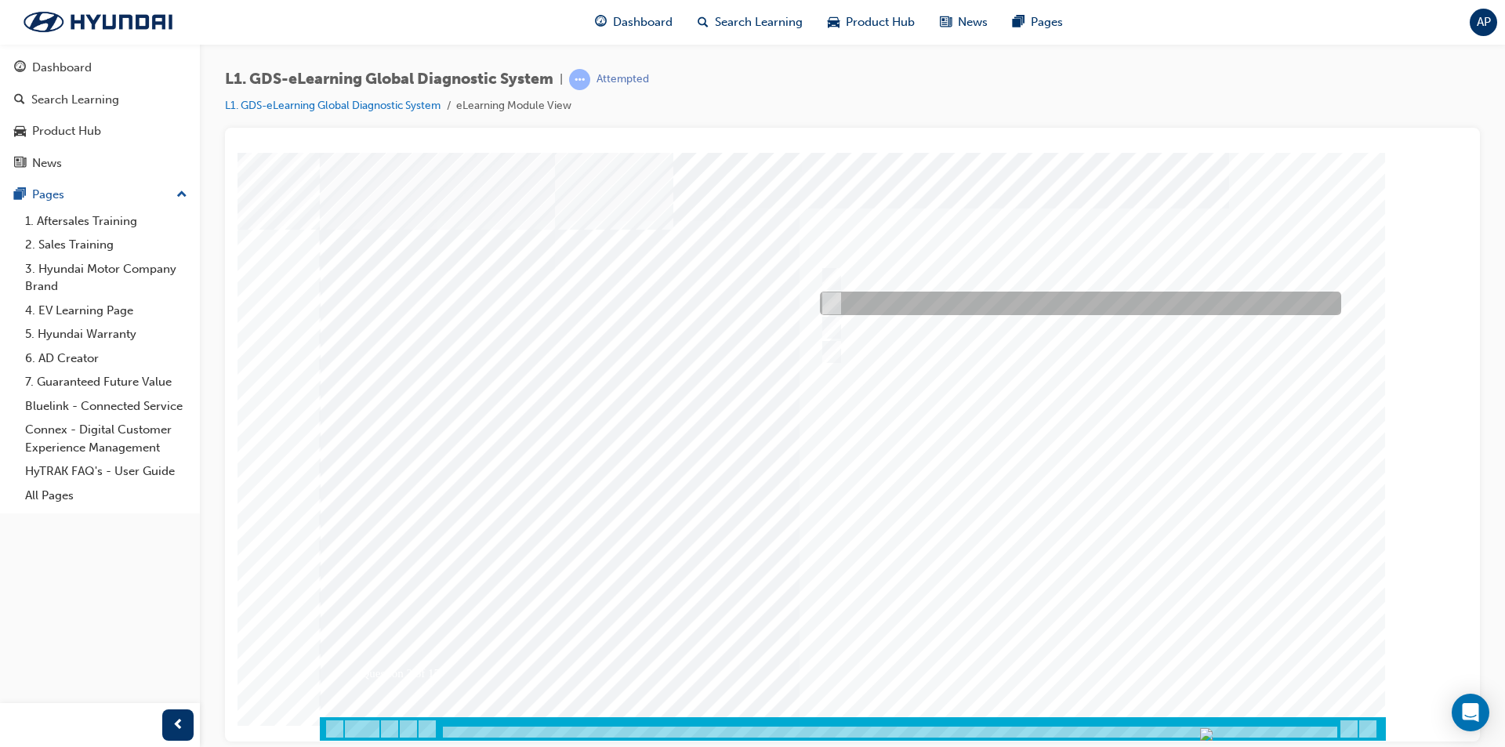
click at [886, 296] on div at bounding box center [1076, 304] width 521 height 24
radio input "true"
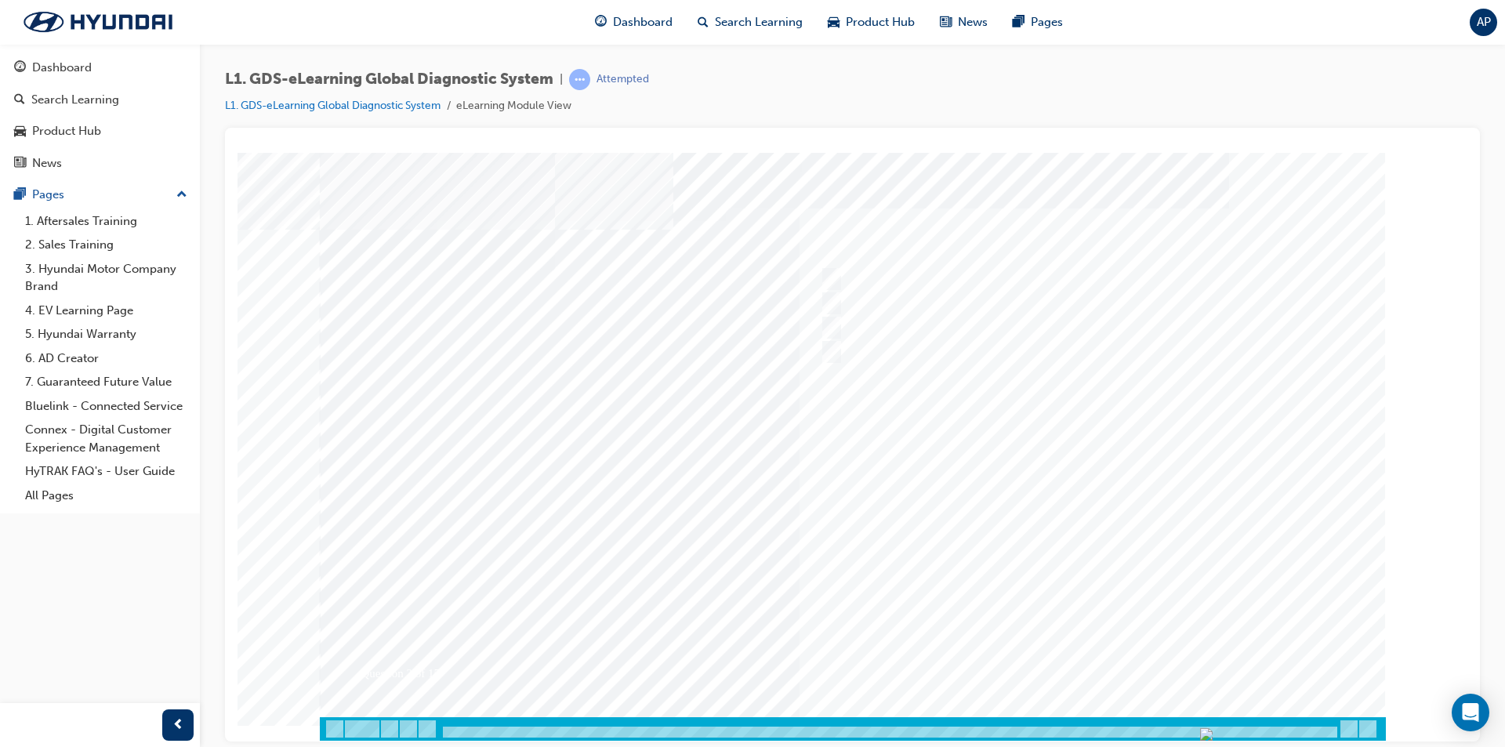
click at [1089, 647] on div at bounding box center [853, 446] width 1066 height 588
click at [825, 276] on input "Fault Code Searching" at bounding box center [827, 278] width 17 height 17
click at [824, 290] on div at bounding box center [1076, 279] width 521 height 24
checkbox input "false"
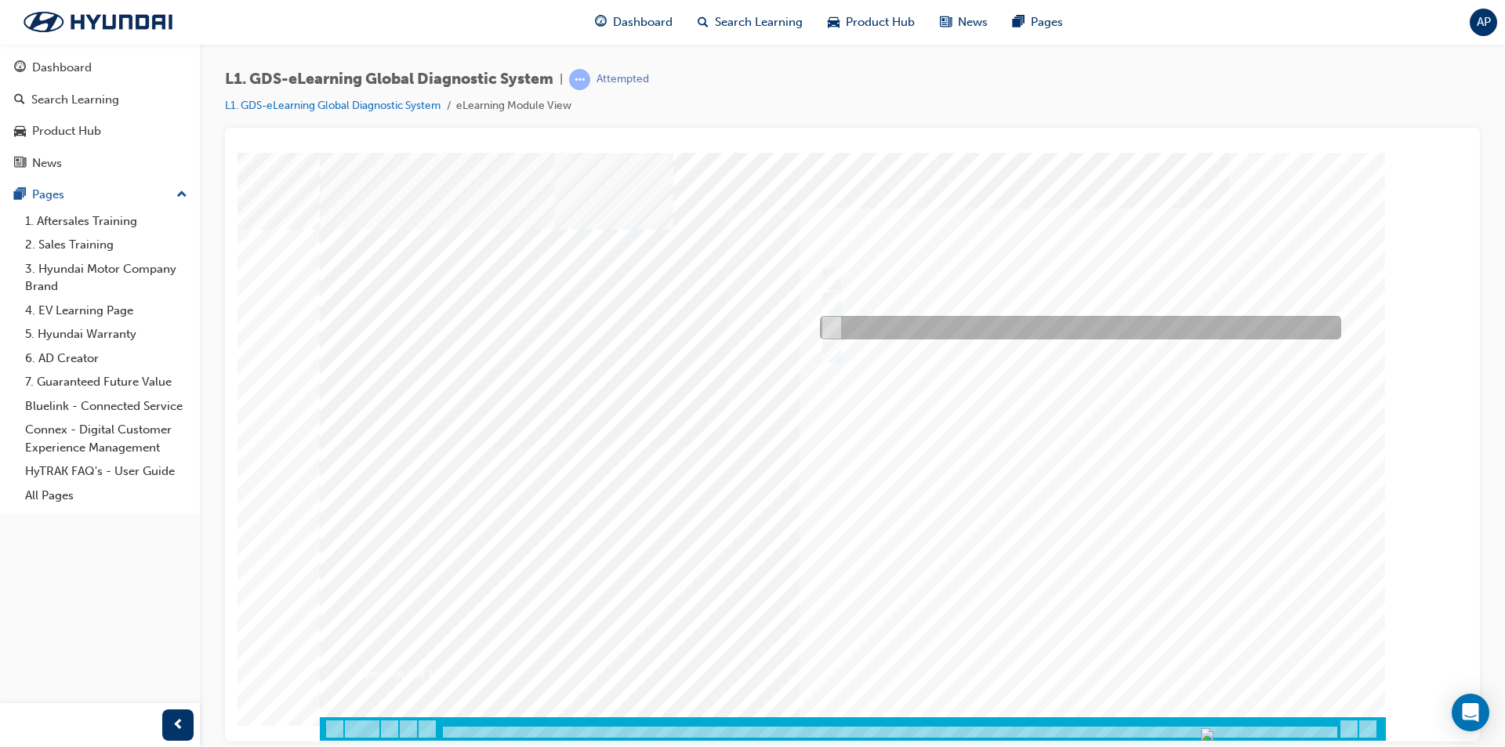
drag, startPoint x: 829, startPoint y: 320, endPoint x: 832, endPoint y: 339, distance: 19.1
click at [829, 321] on input "User Guide" at bounding box center [827, 327] width 17 height 17
checkbox input "true"
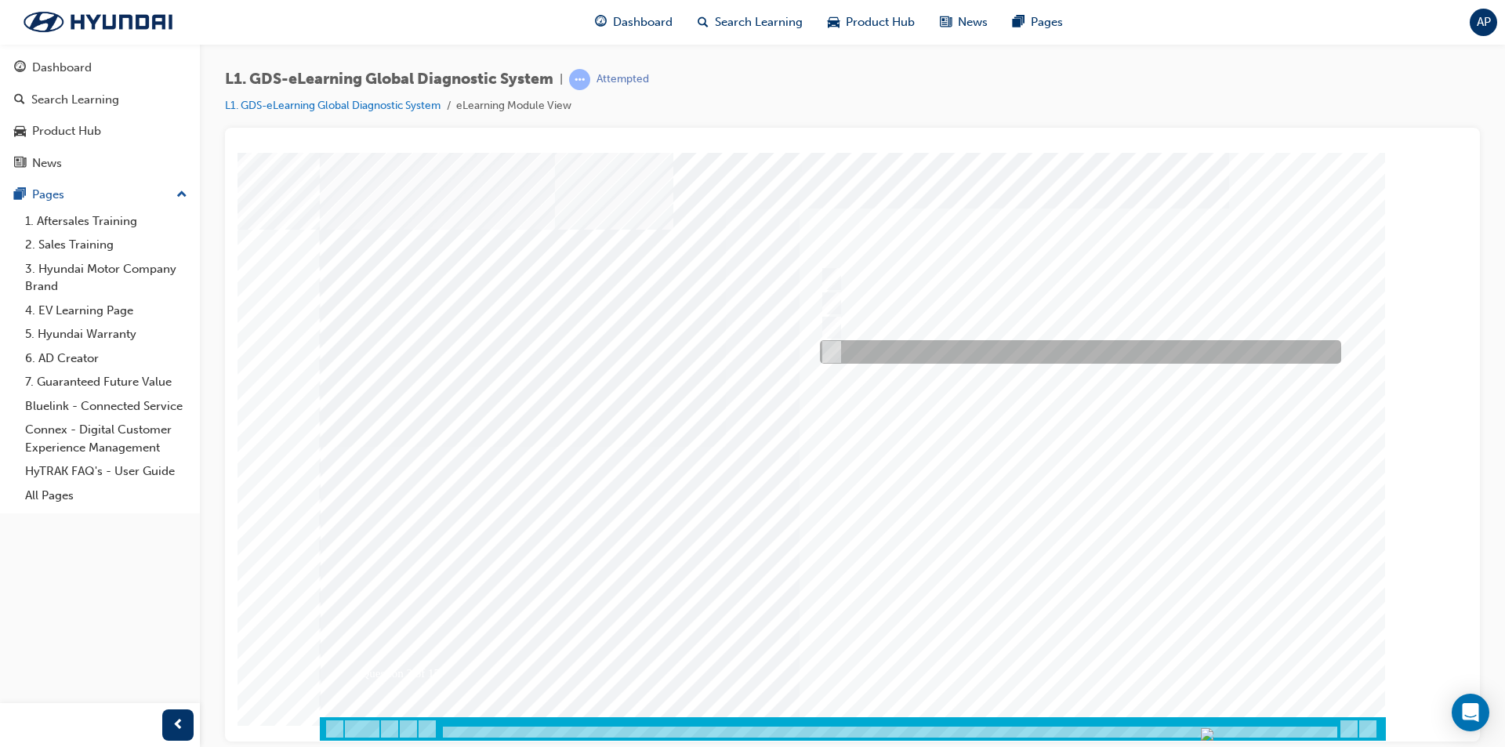
click at [833, 348] on input "Data Analysis" at bounding box center [827, 351] width 17 height 17
checkbox input "true"
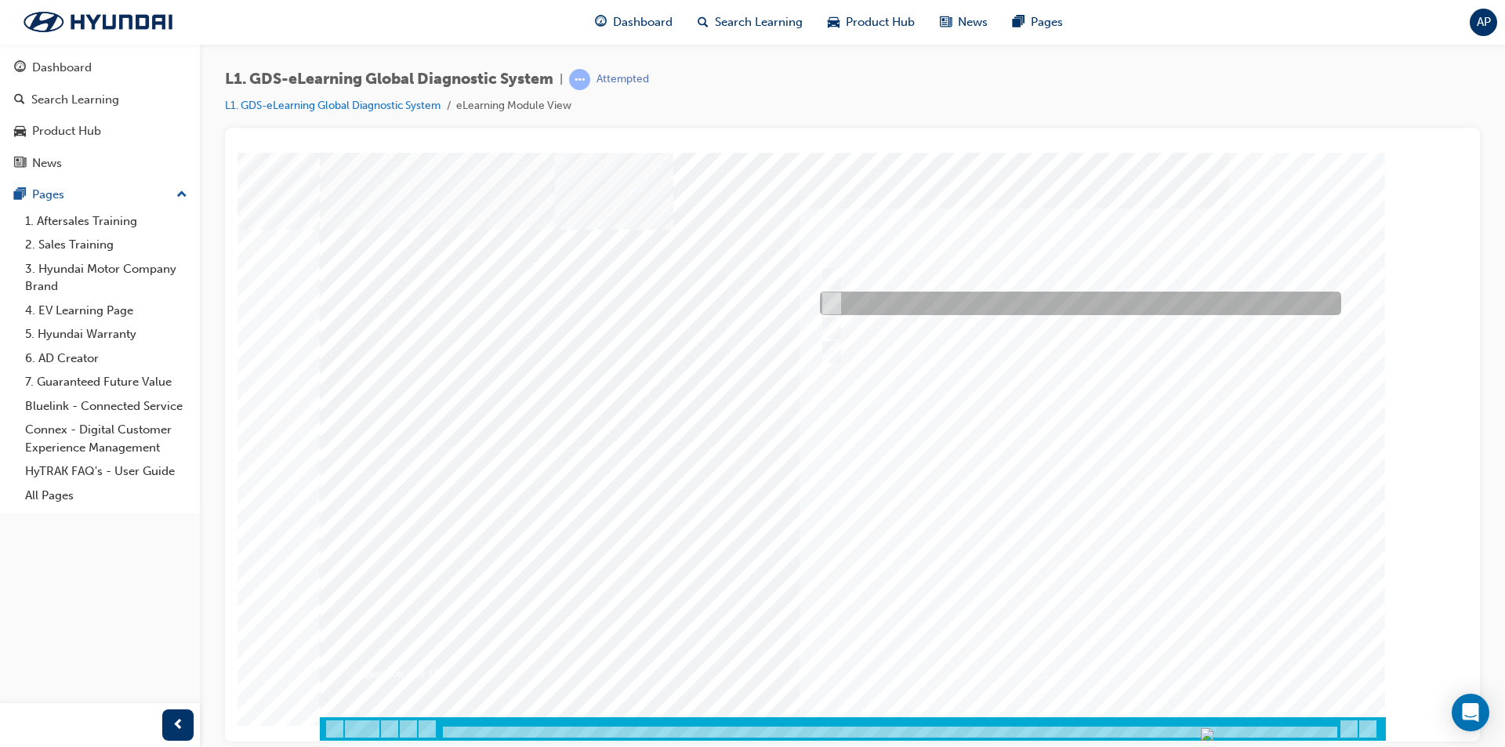
click at [841, 310] on div at bounding box center [1076, 304] width 521 height 24
checkbox input "true"
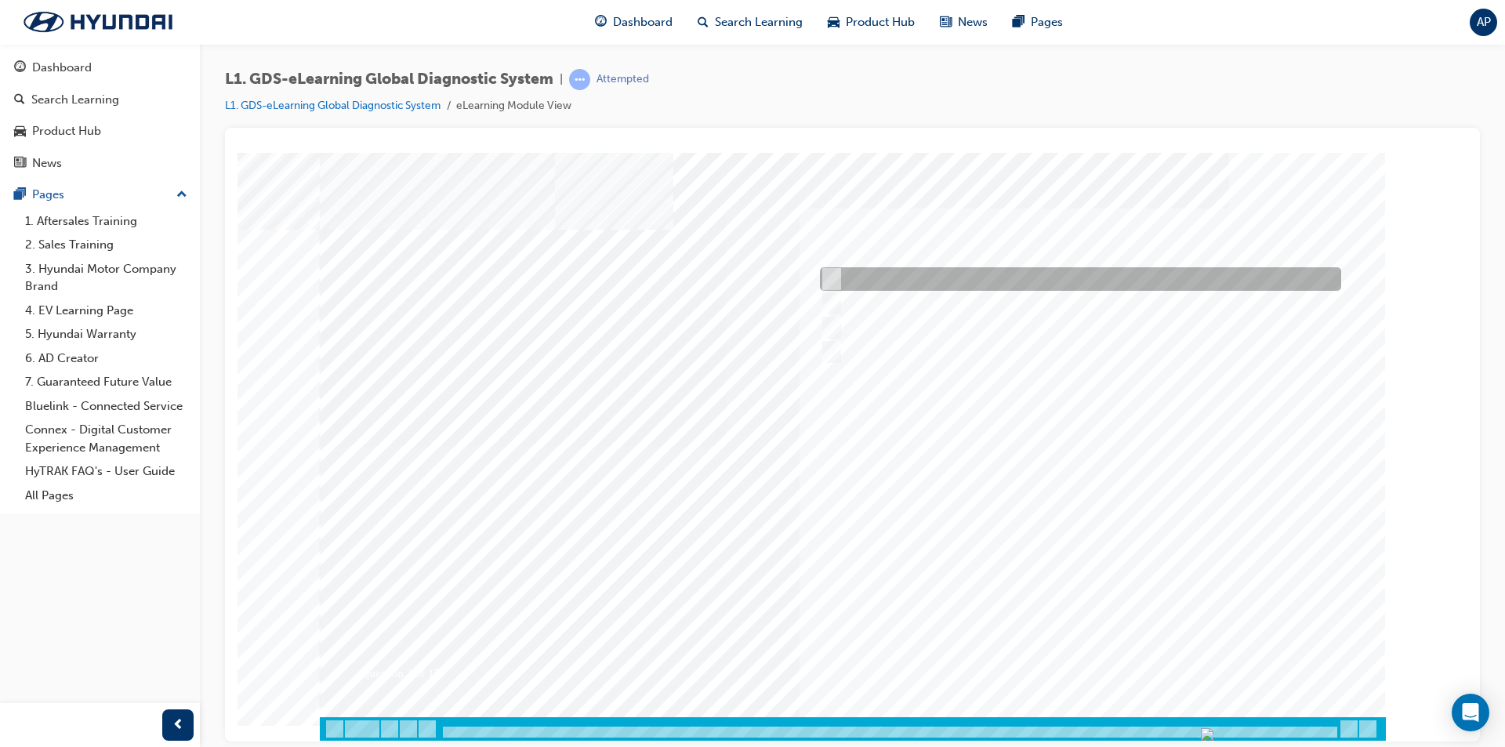
click at [836, 275] on input "Fault Code Searching" at bounding box center [827, 278] width 17 height 17
checkbox input "true"
click at [1078, 659] on div at bounding box center [853, 446] width 1066 height 588
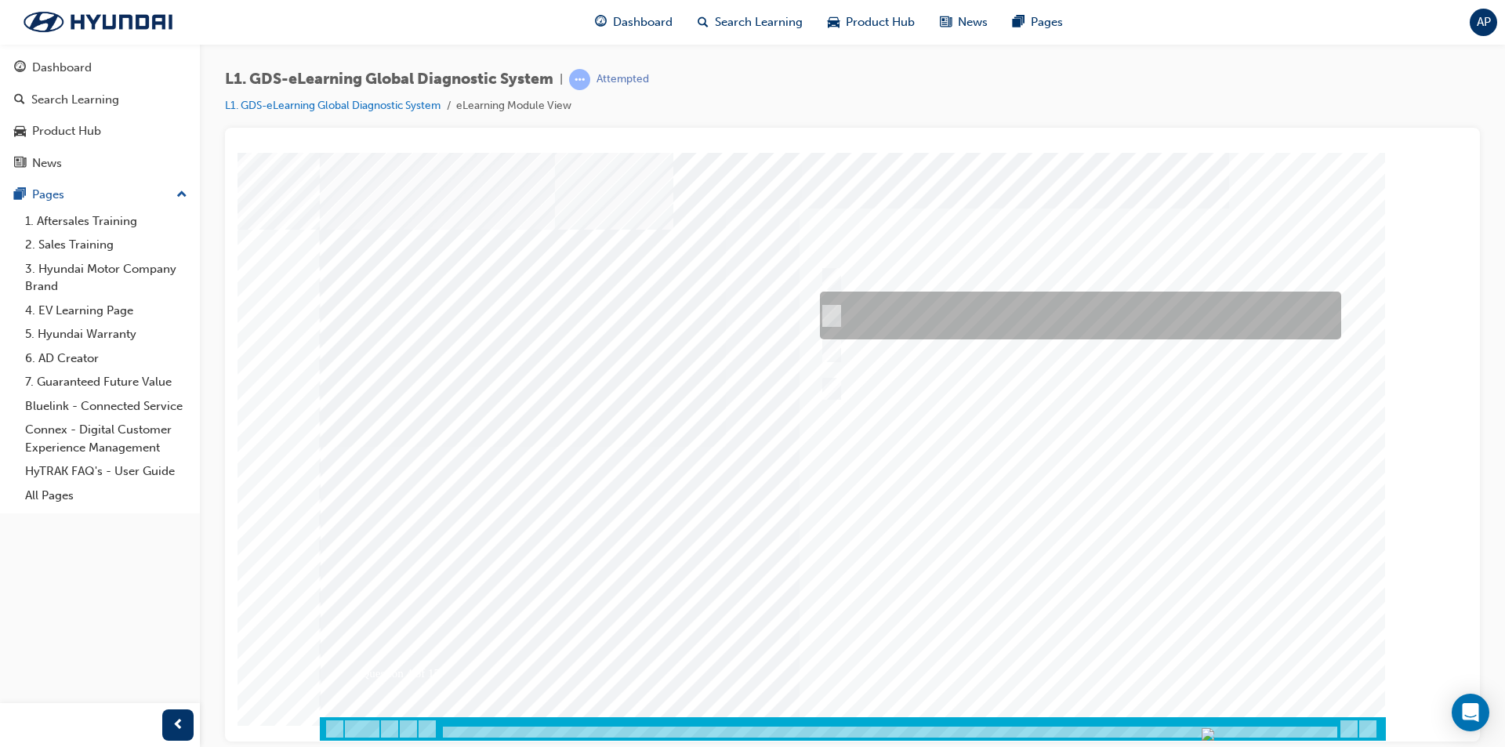
click at [927, 309] on div at bounding box center [1076, 316] width 521 height 48
radio input "true"
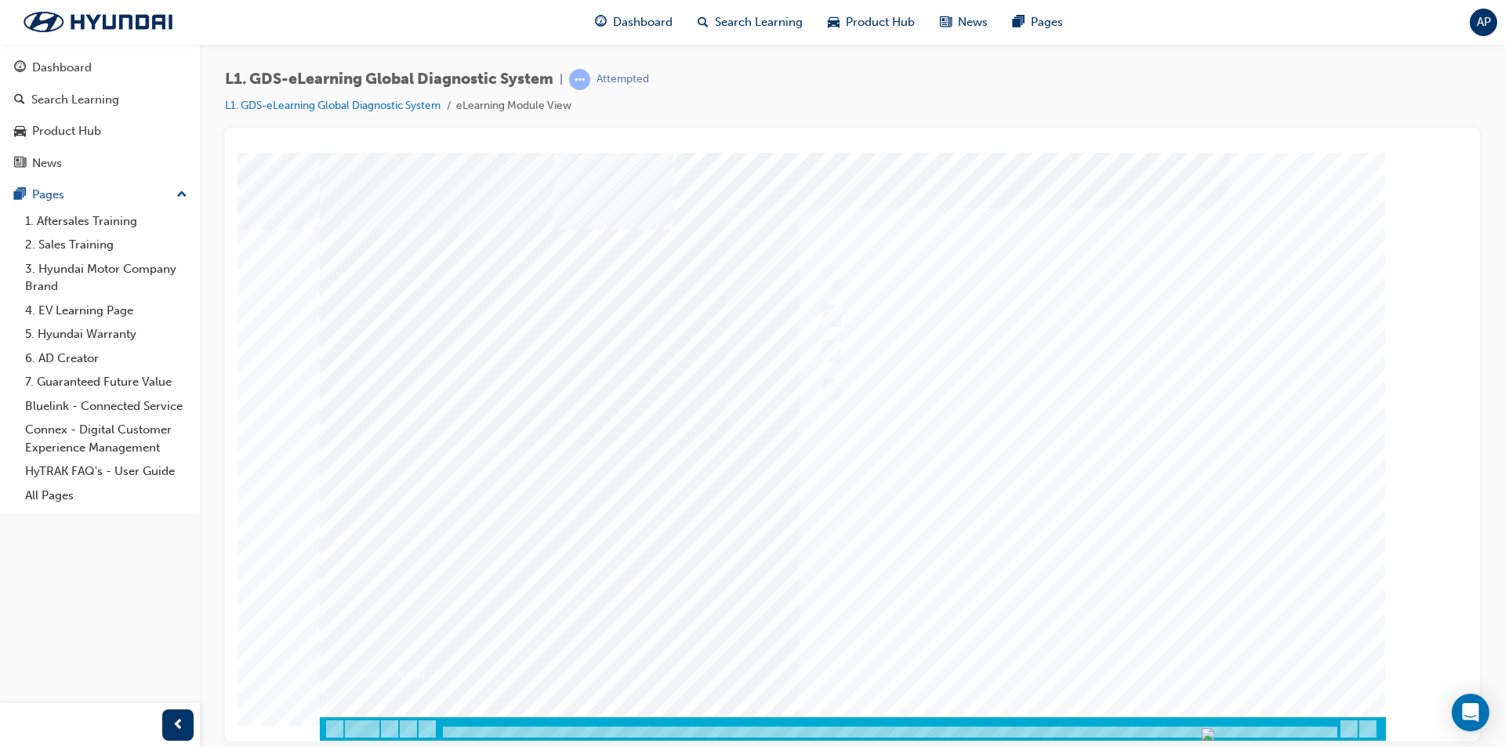
click at [1090, 655] on div at bounding box center [853, 446] width 1066 height 588
click at [891, 278] on div at bounding box center [1076, 279] width 521 height 24
checkbox input "true"
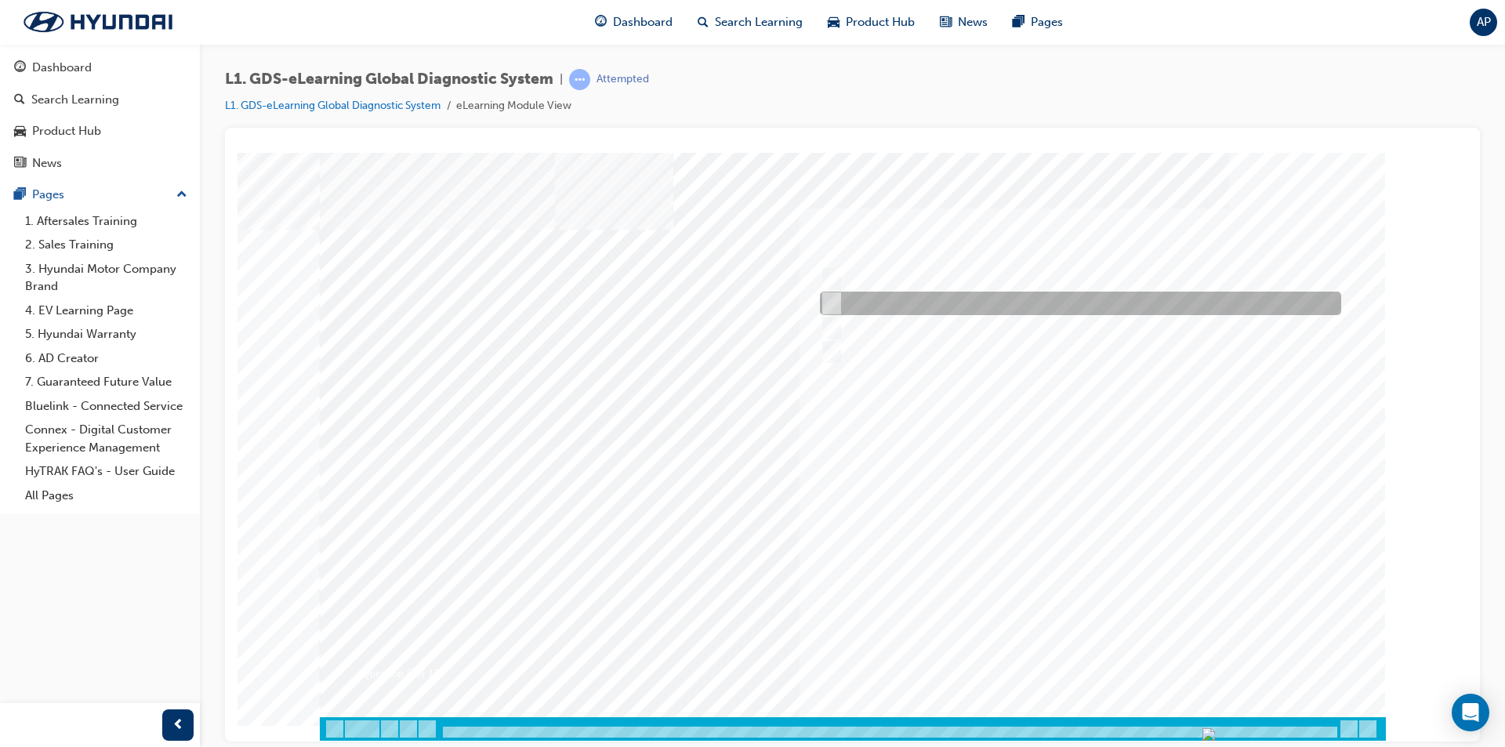
click at [914, 301] on div at bounding box center [1076, 304] width 521 height 24
checkbox input "true"
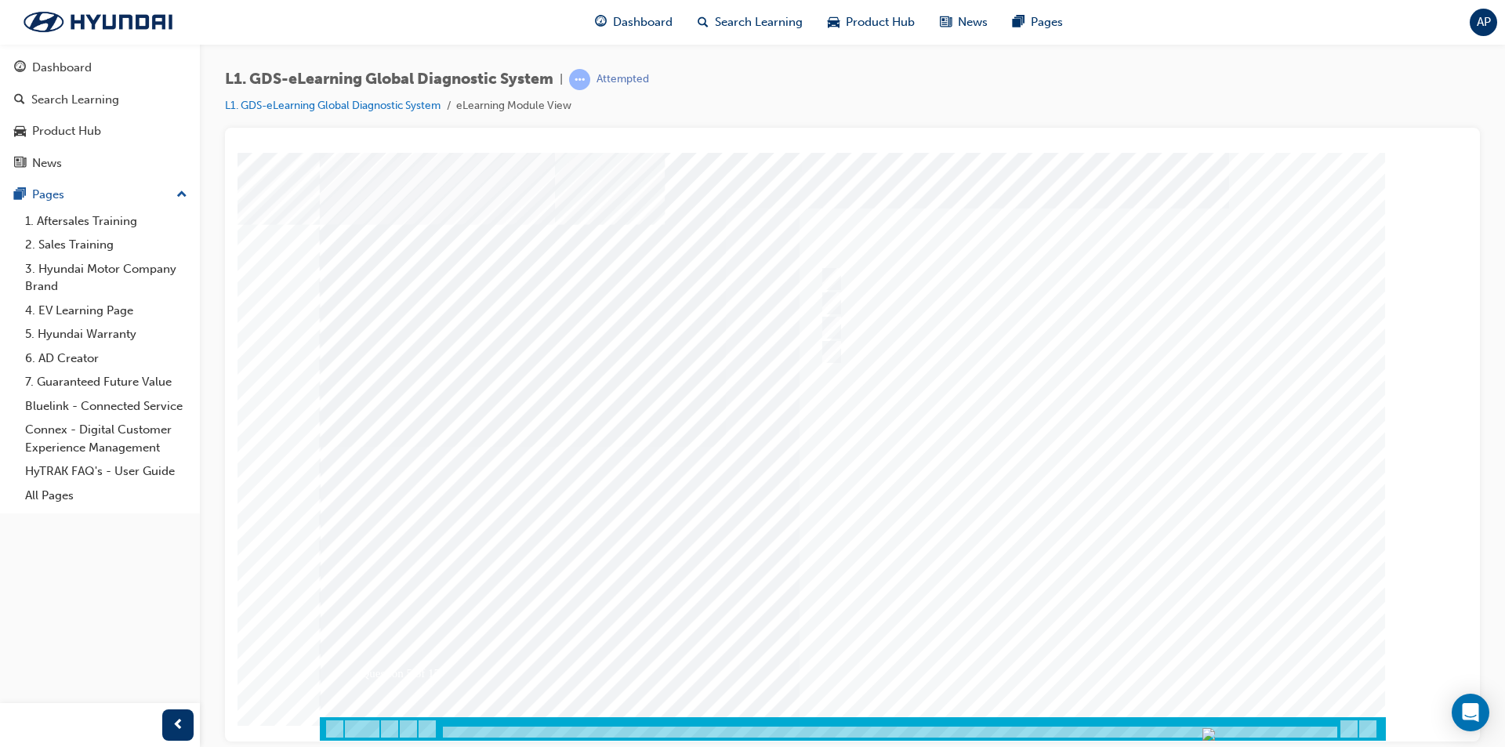
click at [1116, 662] on div at bounding box center [853, 446] width 1066 height 588
click at [923, 267] on div at bounding box center [1076, 279] width 521 height 24
checkbox input "true"
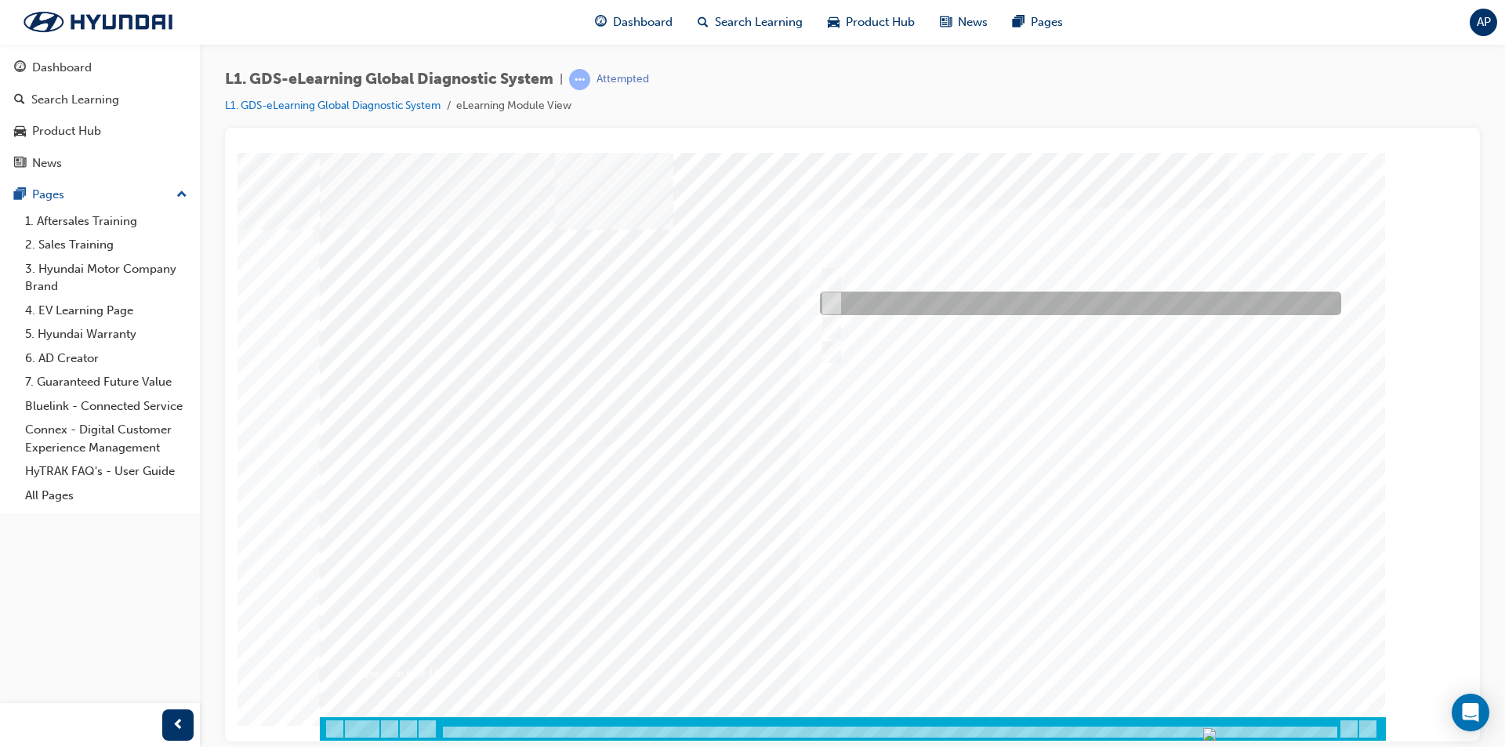
click at [908, 295] on div at bounding box center [1076, 304] width 521 height 24
checkbox input "true"
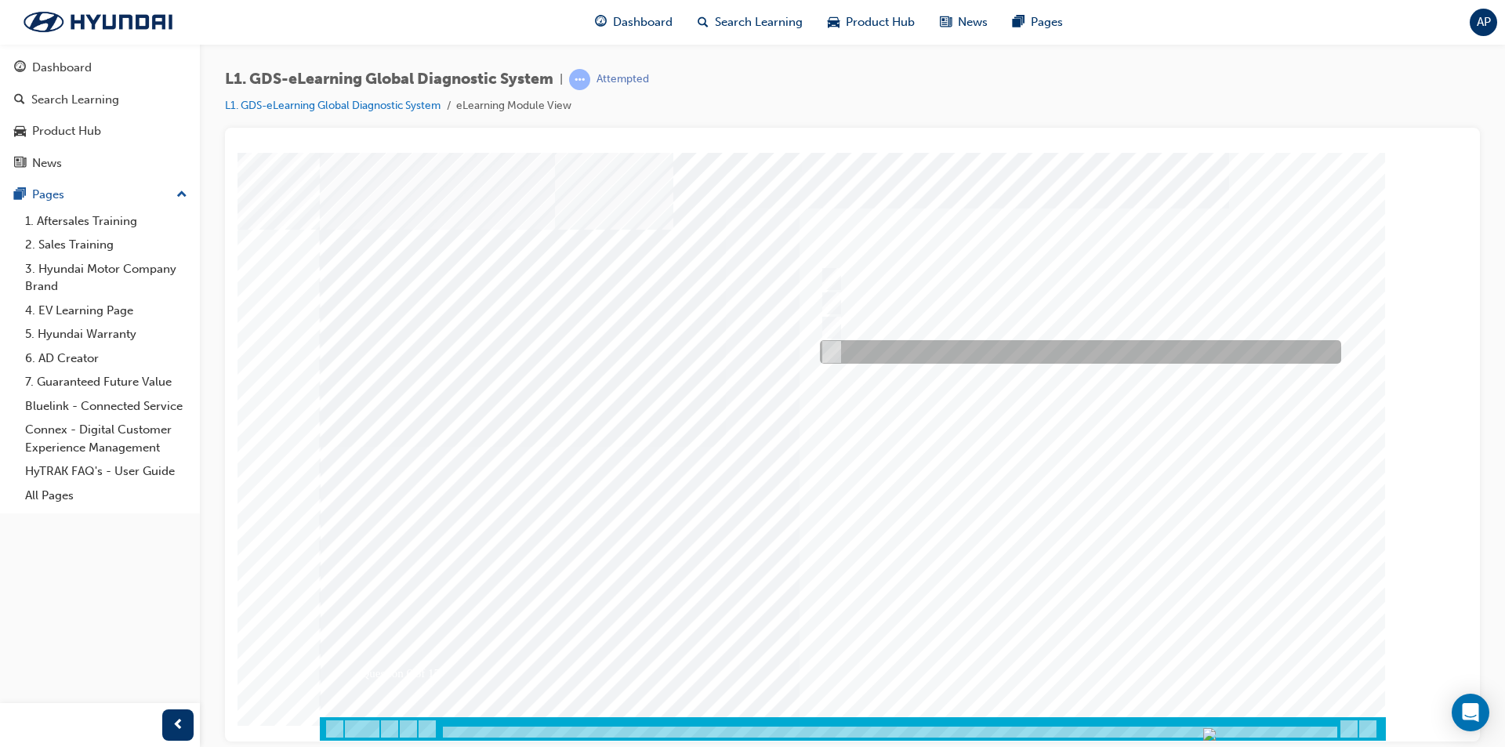
click at [916, 349] on div at bounding box center [1076, 352] width 521 height 24
checkbox input "true"
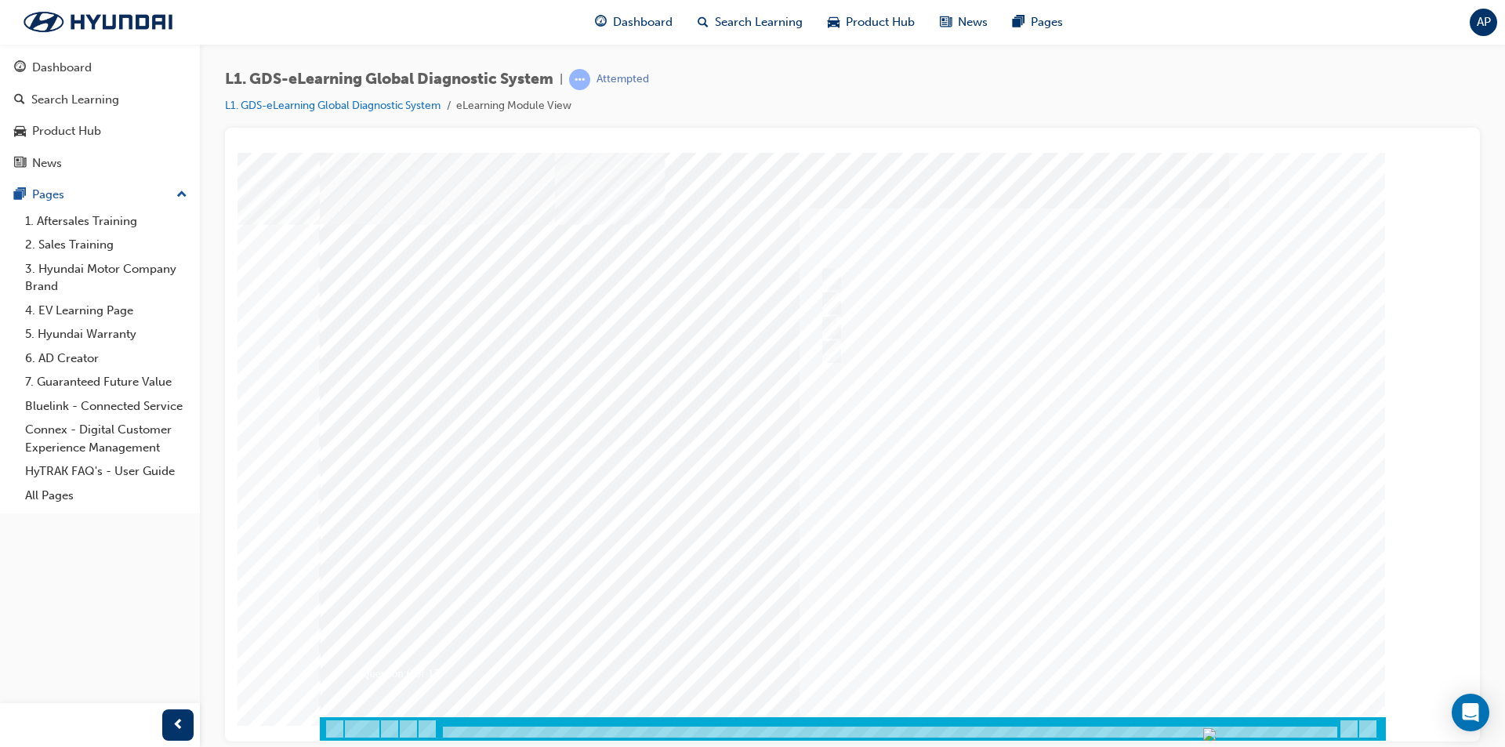
click at [1071, 658] on div at bounding box center [853, 446] width 1066 height 588
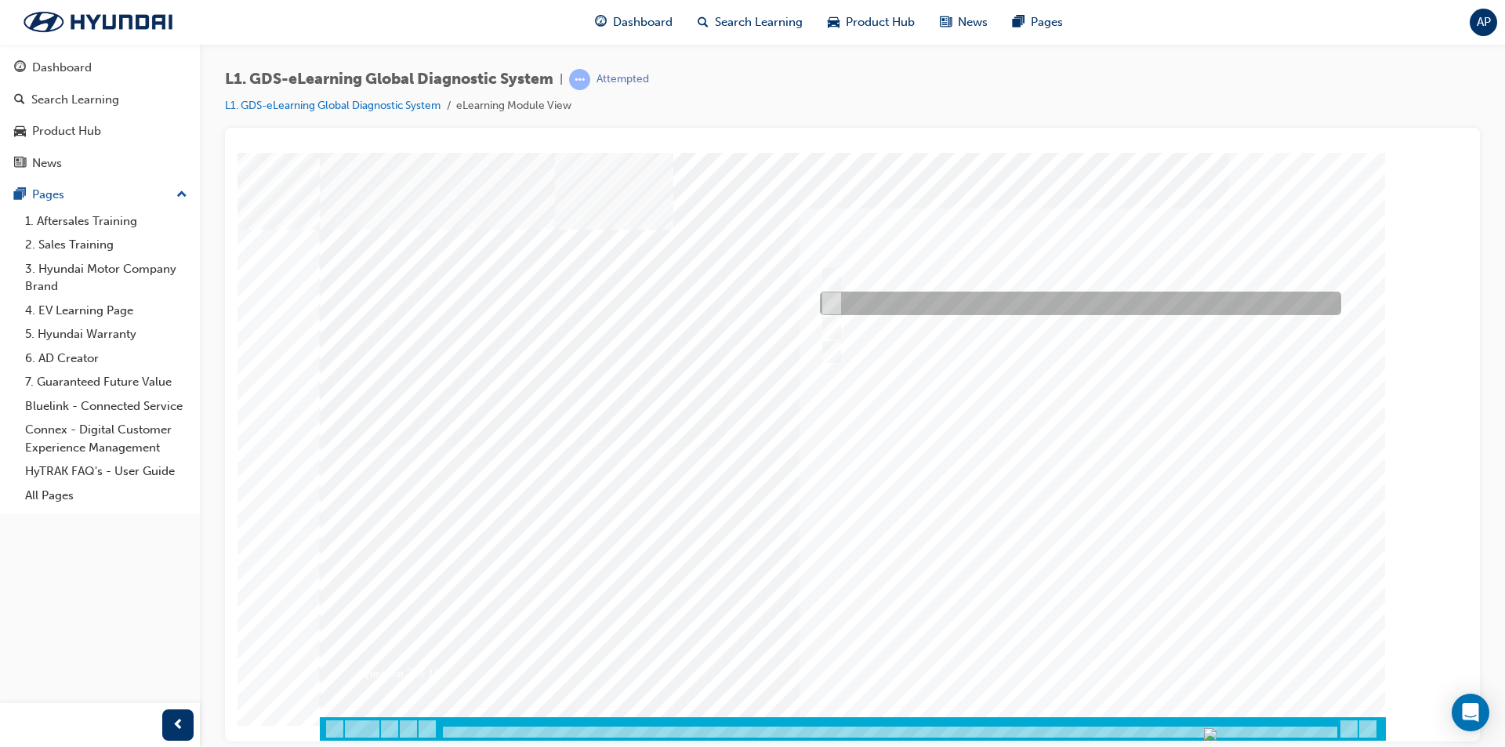
click at [894, 300] on div at bounding box center [1076, 304] width 521 height 24
radio input "true"
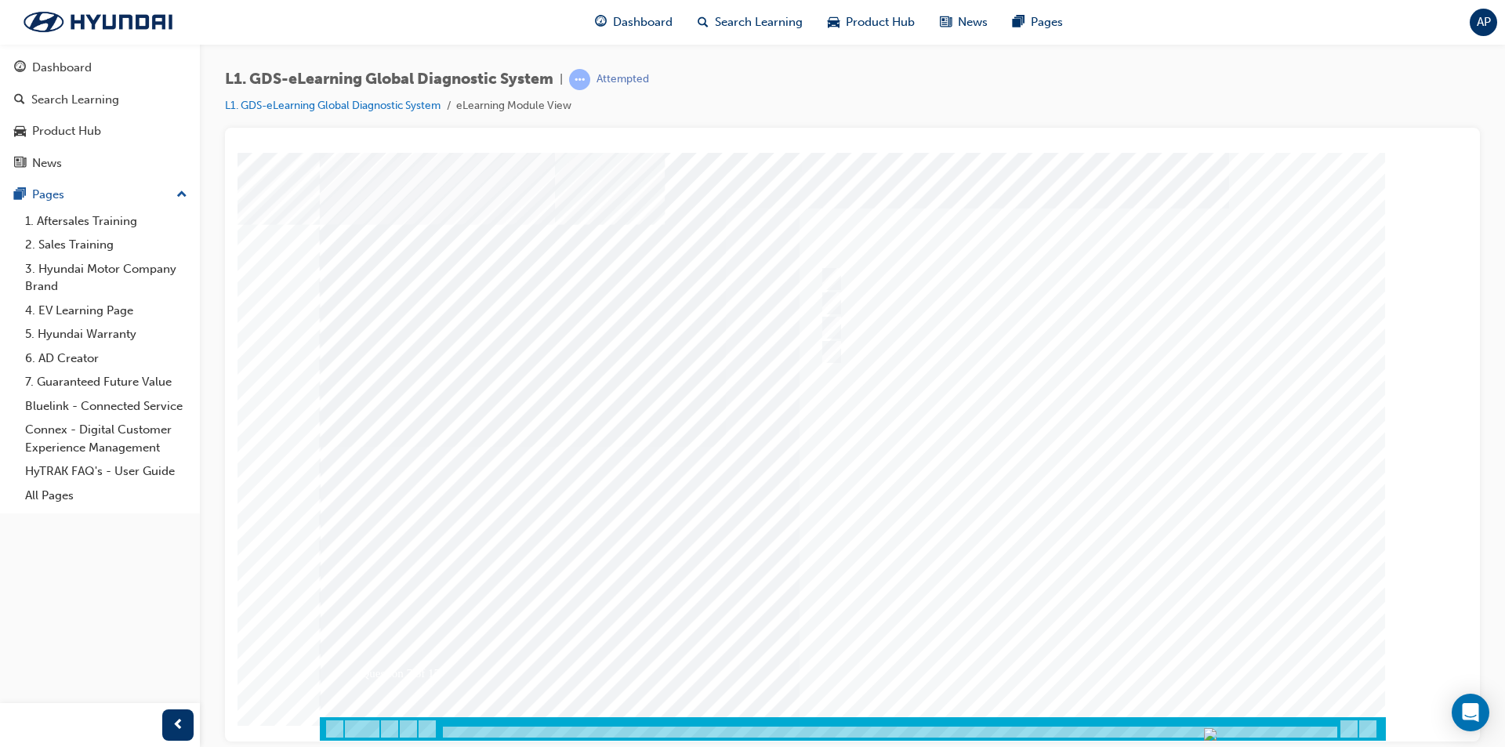
click at [1094, 648] on div at bounding box center [853, 446] width 1066 height 588
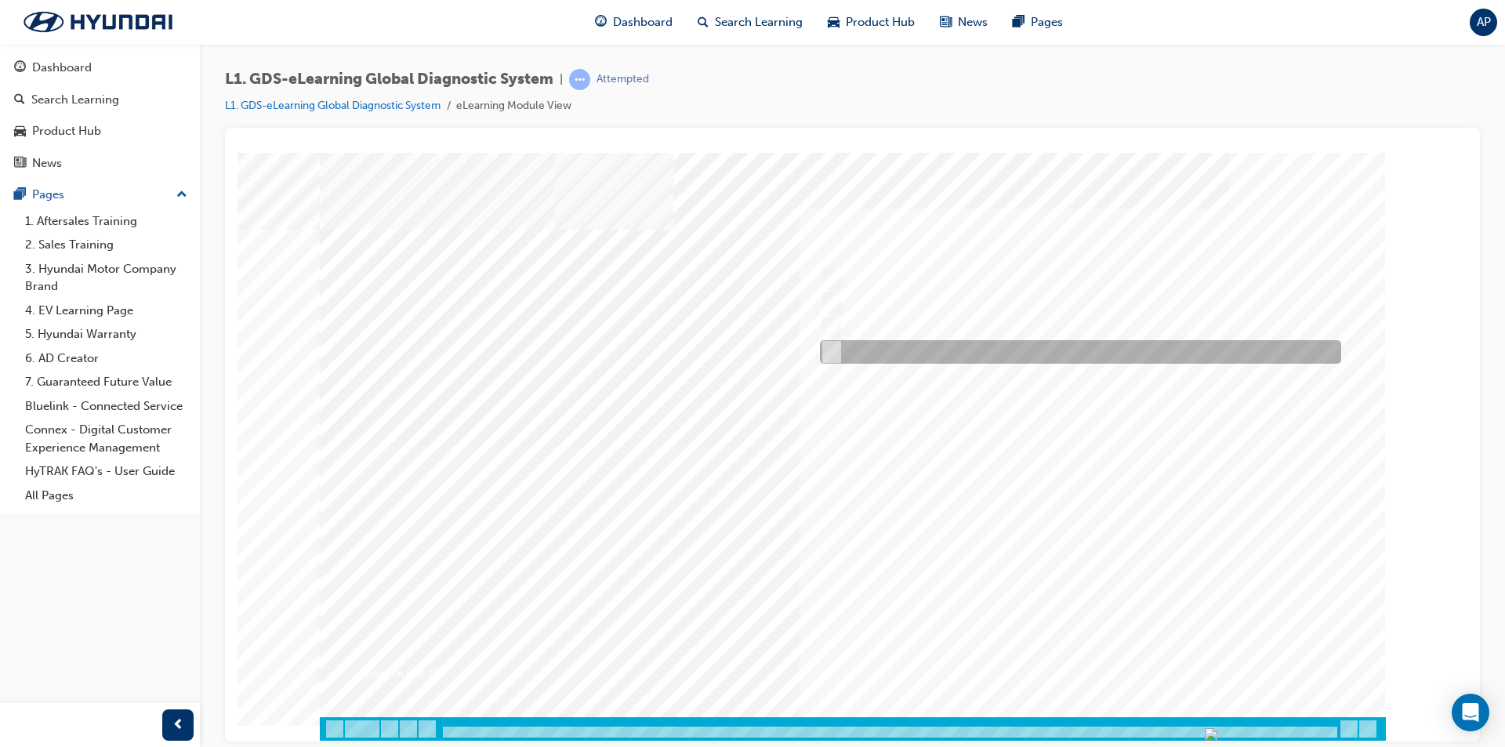
click at [898, 353] on div at bounding box center [1076, 352] width 521 height 24
radio input "true"
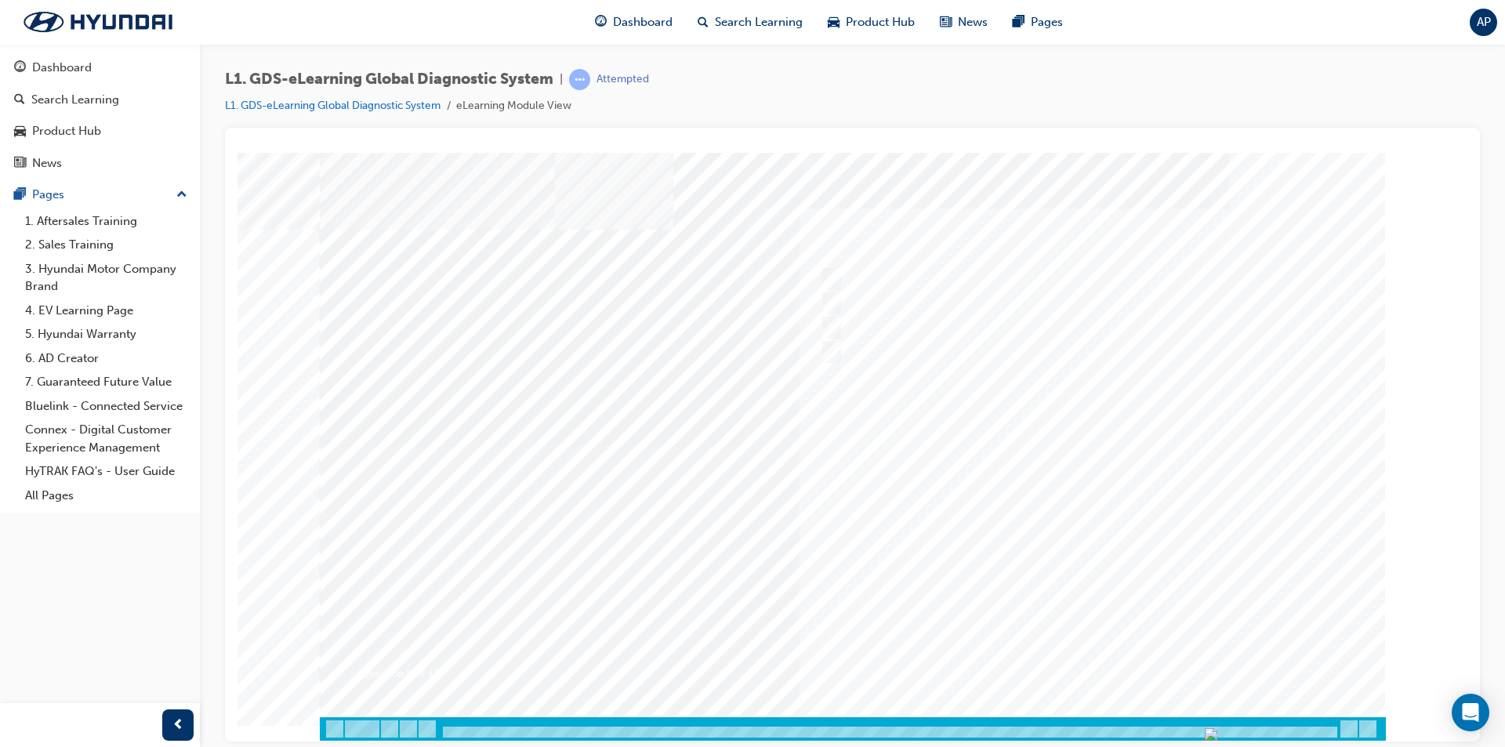
click at [1104, 668] on div at bounding box center [853, 446] width 1066 height 588
click at [950, 270] on div at bounding box center [1076, 279] width 521 height 24
radio input "true"
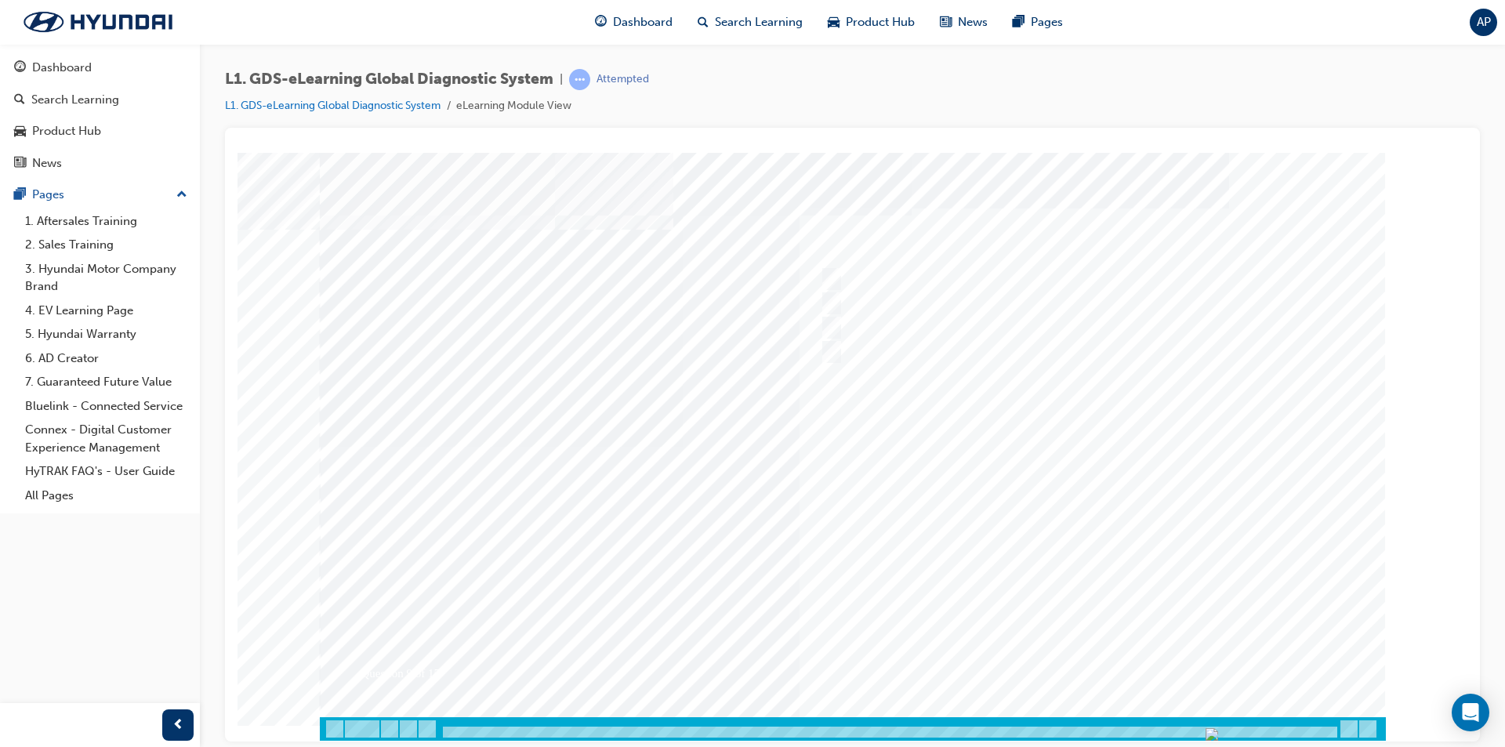
click at [1104, 651] on div at bounding box center [853, 446] width 1066 height 588
click at [971, 267] on div at bounding box center [1076, 279] width 521 height 24
radio input "true"
click at [1100, 665] on div at bounding box center [853, 446] width 1066 height 588
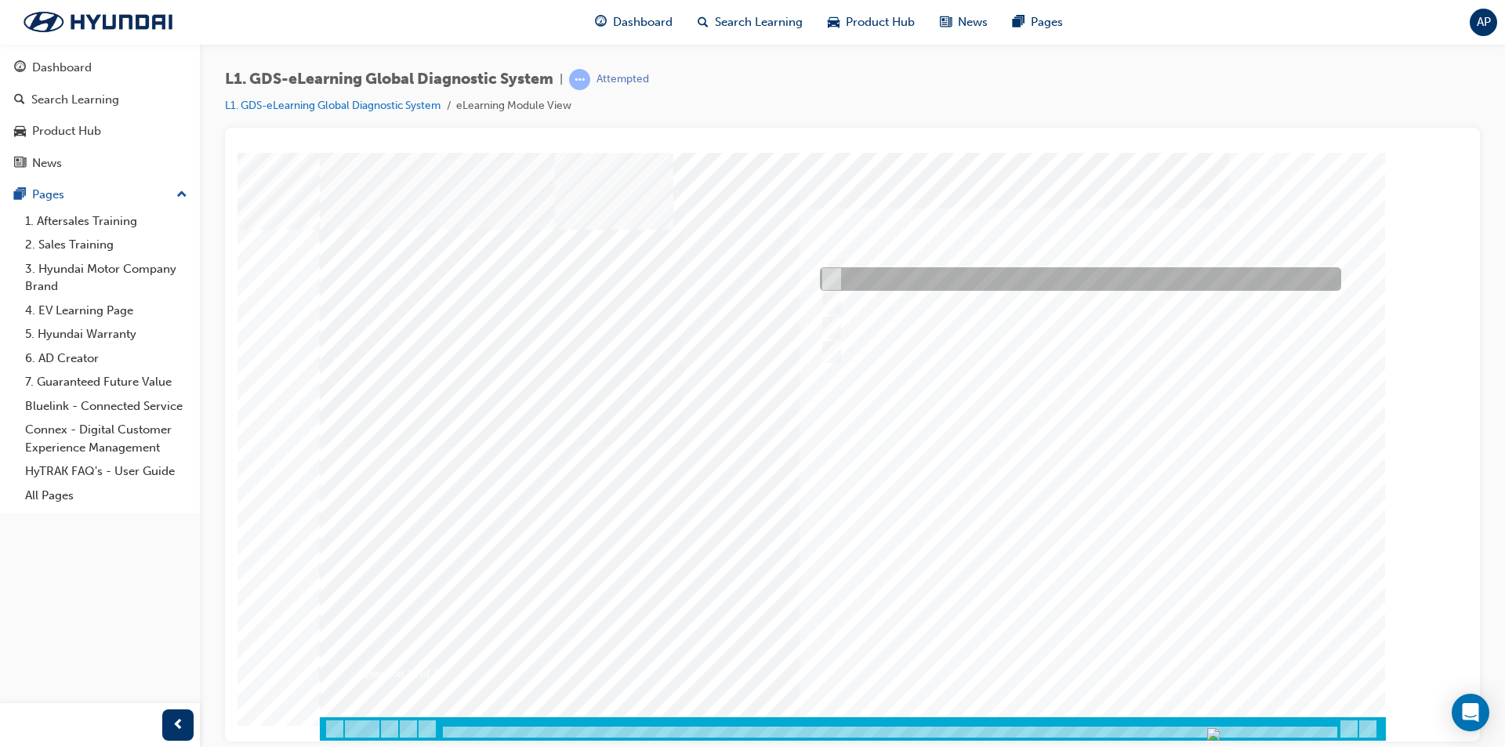
click at [962, 280] on div at bounding box center [1076, 279] width 521 height 24
radio input "true"
click at [1072, 665] on div at bounding box center [853, 446] width 1066 height 588
click at [974, 274] on div at bounding box center [1076, 279] width 521 height 24
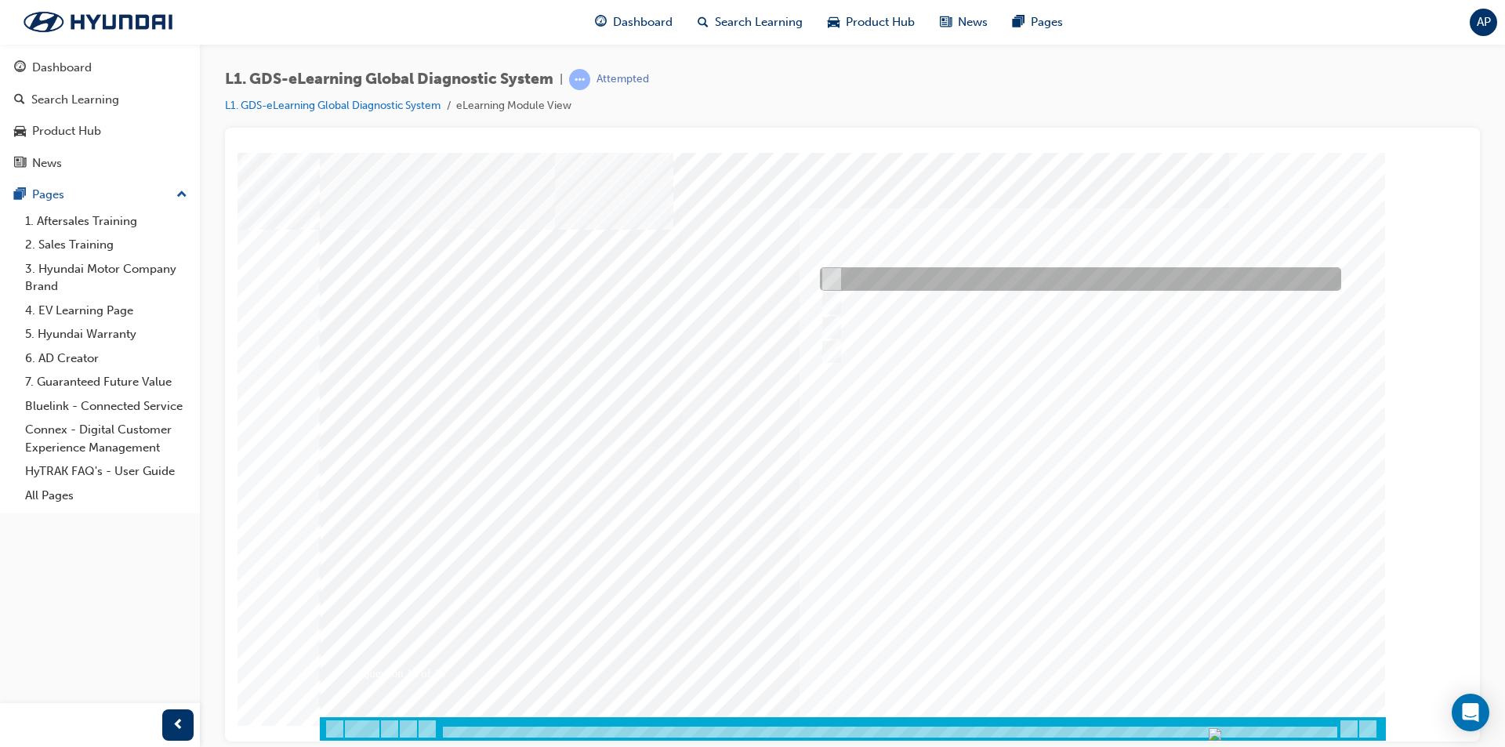
radio input "true"
click at [1115, 668] on div at bounding box center [853, 446] width 1066 height 588
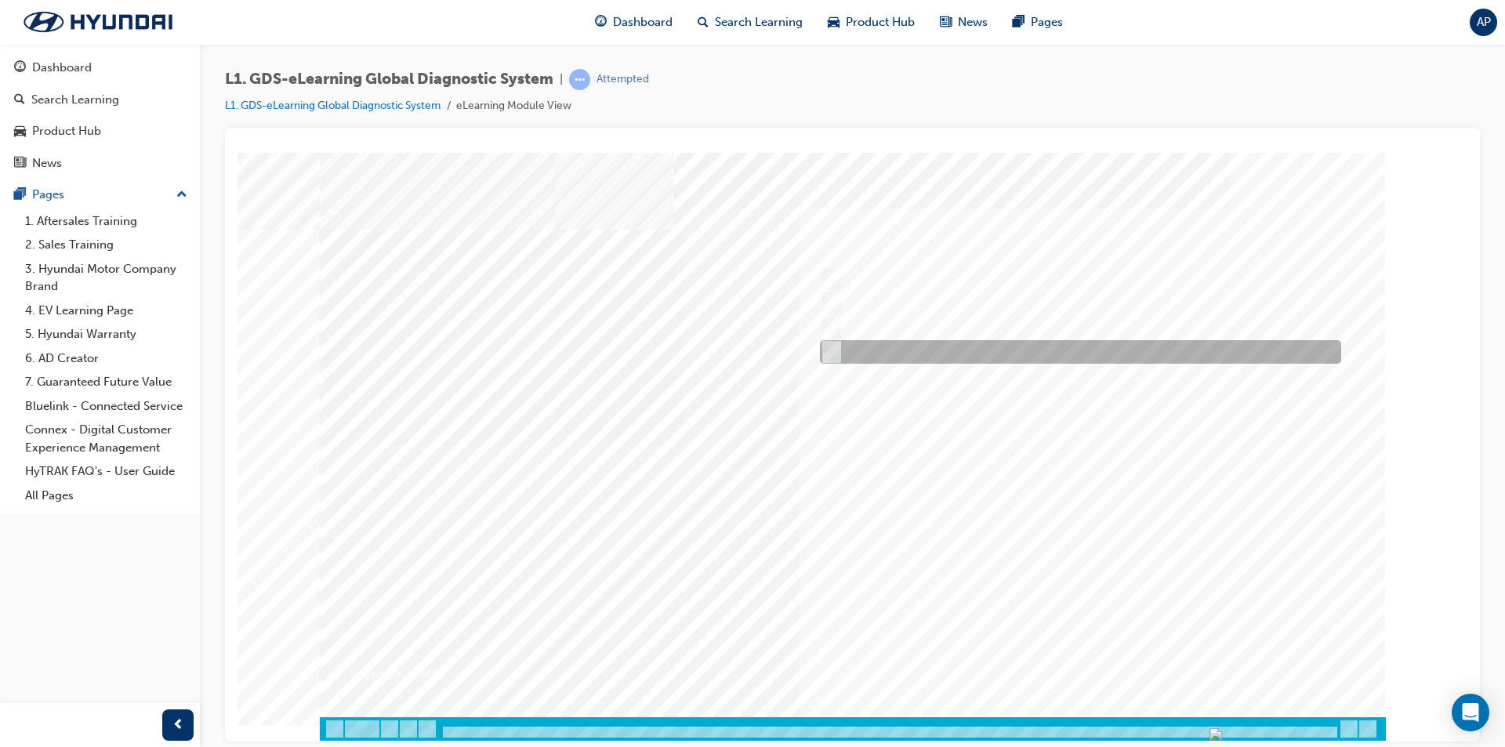
click at [1003, 354] on div at bounding box center [1076, 352] width 521 height 24
radio input "true"
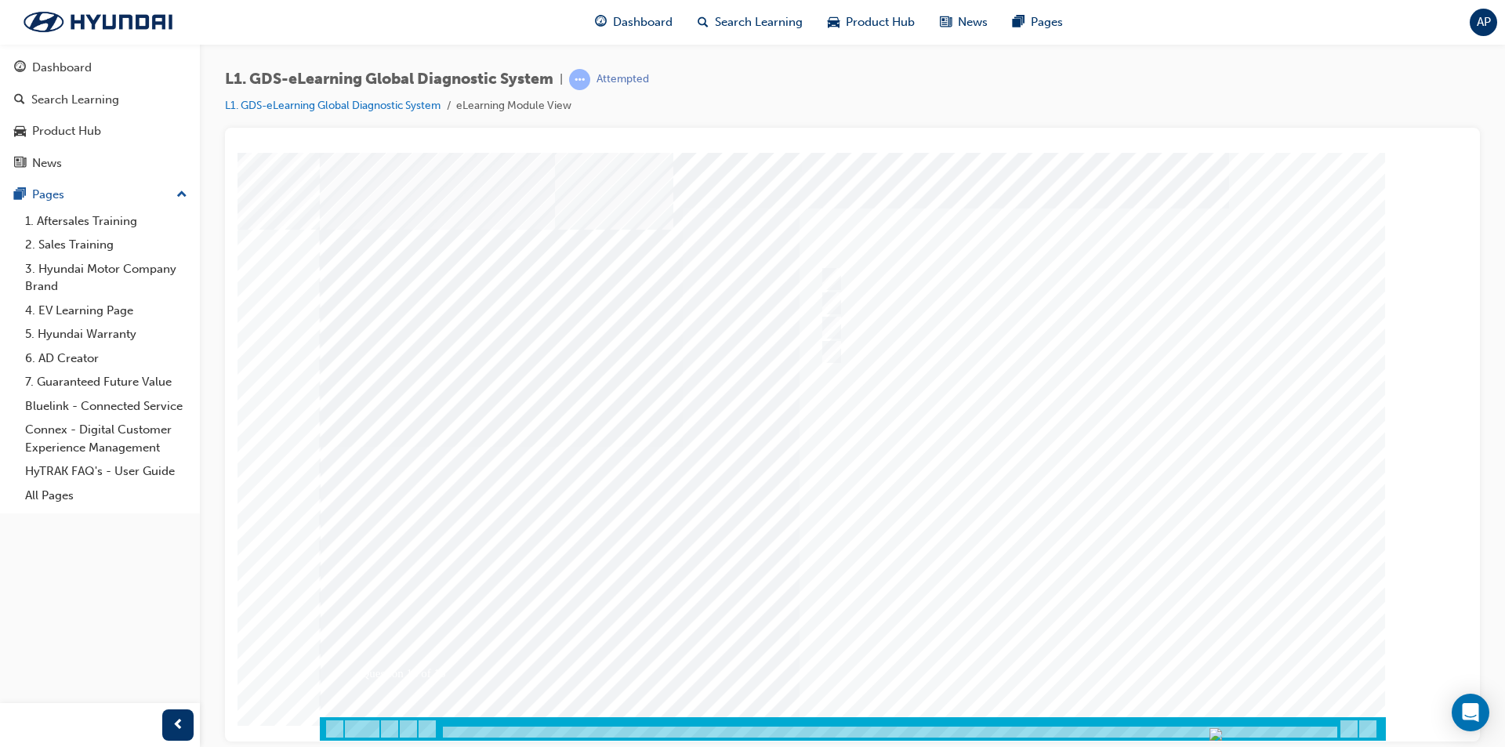
click at [1099, 657] on div at bounding box center [853, 446] width 1066 height 588
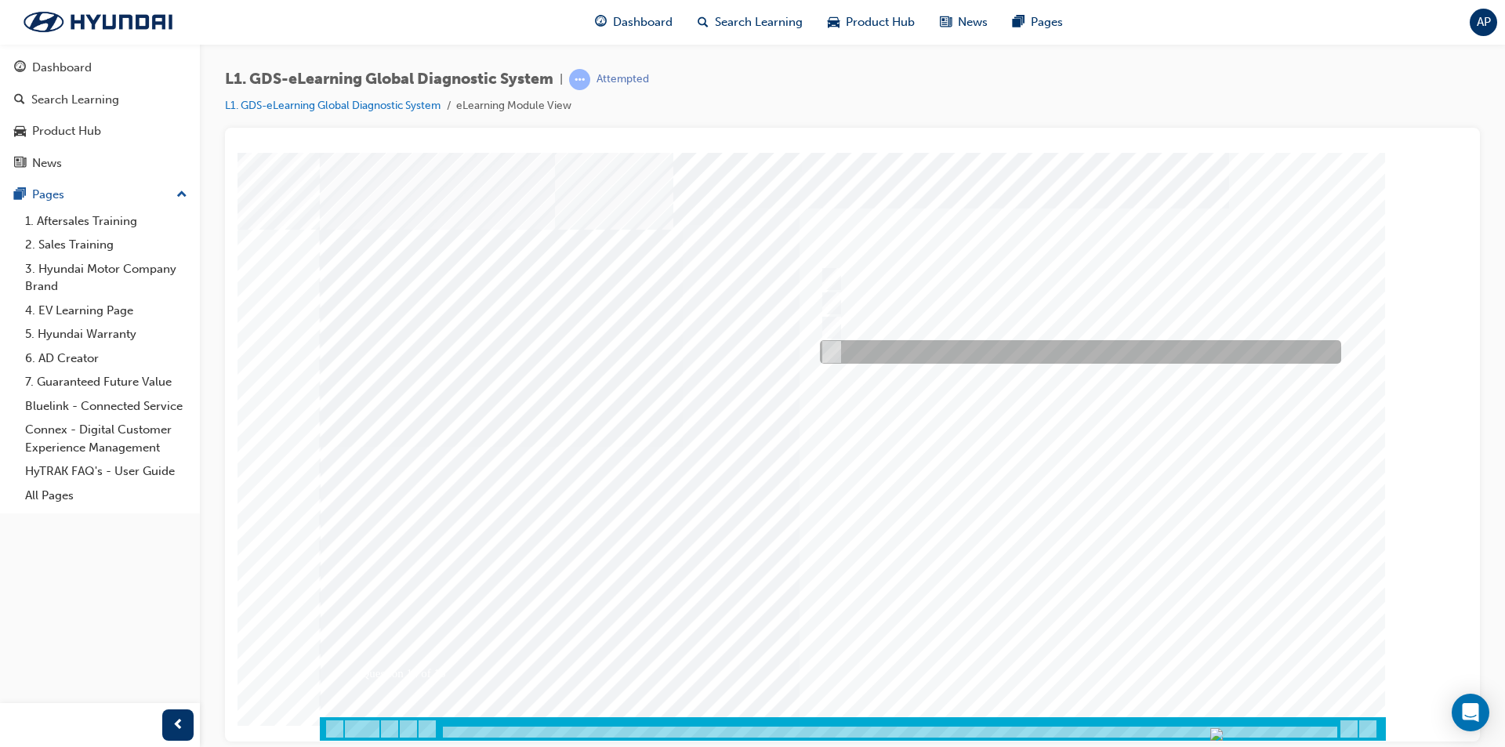
click at [928, 340] on div at bounding box center [1076, 352] width 521 height 24
radio input "true"
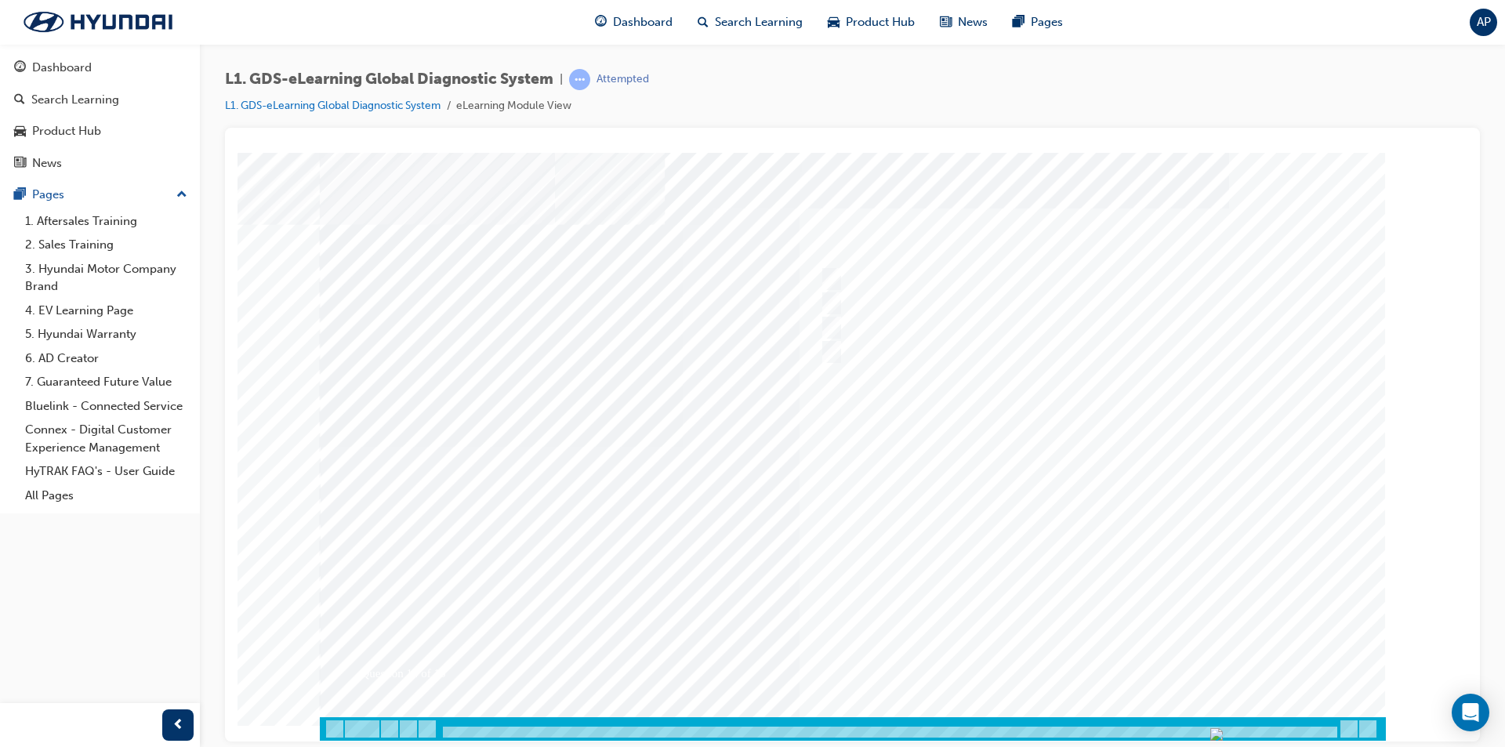
click at [1111, 658] on div at bounding box center [853, 446] width 1066 height 588
click at [894, 326] on div at bounding box center [1076, 328] width 521 height 24
radio input "true"
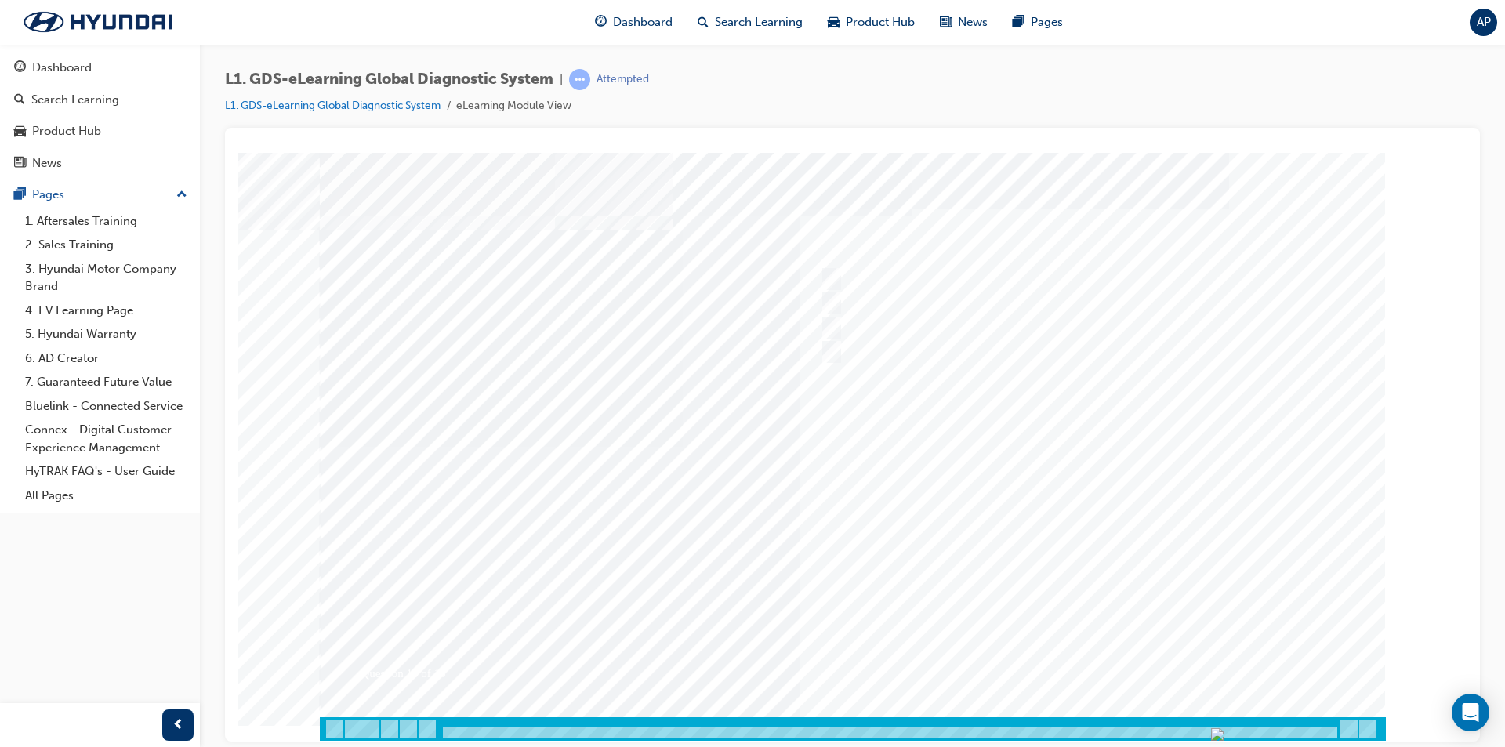
click at [1084, 653] on div at bounding box center [853, 446] width 1066 height 588
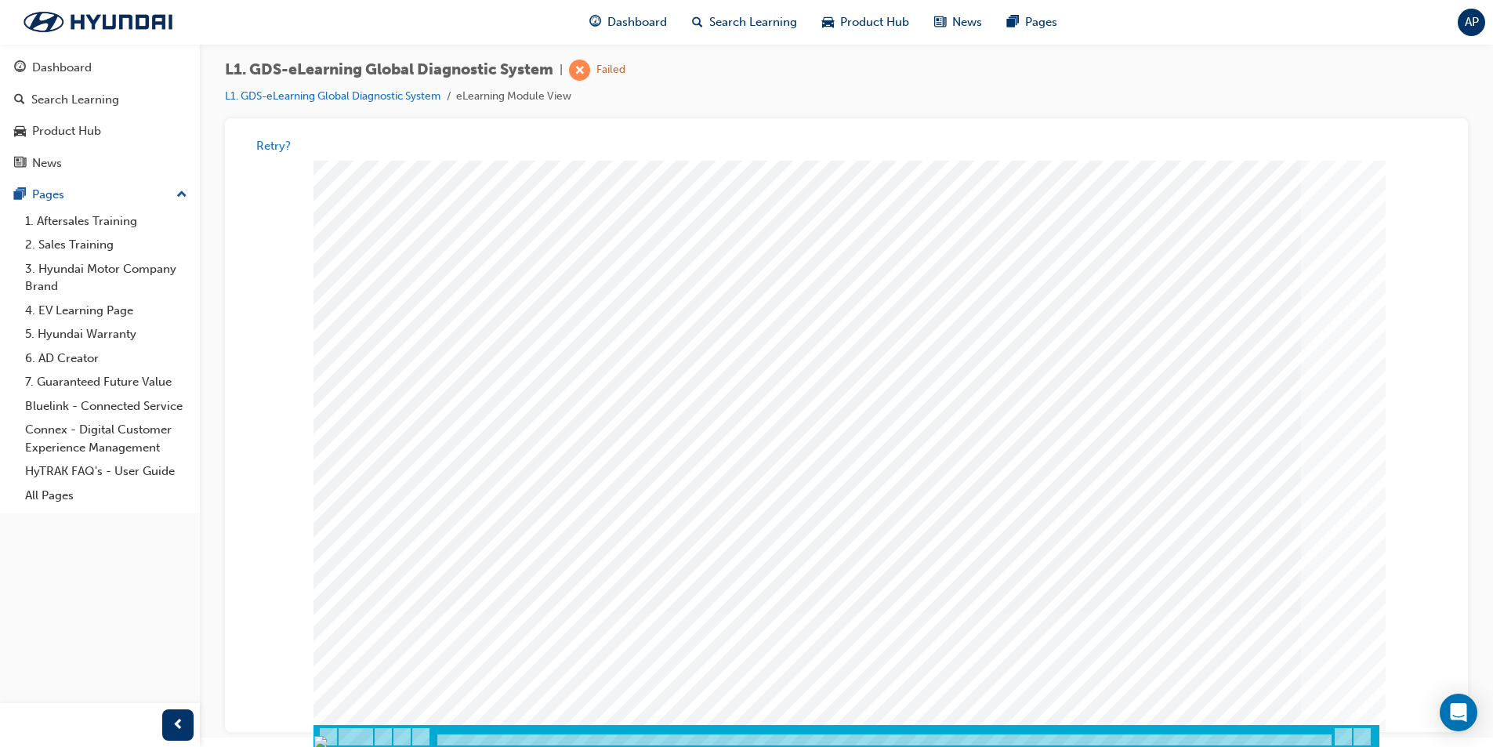
scroll to position [12, 0]
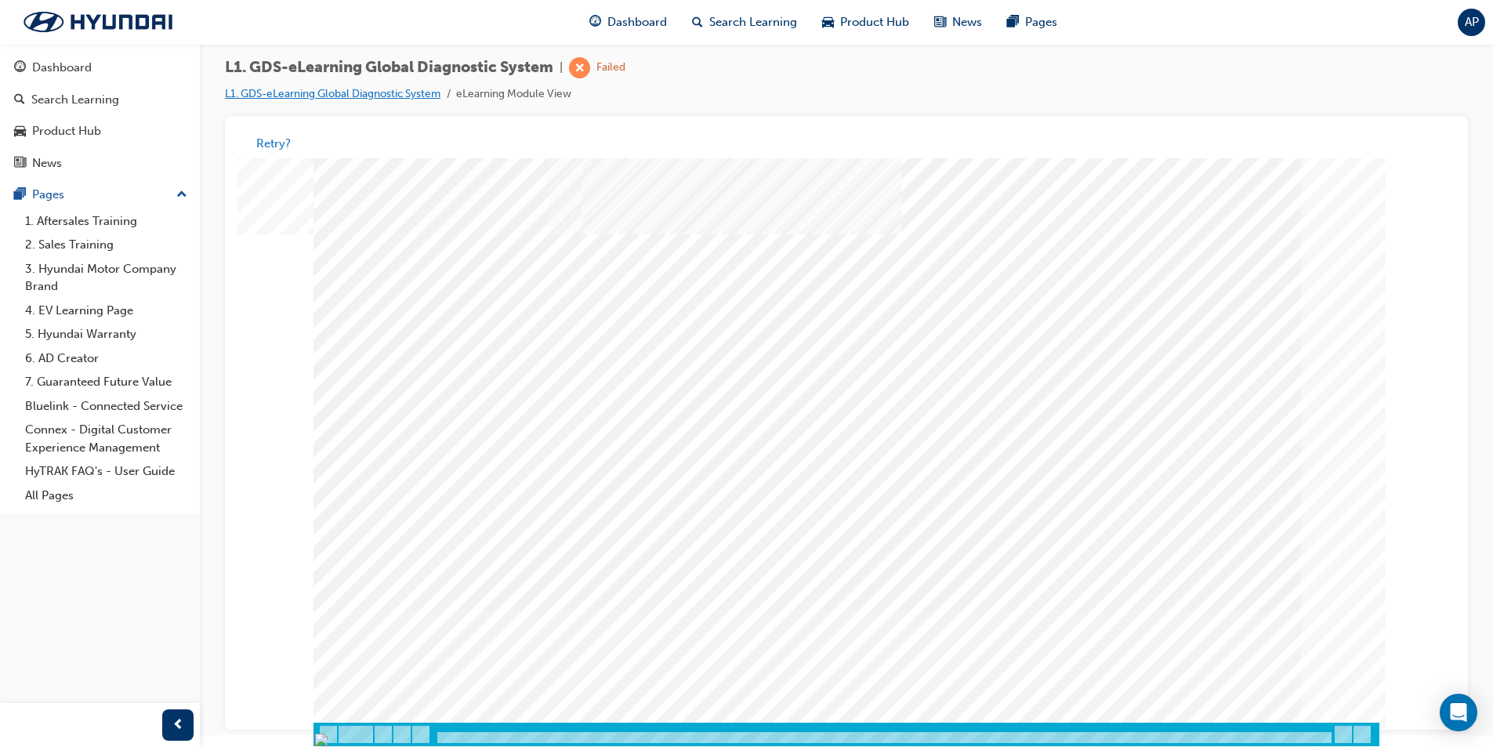
click at [371, 95] on link "L1. GDS-eLearning Global Diagnostic System" at bounding box center [333, 93] width 216 height 13
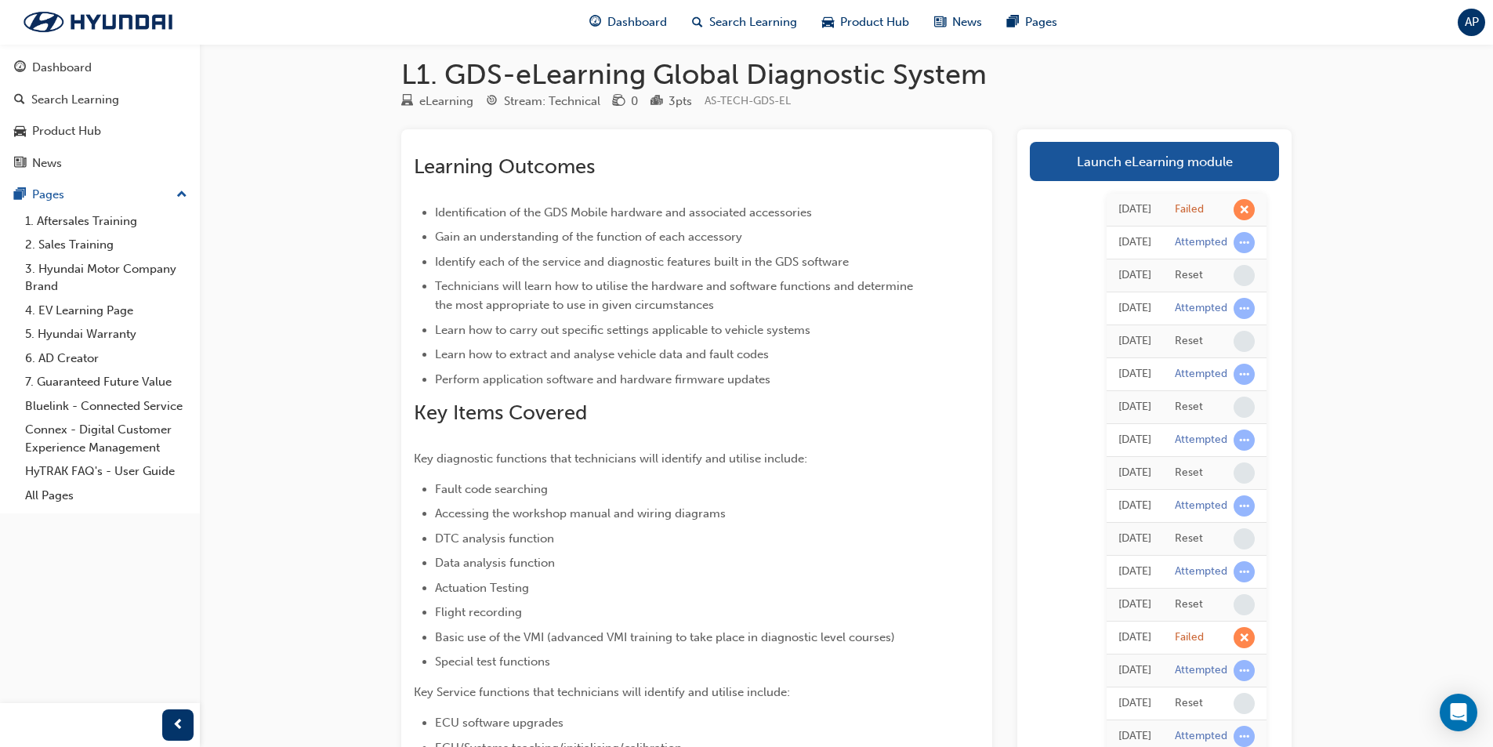
click at [1079, 230] on div "Today Failed Today Attempted Today Reset Today Attempted Today Reset Today Atte…" at bounding box center [1154, 654] width 249 height 946
click at [89, 54] on link "Dashboard" at bounding box center [99, 67] width 187 height 29
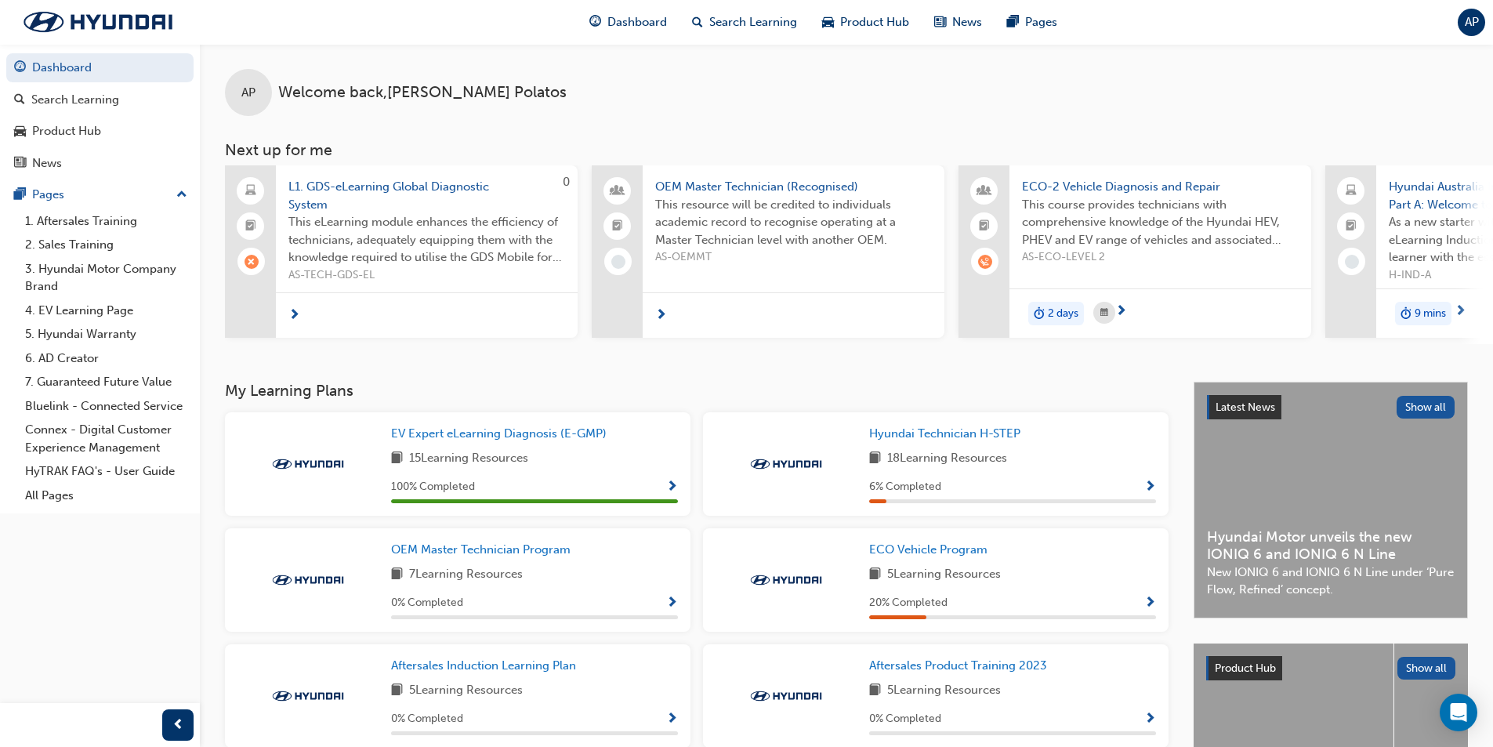
click at [401, 230] on span "This eLearning module enhances the efficiency of technicians, adequately equipp…" at bounding box center [426, 239] width 277 height 53
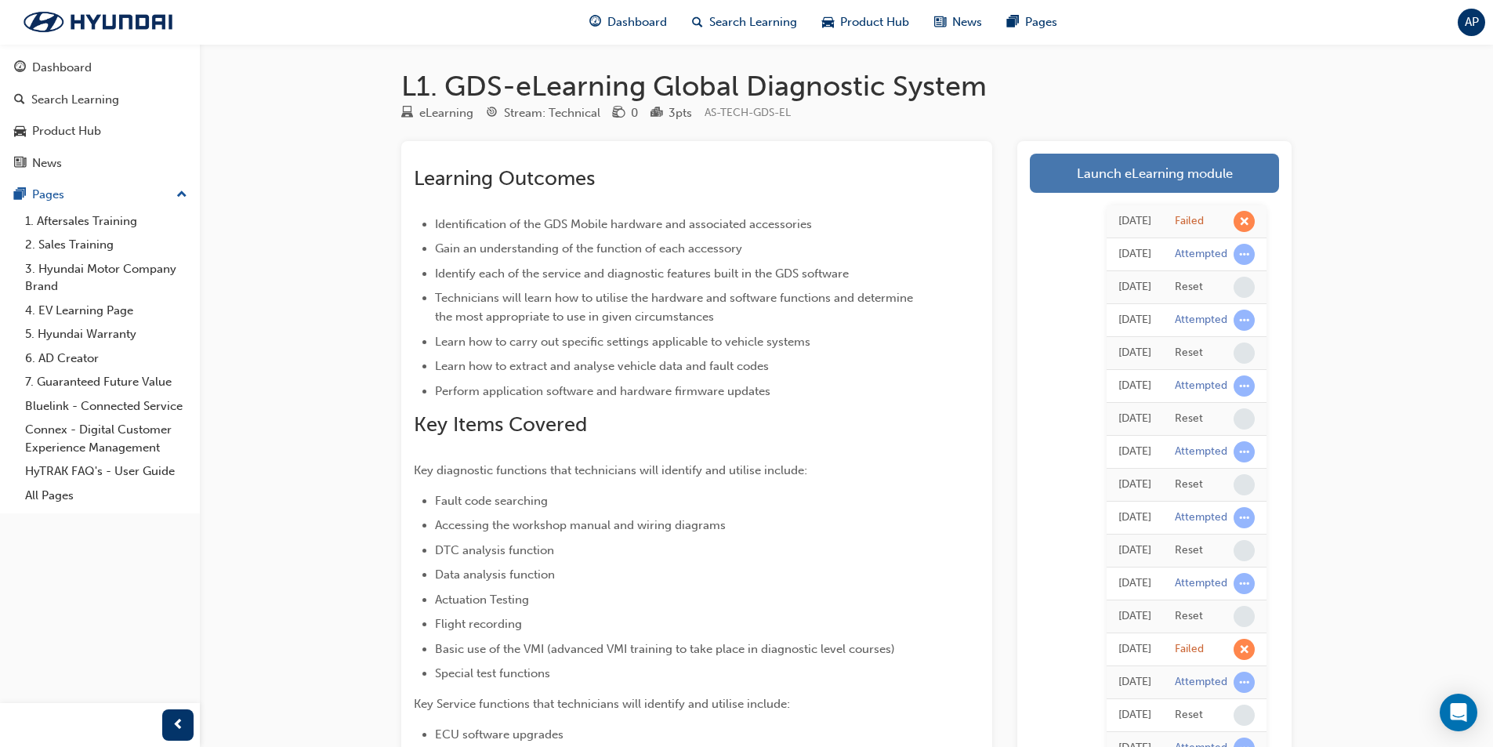
click at [1093, 180] on link "Launch eLearning module" at bounding box center [1154, 173] width 249 height 39
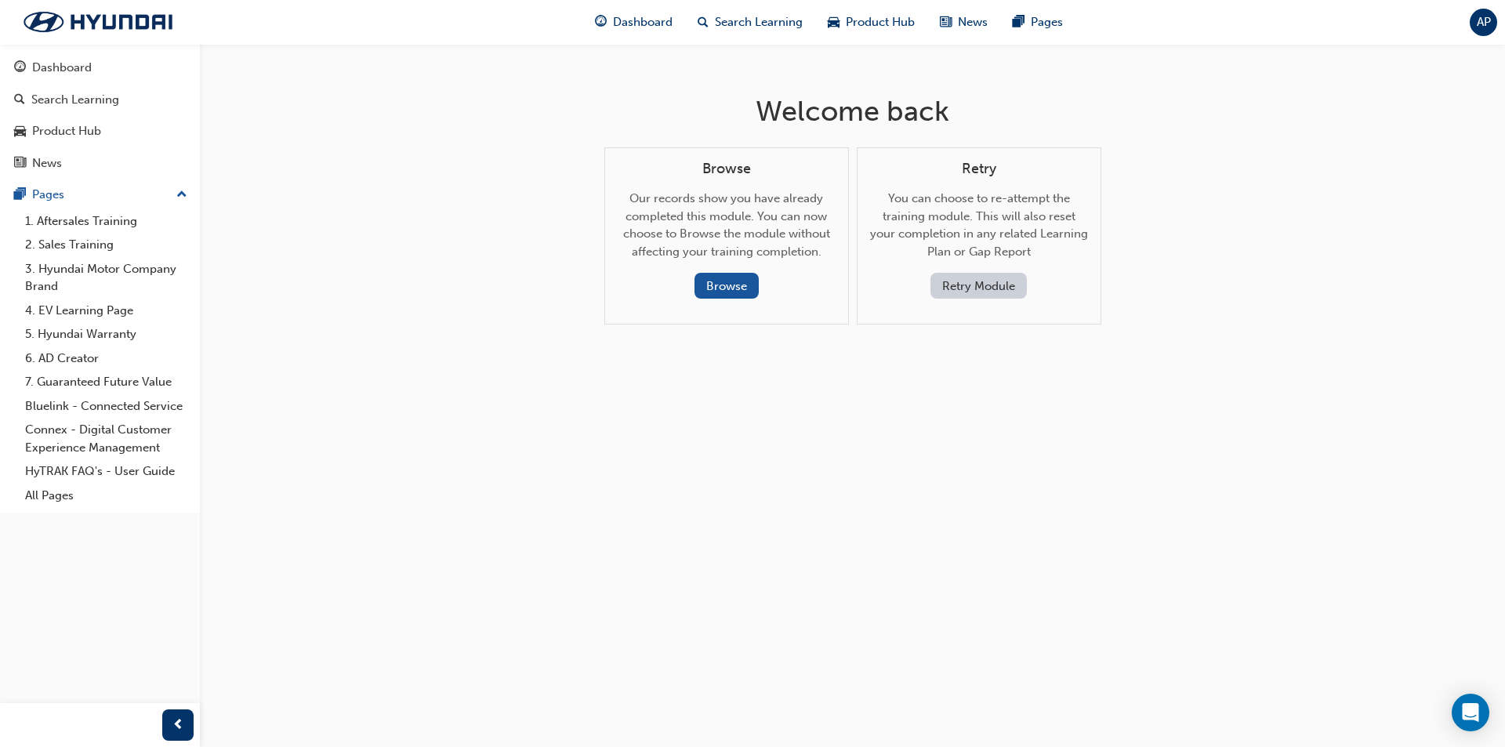
click at [969, 279] on button "Retry Module" at bounding box center [978, 286] width 96 height 26
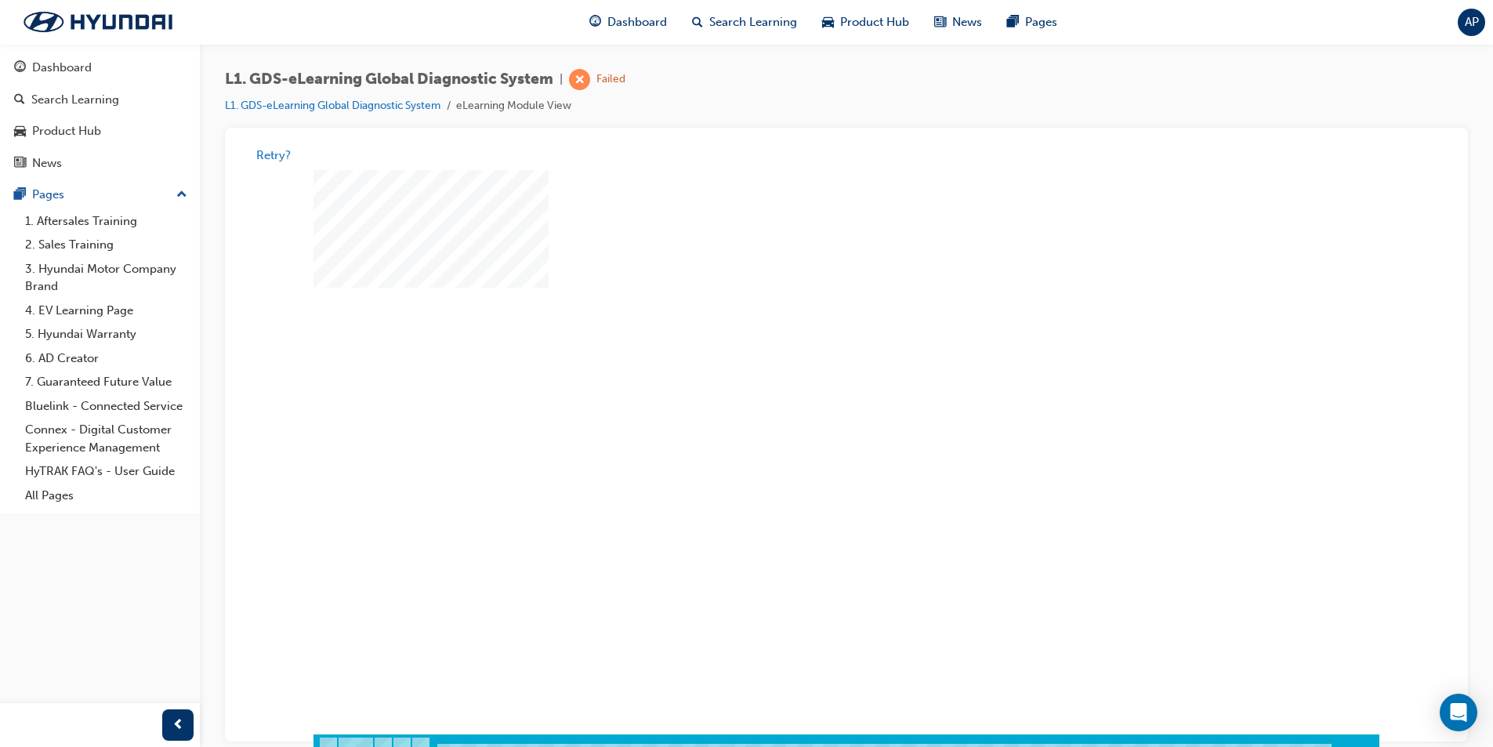
click at [801, 407] on div "play" at bounding box center [801, 407] width 0 height 0
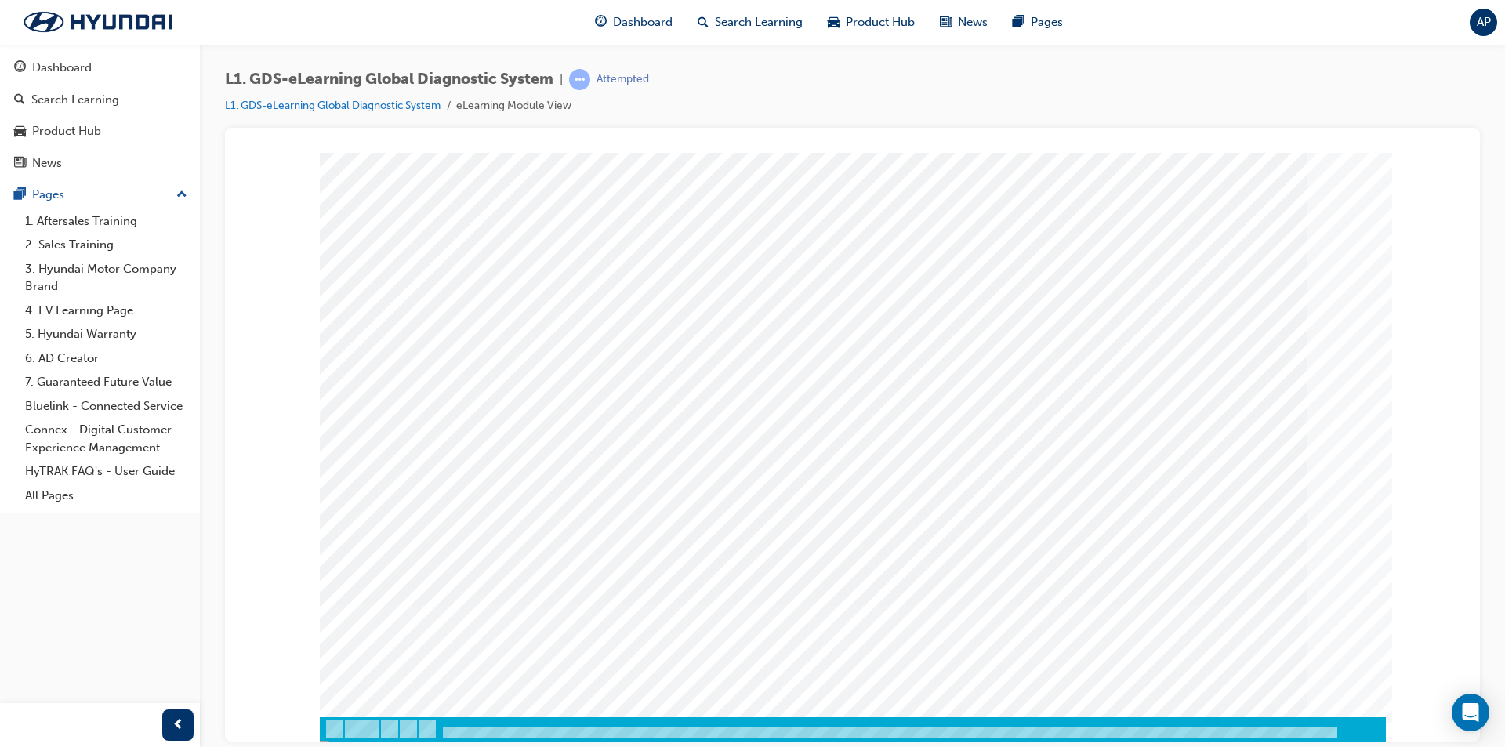
click at [441, 727] on div at bounding box center [853, 739] width 1066 height 27
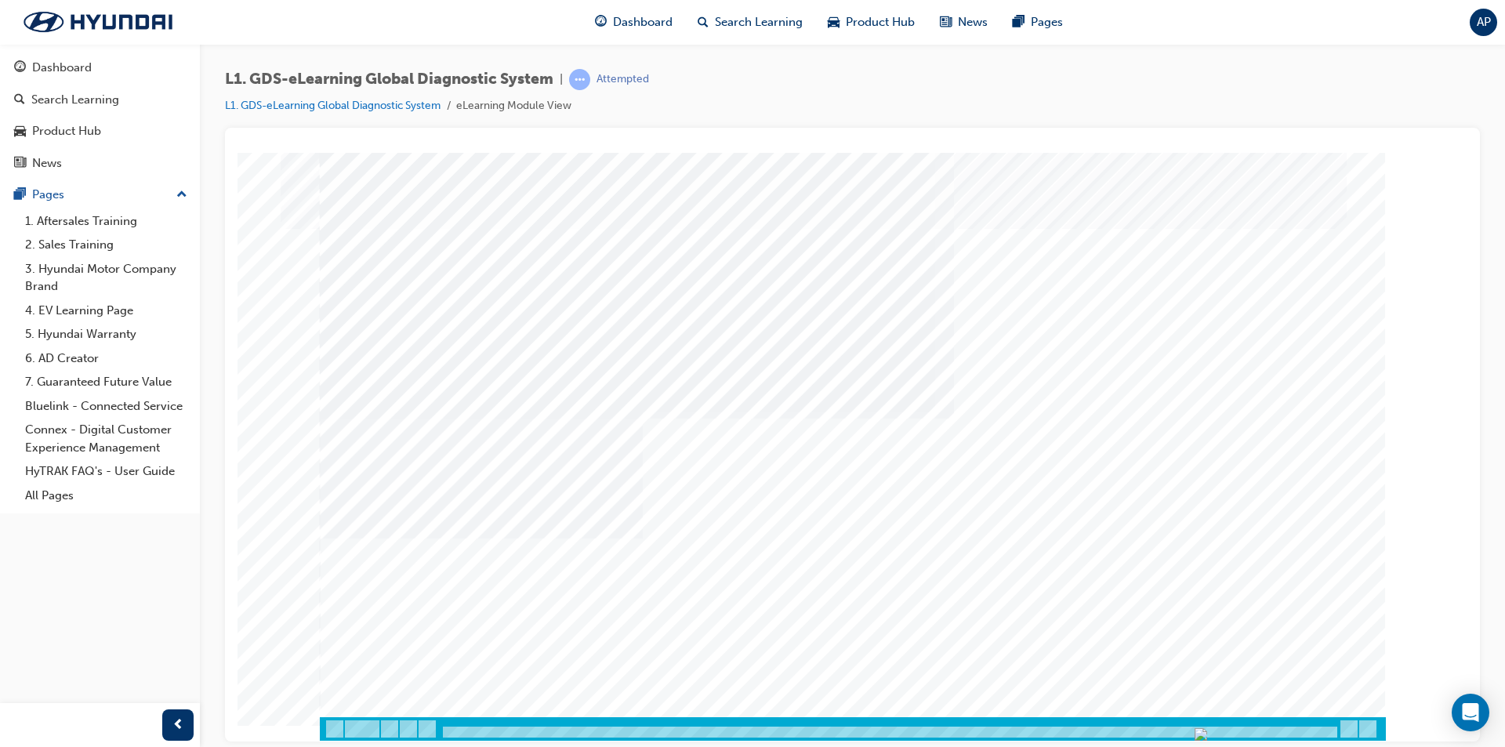
click at [1317, 709] on div "Content Image Right" at bounding box center [853, 446] width 1066 height 588
click at [870, 325] on div at bounding box center [1076, 328] width 521 height 24
radio input "true"
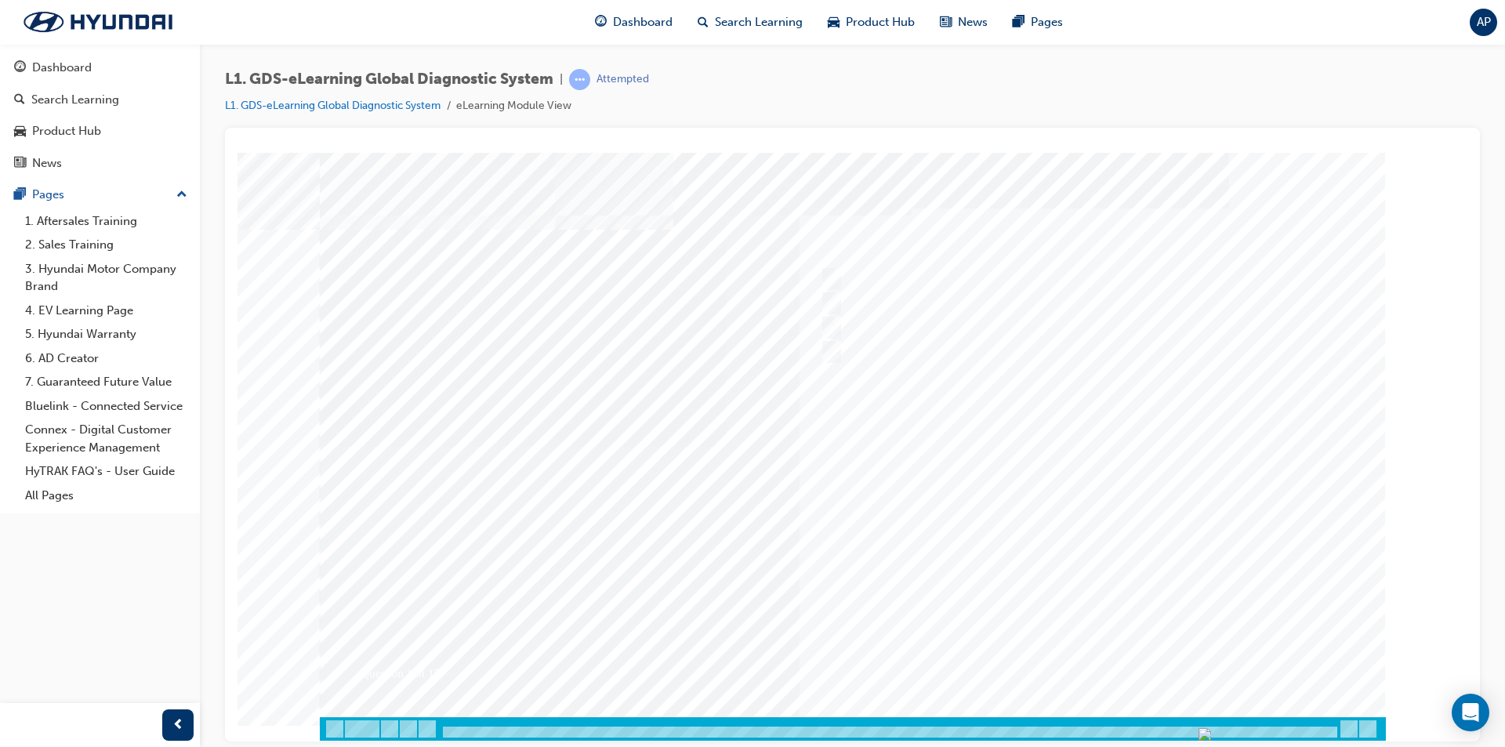
click at [1094, 645] on div at bounding box center [853, 446] width 1066 height 588
click at [905, 328] on div at bounding box center [1076, 328] width 521 height 24
radio input "true"
click at [870, 267] on div at bounding box center [1076, 279] width 521 height 24
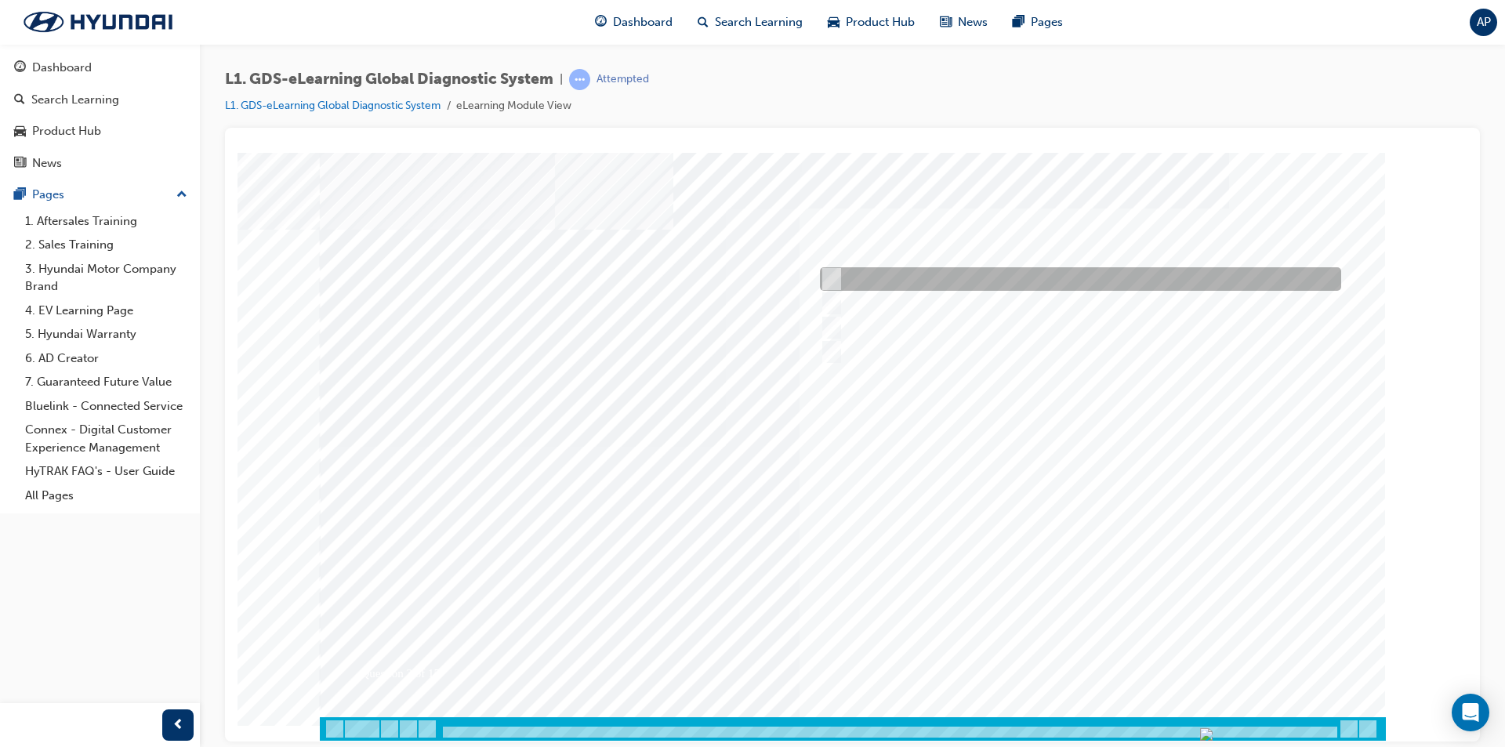
checkbox input "true"
click at [879, 295] on div at bounding box center [1076, 304] width 521 height 24
checkbox input "true"
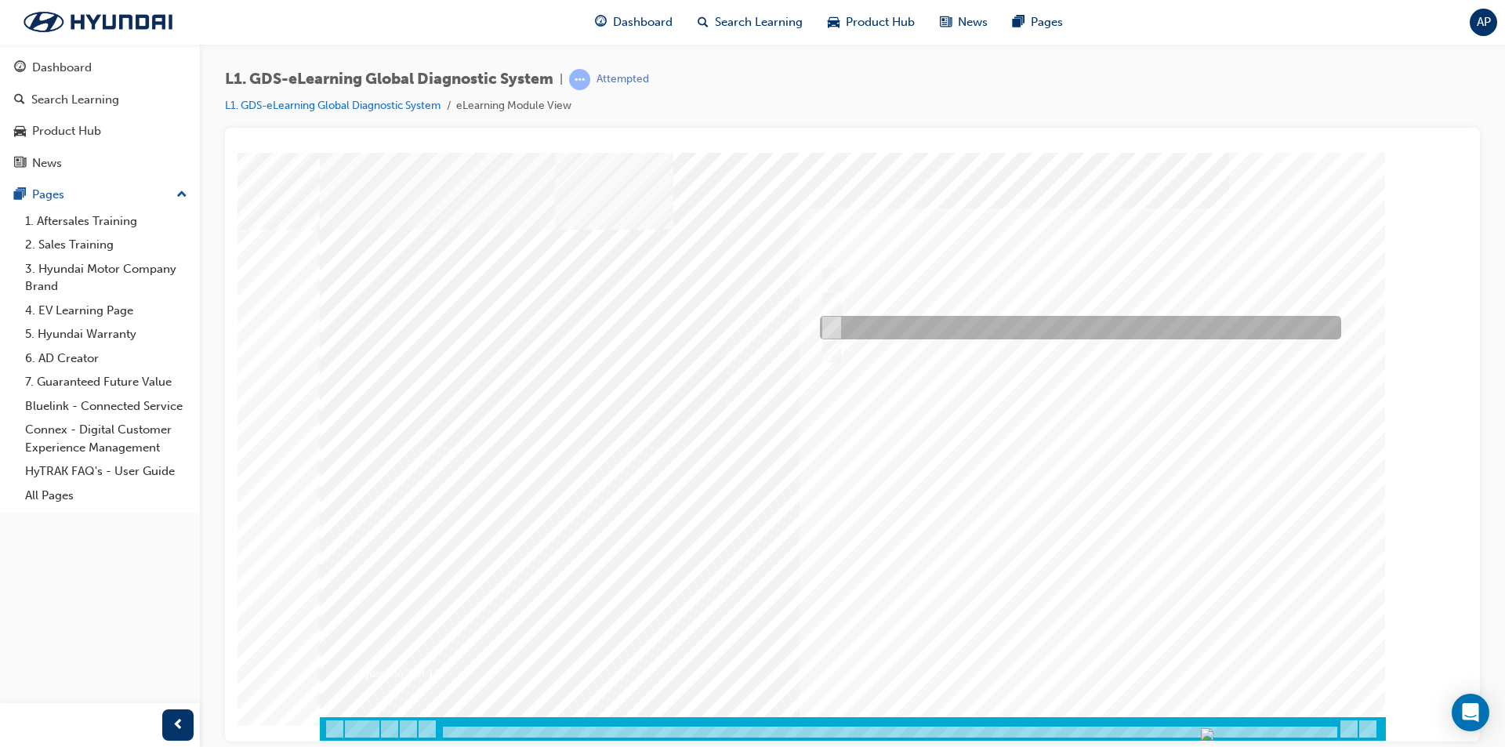
click at [885, 316] on div at bounding box center [1076, 328] width 521 height 24
checkbox input "true"
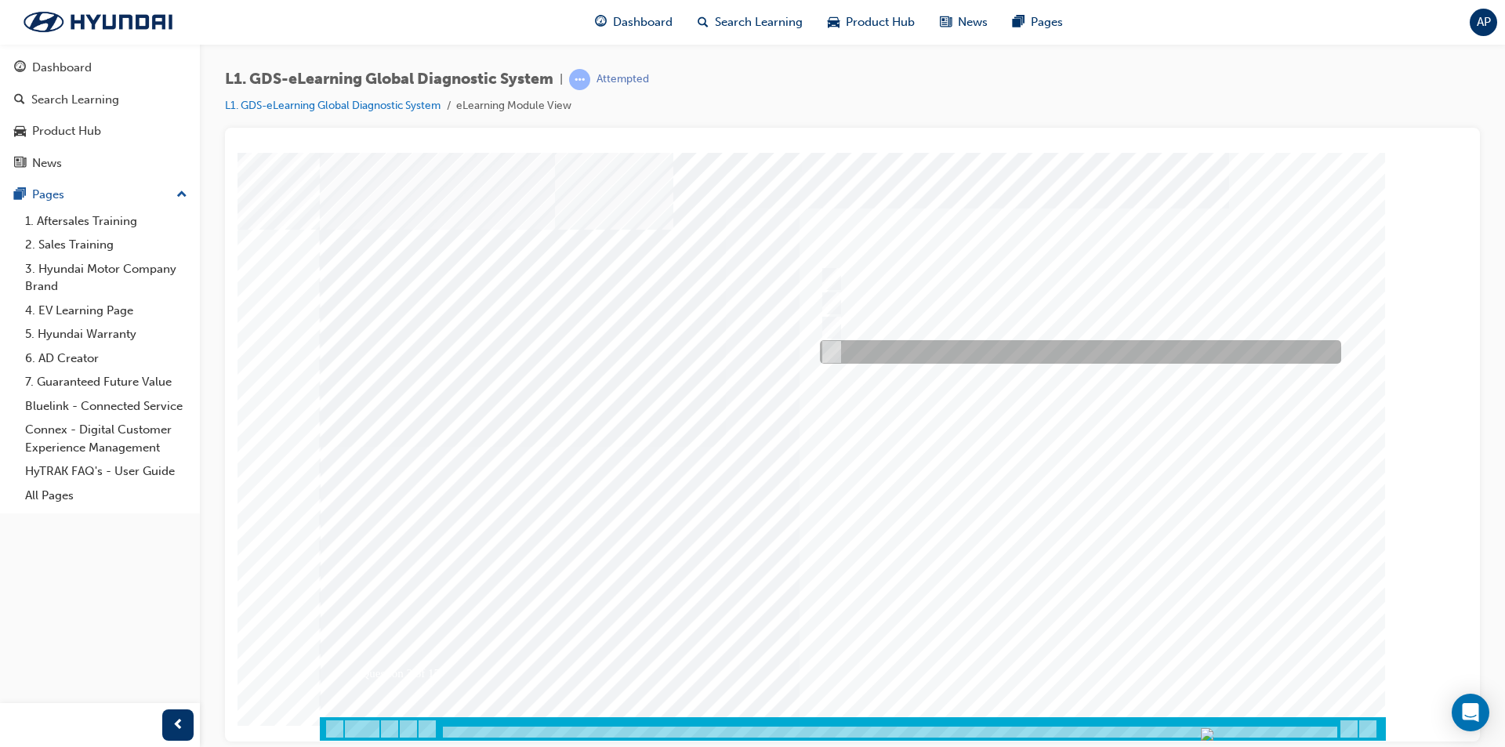
click at [897, 356] on div at bounding box center [1076, 352] width 521 height 24
checkbox input "true"
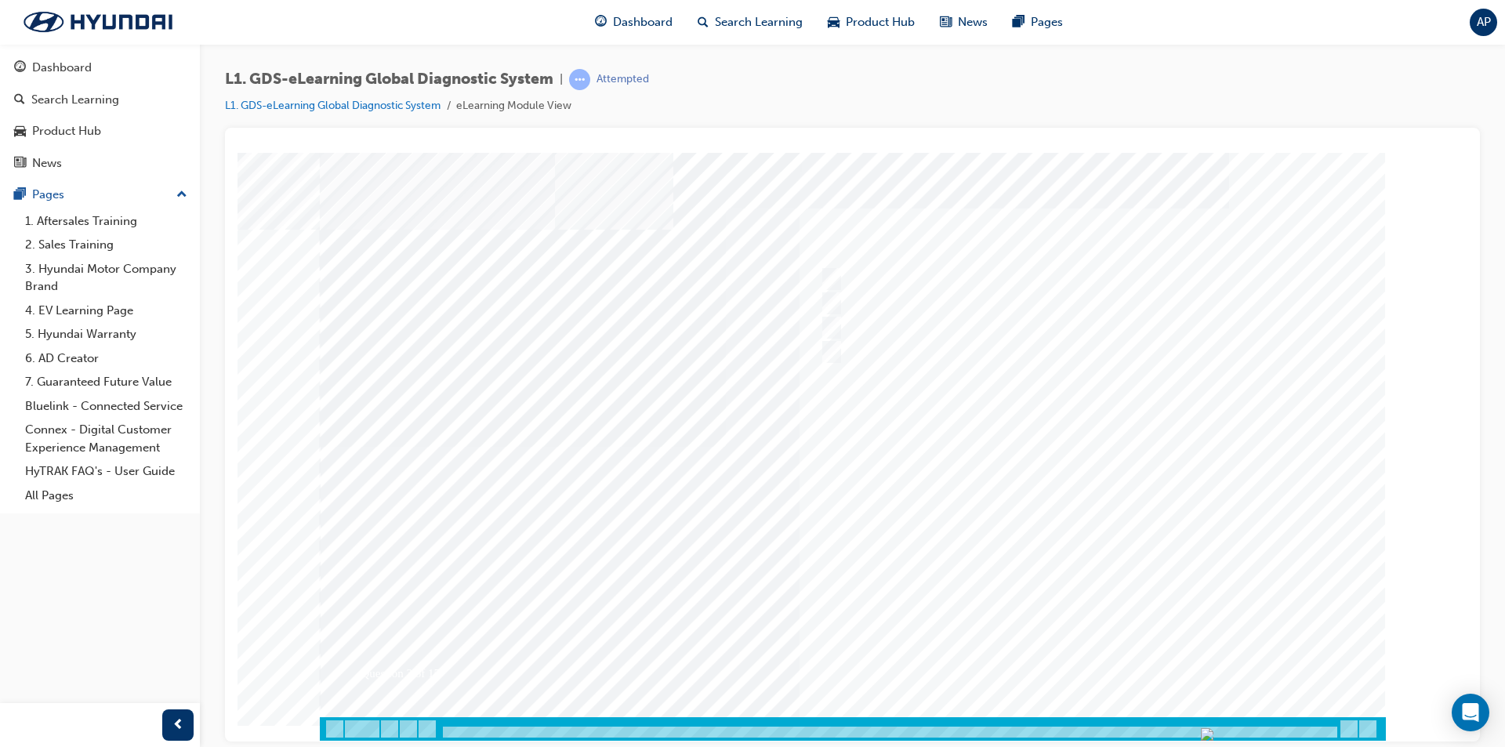
click at [1086, 656] on div at bounding box center [853, 446] width 1066 height 588
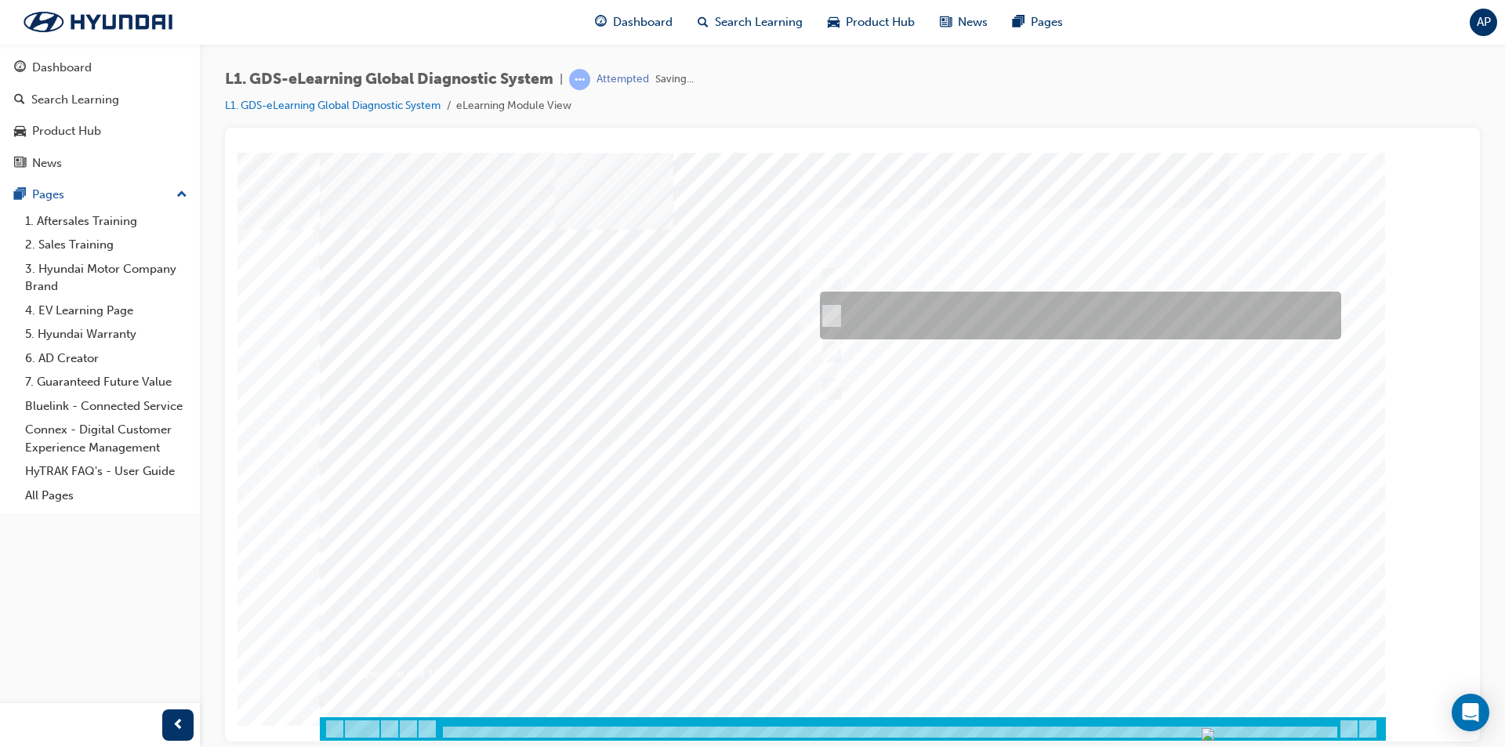
click at [861, 292] on div at bounding box center [1076, 316] width 521 height 48
radio input "true"
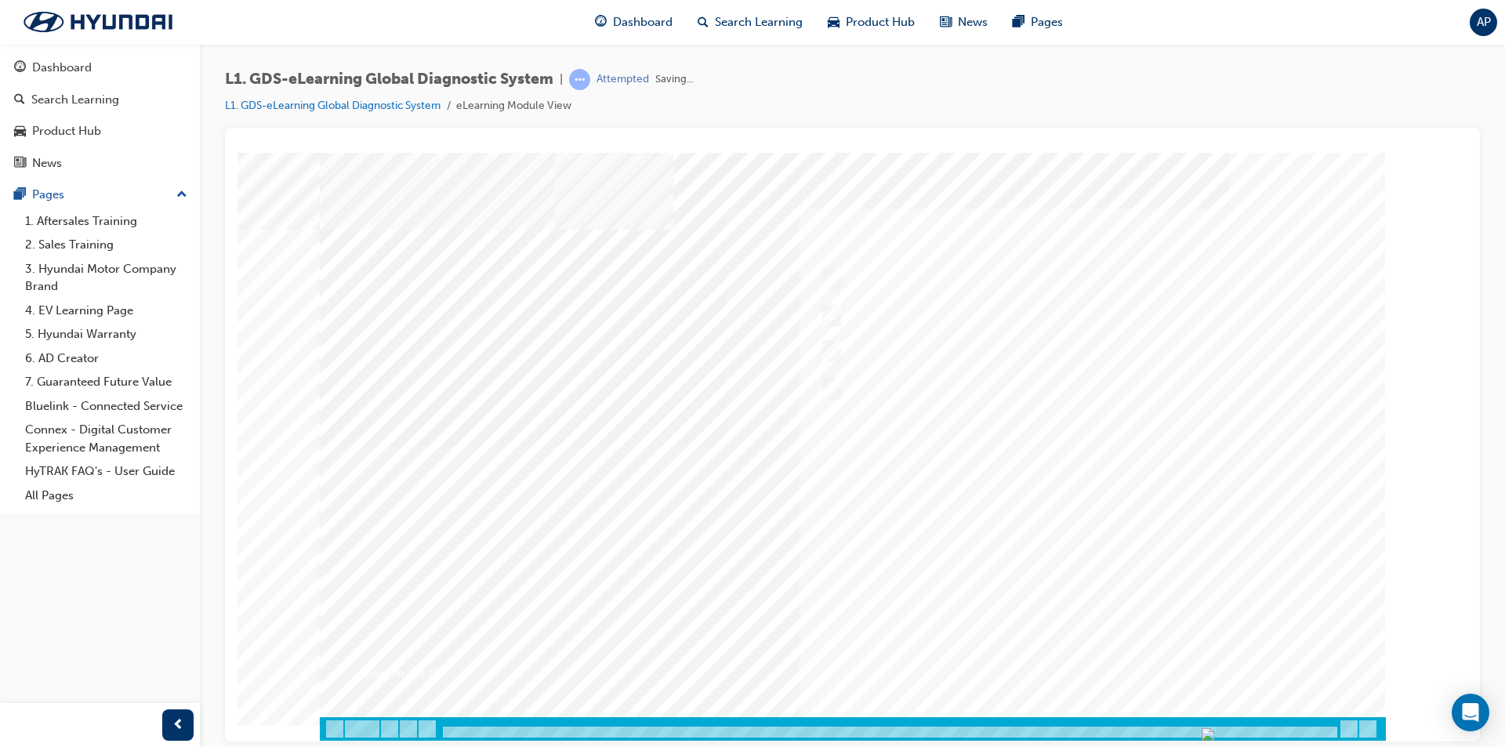
click at [1086, 643] on div at bounding box center [853, 446] width 1066 height 588
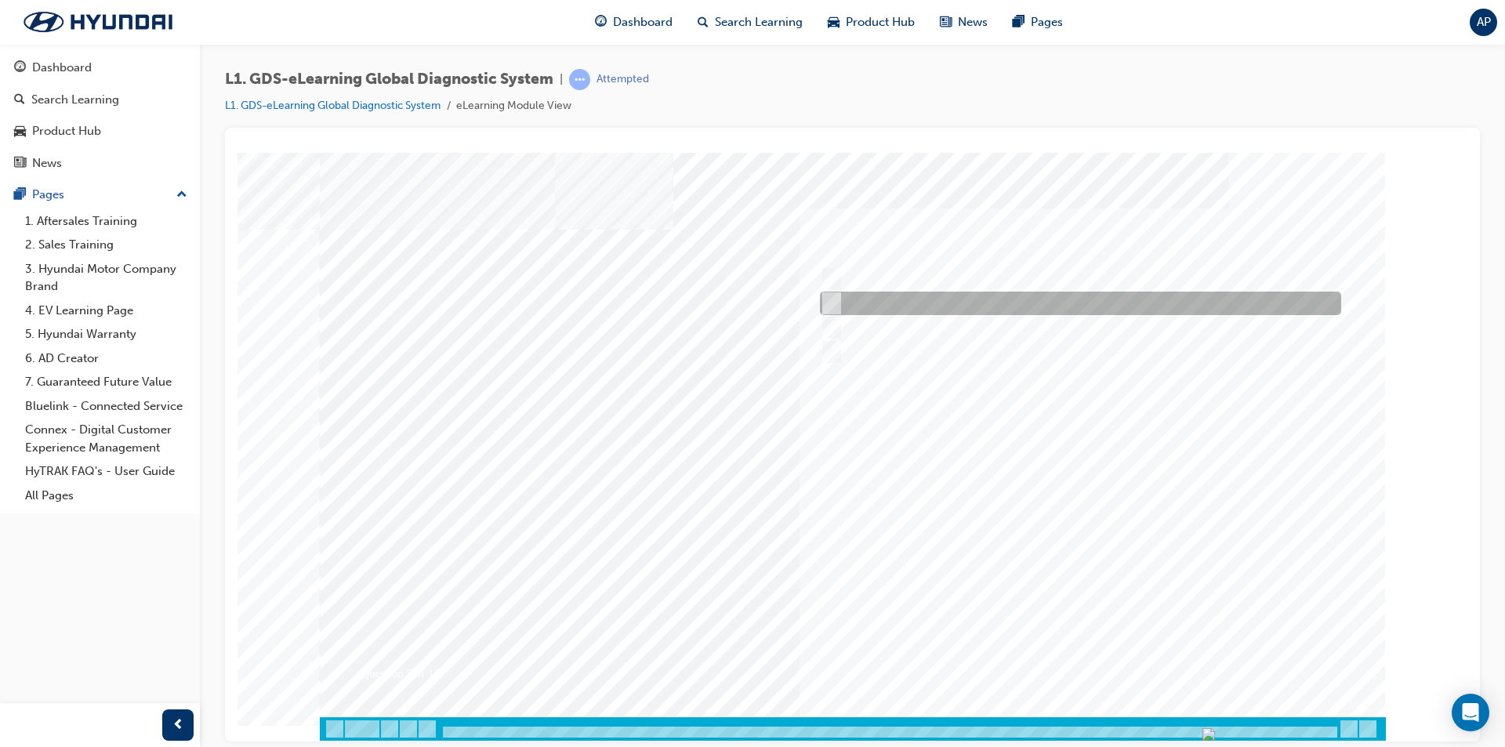
click at [872, 295] on div at bounding box center [1076, 304] width 521 height 24
click at [882, 313] on div at bounding box center [1076, 304] width 521 height 24
click at [883, 303] on div at bounding box center [1076, 304] width 521 height 24
checkbox input "true"
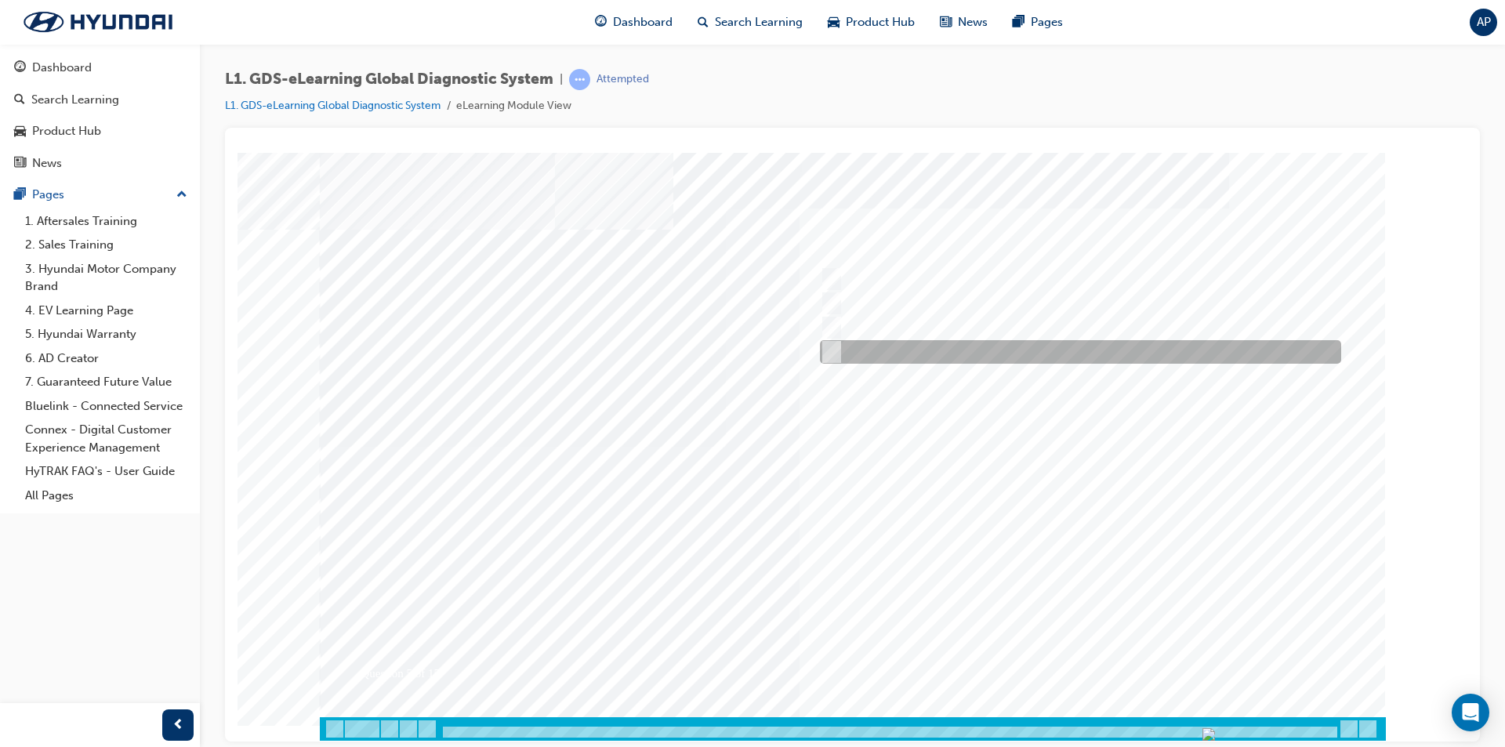
click at [898, 345] on div at bounding box center [1076, 352] width 521 height 24
checkbox input "true"
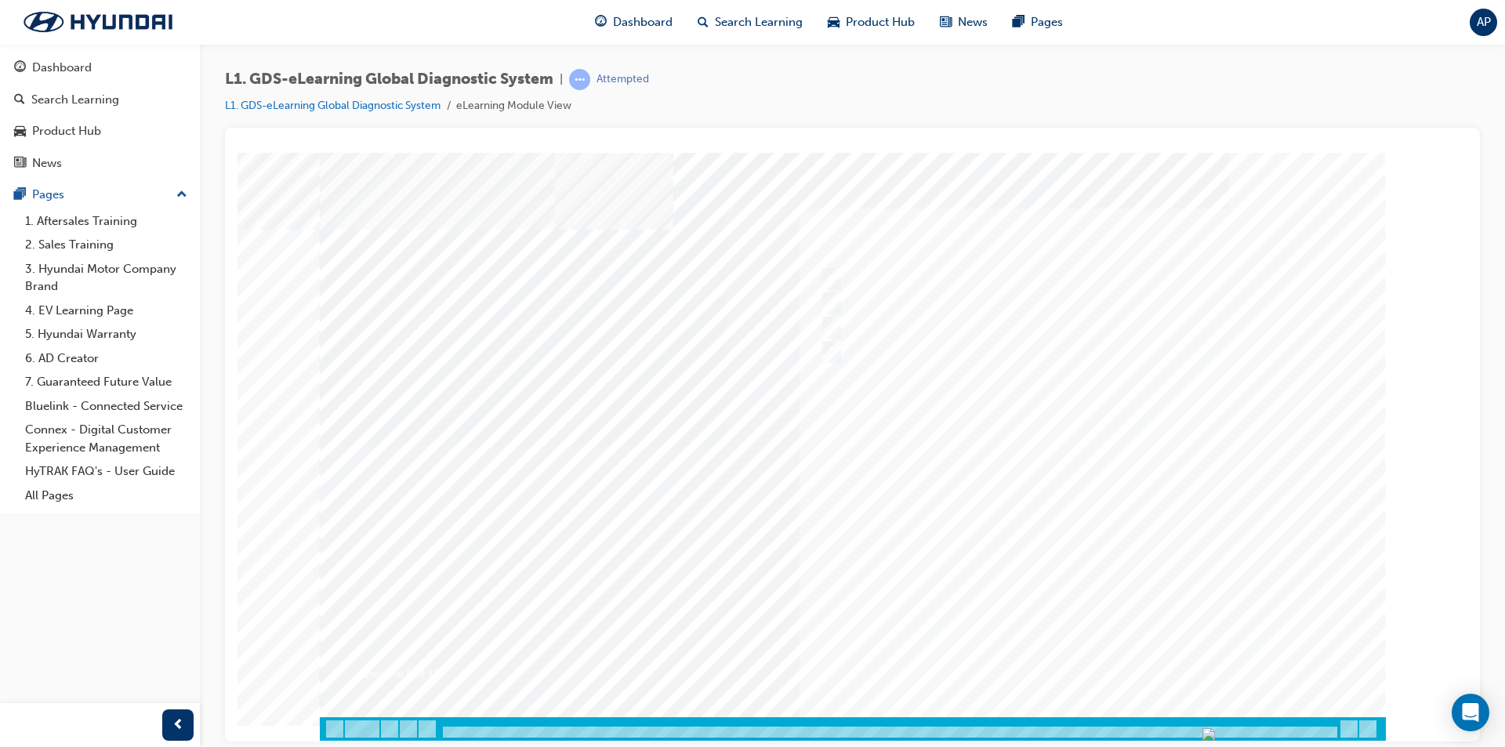
click at [1072, 665] on div at bounding box center [853, 446] width 1066 height 588
click at [896, 283] on div at bounding box center [1076, 279] width 521 height 24
checkbox input "true"
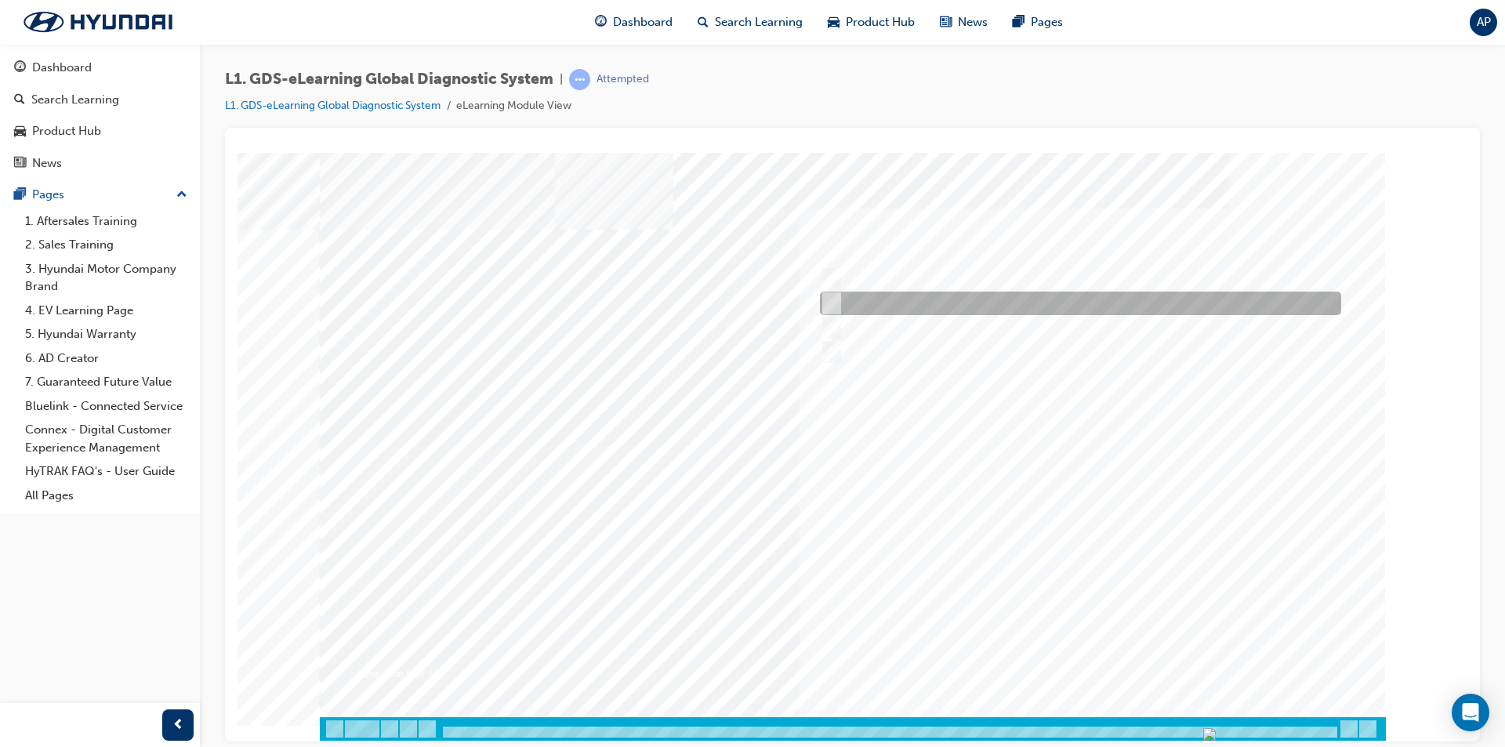
click at [916, 303] on div at bounding box center [1076, 304] width 521 height 24
checkbox input "true"
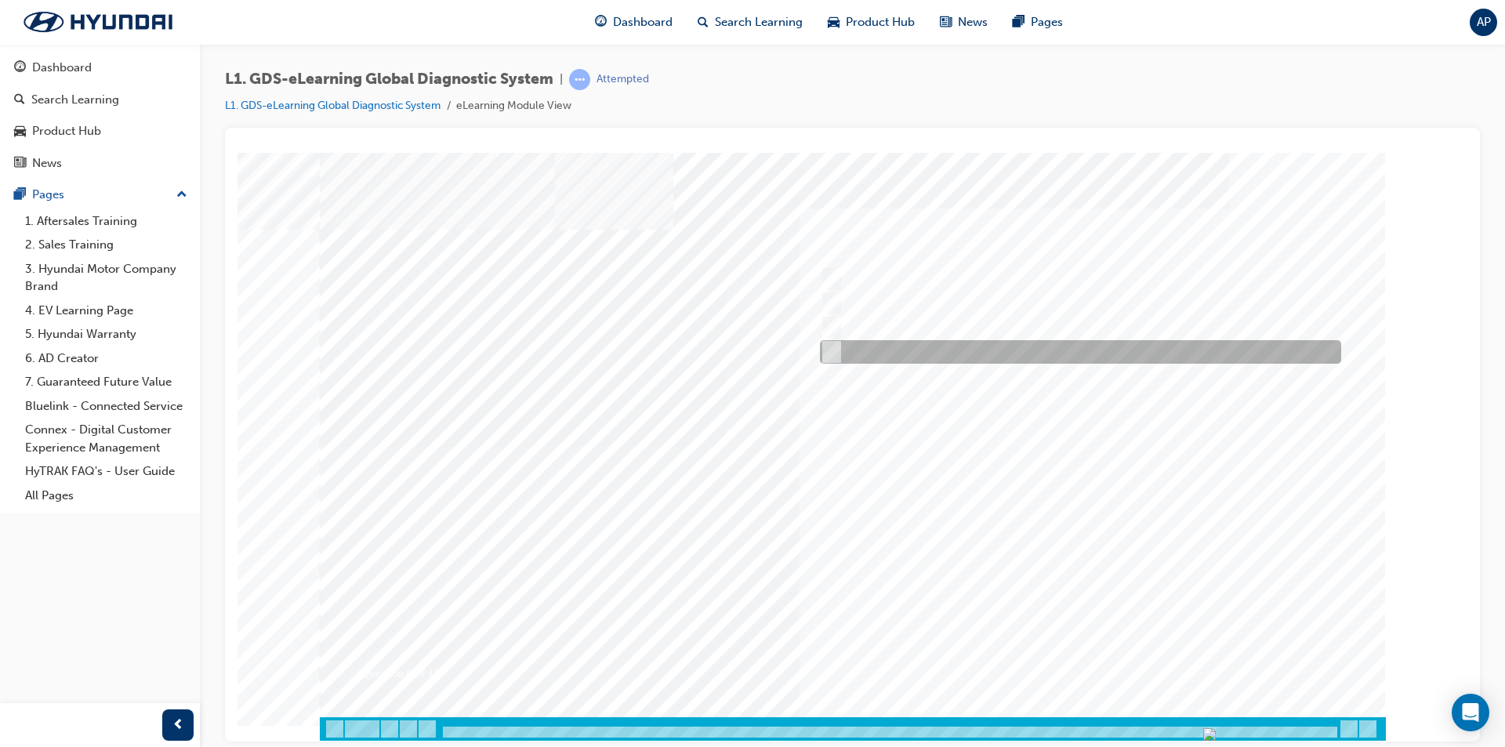
click at [924, 340] on div at bounding box center [1076, 352] width 521 height 24
checkbox input "true"
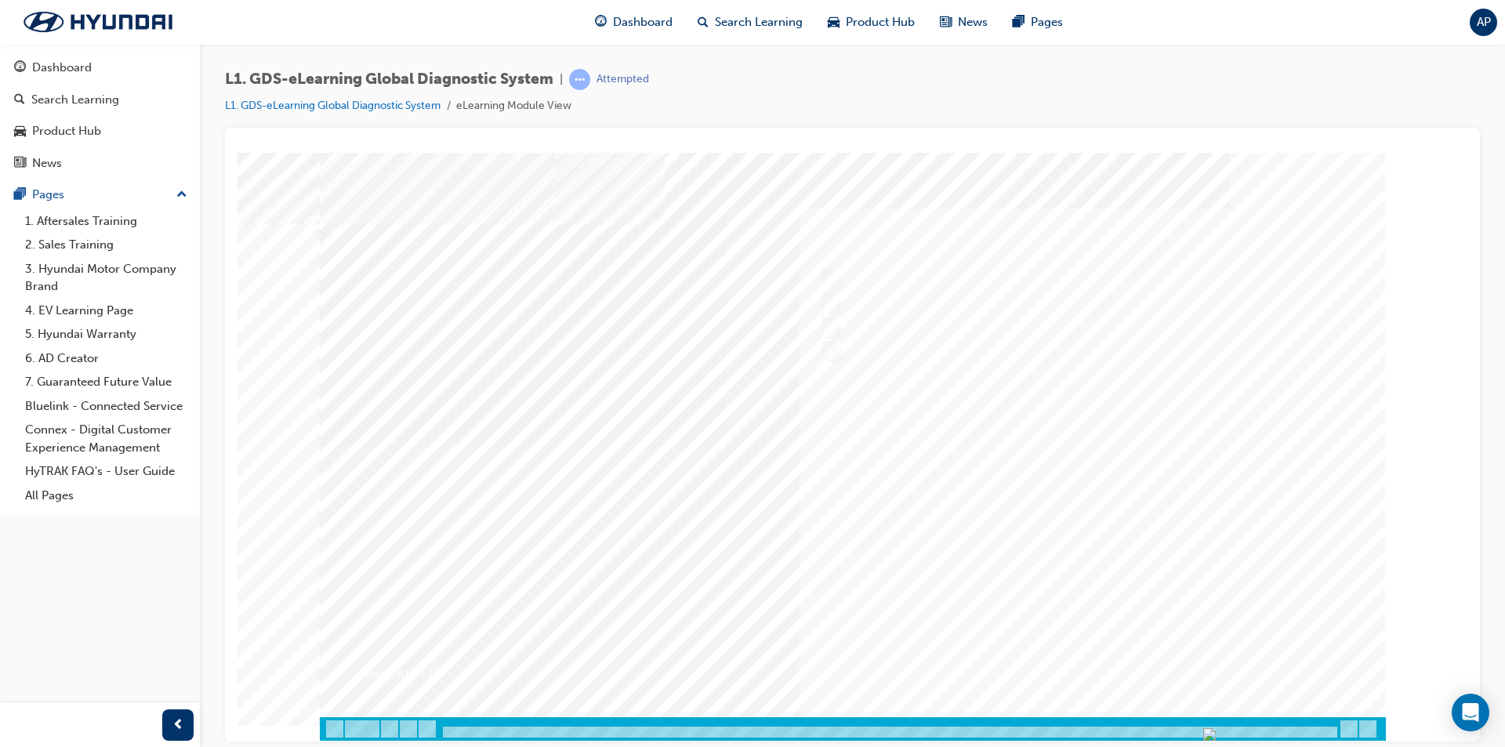
click at [1117, 662] on div at bounding box center [853, 446] width 1066 height 588
click at [971, 271] on div at bounding box center [1076, 279] width 521 height 24
radio input "true"
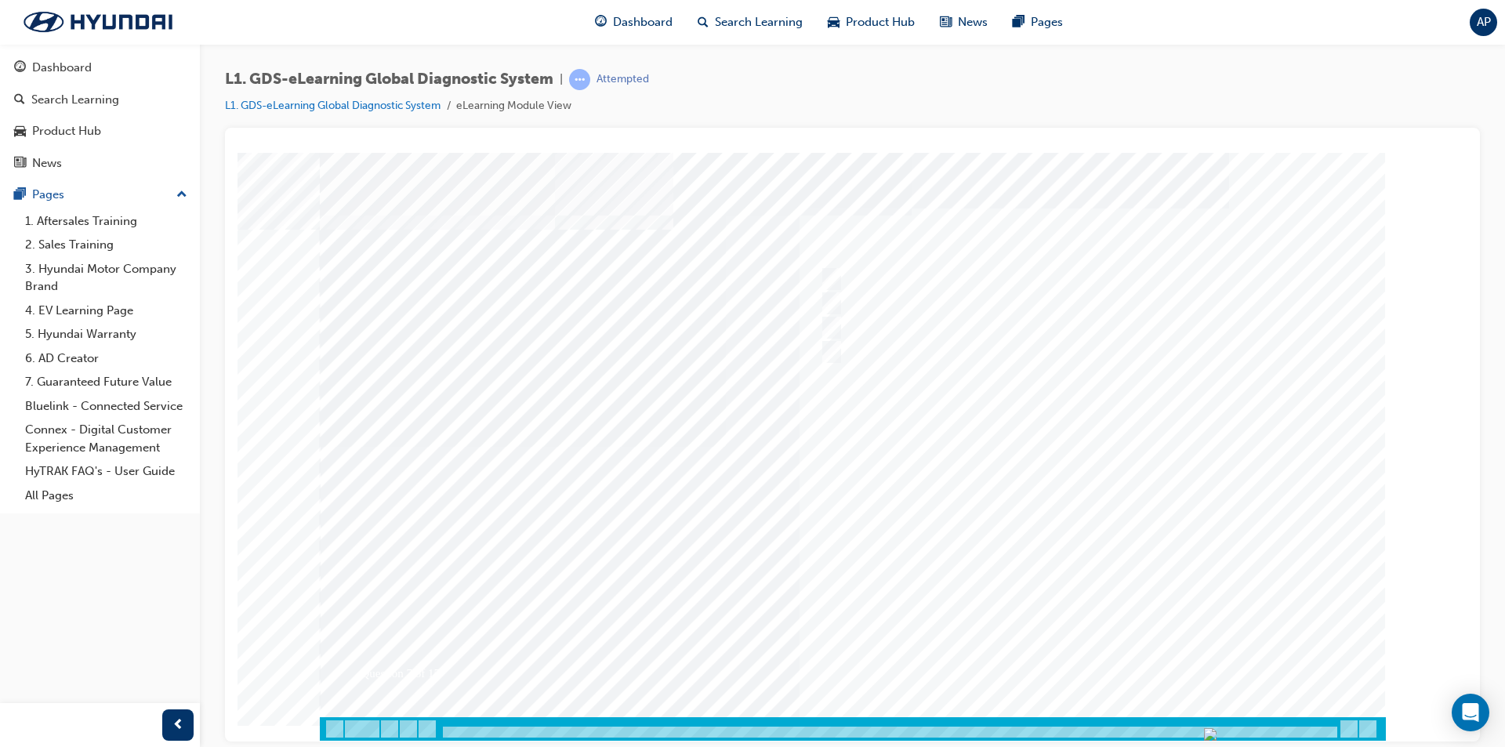
click at [1086, 650] on div at bounding box center [853, 446] width 1066 height 588
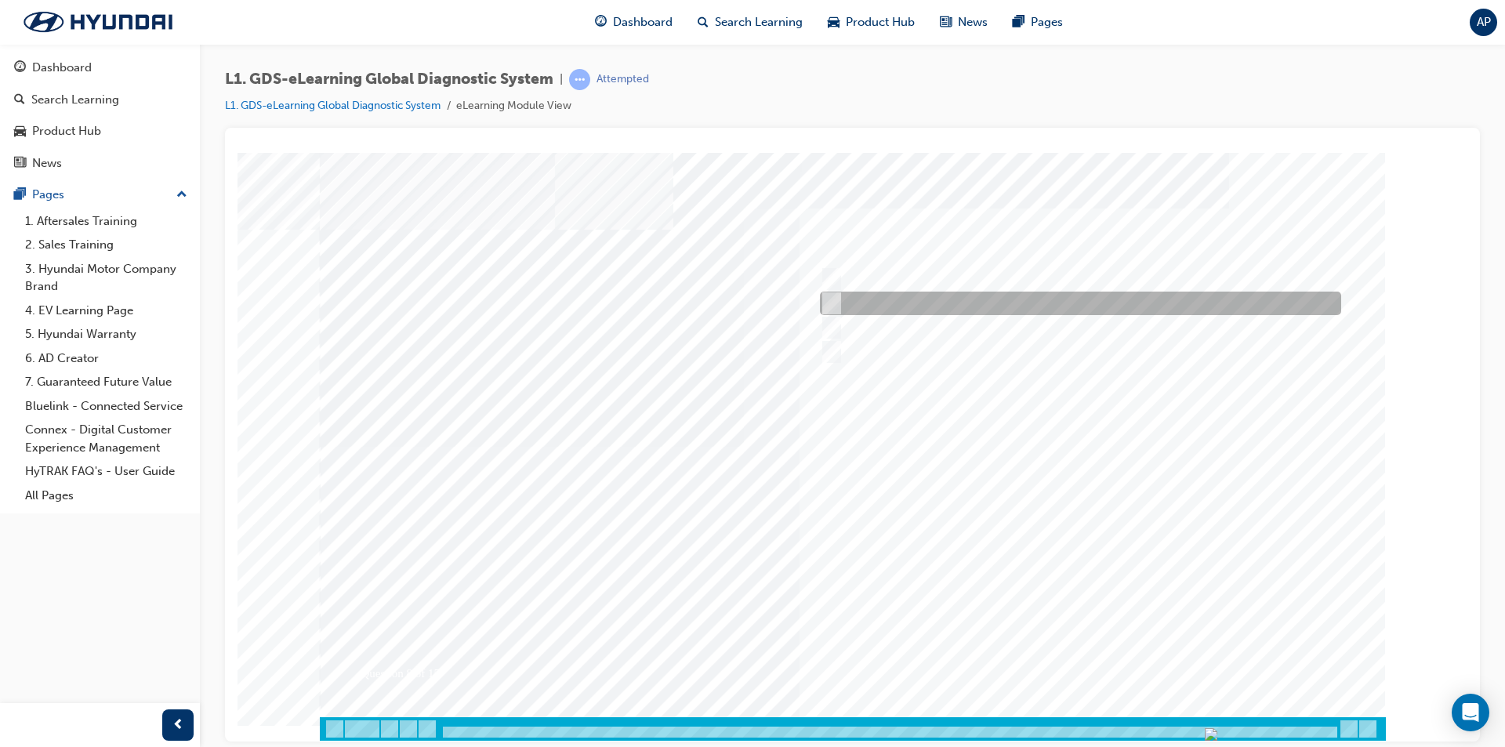
click at [902, 309] on div at bounding box center [1076, 304] width 521 height 24
radio input "true"
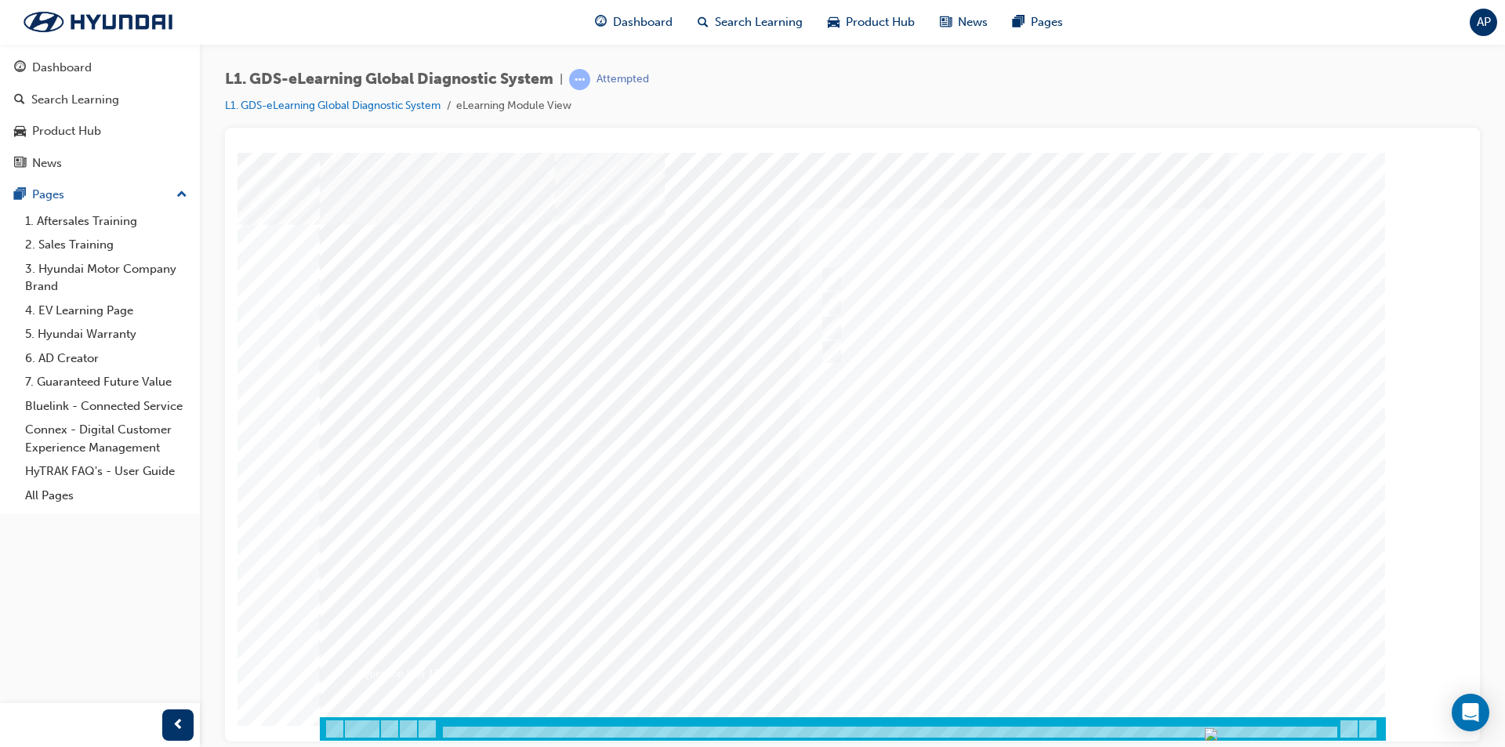
click at [1079, 649] on div at bounding box center [853, 446] width 1066 height 588
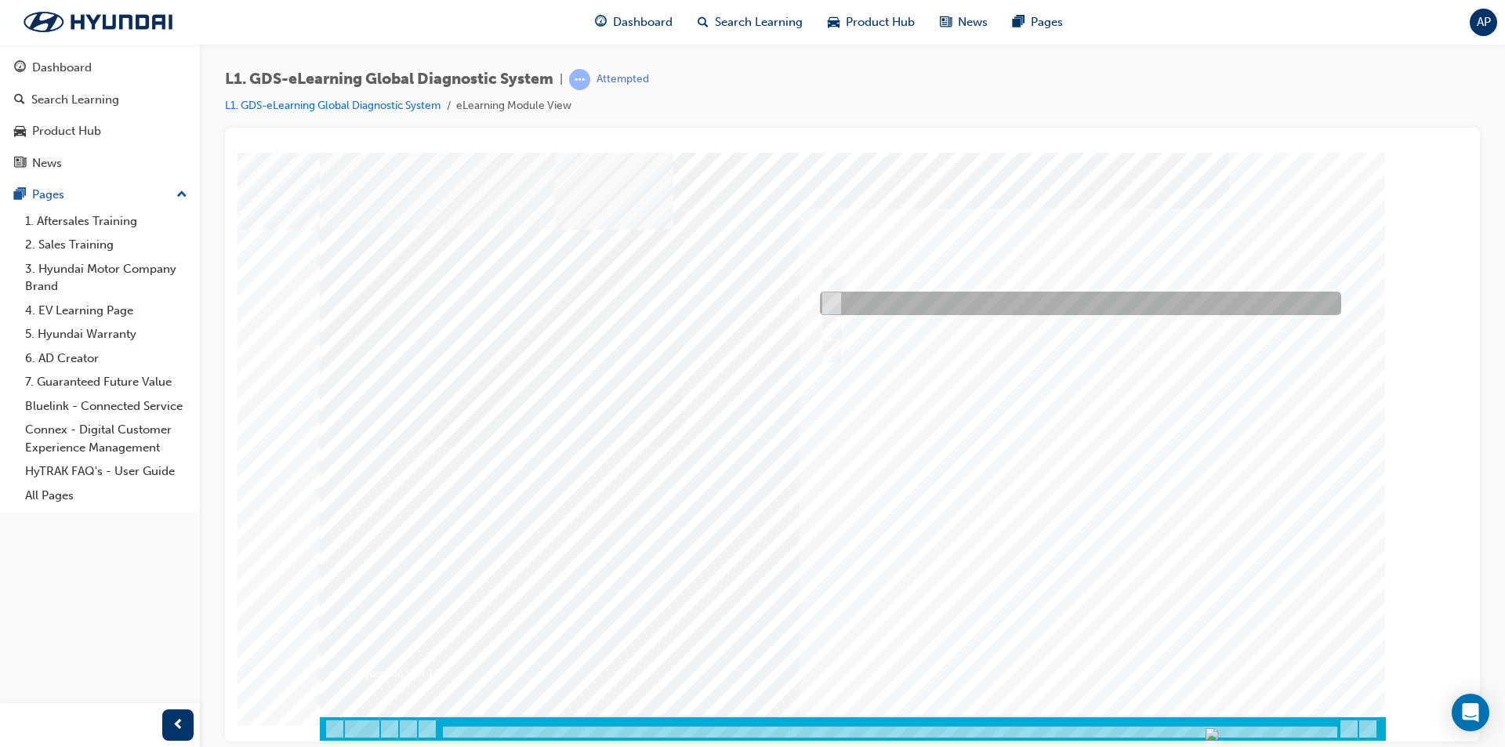
click at [861, 292] on div at bounding box center [1076, 304] width 521 height 24
radio input "true"
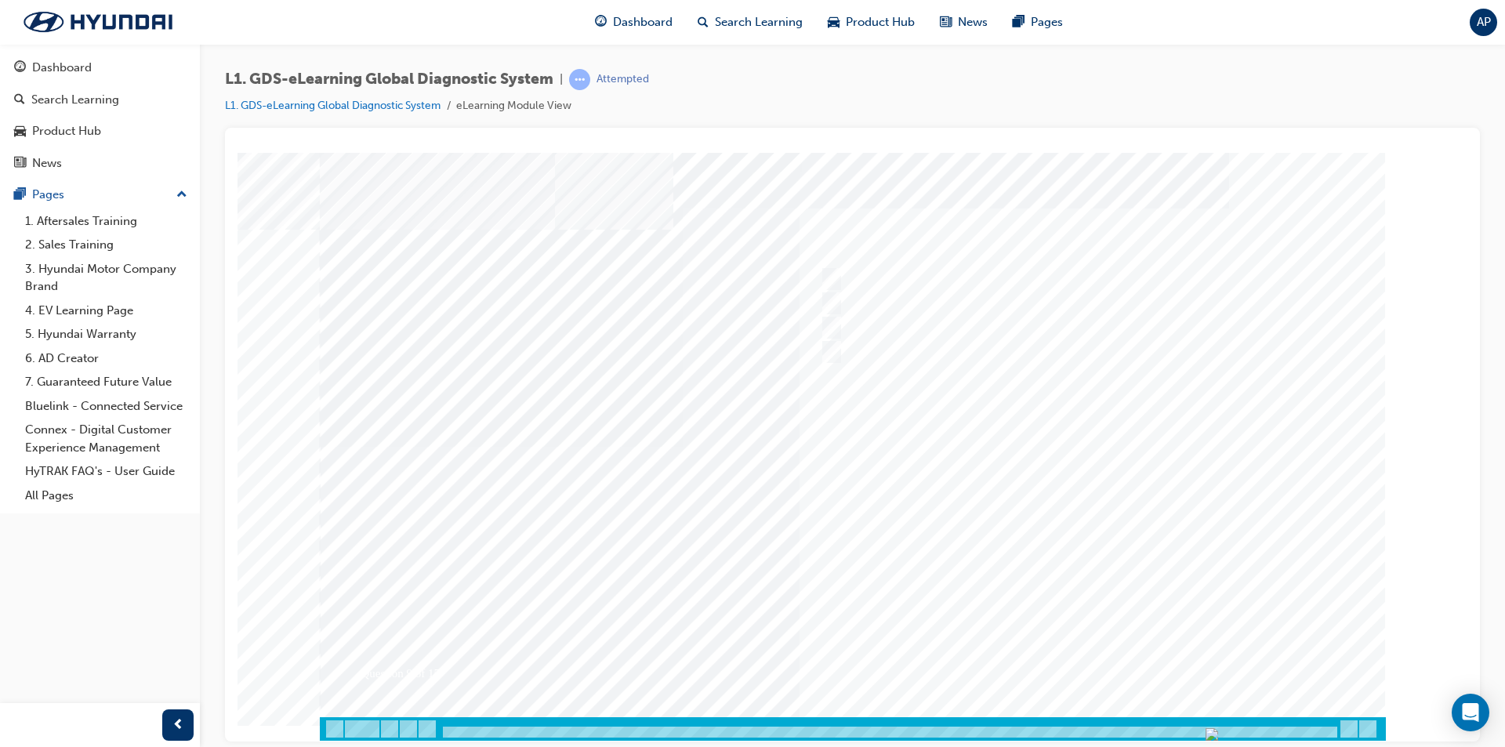
click at [1101, 649] on div at bounding box center [853, 446] width 1066 height 588
click at [937, 330] on div at bounding box center [1076, 328] width 521 height 24
radio input "true"
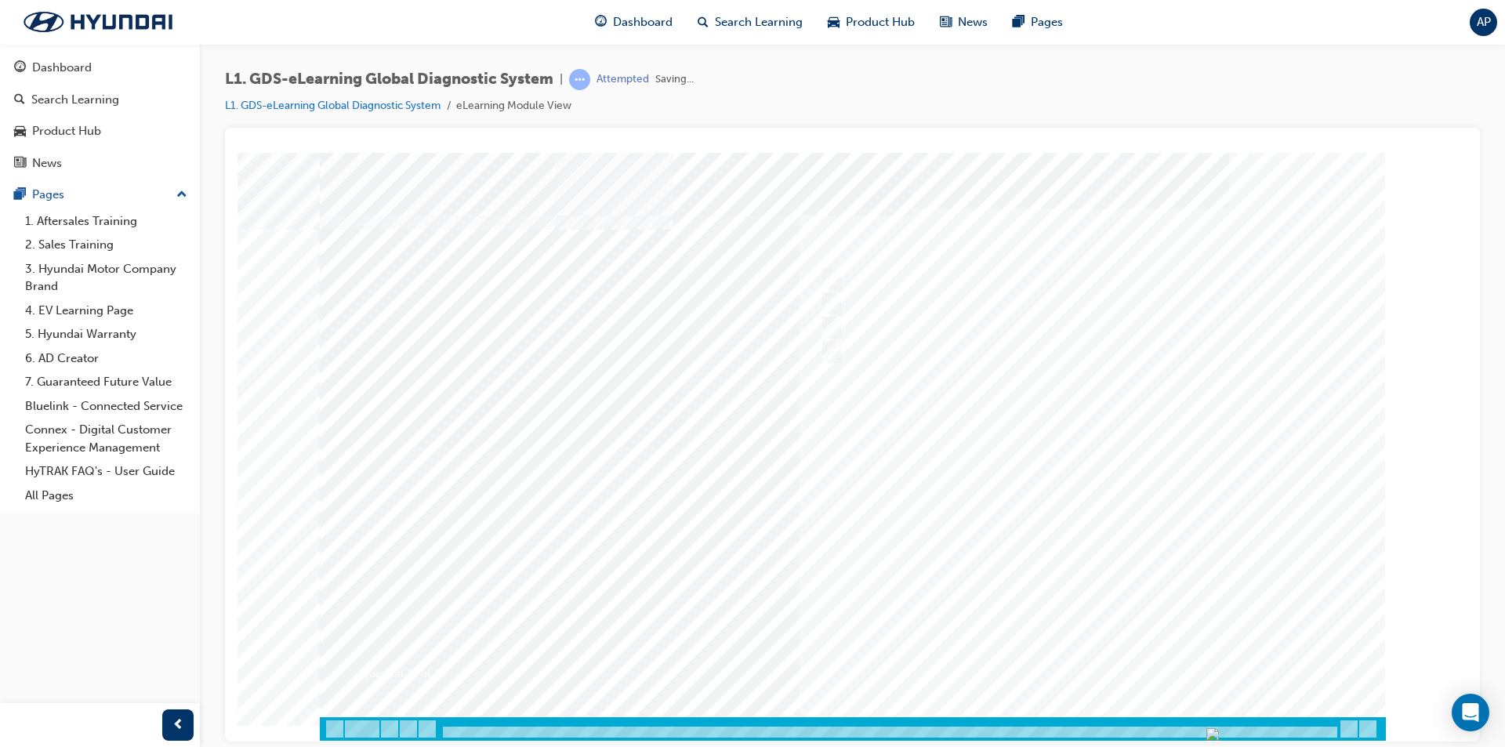
click at [1073, 659] on div at bounding box center [853, 446] width 1066 height 588
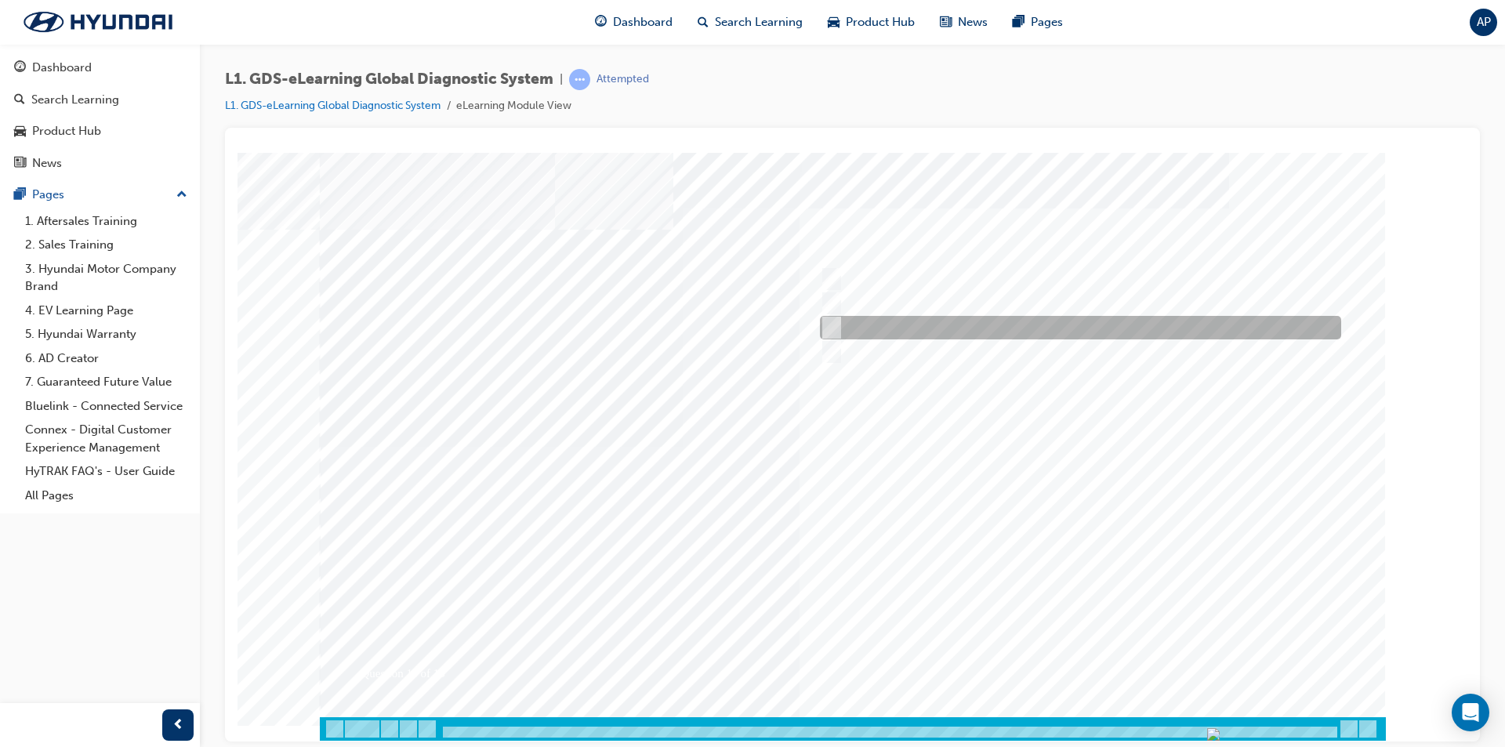
click at [937, 324] on div at bounding box center [1076, 328] width 521 height 24
radio input "true"
click at [1080, 650] on div at bounding box center [853, 446] width 1066 height 588
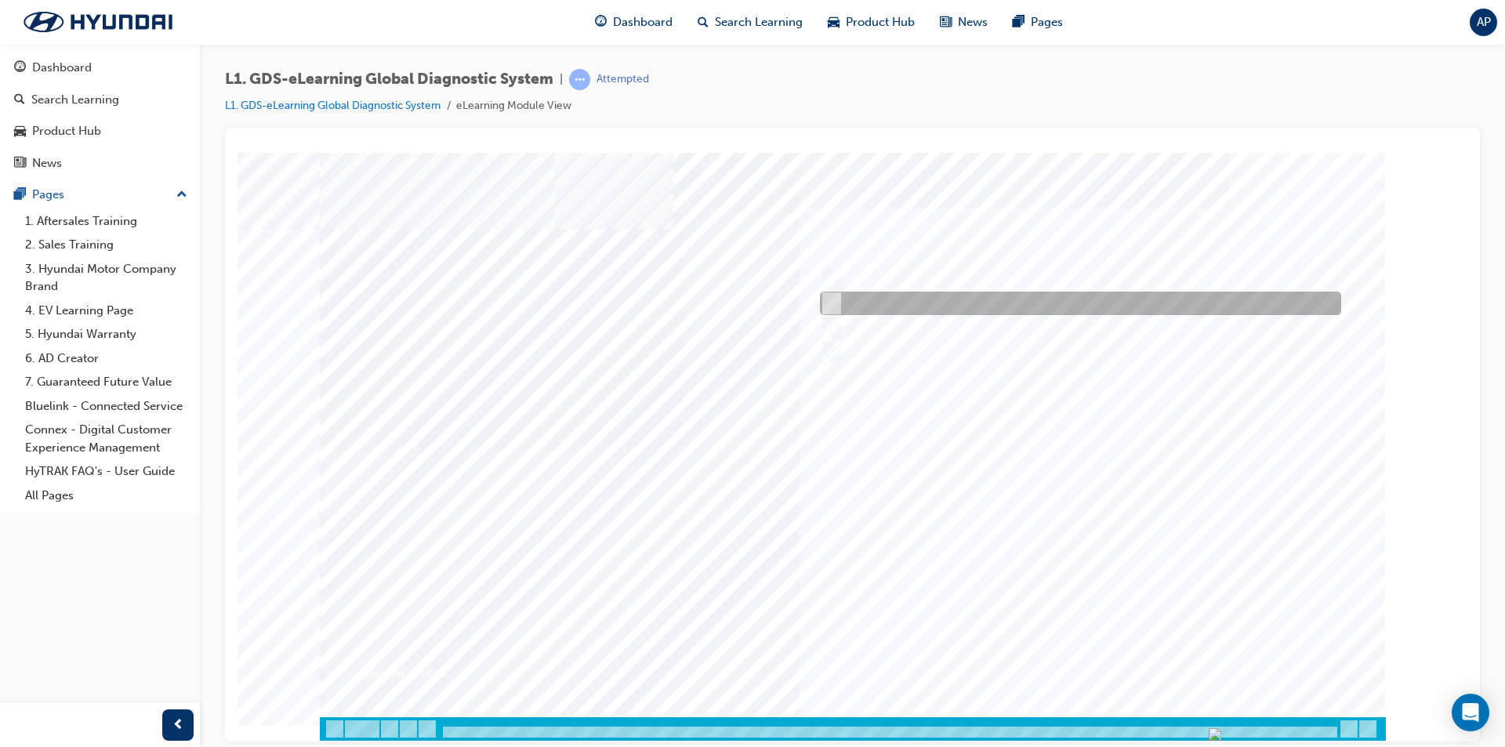
click at [952, 298] on div at bounding box center [1076, 304] width 521 height 24
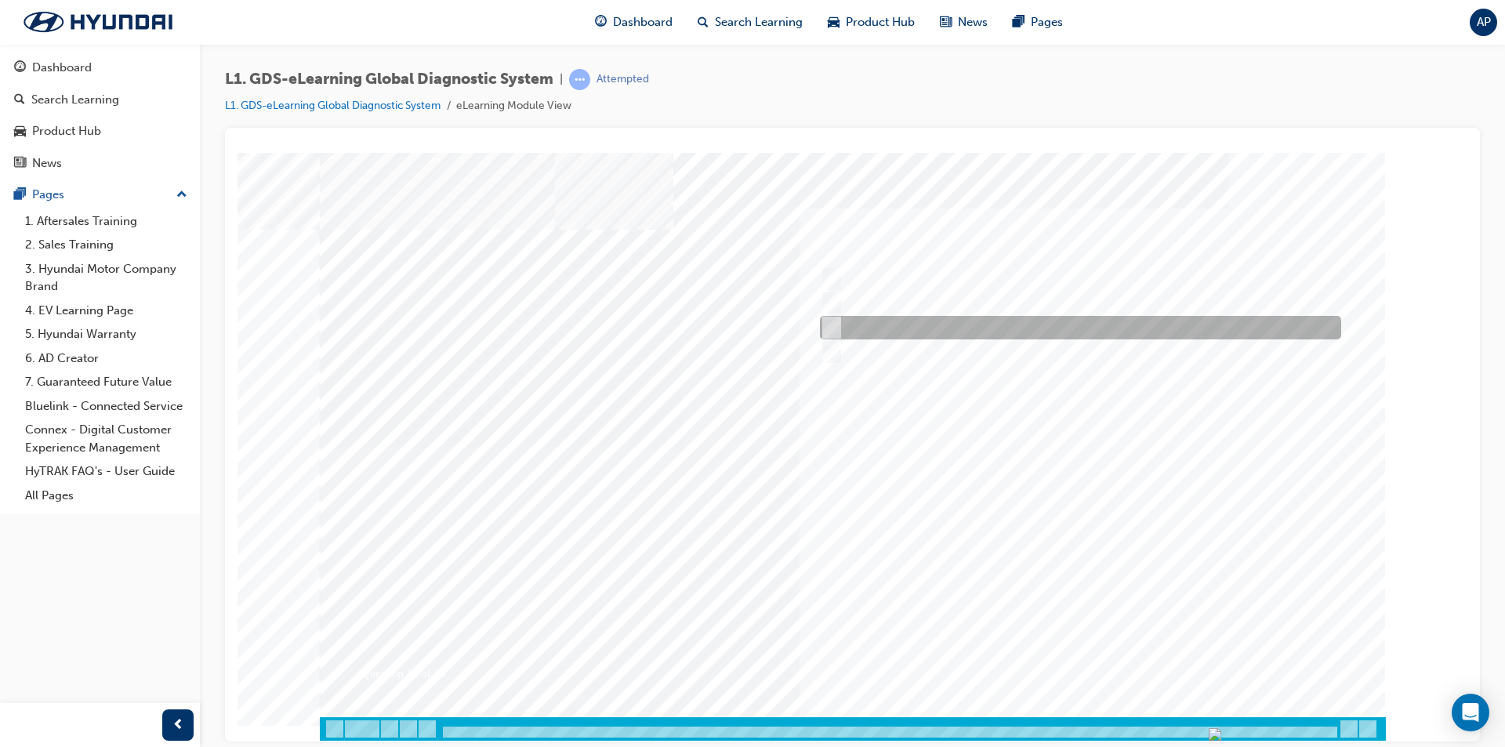
click at [1023, 318] on div at bounding box center [1076, 328] width 521 height 24
radio input "false"
radio input "true"
click at [1105, 650] on div at bounding box center [853, 446] width 1066 height 588
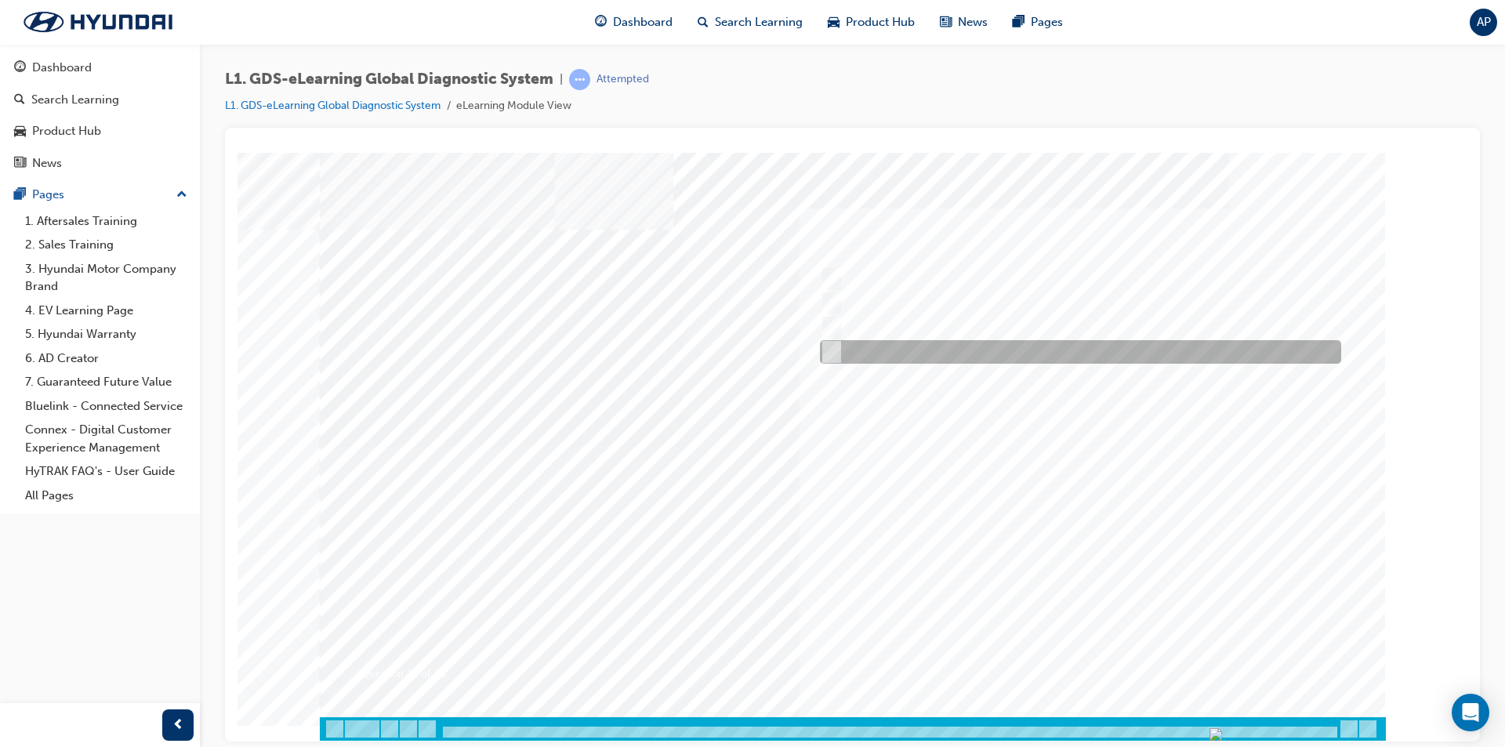
click at [1047, 351] on div at bounding box center [1076, 352] width 521 height 24
radio input "true"
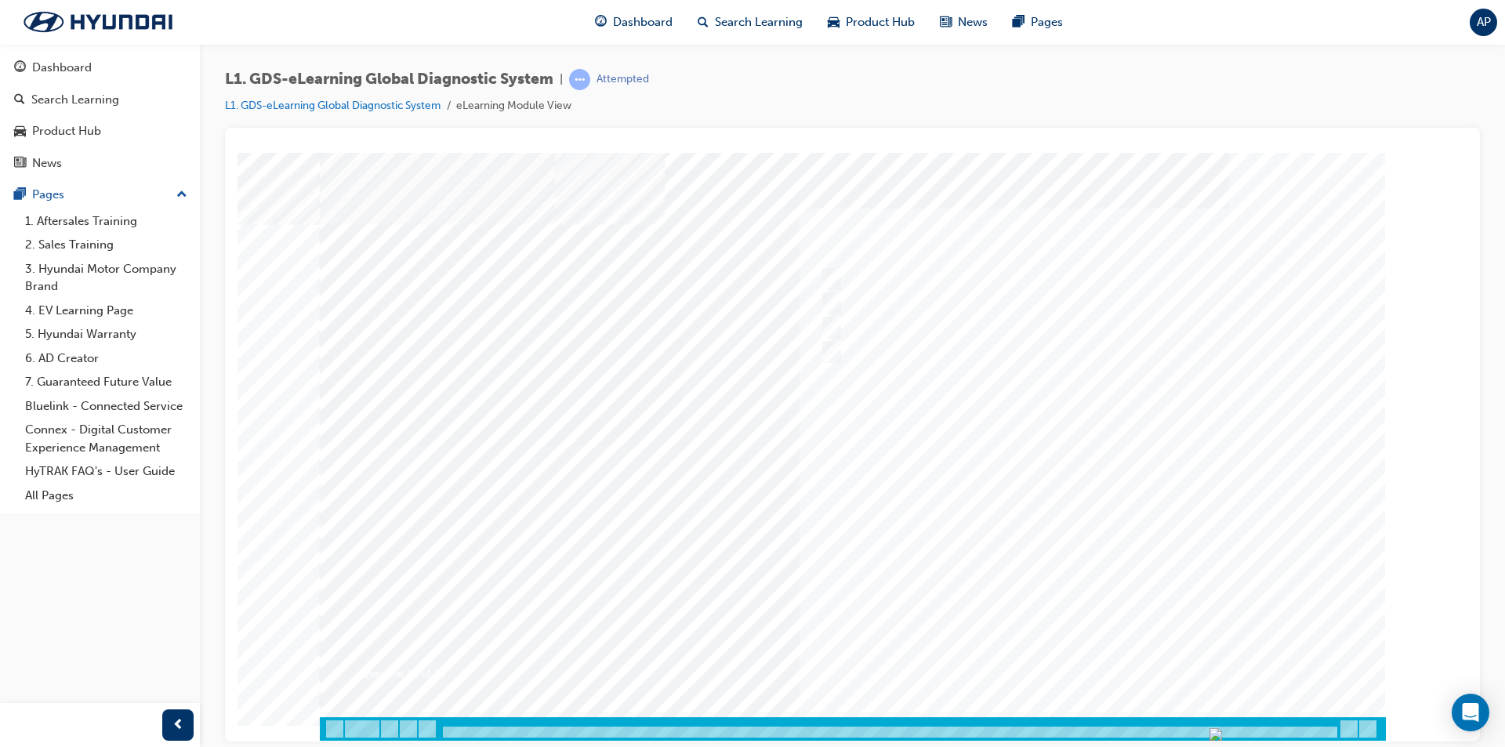
click at [1092, 650] on div at bounding box center [853, 446] width 1066 height 588
click at [1050, 613] on div "Question 14 of 15" at bounding box center [853, 434] width 1066 height 564
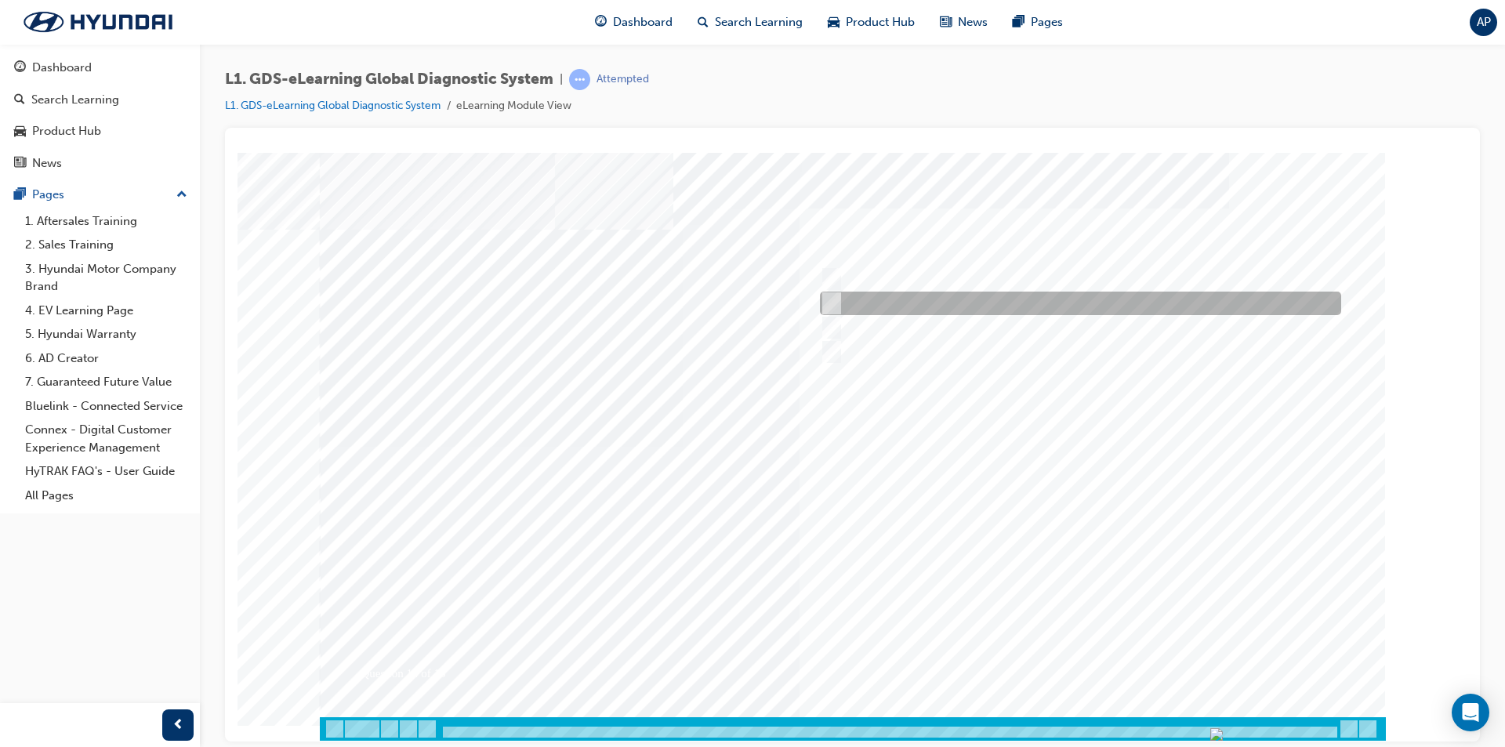
click at [1039, 303] on div at bounding box center [1076, 304] width 521 height 24
radio input "true"
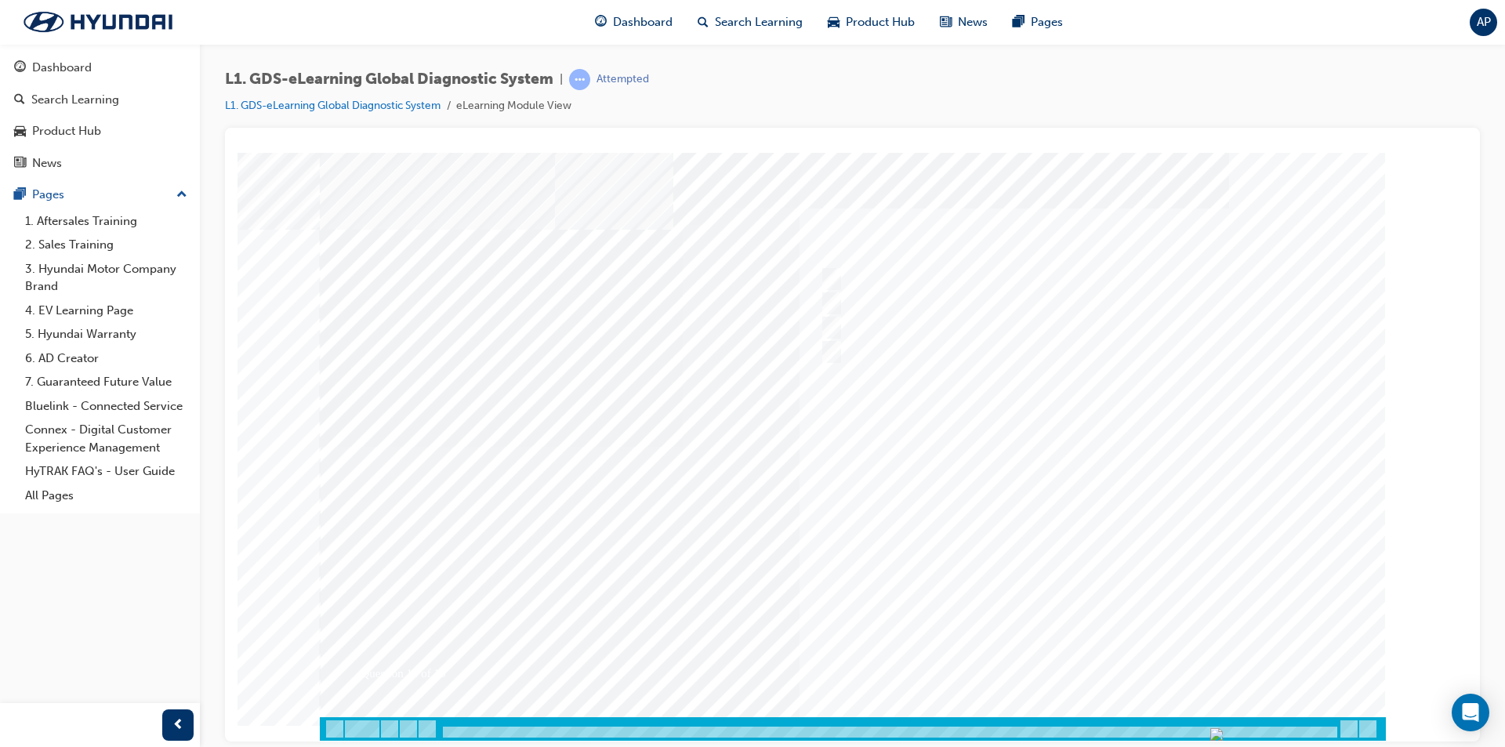
click at [1125, 652] on div at bounding box center [853, 446] width 1066 height 588
click at [921, 281] on div at bounding box center [1076, 279] width 521 height 24
radio input "true"
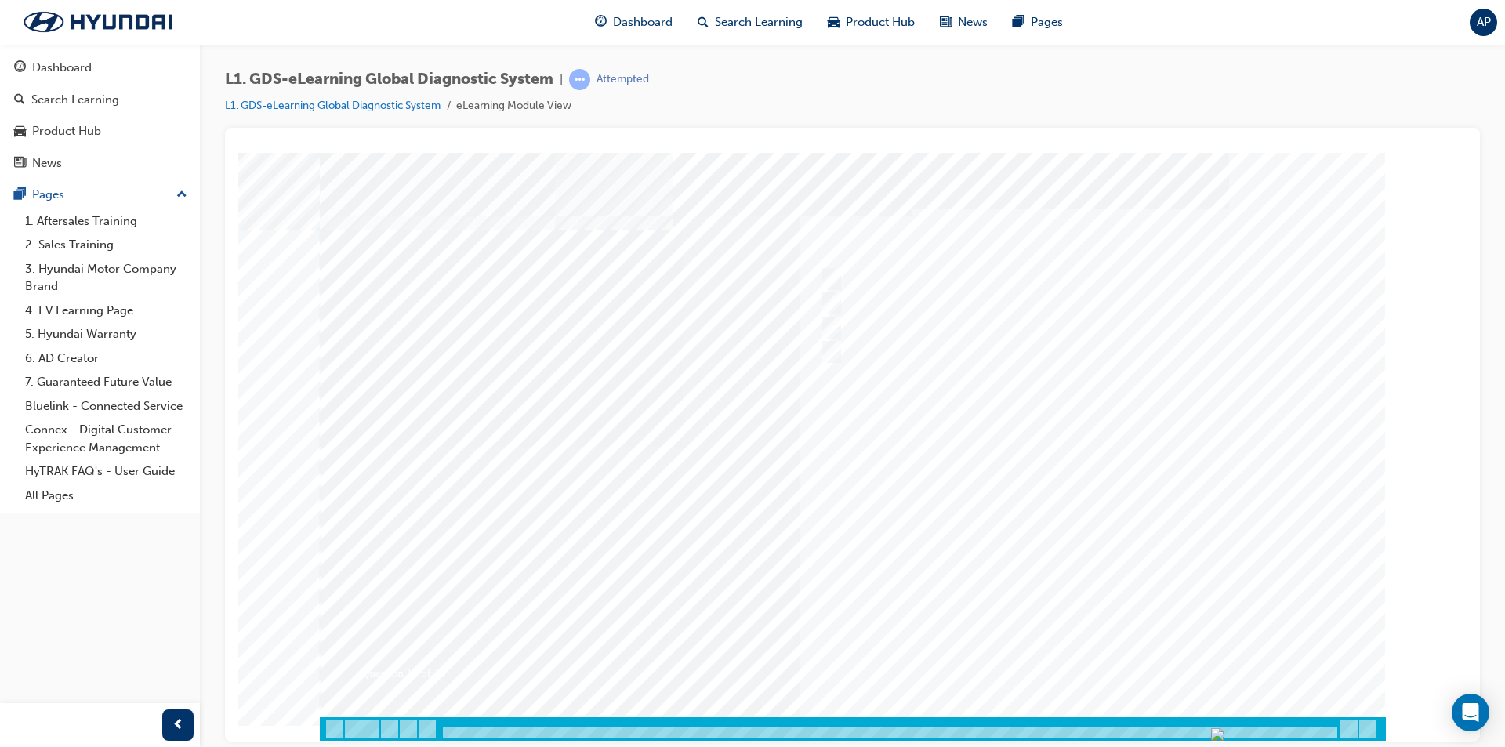
click at [1109, 649] on div at bounding box center [853, 446] width 1066 height 588
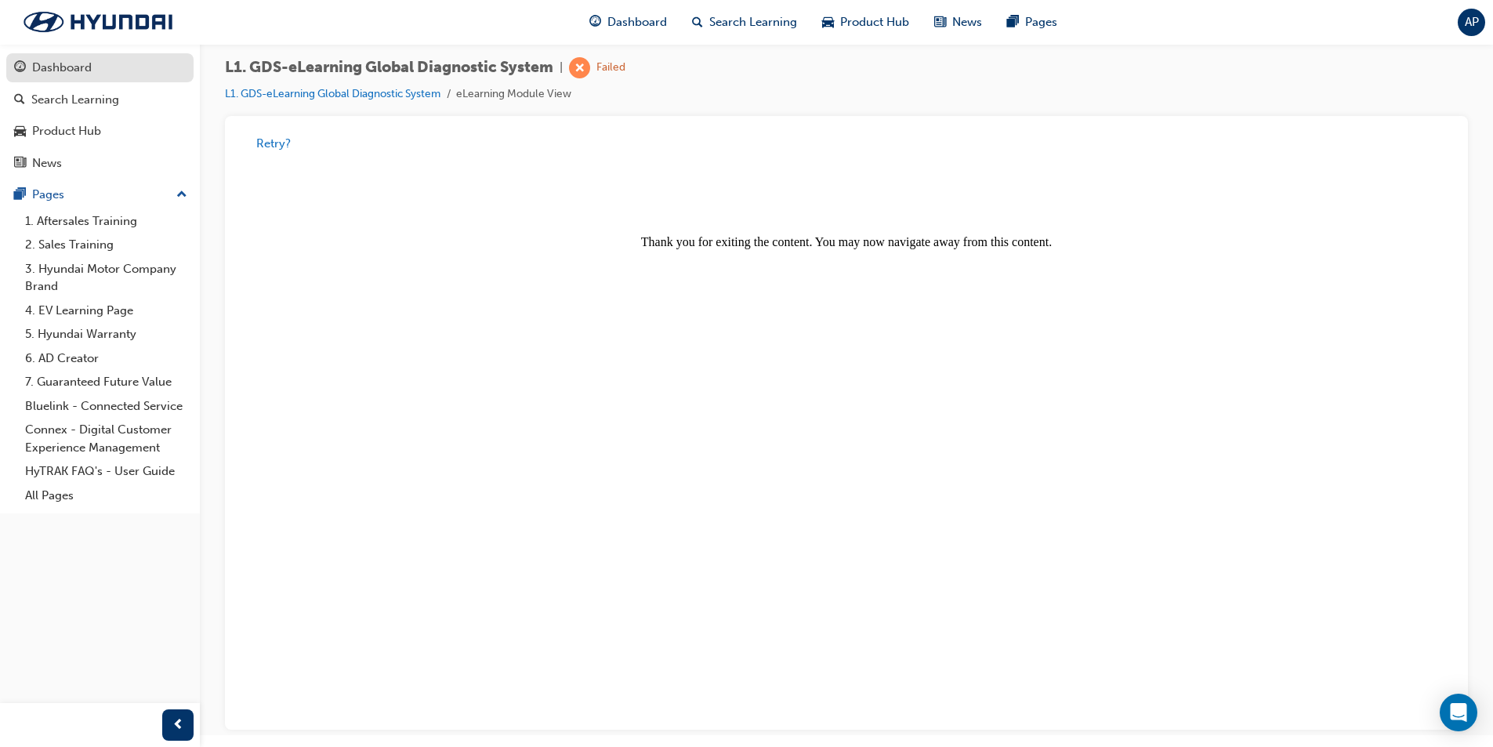
click at [84, 73] on div "Dashboard" at bounding box center [62, 68] width 60 height 18
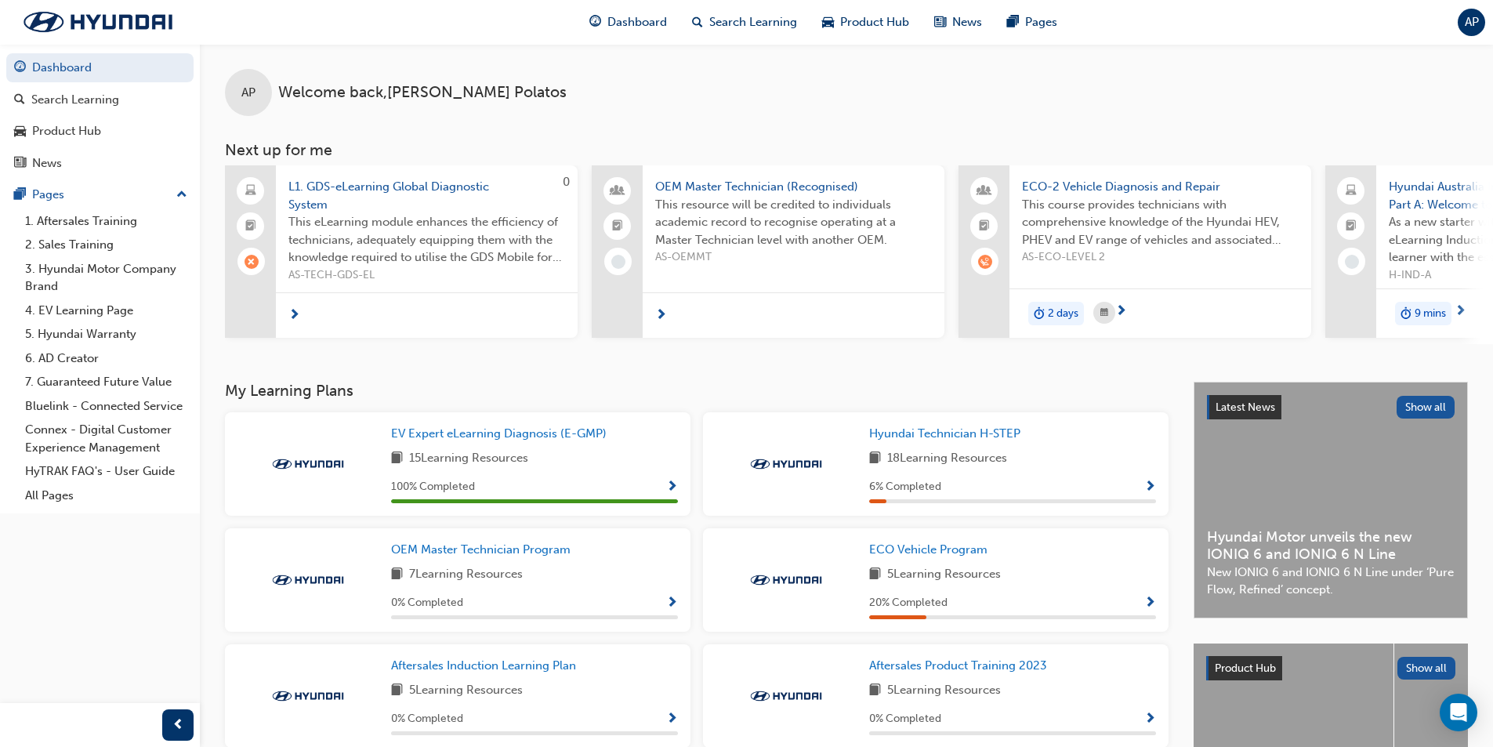
click at [386, 195] on span "L1. GDS-eLearning Global Diagnostic System" at bounding box center [426, 195] width 277 height 35
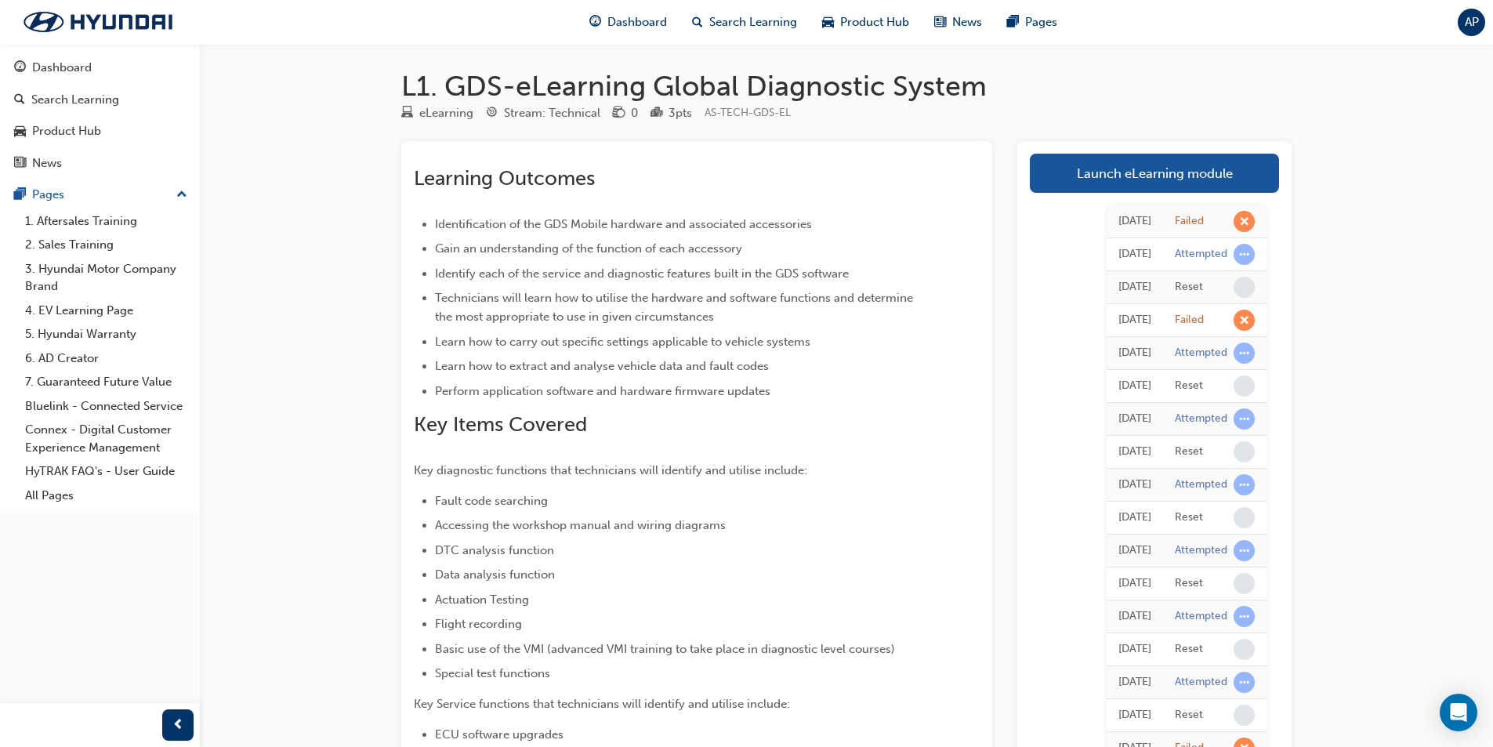
drag, startPoint x: 0, startPoint y: 0, endPoint x: 383, endPoint y: 170, distance: 418.6
drag, startPoint x: 383, startPoint y: 170, endPoint x: 875, endPoint y: 252, distance: 499.1
click at [870, 253] on li "Gain an understanding of the function of each accessory" at bounding box center [679, 248] width 488 height 19
click at [1140, 176] on link "Launch eLearning module" at bounding box center [1154, 173] width 249 height 39
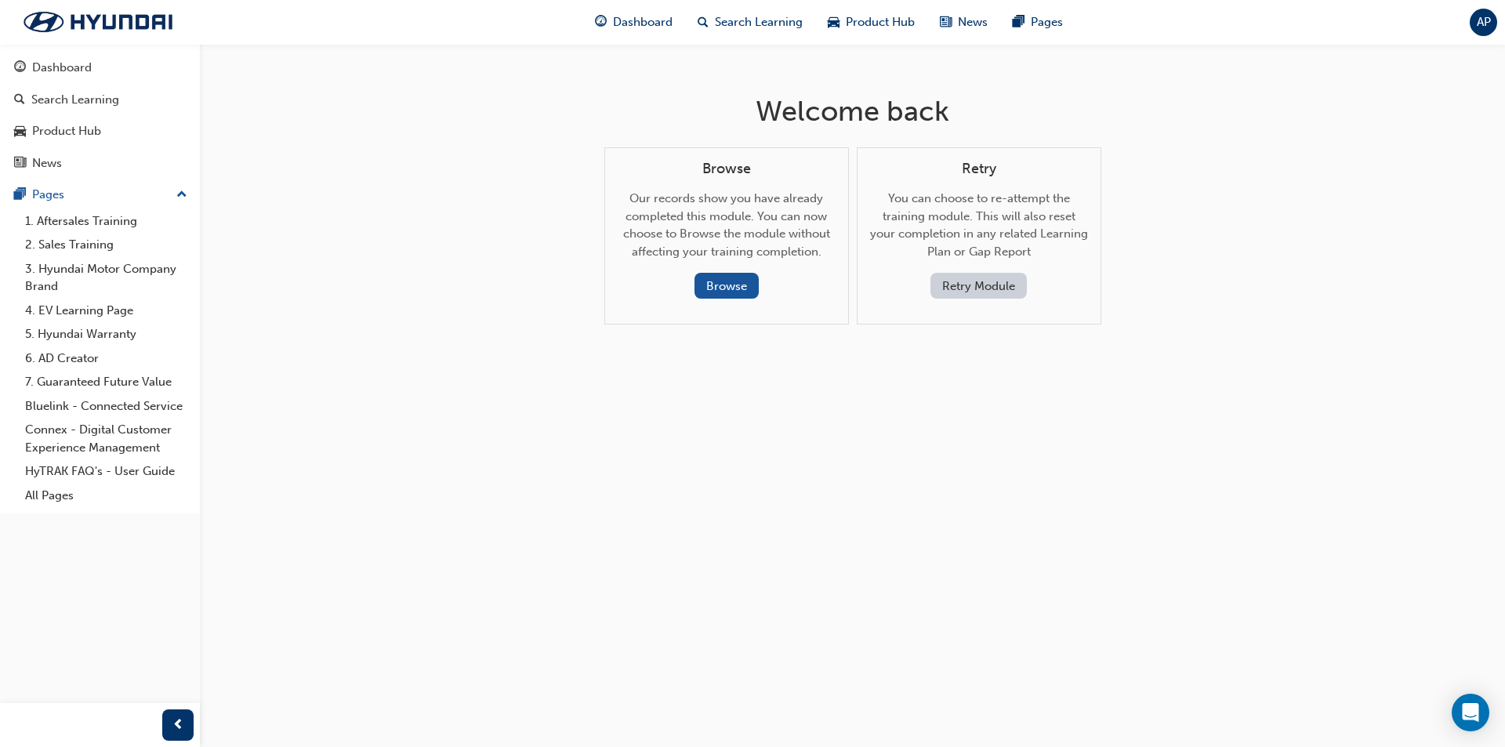
click at [961, 299] on button "Retry Module" at bounding box center [978, 286] width 96 height 26
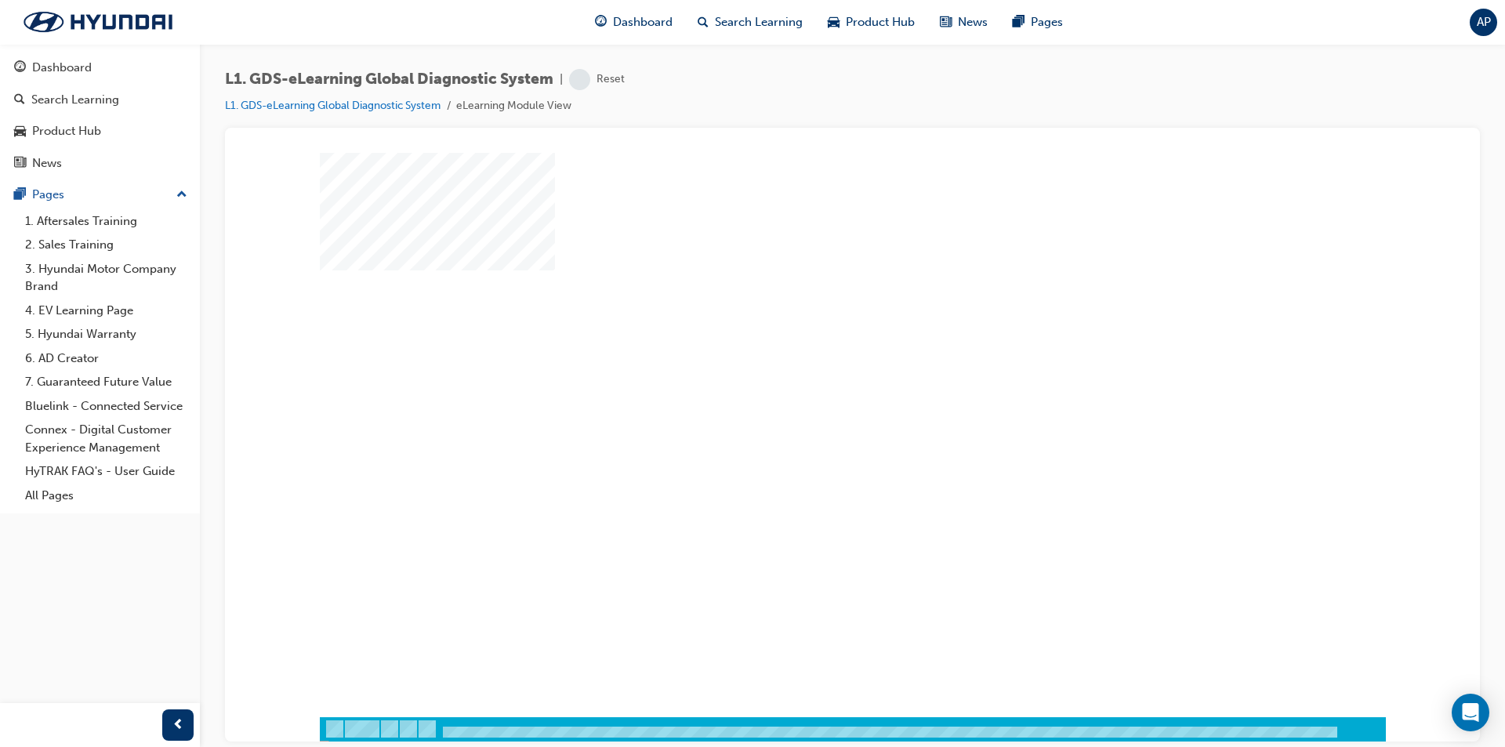
click at [807, 389] on div "play" at bounding box center [807, 389] width 0 height 0
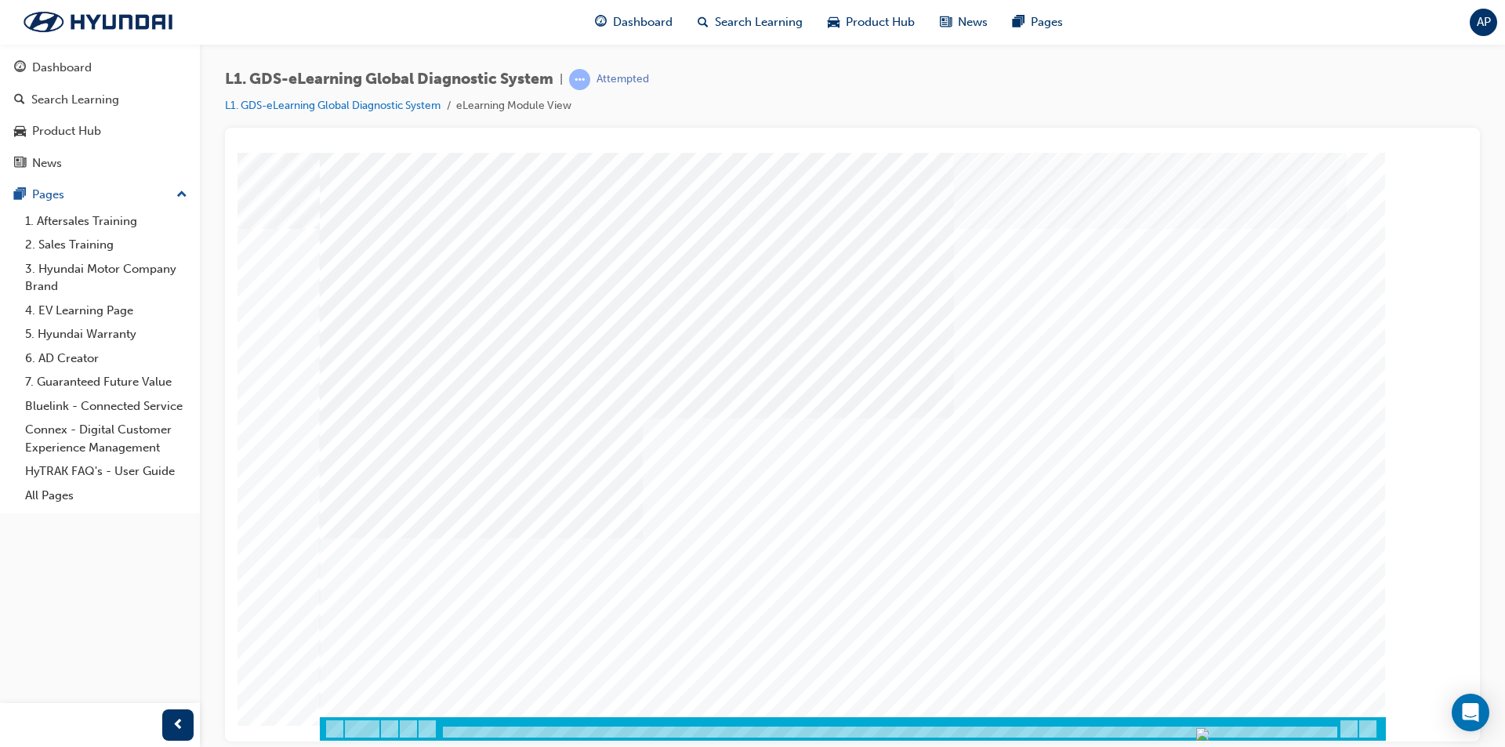
drag, startPoint x: 444, startPoint y: 732, endPoint x: 1318, endPoint y: 716, distance: 874.9
click at [1320, 726] on div at bounding box center [890, 732] width 898 height 13
click at [878, 316] on div at bounding box center [1076, 328] width 521 height 24
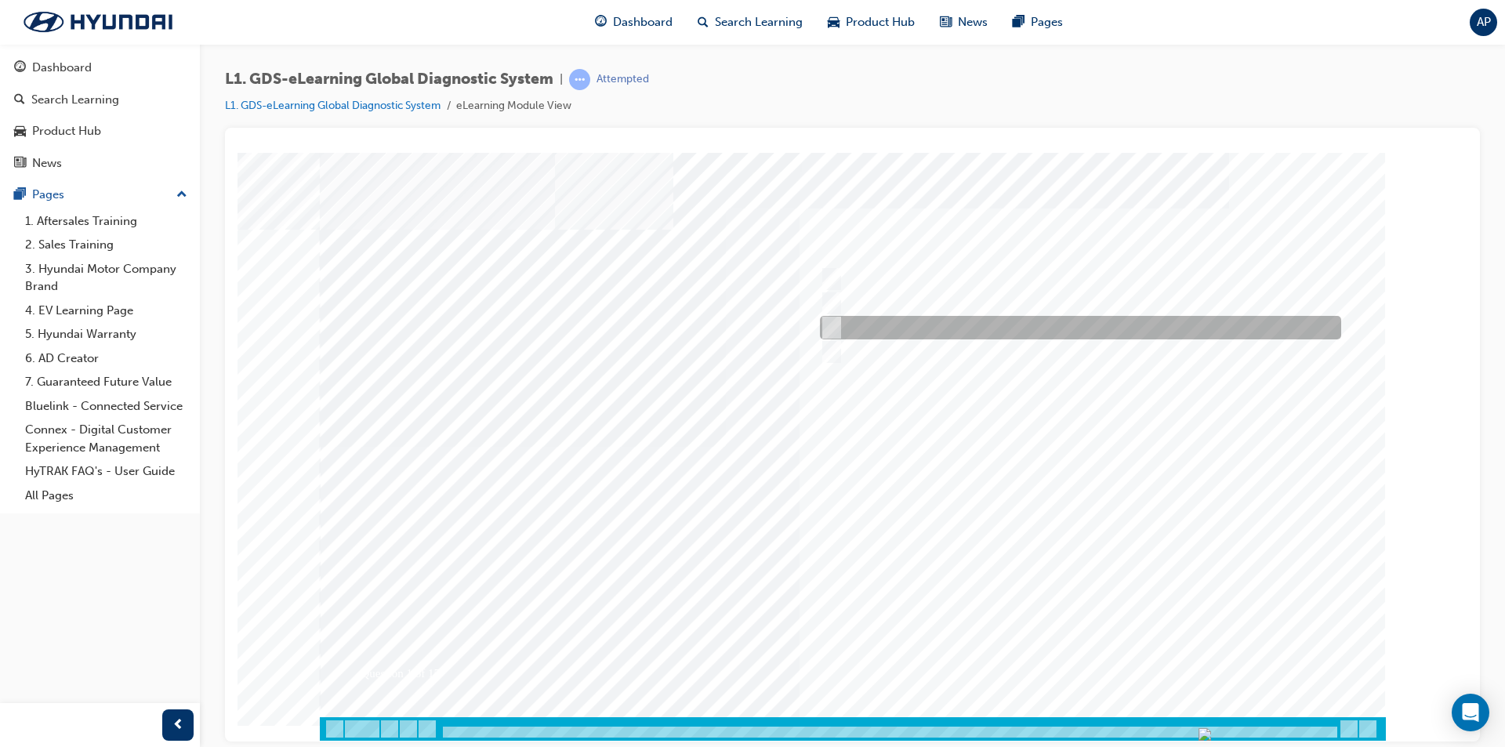
radio input "true"
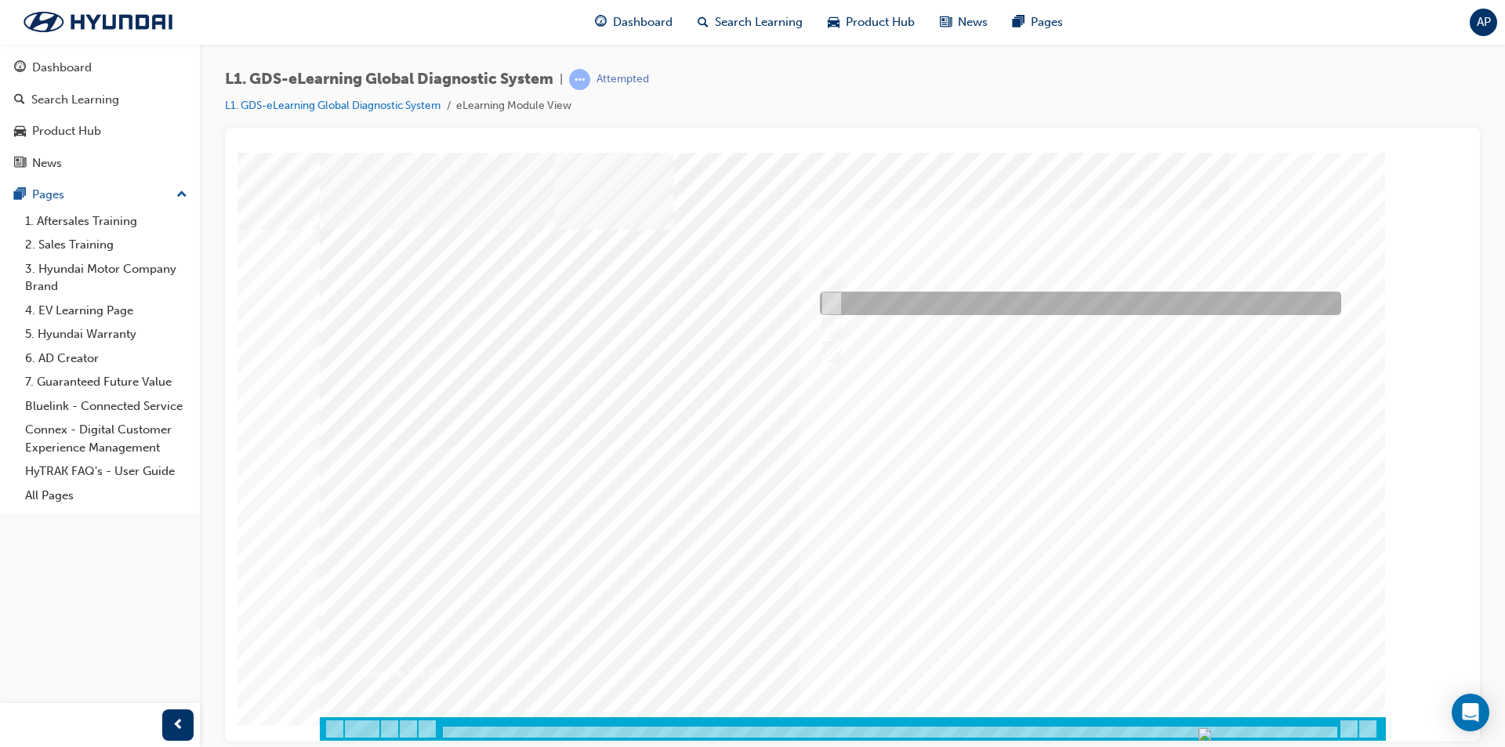
click at [880, 309] on div at bounding box center [1076, 304] width 521 height 24
radio input "true"
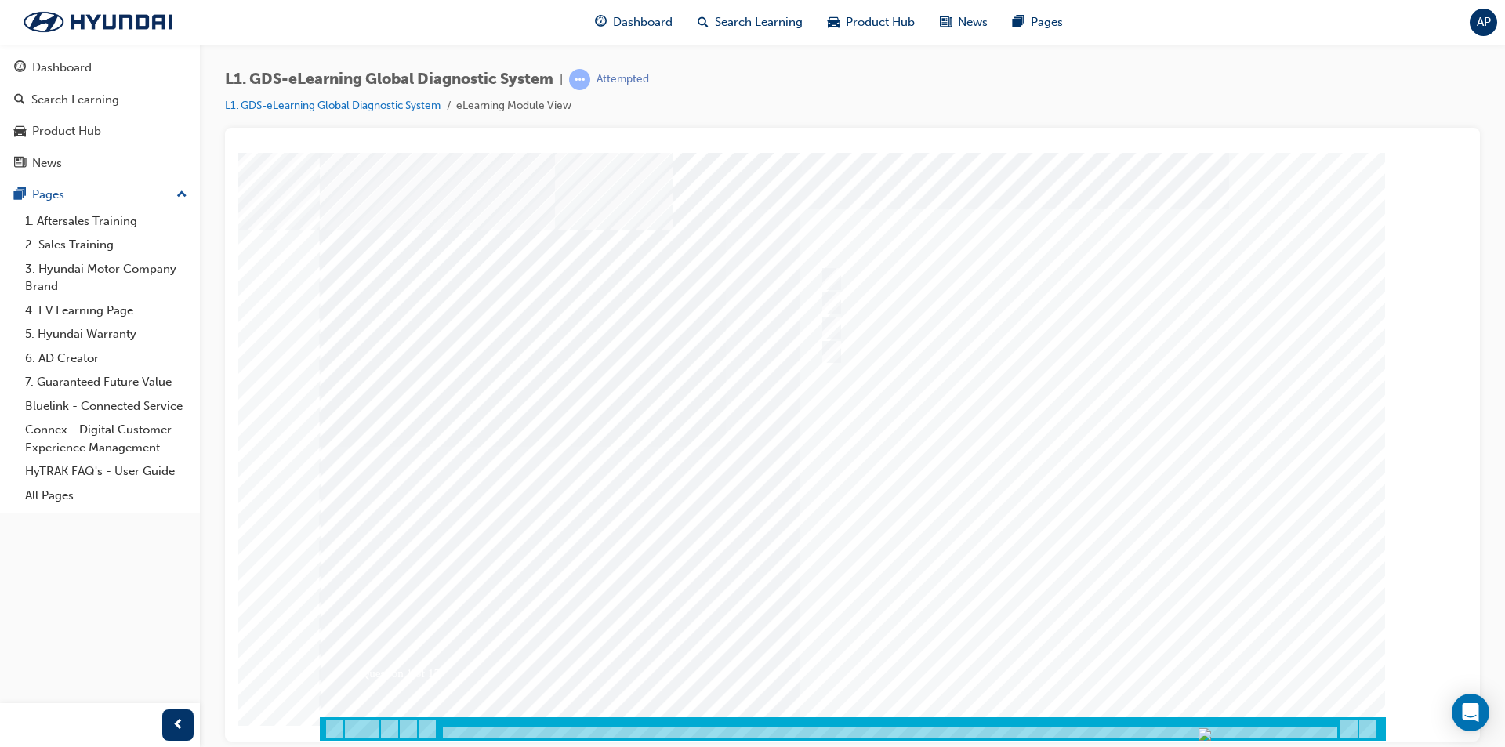
click at [1089, 661] on div at bounding box center [853, 446] width 1066 height 588
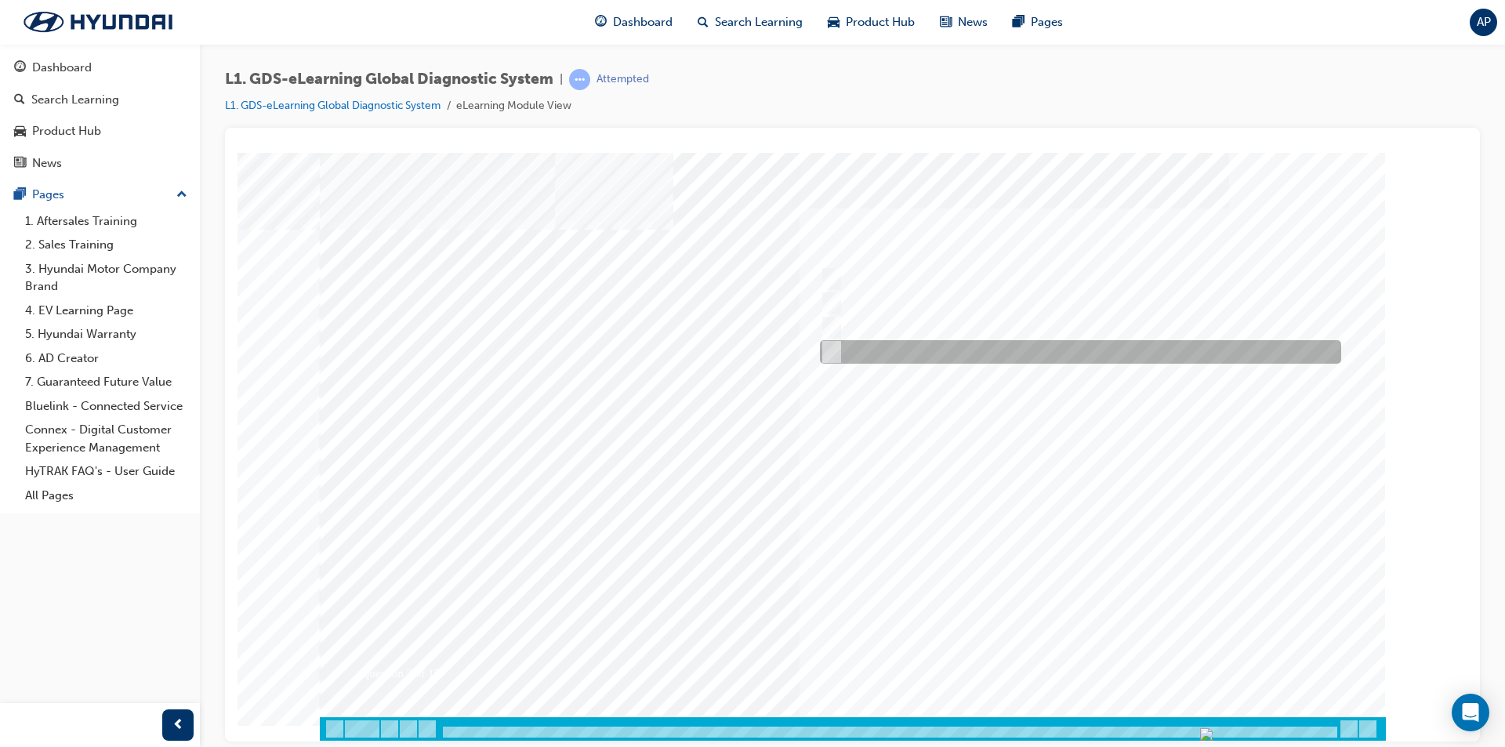
click at [893, 344] on div at bounding box center [1076, 352] width 521 height 24
radio input "true"
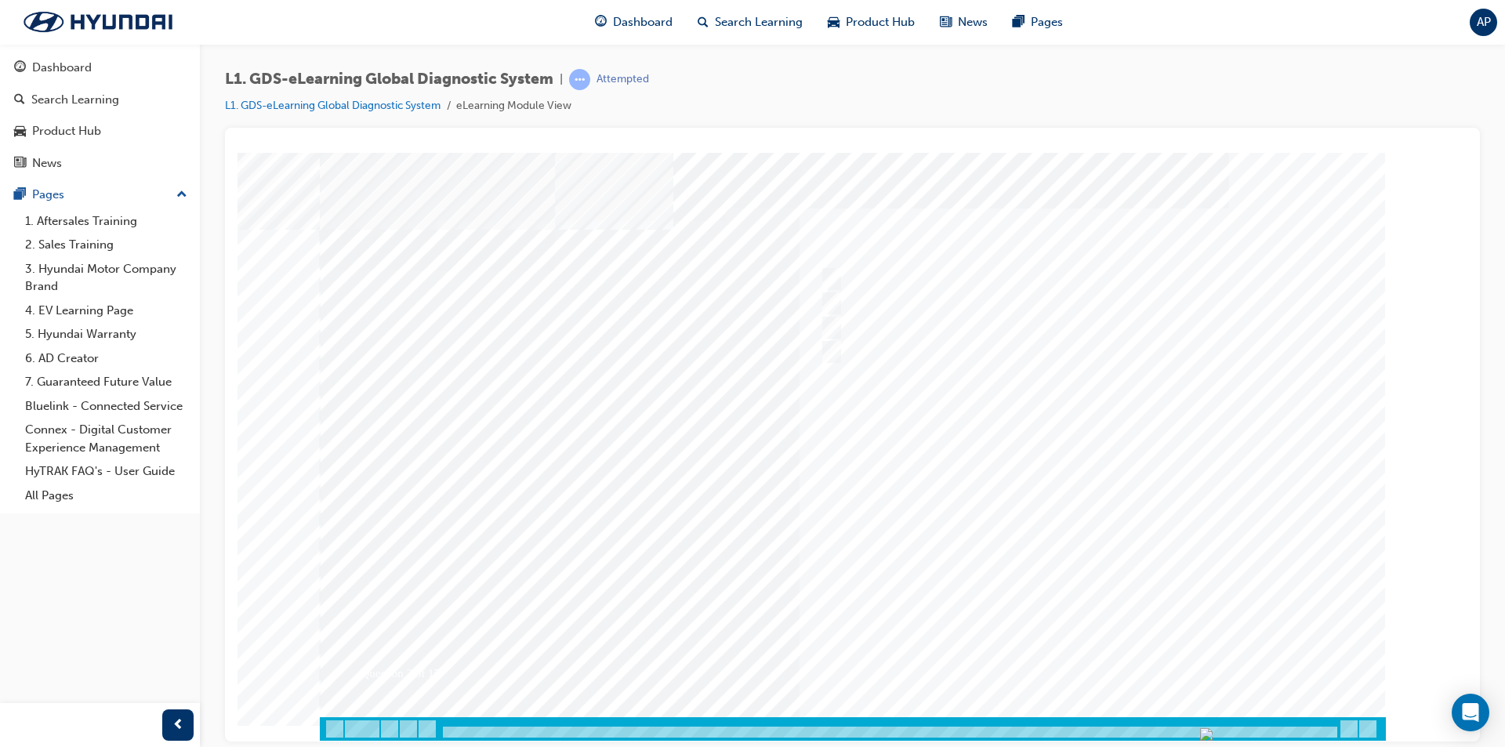
click at [1067, 658] on div at bounding box center [853, 446] width 1066 height 588
click at [889, 280] on div at bounding box center [1076, 279] width 521 height 24
checkbox input "true"
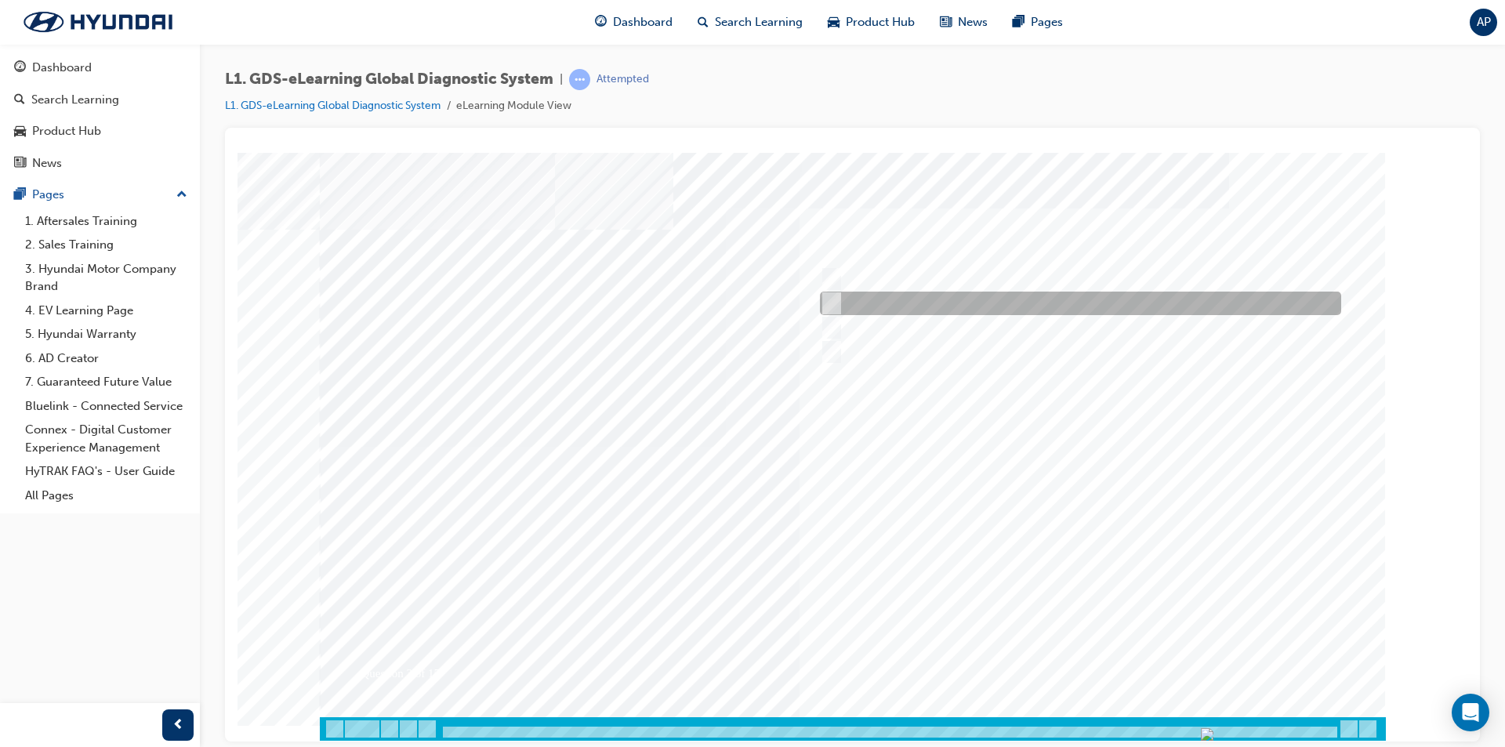
click at [890, 299] on div at bounding box center [1076, 304] width 521 height 24
checkbox input "true"
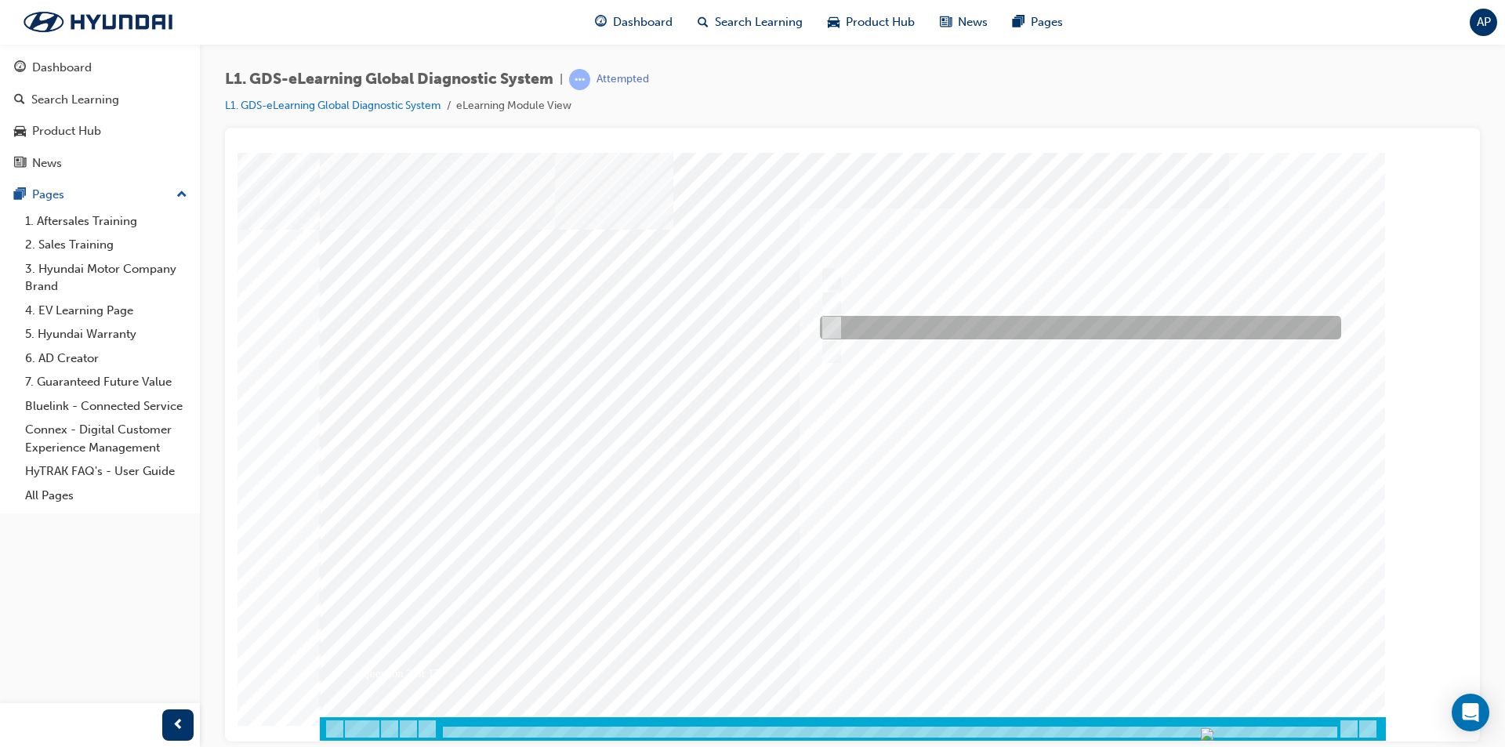
click at [890, 318] on div at bounding box center [1076, 328] width 521 height 24
checkbox input "true"
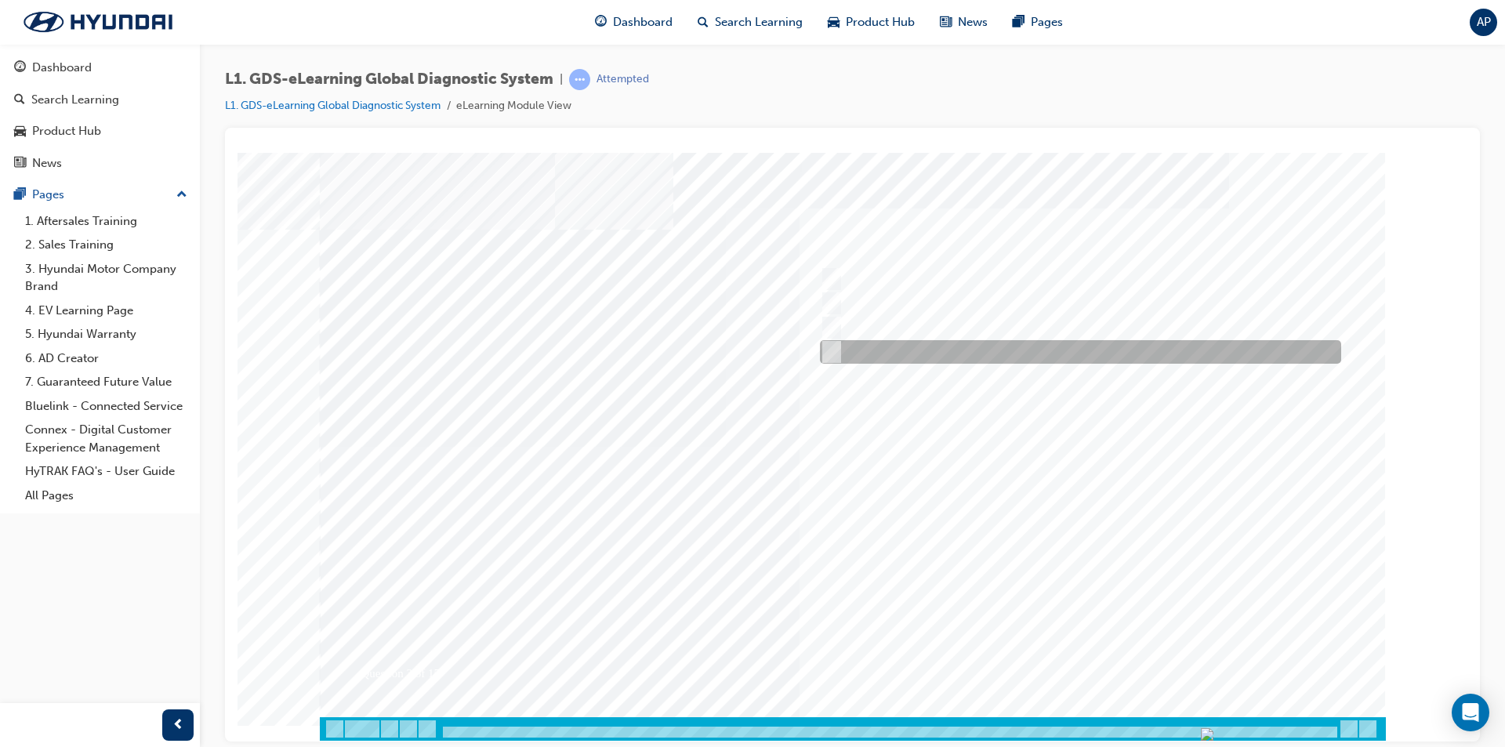
drag, startPoint x: 898, startPoint y: 342, endPoint x: 906, endPoint y: 363, distance: 22.6
click at [899, 346] on div at bounding box center [1076, 352] width 521 height 24
checkbox input "true"
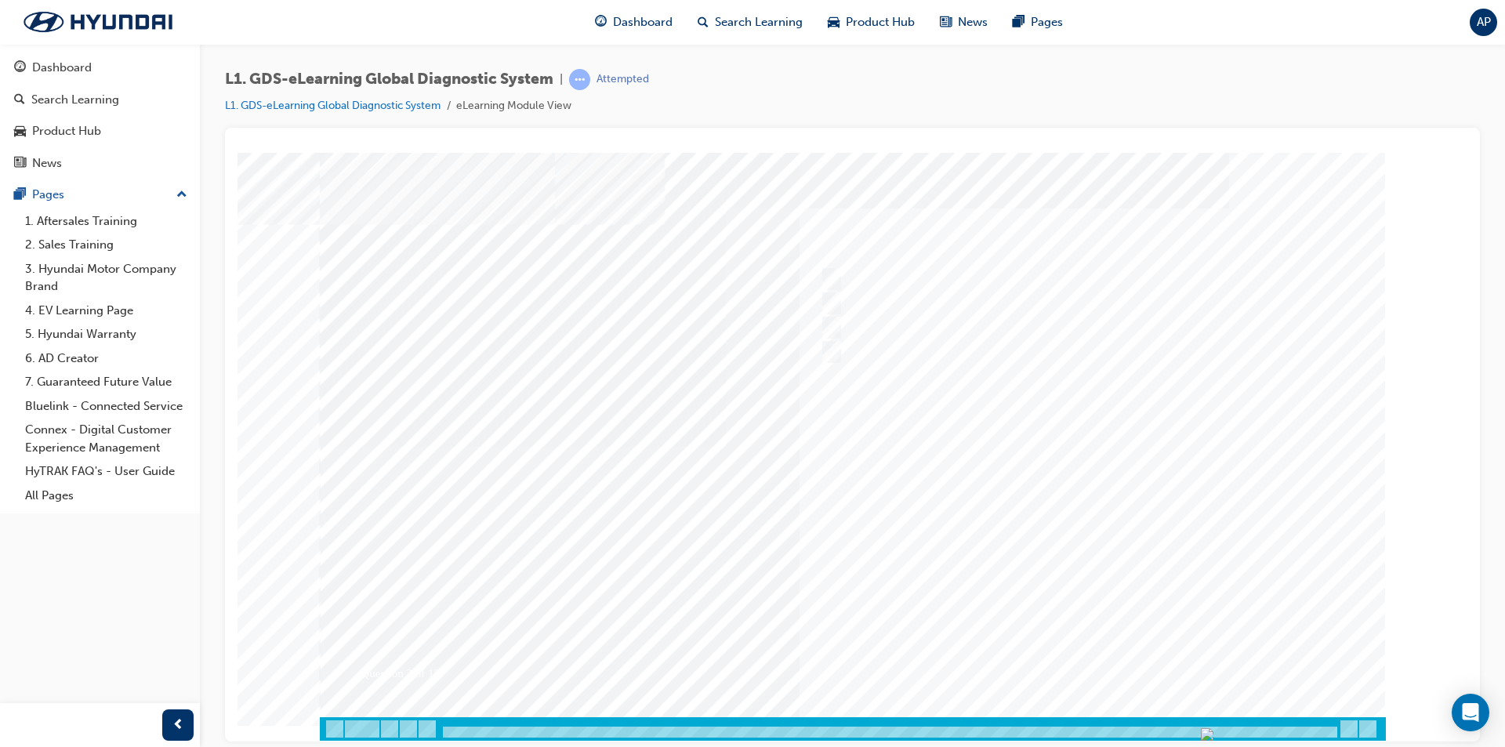
click at [1074, 658] on div at bounding box center [853, 446] width 1066 height 588
click at [901, 297] on div at bounding box center [853, 446] width 1066 height 588
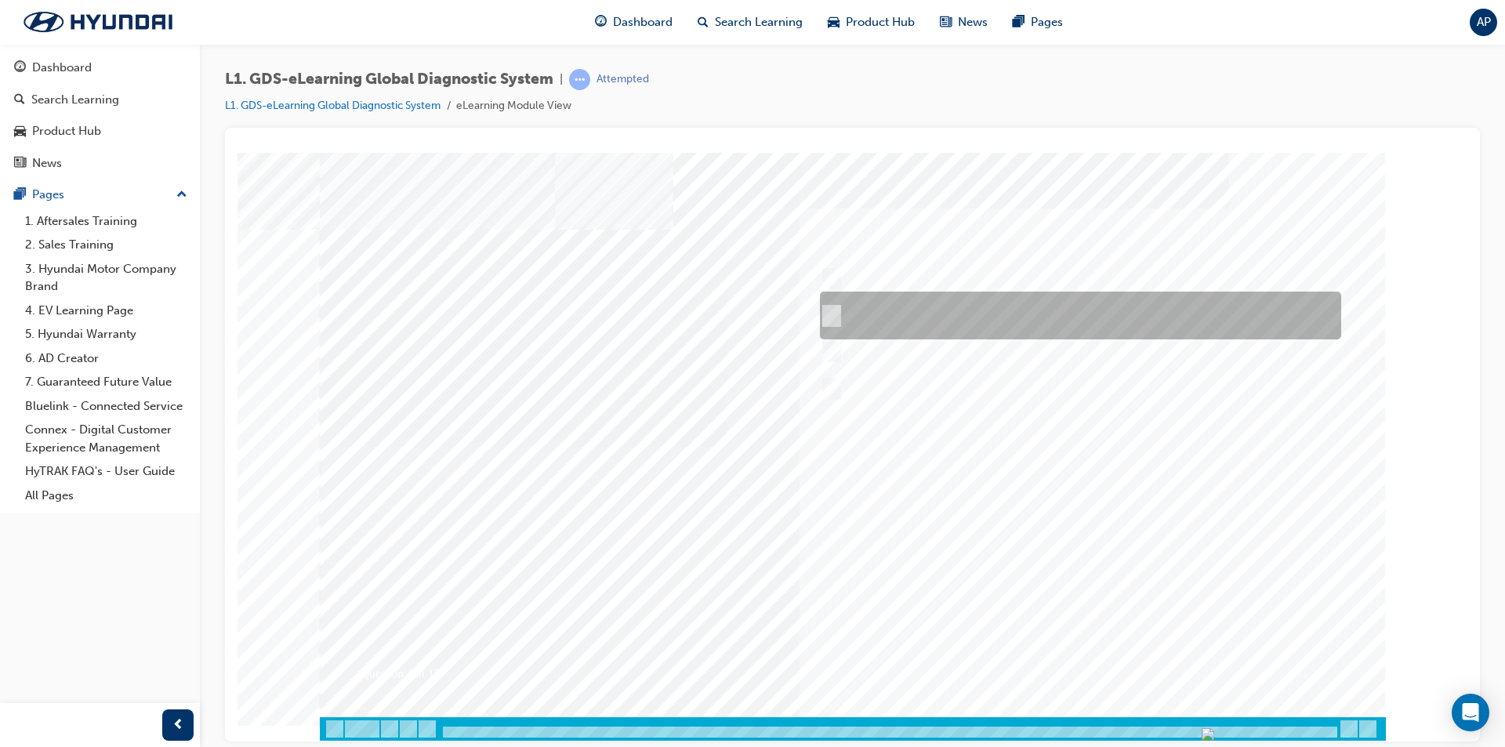
click at [936, 327] on div at bounding box center [1076, 316] width 521 height 48
radio input "true"
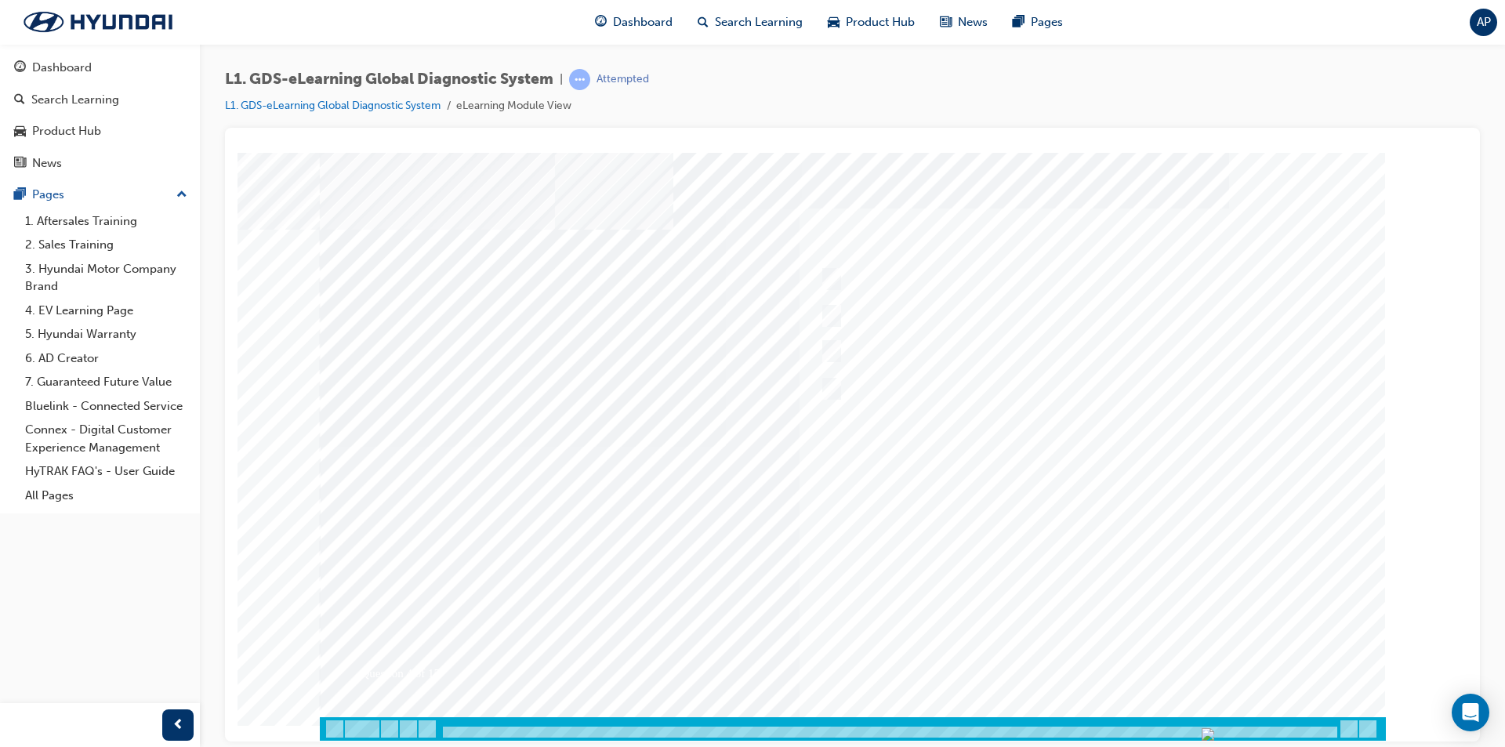
click at [1082, 648] on div at bounding box center [853, 446] width 1066 height 588
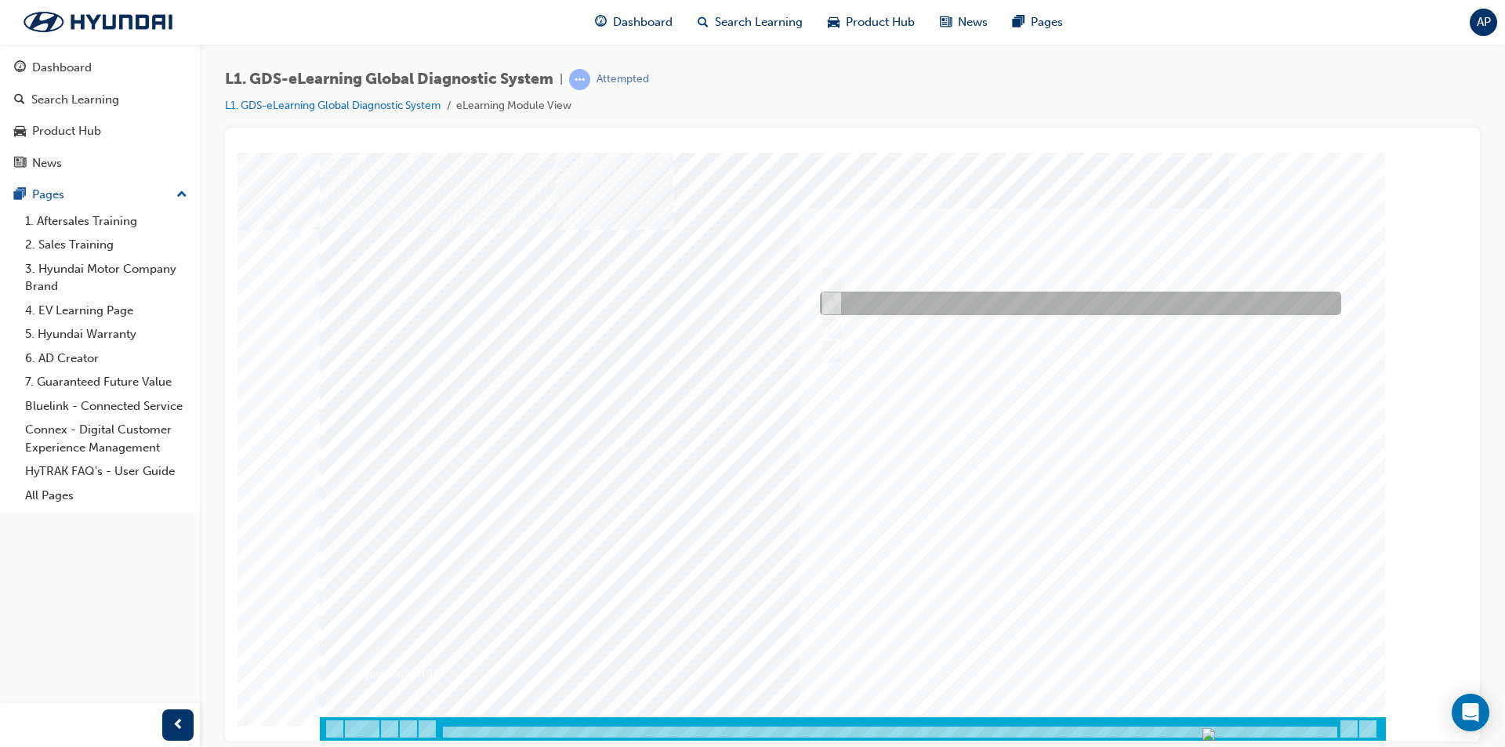
click at [952, 297] on div at bounding box center [1076, 304] width 521 height 24
checkbox input "true"
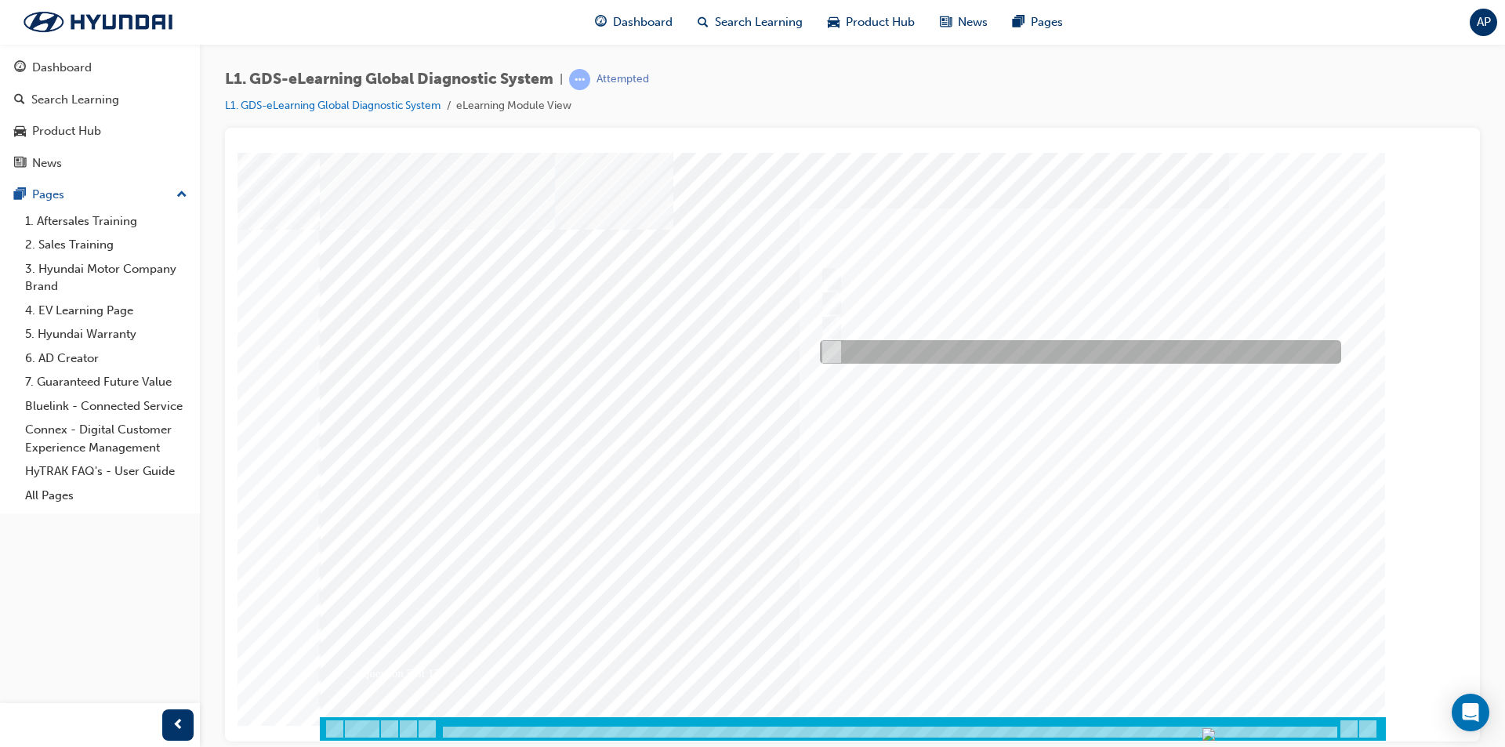
click at [1038, 354] on div at bounding box center [1076, 352] width 521 height 24
checkbox input "true"
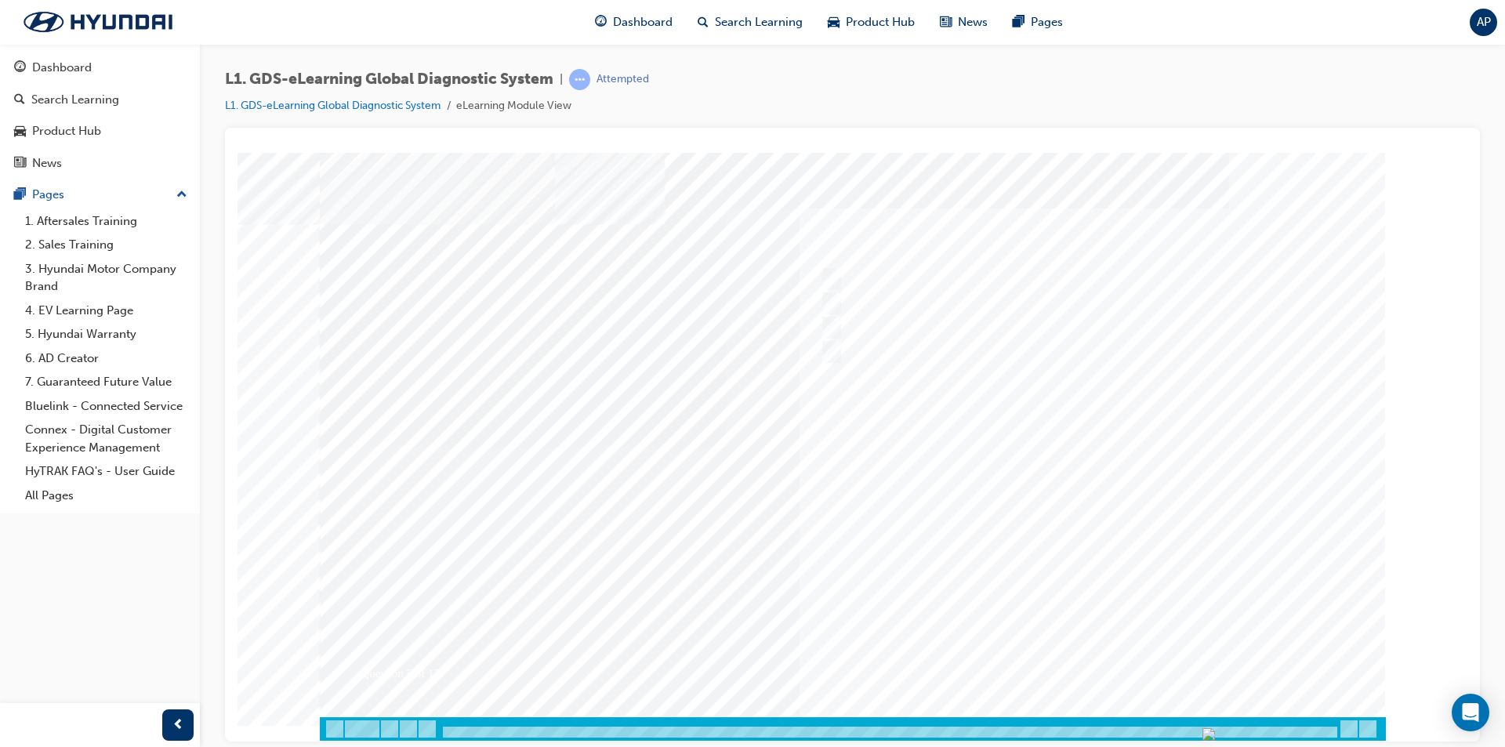
click at [1097, 654] on div at bounding box center [853, 446] width 1066 height 588
click at [1002, 288] on div at bounding box center [1076, 279] width 521 height 24
checkbox input "true"
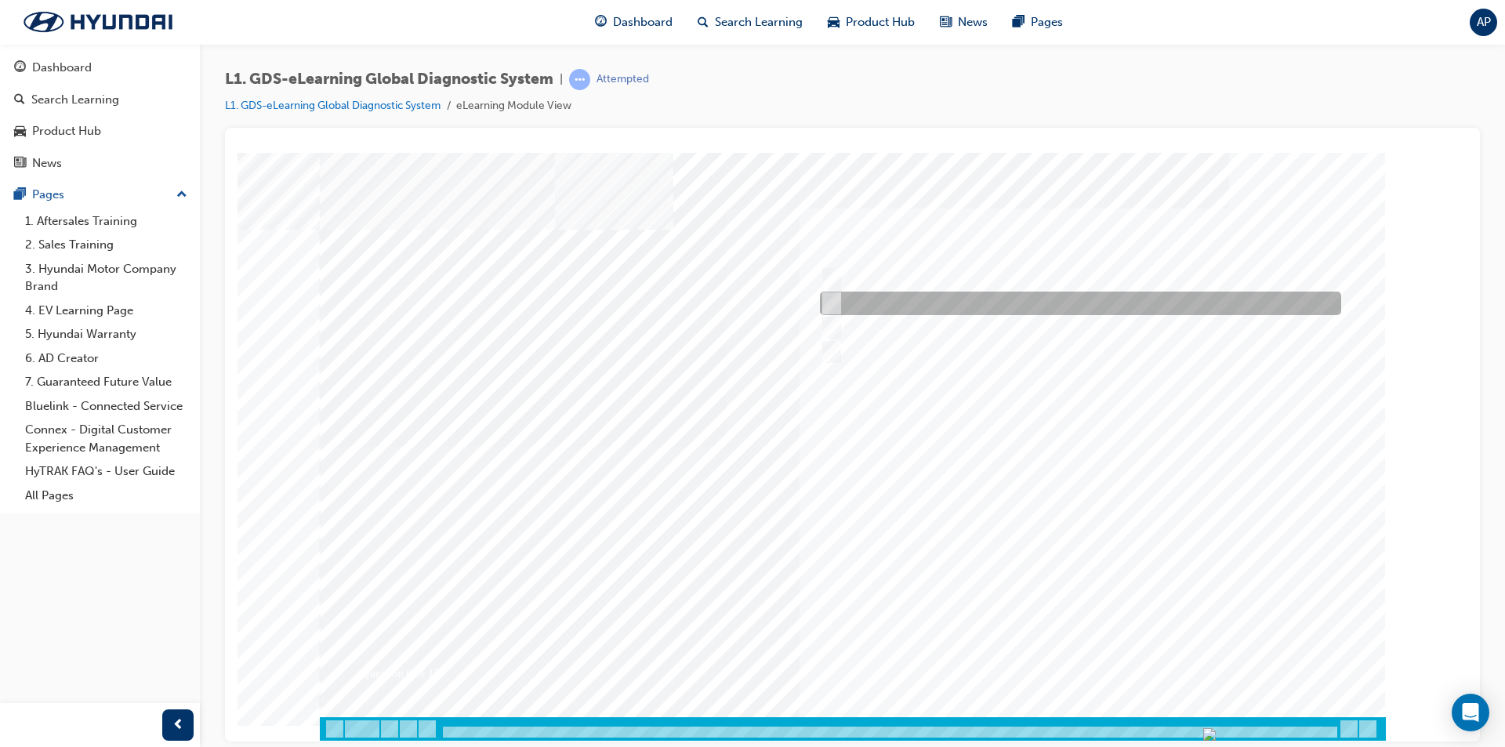
click at [1021, 321] on div at bounding box center [1076, 328] width 521 height 24
checkbox input "true"
click at [1024, 303] on div at bounding box center [1076, 304] width 521 height 24
checkbox input "true"
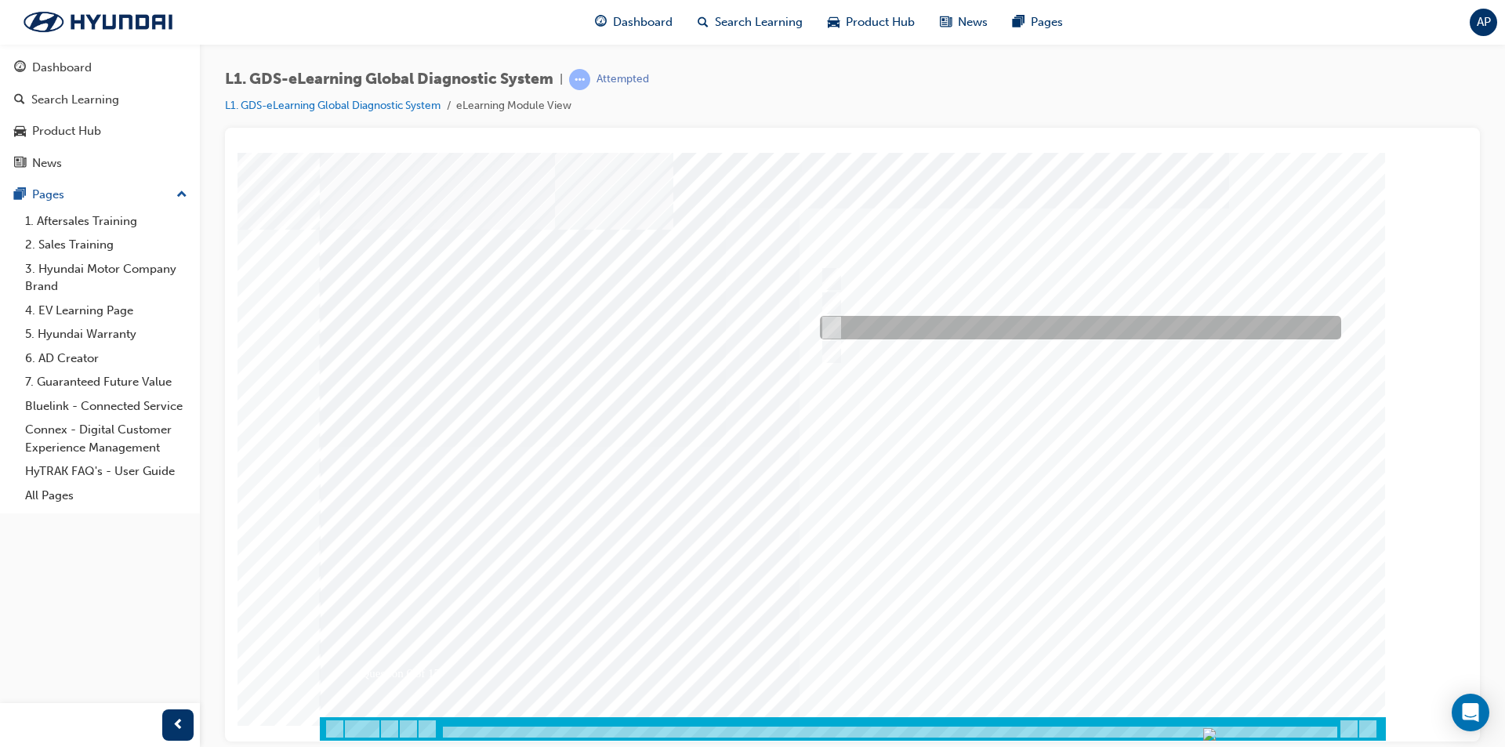
click at [981, 328] on div at bounding box center [1076, 328] width 521 height 24
checkbox input "true"
click at [1095, 645] on div at bounding box center [853, 446] width 1066 height 588
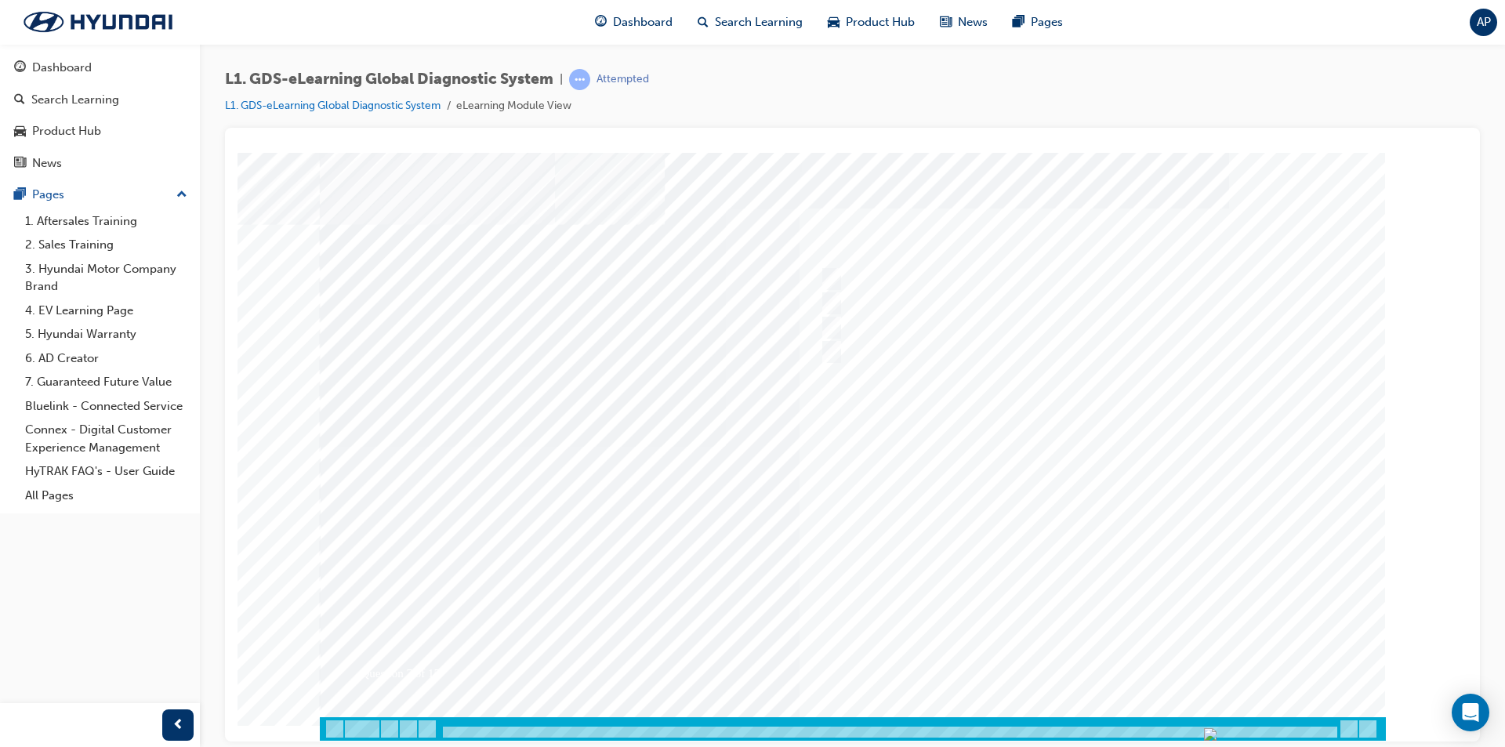
click at [1089, 639] on div at bounding box center [853, 446] width 1066 height 588
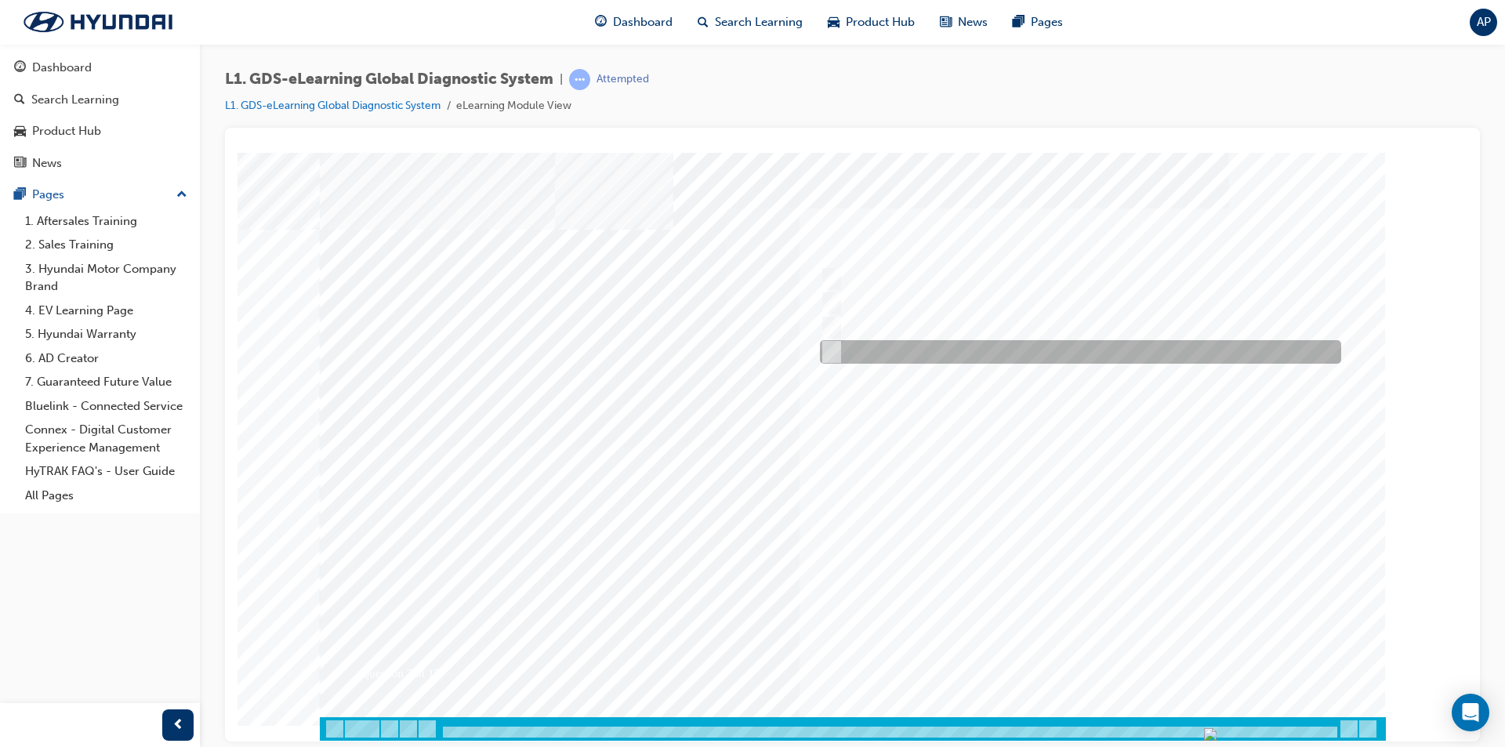
click at [972, 351] on div at bounding box center [1076, 352] width 521 height 24
radio input "true"
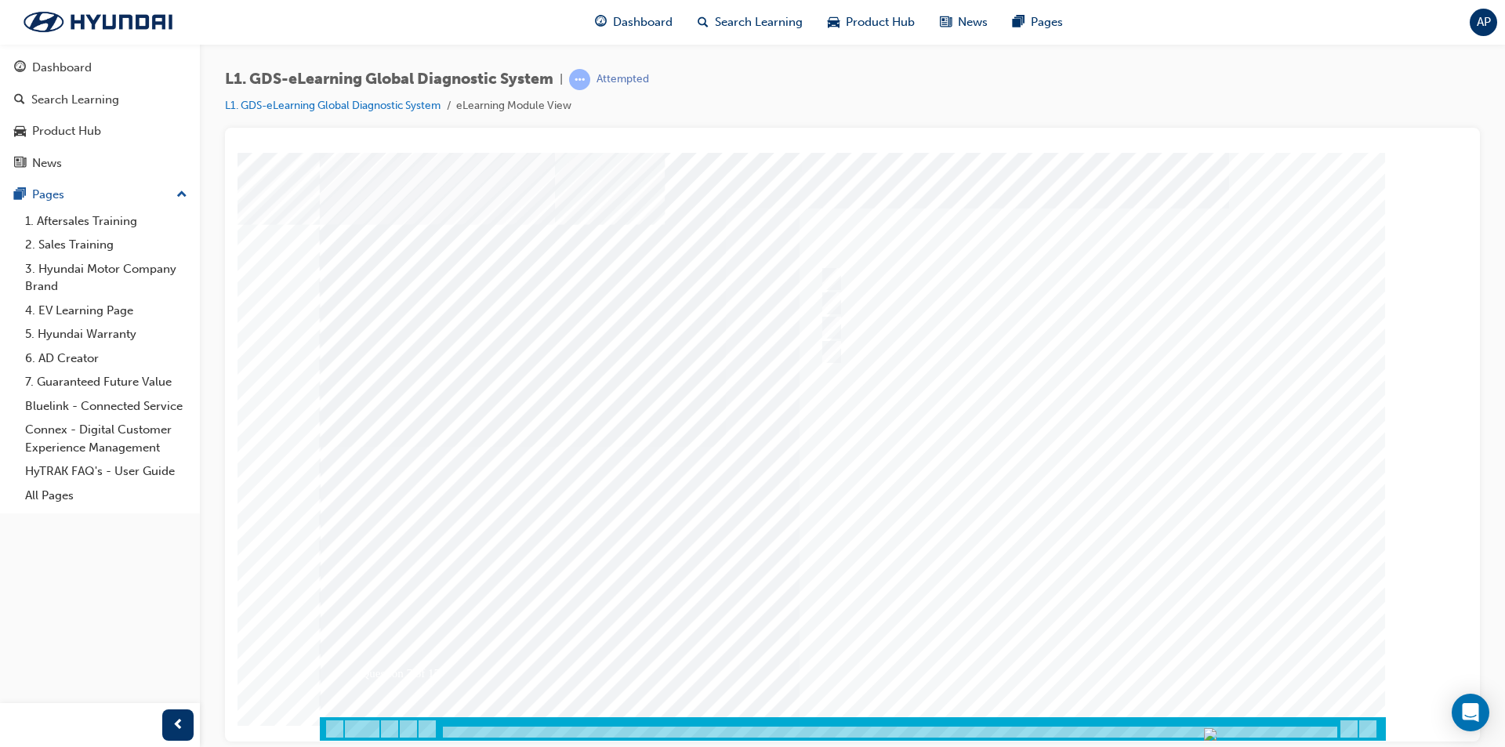
click at [1083, 645] on div at bounding box center [853, 446] width 1066 height 588
click at [926, 339] on div at bounding box center [1076, 328] width 521 height 24
radio input "true"
click at [927, 287] on div at bounding box center [1076, 279] width 521 height 24
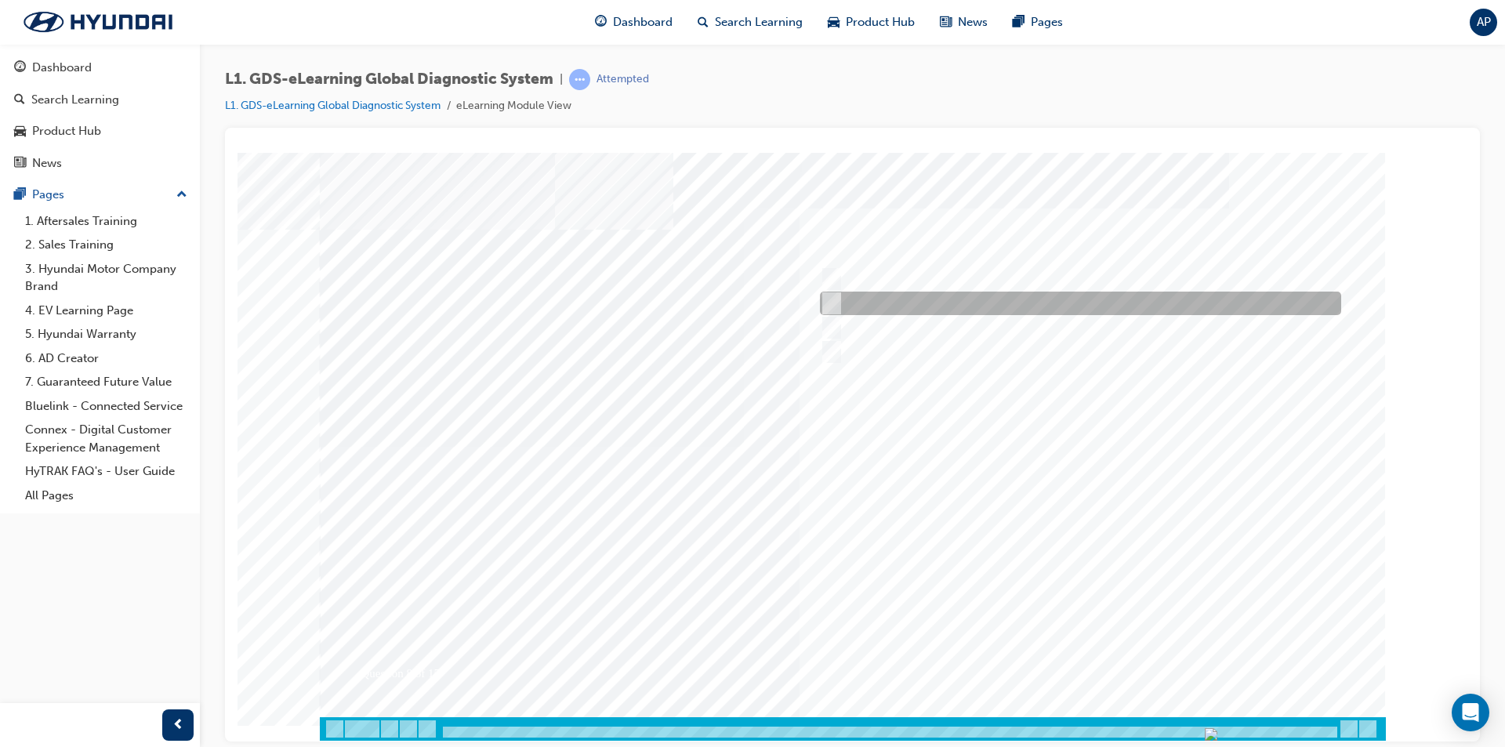
click at [927, 293] on div at bounding box center [1076, 304] width 521 height 24
radio input "false"
radio input "true"
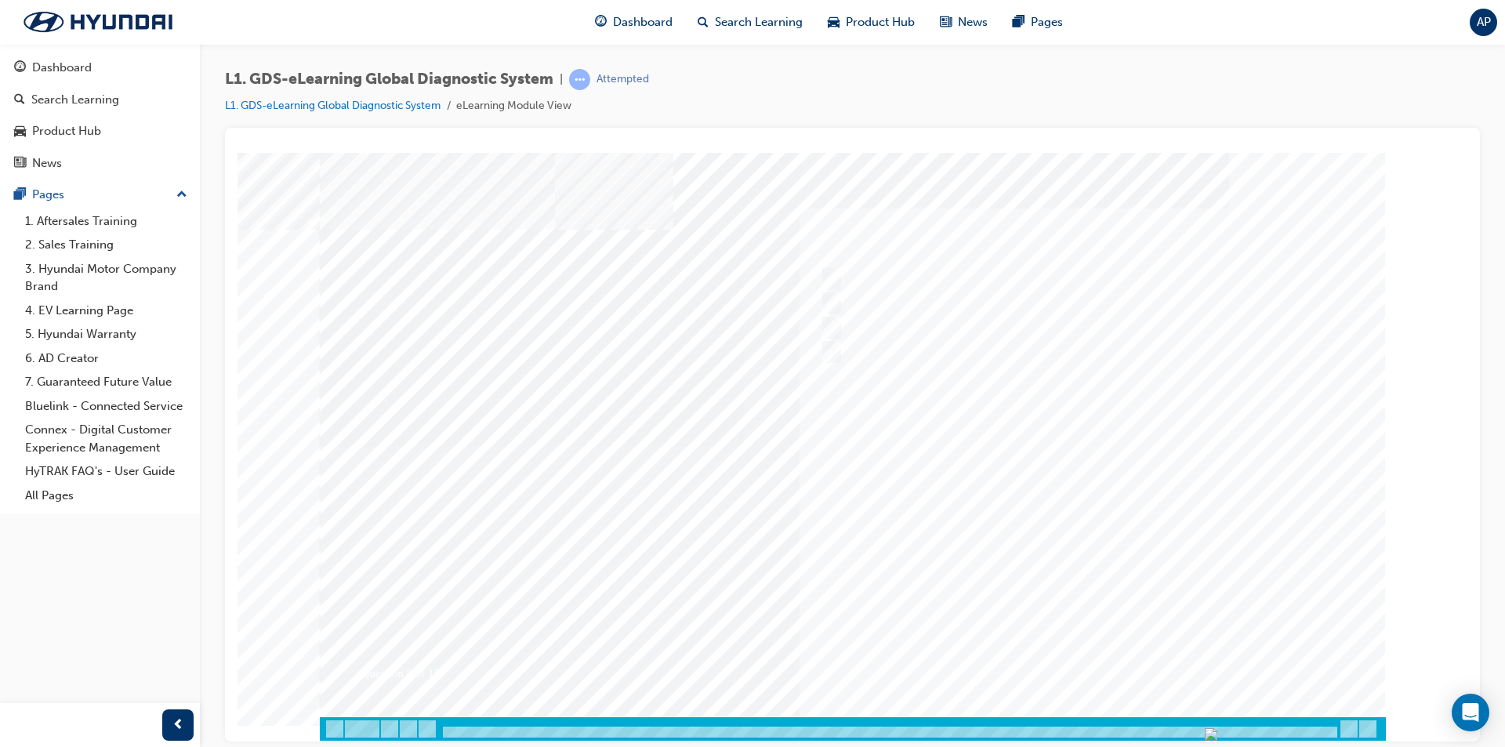
click at [1100, 664] on div at bounding box center [853, 446] width 1066 height 588
click at [920, 323] on div at bounding box center [1076, 328] width 521 height 24
radio input "true"
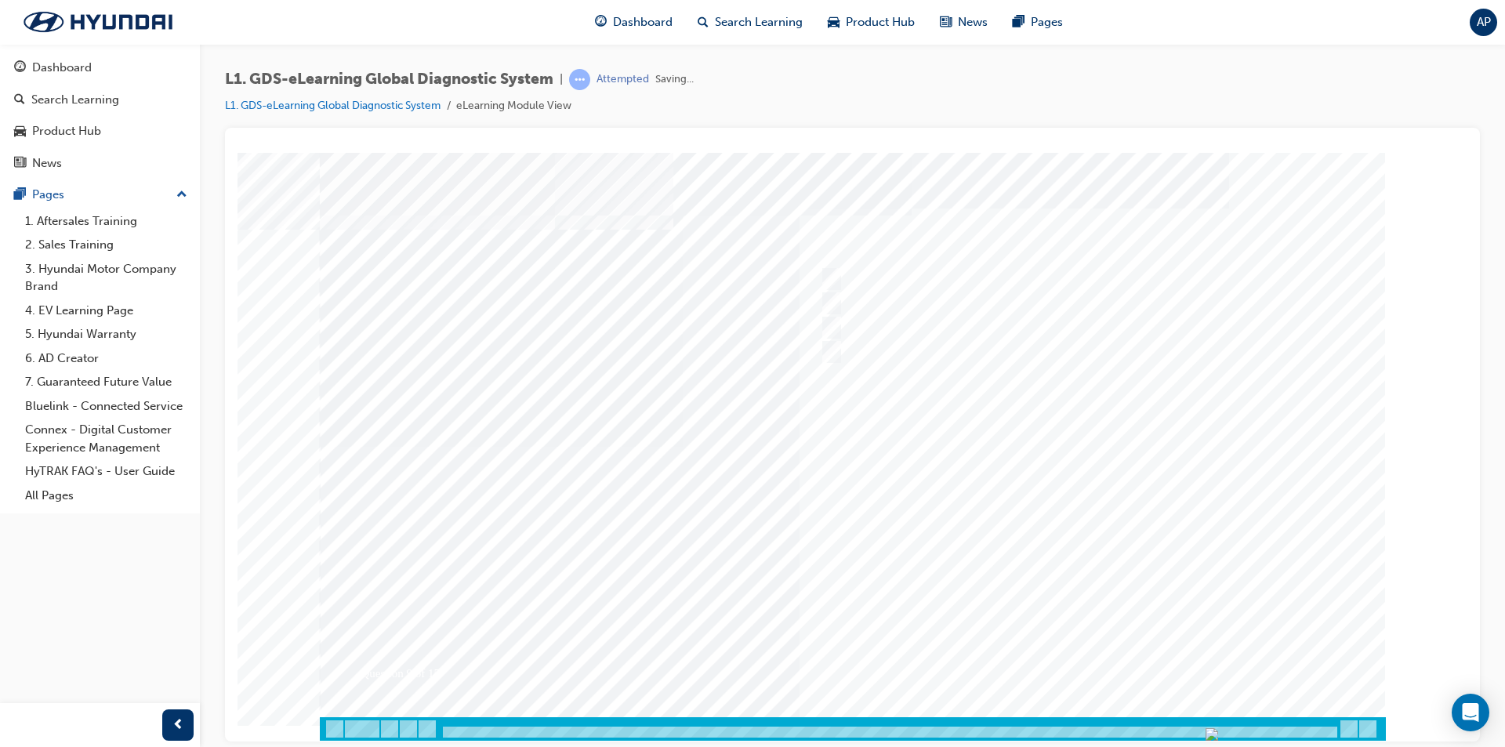
click at [1101, 644] on div at bounding box center [853, 446] width 1066 height 588
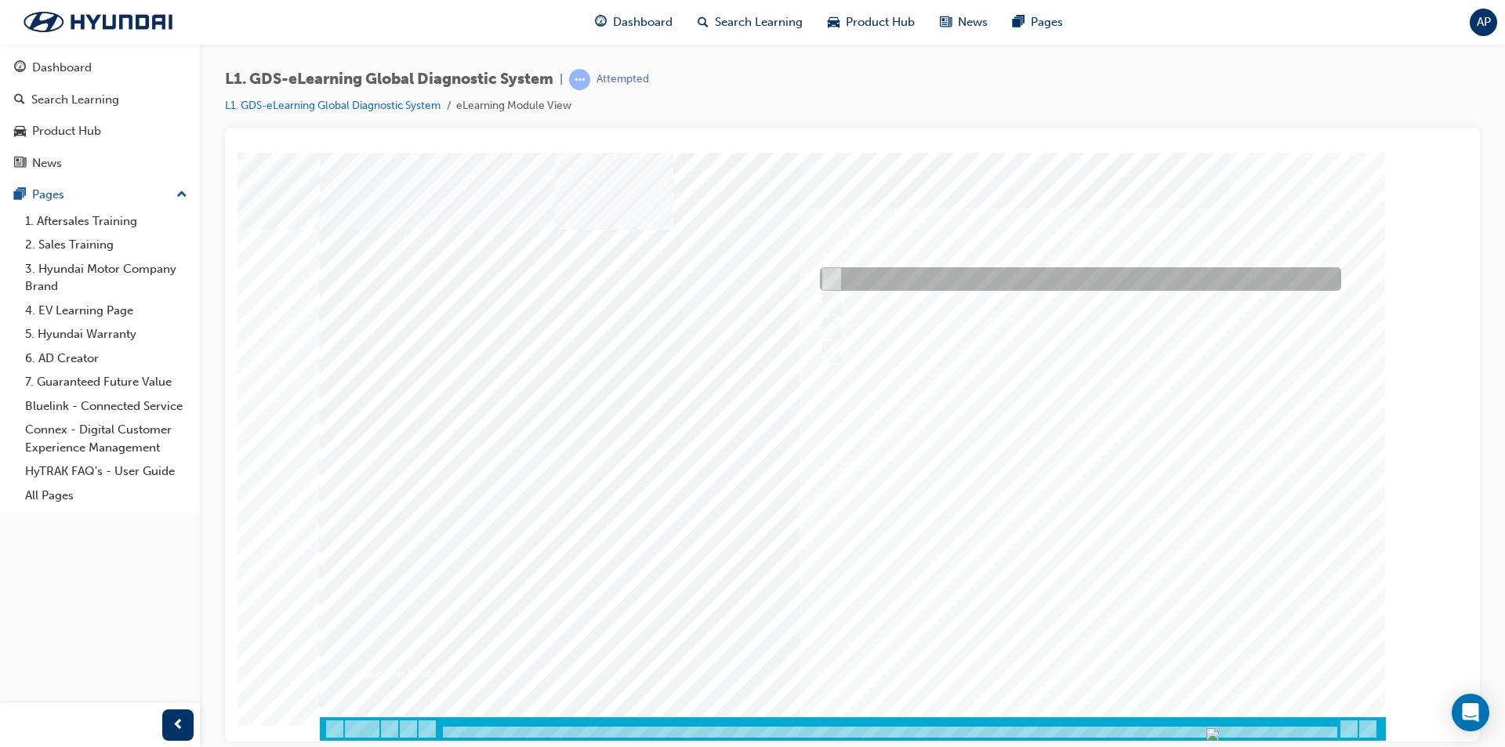
click at [892, 281] on div at bounding box center [1076, 279] width 521 height 24
radio input "true"
click at [1084, 666] on div at bounding box center [853, 446] width 1066 height 588
click at [945, 289] on div at bounding box center [1076, 279] width 521 height 24
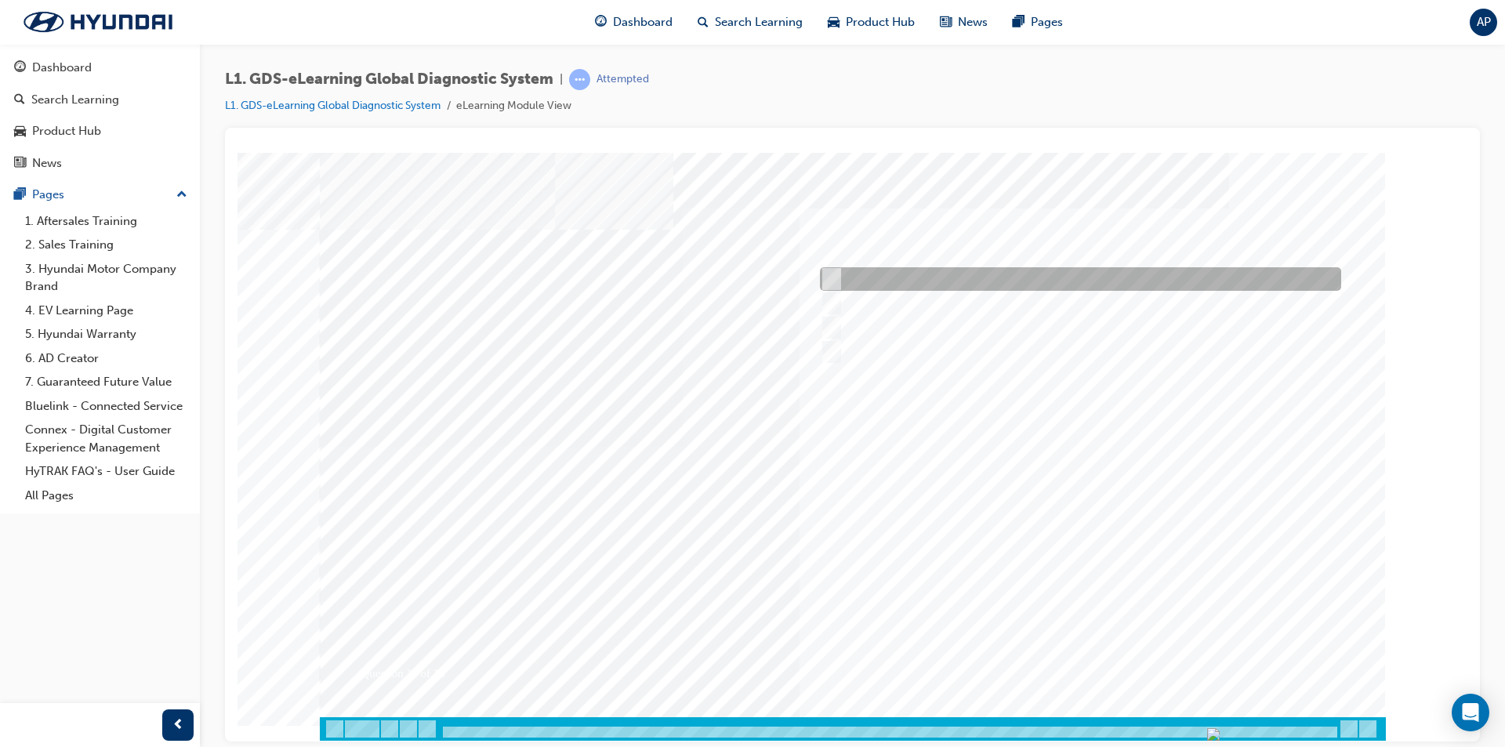
radio input "true"
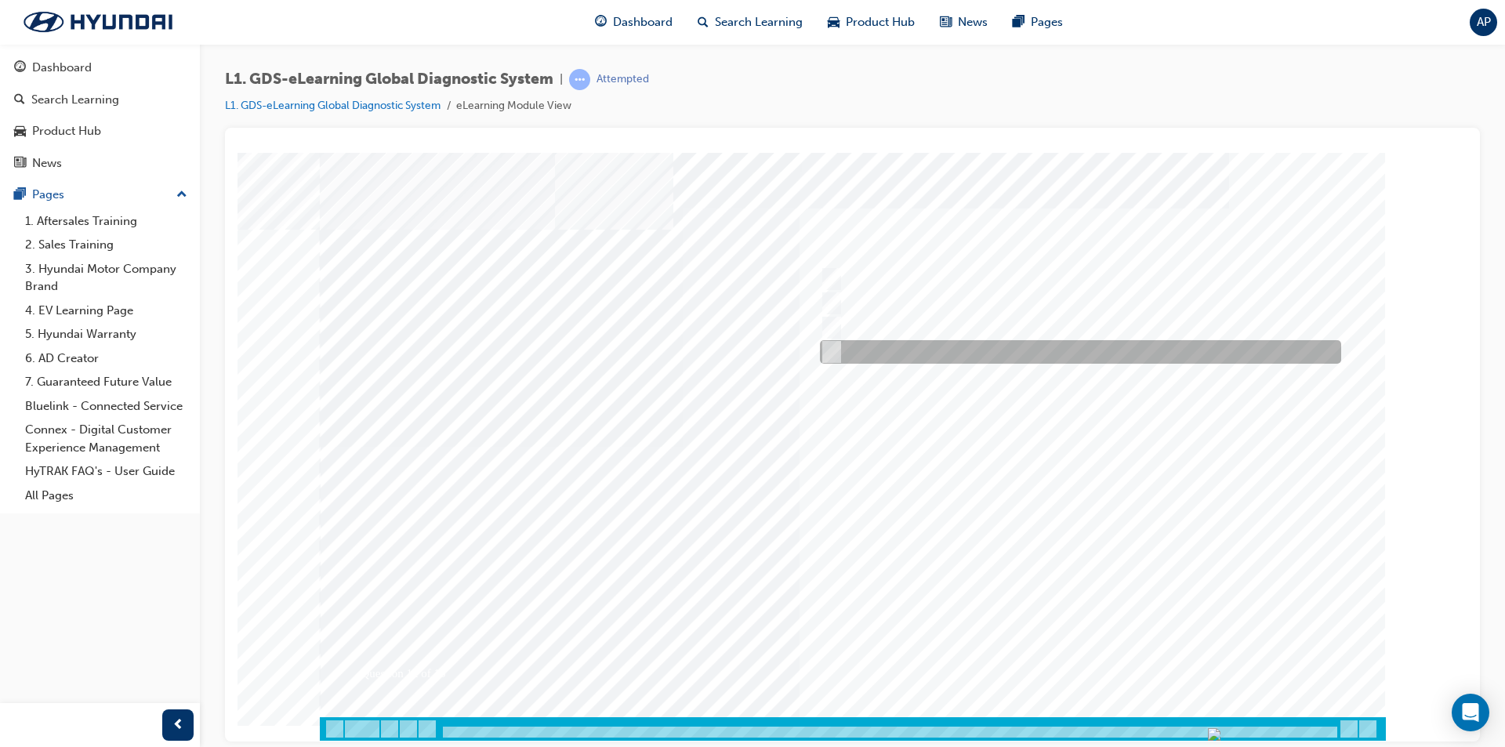
click at [1017, 355] on div at bounding box center [1076, 352] width 521 height 24
radio input "true"
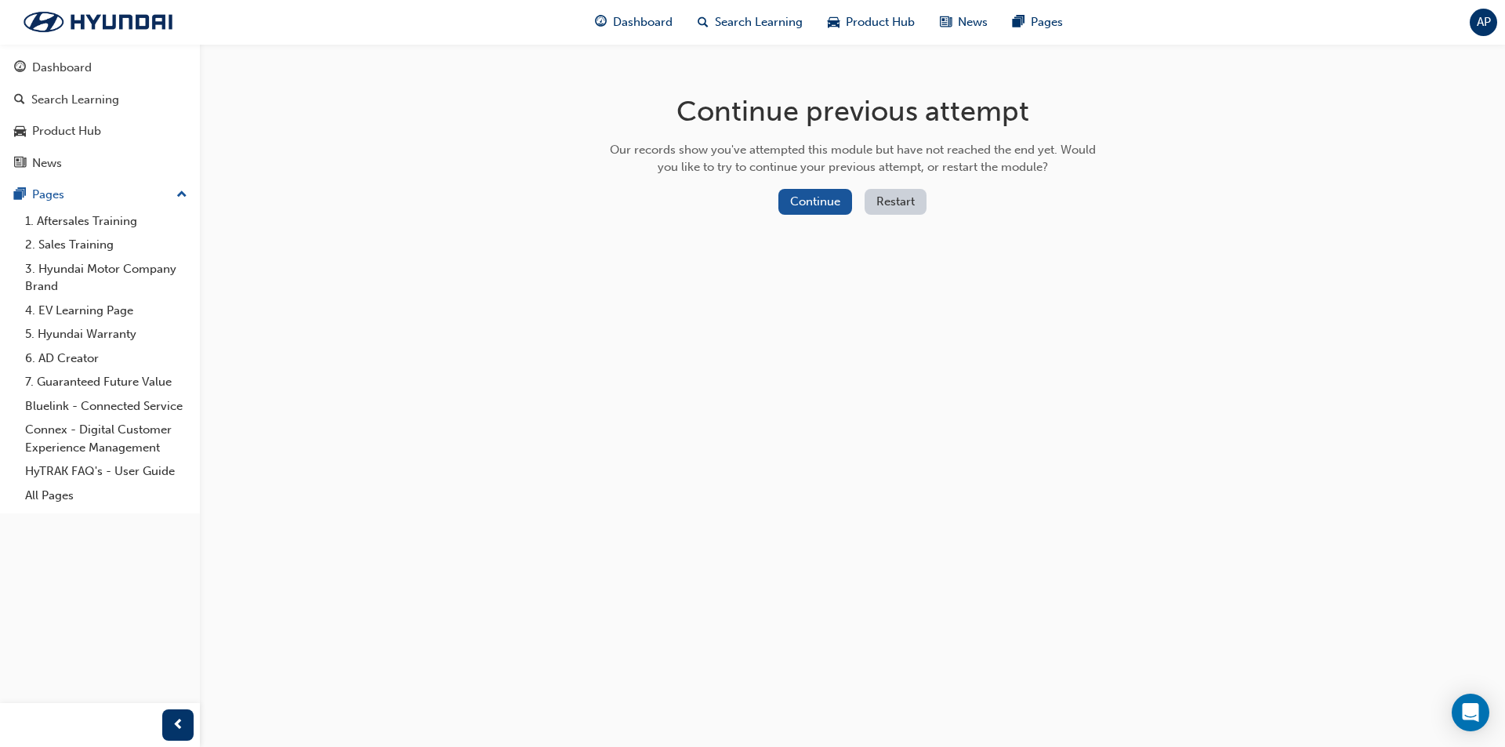
click at [880, 199] on button "Restart" at bounding box center [896, 202] width 62 height 26
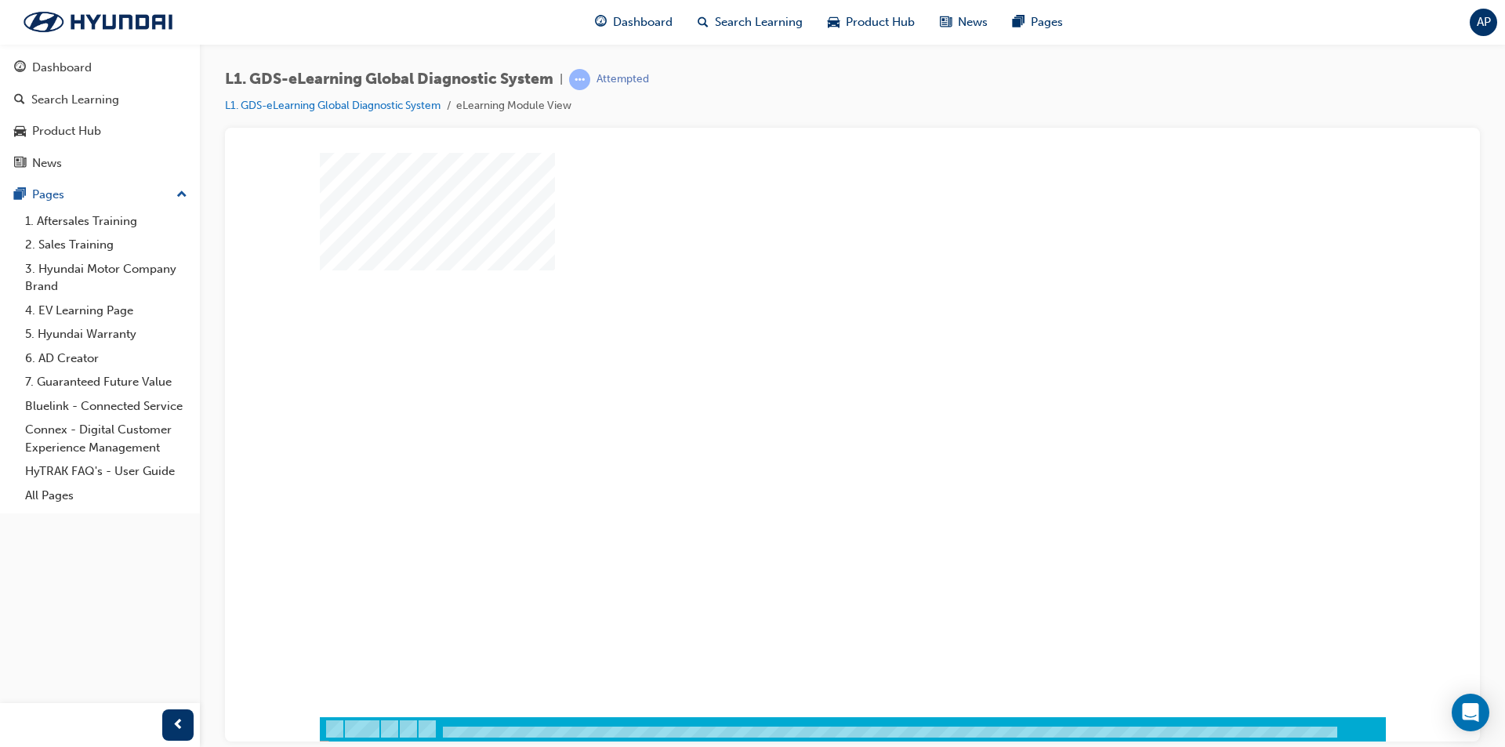
click at [807, 389] on div "play" at bounding box center [807, 389] width 0 height 0
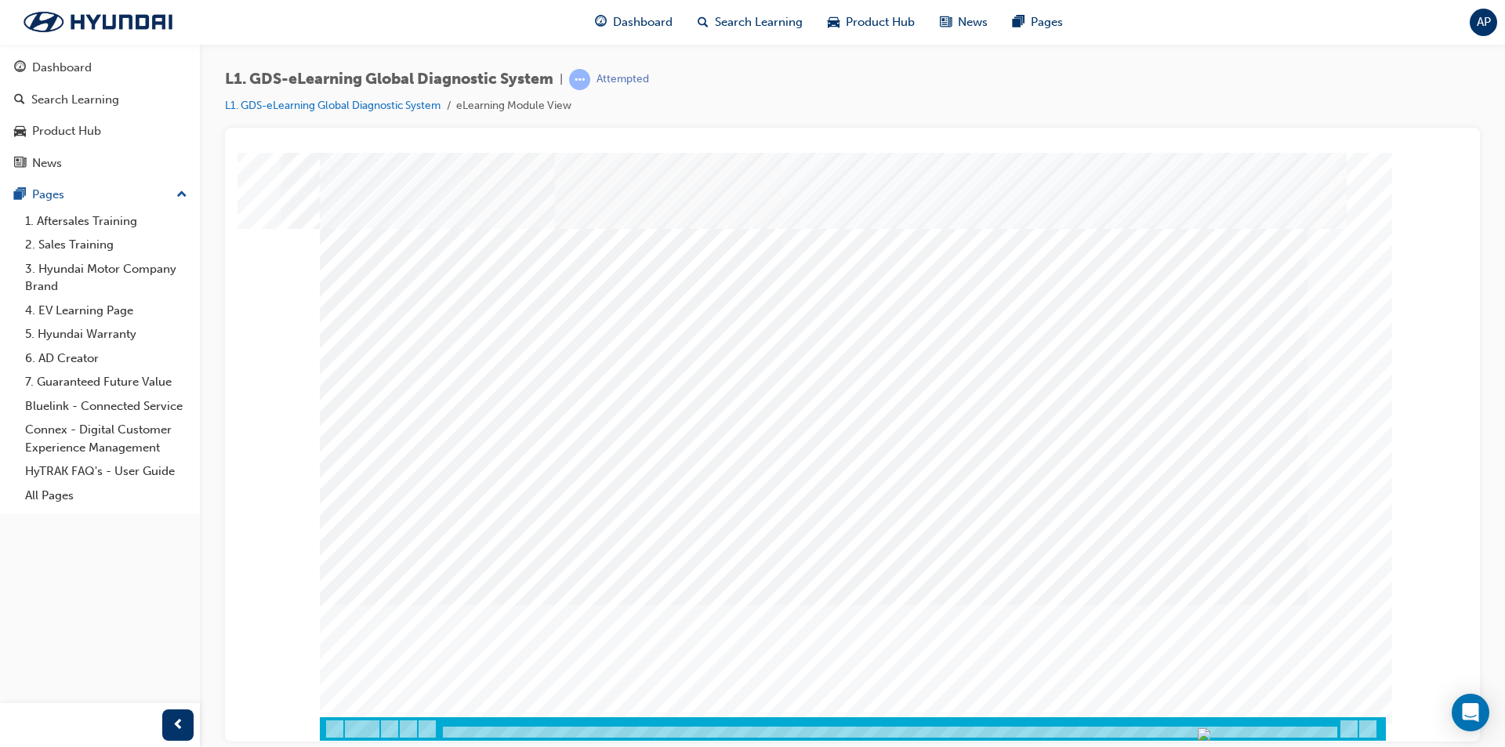
drag, startPoint x: 441, startPoint y: 731, endPoint x: 1319, endPoint y: 716, distance: 878.1
click at [1319, 726] on div at bounding box center [890, 732] width 898 height 13
click at [907, 331] on div at bounding box center [1076, 328] width 521 height 24
radio input "true"
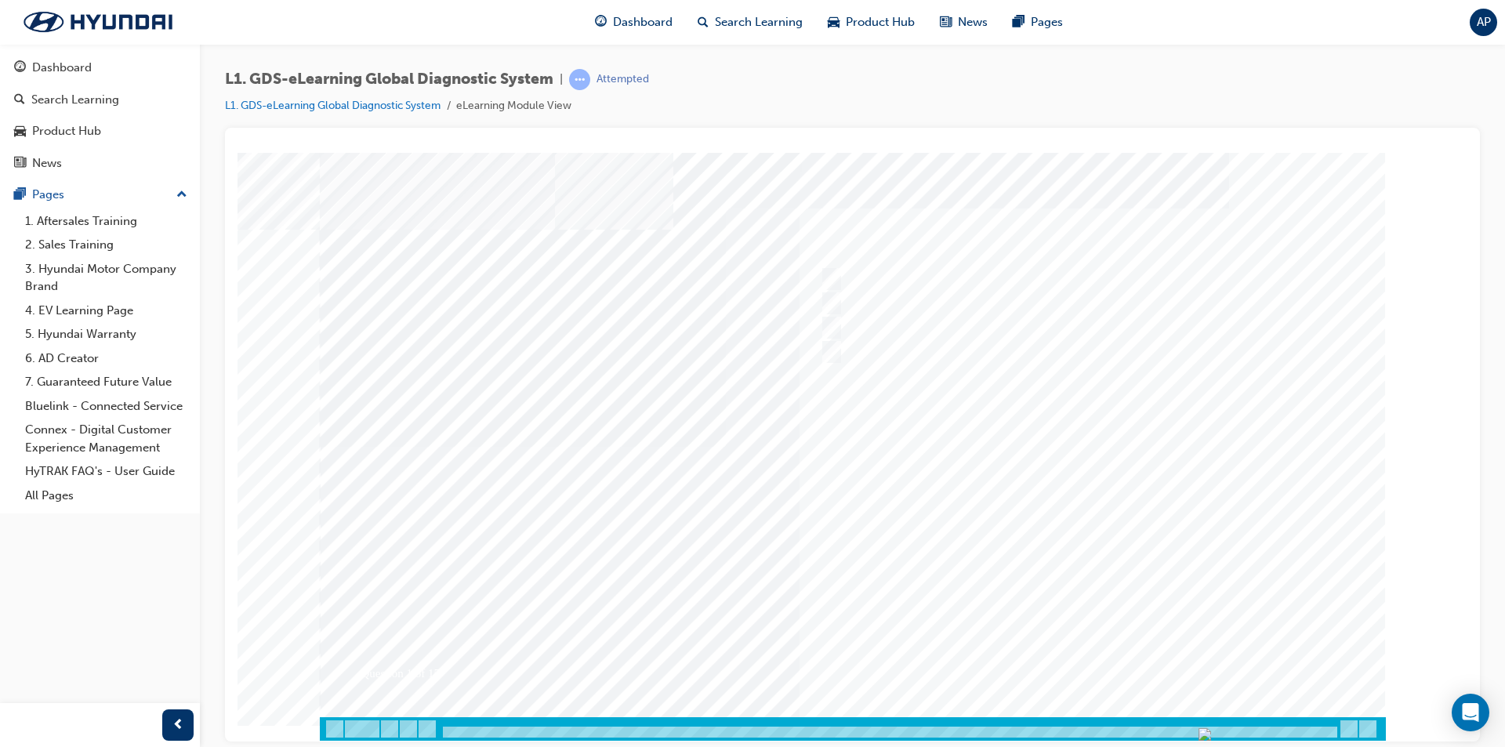
click at [1102, 647] on div at bounding box center [853, 446] width 1066 height 588
click at [904, 275] on div at bounding box center [1076, 279] width 521 height 24
radio input "true"
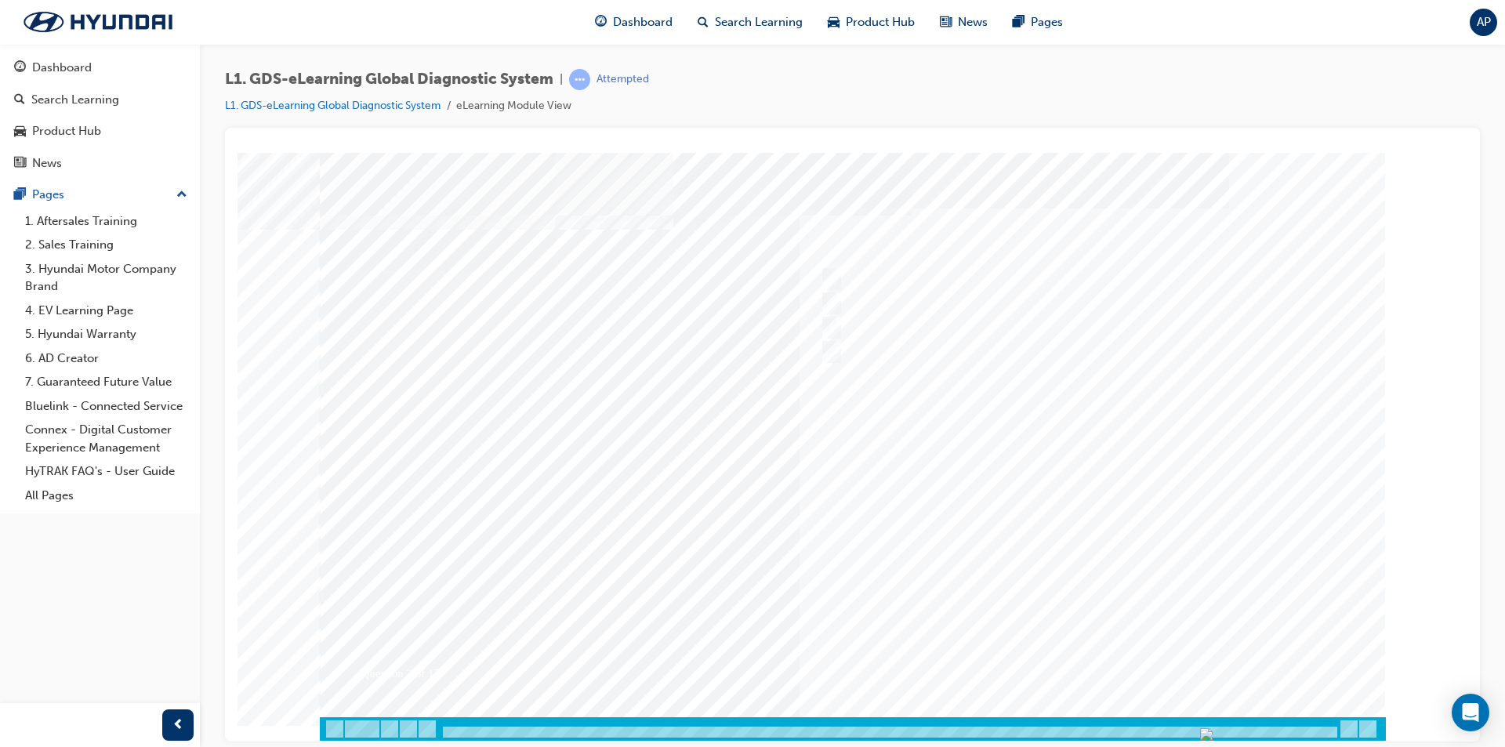
click at [1095, 646] on div at bounding box center [853, 446] width 1066 height 588
click at [916, 275] on div at bounding box center [1076, 279] width 521 height 24
checkbox input "true"
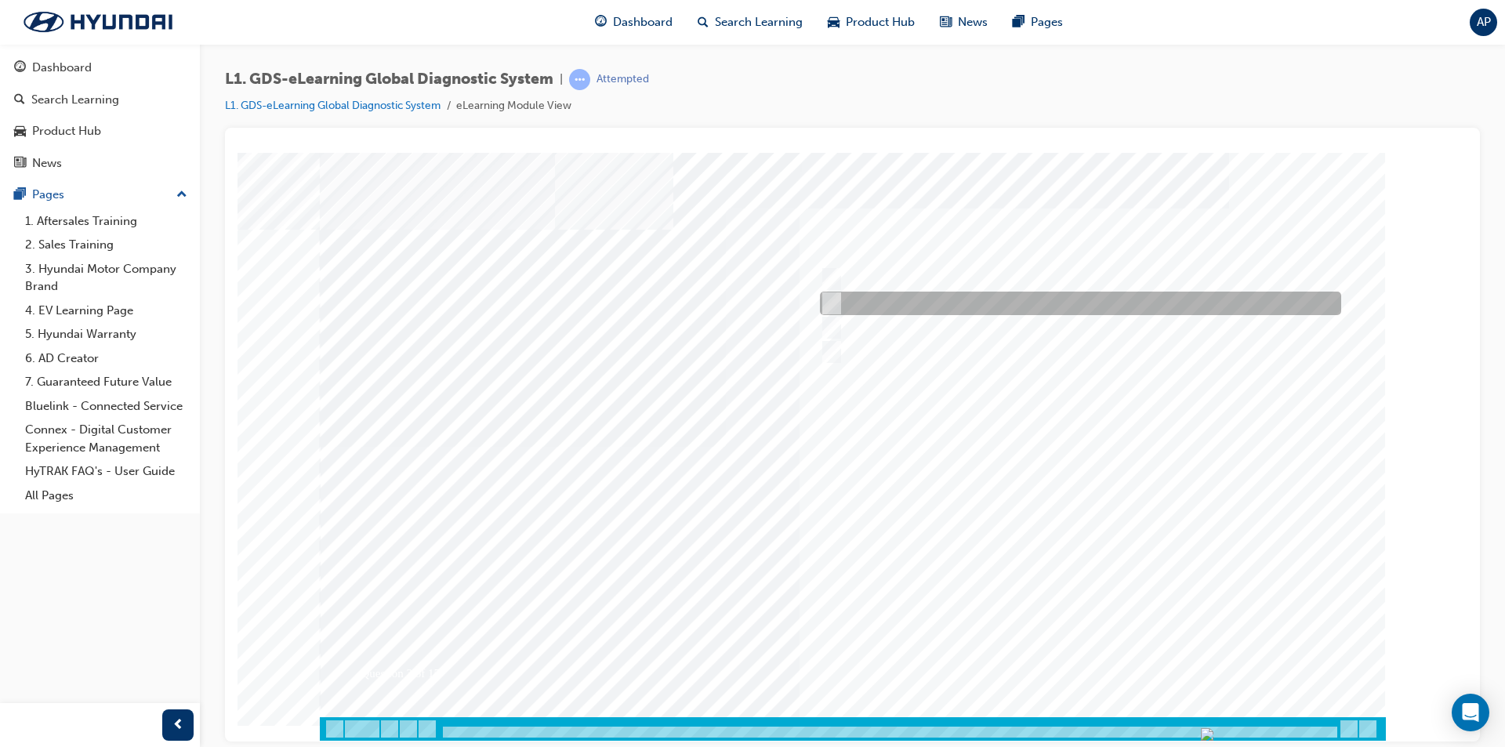
click at [914, 292] on div at bounding box center [1076, 304] width 521 height 24
checkbox input "true"
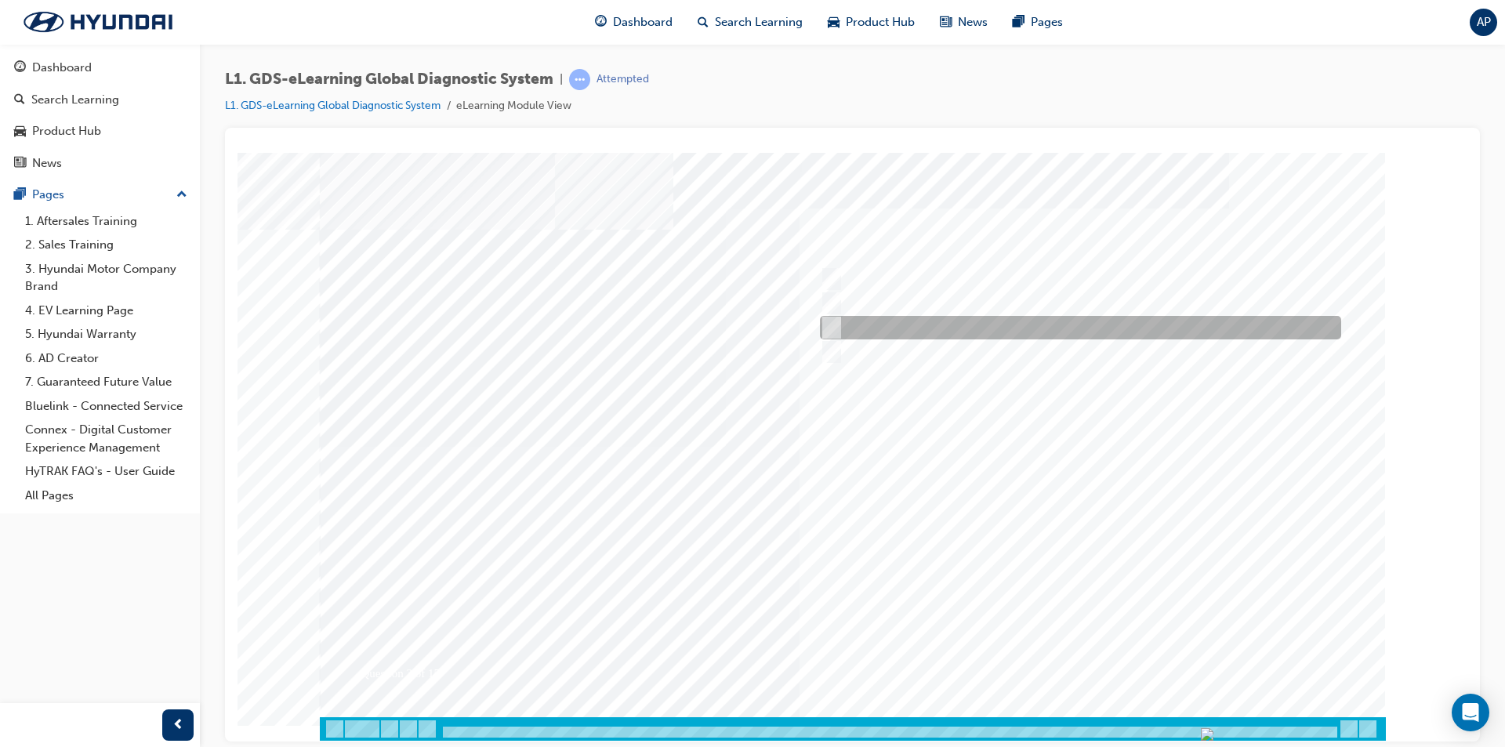
click at [920, 326] on div at bounding box center [1076, 328] width 521 height 24
checkbox input "true"
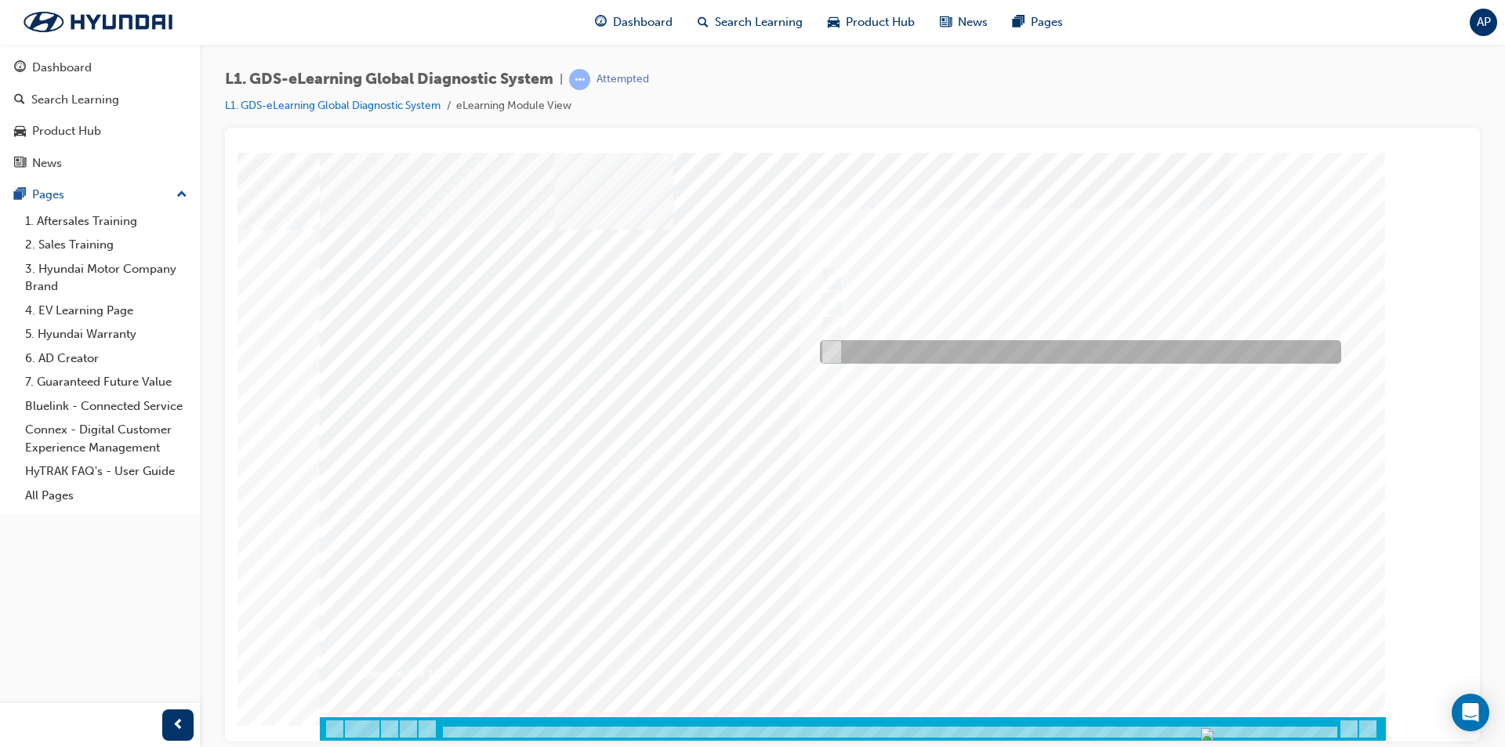
click at [930, 356] on div at bounding box center [1076, 352] width 521 height 24
checkbox input "true"
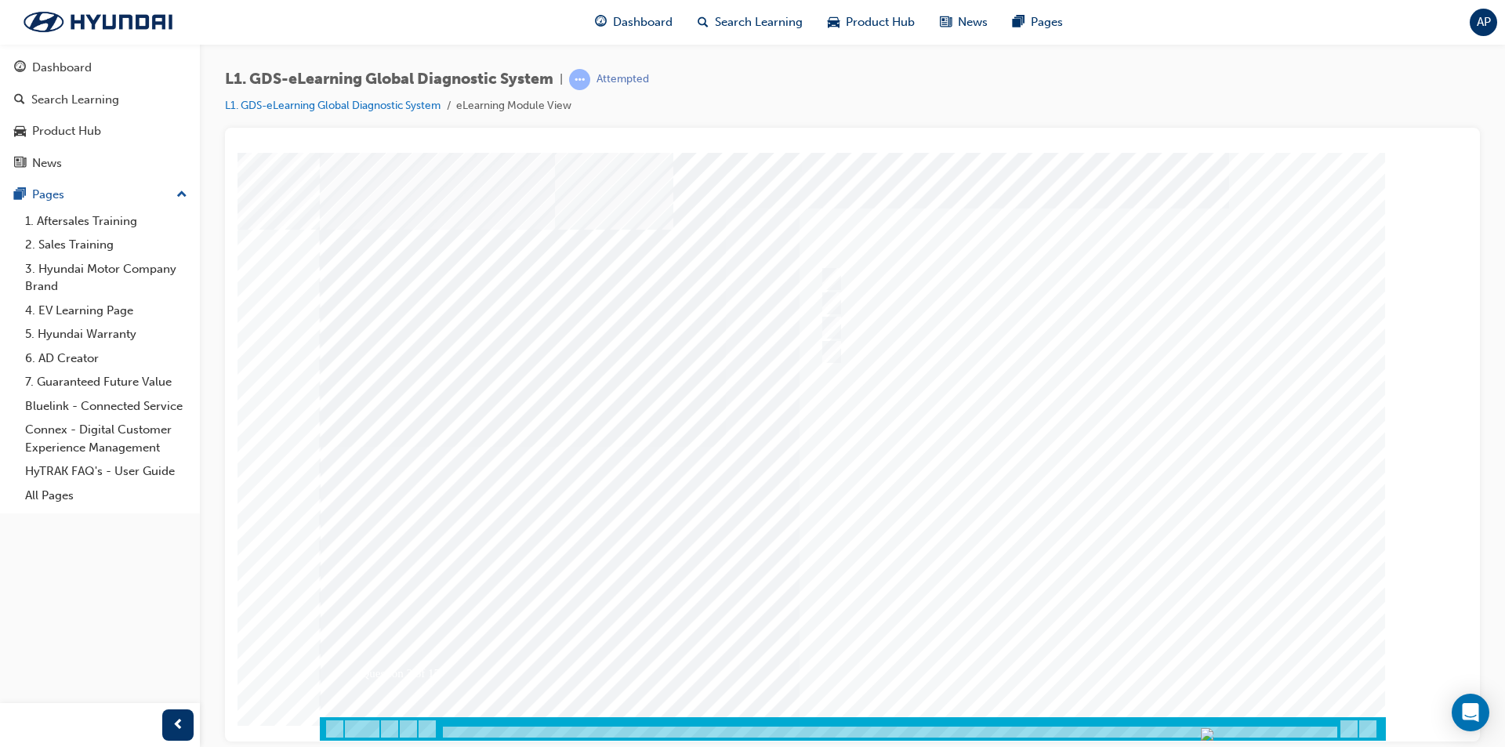
click at [1081, 662] on div at bounding box center [853, 446] width 1066 height 588
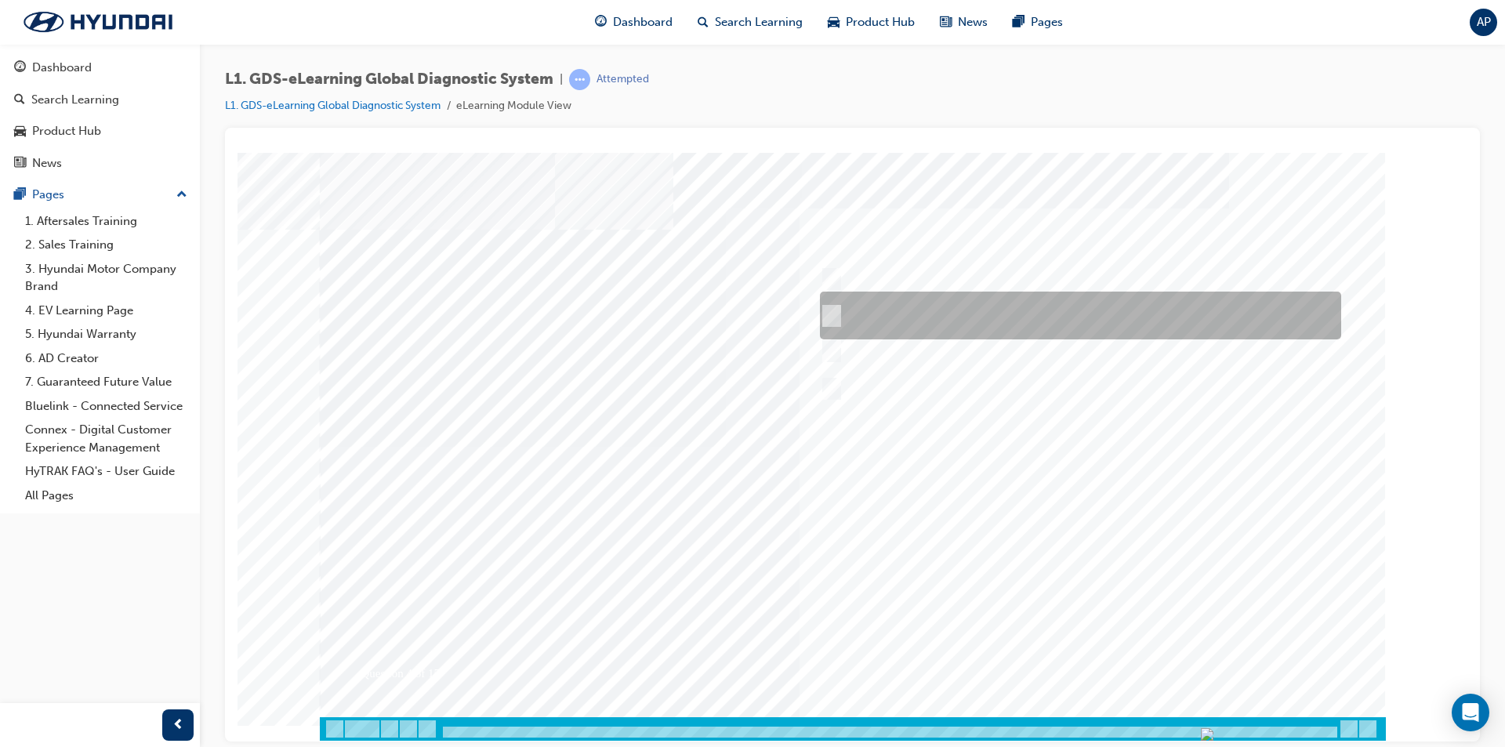
click at [932, 309] on div at bounding box center [1076, 316] width 521 height 48
radio input "true"
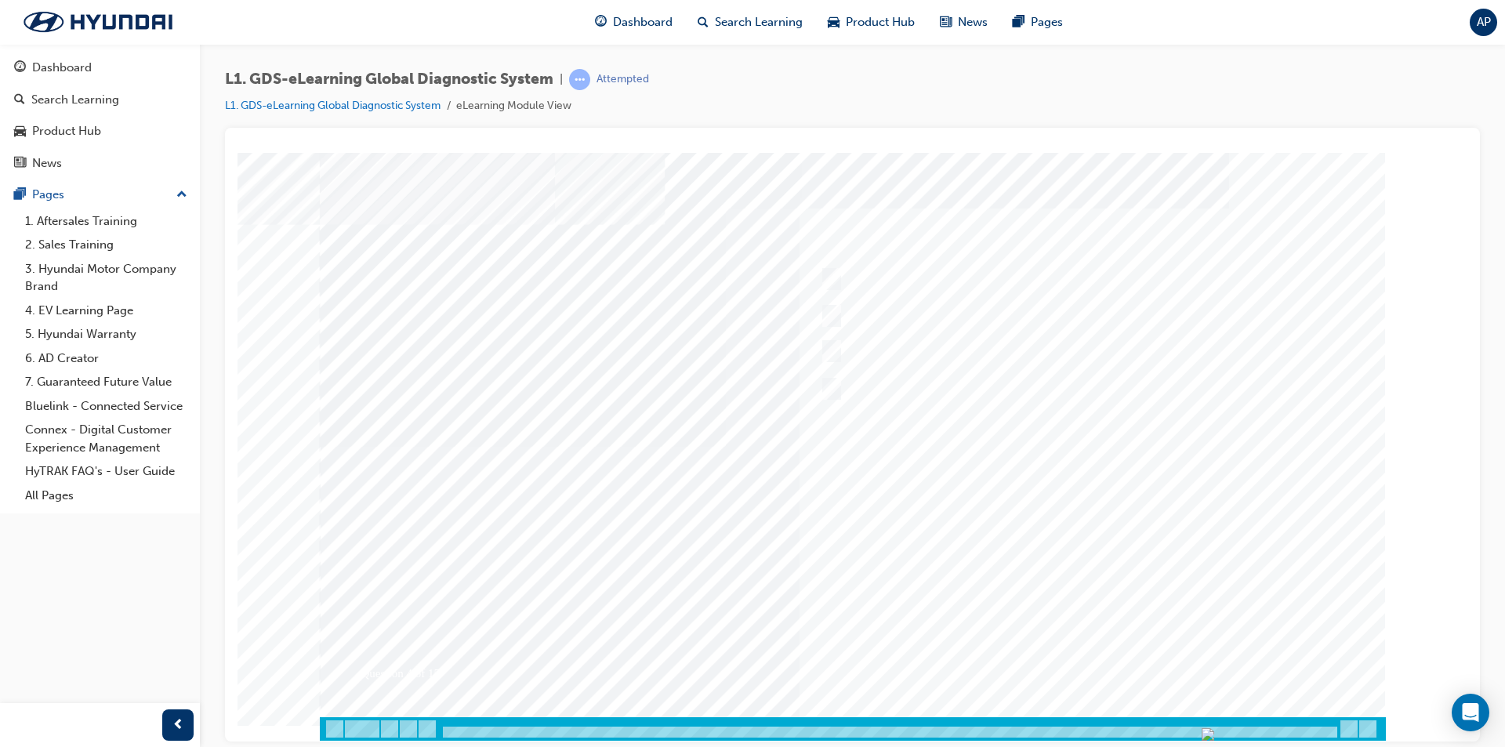
click at [1078, 664] on div at bounding box center [853, 446] width 1066 height 588
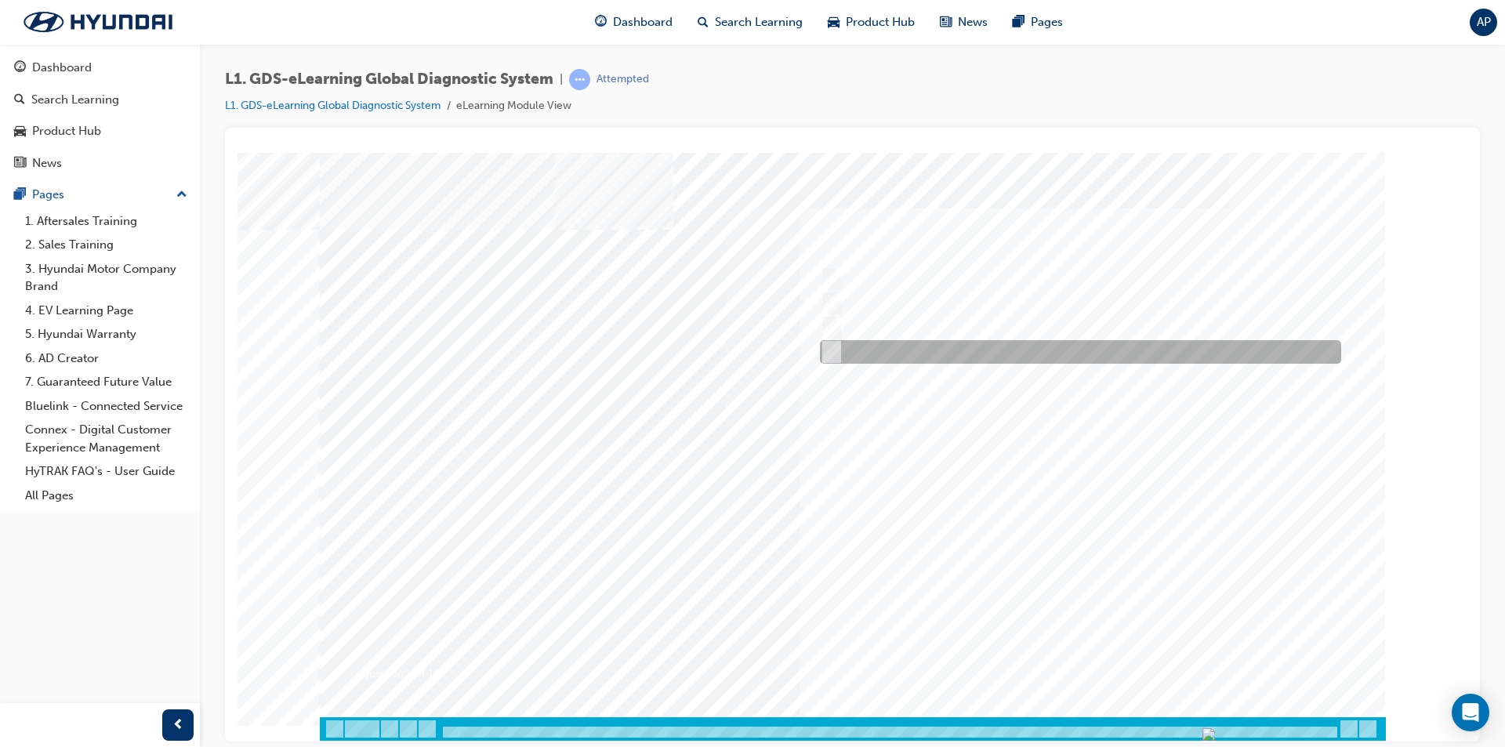
click at [981, 354] on div at bounding box center [1076, 352] width 521 height 24
checkbox input "false"
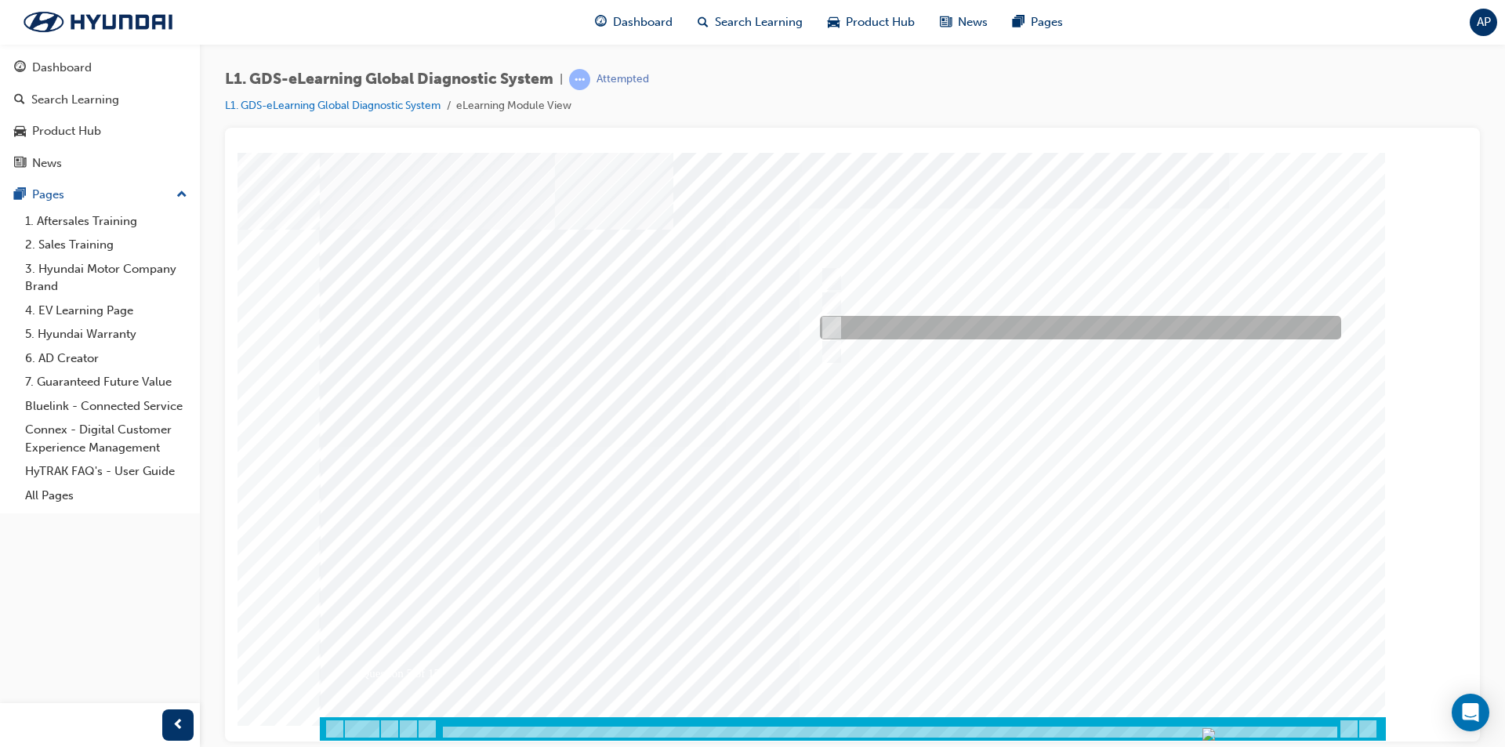
click at [980, 330] on div at bounding box center [1076, 328] width 521 height 24
checkbox input "true"
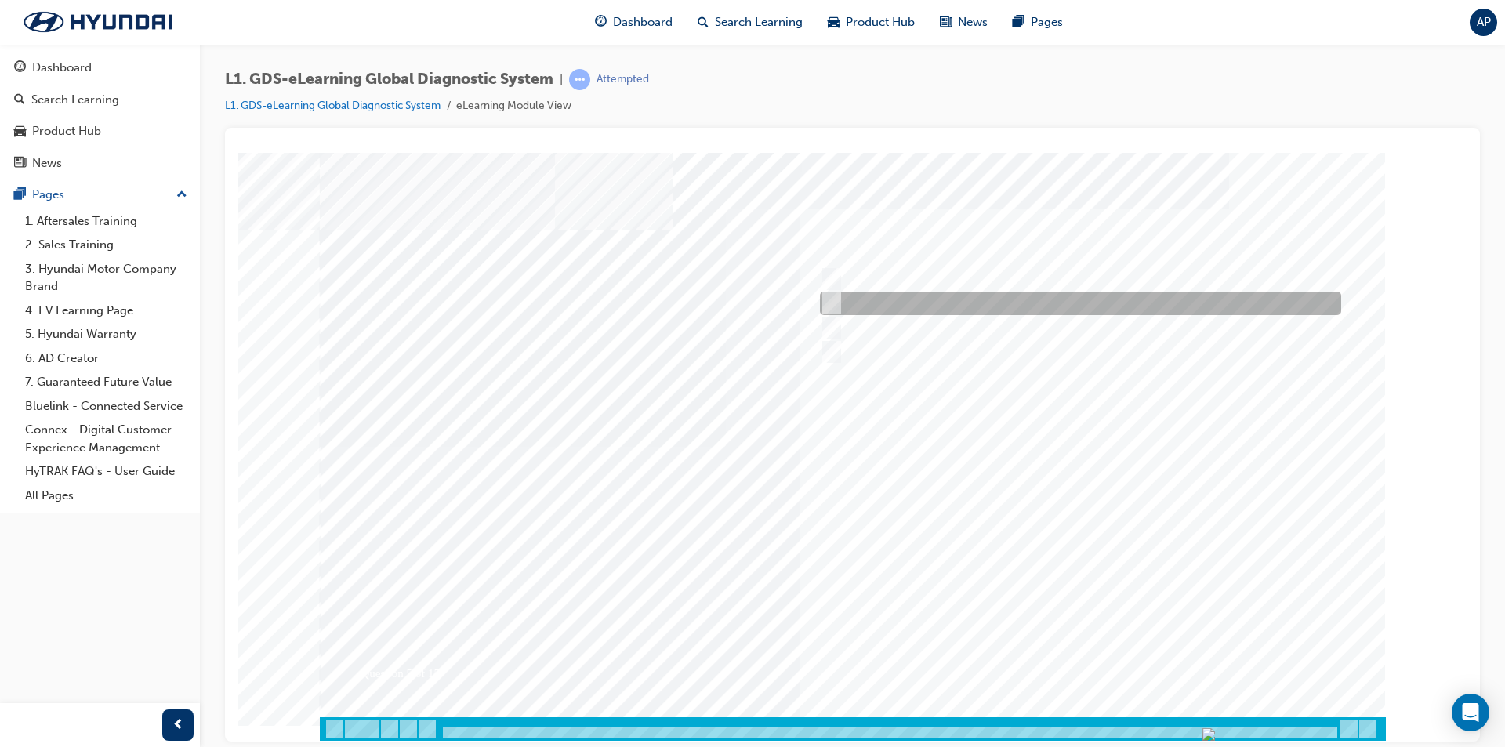
click at [976, 301] on div at bounding box center [1076, 304] width 521 height 24
checkbox input "true"
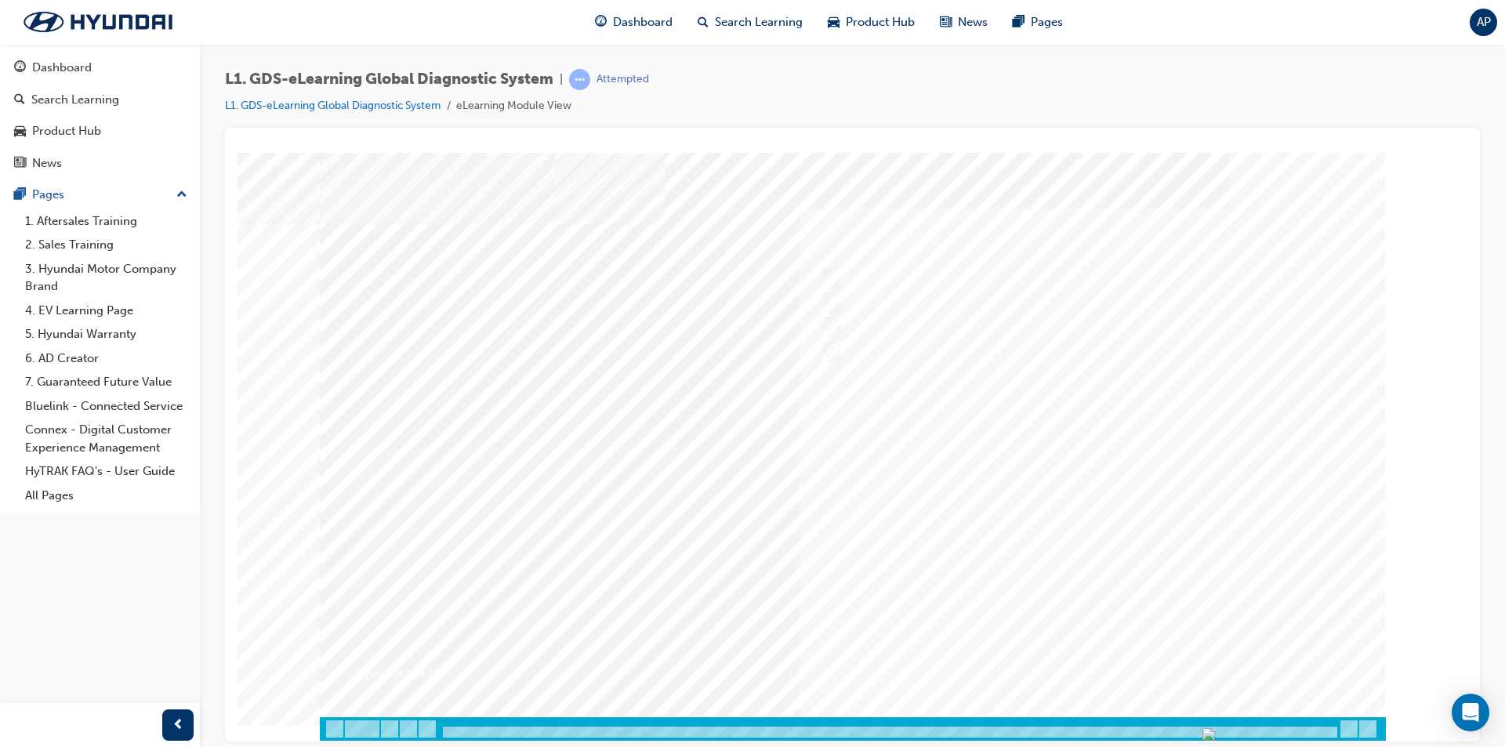
click at [1101, 667] on div at bounding box center [853, 446] width 1066 height 588
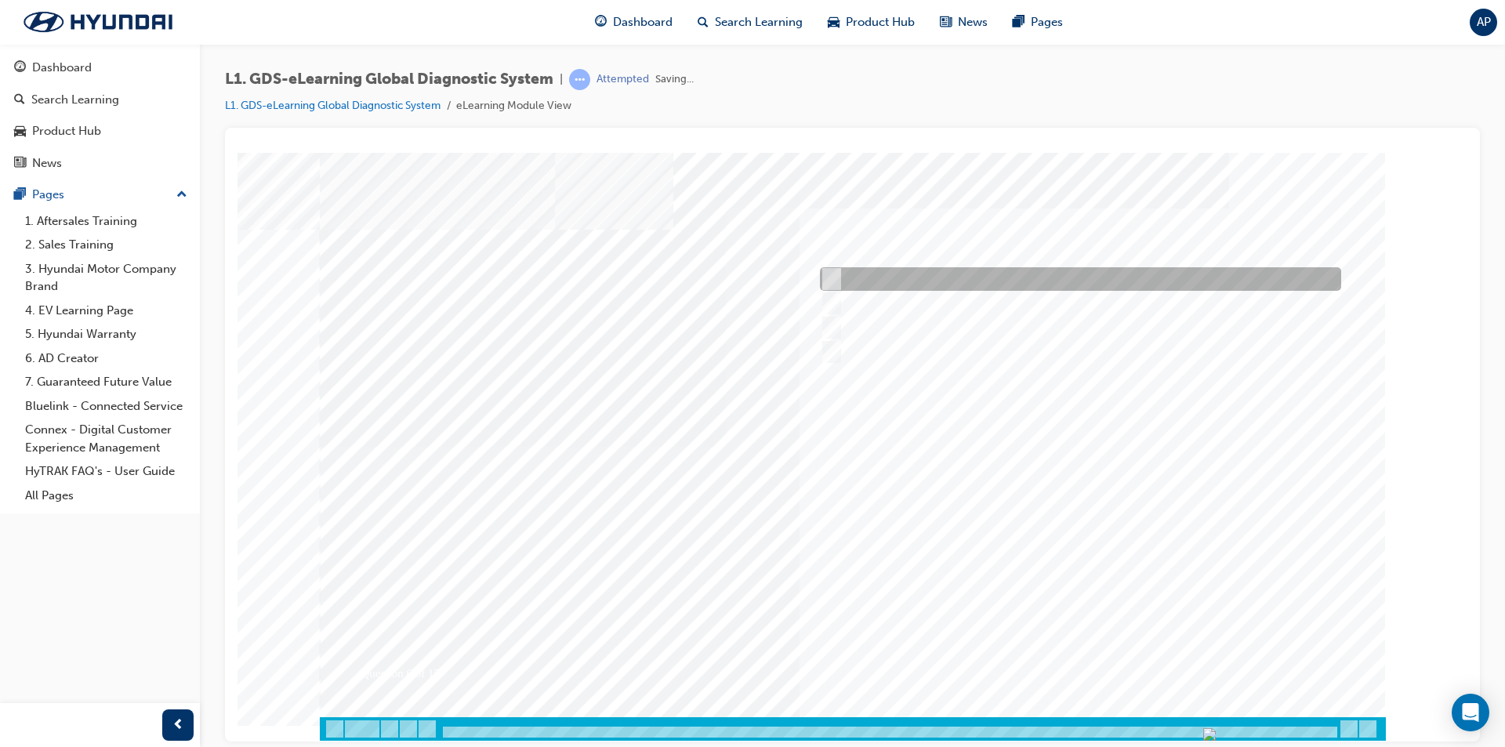
click at [945, 280] on div at bounding box center [1076, 279] width 521 height 24
click at [952, 276] on div at bounding box center [1076, 279] width 521 height 24
checkbox input "false"
click at [953, 306] on div at bounding box center [1076, 304] width 521 height 24
checkbox input "true"
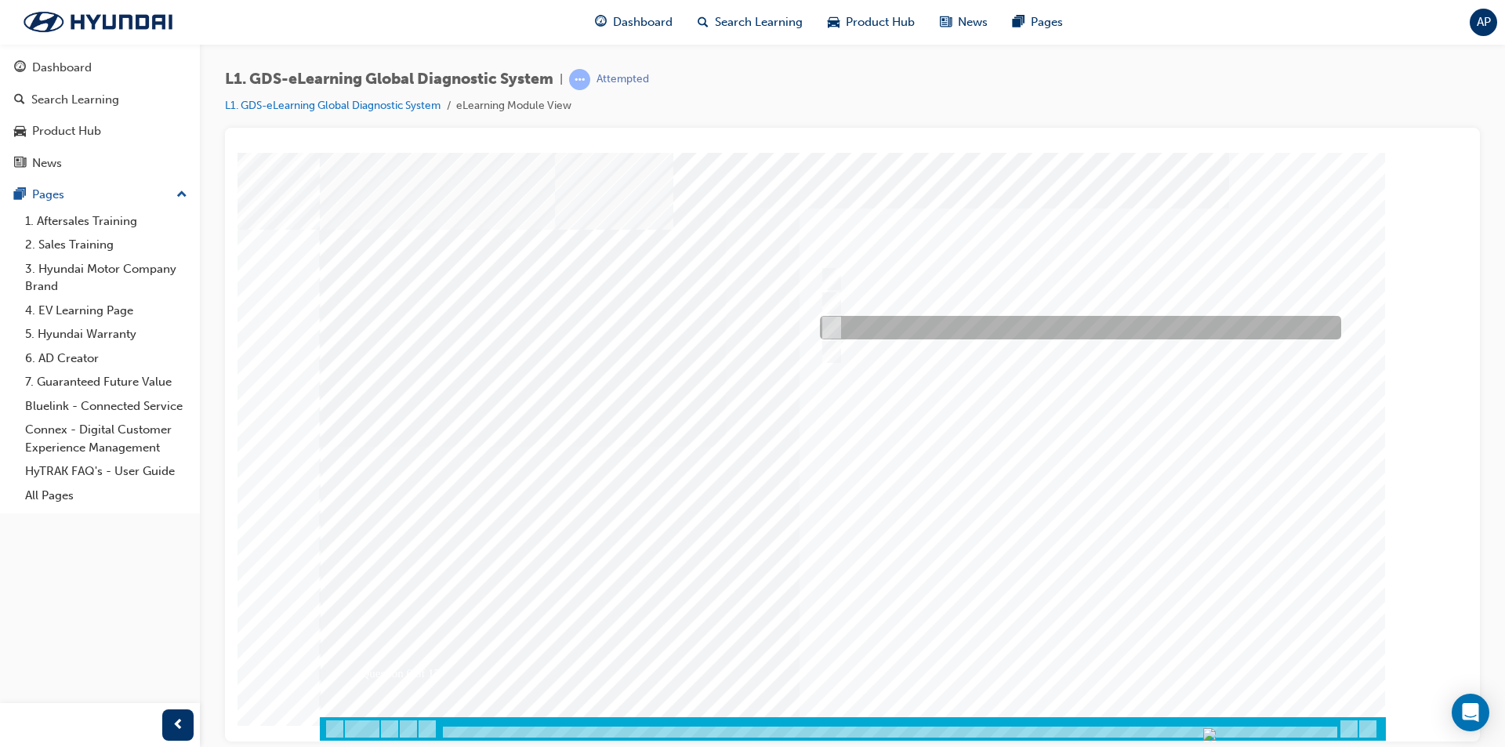
click at [955, 318] on div at bounding box center [1076, 328] width 521 height 24
checkbox input "true"
drag, startPoint x: 959, startPoint y: 339, endPoint x: 963, endPoint y: 355, distance: 16.4
click at [959, 340] on div at bounding box center [1076, 352] width 521 height 24
checkbox input "true"
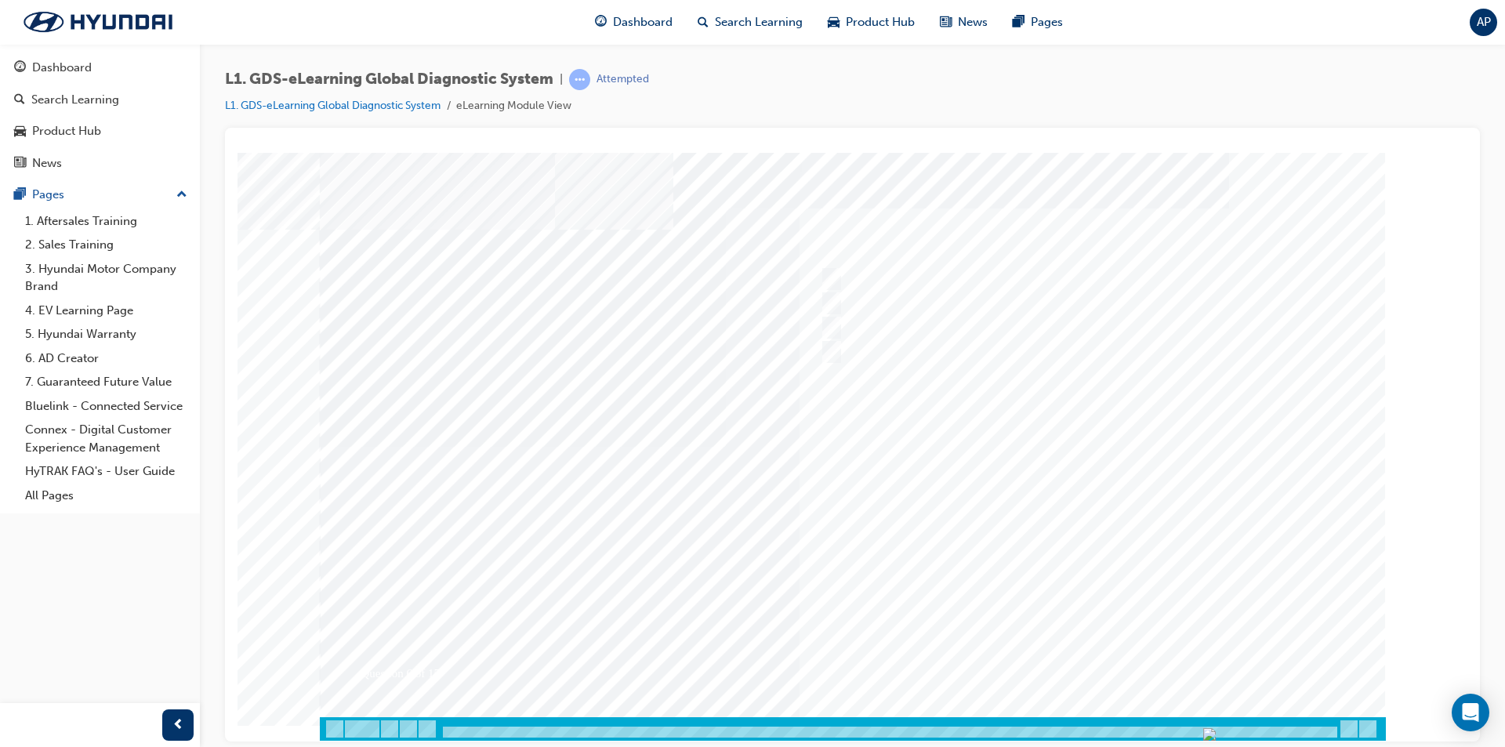
click at [1073, 649] on div at bounding box center [853, 446] width 1066 height 588
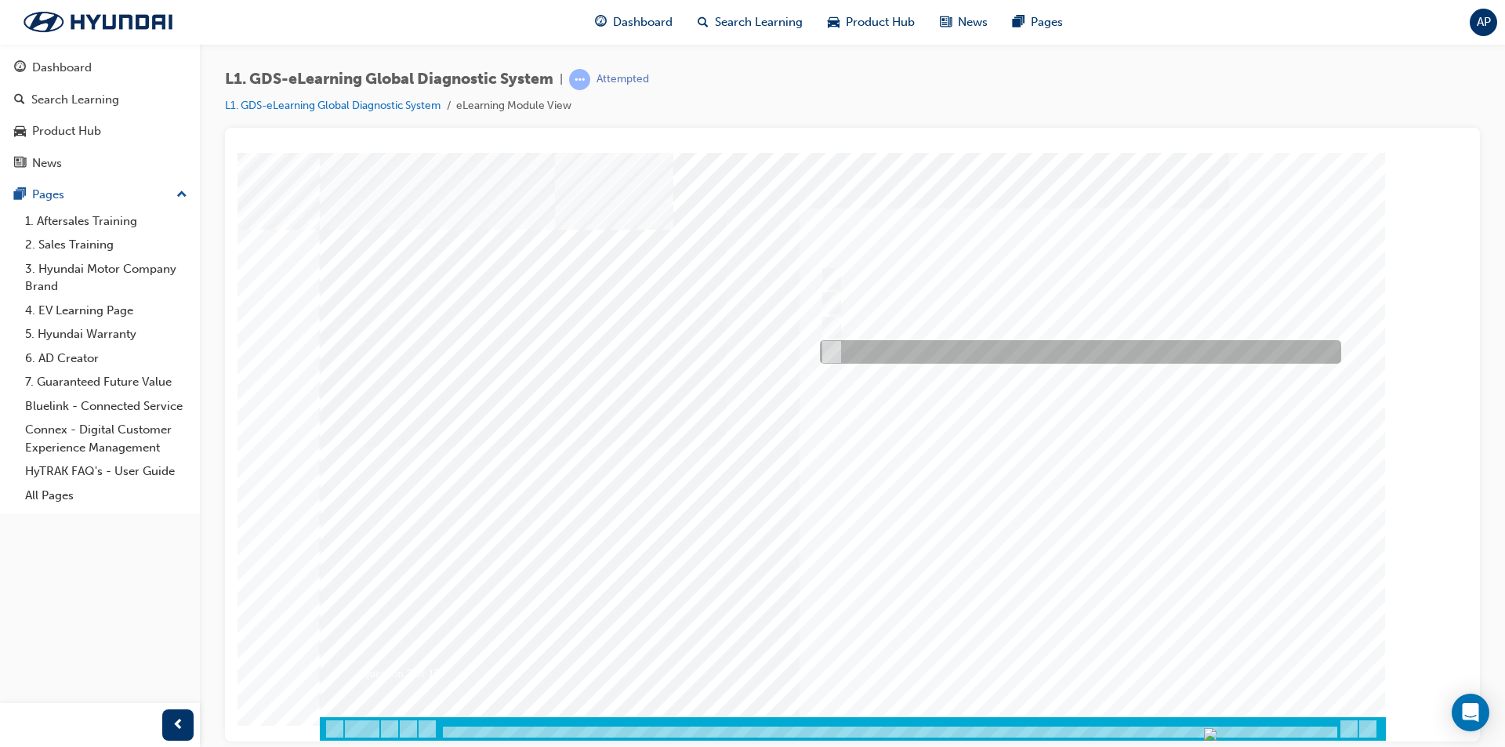
click at [985, 348] on div at bounding box center [1076, 352] width 521 height 24
radio input "true"
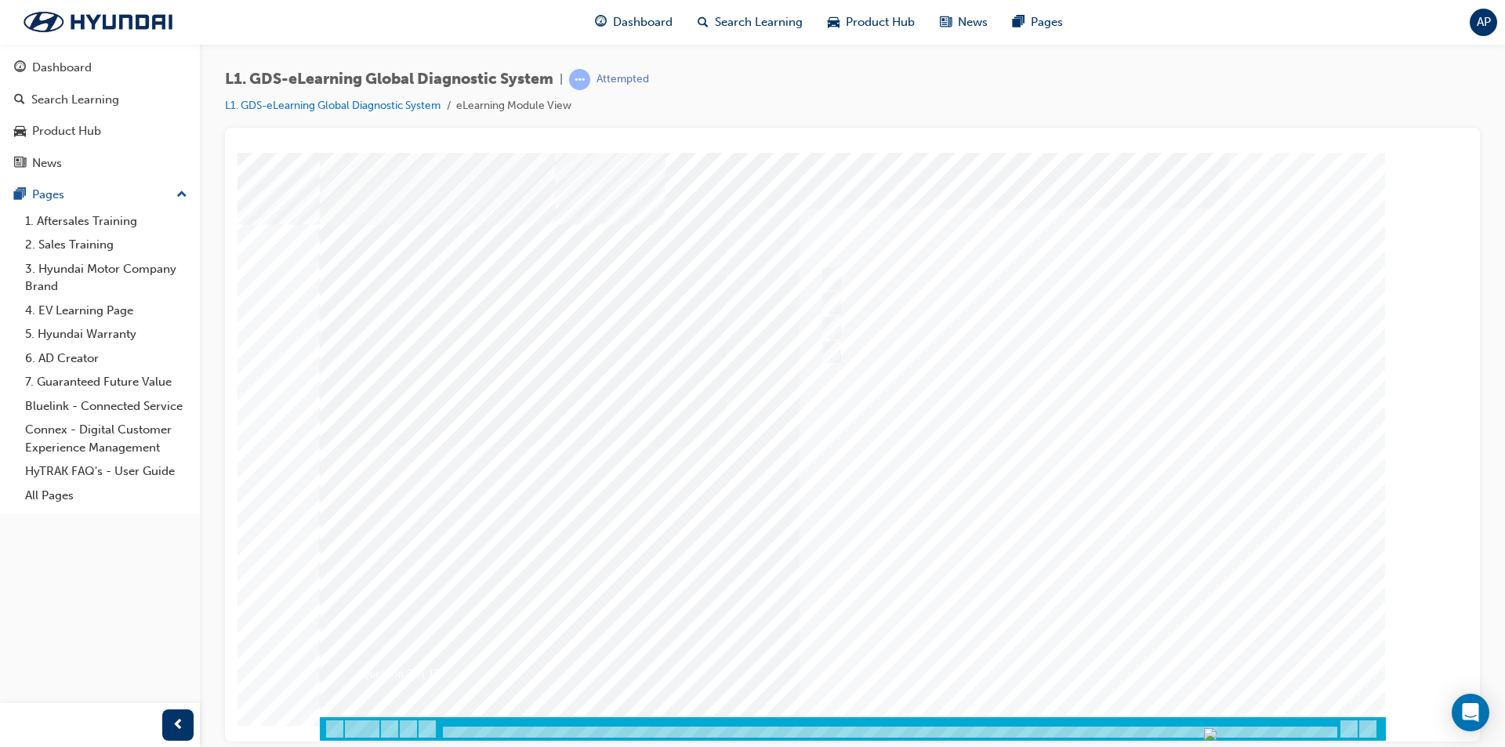
click at [1092, 669] on div at bounding box center [853, 446] width 1066 height 588
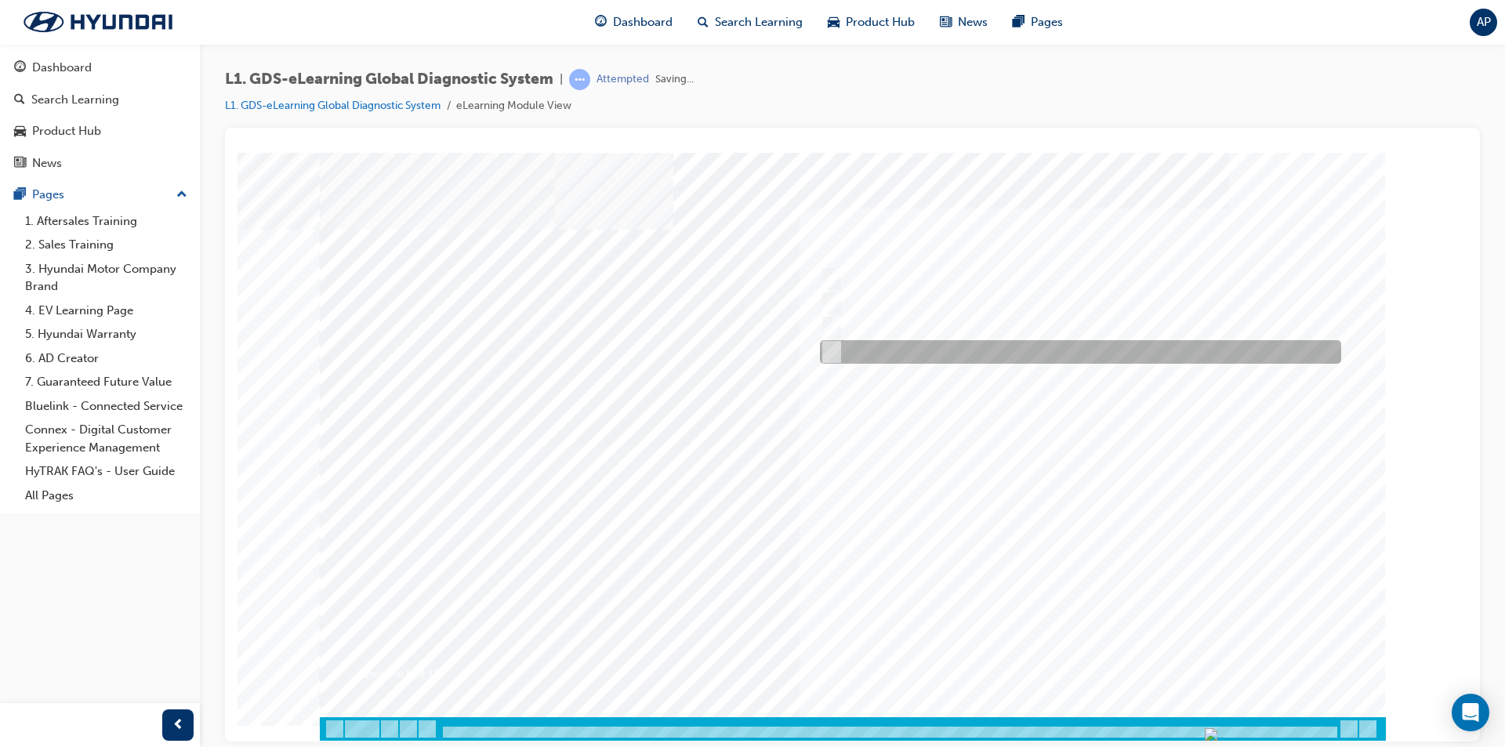
click at [939, 348] on div at bounding box center [1076, 352] width 521 height 24
radio input "true"
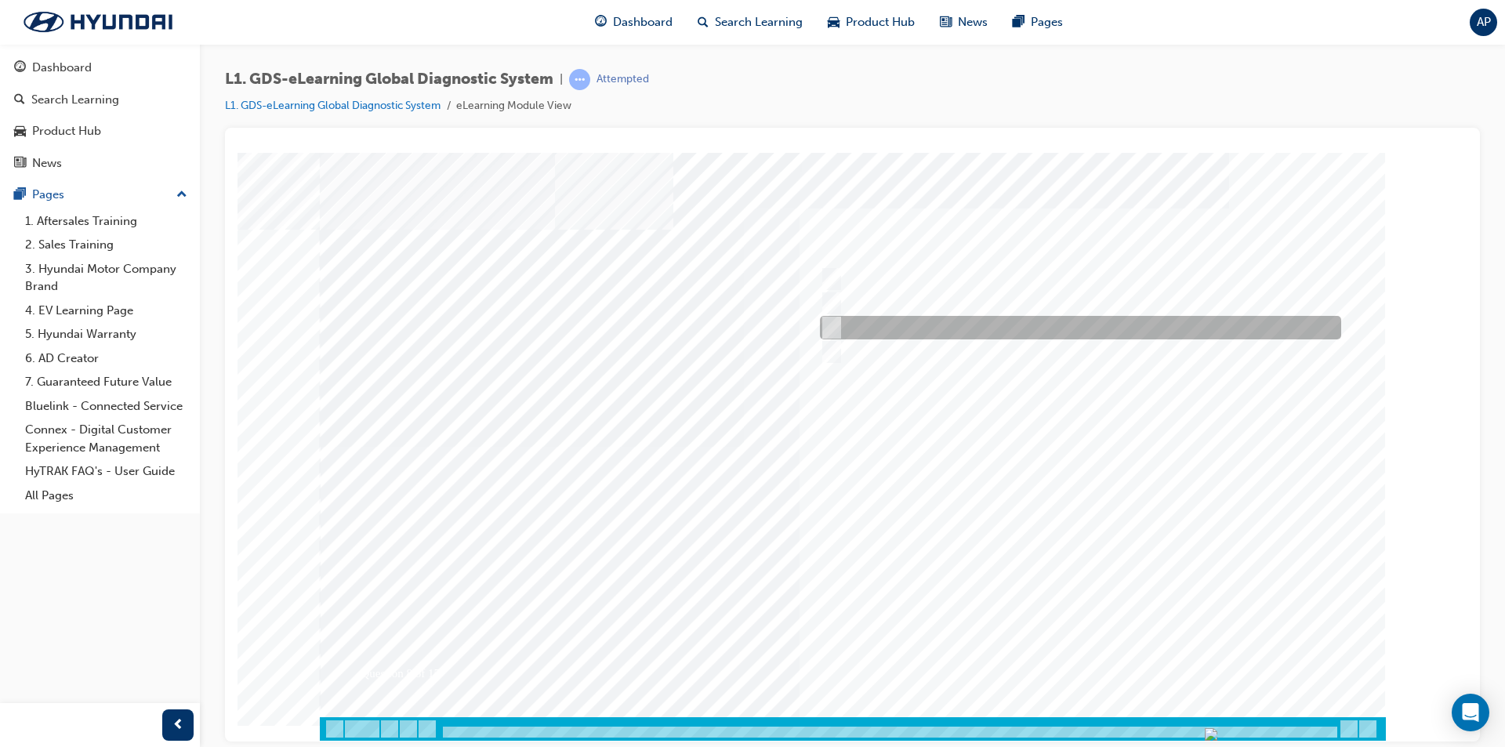
click at [910, 326] on div at bounding box center [1076, 328] width 521 height 24
radio input "true"
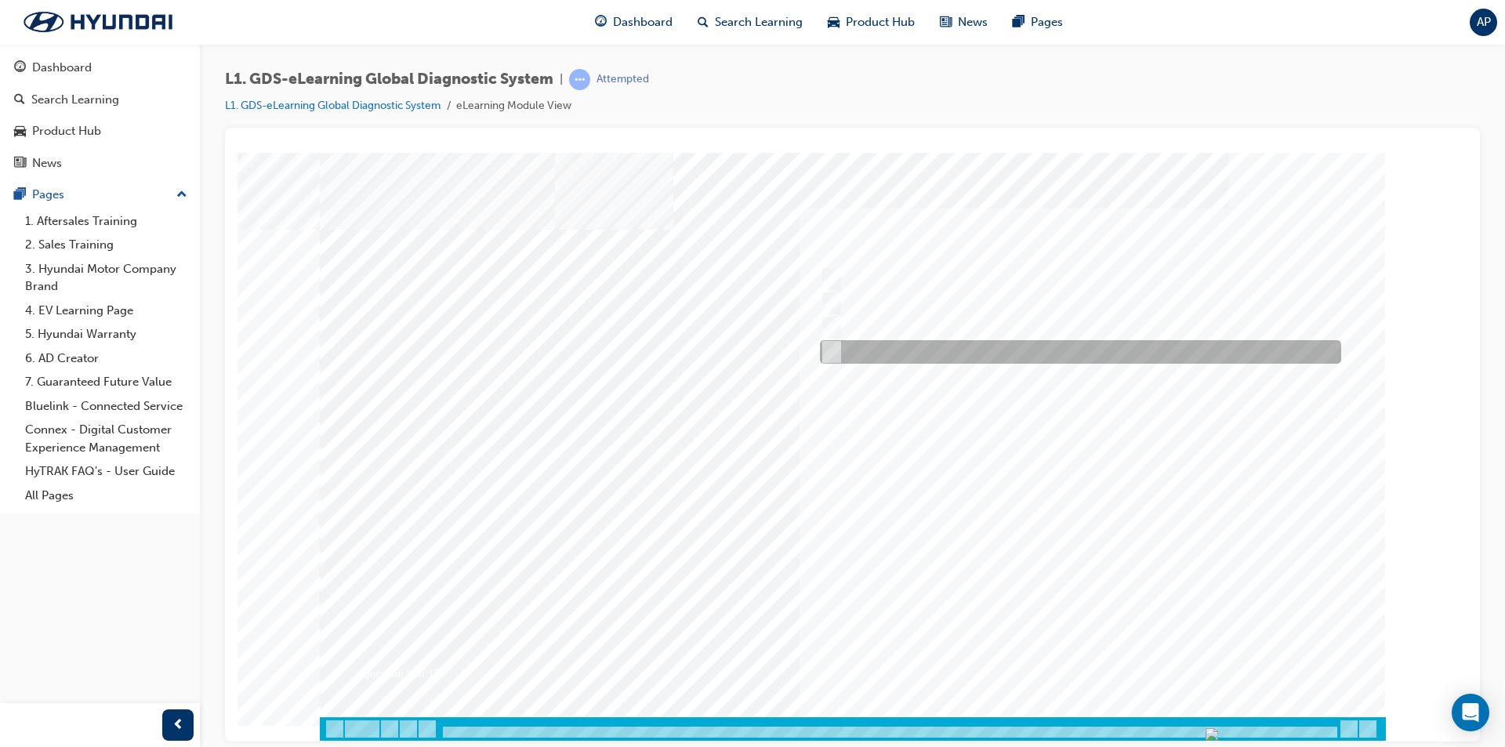
click at [887, 346] on div at bounding box center [1076, 352] width 521 height 24
radio input "true"
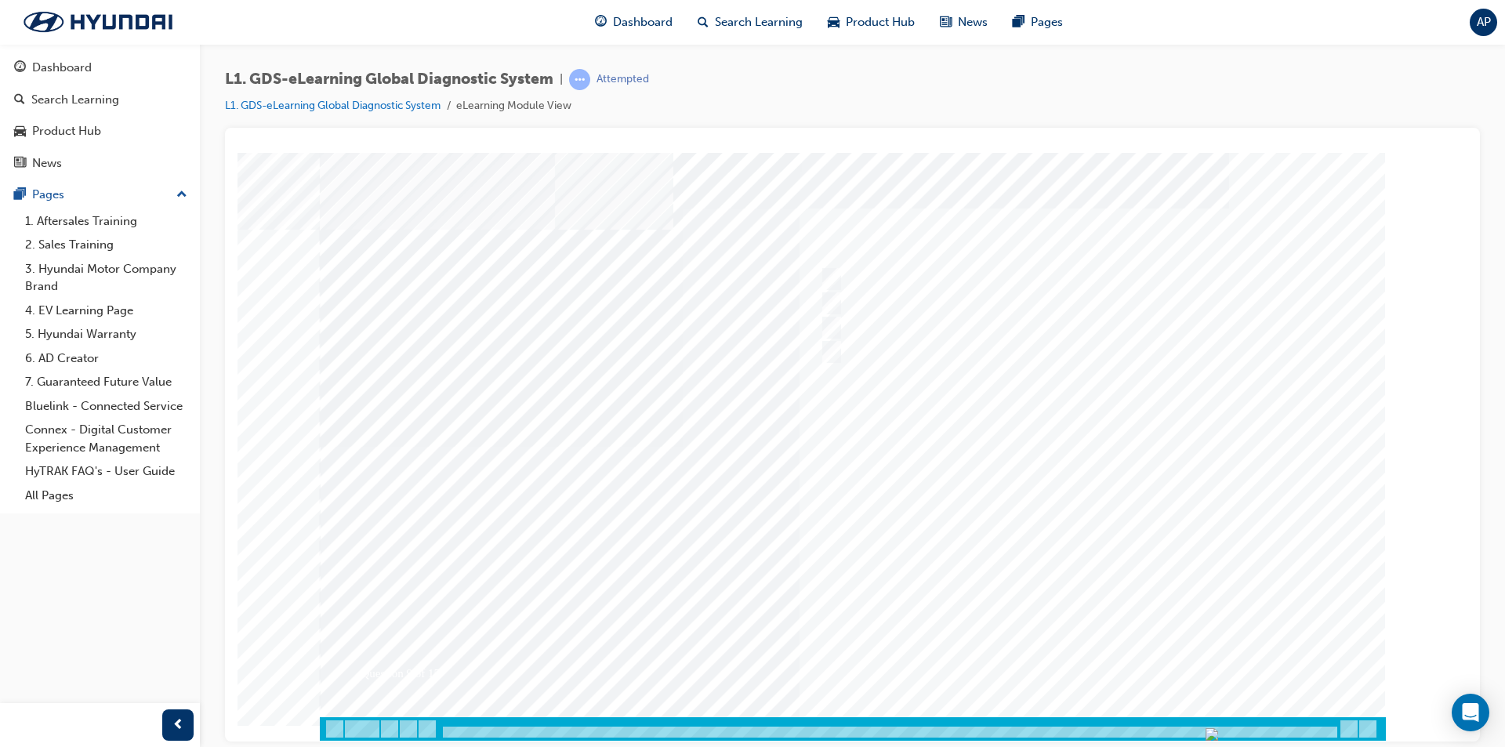
click at [1097, 647] on div at bounding box center [853, 446] width 1066 height 588
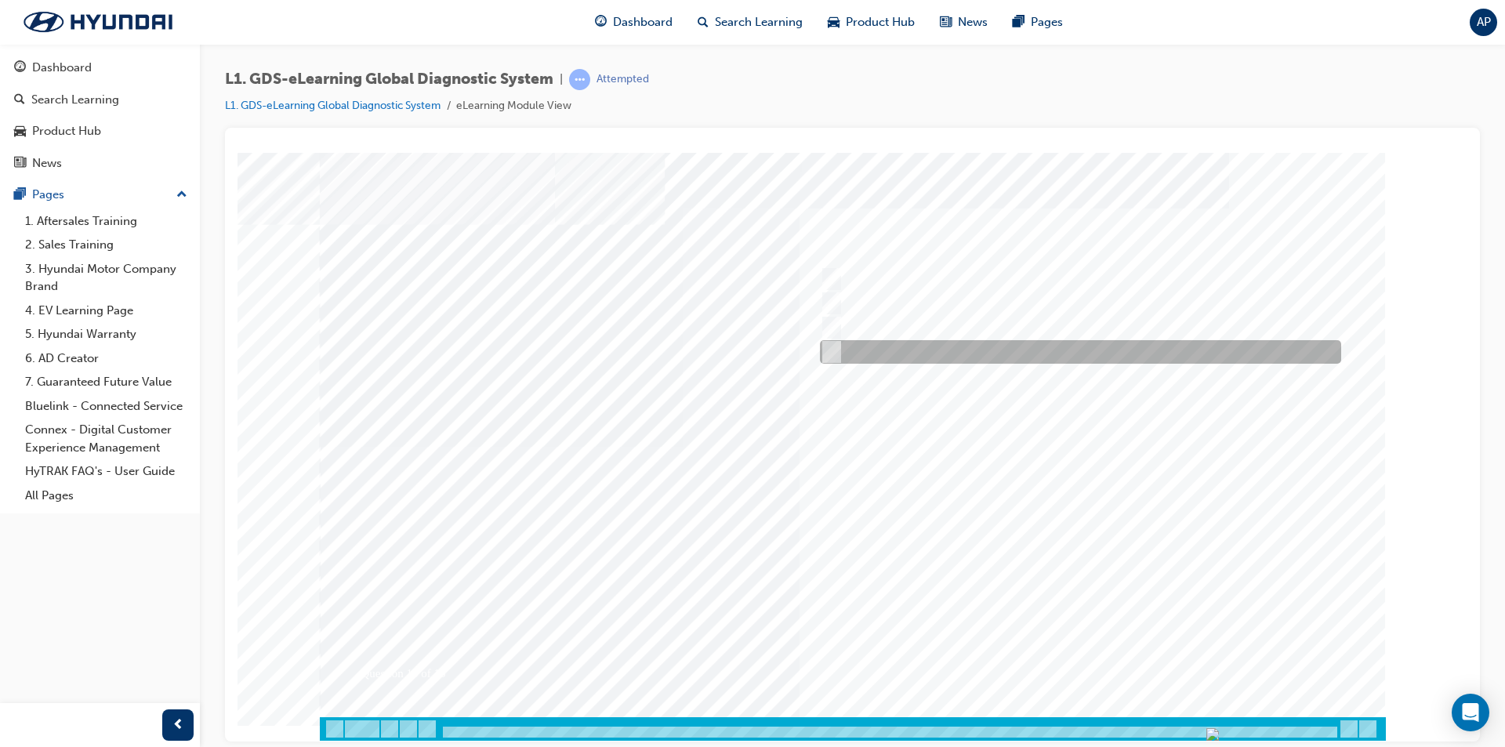
drag, startPoint x: 1097, startPoint y: 647, endPoint x: 912, endPoint y: 346, distance: 352.6
click at [912, 346] on div "Question 10 of 15" at bounding box center [853, 434] width 1066 height 564
click at [912, 346] on div at bounding box center [1076, 352] width 521 height 24
radio input "true"
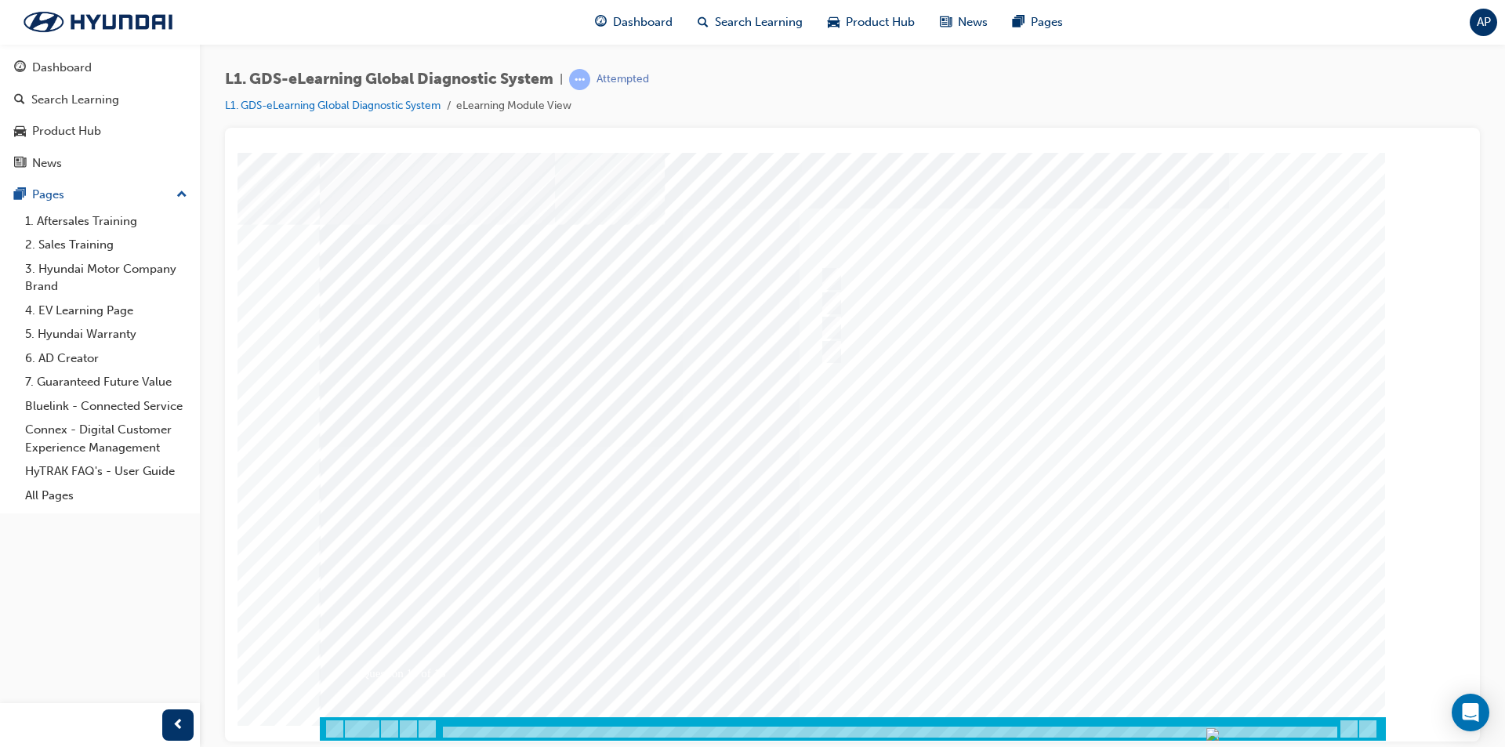
click at [1061, 660] on div at bounding box center [853, 446] width 1066 height 588
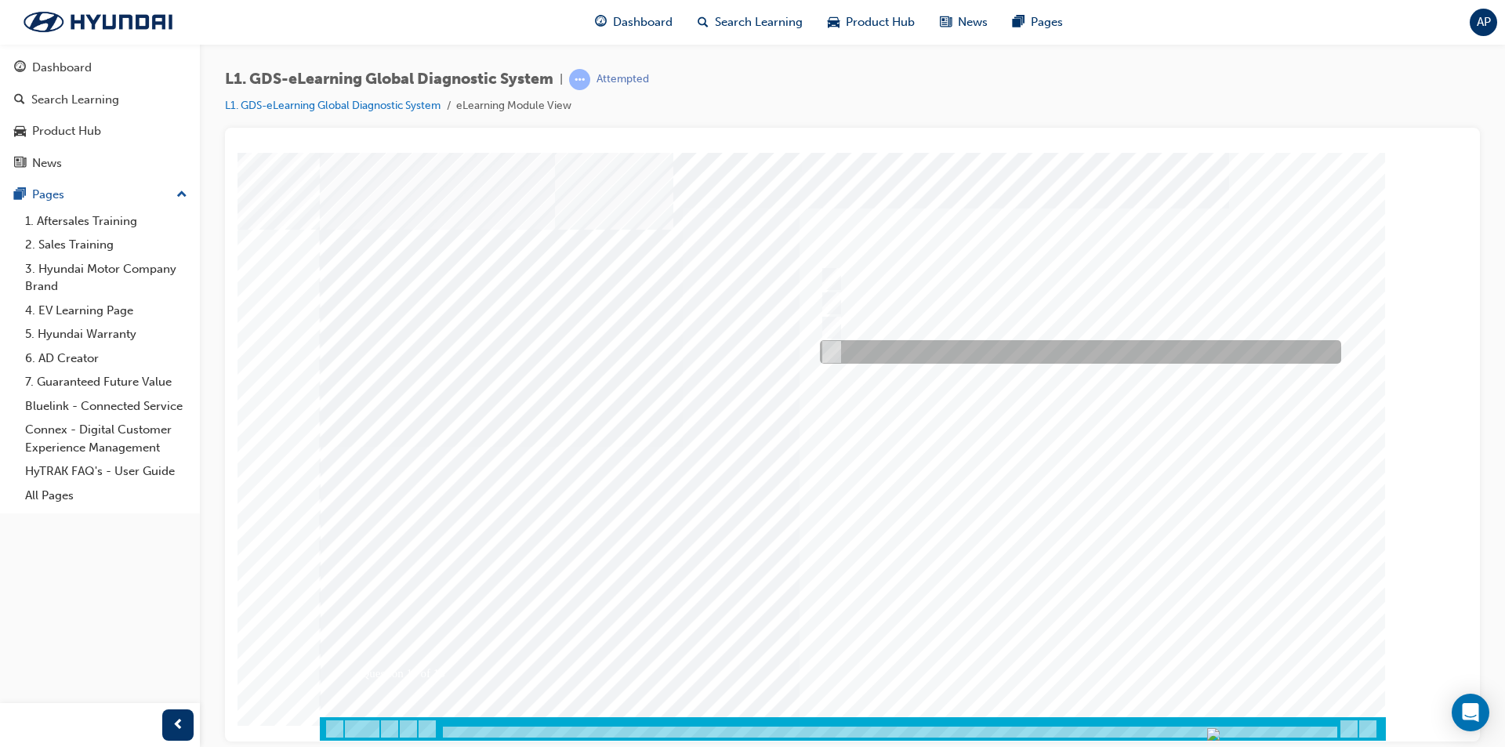
click at [1003, 356] on div at bounding box center [1076, 352] width 521 height 24
radio input "true"
click at [1003, 356] on div at bounding box center [1076, 352] width 521 height 24
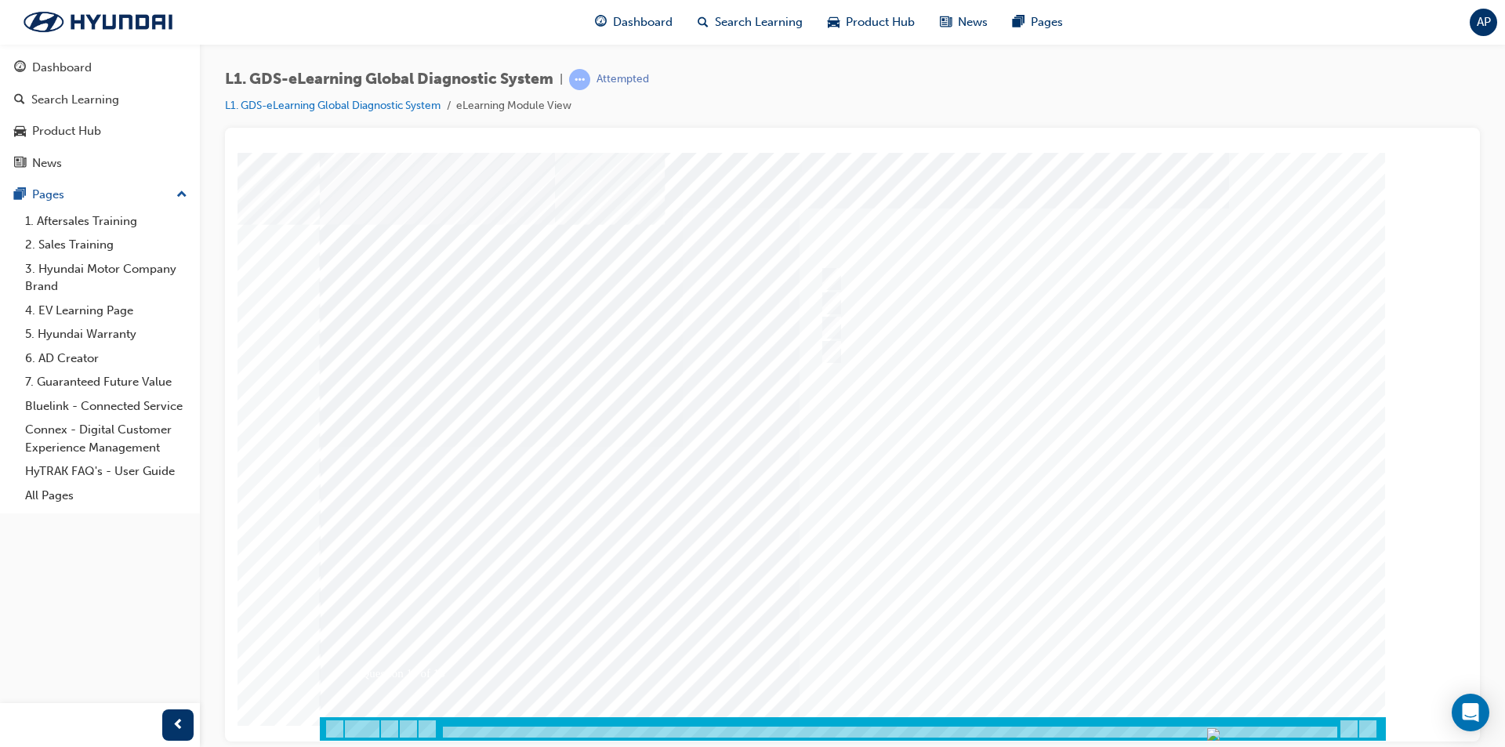
click at [977, 282] on div at bounding box center [1076, 279] width 521 height 24
radio input "true"
click at [977, 282] on div at bounding box center [1076, 279] width 521 height 24
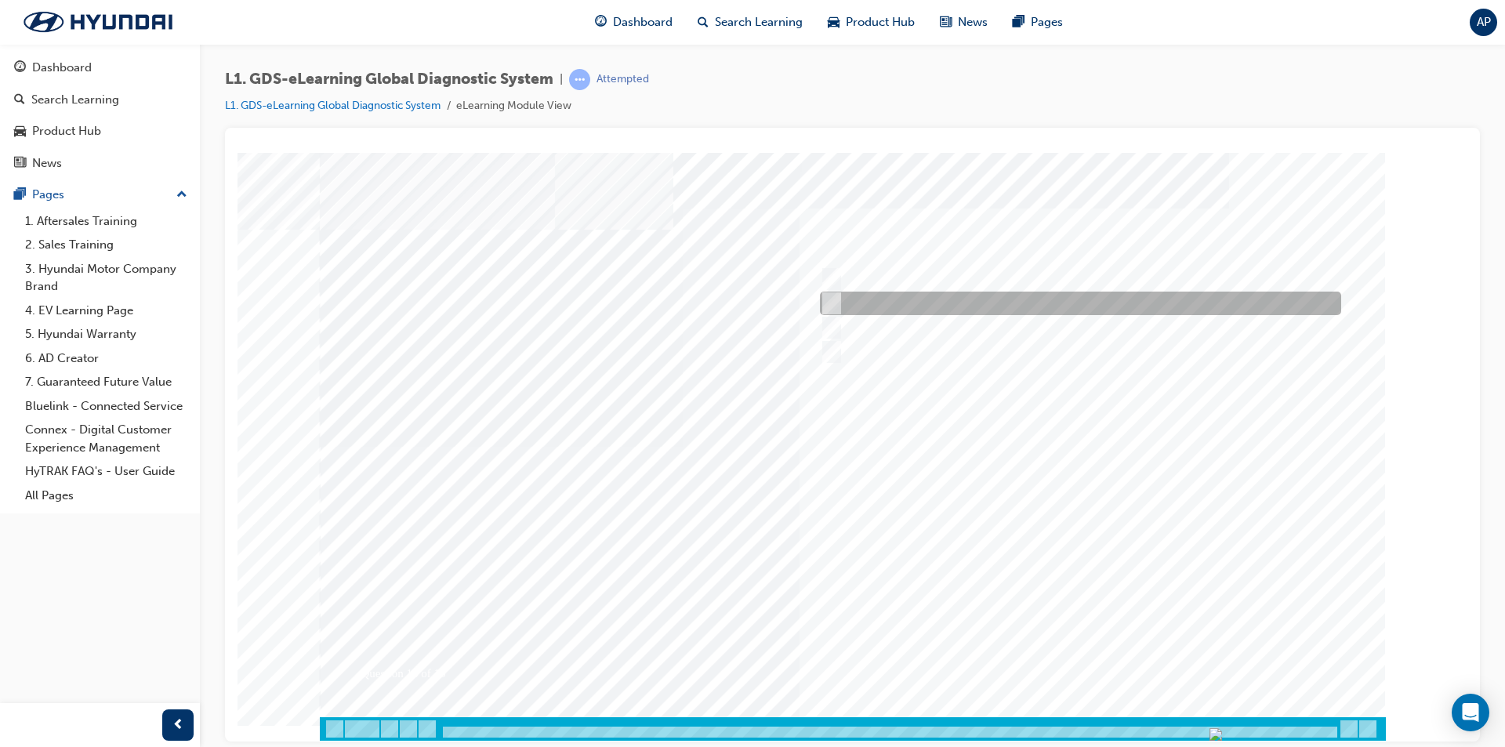
click at [1004, 312] on div at bounding box center [1076, 304] width 521 height 24
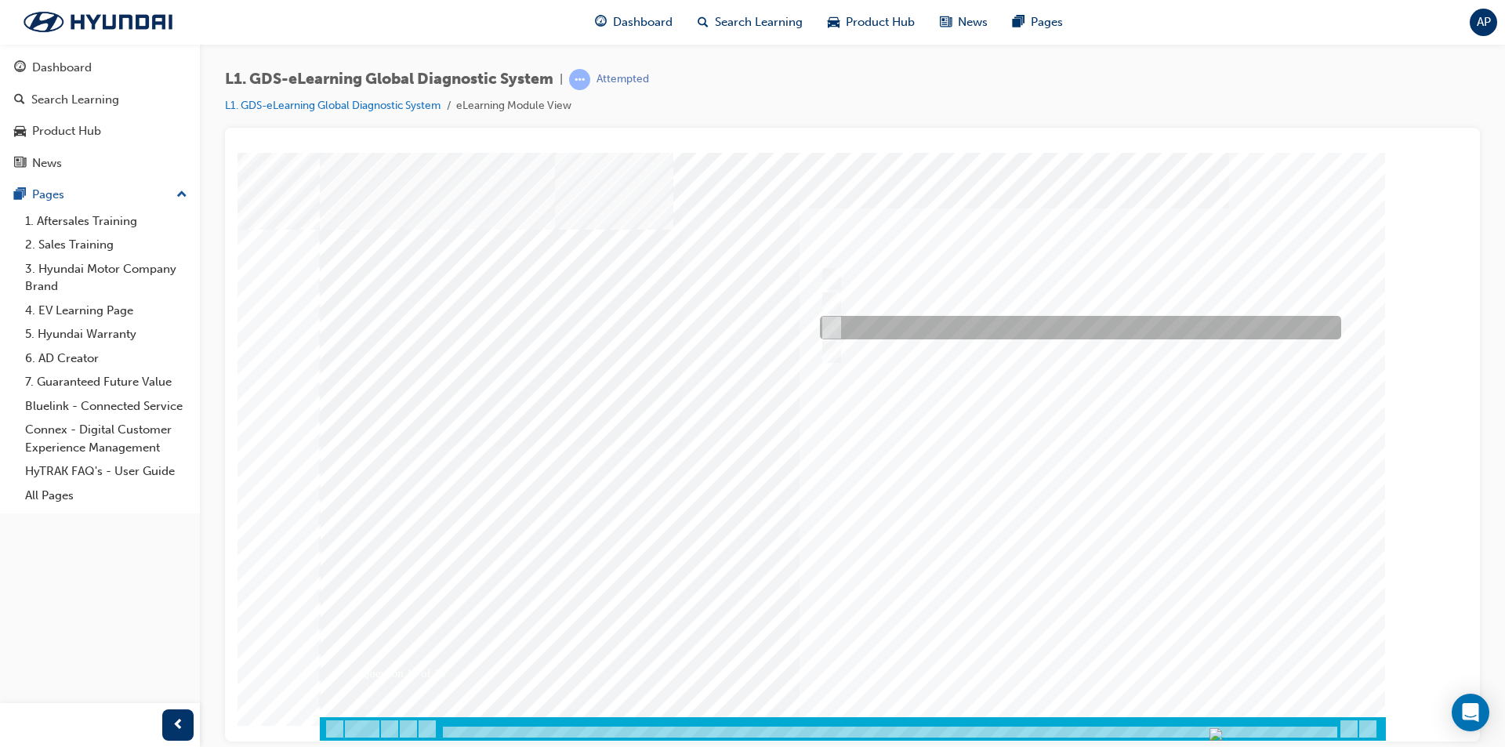
click at [1021, 333] on div at bounding box center [1076, 328] width 521 height 24
radio input "false"
radio input "true"
click at [1021, 333] on div at bounding box center [1076, 328] width 521 height 24
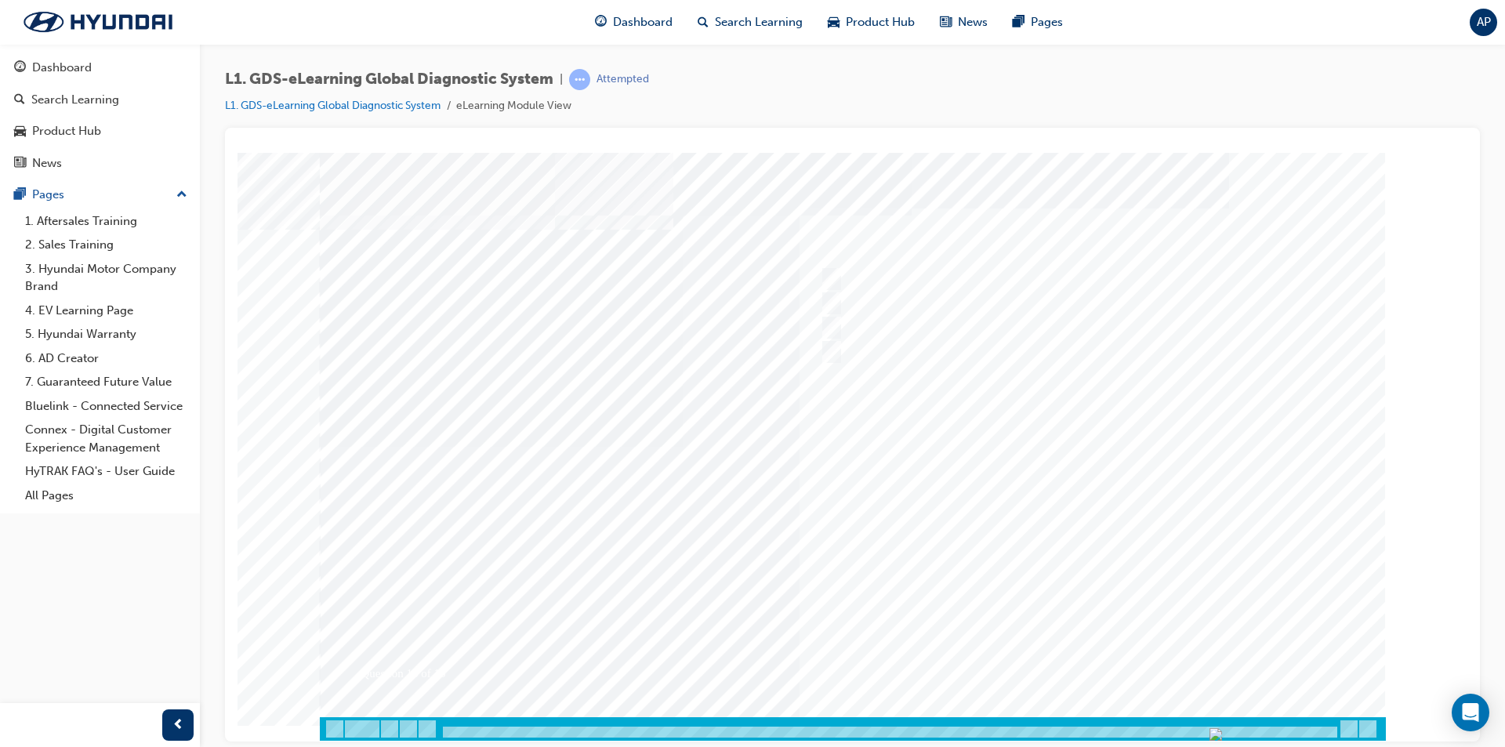
click at [1097, 666] on div at bounding box center [853, 446] width 1066 height 588
click at [983, 332] on div at bounding box center [1076, 328] width 521 height 24
radio input "true"
click at [1106, 663] on div at bounding box center [853, 446] width 1066 height 588
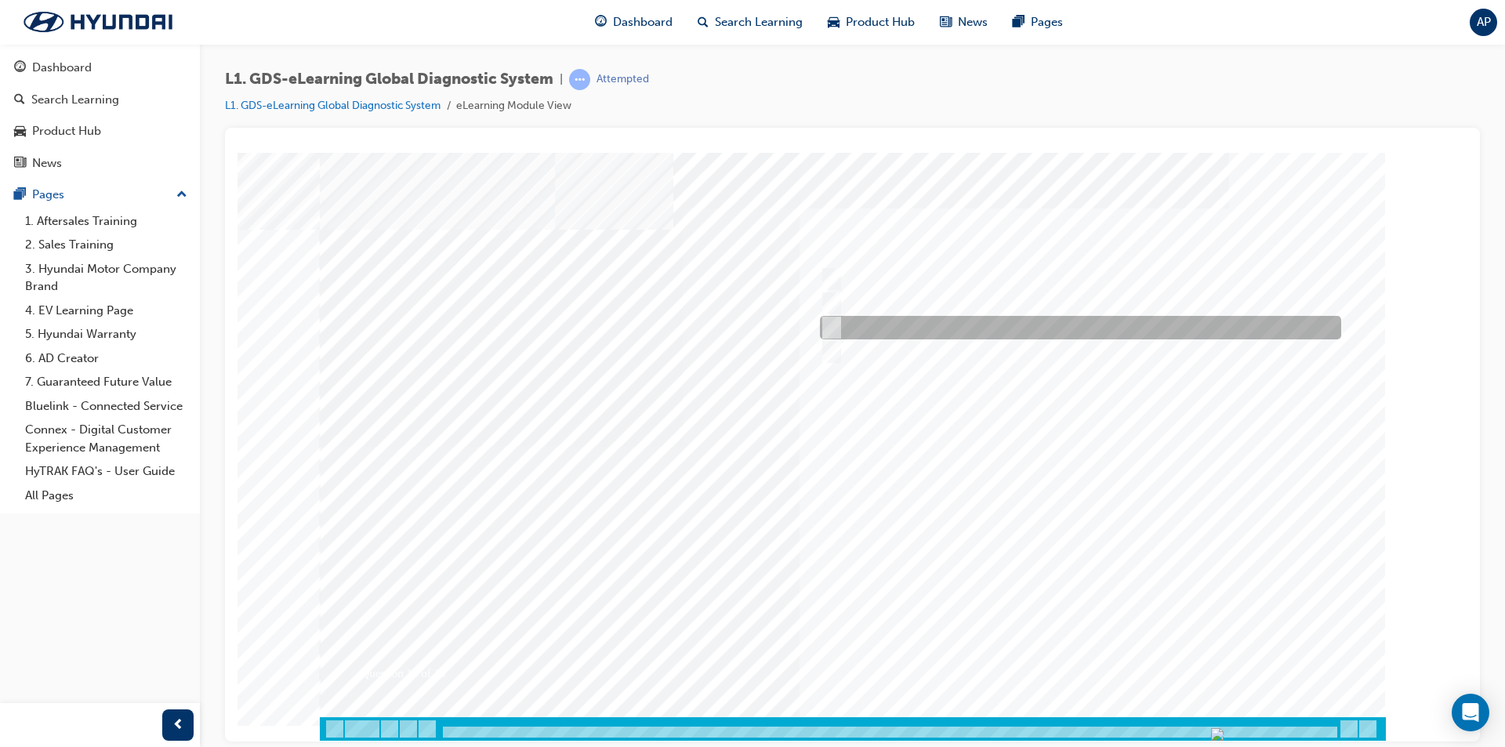
click at [994, 323] on div at bounding box center [1076, 328] width 521 height 24
radio input "true"
click at [1088, 650] on div at bounding box center [853, 446] width 1066 height 588
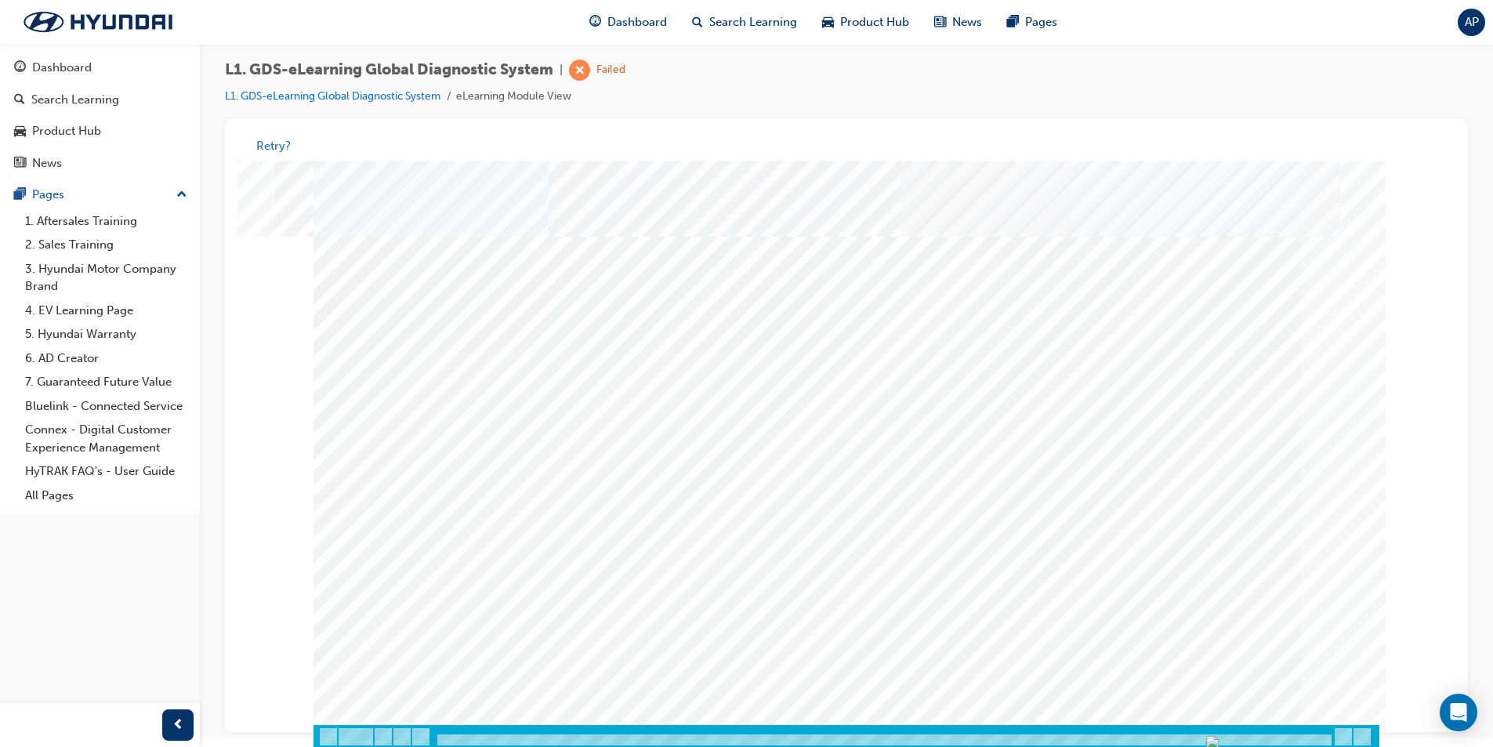
scroll to position [12, 0]
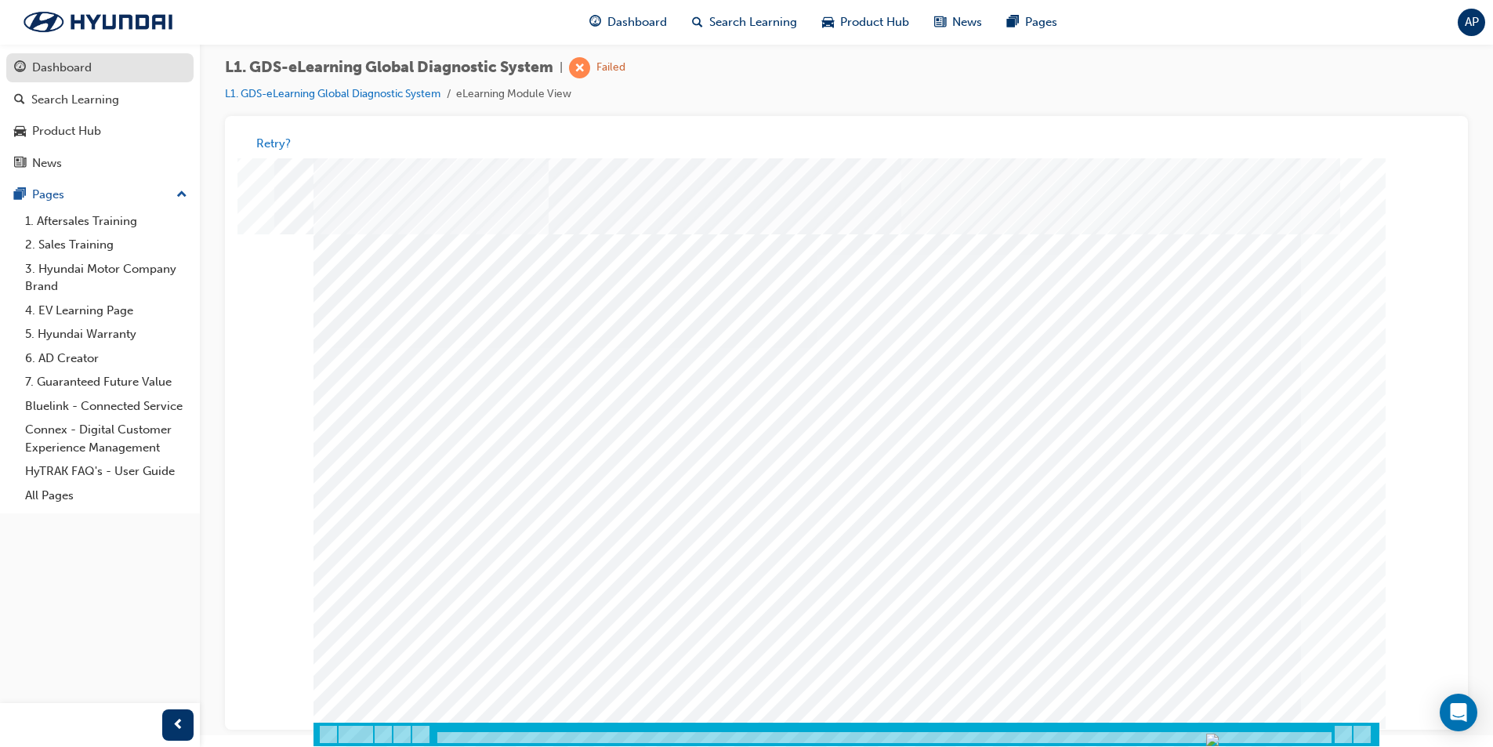
click at [100, 69] on div "Dashboard" at bounding box center [100, 68] width 172 height 20
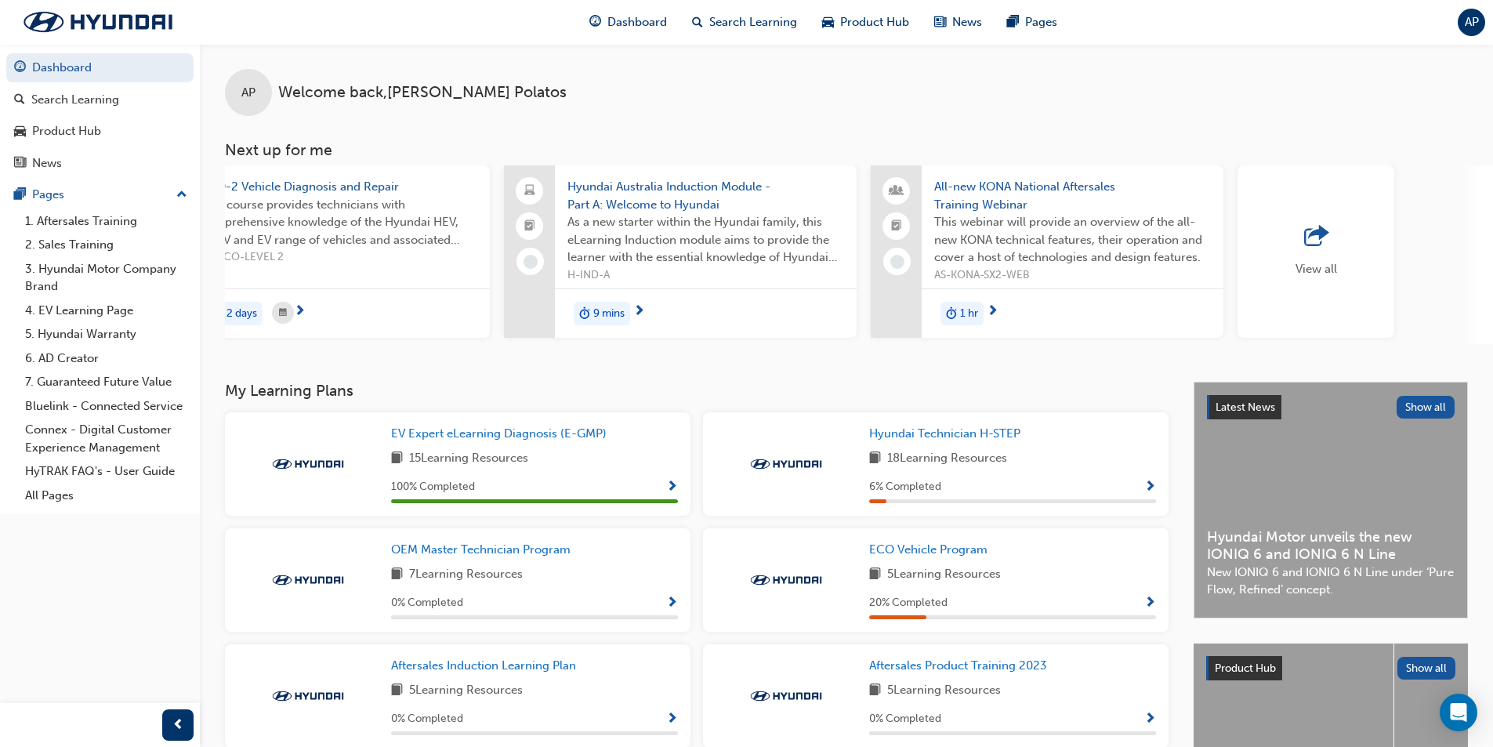
scroll to position [0, 930]
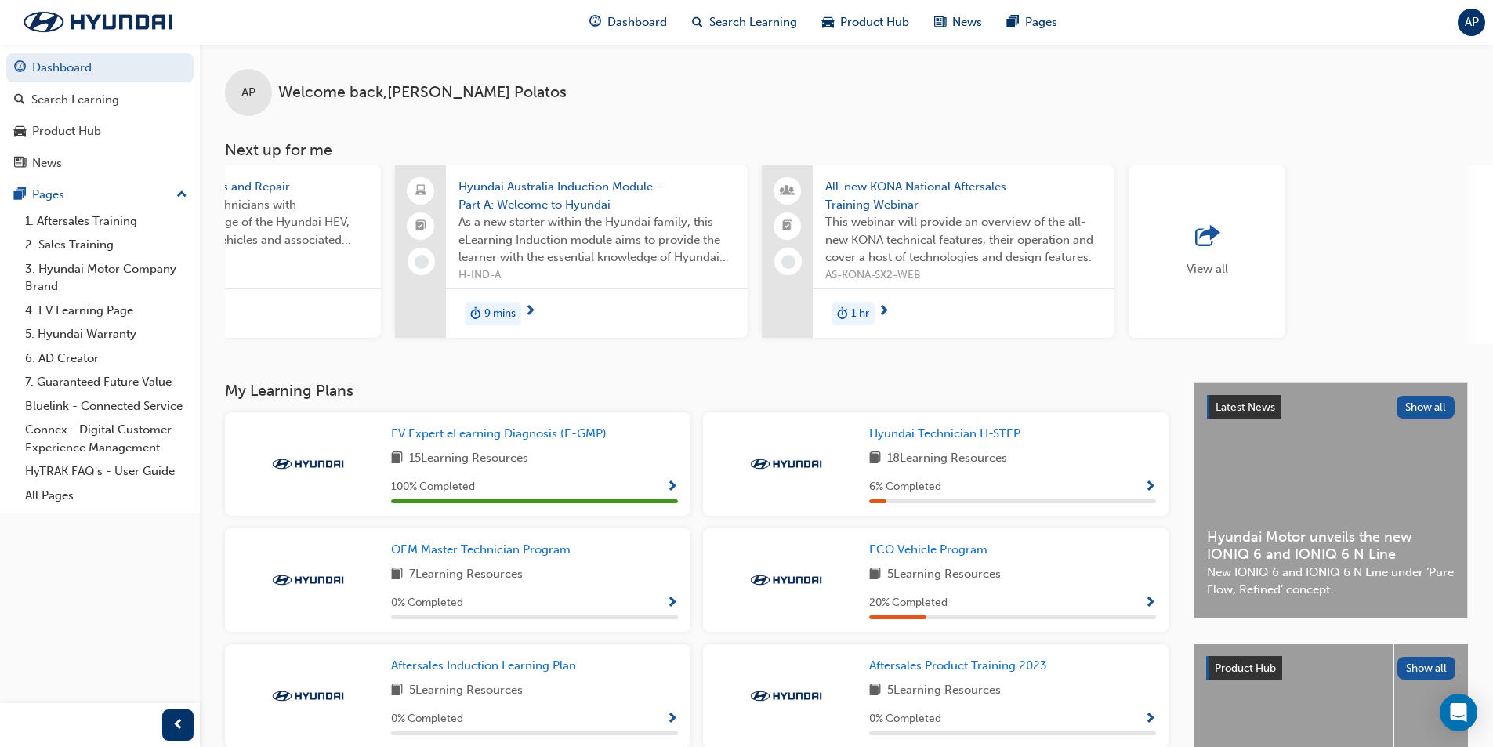
click at [1243, 242] on div "View all" at bounding box center [1207, 251] width 157 height 172
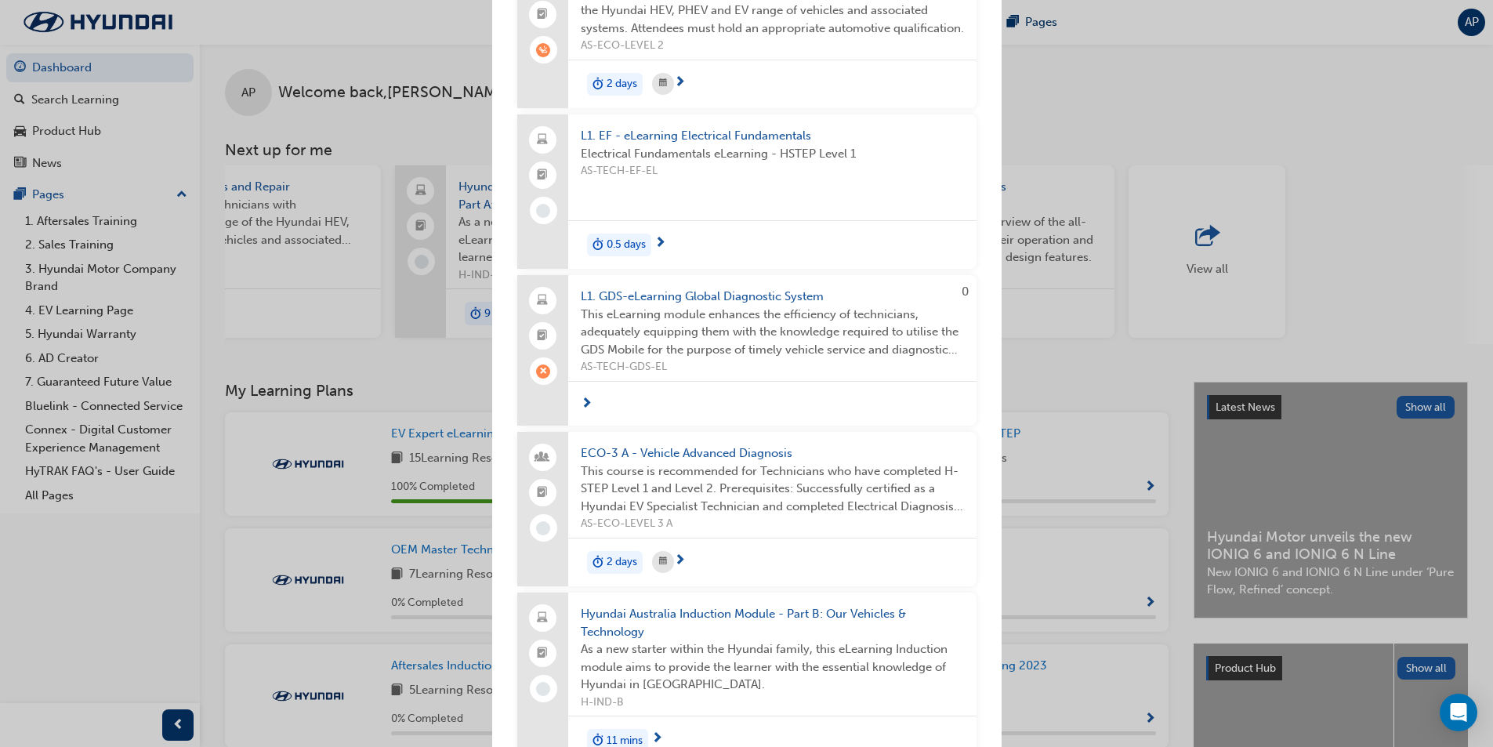
scroll to position [1097, 0]
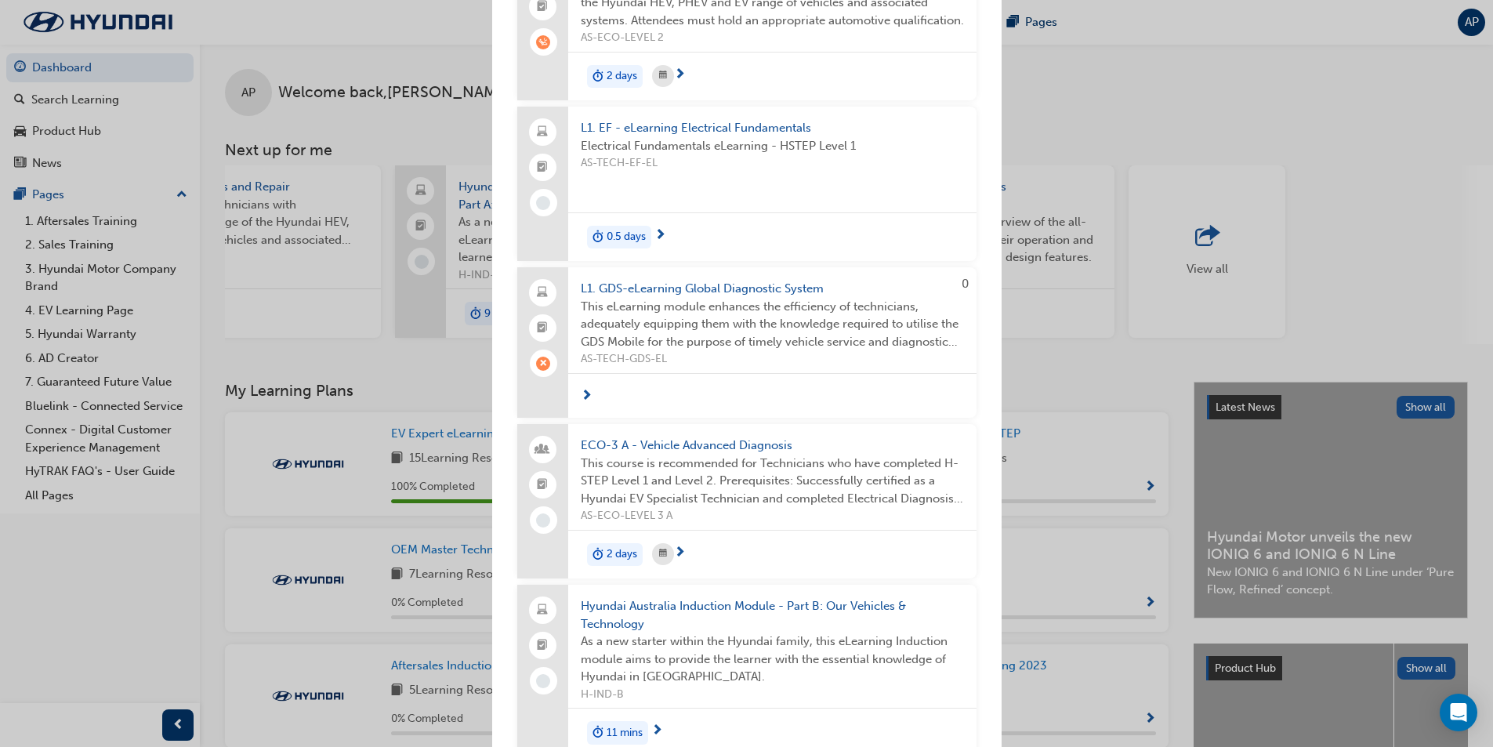
click at [779, 137] on span "L1. EF - eLearning Electrical Fundamentals" at bounding box center [772, 128] width 383 height 18
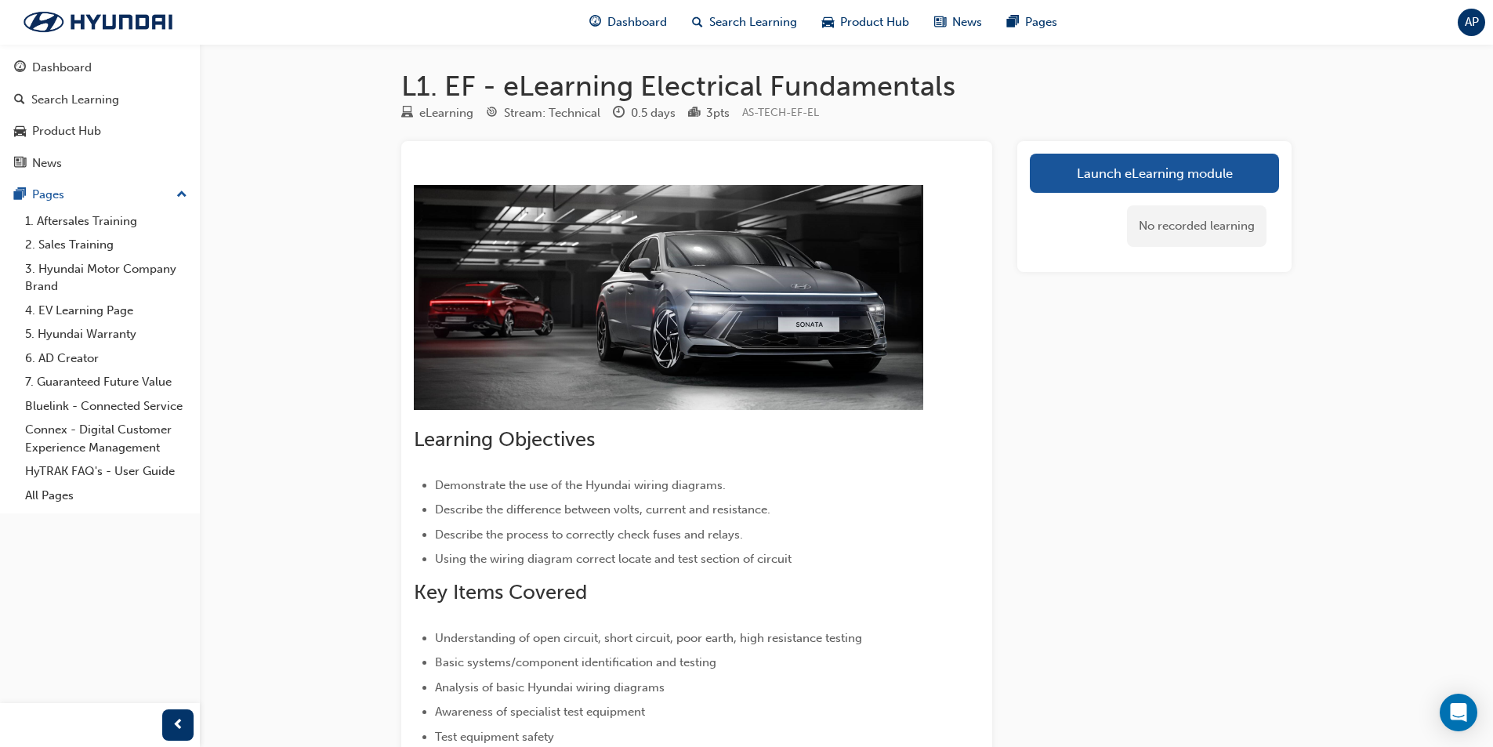
click at [1476, 21] on span "AP" at bounding box center [1472, 22] width 14 height 18
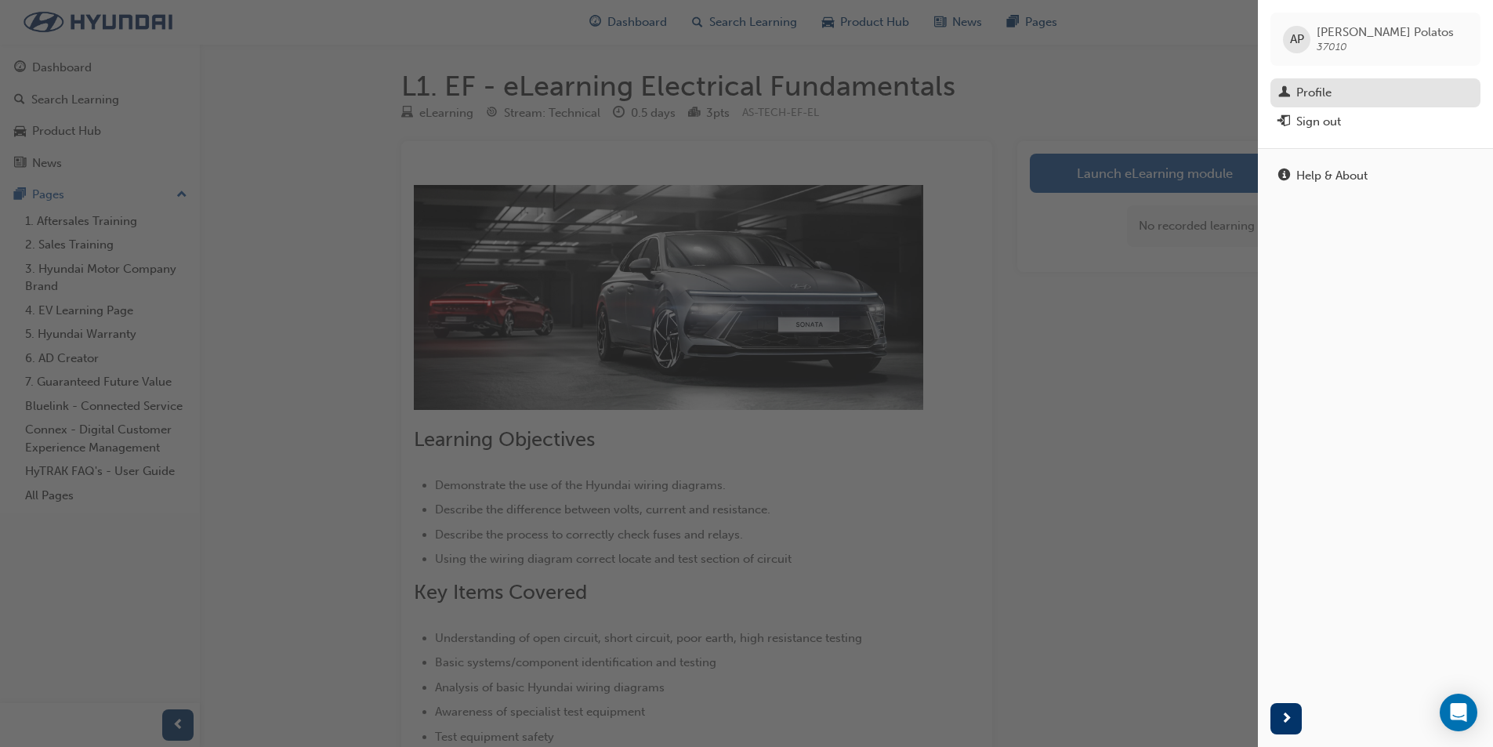
click at [1320, 86] on div "Profile" at bounding box center [1313, 93] width 35 height 18
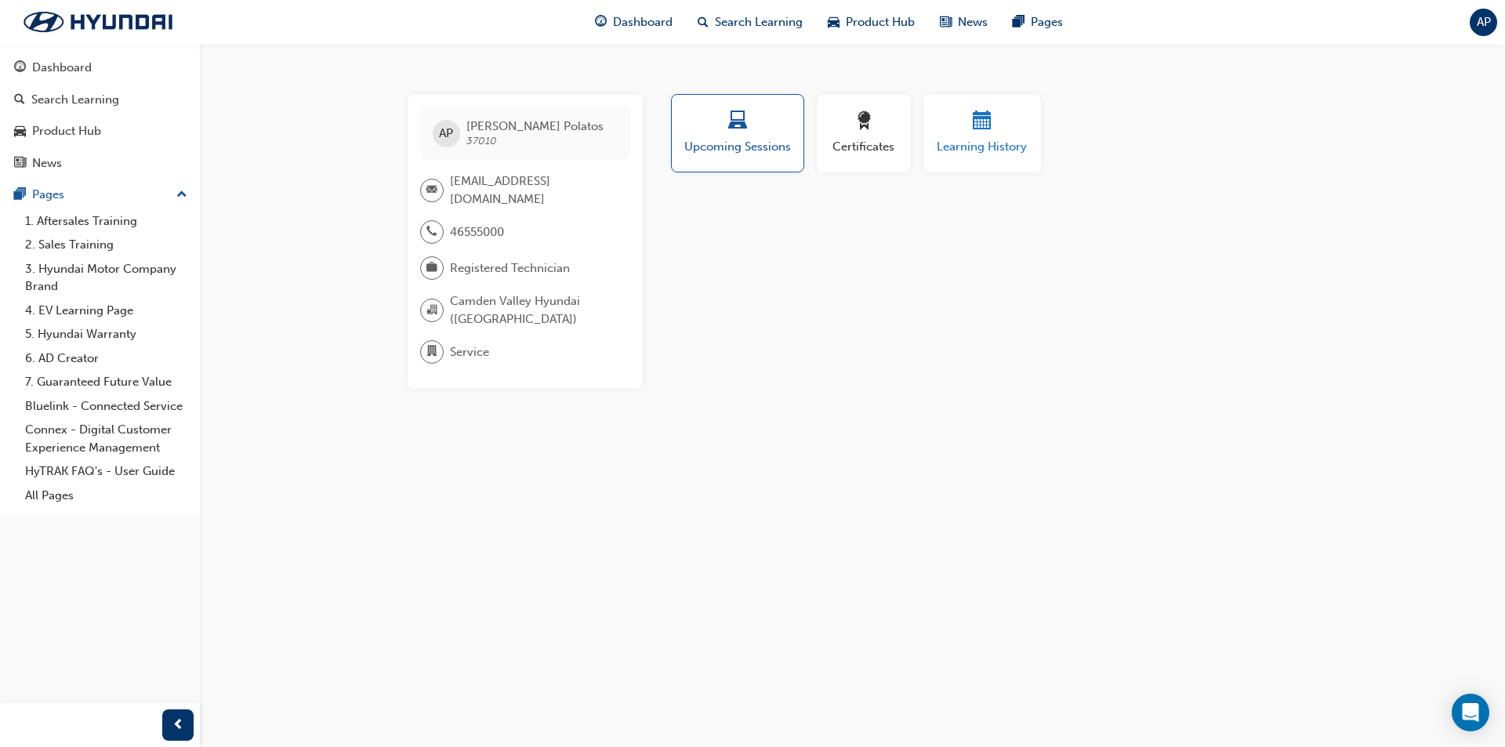
click at [979, 154] on span "Learning History" at bounding box center [982, 147] width 94 height 18
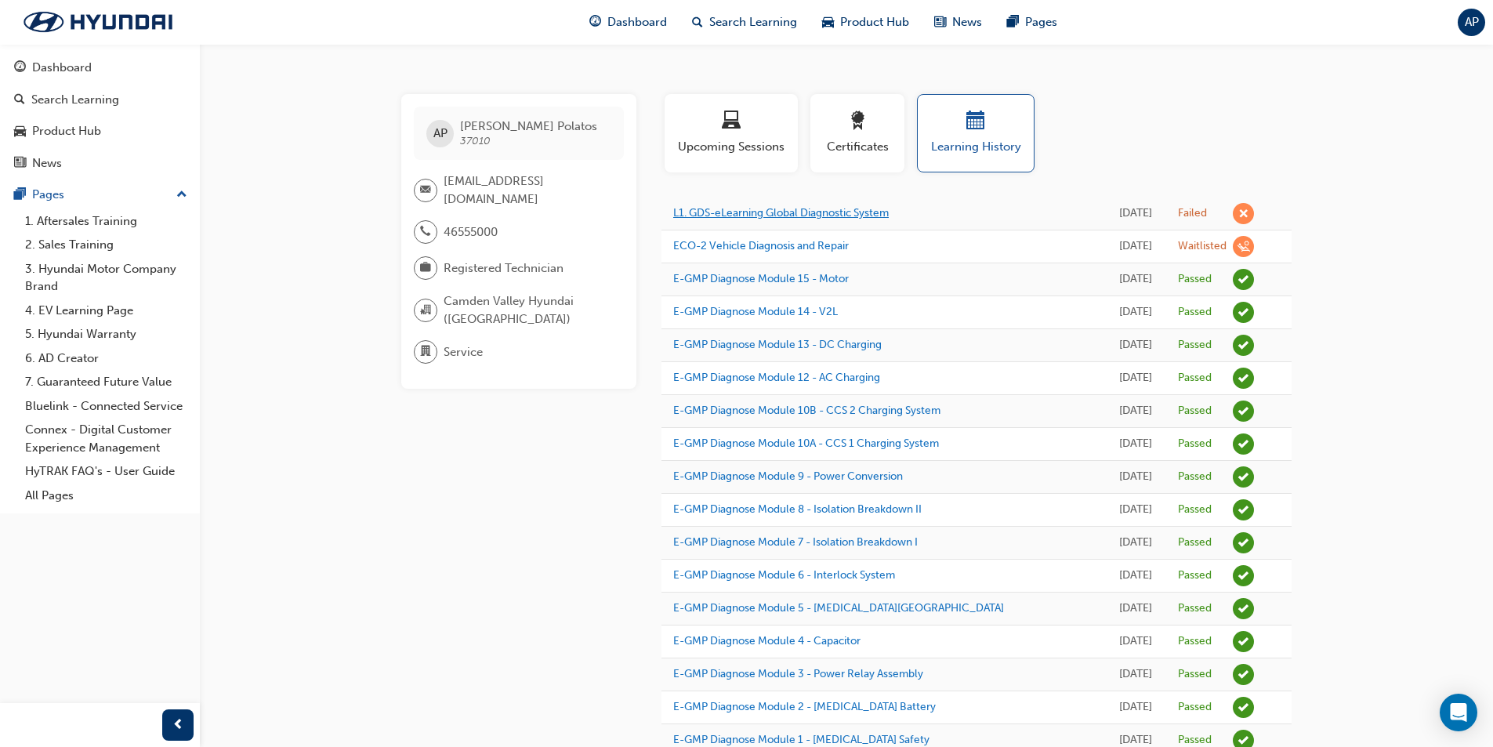
click at [810, 209] on link "L1. GDS-eLearning Global Diagnostic System" at bounding box center [781, 212] width 216 height 13
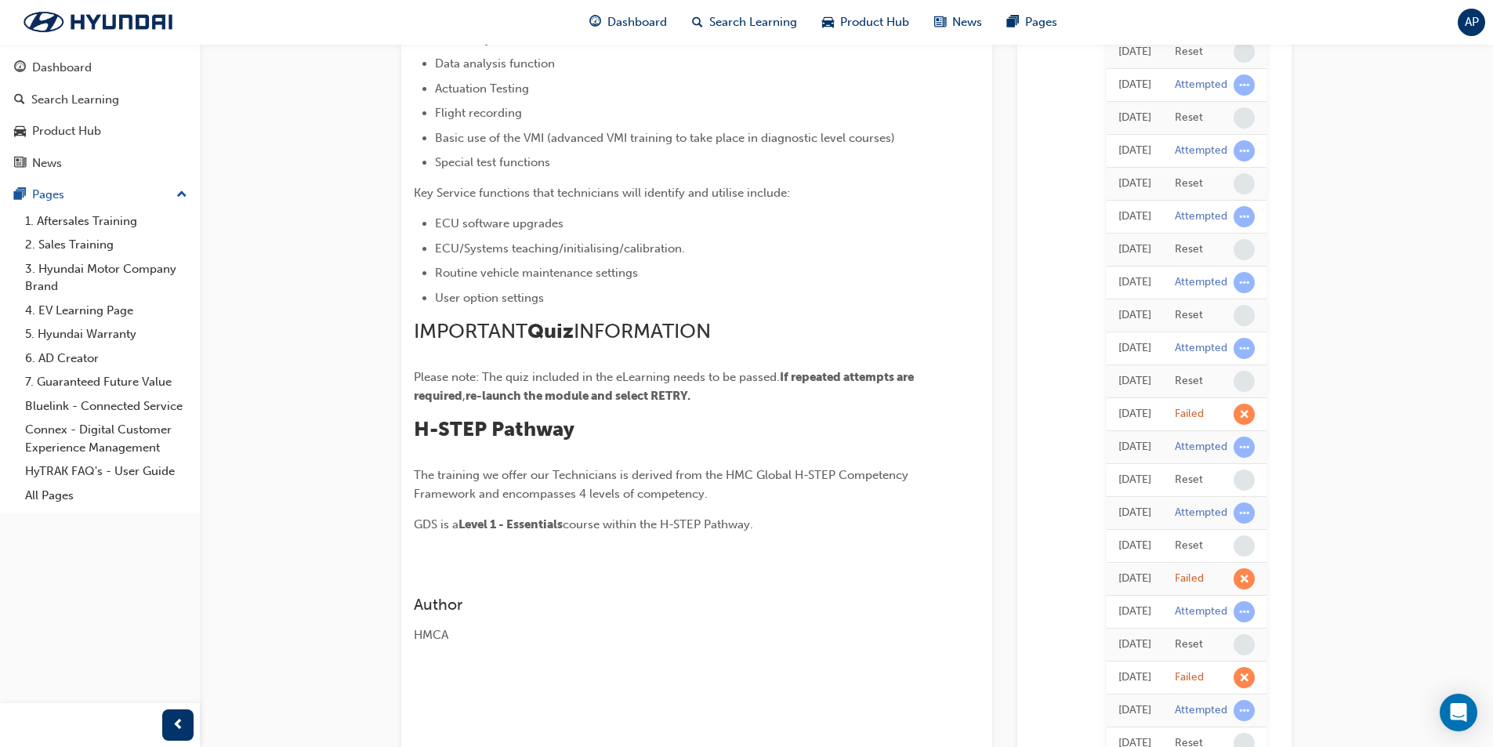
scroll to position [549, 0]
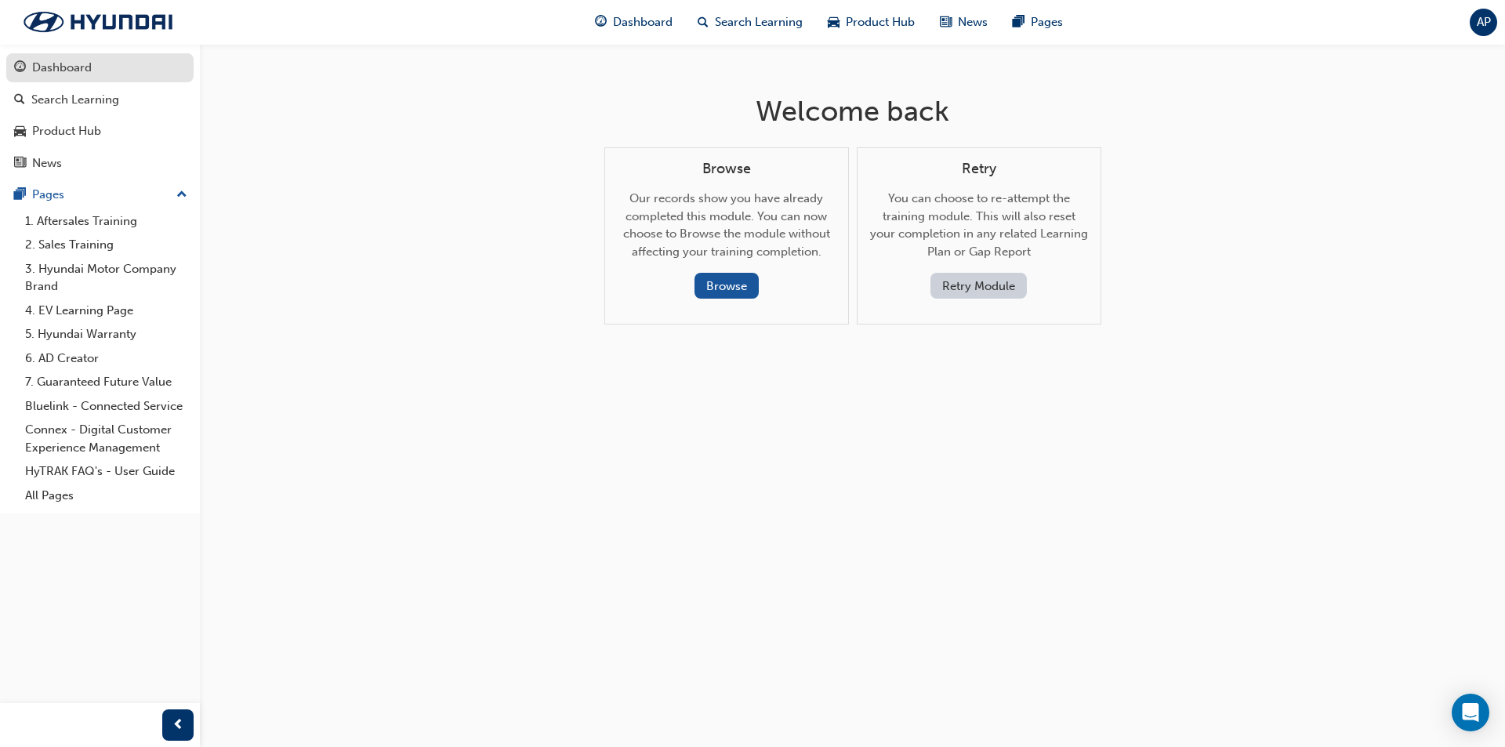
click at [101, 65] on div "Dashboard" at bounding box center [100, 68] width 172 height 20
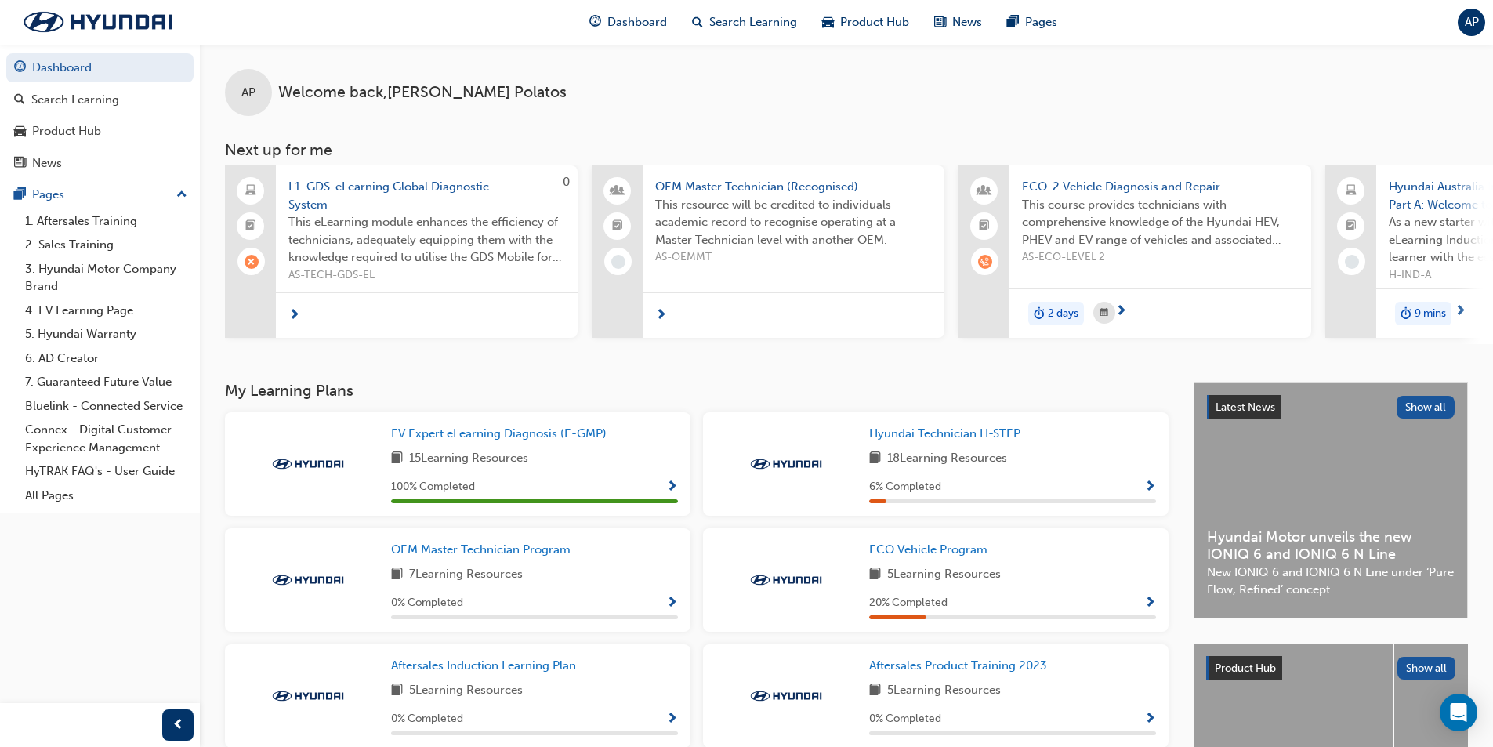
click at [668, 89] on div "AP Welcome back , [PERSON_NAME]" at bounding box center [846, 80] width 1293 height 72
click at [444, 186] on span "L1. GDS-eLearning Global Diagnostic System" at bounding box center [426, 195] width 277 height 35
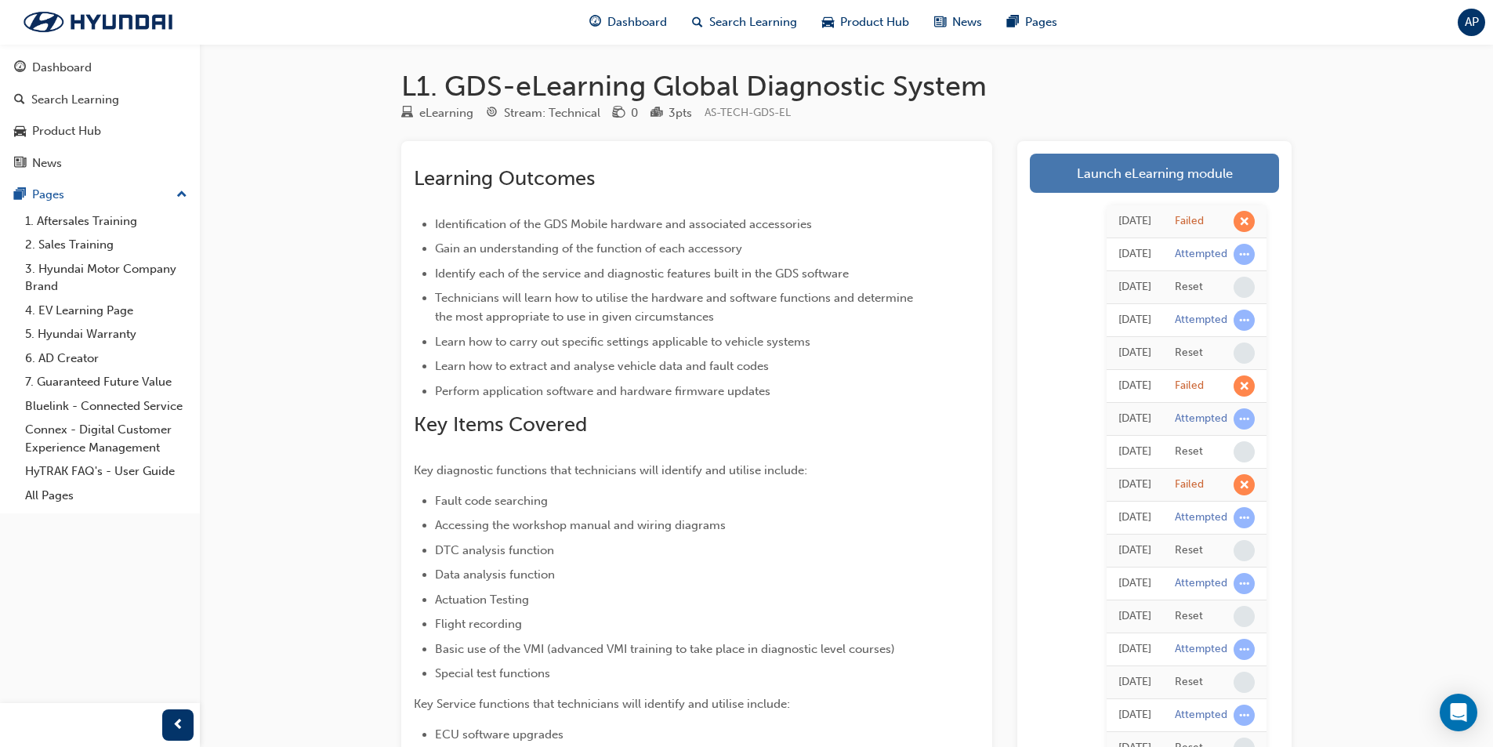
click at [1170, 182] on link "Launch eLearning module" at bounding box center [1154, 173] width 249 height 39
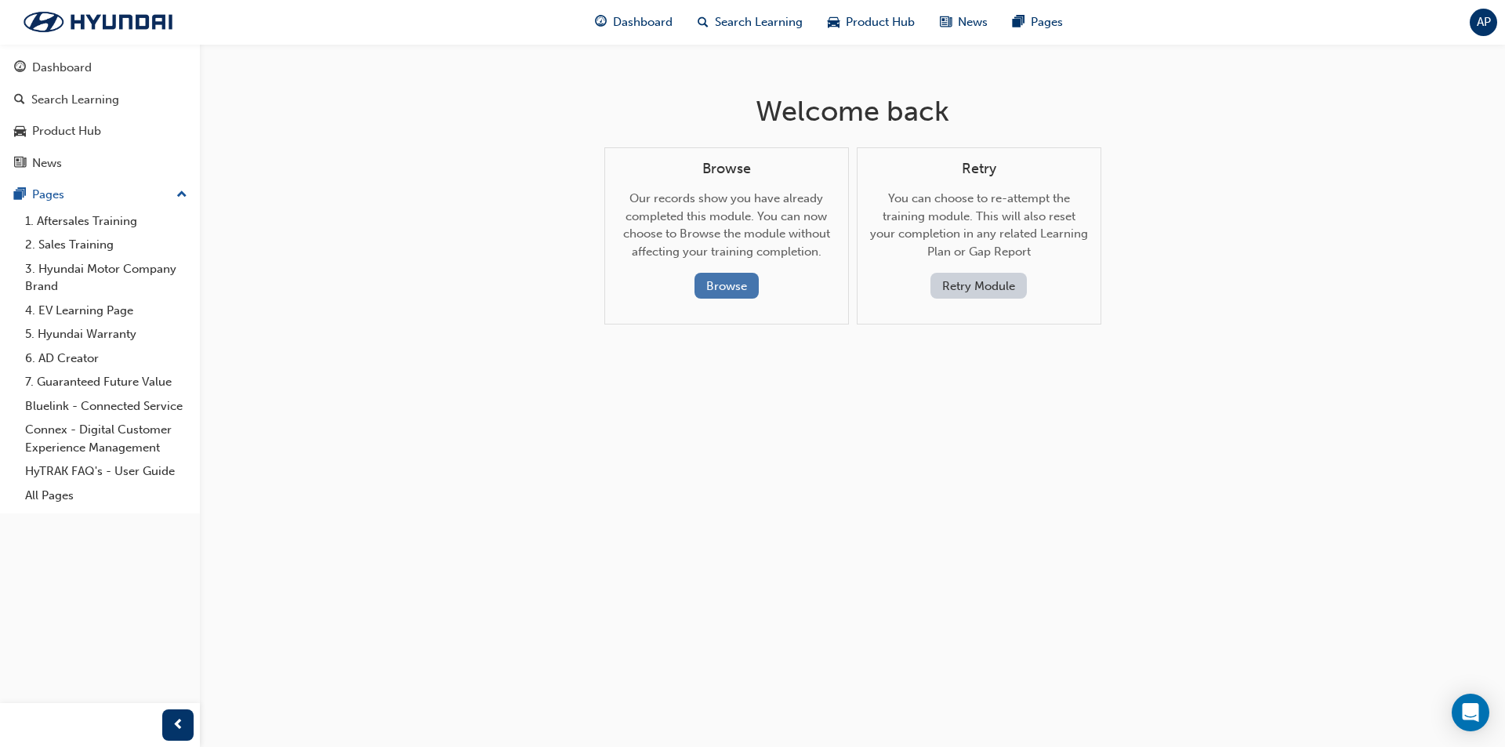
click at [721, 287] on button "Browse" at bounding box center [726, 286] width 64 height 26
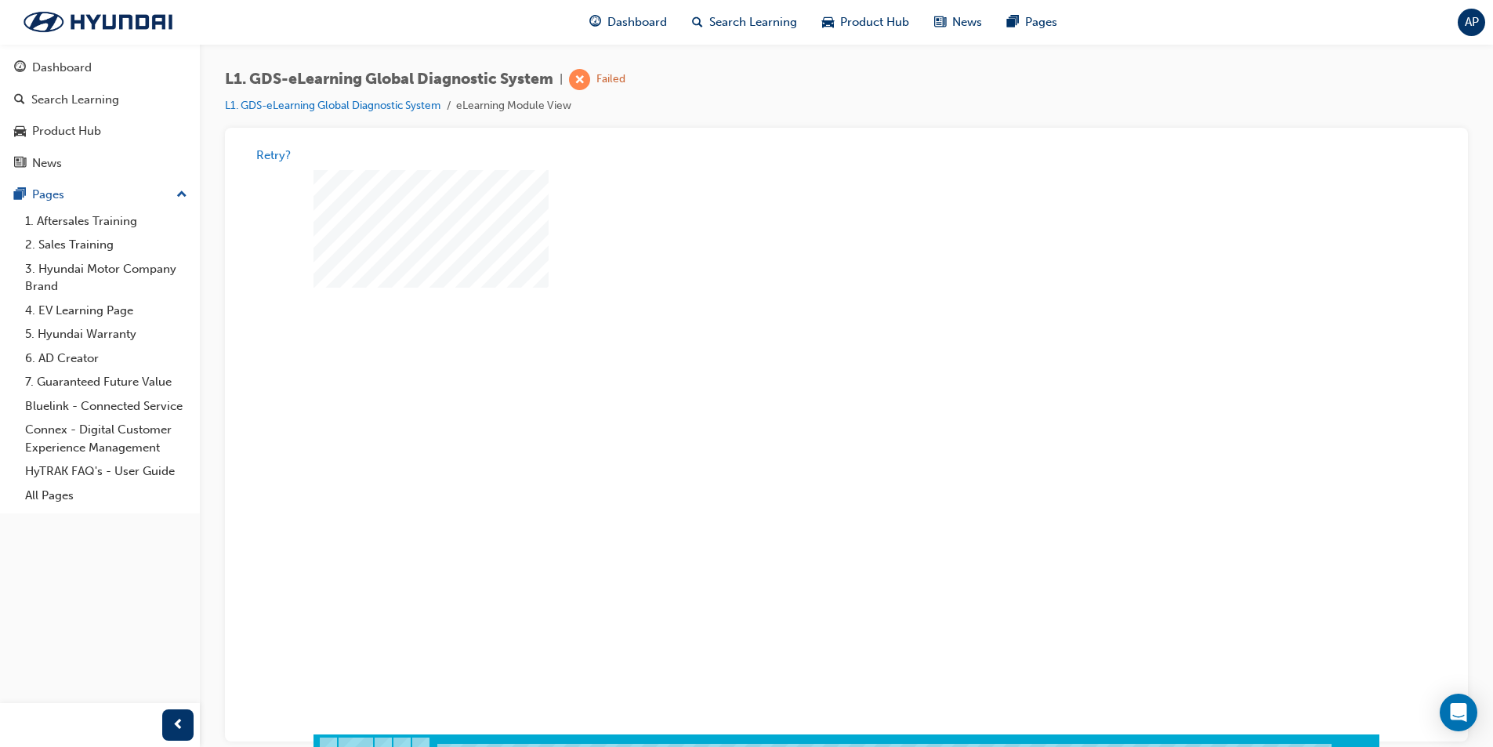
click at [801, 407] on div "play" at bounding box center [801, 407] width 0 height 0
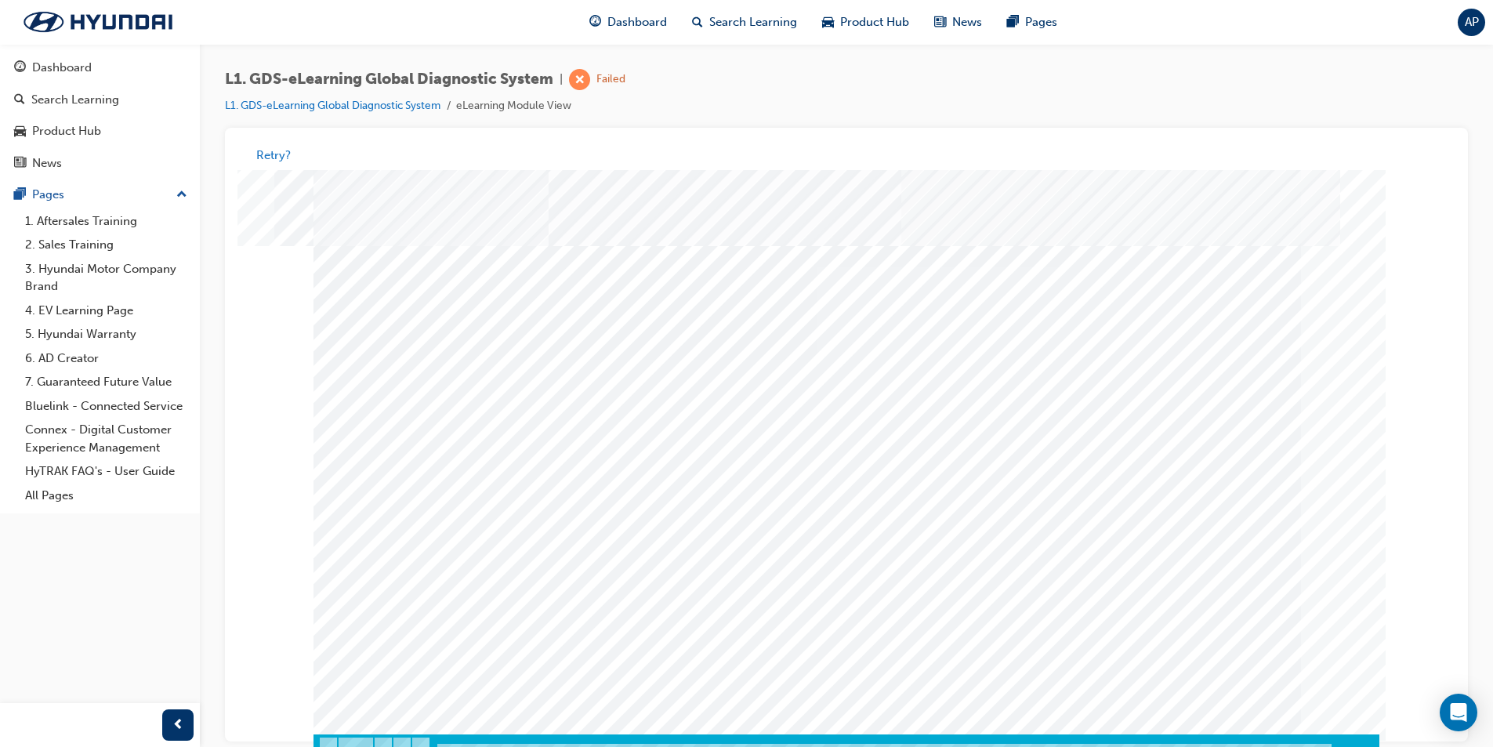
scroll to position [12, 0]
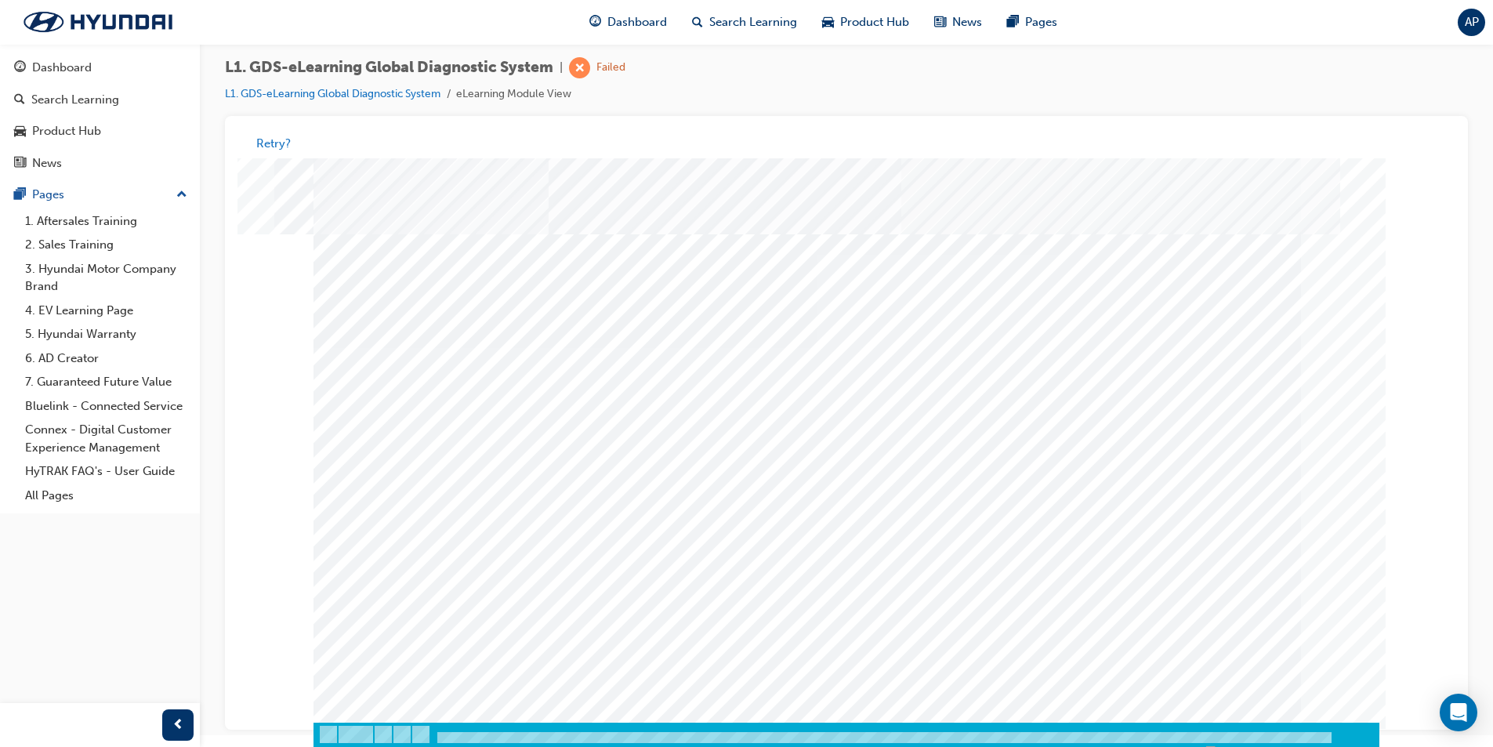
drag, startPoint x: 644, startPoint y: 555, endPoint x: 539, endPoint y: 273, distance: 301.1
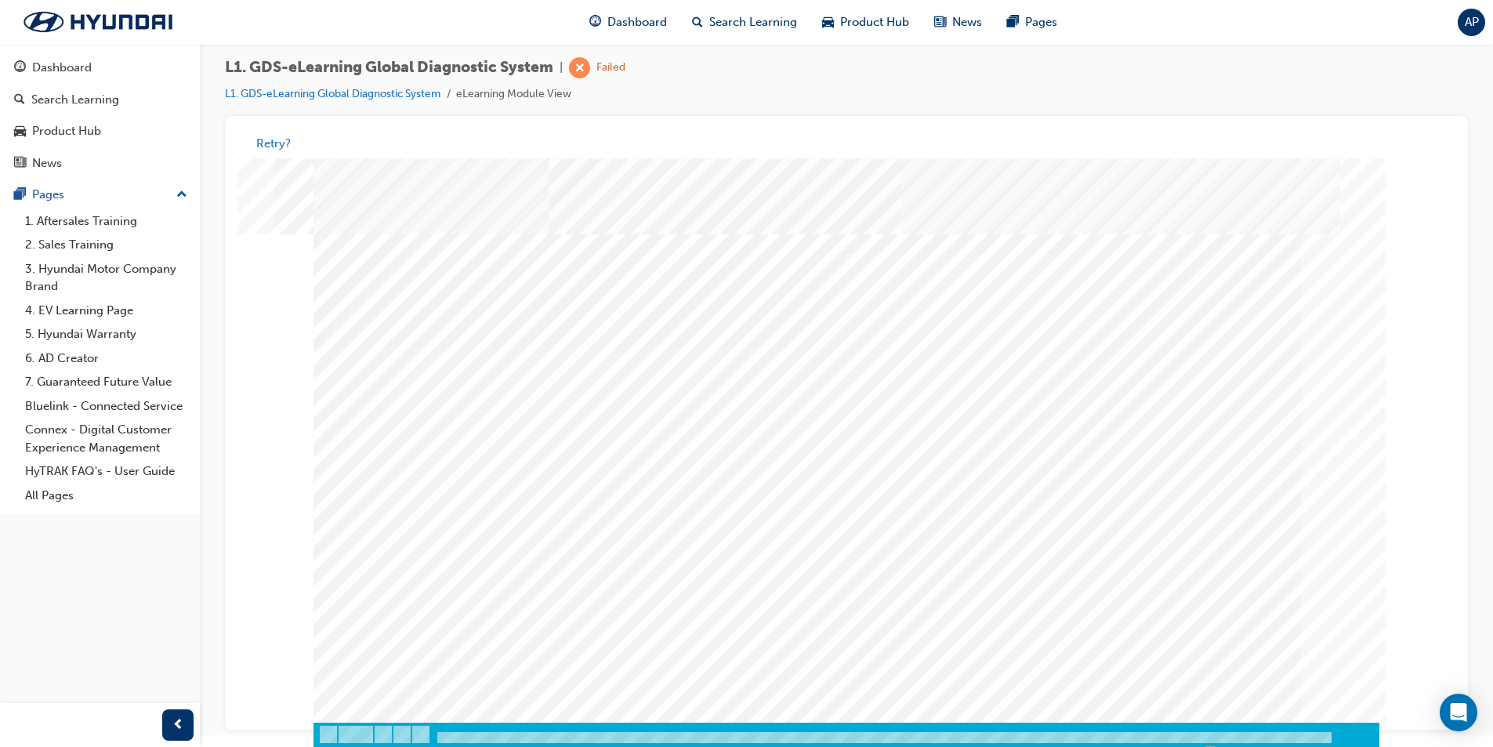
drag, startPoint x: 575, startPoint y: 478, endPoint x: 566, endPoint y: 519, distance: 41.7
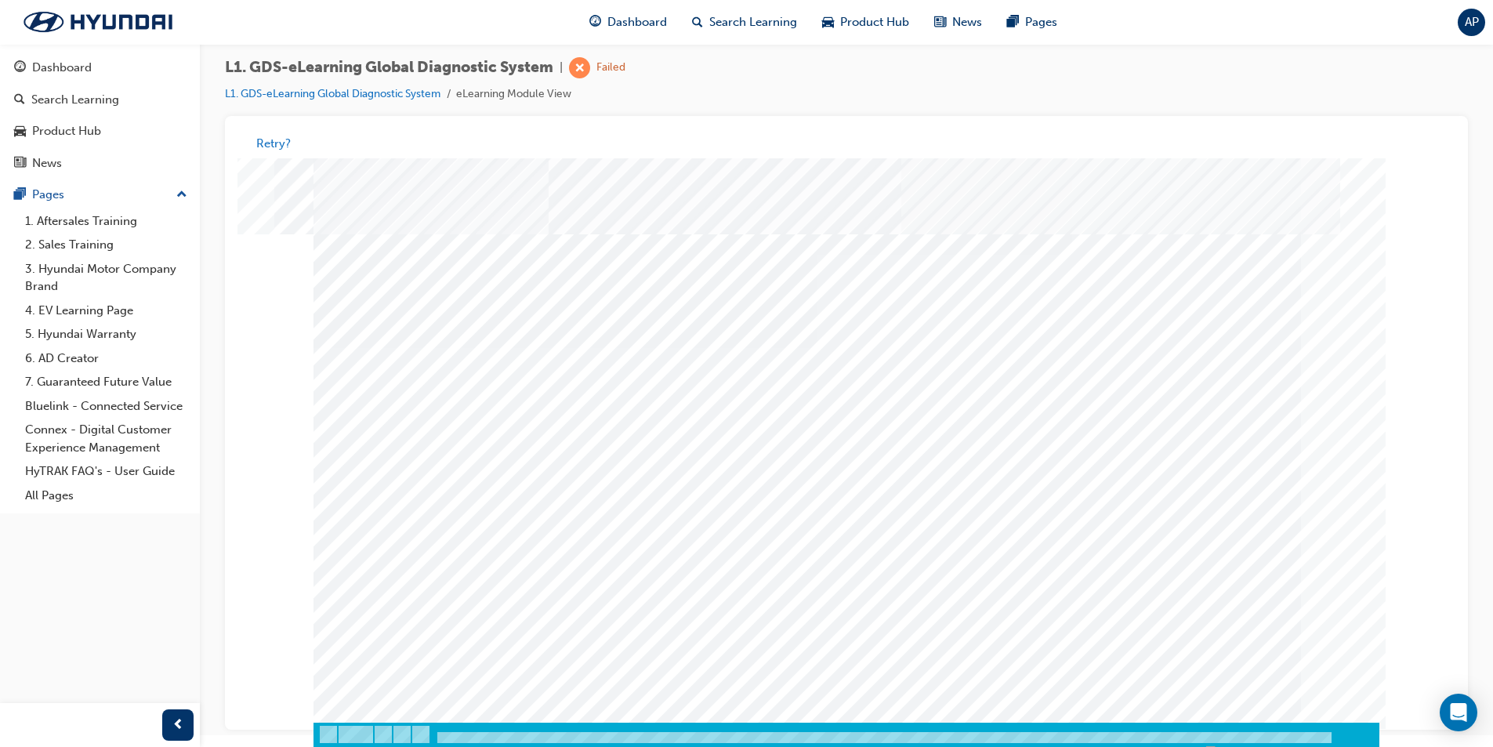
drag, startPoint x: 558, startPoint y: 539, endPoint x: 528, endPoint y: 538, distance: 30.6
drag, startPoint x: 564, startPoint y: 547, endPoint x: 622, endPoint y: 557, distance: 58.8
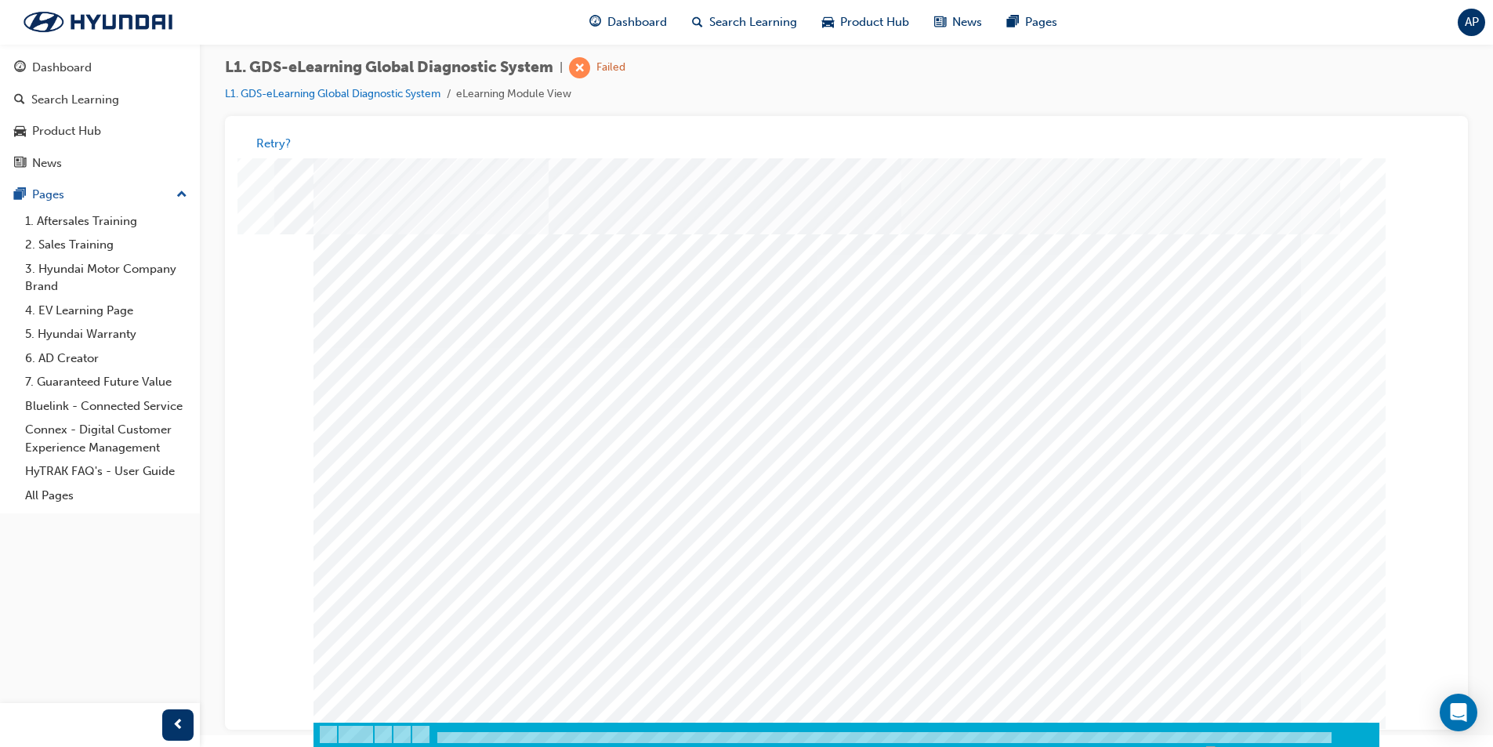
drag, startPoint x: 1171, startPoint y: 713, endPoint x: 1037, endPoint y: 665, distance: 142.3
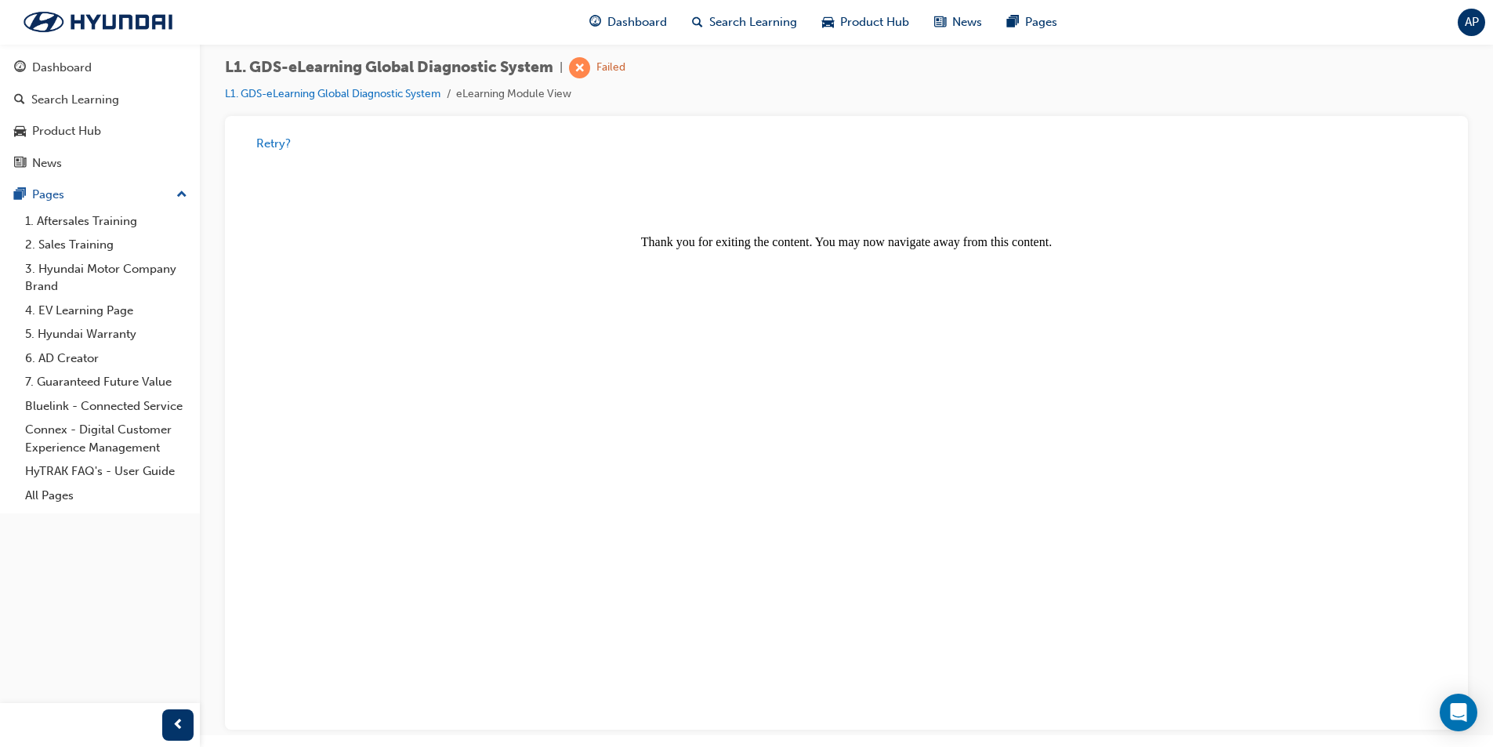
scroll to position [0, 0]
click at [193, 730] on div "button" at bounding box center [177, 724] width 31 height 31
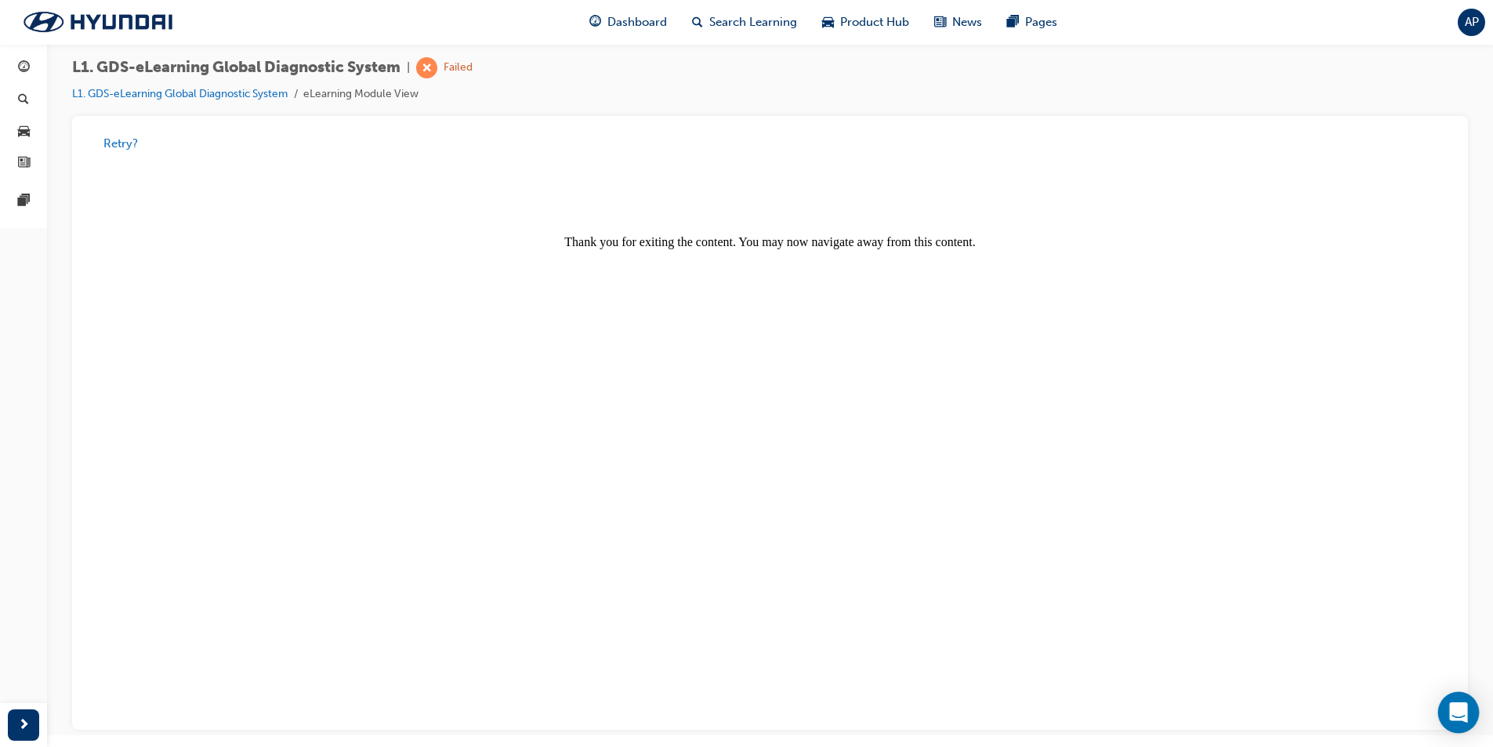
click at [1471, 720] on div "Open Intercom Messenger" at bounding box center [1459, 713] width 42 height 42
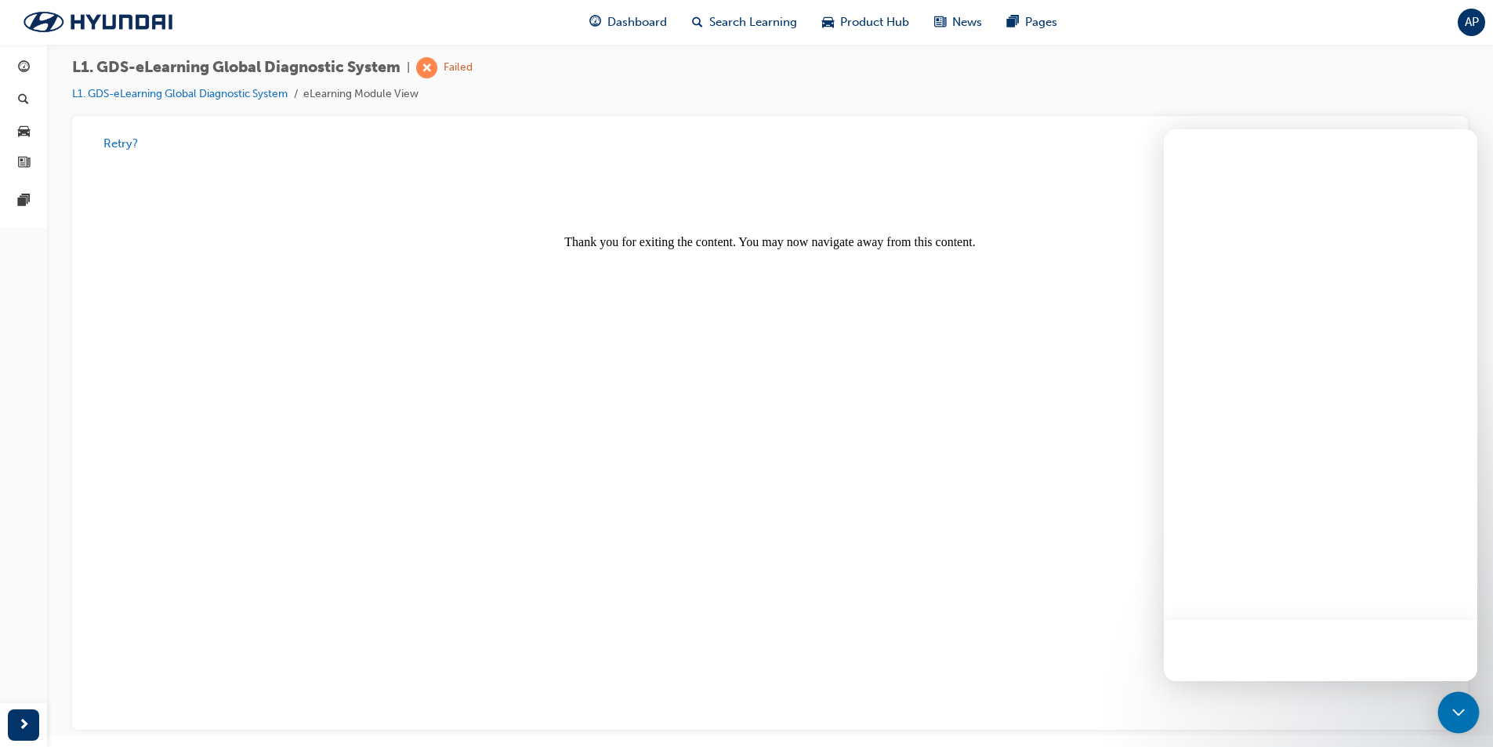
click at [1457, 720] on icon "Open Intercom Messenger" at bounding box center [1459, 712] width 20 height 20
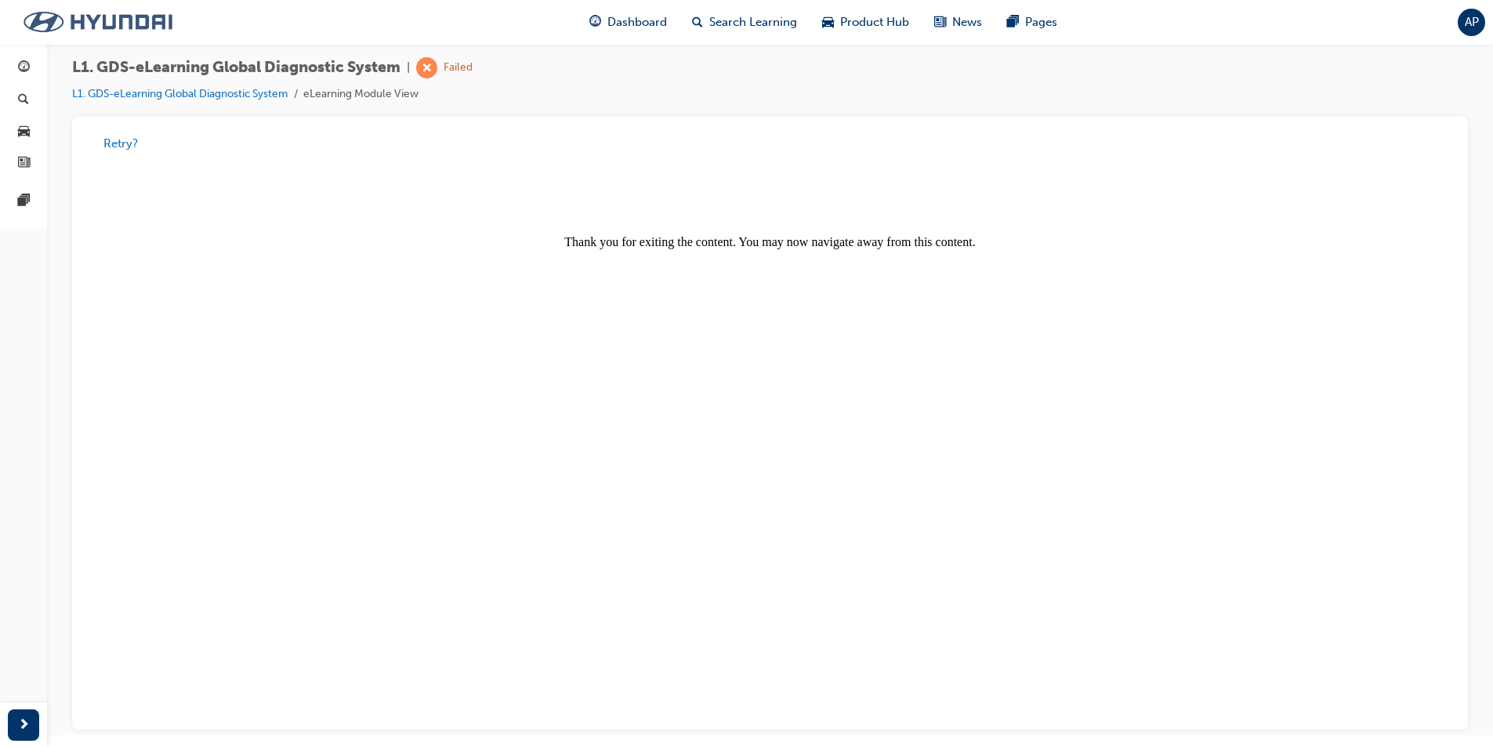
click at [124, 24] on img at bounding box center [98, 21] width 180 height 33
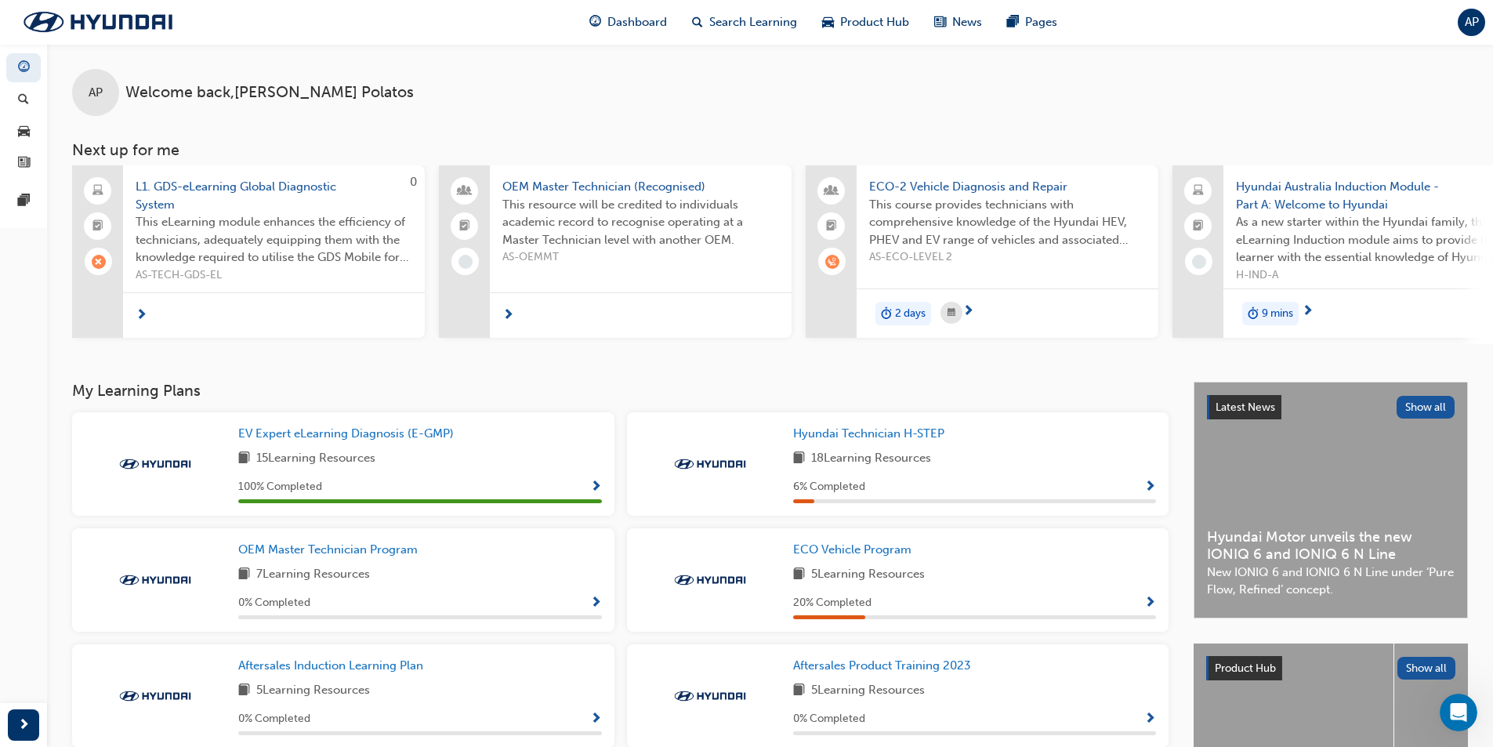
click at [173, 235] on span "This eLearning module enhances the efficiency of technicians, adequately equipp…" at bounding box center [274, 239] width 277 height 53
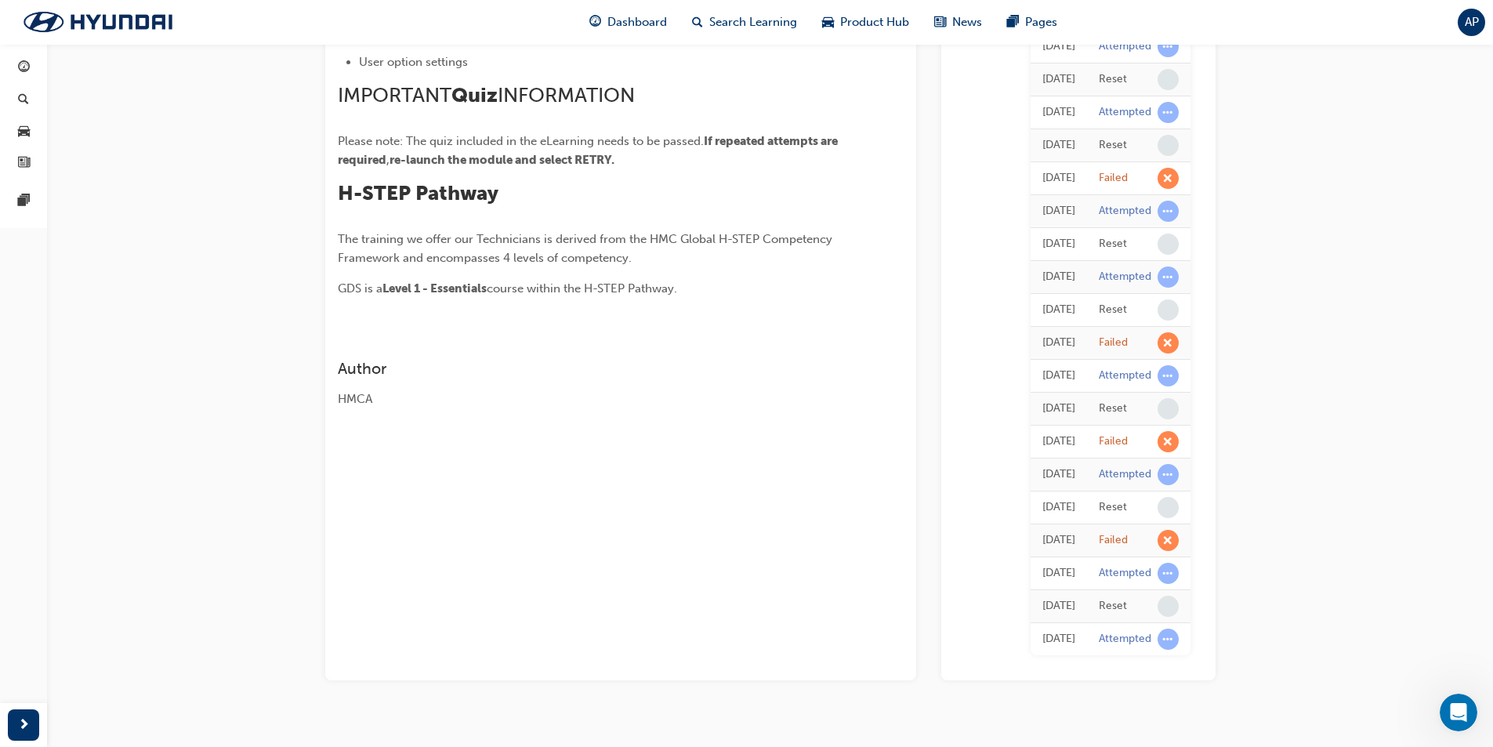
scroll to position [770, 0]
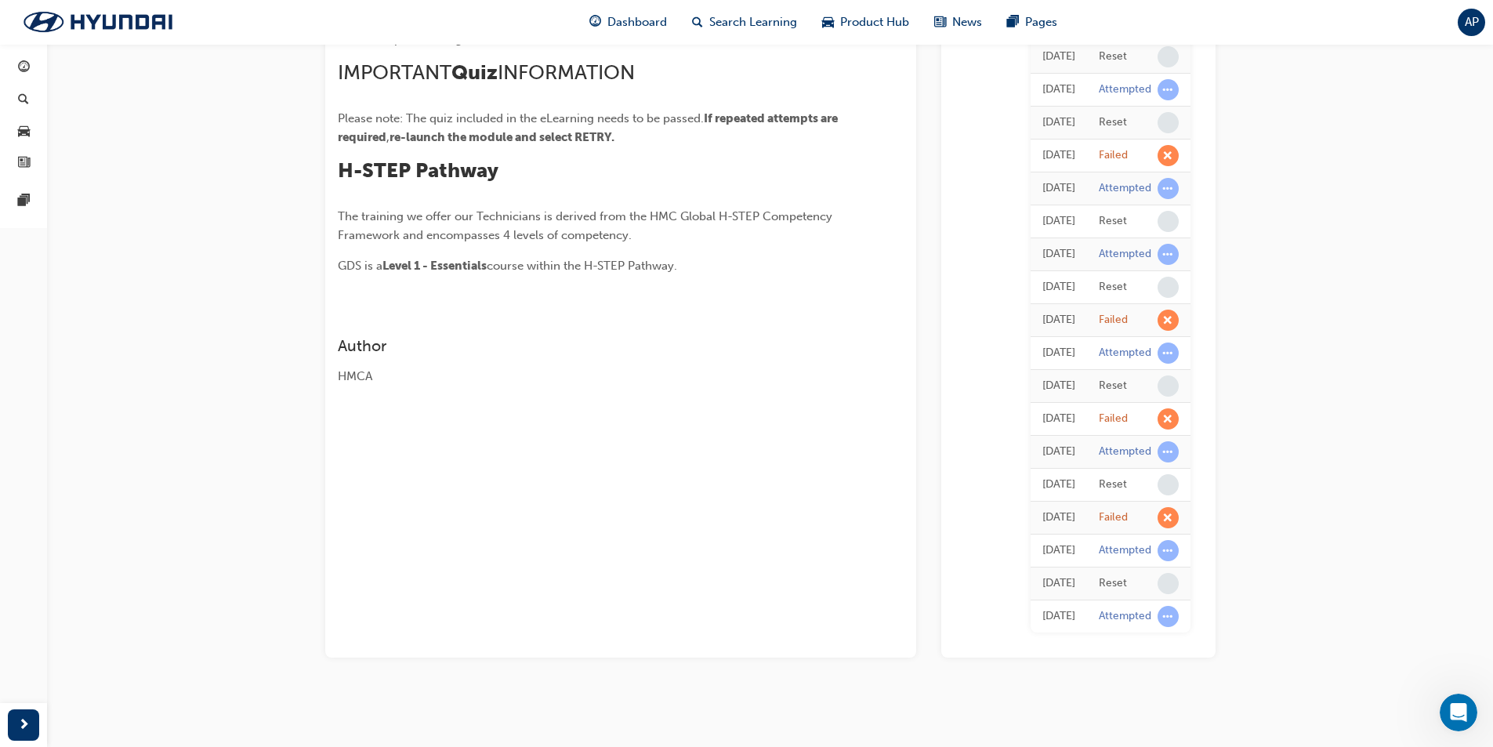
drag, startPoint x: 361, startPoint y: 528, endPoint x: 370, endPoint y: 559, distance: 32.7
click at [370, 559] on div "Learning Outcomes Identification of the GDS Mobile hardware and associated acce…" at bounding box center [620, 14] width 591 height 1286
drag, startPoint x: 372, startPoint y: 559, endPoint x: 364, endPoint y: 562, distance: 8.4
drag, startPoint x: 364, startPoint y: 562, endPoint x: 387, endPoint y: 589, distance: 35.0
click at [387, 589] on div "Learning Outcomes Identification of the GDS Mobile hardware and associated acce…" at bounding box center [620, 14] width 591 height 1286
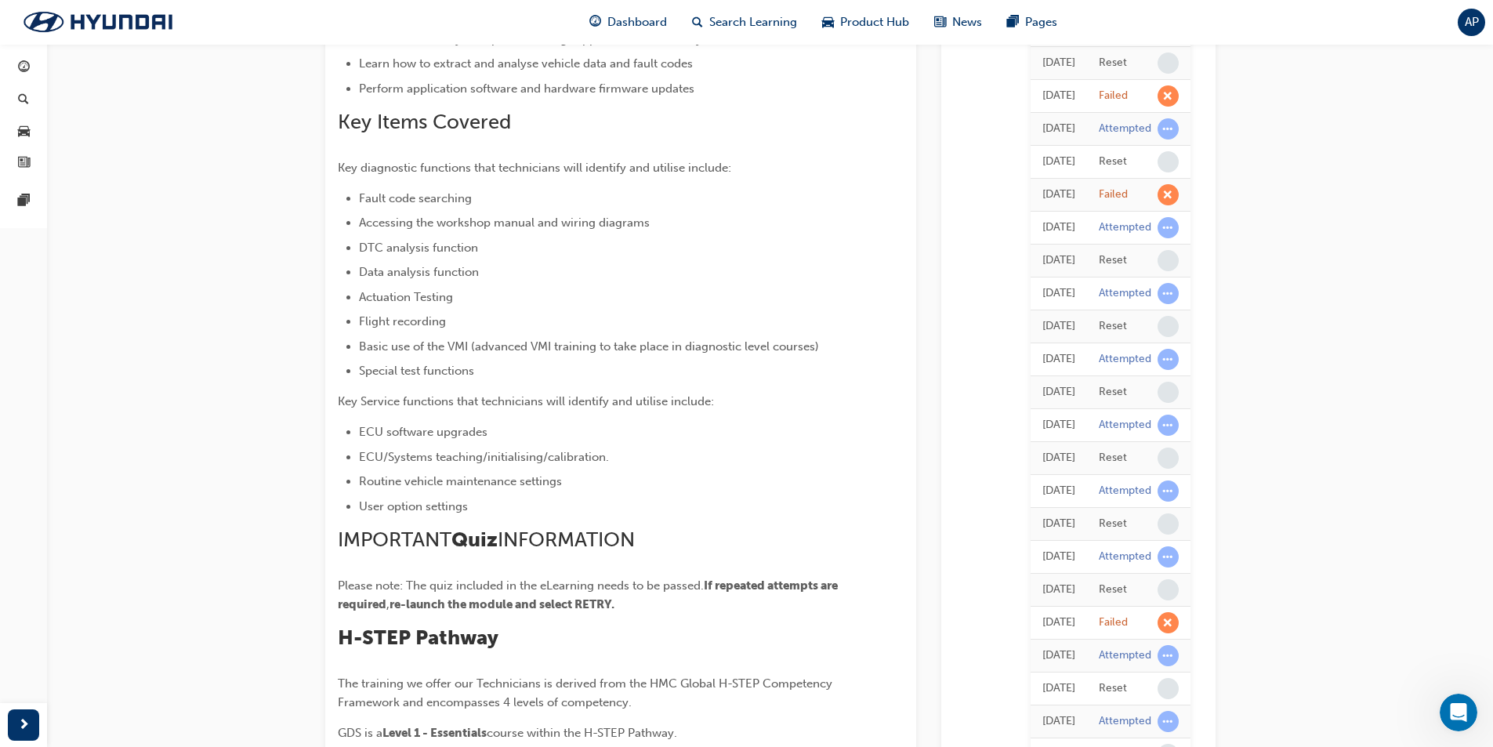
scroll to position [299, 0]
